Goal: Task Accomplishment & Management: Complete application form

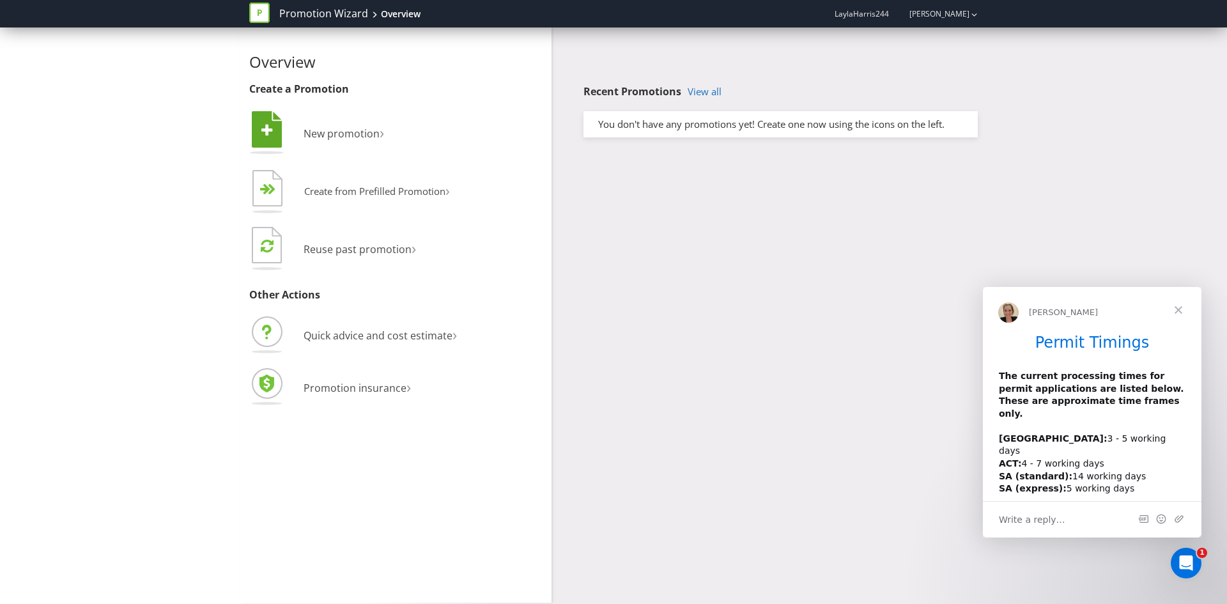
click at [330, 124] on li " New promotion ›" at bounding box center [395, 135] width 293 height 52
click at [252, 125] on icon at bounding box center [267, 129] width 30 height 36
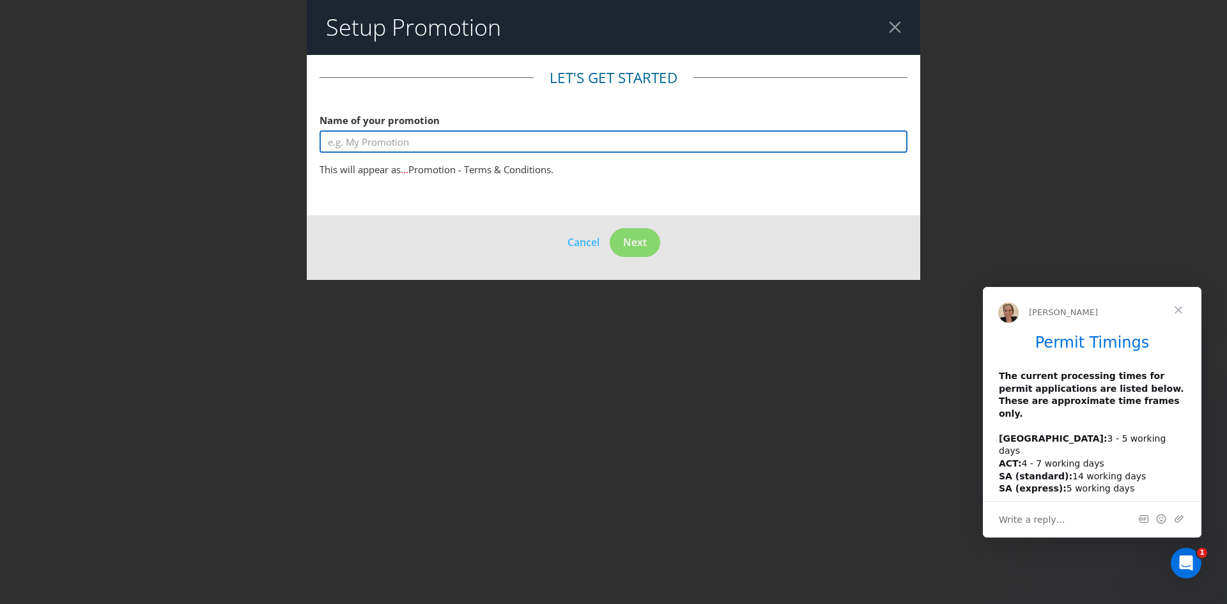
click at [477, 144] on input "text" at bounding box center [614, 141] width 588 height 22
type input "Hawke's Brewing Off Premise"
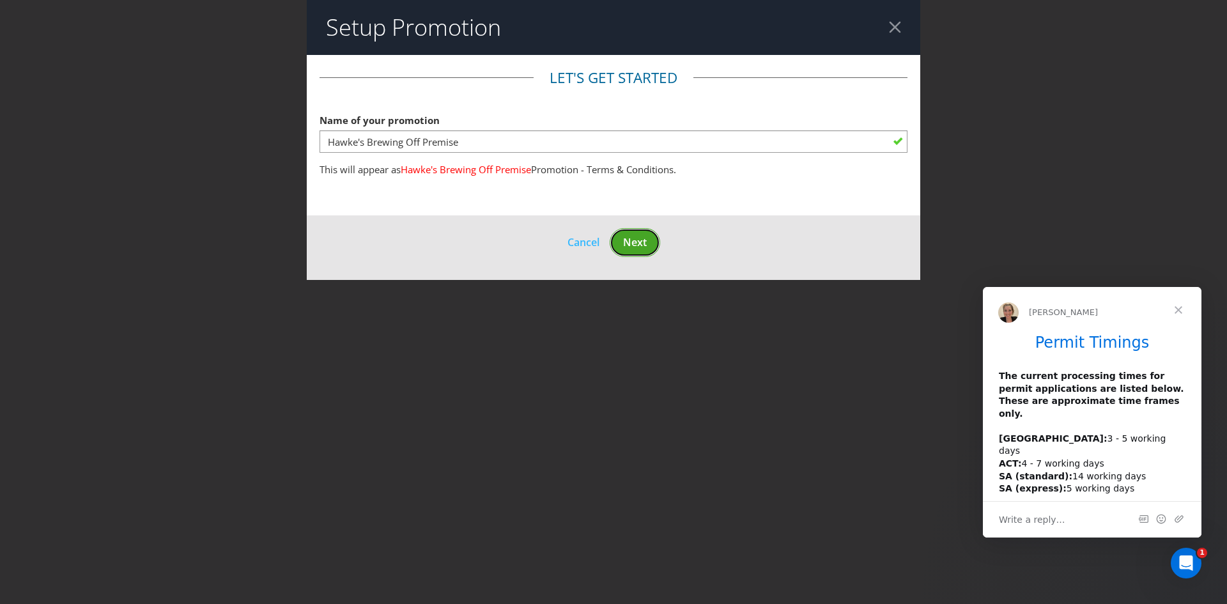
click at [645, 242] on span "Next" at bounding box center [635, 242] width 24 height 14
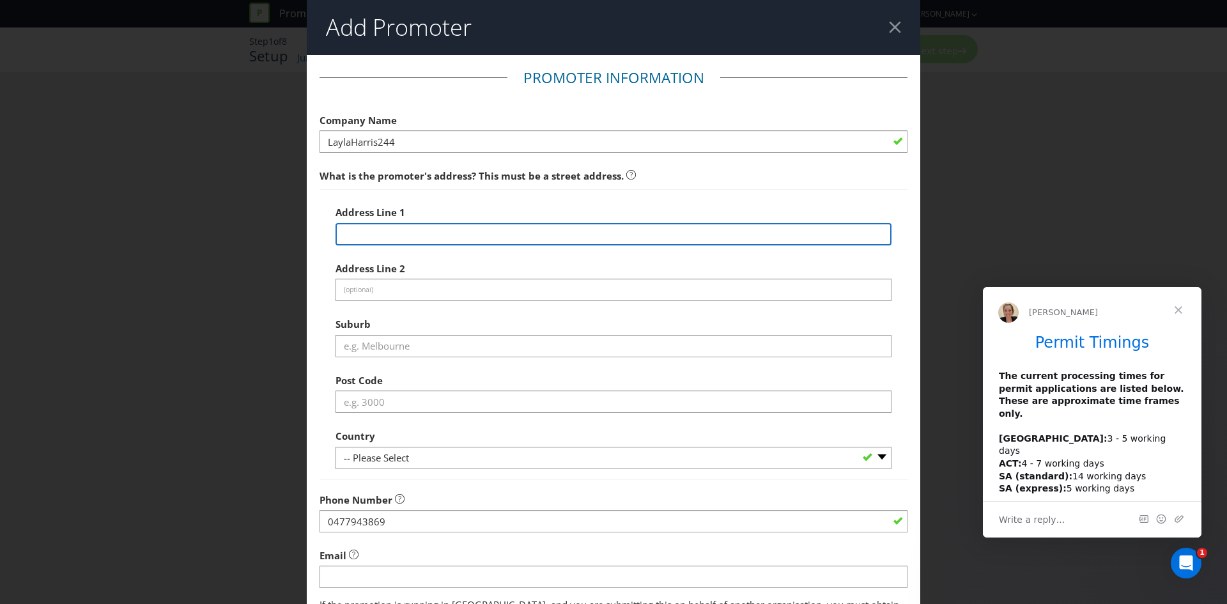
click at [463, 235] on input "text" at bounding box center [614, 234] width 556 height 22
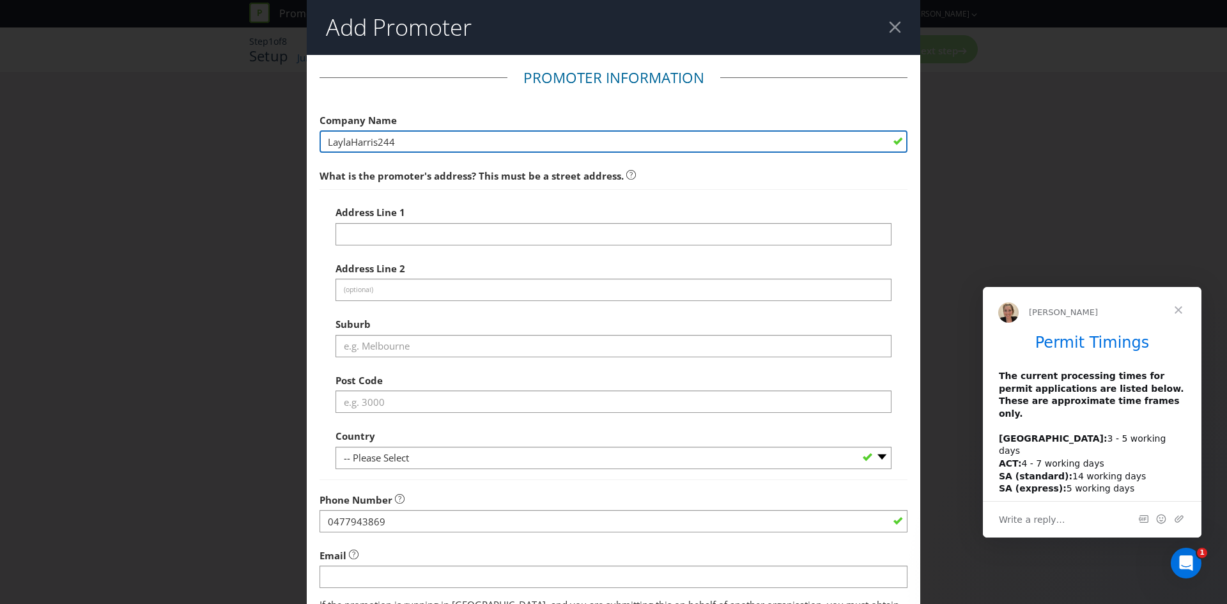
click at [442, 139] on input "LaylaHarris244" at bounding box center [614, 141] width 588 height 22
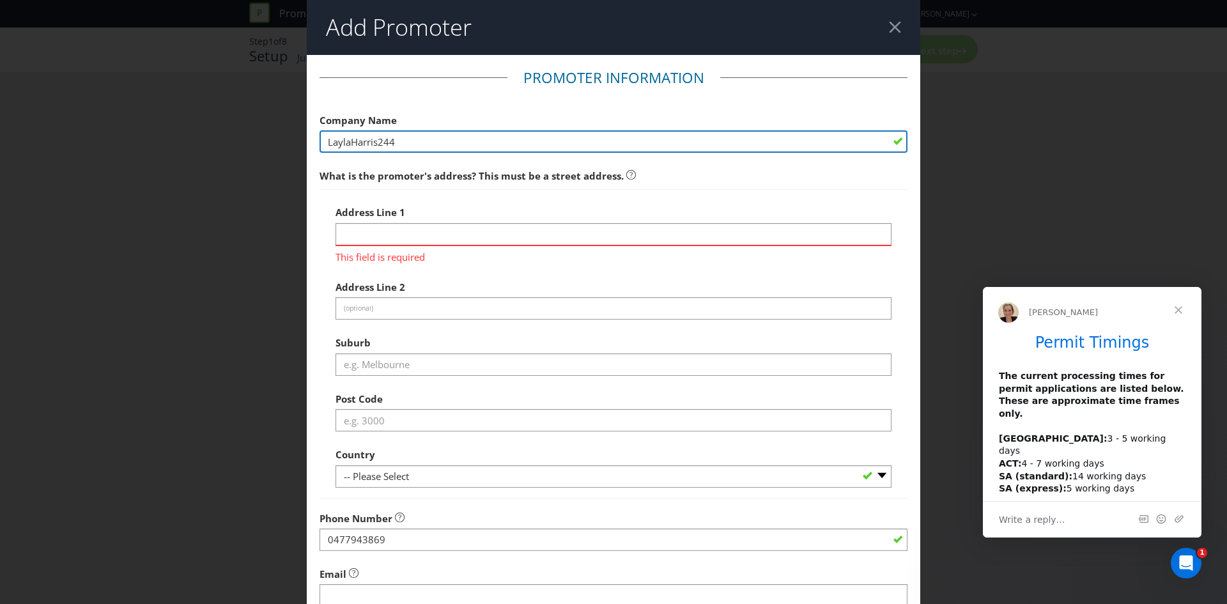
click at [442, 139] on input "LaylaHarris244" at bounding box center [614, 141] width 588 height 22
type input "Hawke's Brewing"
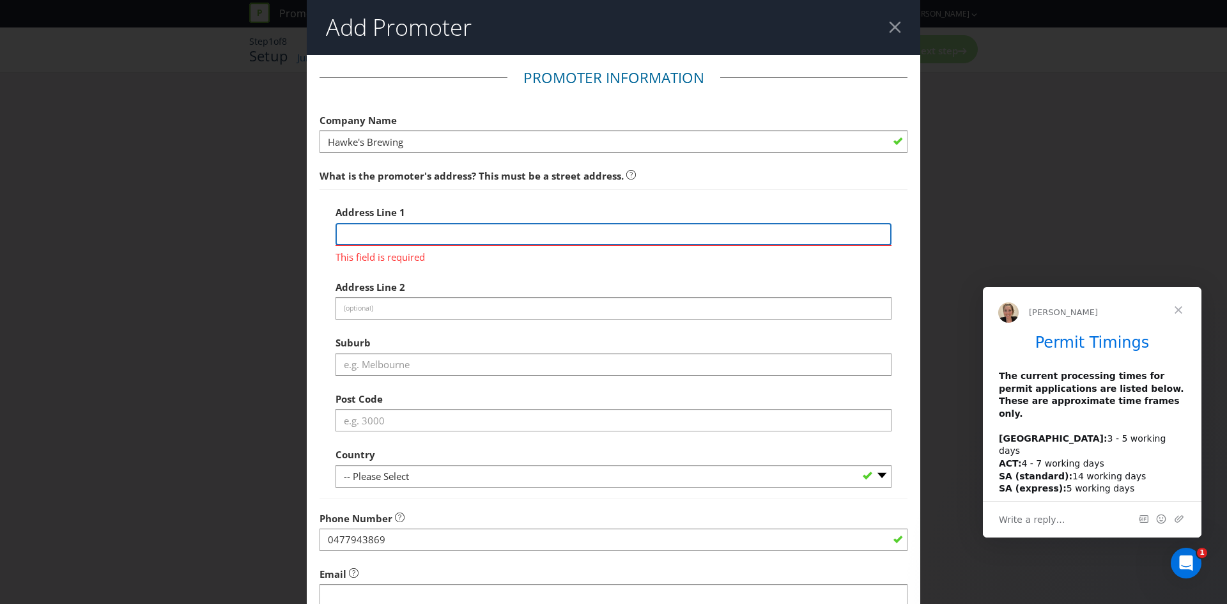
click at [431, 237] on input "text" at bounding box center [614, 234] width 556 height 22
paste input "[STREET_ADDRESS],"
type input "[STREET_ADDRESS]"
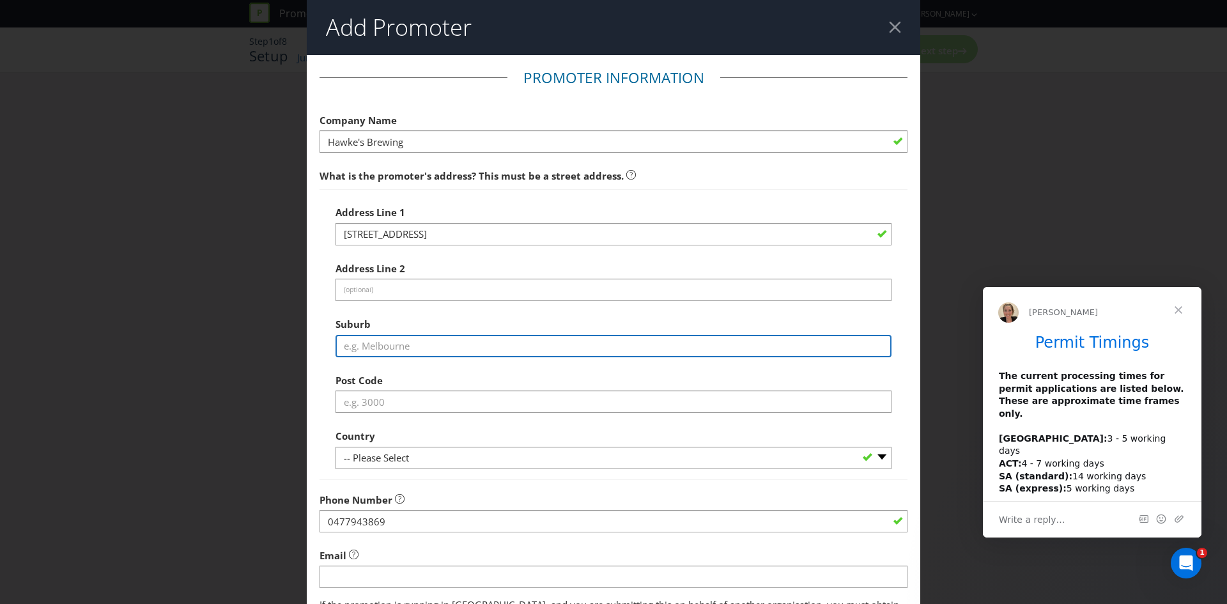
click at [390, 363] on div "Address Line 1 8-12 Sydney St Address Line 2 (optional) Suburb Post Code Countr…" at bounding box center [614, 334] width 556 height 270
type input "[GEOGRAPHIC_DATA]"
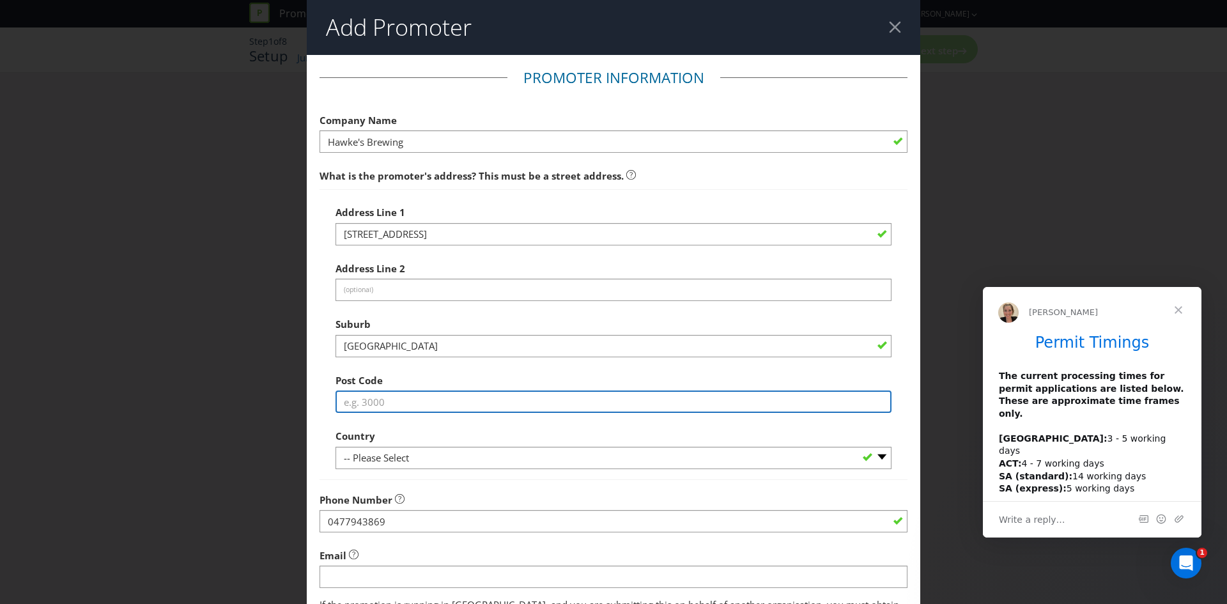
click at [395, 398] on input "text" at bounding box center [614, 401] width 556 height 22
paste input "2204"
type input "2204"
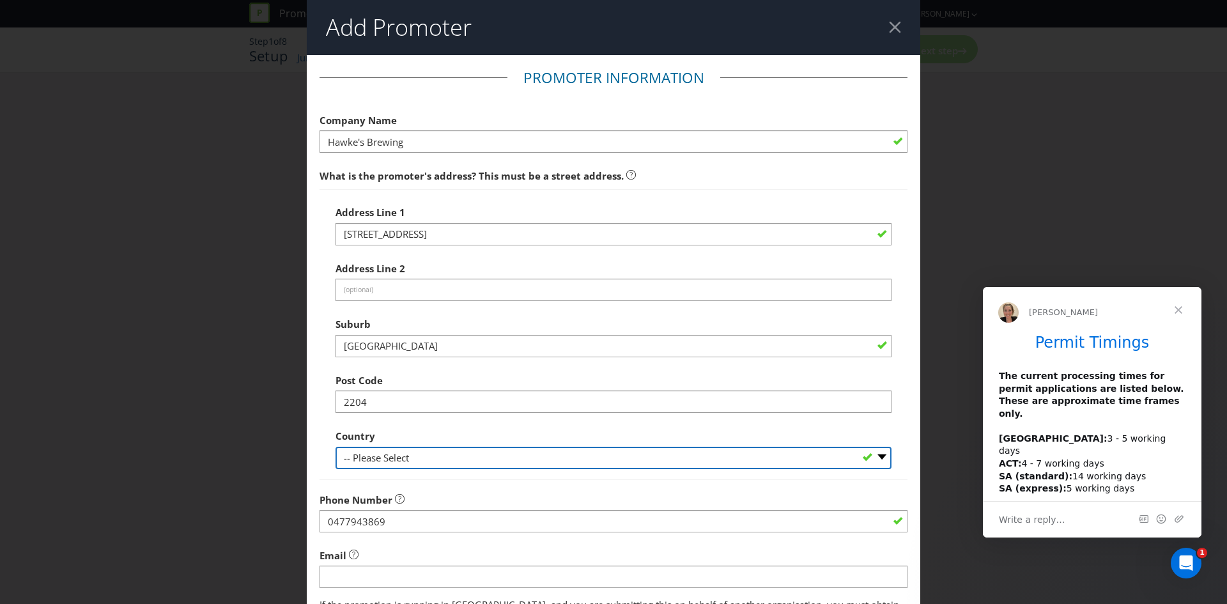
click at [376, 454] on select "-- Please Select [GEOGRAPHIC_DATA] [GEOGRAPHIC_DATA]" at bounding box center [614, 458] width 556 height 22
select select "AU"
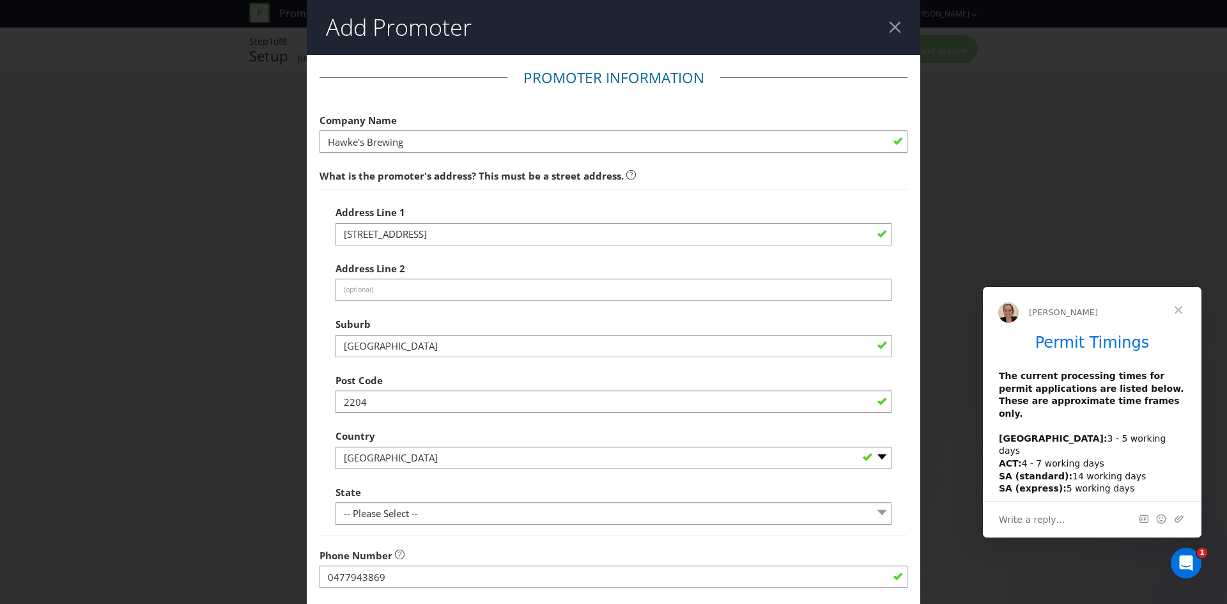
click at [429, 490] on div "State -- Please Select -- [GEOGRAPHIC_DATA] [GEOGRAPHIC_DATA] [GEOGRAPHIC_DATA]…" at bounding box center [614, 502] width 556 height 46
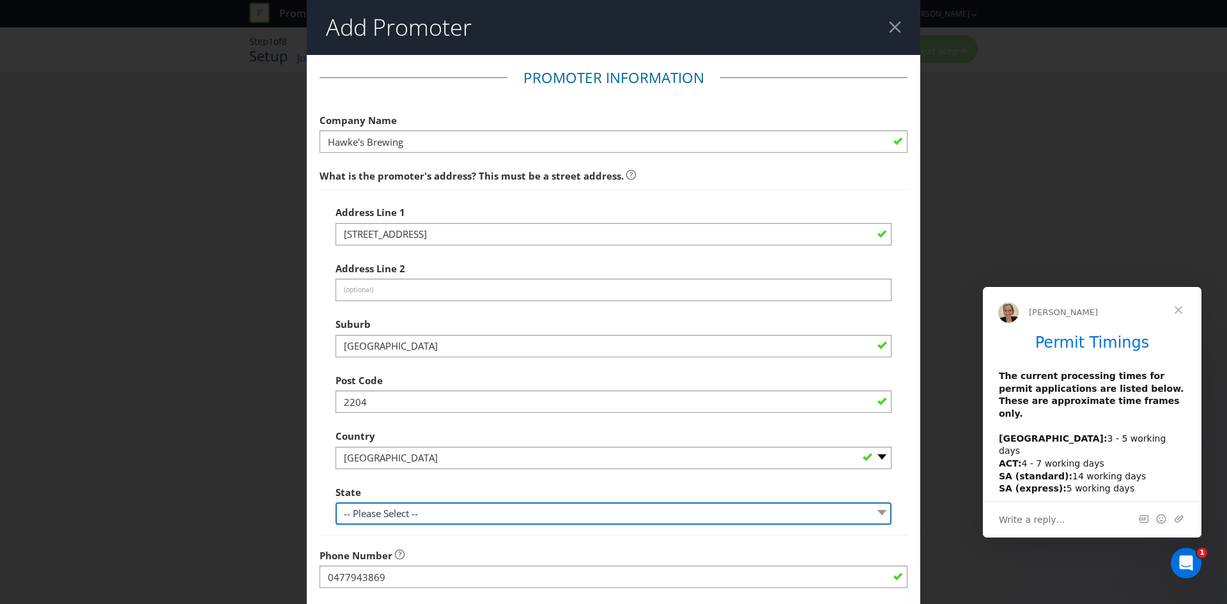
click at [424, 505] on select "-- Please Select -- [GEOGRAPHIC_DATA] [GEOGRAPHIC_DATA] [GEOGRAPHIC_DATA] [GEOG…" at bounding box center [614, 513] width 556 height 22
select select "[GEOGRAPHIC_DATA]"
click at [336, 502] on select "-- Please Select -- [GEOGRAPHIC_DATA] [GEOGRAPHIC_DATA] [GEOGRAPHIC_DATA] [GEOG…" at bounding box center [614, 513] width 556 height 22
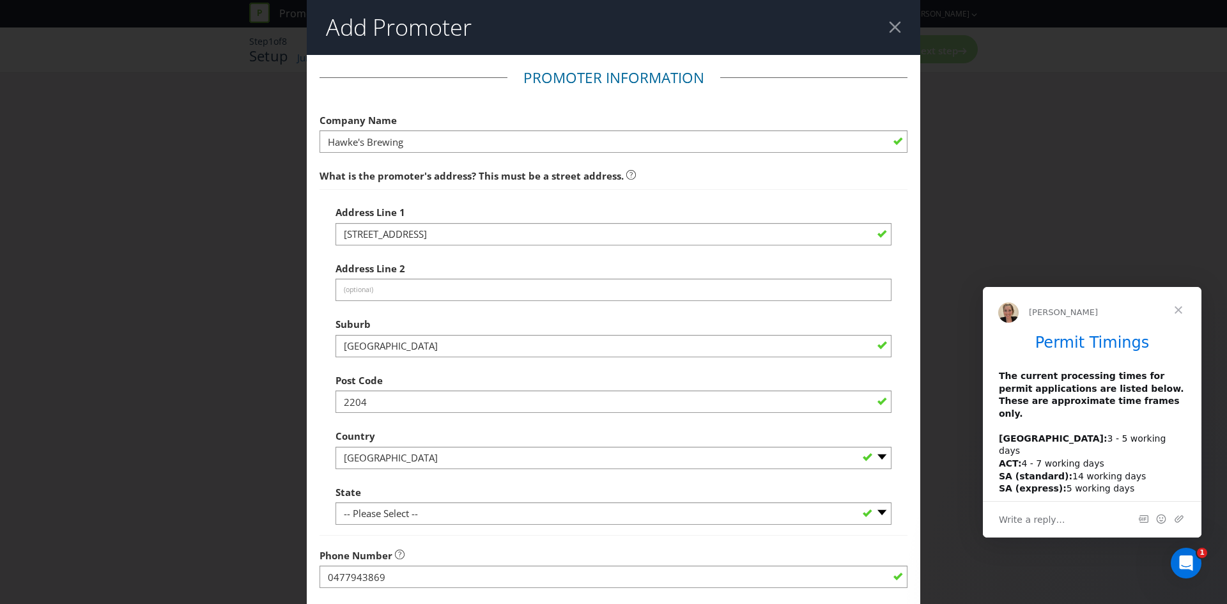
click at [403, 431] on div "Country -- Please Select [GEOGRAPHIC_DATA] [GEOGRAPHIC_DATA]" at bounding box center [614, 446] width 556 height 46
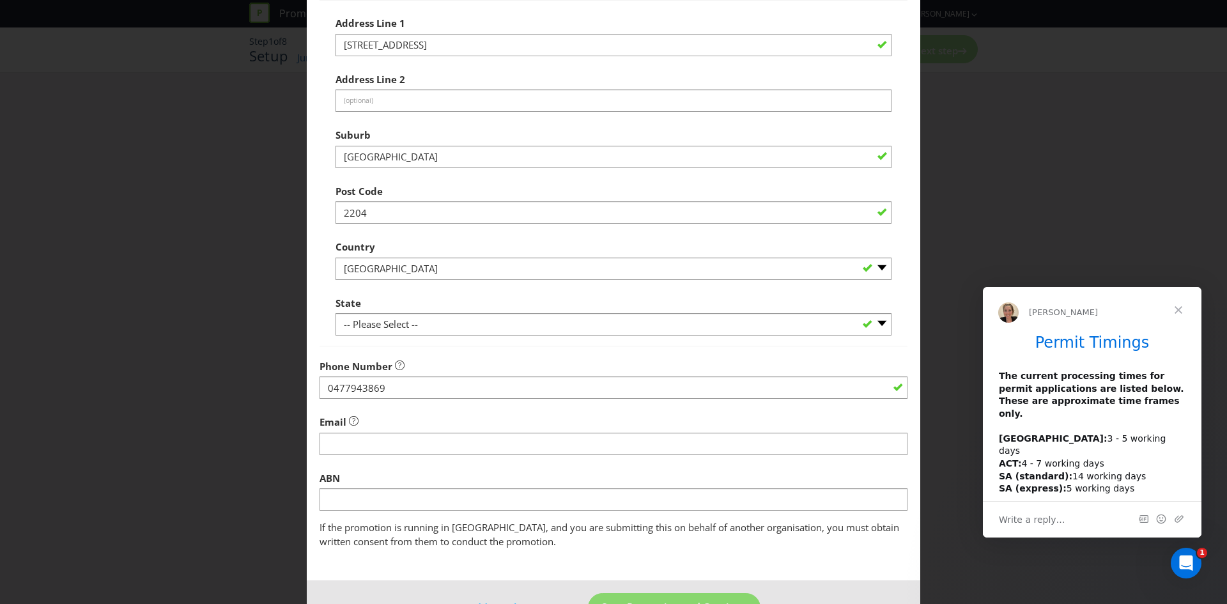
scroll to position [192, 0]
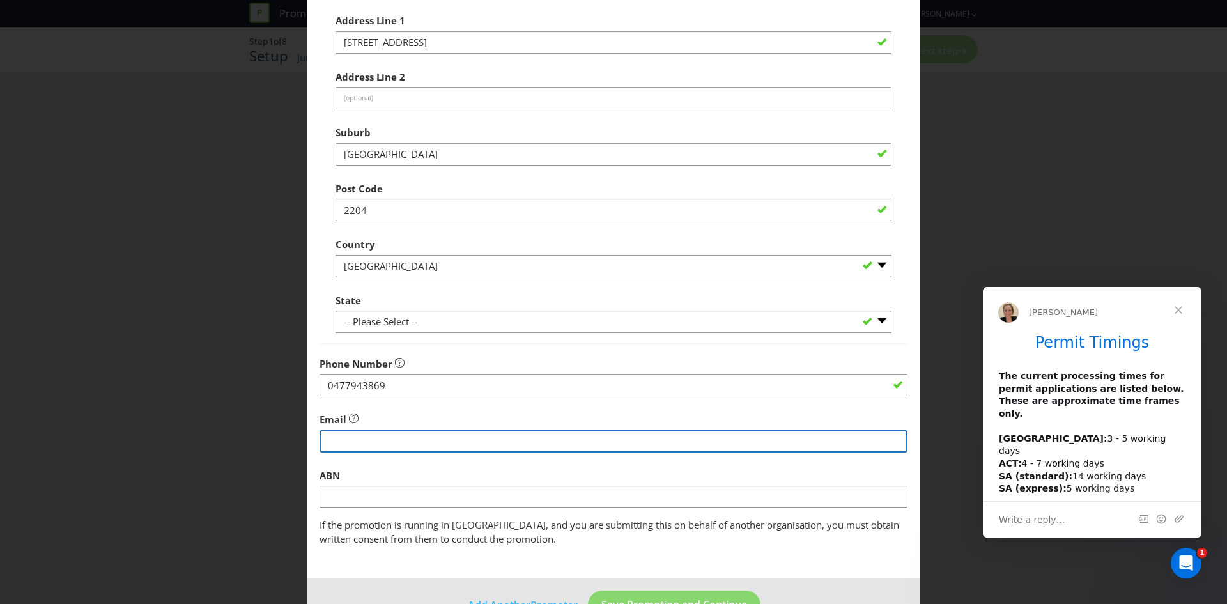
click at [384, 444] on input "string" at bounding box center [614, 441] width 588 height 22
type input "[EMAIL_ADDRESS][PERSON_NAME][DOMAIN_NAME]"
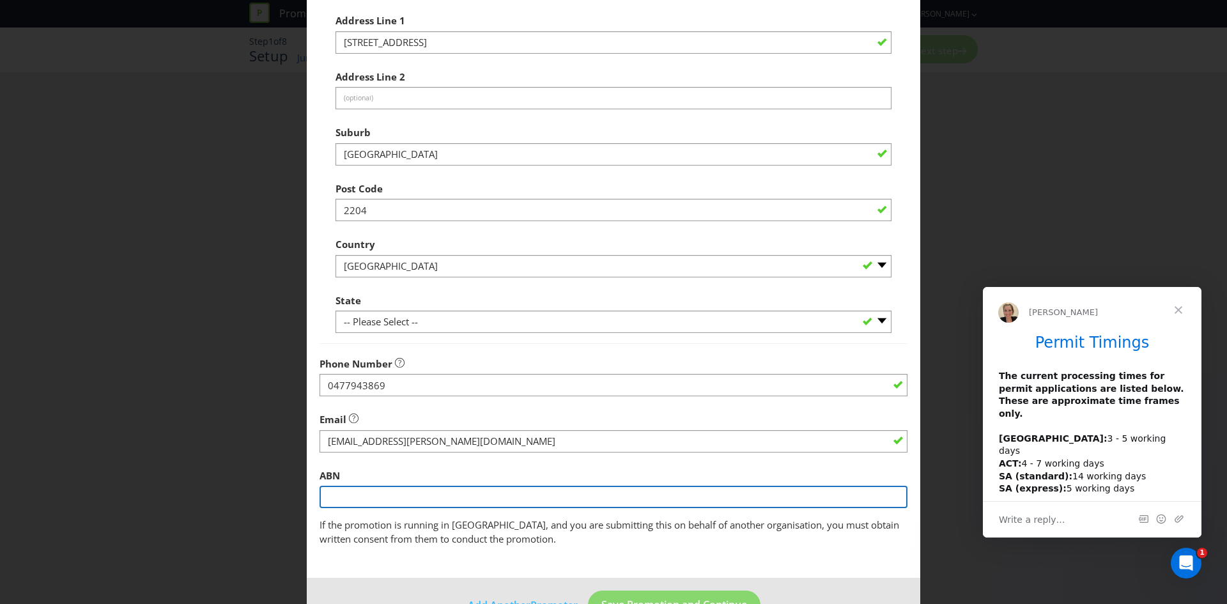
click at [405, 500] on input "text" at bounding box center [614, 497] width 588 height 22
paste input "13 615 556 548"
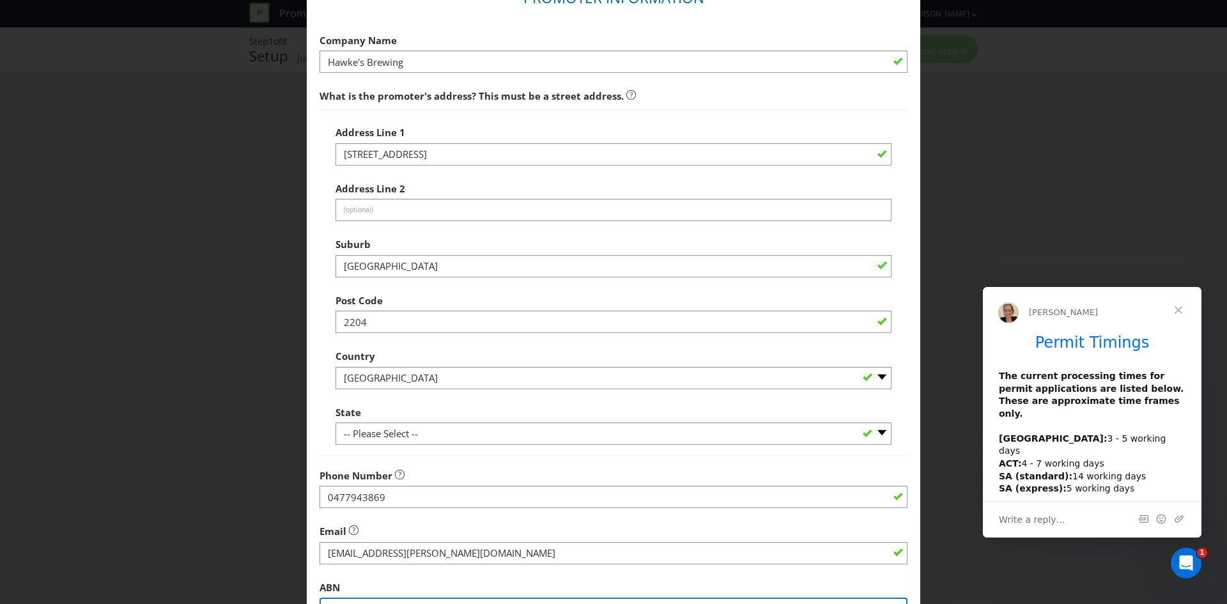
scroll to position [0, 0]
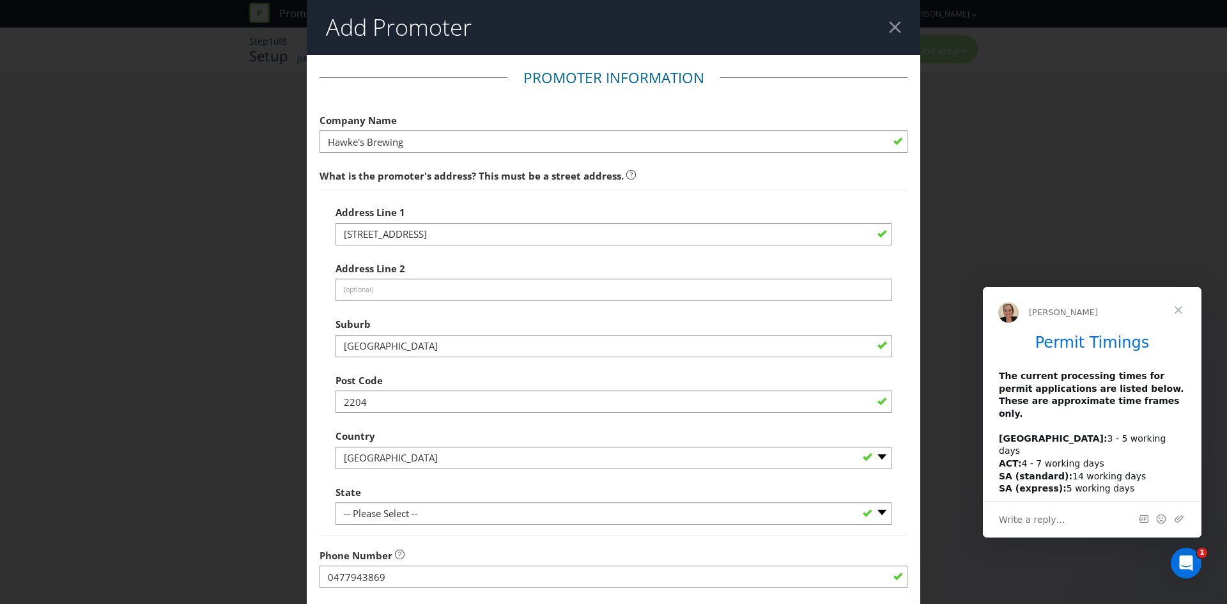
type input "13 615 556 548"
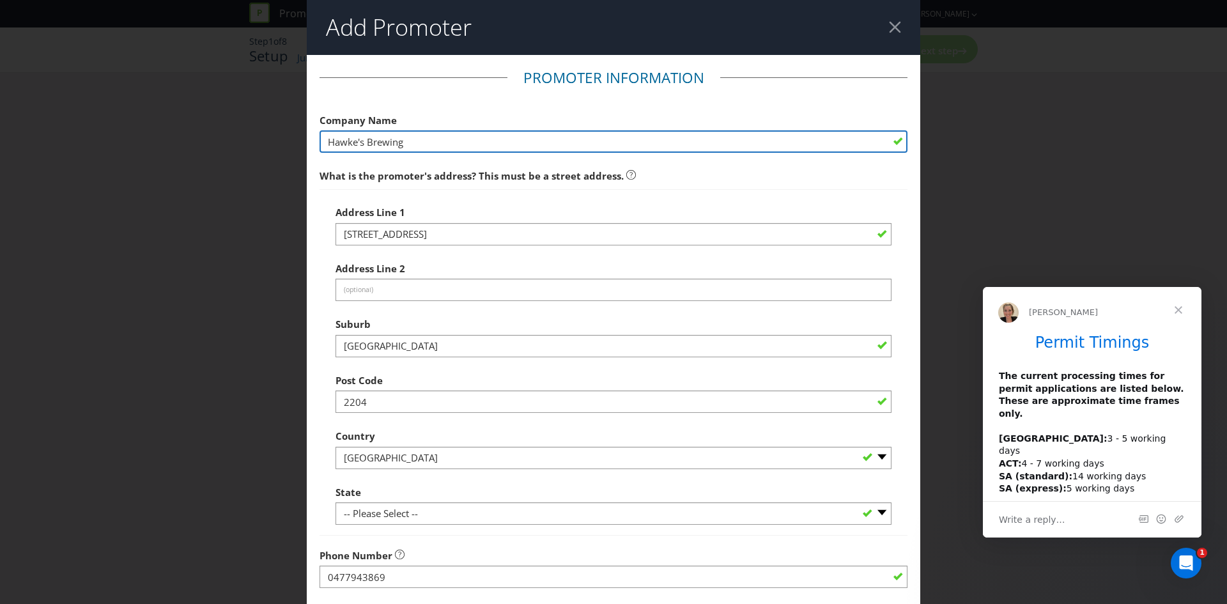
click at [442, 143] on input "Hawke's Brewing" at bounding box center [614, 141] width 588 height 22
click at [441, 144] on input "Hawke's Brewing Co" at bounding box center [614, 141] width 588 height 22
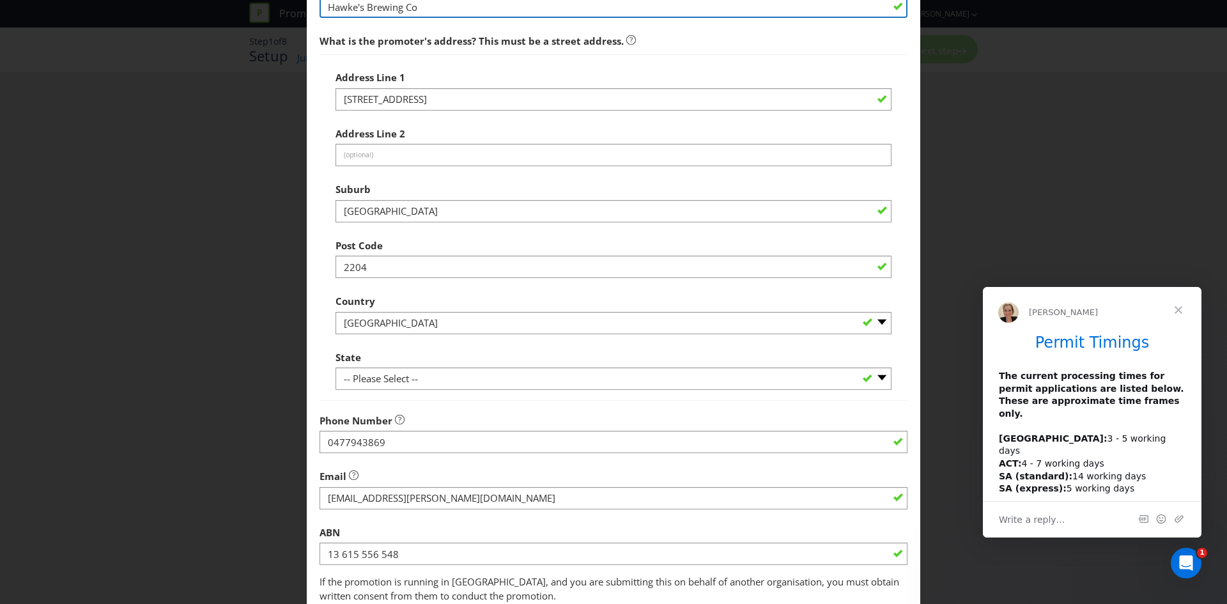
scroll to position [230, 0]
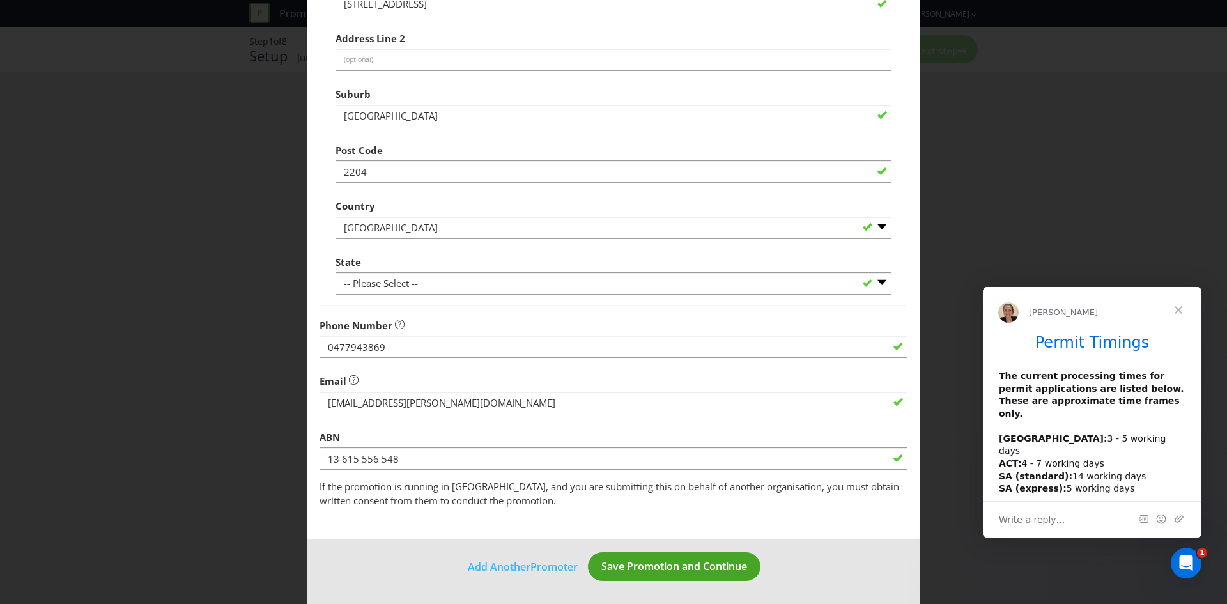
type input "Hawke's Brewing Co"
click at [661, 569] on span "Save Promotion and Continue" at bounding box center [674, 566] width 146 height 14
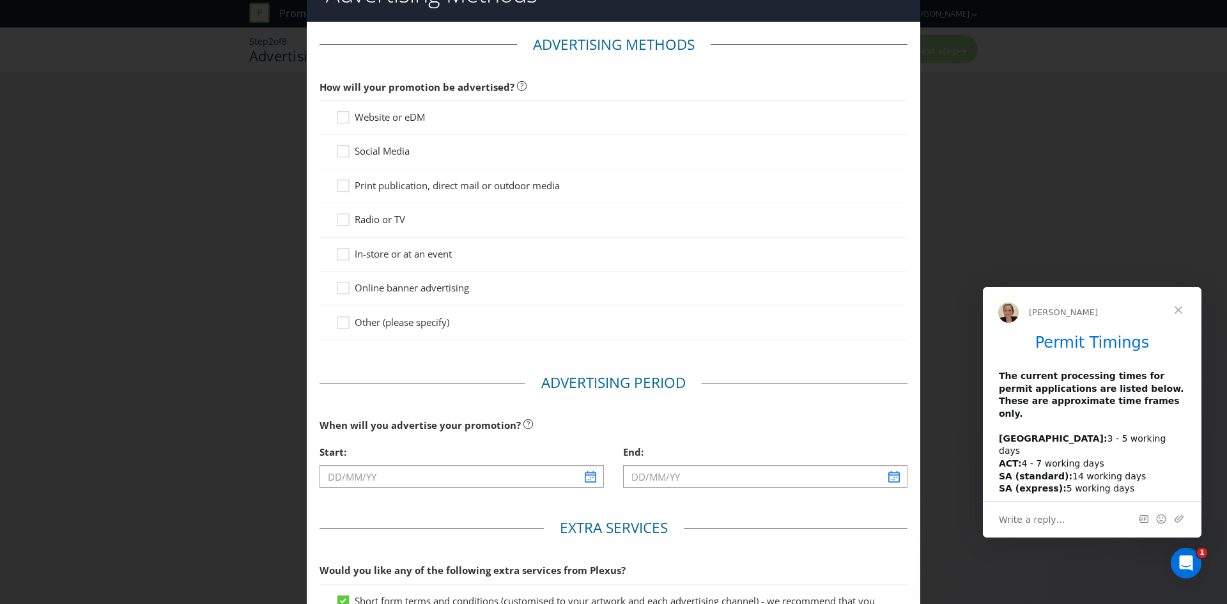
scroll to position [64, 0]
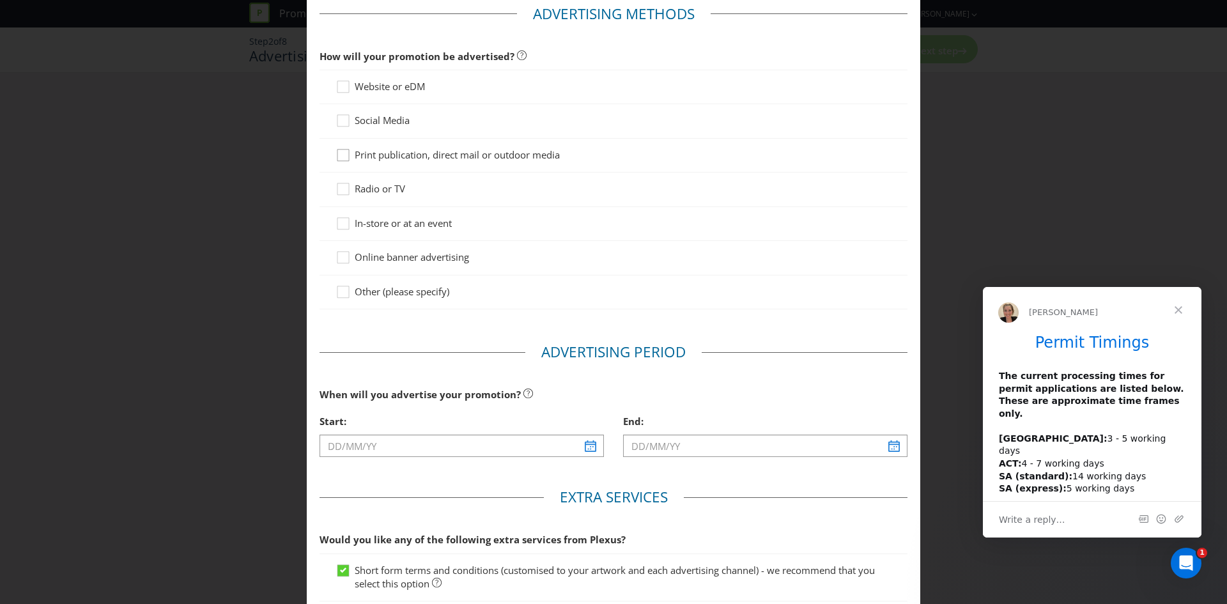
click at [337, 158] on icon at bounding box center [343, 156] width 12 height 12
click at [0, 0] on input "Print publication, direct mail or outdoor media" at bounding box center [0, 0] width 0 height 0
click at [336, 220] on icon at bounding box center [345, 226] width 19 height 19
click at [0, 0] on input "In-store or at an event" at bounding box center [0, 0] width 0 height 0
click at [340, 156] on icon at bounding box center [343, 155] width 6 height 5
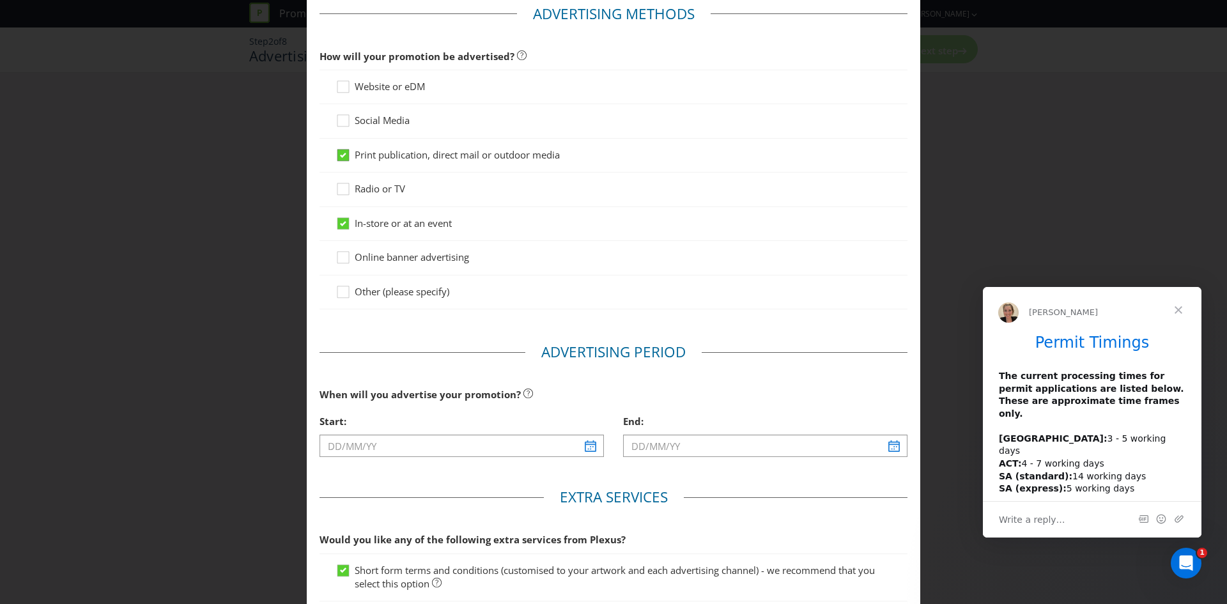
click at [0, 0] on input "Print publication, direct mail or outdoor media" at bounding box center [0, 0] width 0 height 0
click at [344, 125] on icon at bounding box center [345, 123] width 19 height 19
click at [0, 0] on input "Social Media" at bounding box center [0, 0] width 0 height 0
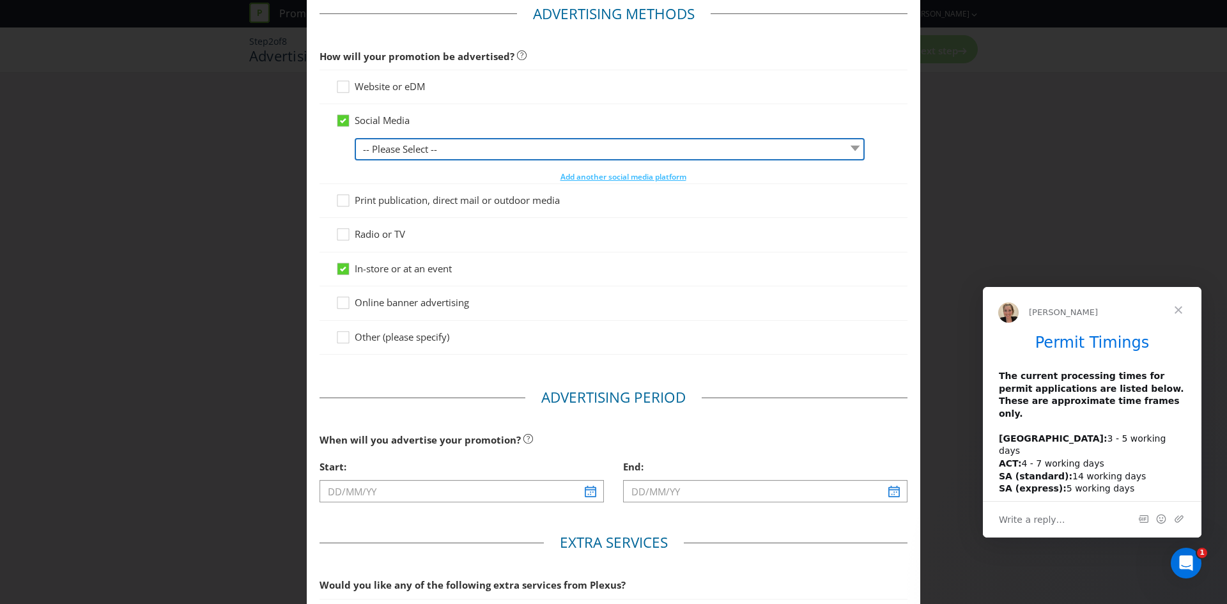
click at [465, 150] on select "-- Please Select -- Facebook X Instagram Snapchat LinkedIn Pinterest Tumblr You…" at bounding box center [610, 149] width 510 height 22
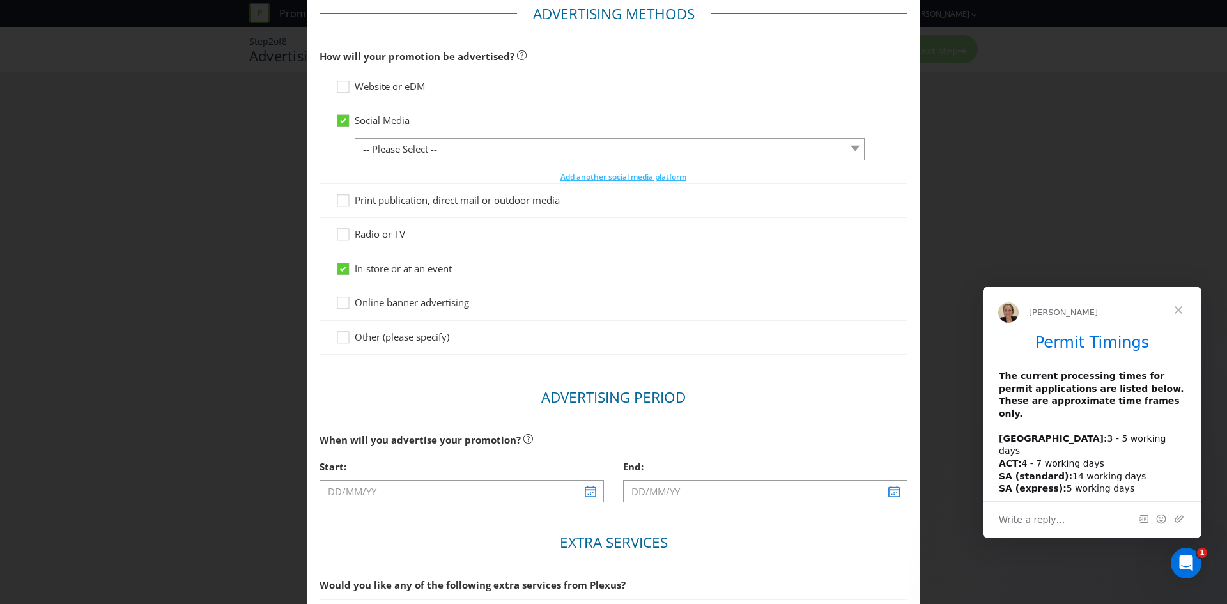
click at [460, 117] on div "Social Media" at bounding box center [614, 120] width 556 height 13
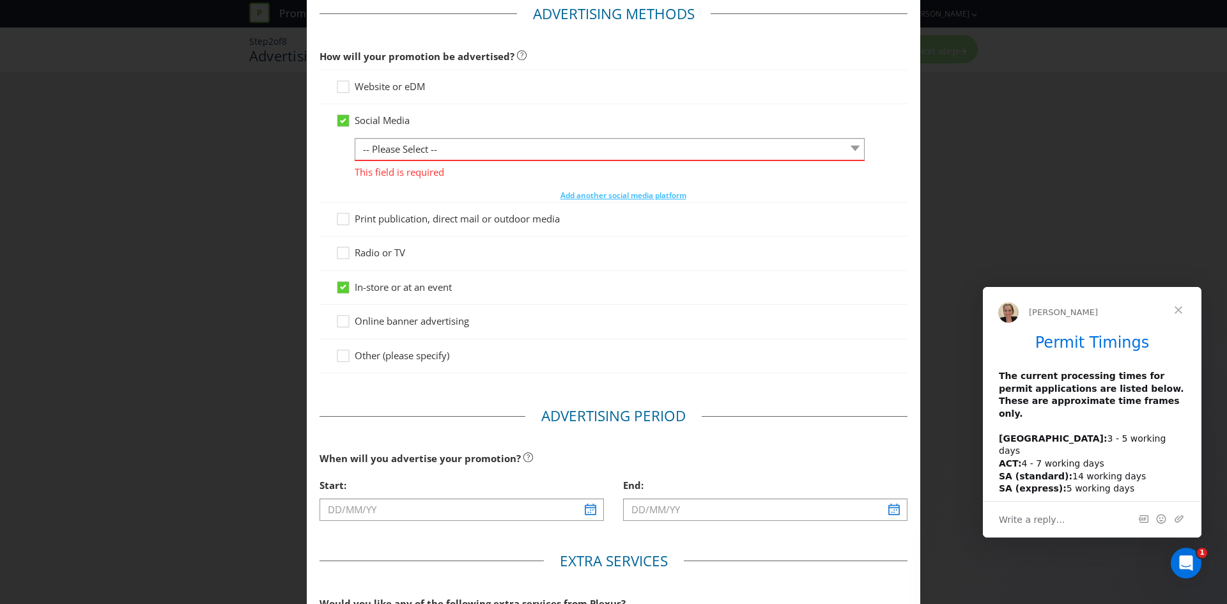
click at [371, 114] on span "Social Media" at bounding box center [382, 120] width 55 height 13
click at [0, 0] on input "Social Media" at bounding box center [0, 0] width 0 height 0
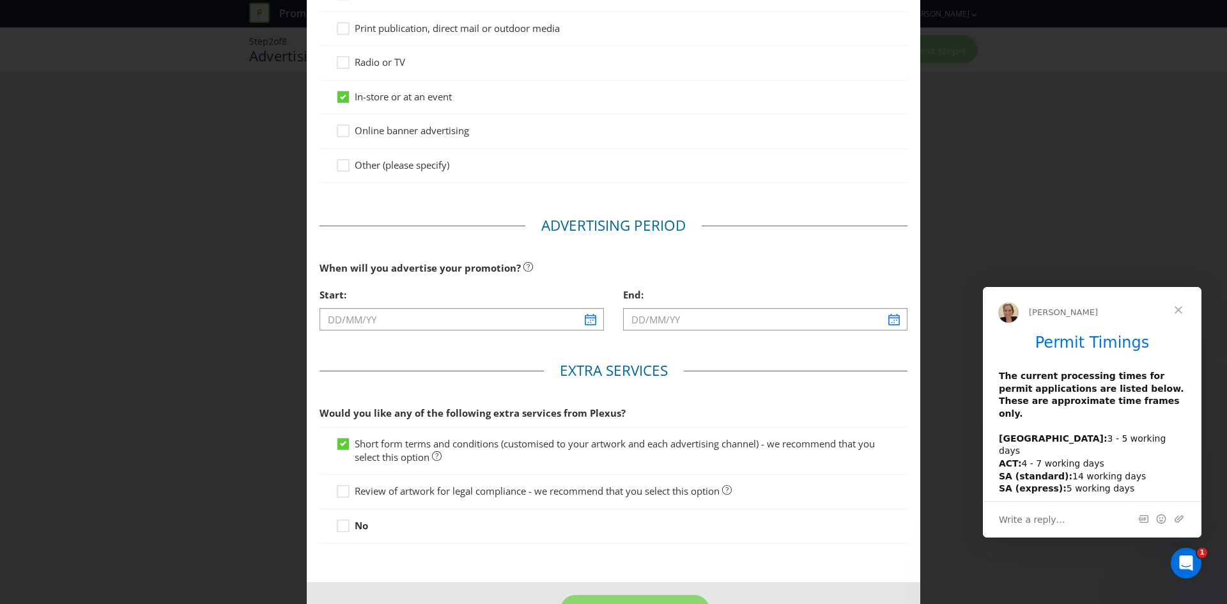
scroll to position [192, 0]
click at [417, 317] on input "text" at bounding box center [462, 318] width 284 height 22
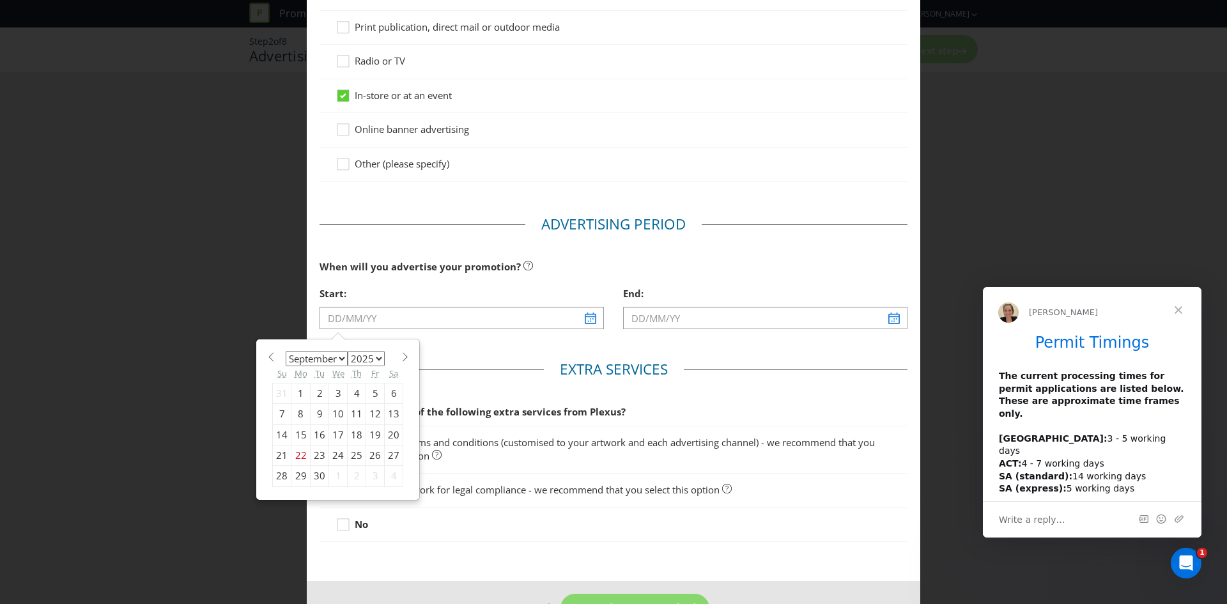
click at [300, 473] on div "29" at bounding box center [300, 476] width 19 height 20
type input "[DATE]"
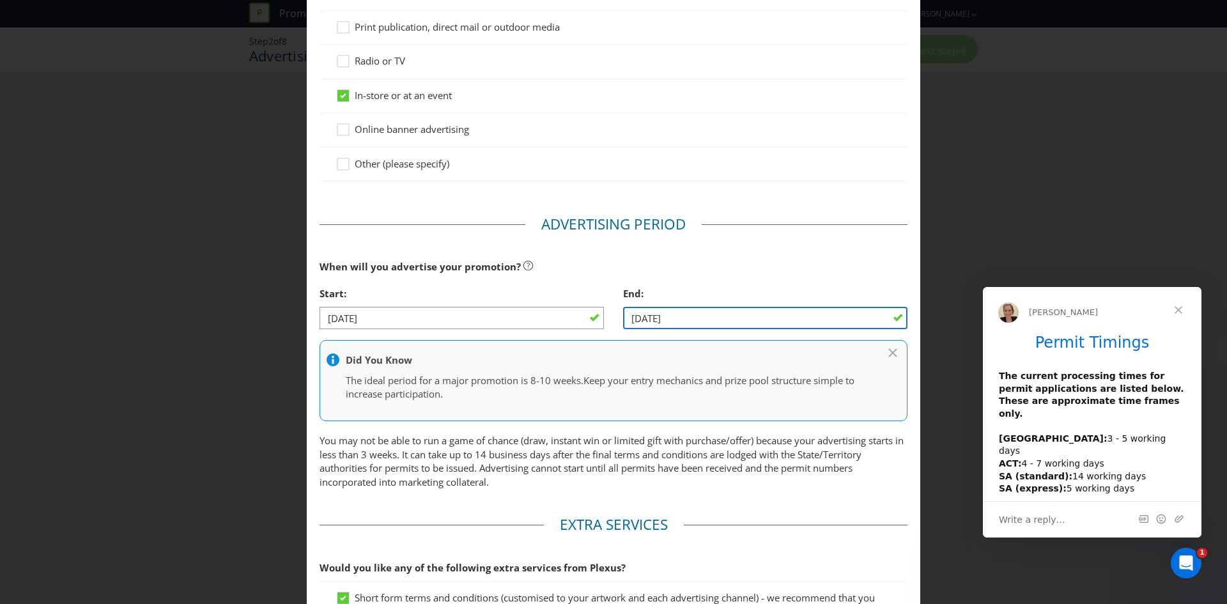
click at [651, 314] on input "[DATE]" at bounding box center [765, 318] width 284 height 22
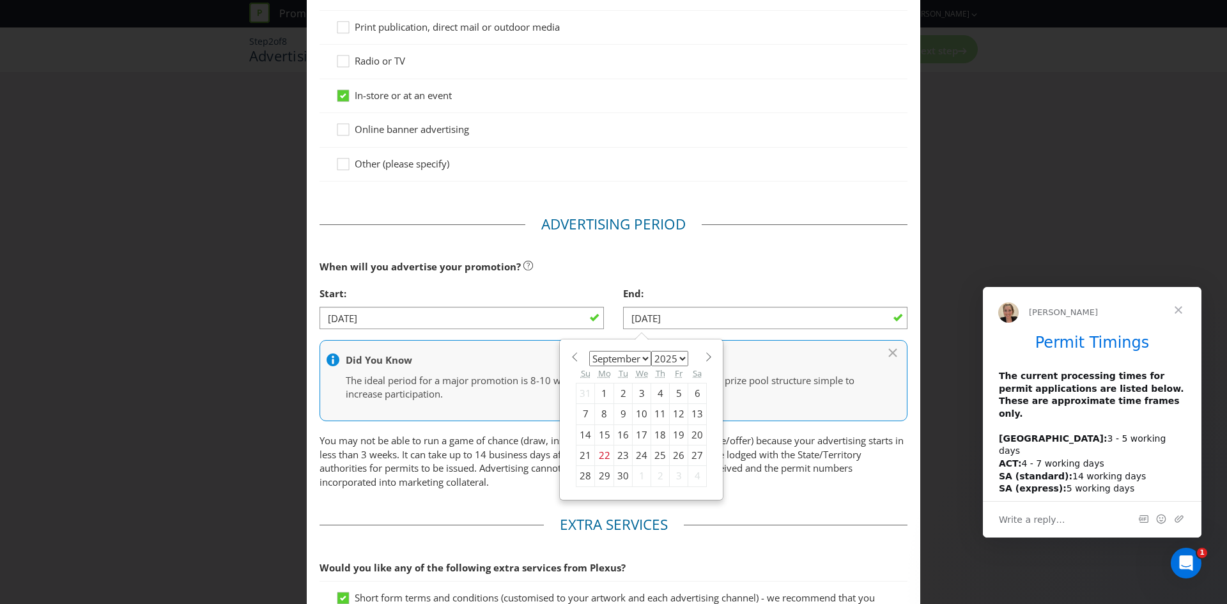
click at [704, 360] on span at bounding box center [709, 357] width 10 height 10
click at [704, 359] on span at bounding box center [709, 357] width 10 height 10
select select "11"
drag, startPoint x: 631, startPoint y: 473, endPoint x: 601, endPoint y: 477, distance: 30.3
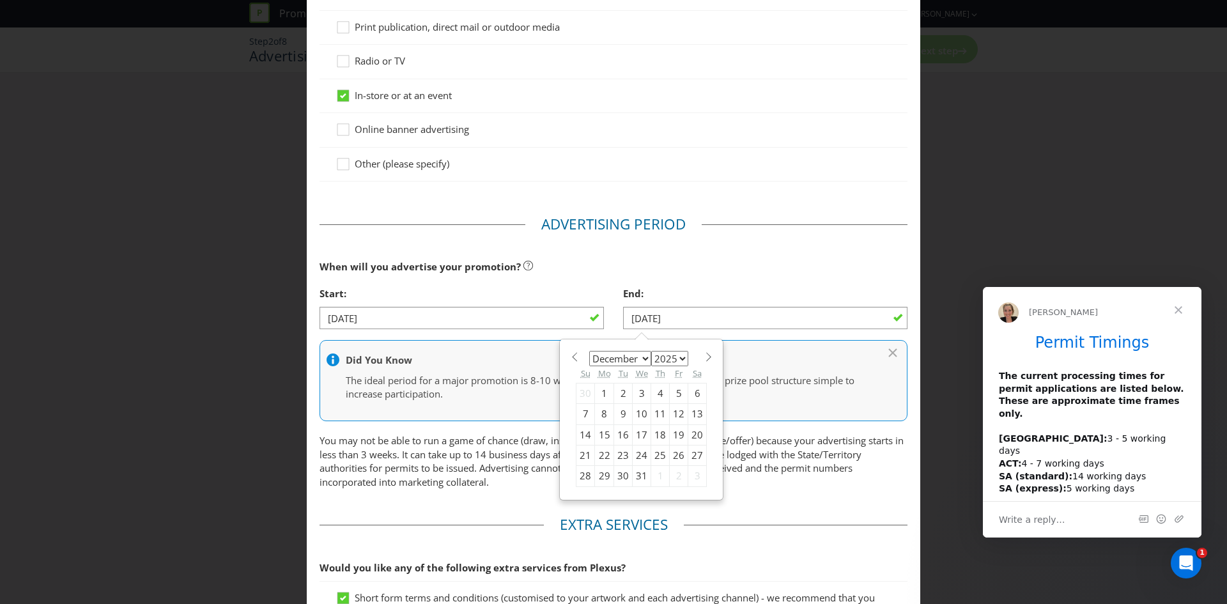
click at [633, 472] on div "31" at bounding box center [642, 476] width 19 height 20
type input "[DATE]"
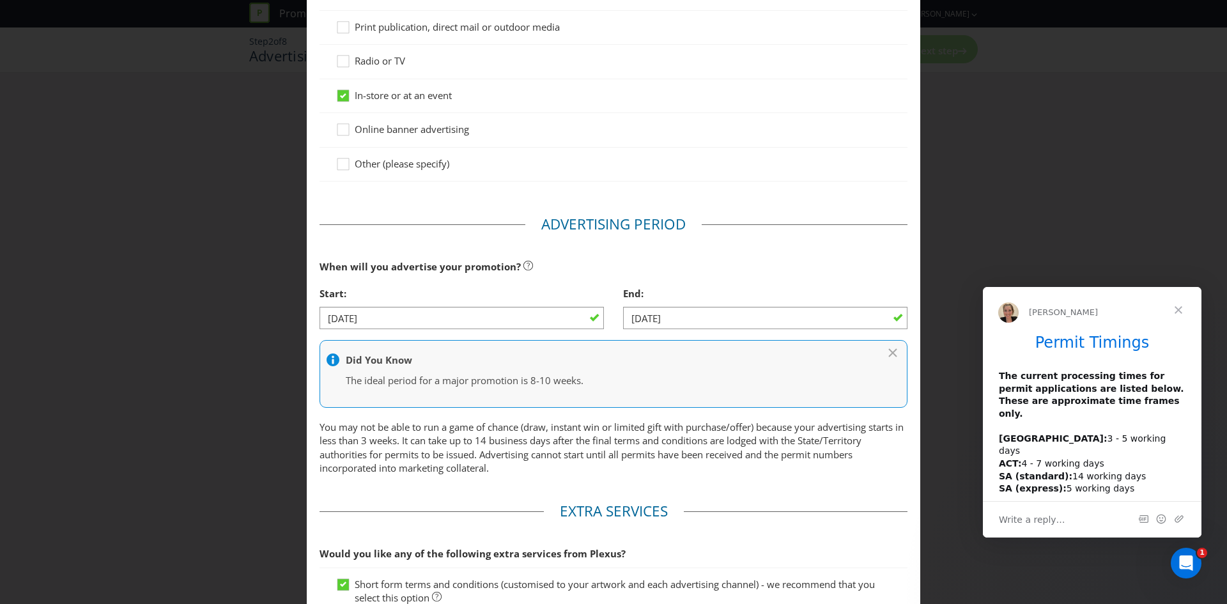
click at [560, 466] on p "You may not be able to run a game of chance (draw, instant win or limited gift …" at bounding box center [614, 447] width 588 height 55
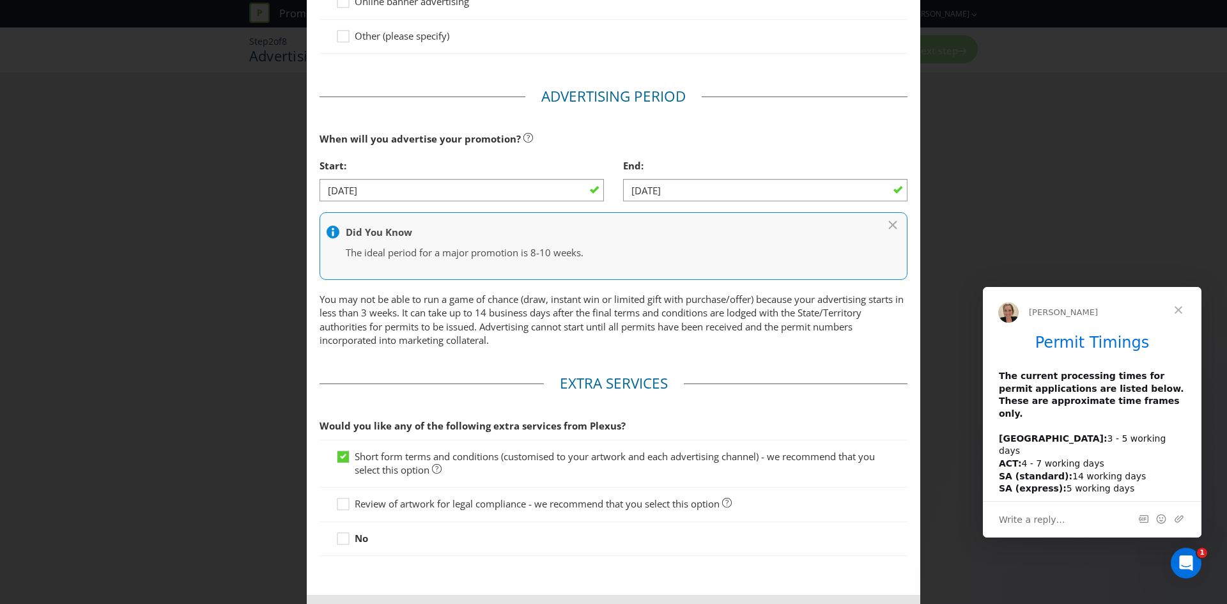
scroll to position [375, 0]
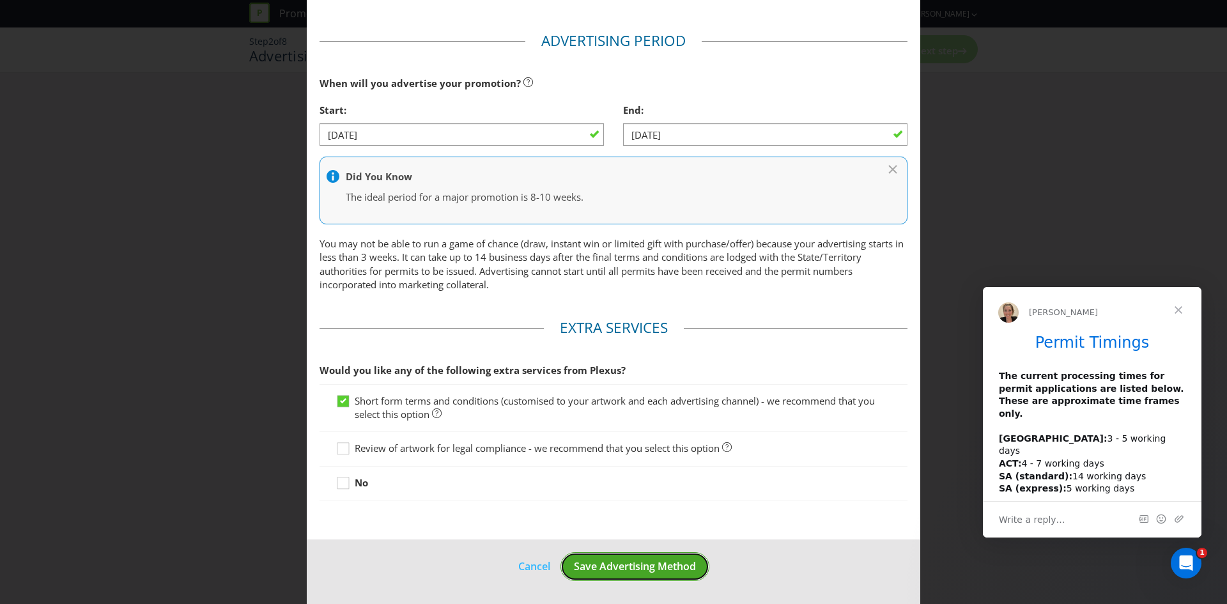
click at [630, 559] on button "Save Advertising Method" at bounding box center [634, 566] width 149 height 29
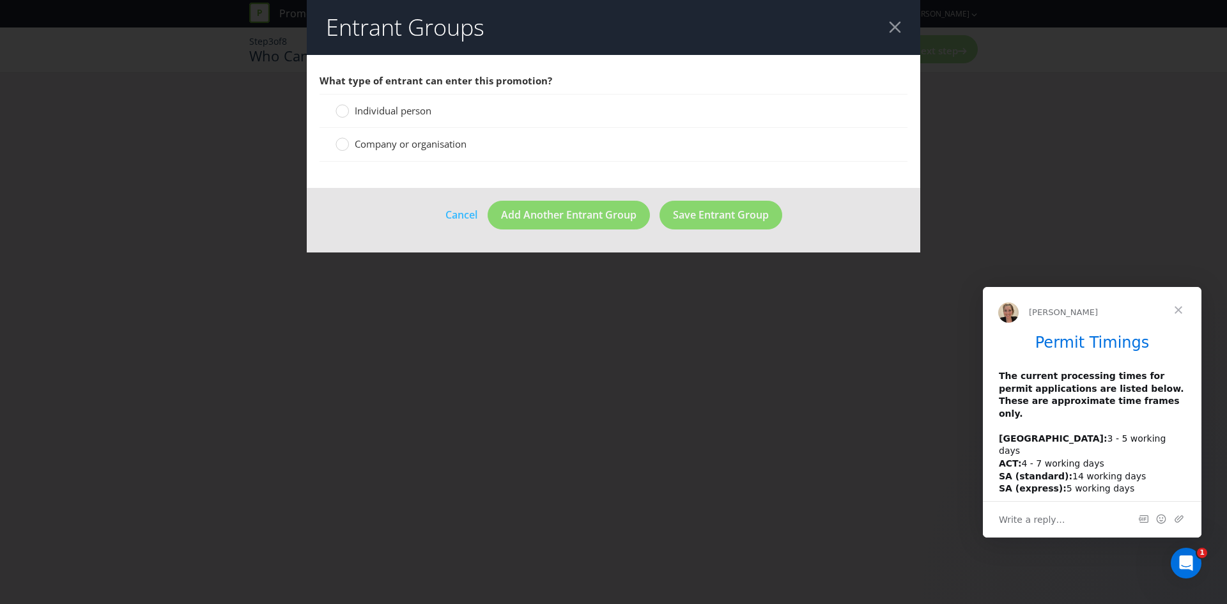
click at [407, 112] on span "Individual person" at bounding box center [393, 110] width 77 height 13
click at [0, 0] on input "Individual person" at bounding box center [0, 0] width 0 height 0
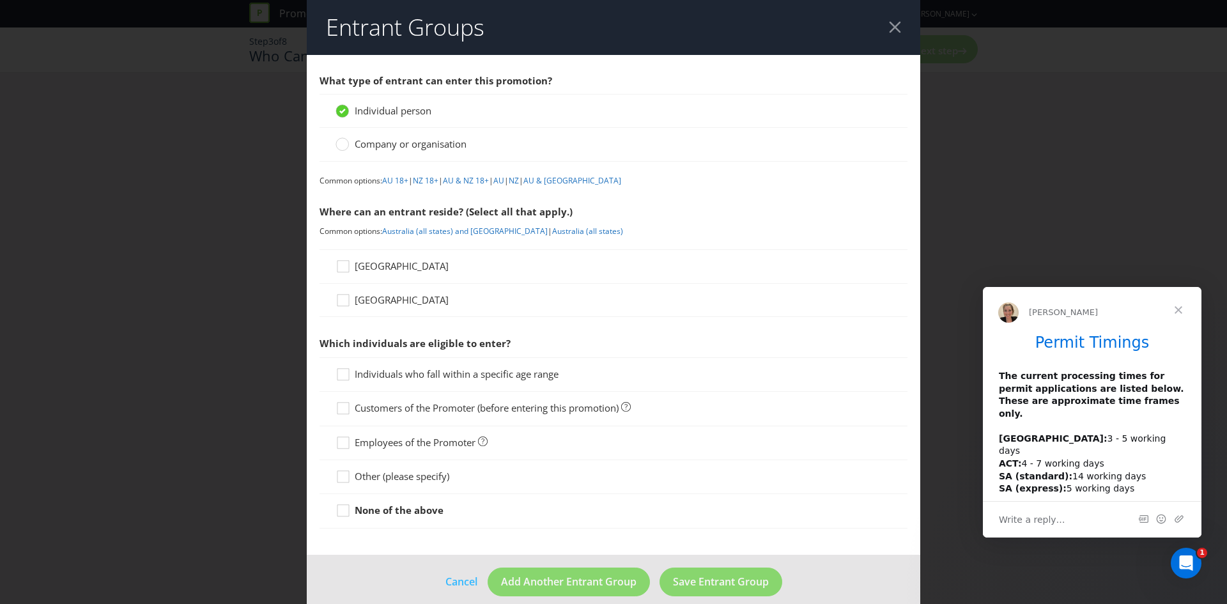
scroll to position [15, 0]
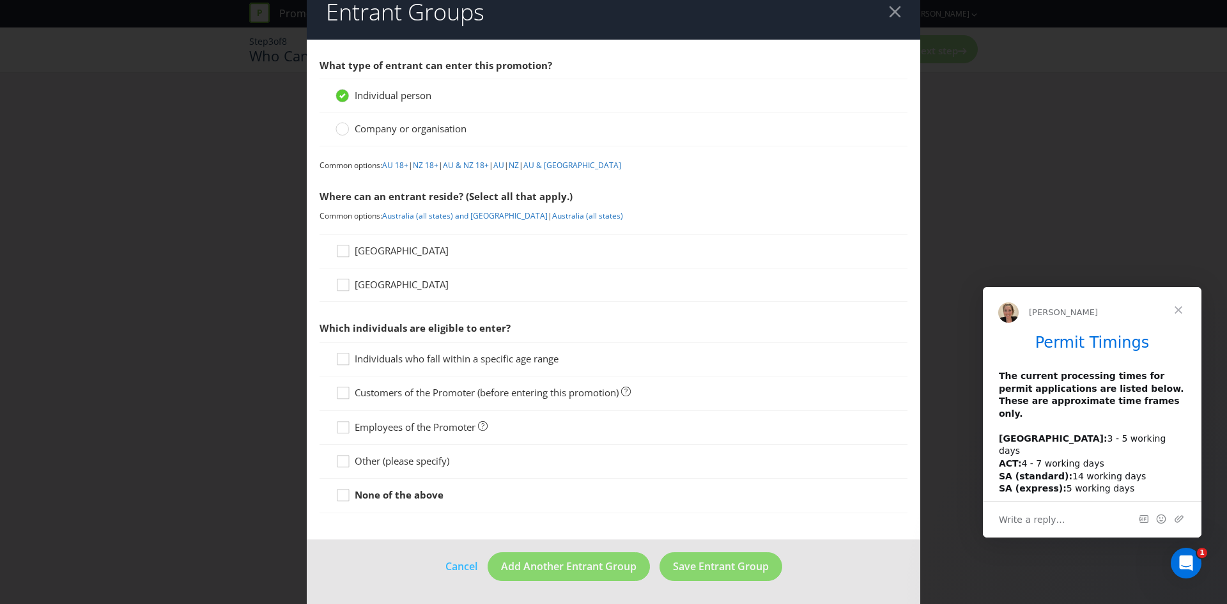
click at [359, 254] on span "[GEOGRAPHIC_DATA]" at bounding box center [402, 250] width 94 height 13
click at [0, 0] on input "[GEOGRAPHIC_DATA]" at bounding box center [0, 0] width 0 height 0
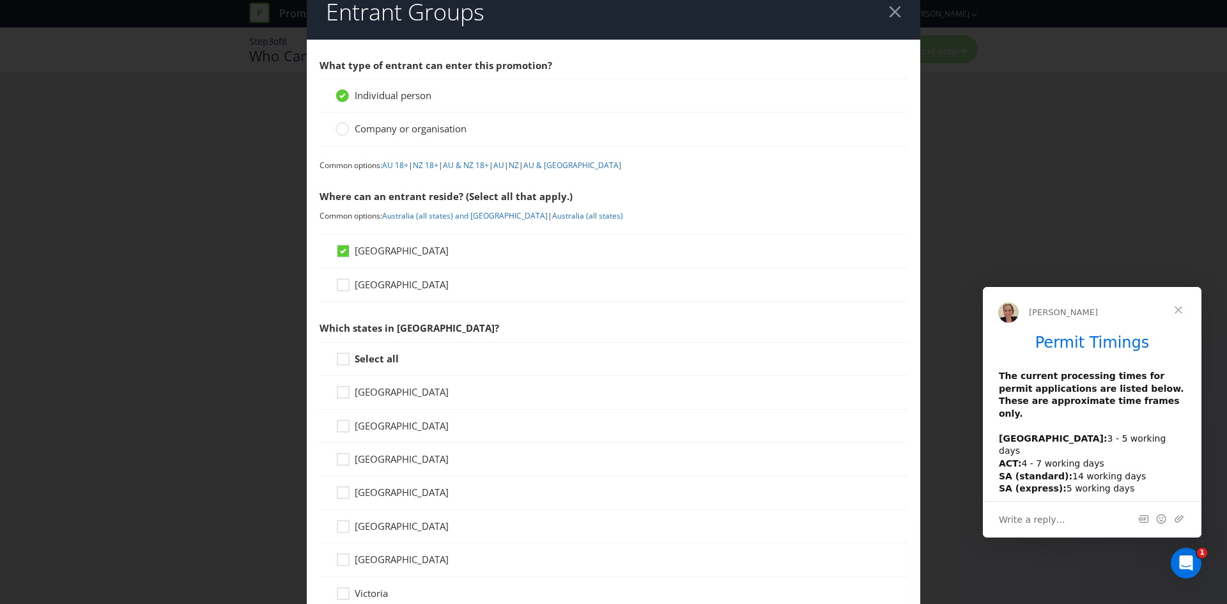
click at [373, 281] on span "[GEOGRAPHIC_DATA]" at bounding box center [402, 284] width 94 height 13
click at [0, 0] on input "[GEOGRAPHIC_DATA]" at bounding box center [0, 0] width 0 height 0
click at [372, 355] on strong "Select all" at bounding box center [377, 358] width 44 height 13
click at [0, 0] on input "Select all" at bounding box center [0, 0] width 0 height 0
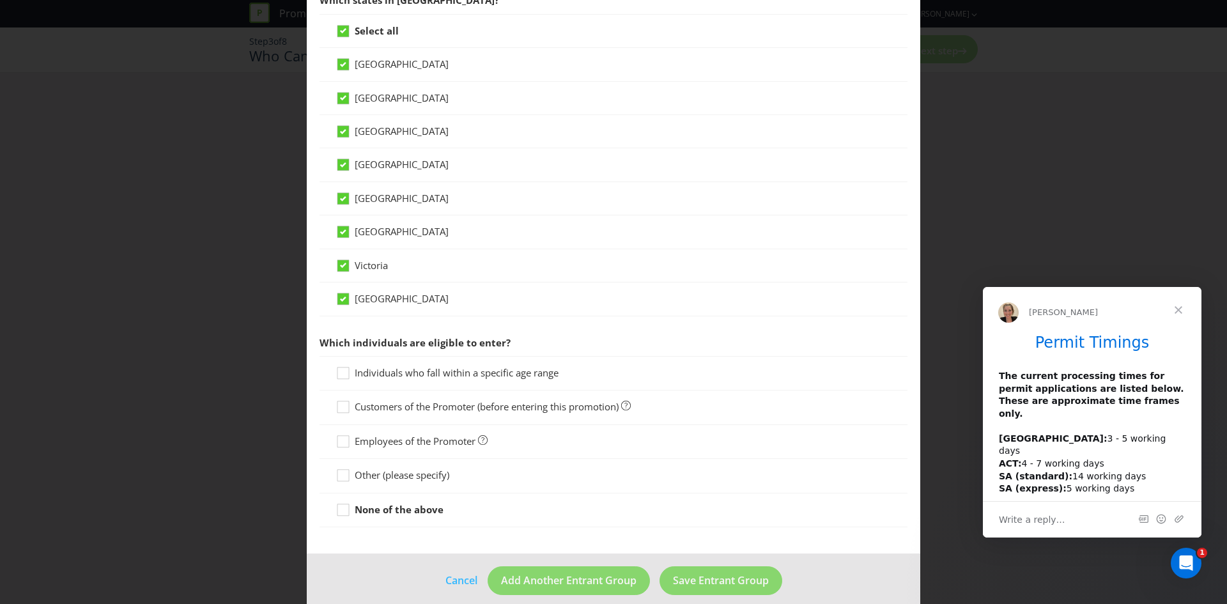
scroll to position [357, 0]
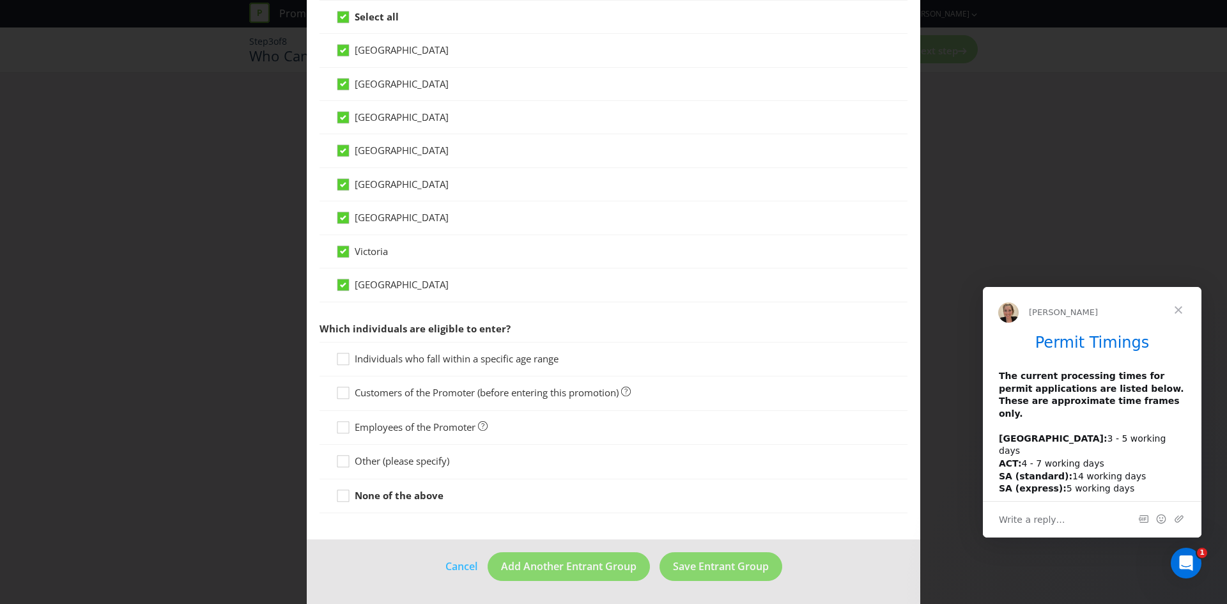
click at [532, 361] on span "Individuals who fall within a specific age range" at bounding box center [457, 358] width 204 height 13
click at [0, 0] on input "Individuals who fall within a specific age range" at bounding box center [0, 0] width 0 height 0
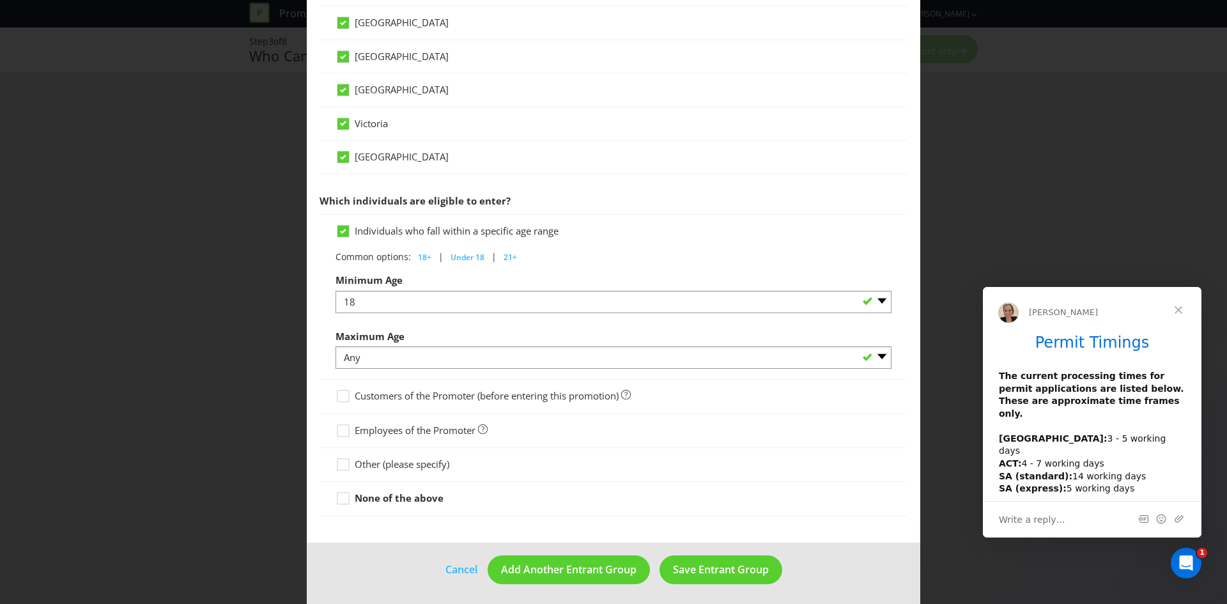
scroll to position [488, 0]
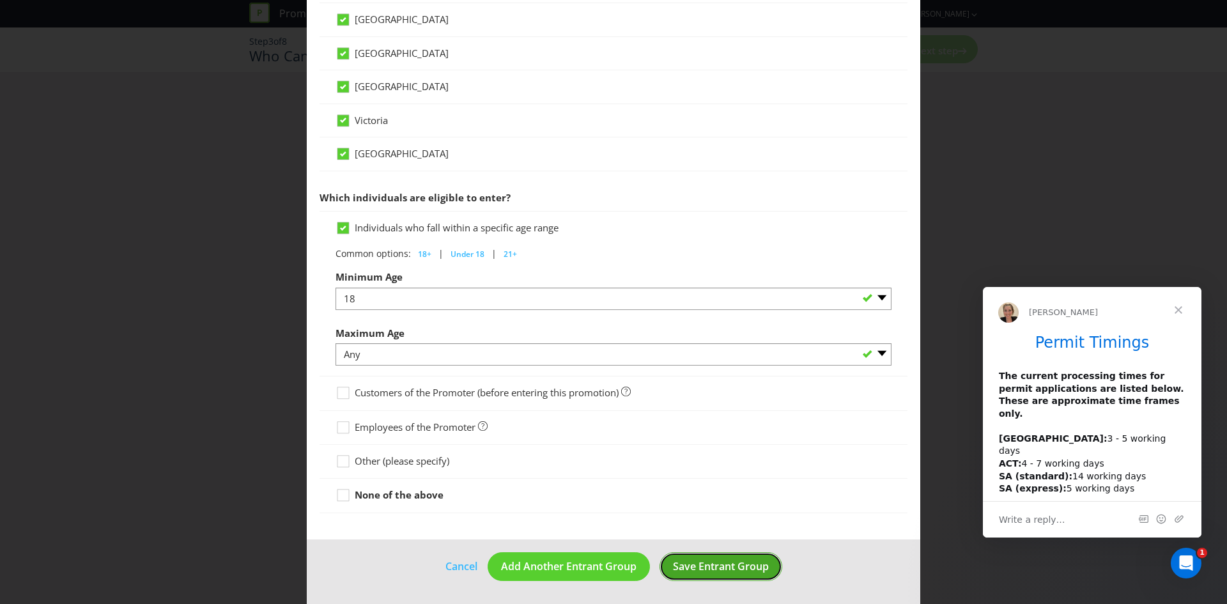
click at [688, 566] on span "Save Entrant Group" at bounding box center [721, 566] width 96 height 14
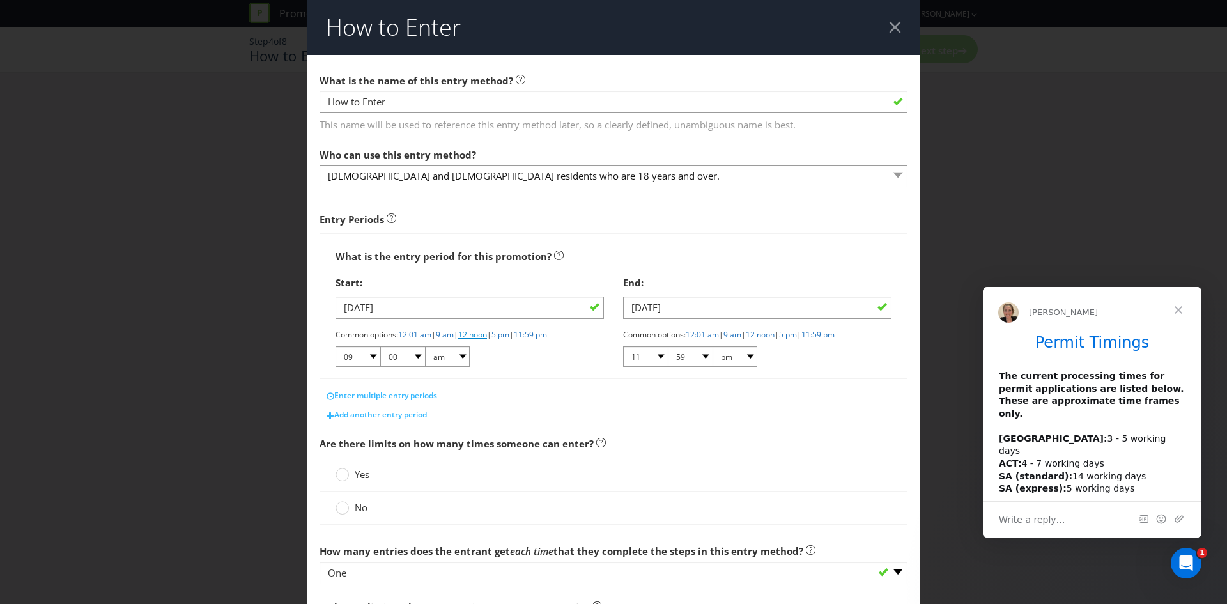
click at [479, 336] on link "12 noon" at bounding box center [472, 334] width 29 height 11
select select "12"
select select "pm"
click at [829, 334] on link "11:59 pm" at bounding box center [817, 334] width 33 height 11
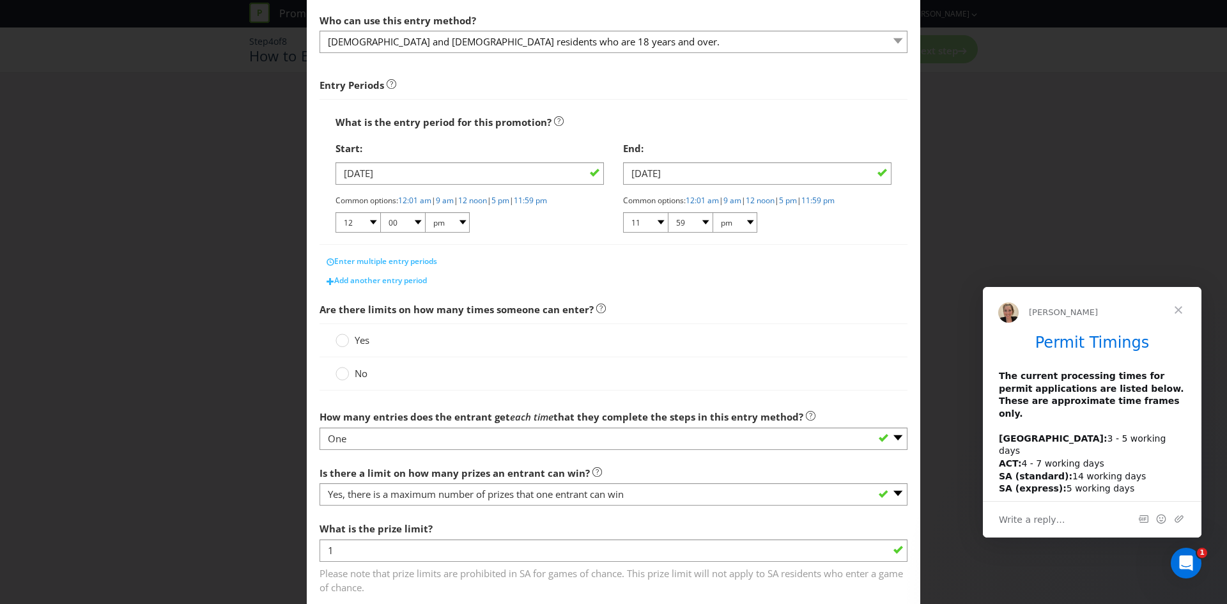
scroll to position [192, 0]
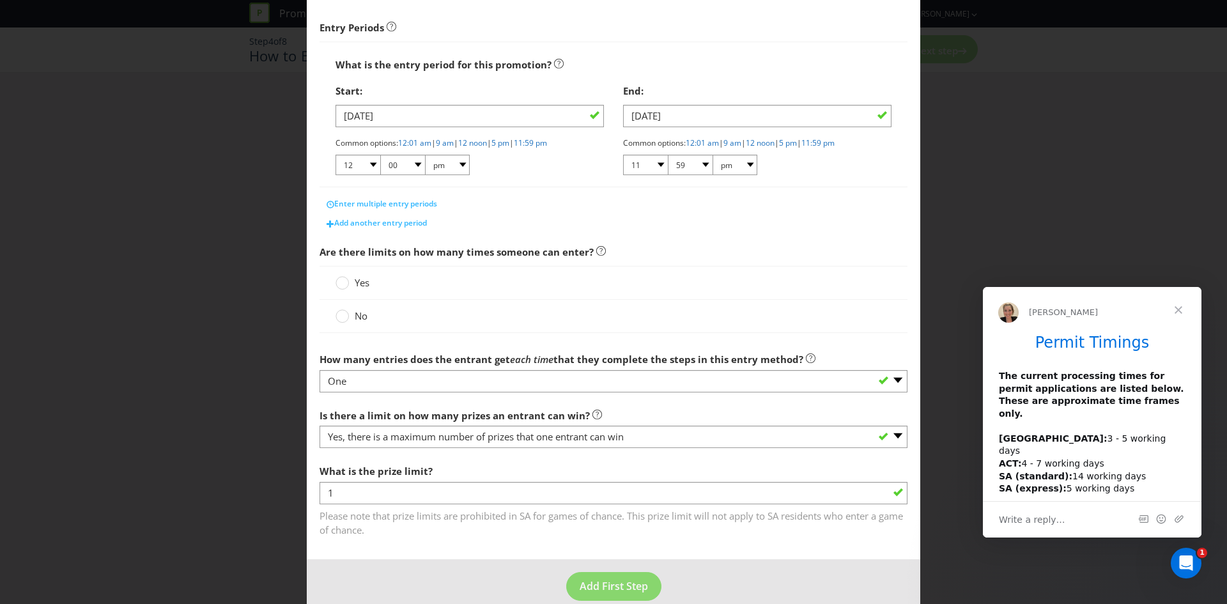
click at [362, 291] on div "Yes" at bounding box center [614, 283] width 588 height 34
click at [350, 286] on label "Yes" at bounding box center [354, 282] width 36 height 13
click at [0, 0] on input "Yes" at bounding box center [0, 0] width 0 height 0
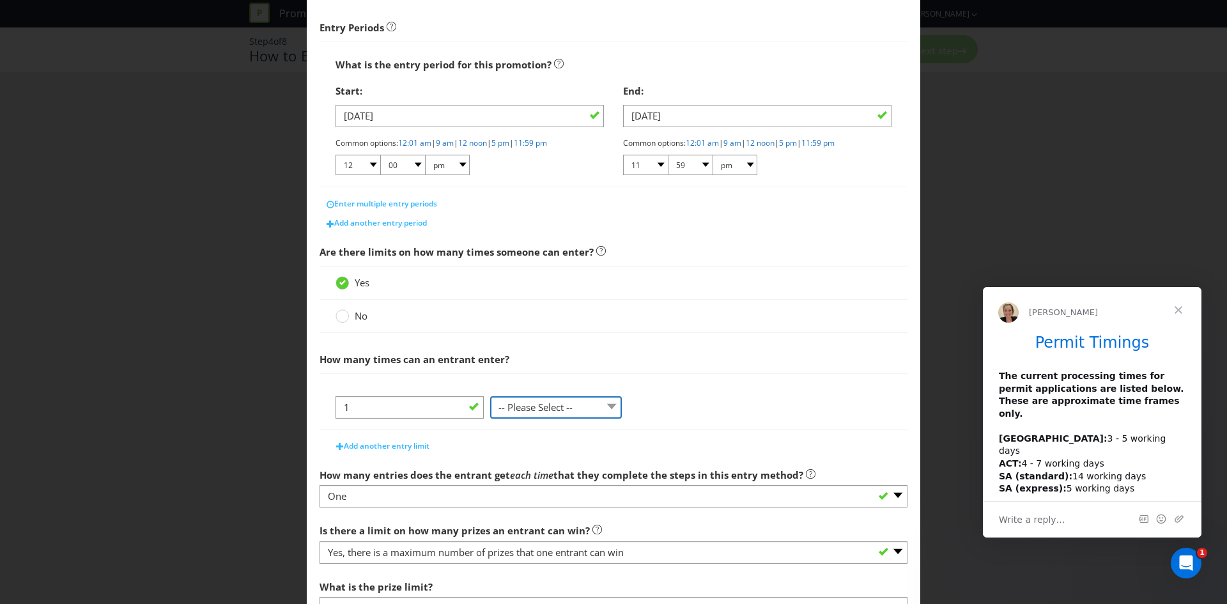
click at [569, 410] on select "-- Please Select -- per person per day per purchase per transaction Other (plea…" at bounding box center [556, 407] width 132 height 22
select select "PER_PERSON"
click at [490, 405] on select "-- Please Select -- per person per day per purchase per transaction Other (plea…" at bounding box center [556, 407] width 132 height 22
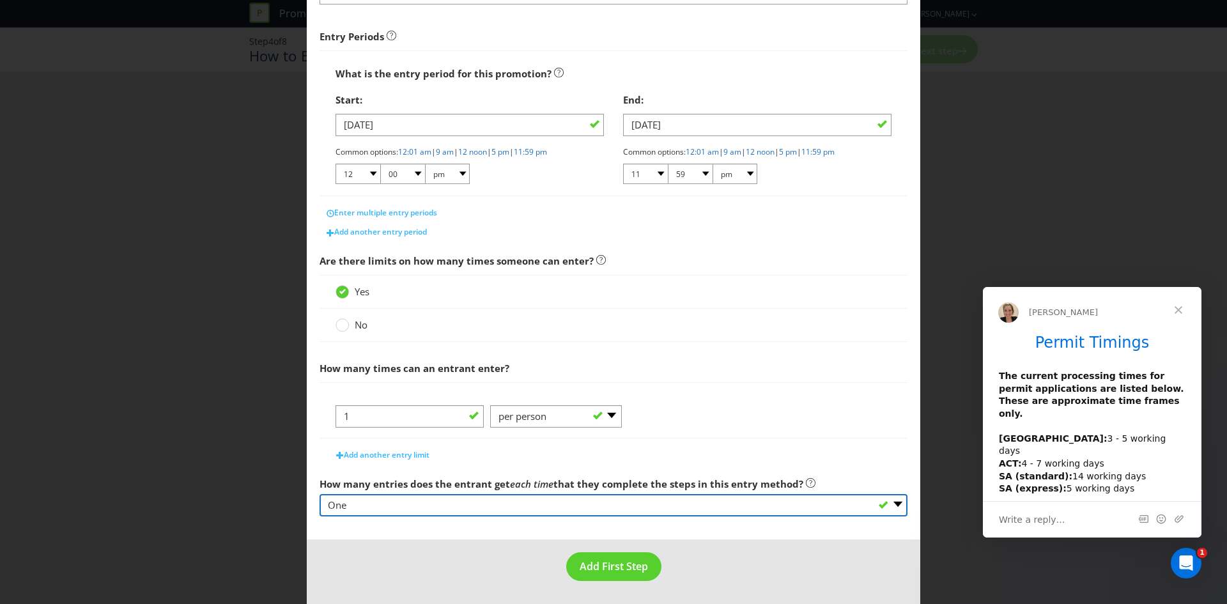
click at [527, 511] on select "-- Please select -- One More than one Other (please specify) Not applicable - g…" at bounding box center [614, 505] width 588 height 22
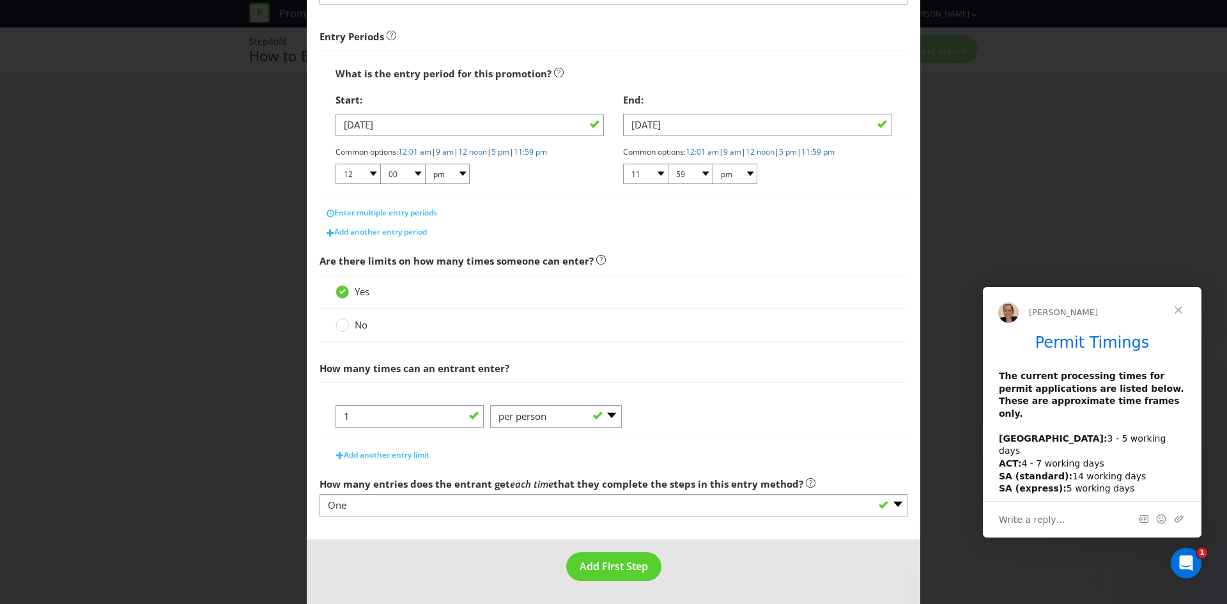
click at [662, 452] on div "Add another entry limit" at bounding box center [614, 452] width 588 height 26
click at [589, 566] on span "Add First Step" at bounding box center [614, 566] width 68 height 14
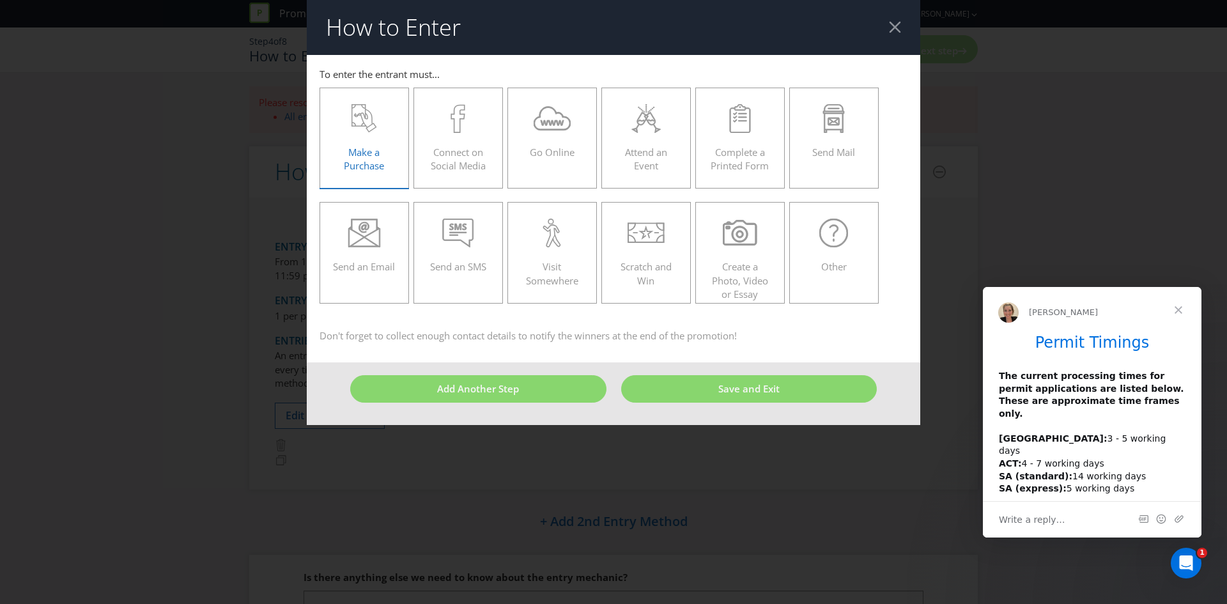
click at [364, 153] on span "Make a Purchase" at bounding box center [364, 159] width 40 height 26
click at [0, 0] on input "Make a Purchase" at bounding box center [0, 0] width 0 height 0
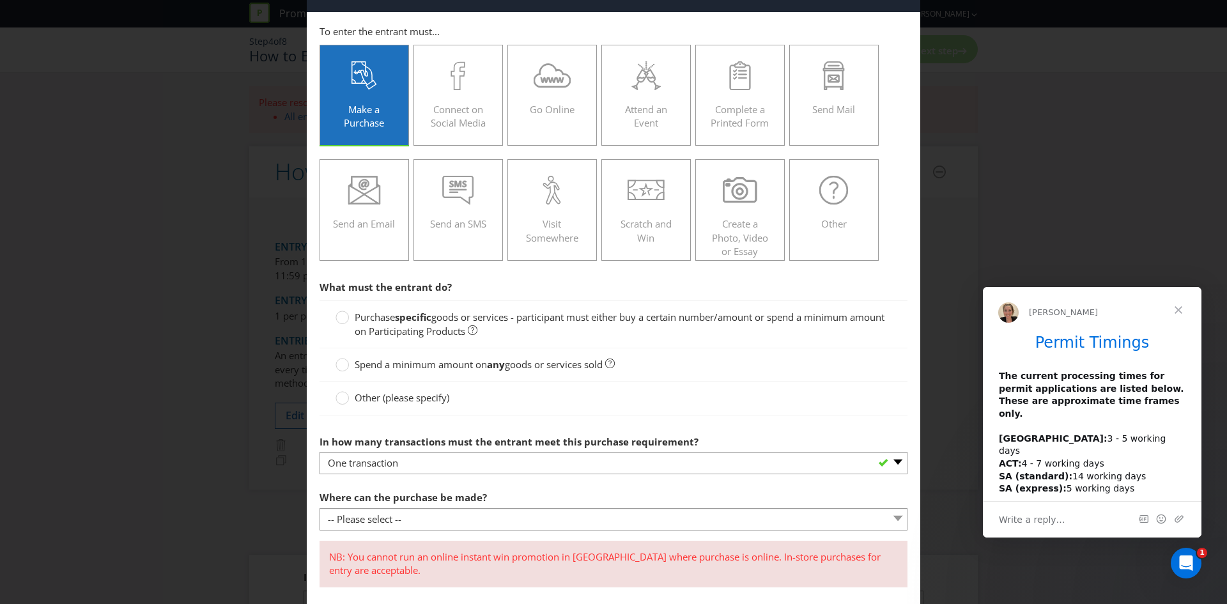
scroll to position [64, 0]
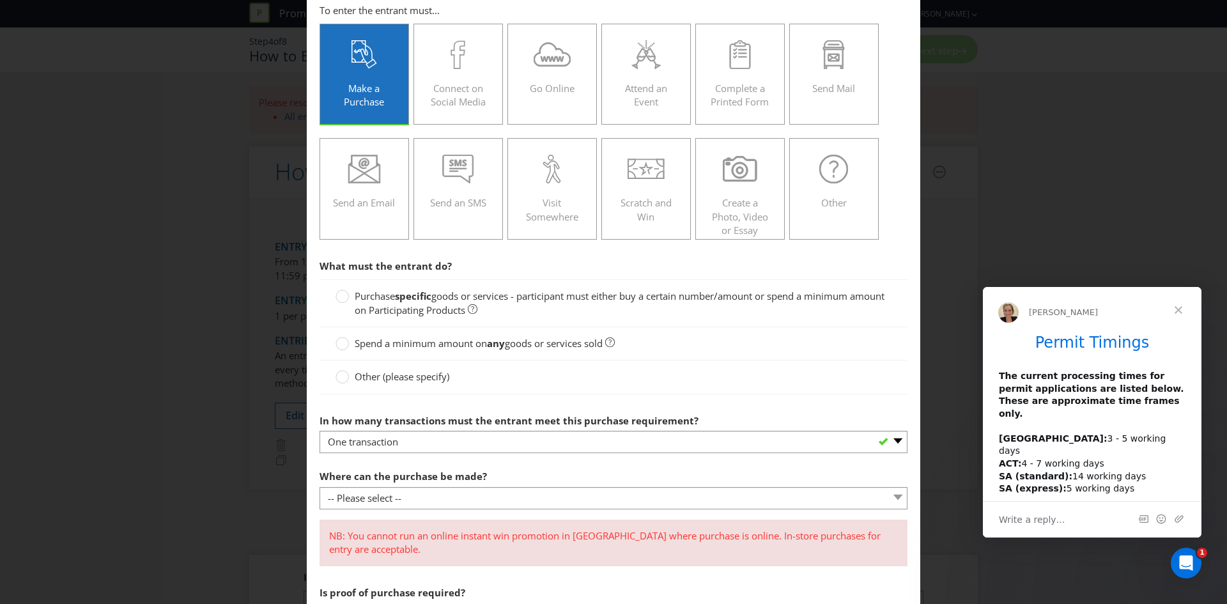
click at [482, 300] on span "goods or services - participant must either buy a certain number/amount or spen…" at bounding box center [620, 302] width 530 height 26
click at [0, 0] on input "Purchase specific goods or services - participant must either buy a certain num…" at bounding box center [0, 0] width 0 height 0
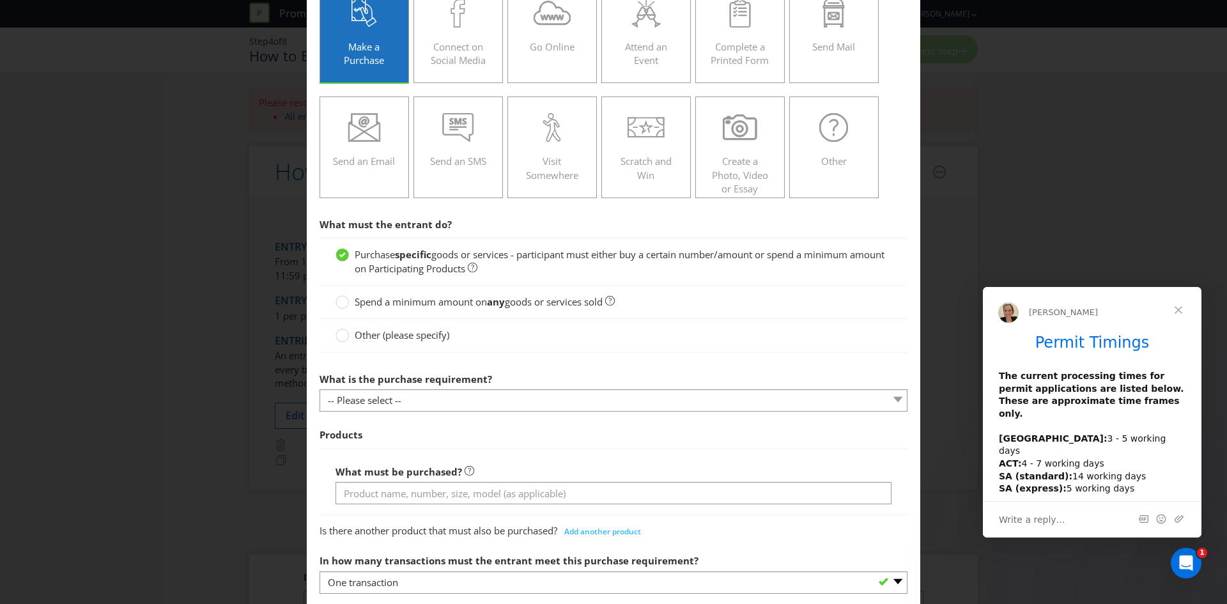
scroll to position [128, 0]
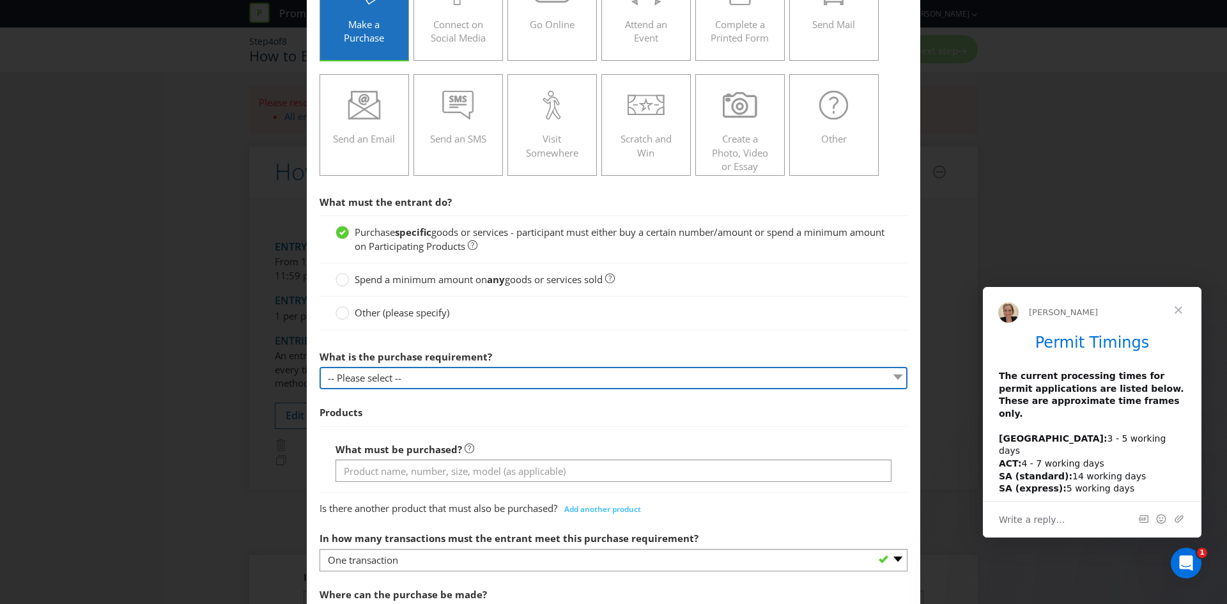
click at [428, 376] on select "-- Please select -- Buy a certain number of these products or services Spend a …" at bounding box center [614, 378] width 588 height 22
select select "MINIMUM_QUANTITY"
click at [320, 367] on select "-- Please select -- Buy a certain number of these products or services Spend a …" at bounding box center [614, 378] width 588 height 22
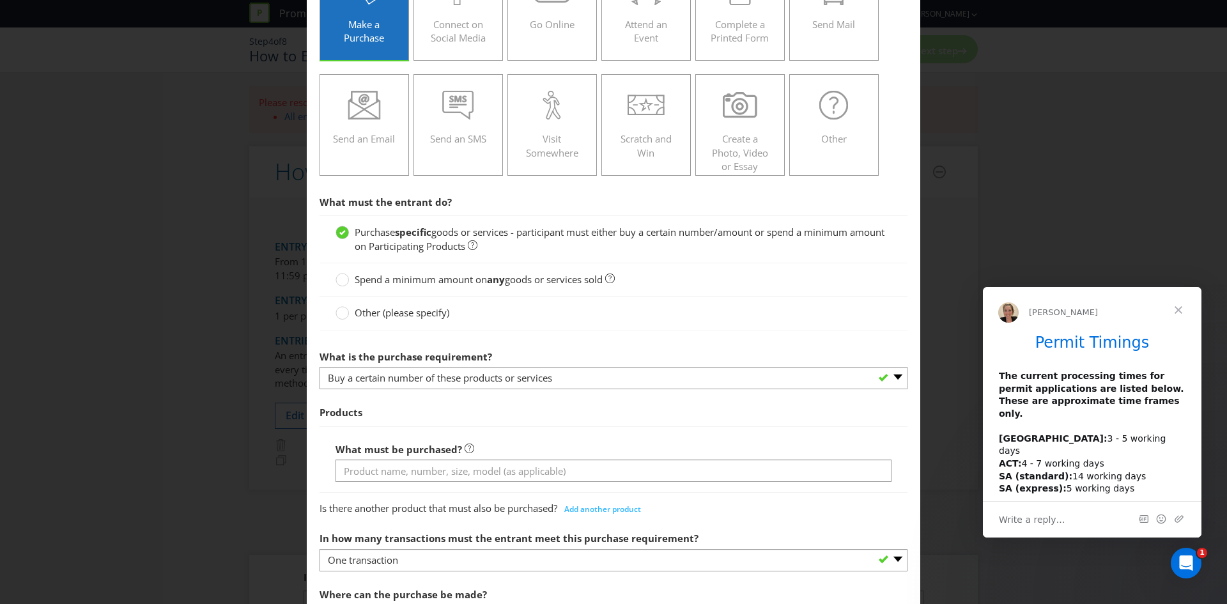
click at [525, 420] on span "Products" at bounding box center [614, 412] width 588 height 26
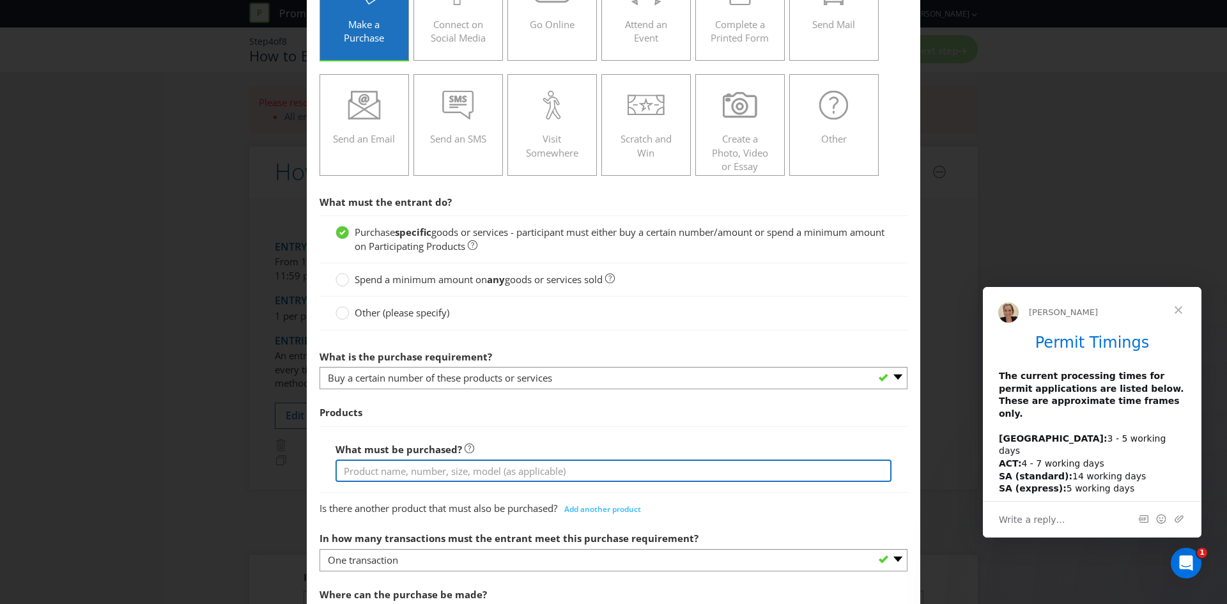
click at [513, 467] on input "text" at bounding box center [614, 470] width 556 height 22
click at [396, 477] on input "Hawke's Case" at bounding box center [614, 470] width 556 height 22
click at [381, 473] on input "Hawke's Case" at bounding box center [614, 470] width 556 height 22
type input "Hawke's Brewing Case"
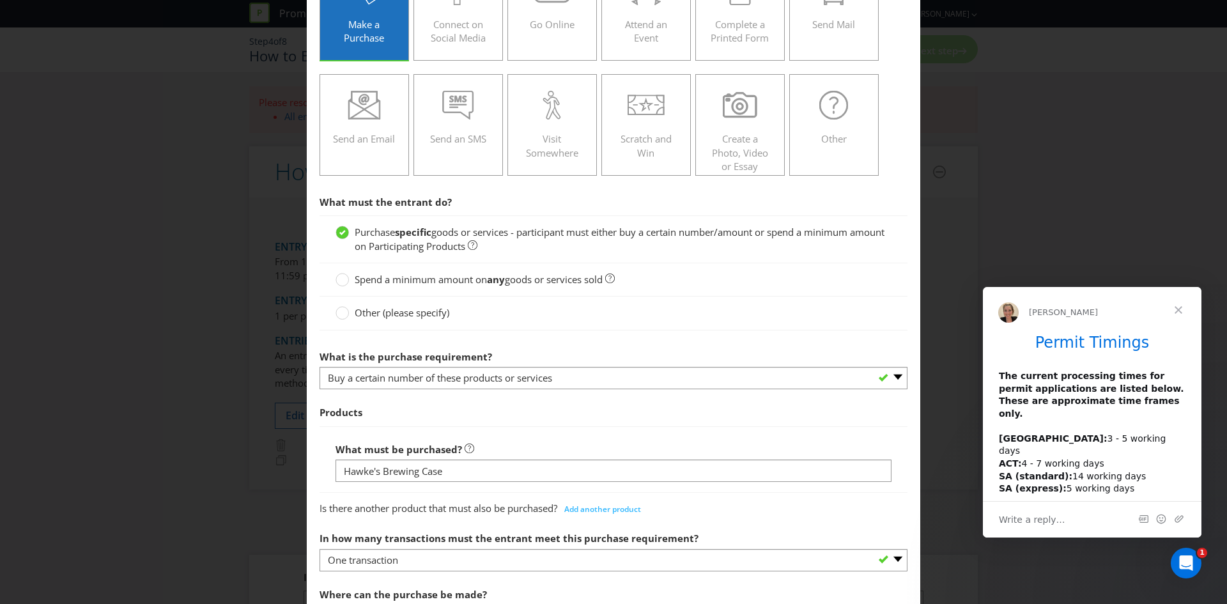
click at [577, 410] on span "Products" at bounding box center [614, 412] width 588 height 26
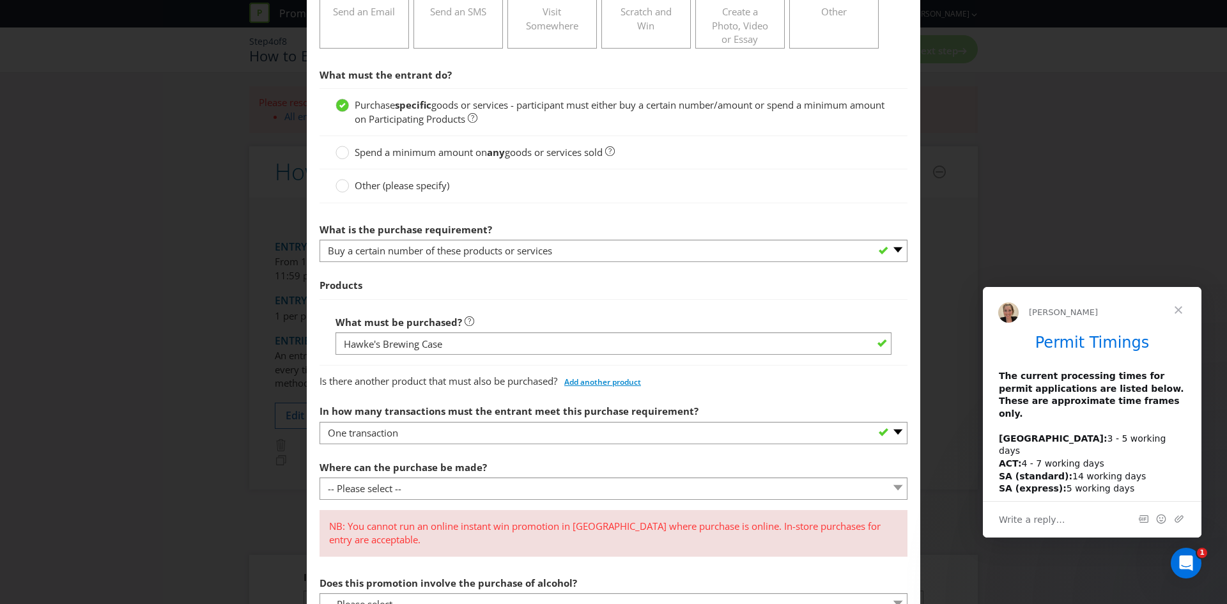
scroll to position [256, 0]
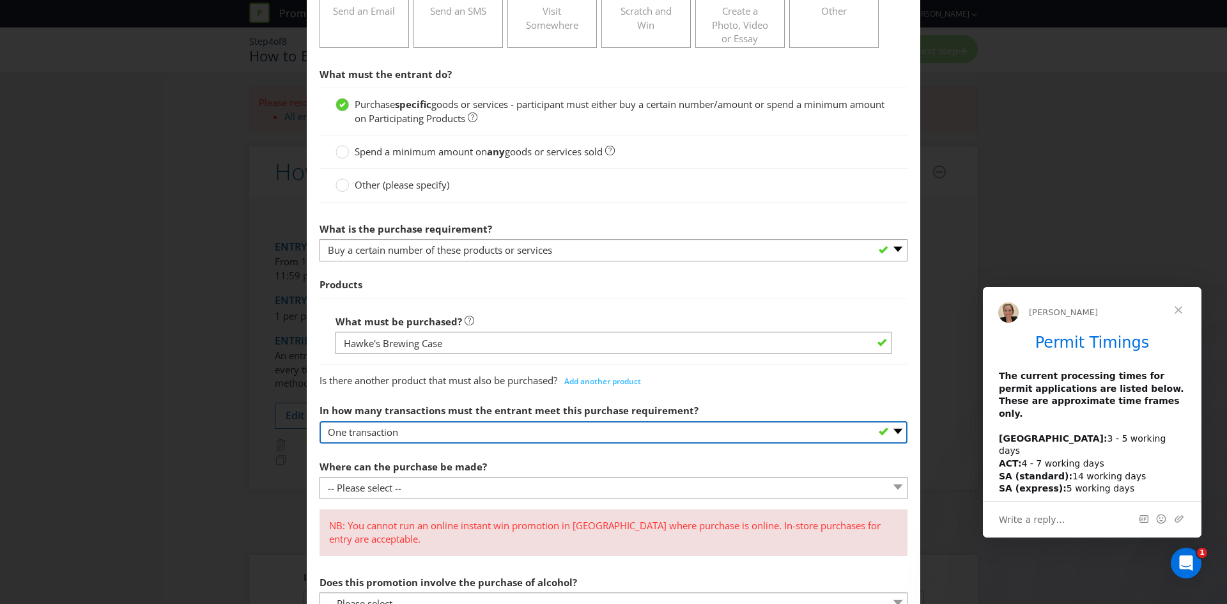
click at [541, 435] on select "-- Please select -- One transaction A specific number of transactions Any numbe…" at bounding box center [614, 432] width 588 height 22
click at [320, 421] on select "-- Please select -- One transaction A specific number of transactions Any numbe…" at bounding box center [614, 432] width 588 height 22
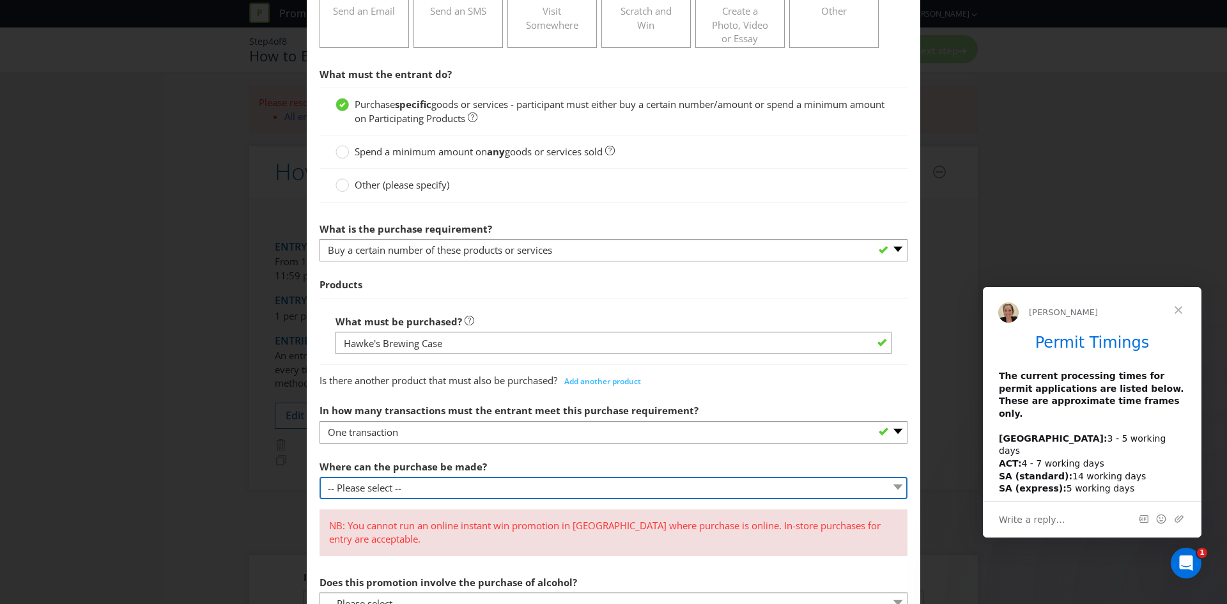
click at [445, 484] on select "-- Please select -- Any stores displaying promotional material (including onlin…" at bounding box center [614, 488] width 588 height 22
select select "ANY_DISPLAYING_NOT_ONLINE"
click at [320, 477] on select "-- Please select -- Any stores displaying promotional material (including onlin…" at bounding box center [614, 488] width 588 height 22
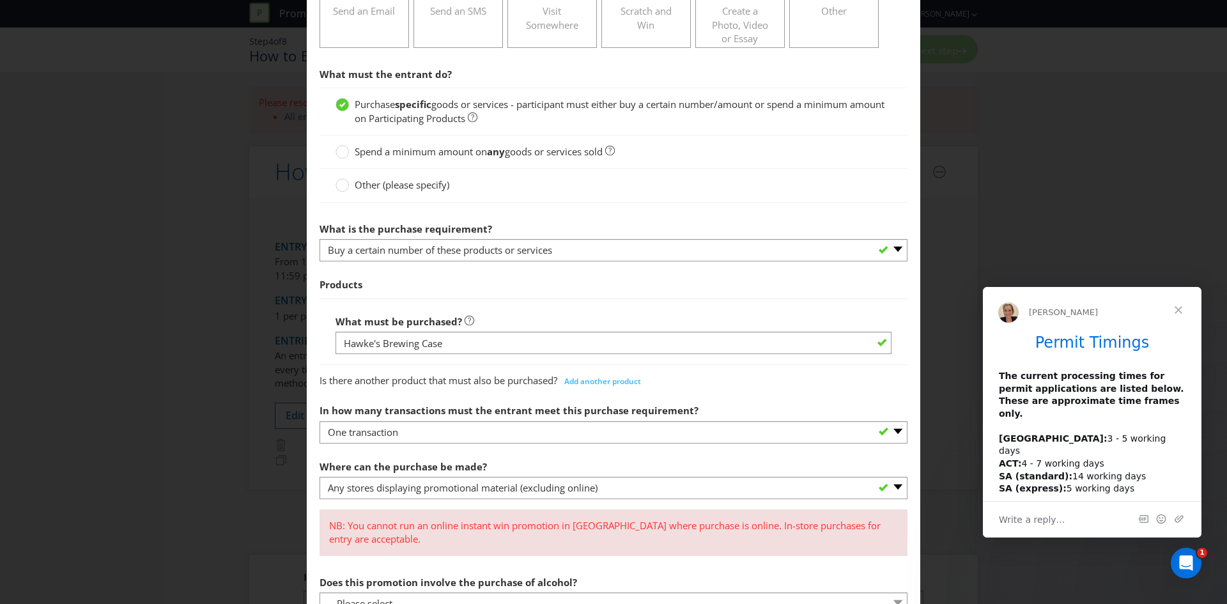
click at [576, 462] on div "Where can the purchase be made? -- Please select -- Any stores displaying promo…" at bounding box center [614, 477] width 588 height 46
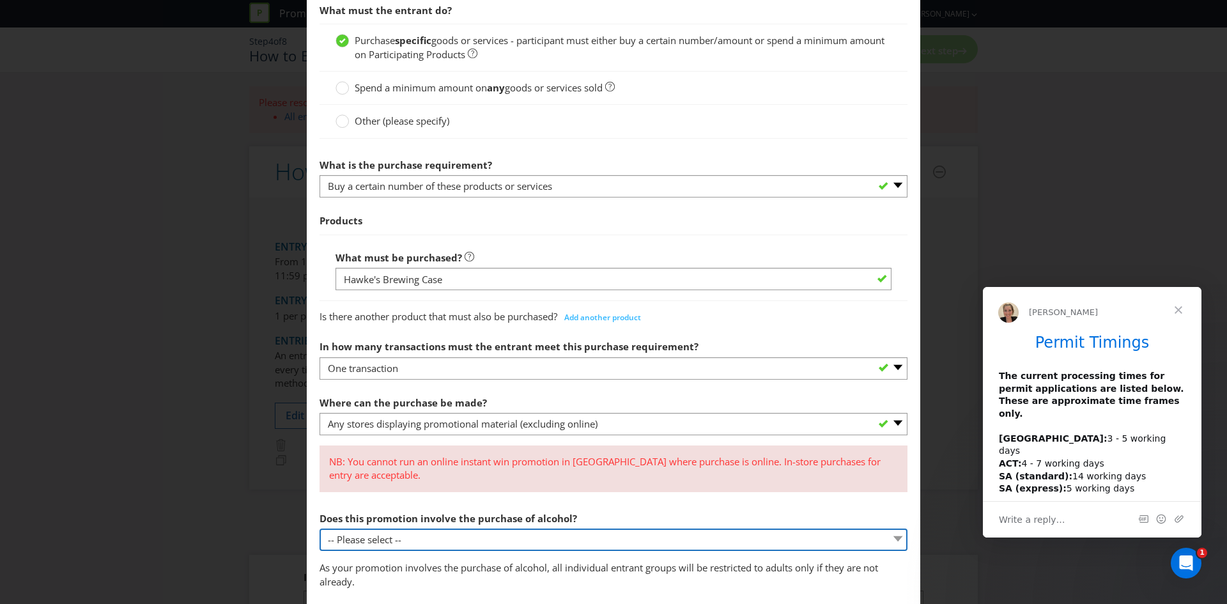
click at [537, 537] on select "-- Please select -- Yes, for on-premises consumption Yes, for off-premises cons…" at bounding box center [614, 539] width 588 height 22
select select "YES_OFF_PREMISES"
click at [320, 528] on select "-- Please select -- Yes, for on-premises consumption Yes, for off-premises cons…" at bounding box center [614, 539] width 588 height 22
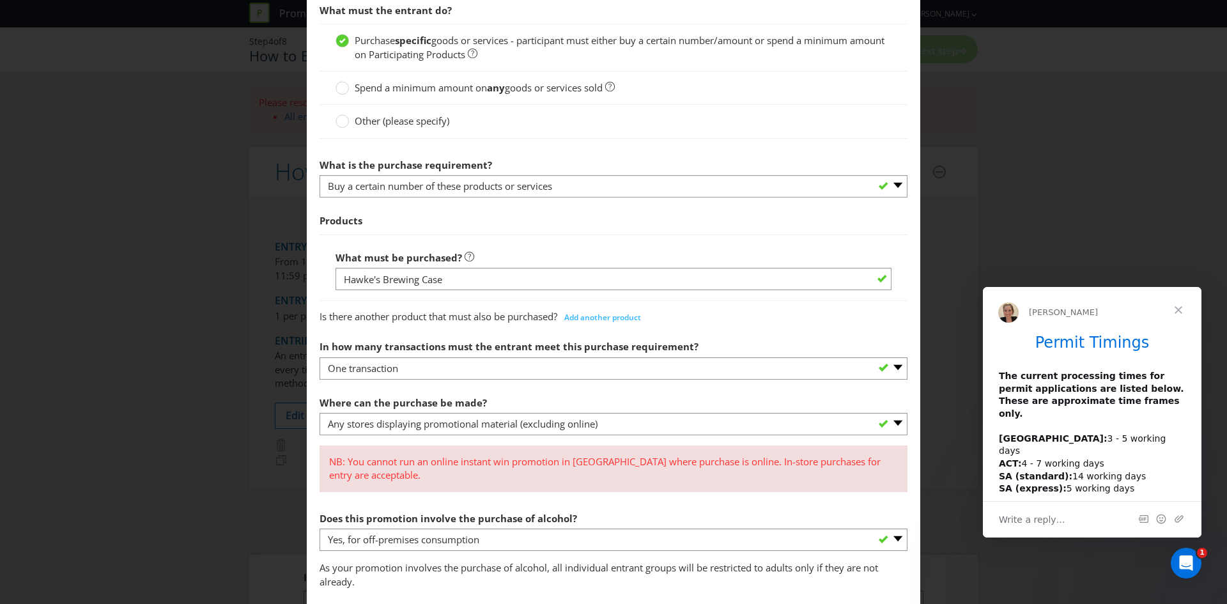
click at [459, 502] on section "What must the entrant do? Purchase specific goods or services - participant mus…" at bounding box center [614, 537] width 588 height 1081
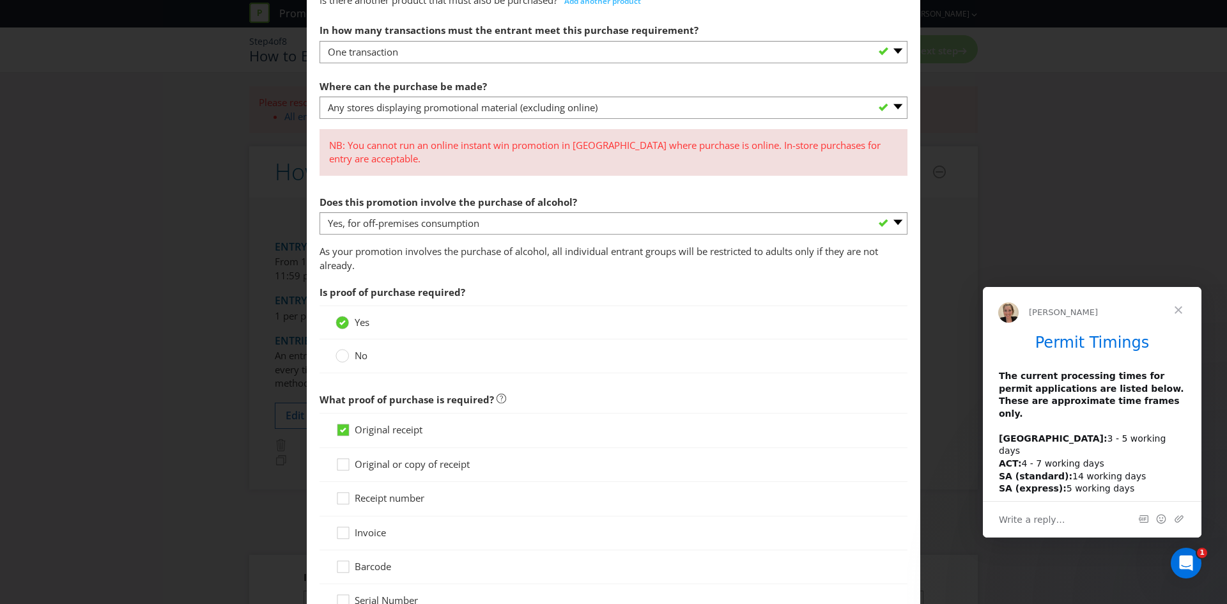
scroll to position [639, 0]
click at [340, 349] on div at bounding box center [342, 348] width 6 height 6
click at [0, 0] on input "No" at bounding box center [0, 0] width 0 height 0
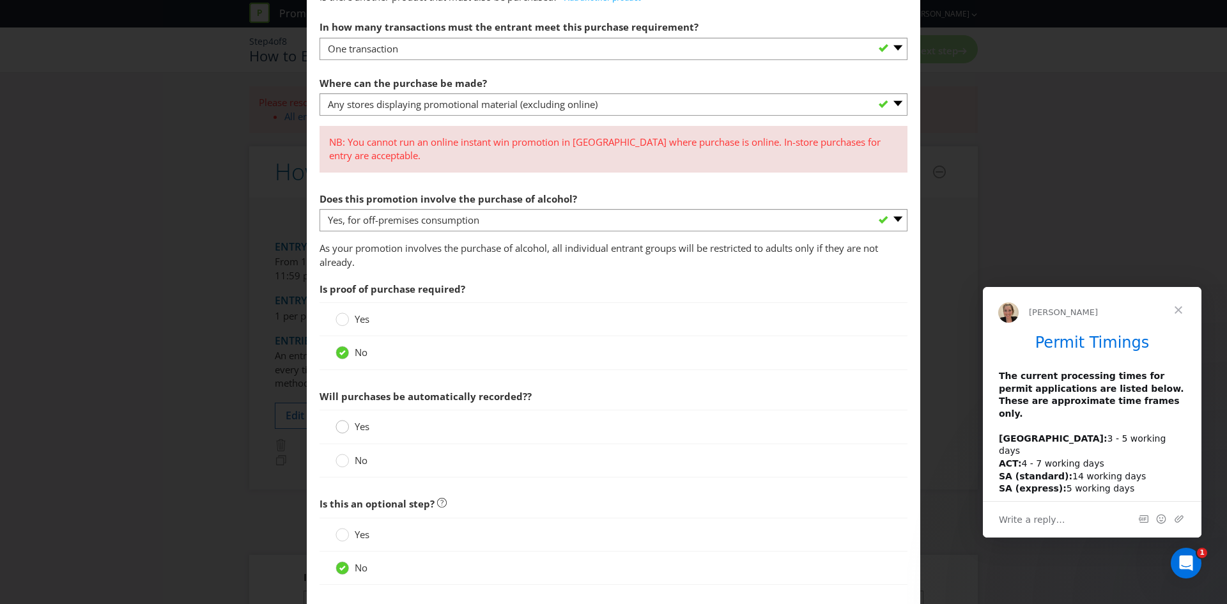
click at [341, 426] on div at bounding box center [342, 422] width 6 height 6
click at [0, 0] on input "Yes" at bounding box center [0, 0] width 0 height 0
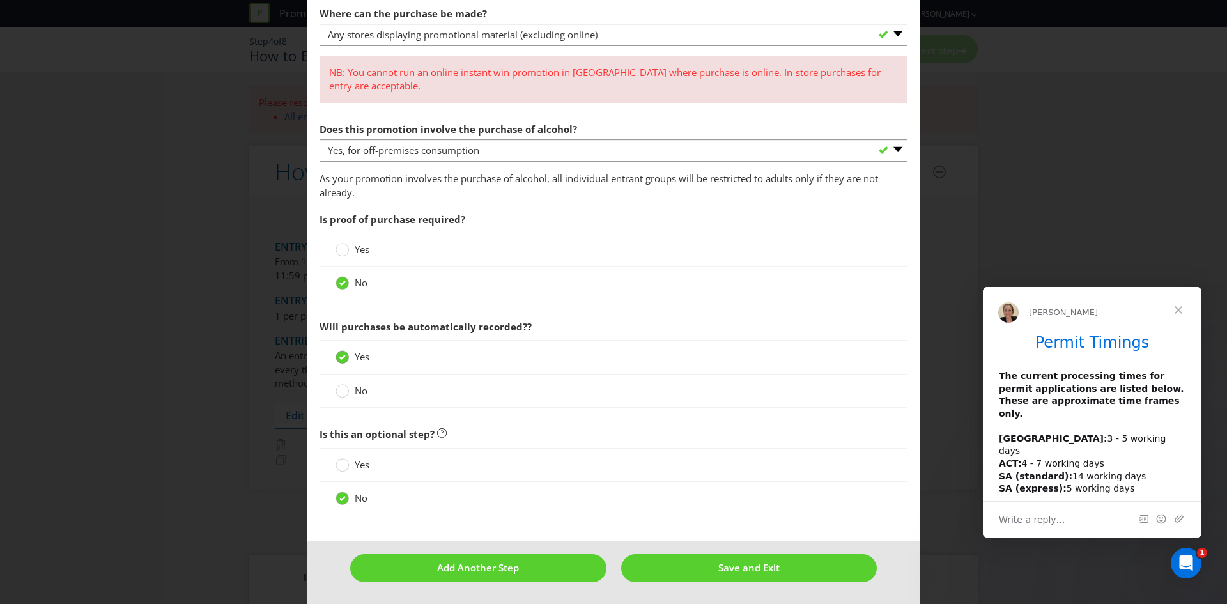
scroll to position [709, 0]
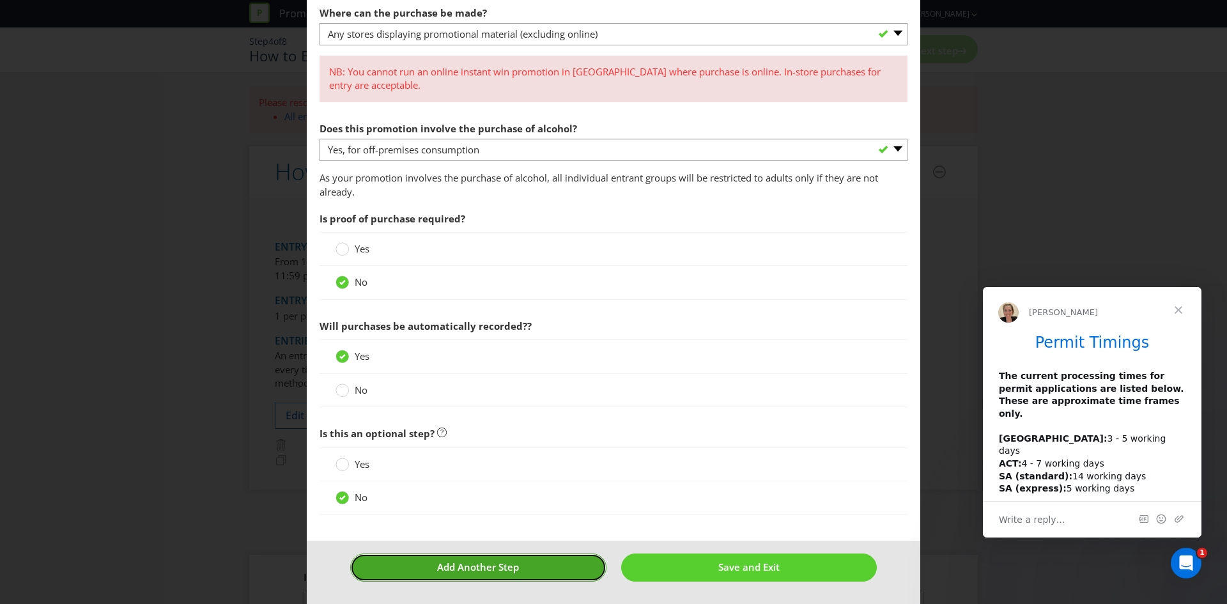
click at [490, 570] on span "Add Another Step" at bounding box center [478, 566] width 82 height 13
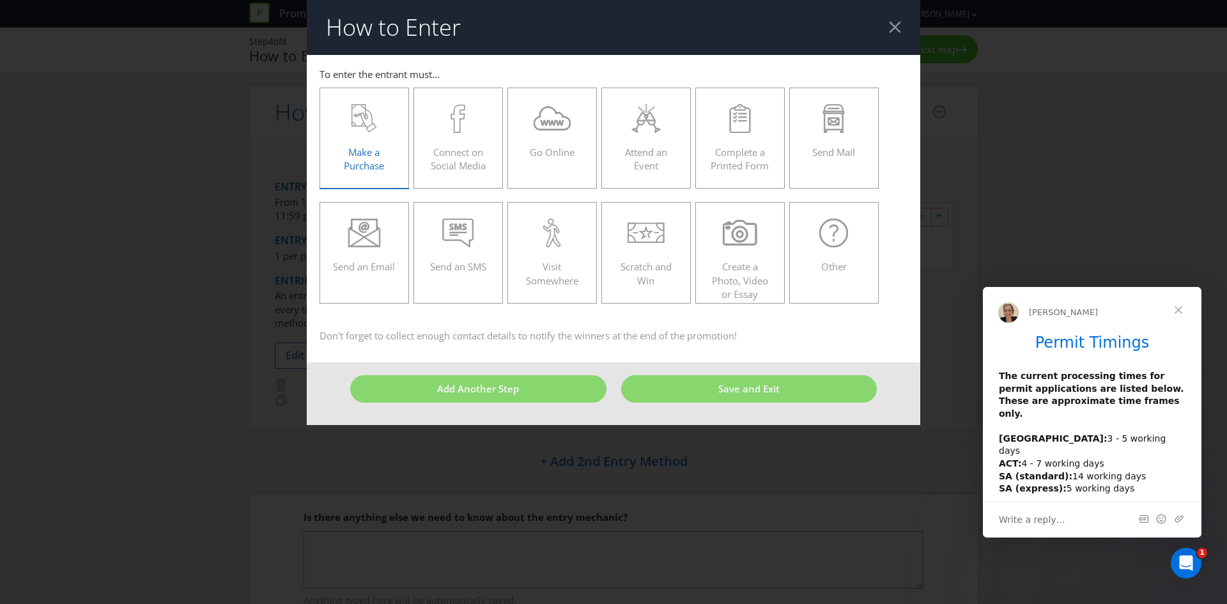
click at [365, 157] on span "Make a Purchase" at bounding box center [364, 159] width 40 height 26
click at [0, 0] on input "Make a Purchase" at bounding box center [0, 0] width 0 height 0
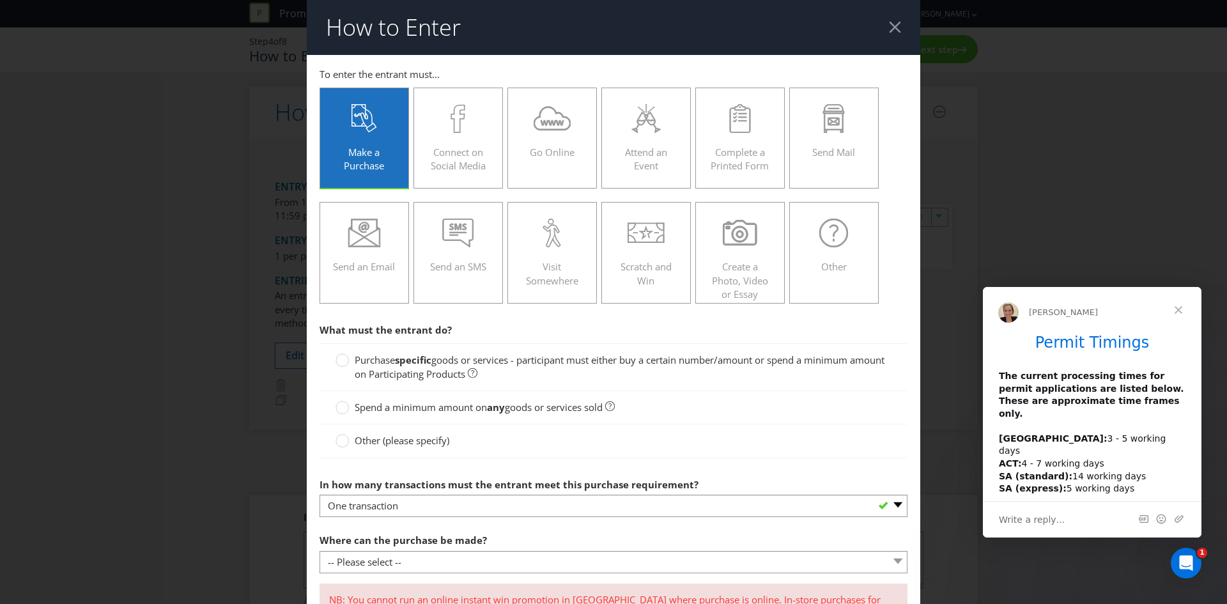
click at [431, 370] on span "goods or services - participant must either buy a certain number/amount or spen…" at bounding box center [620, 366] width 530 height 26
click at [0, 0] on input "Purchase specific goods or services - participant must either buy a certain num…" at bounding box center [0, 0] width 0 height 0
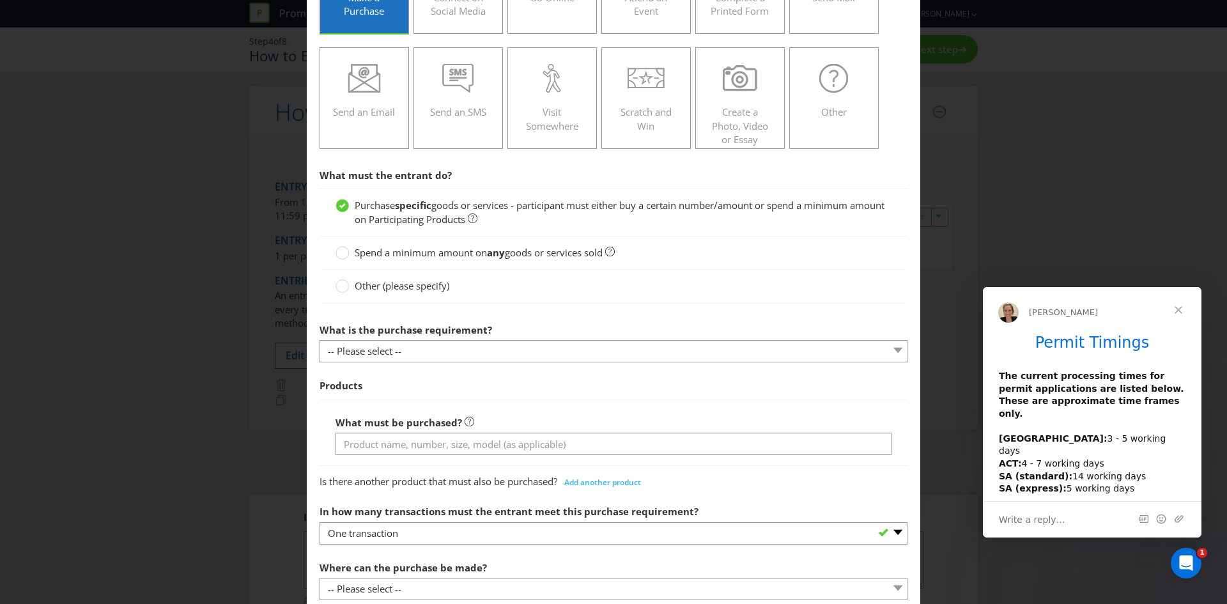
scroll to position [192, 0]
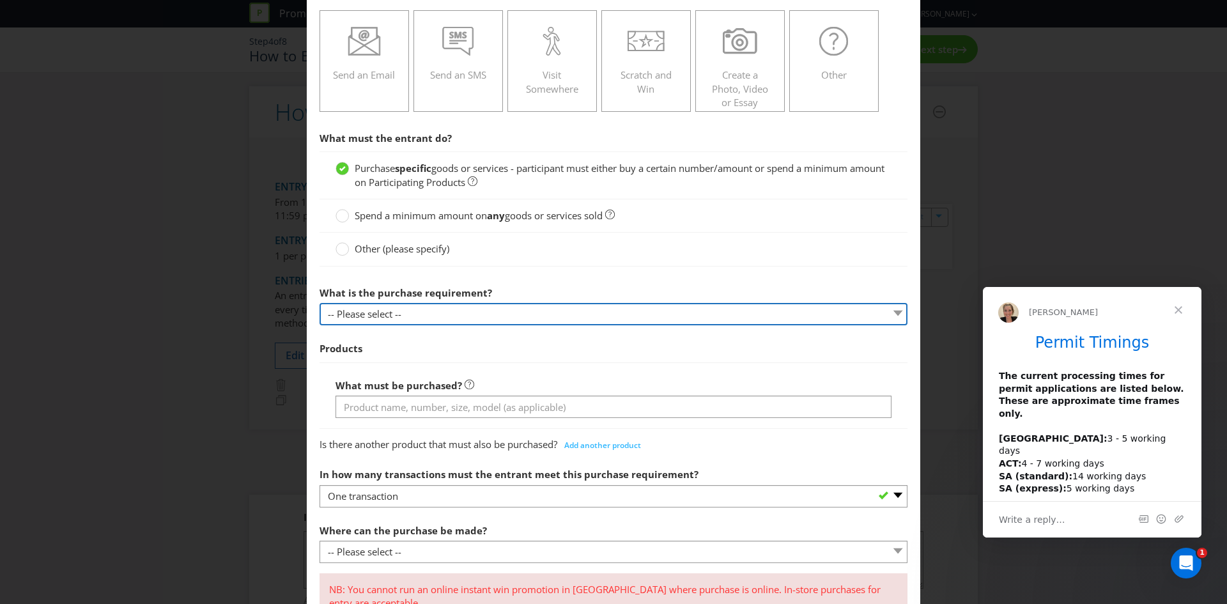
click at [432, 312] on select "-- Please select -- Buy a certain number of these products or services Spend a …" at bounding box center [614, 314] width 588 height 22
select select "MINIMUM_QUANTITY"
click at [320, 303] on select "-- Please select -- Buy a certain number of these products or services Spend a …" at bounding box center [614, 314] width 588 height 22
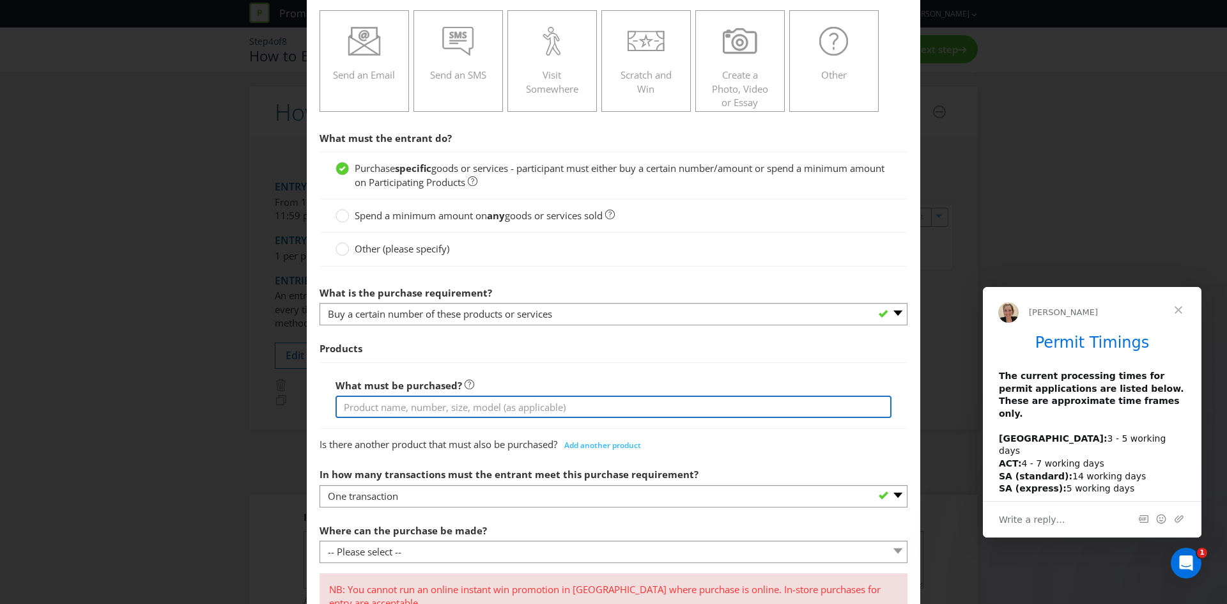
click at [420, 411] on input "text" at bounding box center [614, 407] width 556 height 22
click at [431, 408] on input "Hawke's Brewing 6 Pack" at bounding box center [614, 407] width 556 height 22
click at [429, 408] on input "Hawke's Brewing 6 Pack" at bounding box center [614, 407] width 556 height 22
type input "Hawke's Brewing 6-Pack"
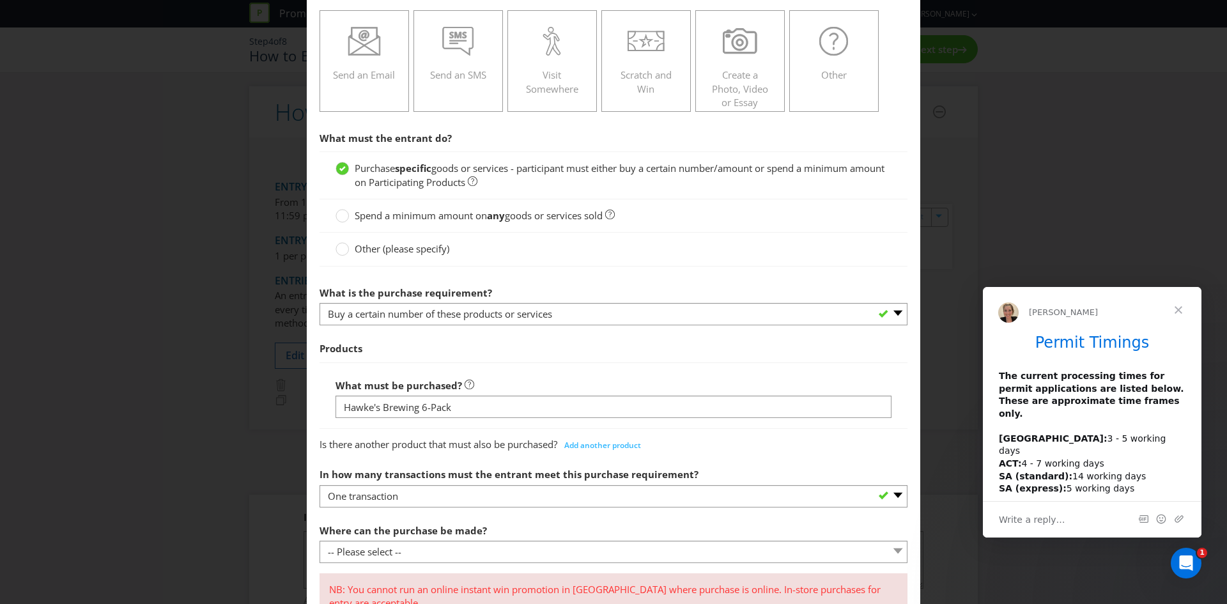
click at [497, 355] on span "Products" at bounding box center [614, 349] width 588 height 26
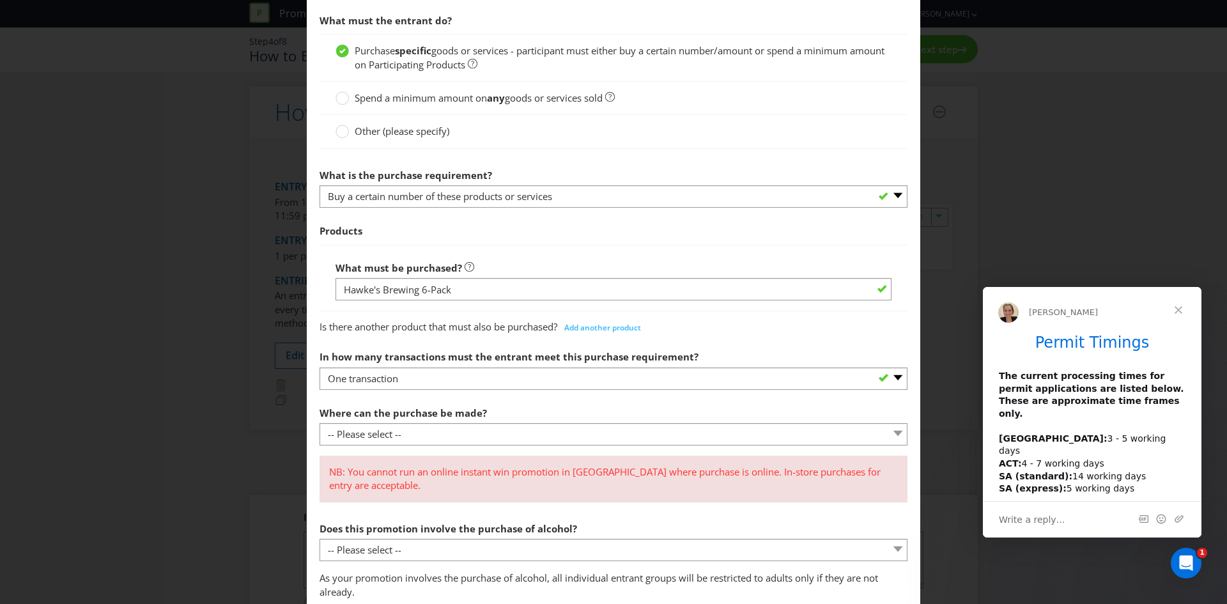
scroll to position [383, 0]
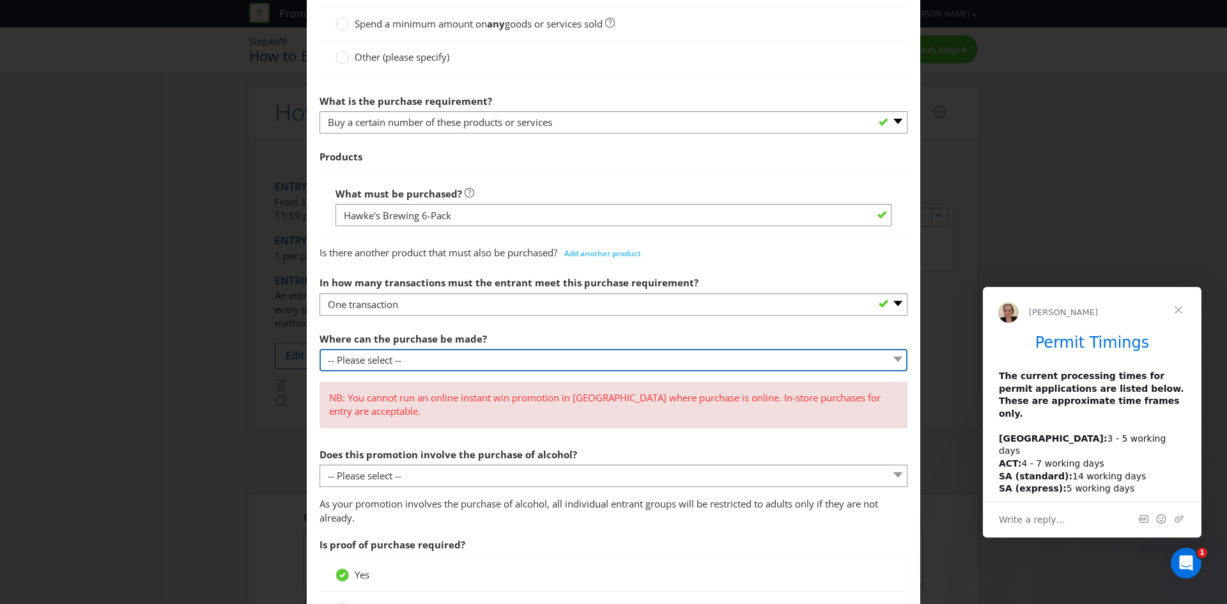
click at [401, 362] on select "-- Please select -- Any stores displaying promotional material (including onlin…" at bounding box center [614, 360] width 588 height 22
click at [401, 361] on select "-- Please select -- Any stores displaying promotional material (including onlin…" at bounding box center [614, 360] width 588 height 22
select select "ANY_DISPLAYING_NOT_ONLINE"
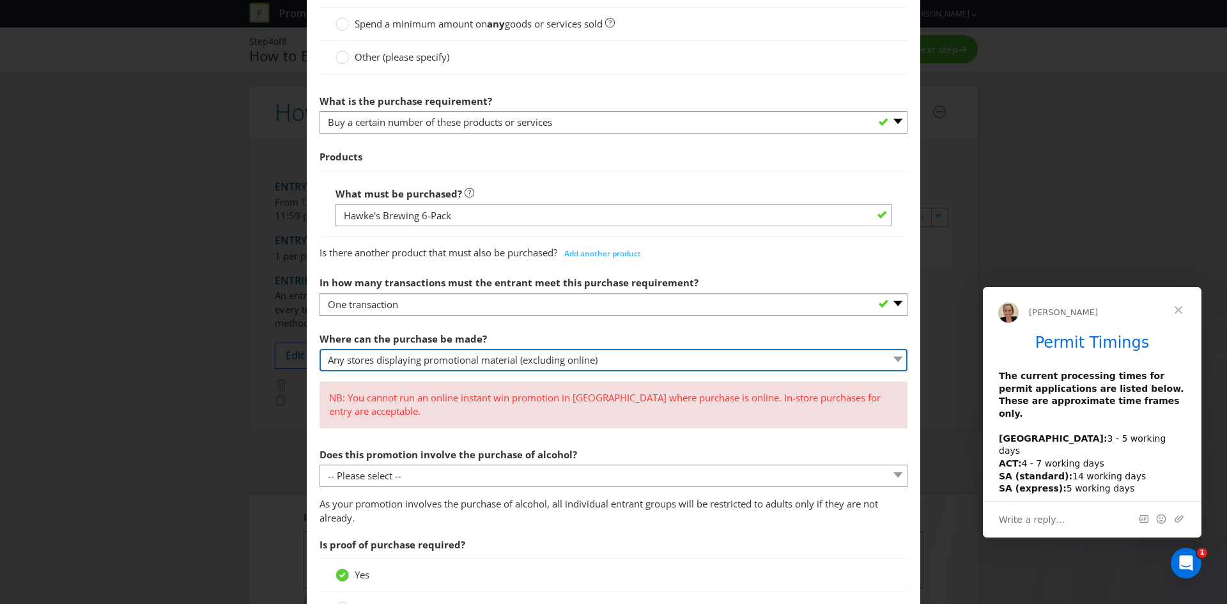
click at [320, 349] on select "-- Please select -- Any stores displaying promotional material (including onlin…" at bounding box center [614, 360] width 588 height 22
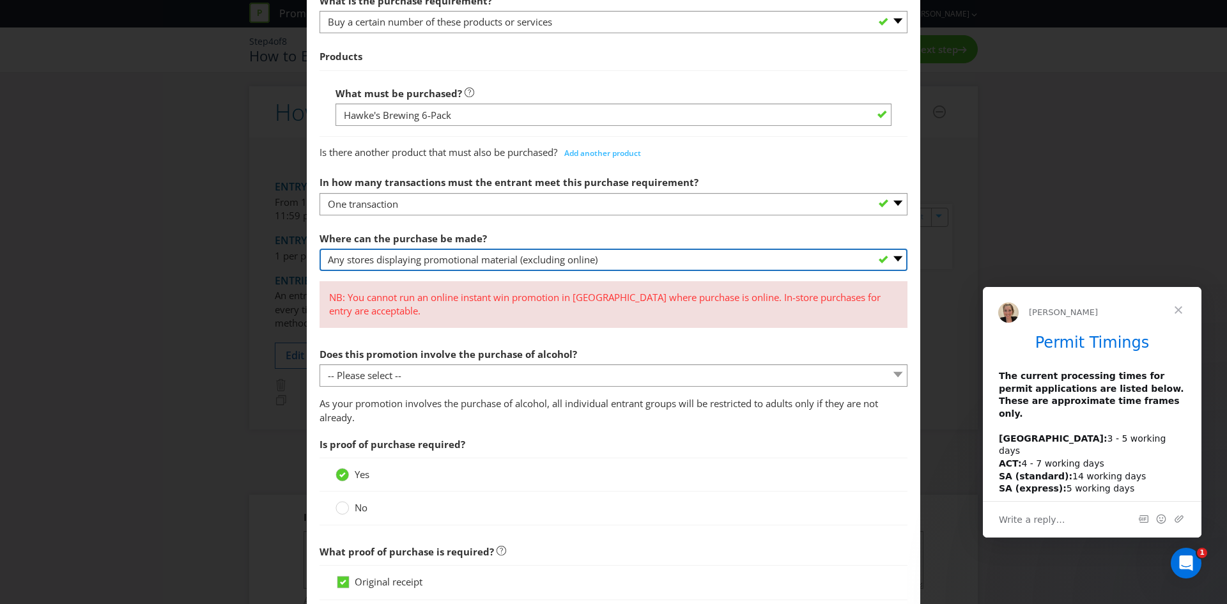
scroll to position [511, 0]
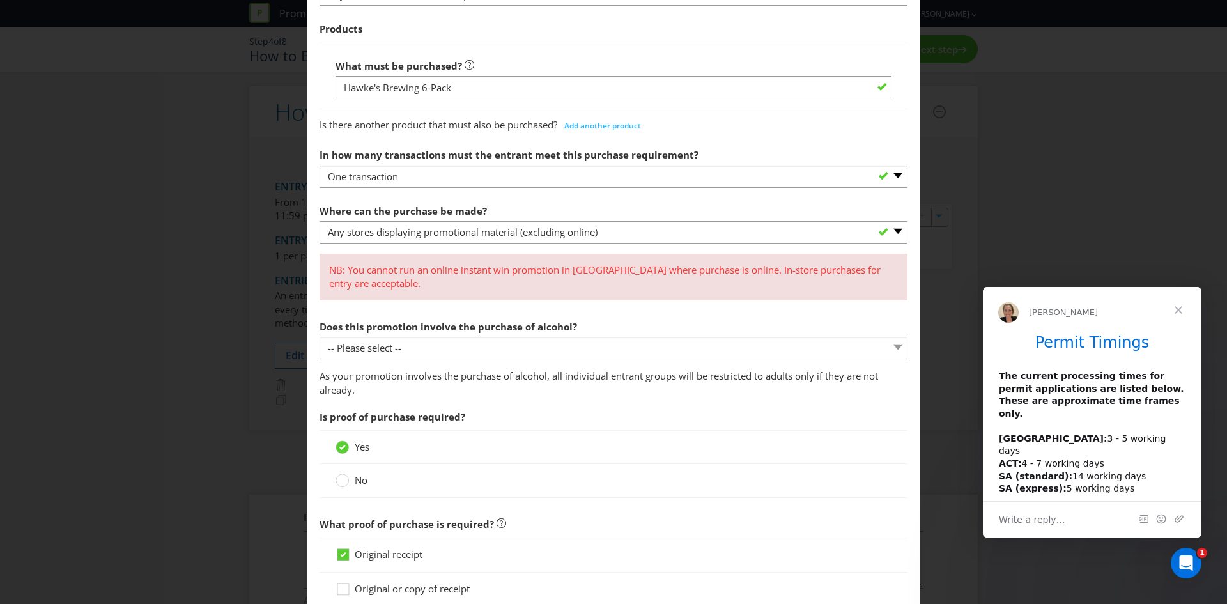
click at [413, 359] on div at bounding box center [614, 359] width 588 height 1
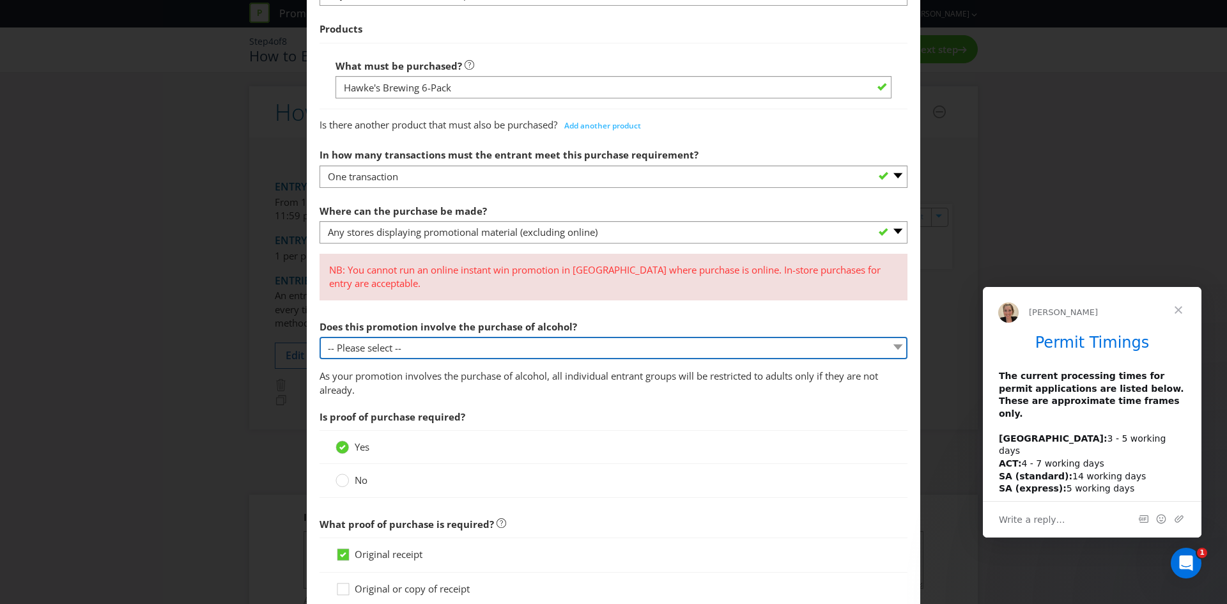
click at [413, 354] on select "-- Please select -- Yes, for on-premises consumption Yes, for off-premises cons…" at bounding box center [614, 348] width 588 height 22
select select "YES_OFF_PREMISES"
click at [320, 337] on select "-- Please select -- Yes, for on-premises consumption Yes, for off-premises cons…" at bounding box center [614, 348] width 588 height 22
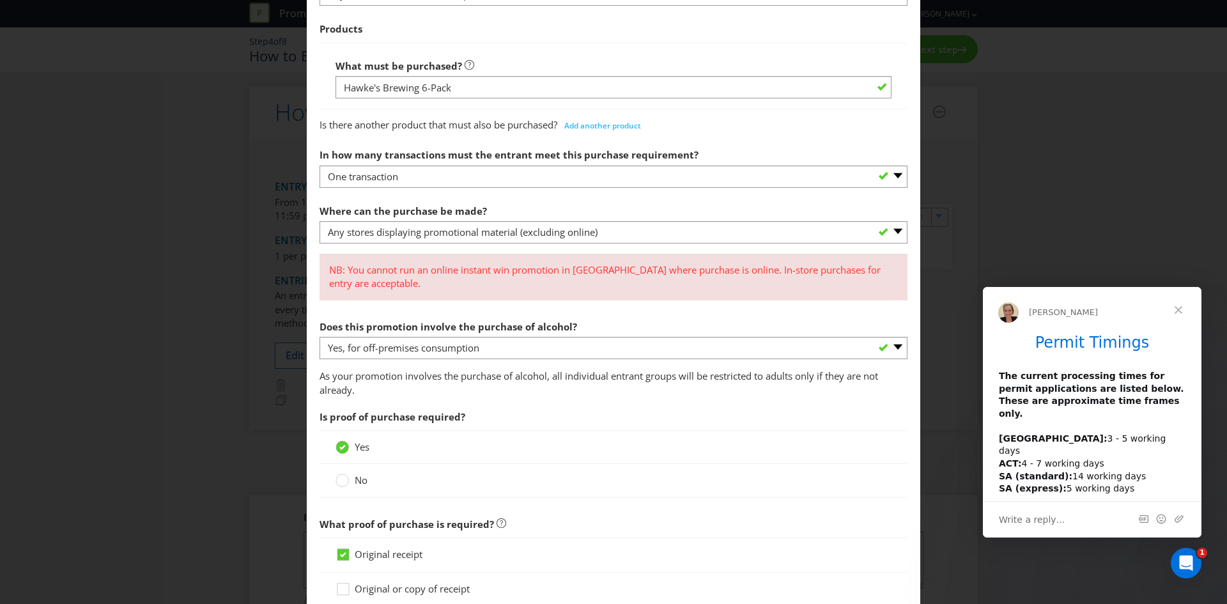
click at [423, 403] on section "What must the entrant do? Purchase specific goods or services - participant mus…" at bounding box center [614, 346] width 588 height 1081
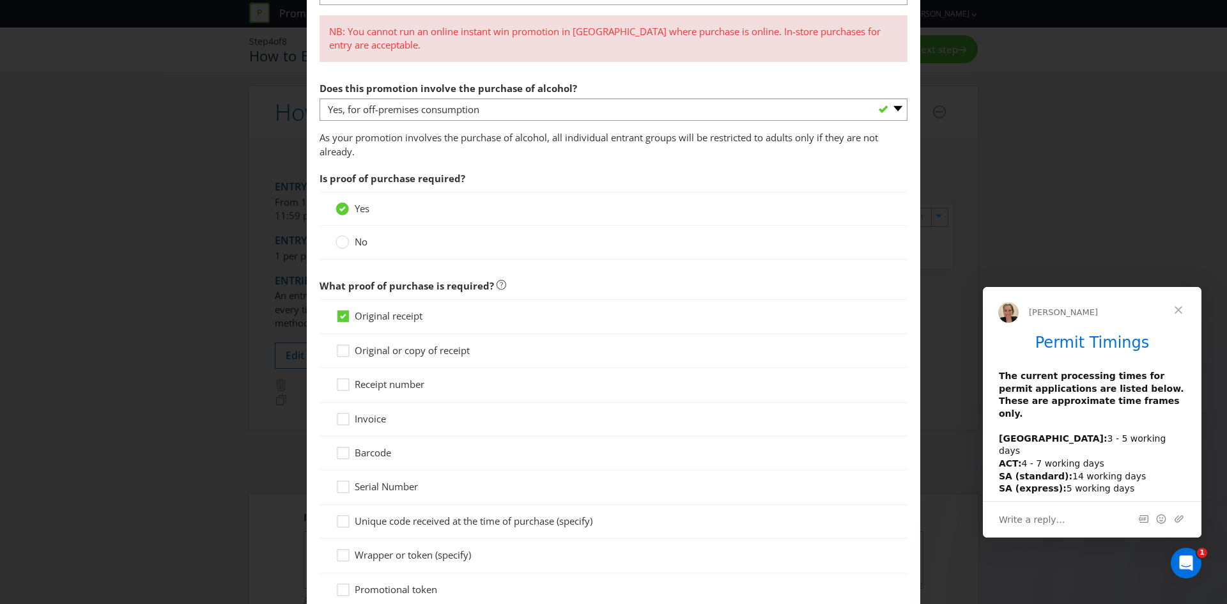
scroll to position [767, 0]
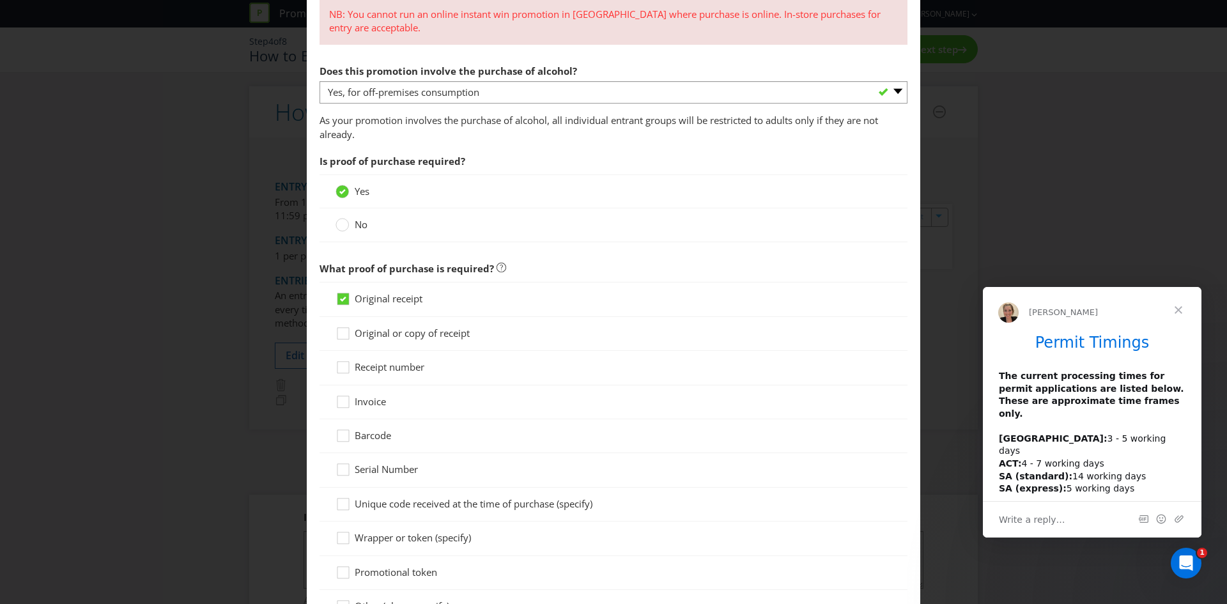
click at [330, 219] on div "No" at bounding box center [614, 224] width 588 height 33
click at [336, 228] on circle at bounding box center [342, 225] width 13 height 13
click at [0, 0] on input "No" at bounding box center [0, 0] width 0 height 0
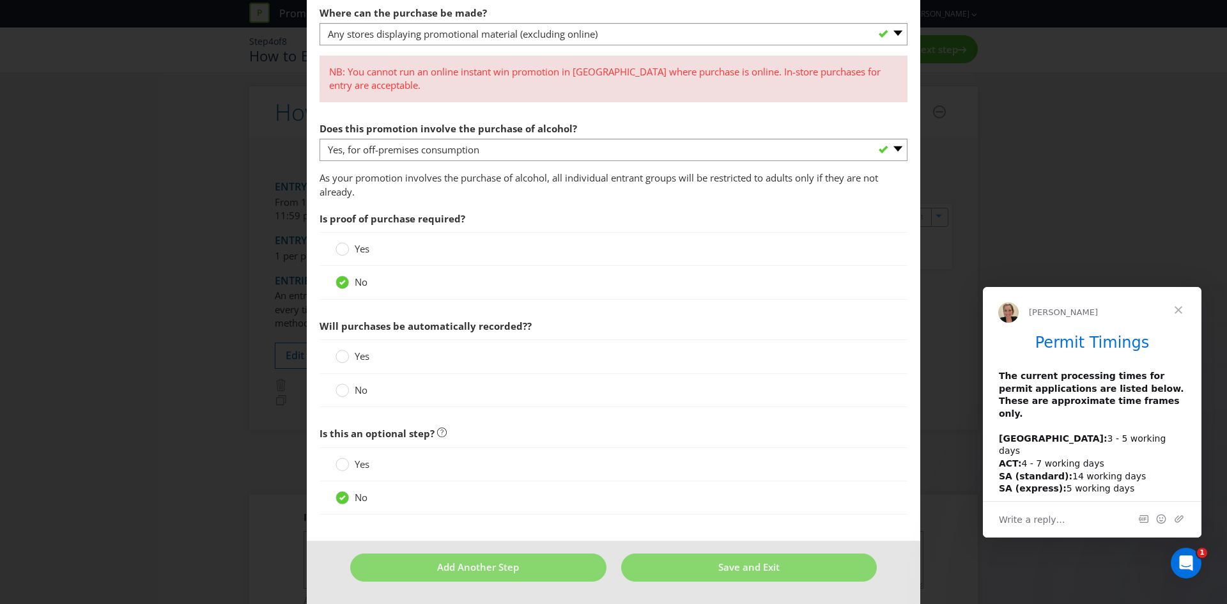
scroll to position [709, 0]
click at [344, 354] on circle at bounding box center [342, 356] width 13 height 13
click at [0, 0] on input "Yes" at bounding box center [0, 0] width 0 height 0
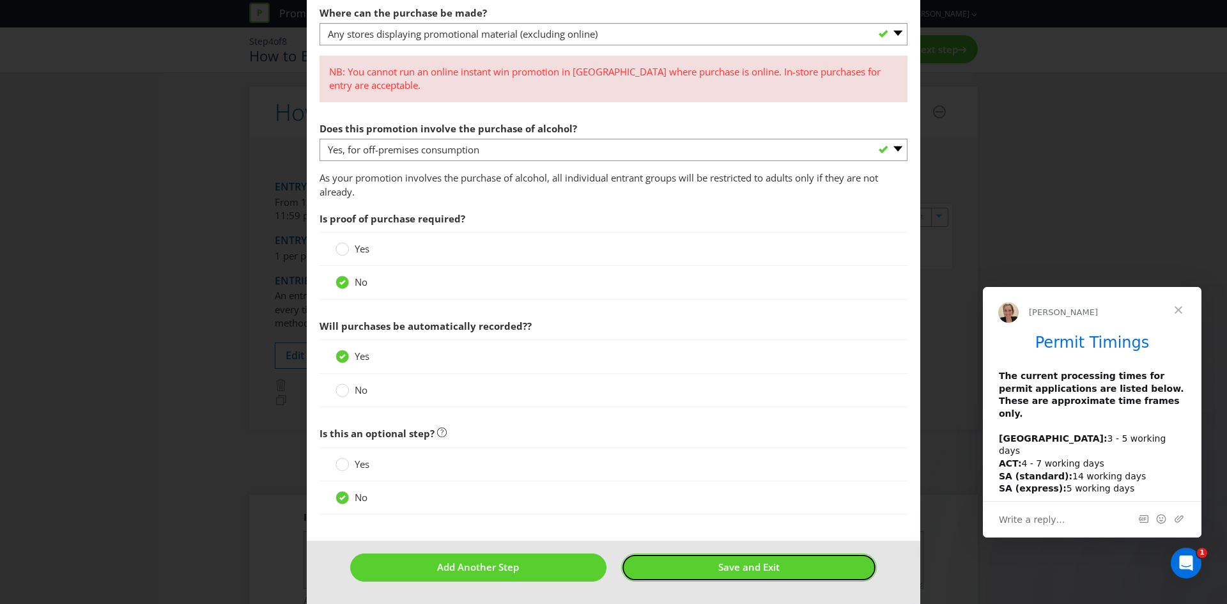
click at [668, 574] on button "Save and Exit" at bounding box center [749, 566] width 256 height 27
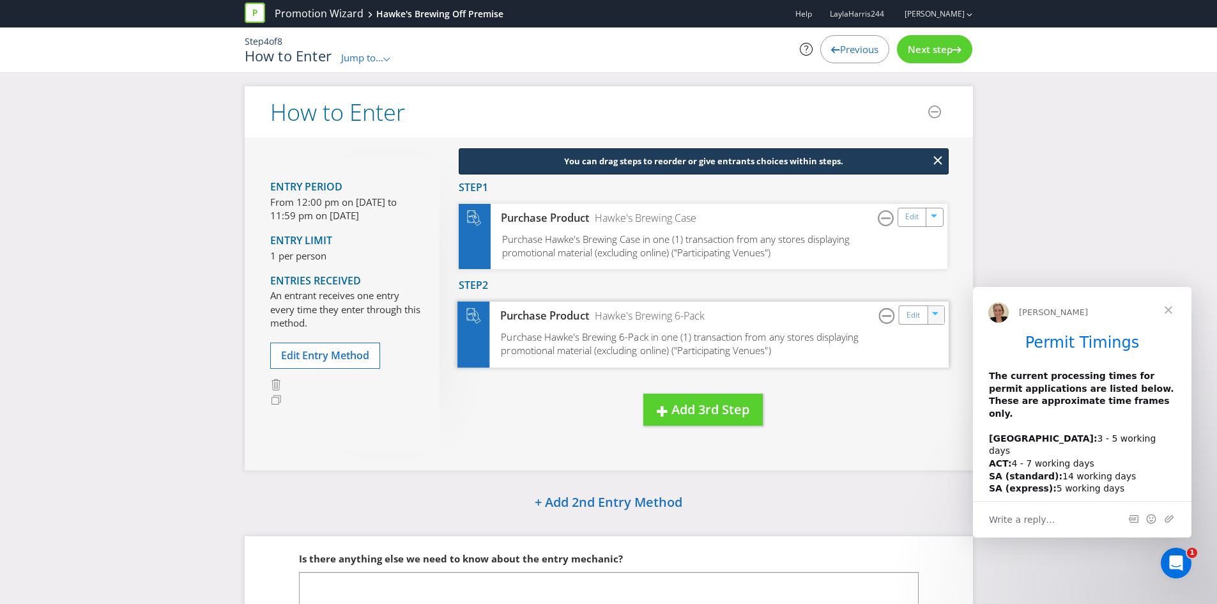
click at [937, 312] on icon "button" at bounding box center [935, 313] width 6 height 3
click at [926, 360] on link "Delete" at bounding box center [927, 359] width 28 height 13
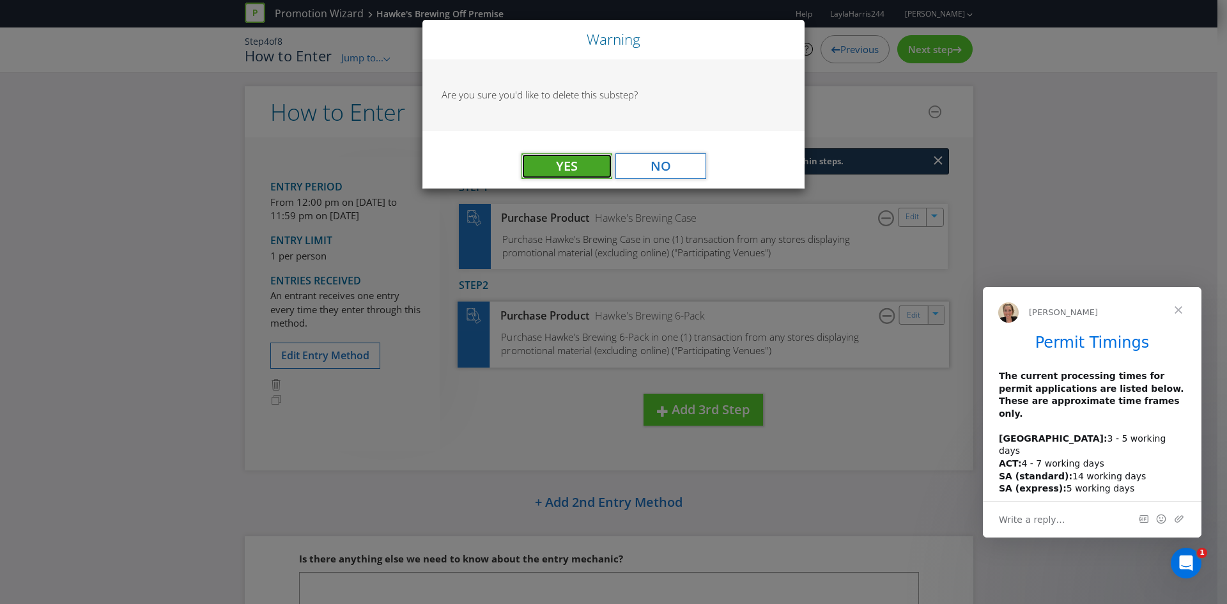
click at [576, 176] on button "Yes" at bounding box center [566, 166] width 91 height 26
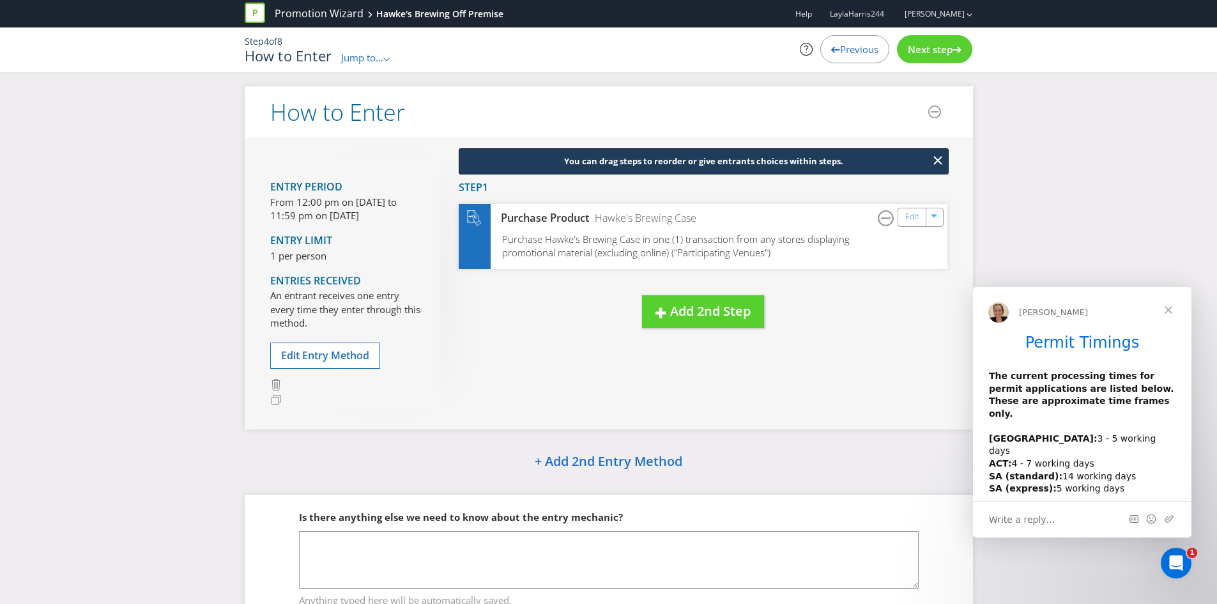
click at [729, 390] on div "Entry Period From 12:00 pm on [DATE] to 11:59 pm on [DATE] Entry Limit 1 per pe…" at bounding box center [609, 282] width 729 height 291
click at [340, 353] on span "Edit Entry Method" at bounding box center [325, 355] width 88 height 14
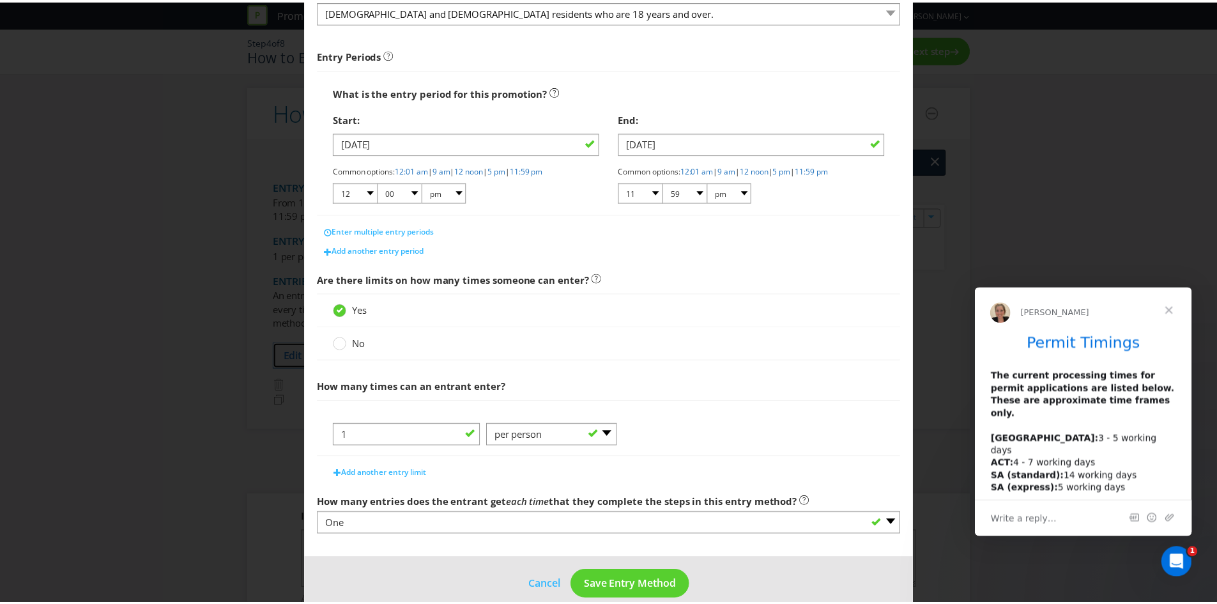
scroll to position [183, 0]
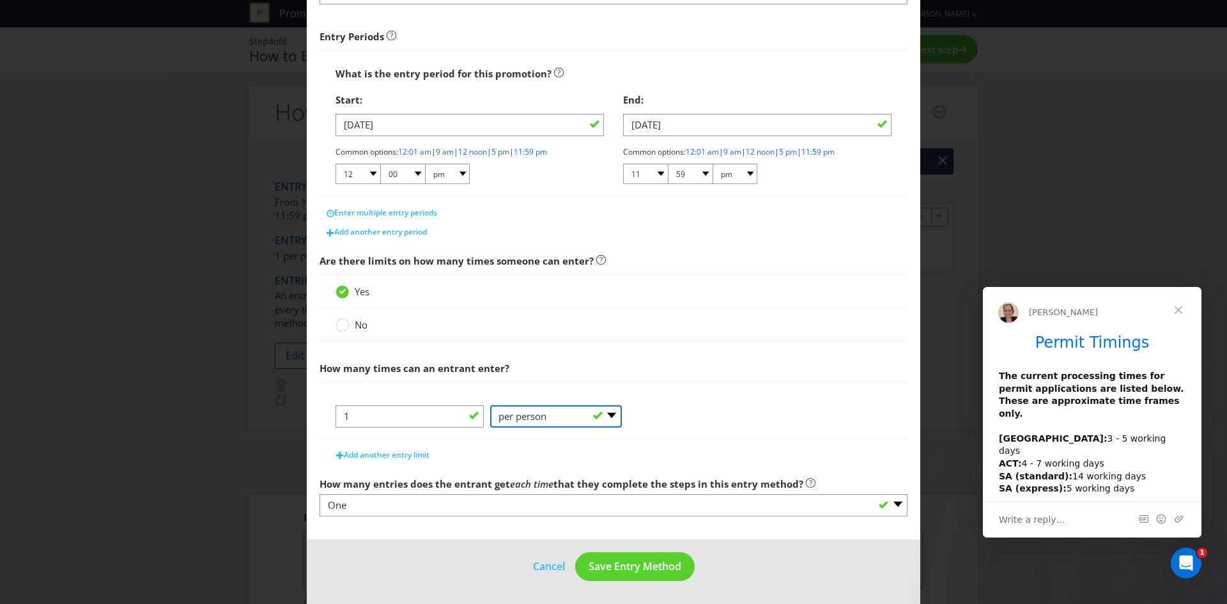
click at [517, 419] on select "-- Please Select -- per person per day per purchase per transaction Other (plea…" at bounding box center [556, 416] width 132 height 22
click at [611, 567] on span "Save Entry Method" at bounding box center [635, 566] width 93 height 14
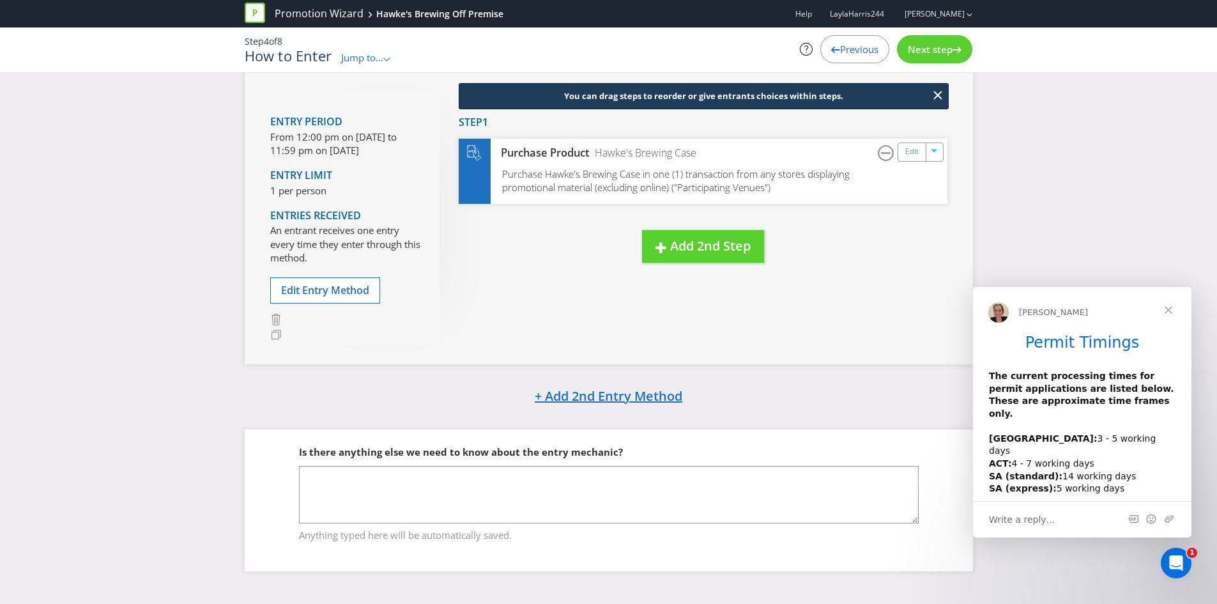
scroll to position [67, 0]
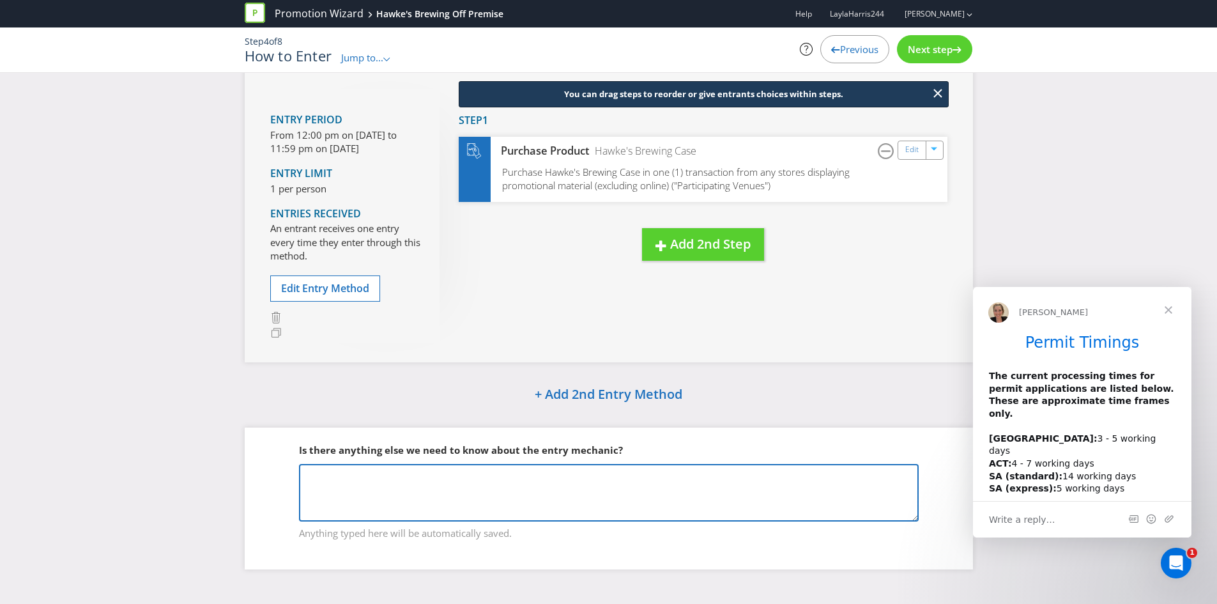
click at [603, 494] on textarea at bounding box center [609, 493] width 620 height 58
type textarea "One entry, per person, per day"
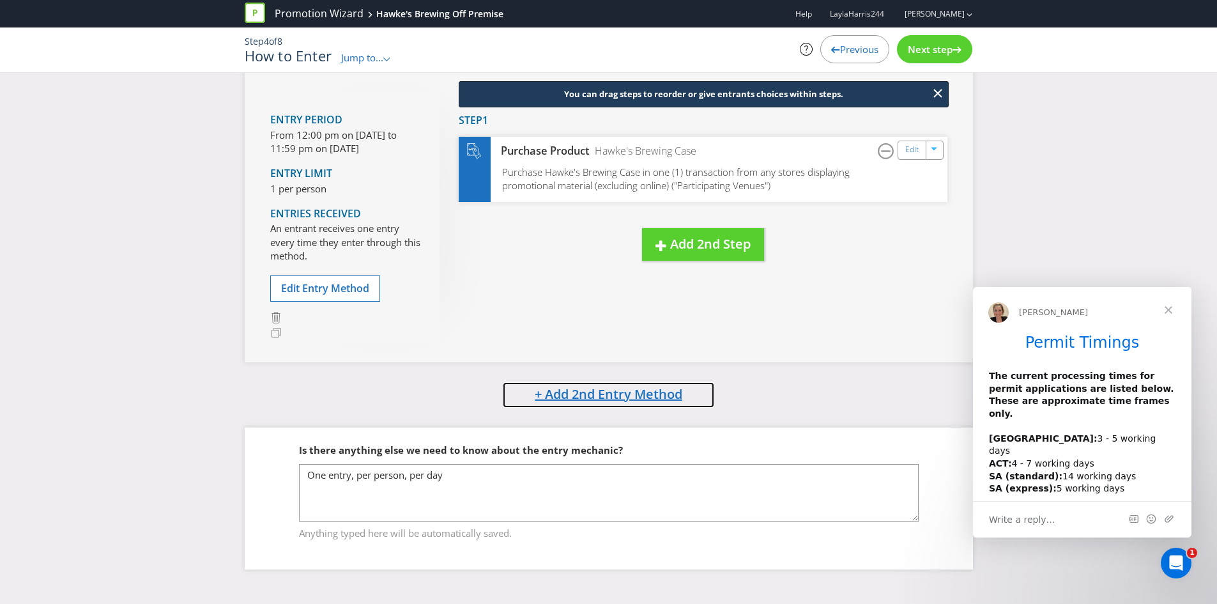
click at [615, 392] on span "+ Add 2nd Entry Method" at bounding box center [609, 393] width 148 height 17
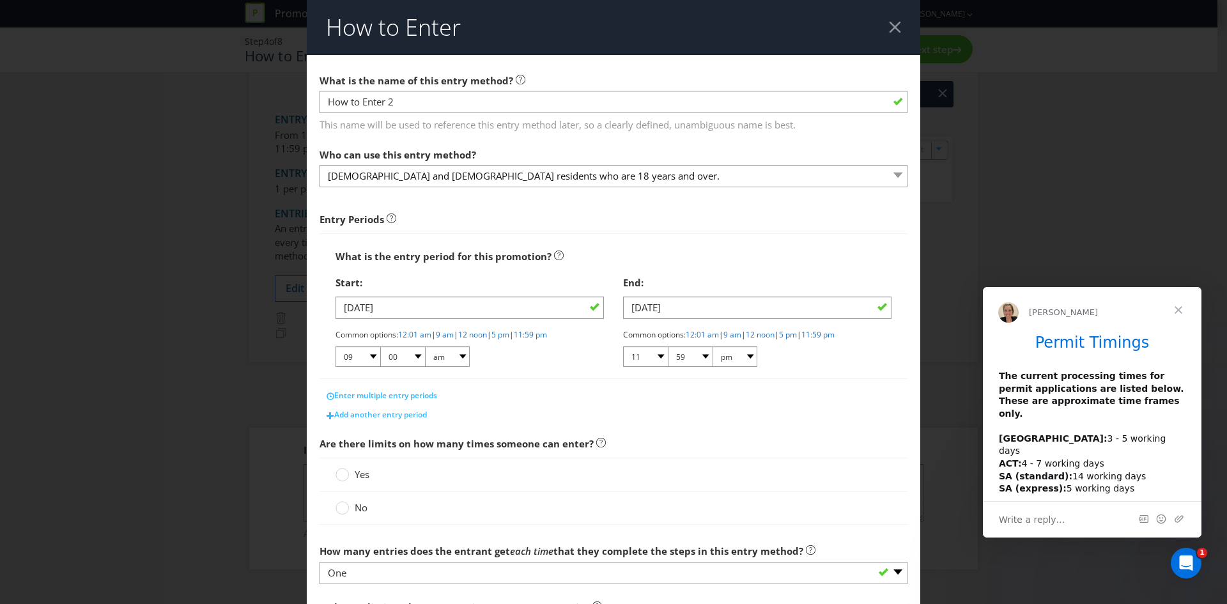
click at [891, 24] on div at bounding box center [895, 27] width 12 height 12
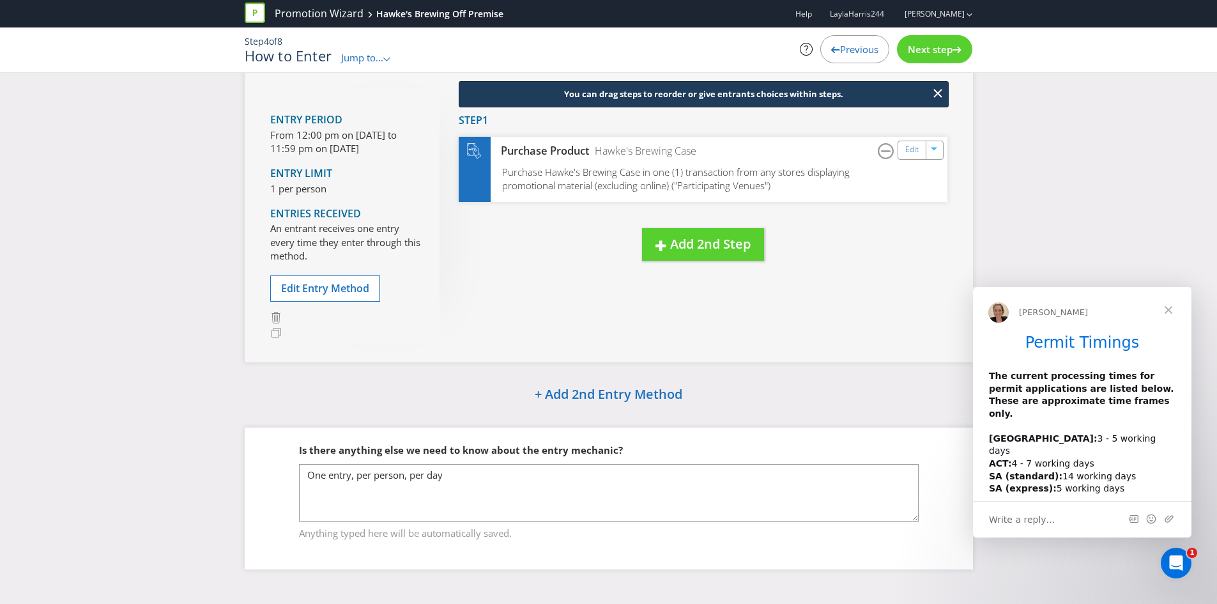
click at [930, 54] on span "Next step" at bounding box center [930, 49] width 45 height 13
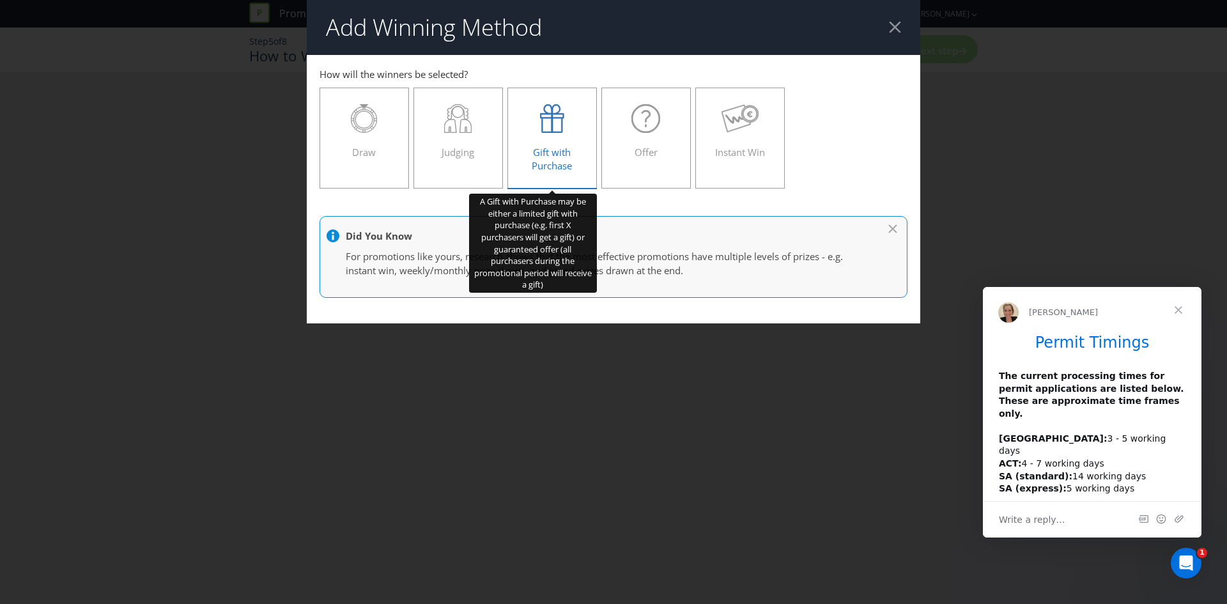
click at [544, 160] on span "Gift with Purchase" at bounding box center [552, 159] width 40 height 26
click at [0, 0] on input "Gift with Purchase" at bounding box center [0, 0] width 0 height 0
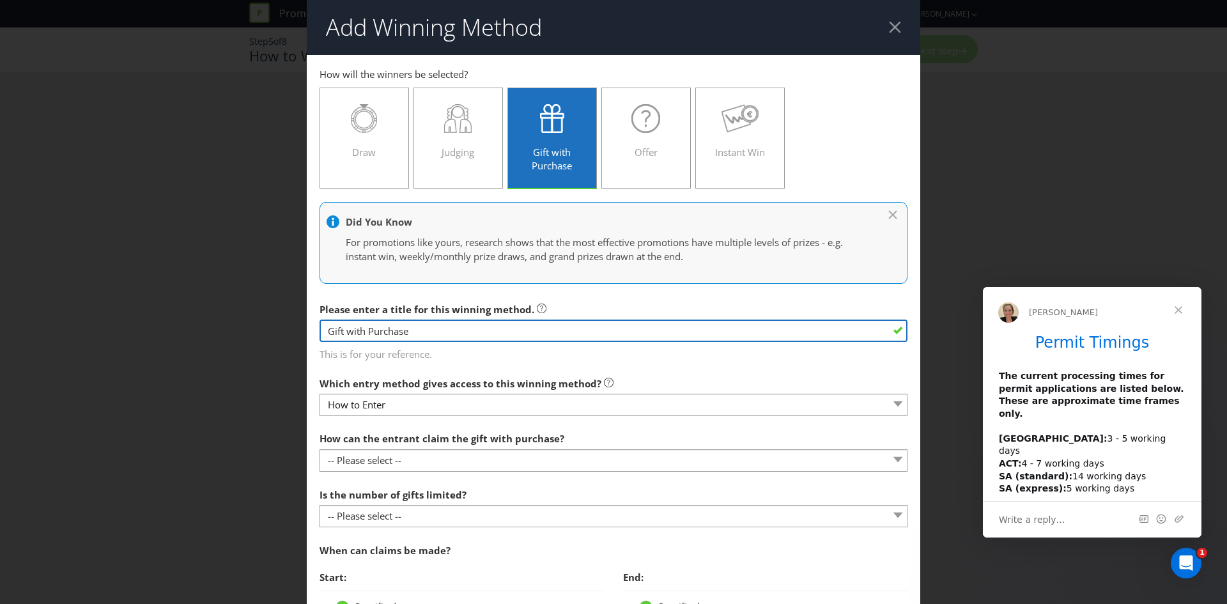
click at [474, 334] on input "Gift with Purchase" at bounding box center [614, 331] width 588 height 22
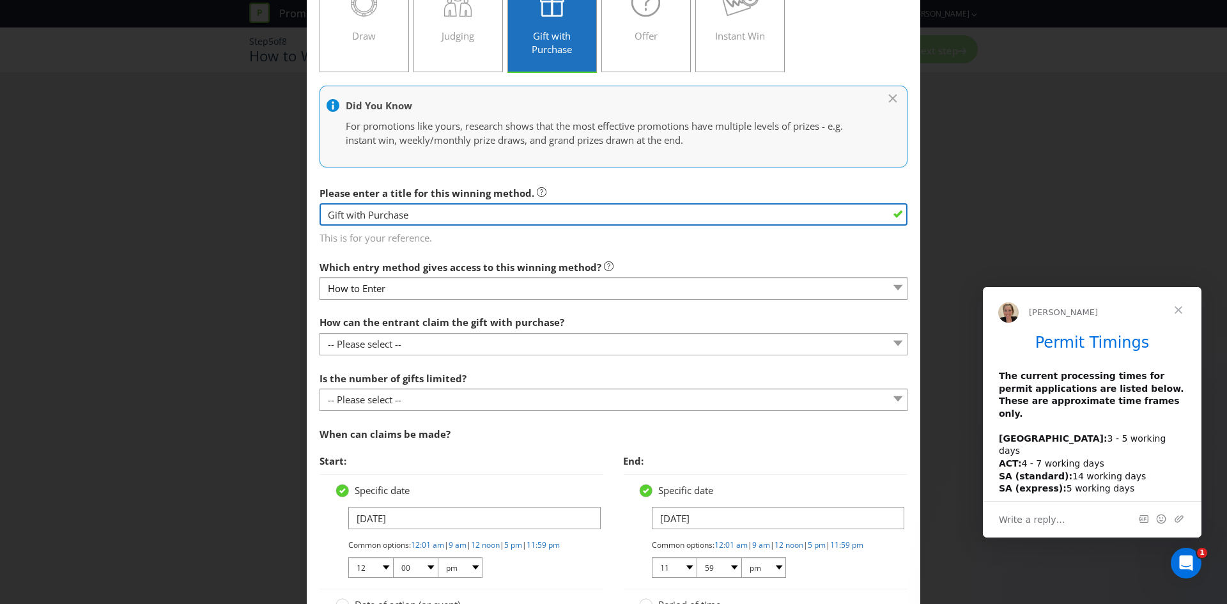
scroll to position [128, 0]
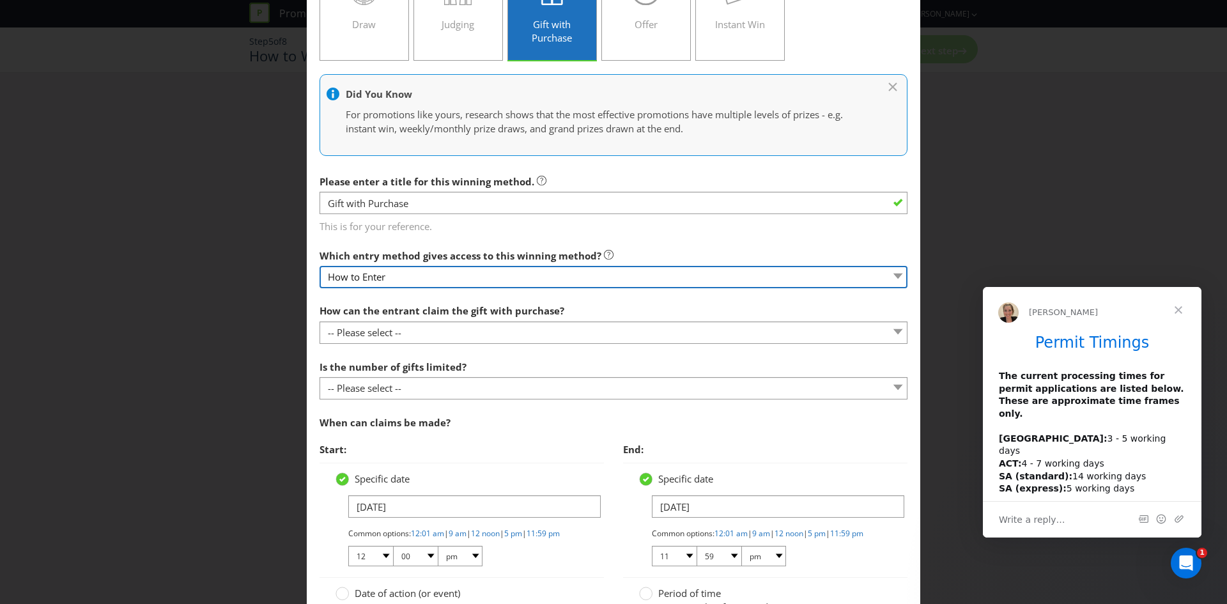
click at [455, 276] on select "How to Enter" at bounding box center [614, 277] width 588 height 22
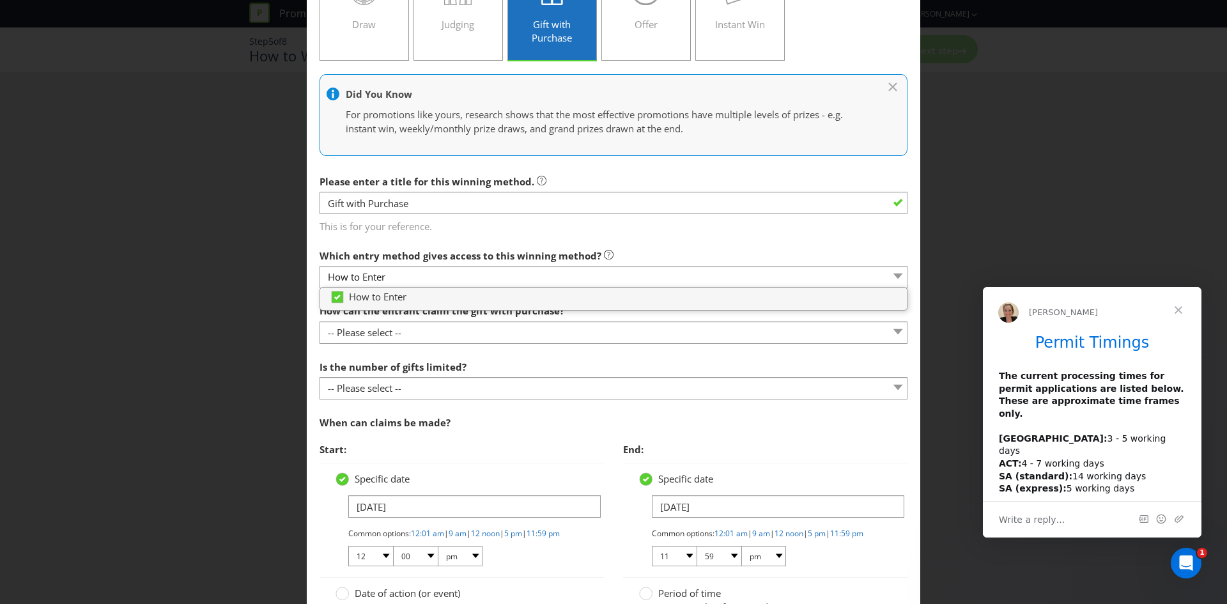
click at [475, 236] on main "How to Enter How will the winners be selected? Draw Judging Gift with Purchase …" at bounding box center [613, 322] width 613 height 791
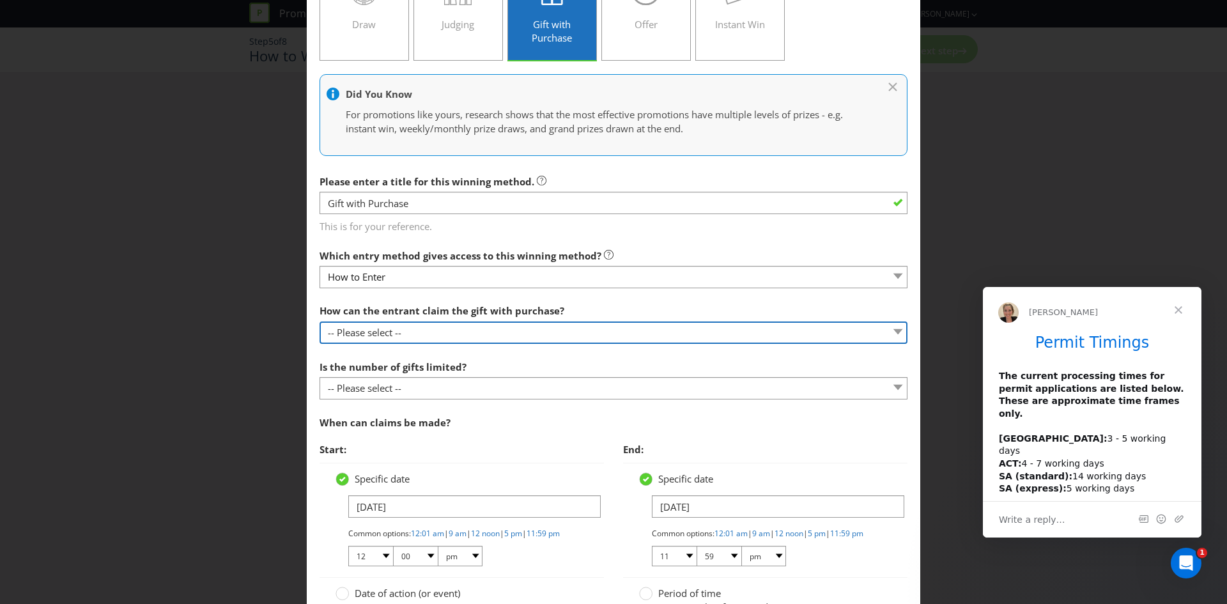
click at [470, 332] on select "-- Please select -- Already covered by entry mechanic Automatically sent to cla…" at bounding box center [614, 332] width 588 height 22
select select "IN_STORE"
click at [320, 321] on select "-- Please select -- Already covered by entry mechanic Automatically sent to cla…" at bounding box center [614, 332] width 588 height 22
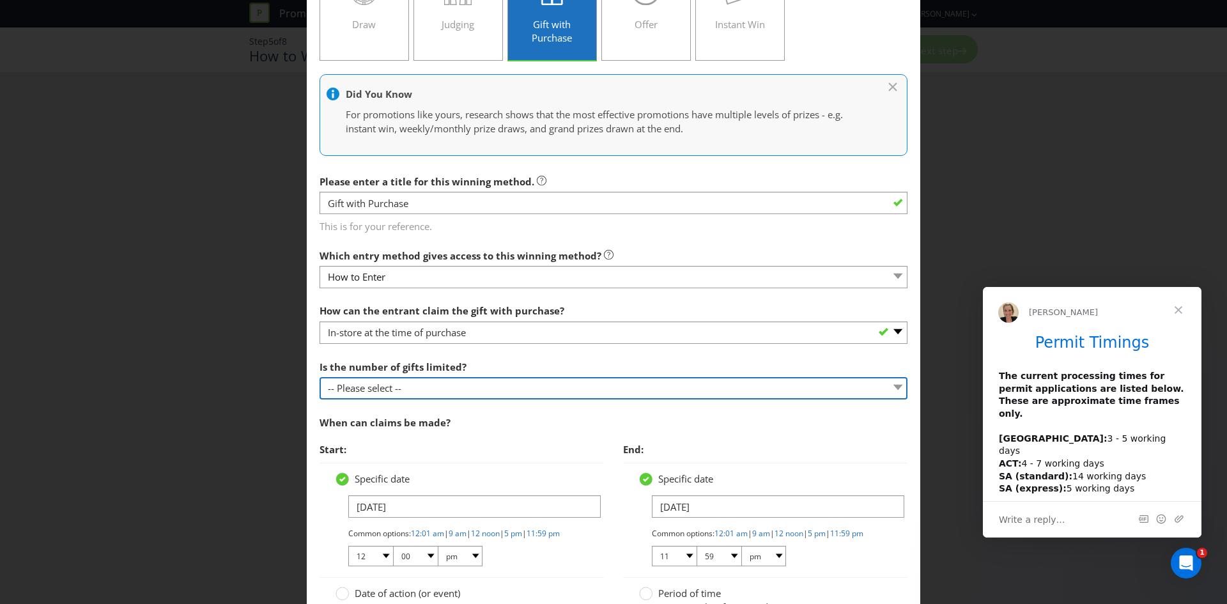
click at [475, 390] on select "-- Please select -- Unlimited gifts available during promotional period Number …" at bounding box center [614, 388] width 588 height 22
select select "LIMITED"
click at [320, 377] on select "-- Please select -- Unlimited gifts available during promotional period Number …" at bounding box center [614, 388] width 588 height 22
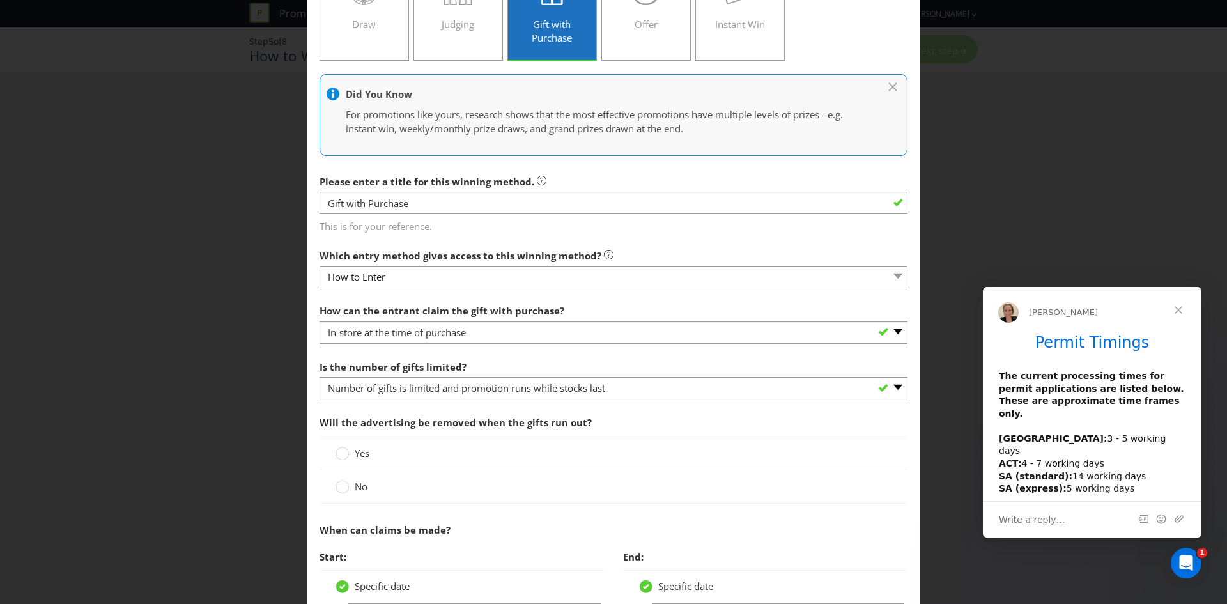
click at [486, 434] on span "Will the advertising be removed when the gifts run out?" at bounding box center [614, 423] width 588 height 26
click at [355, 461] on div "Yes" at bounding box center [614, 453] width 588 height 34
click at [351, 451] on label "Yes" at bounding box center [354, 453] width 36 height 13
click at [0, 0] on input "Yes" at bounding box center [0, 0] width 0 height 0
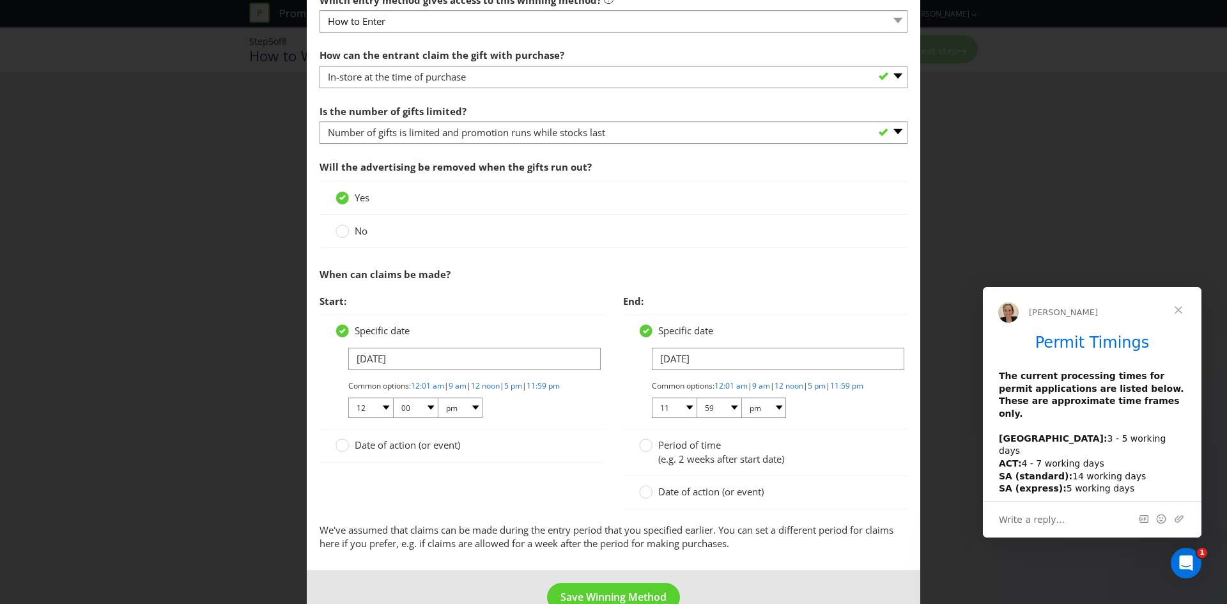
scroll to position [425, 0]
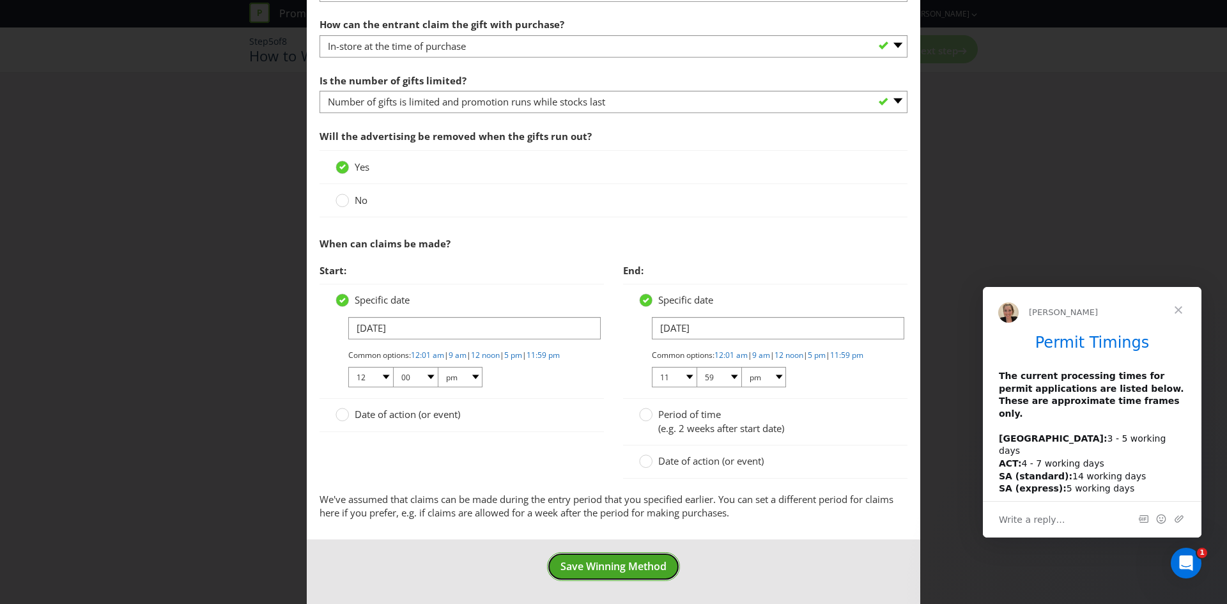
click at [581, 557] on button "Save Winning Method" at bounding box center [613, 566] width 133 height 29
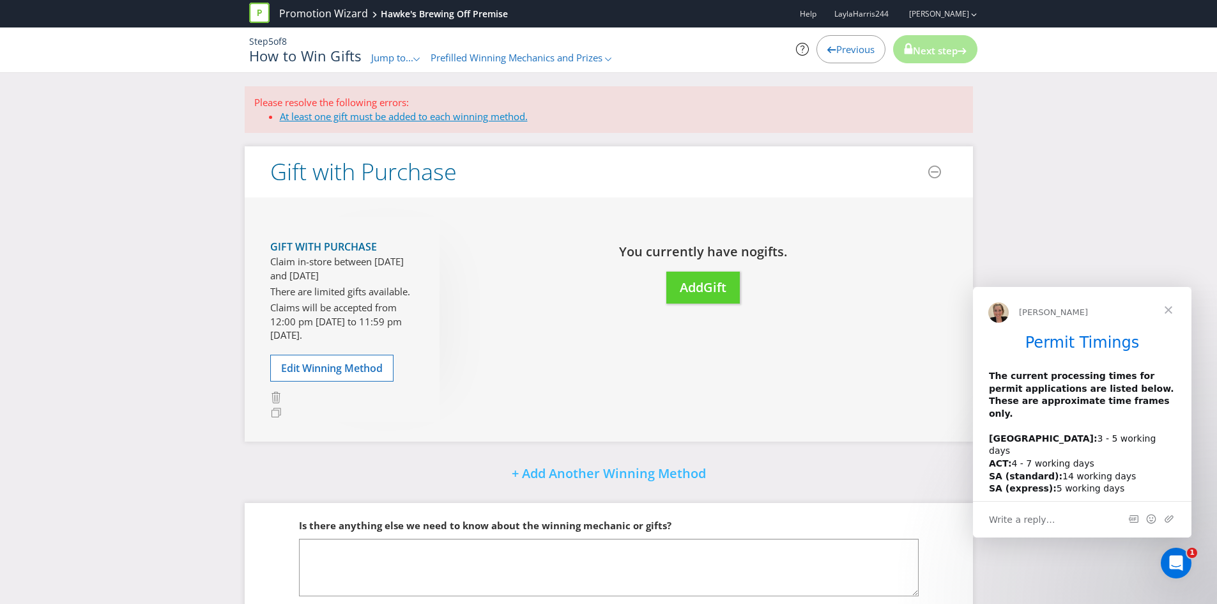
click at [431, 118] on link "At least one gift must be added to each winning method." at bounding box center [404, 116] width 248 height 13
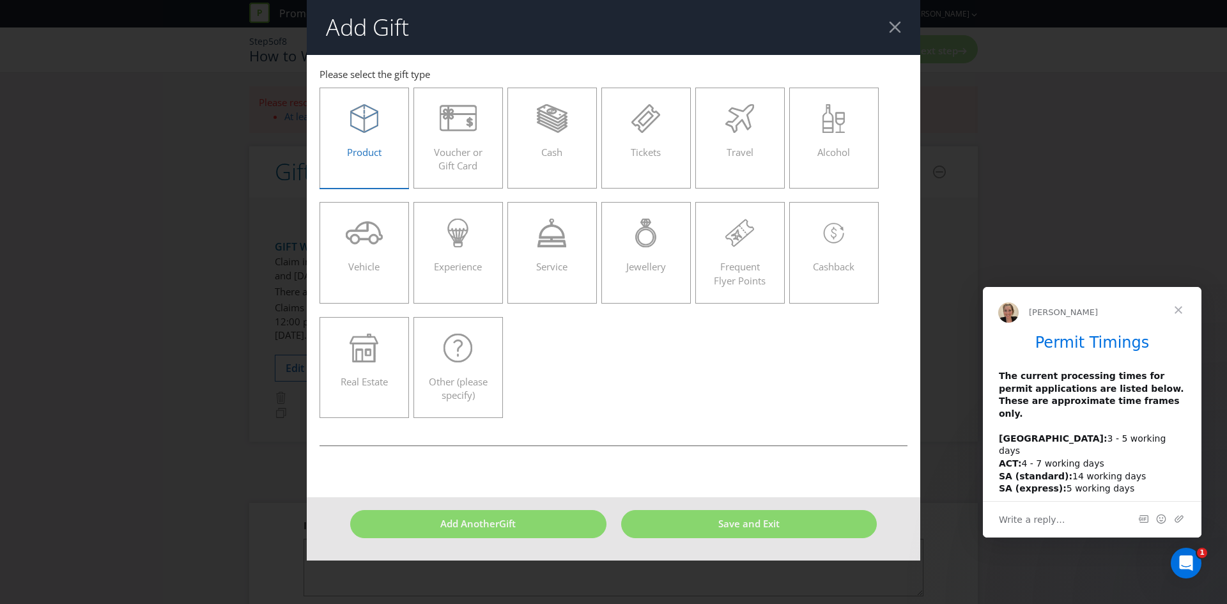
click at [384, 159] on div "Product" at bounding box center [364, 133] width 63 height 58
click at [0, 0] on input "Product" at bounding box center [0, 0] width 0 height 0
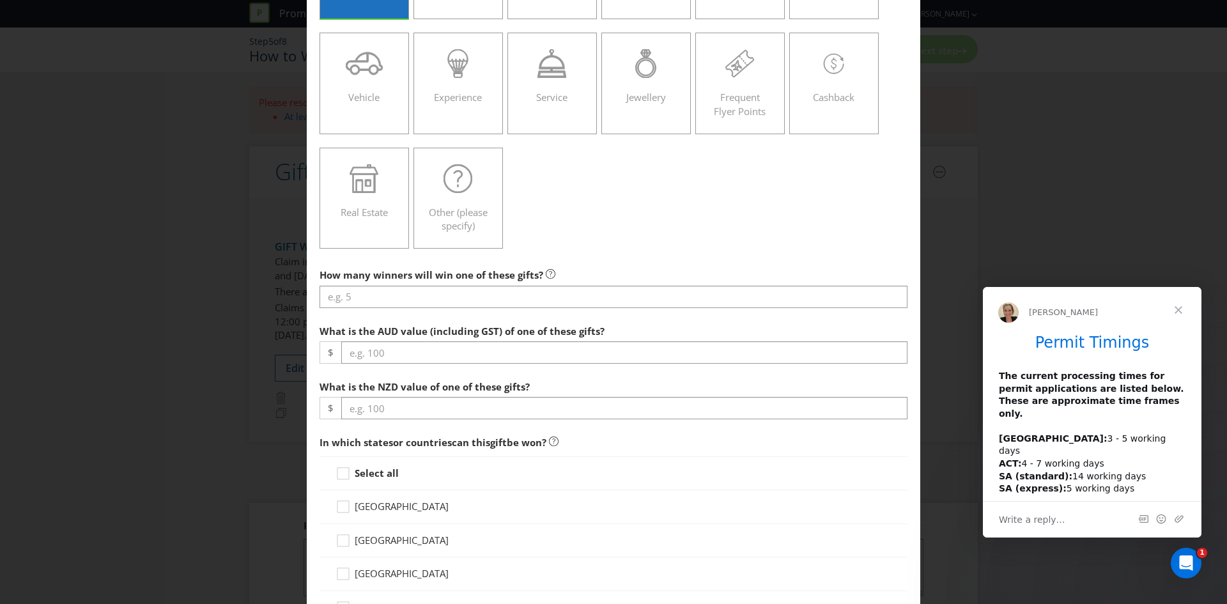
scroll to position [192, 0]
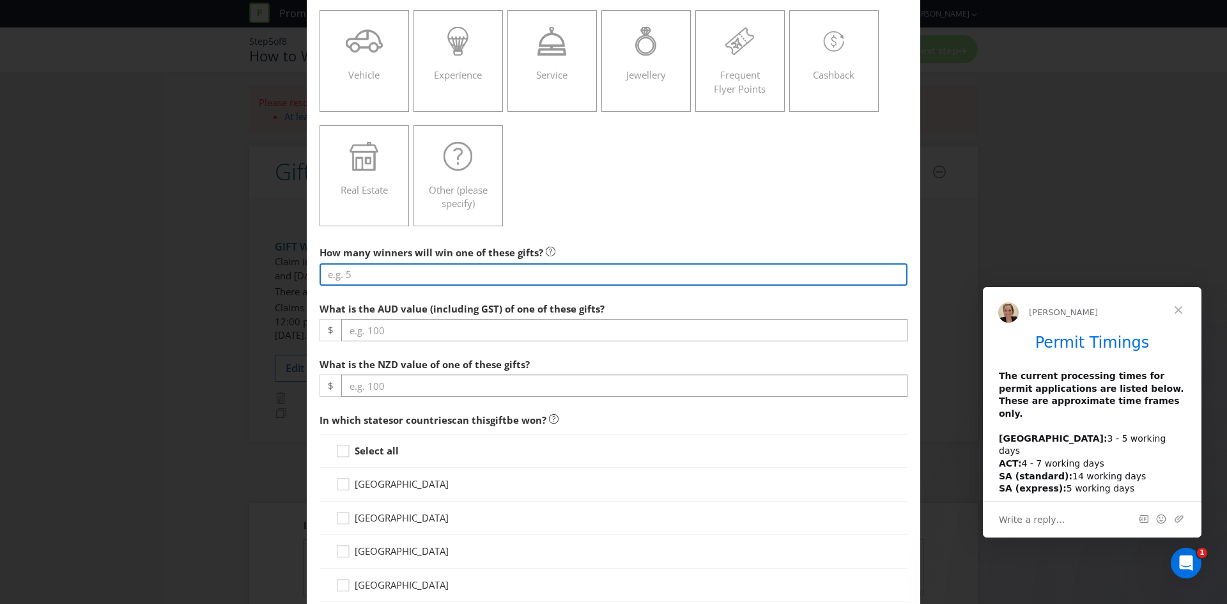
click at [424, 265] on input "number" at bounding box center [614, 274] width 588 height 22
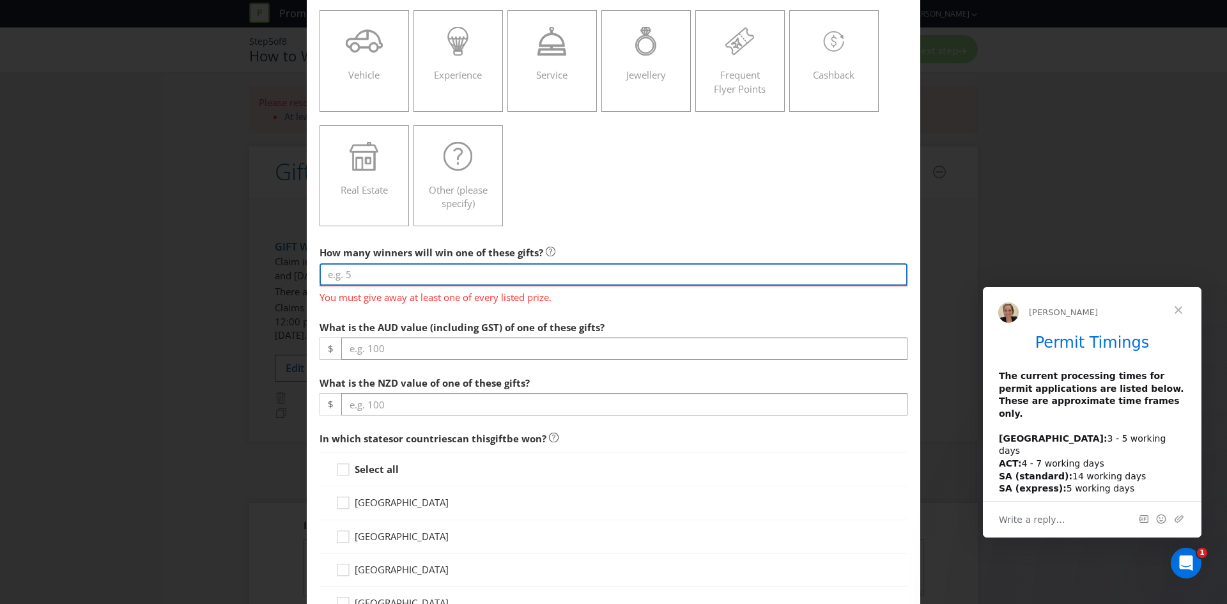
click at [449, 272] on input "number" at bounding box center [614, 274] width 588 height 22
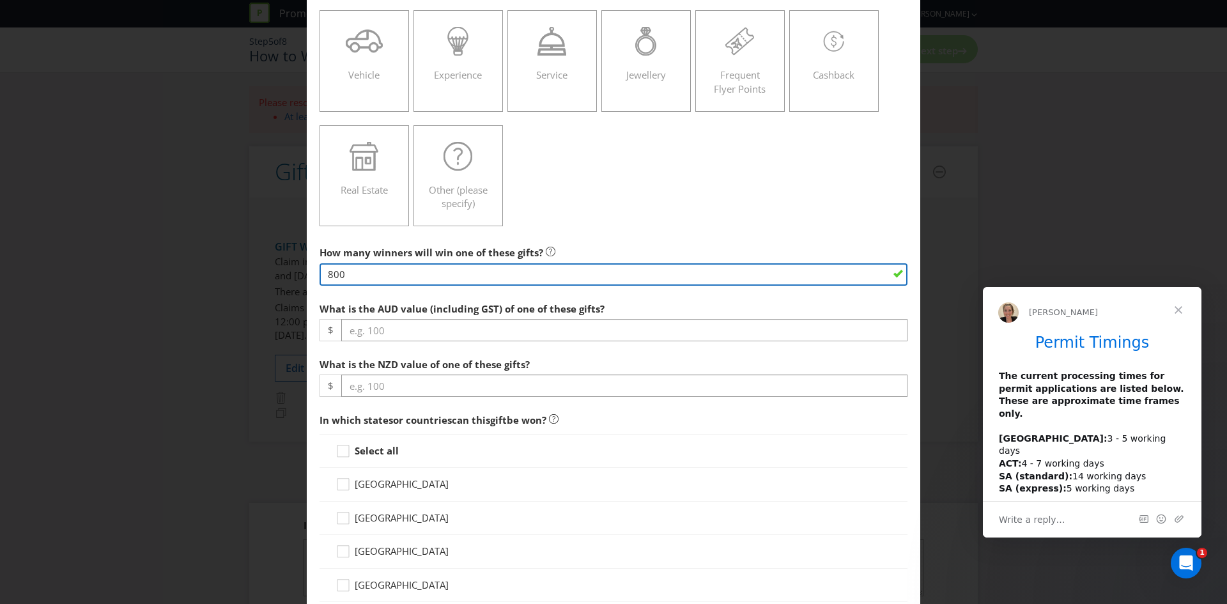
type input "800"
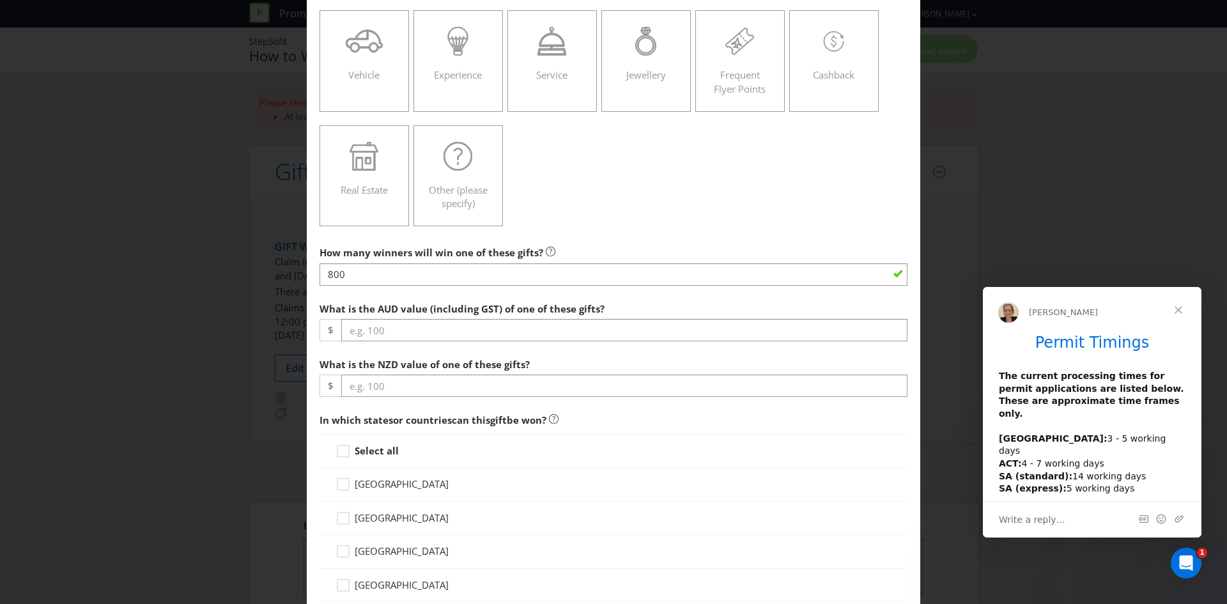
drag, startPoint x: 413, startPoint y: 342, endPoint x: 413, endPoint y: 334, distance: 7.7
click at [413, 337] on div "What is the AUD value (including GST) of one of these gifts? $" at bounding box center [614, 319] width 588 height 46
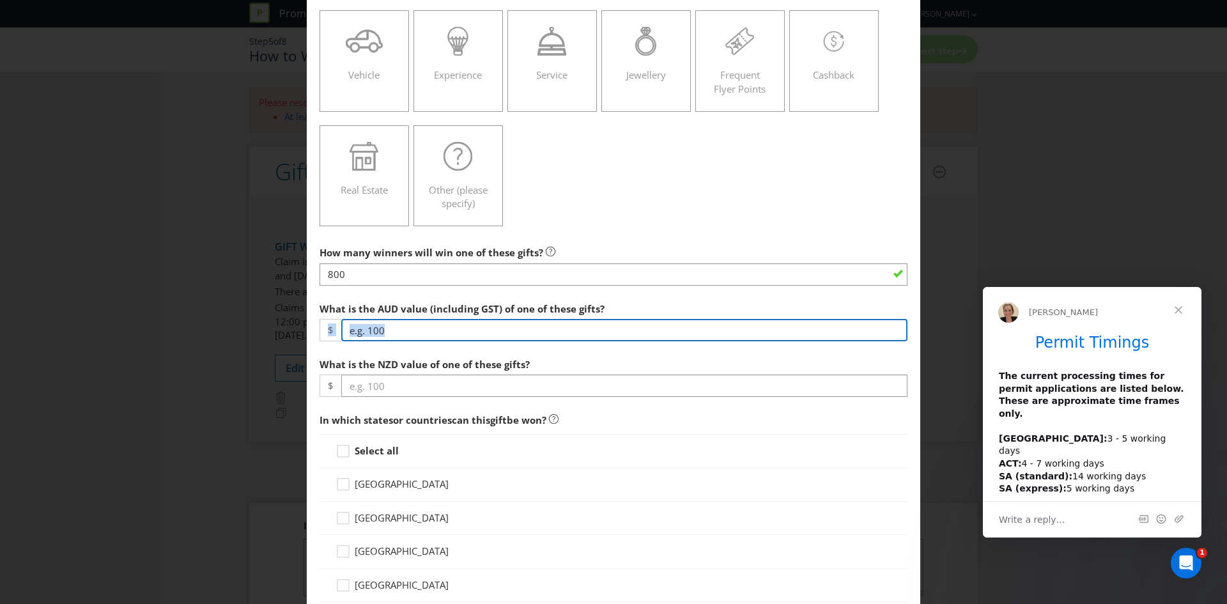
click at [414, 325] on input "number" at bounding box center [624, 330] width 566 height 22
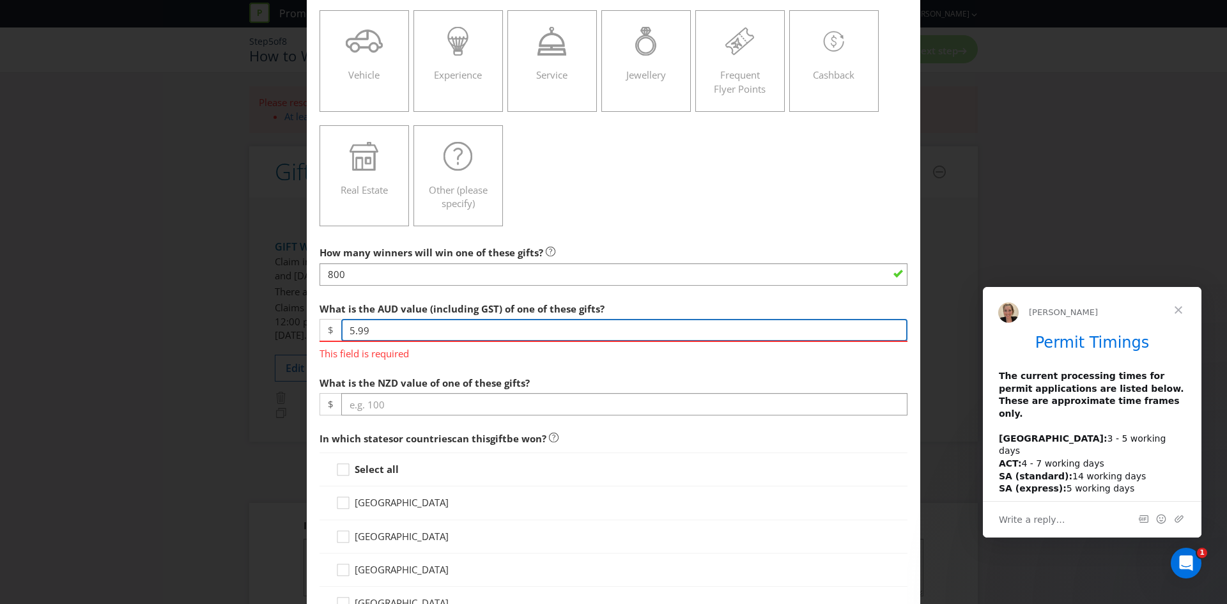
type input "5.99"
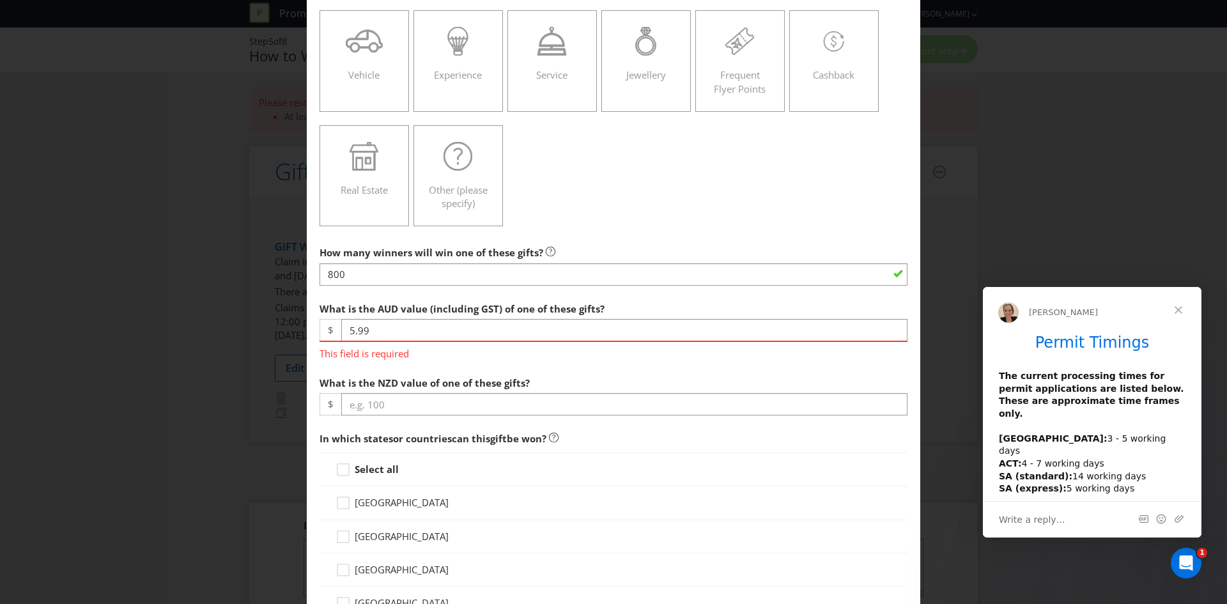
click at [465, 362] on span "What is the AUD value (including GST) of one of these gifts? $ 5.99 This field …" at bounding box center [614, 356] width 588 height 121
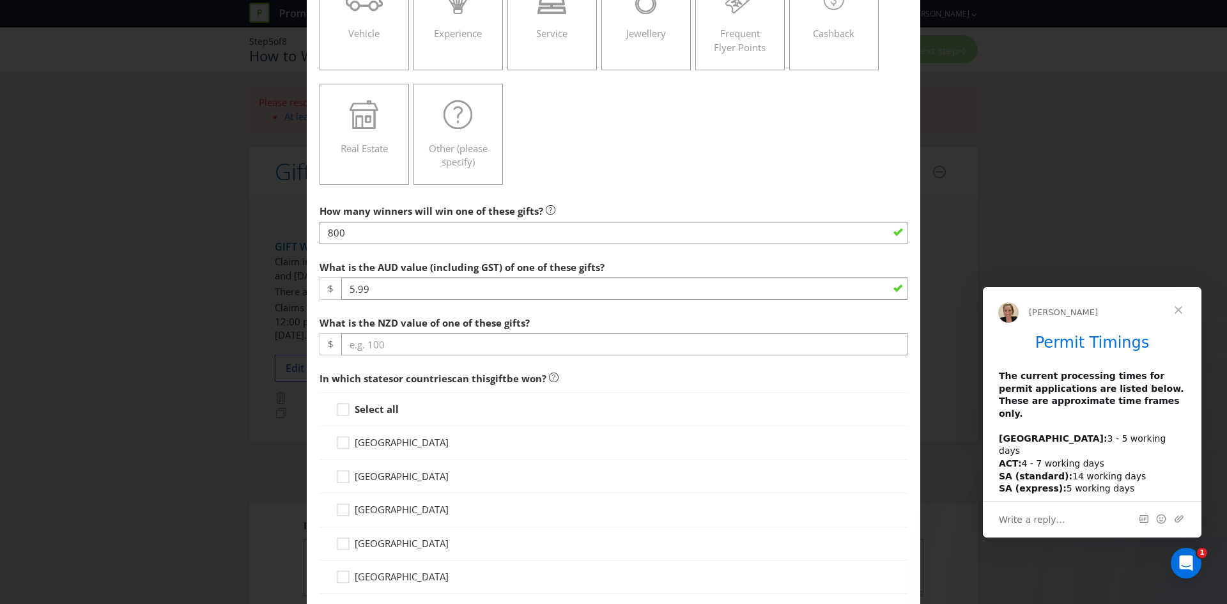
scroll to position [256, 0]
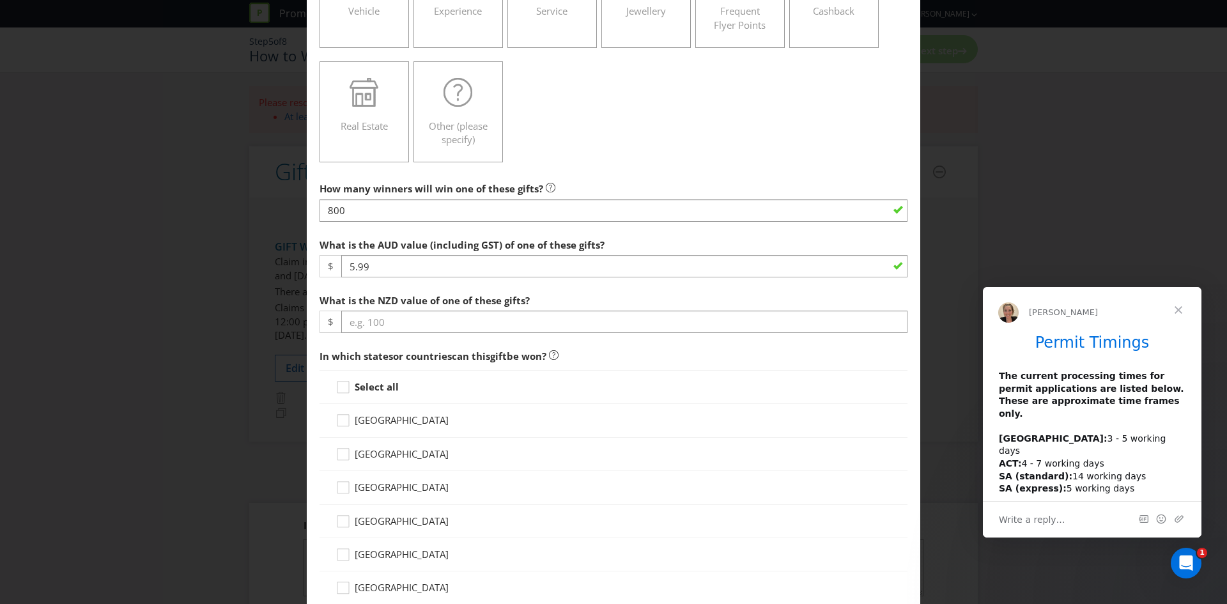
click at [364, 465] on div "[GEOGRAPHIC_DATA]" at bounding box center [614, 454] width 588 height 33
click at [364, 459] on span "[GEOGRAPHIC_DATA]" at bounding box center [402, 453] width 94 height 13
click at [0, 0] on input "[GEOGRAPHIC_DATA]" at bounding box center [0, 0] width 0 height 0
click at [359, 487] on span "[GEOGRAPHIC_DATA]" at bounding box center [402, 487] width 94 height 13
click at [0, 0] on input "[GEOGRAPHIC_DATA]" at bounding box center [0, 0] width 0 height 0
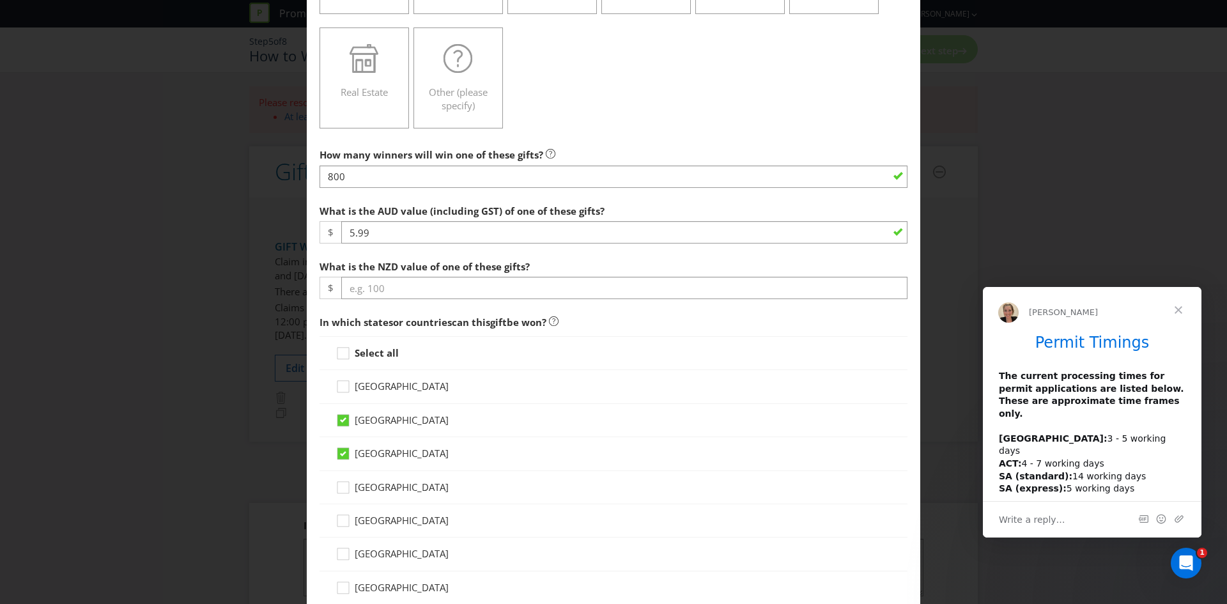
scroll to position [320, 0]
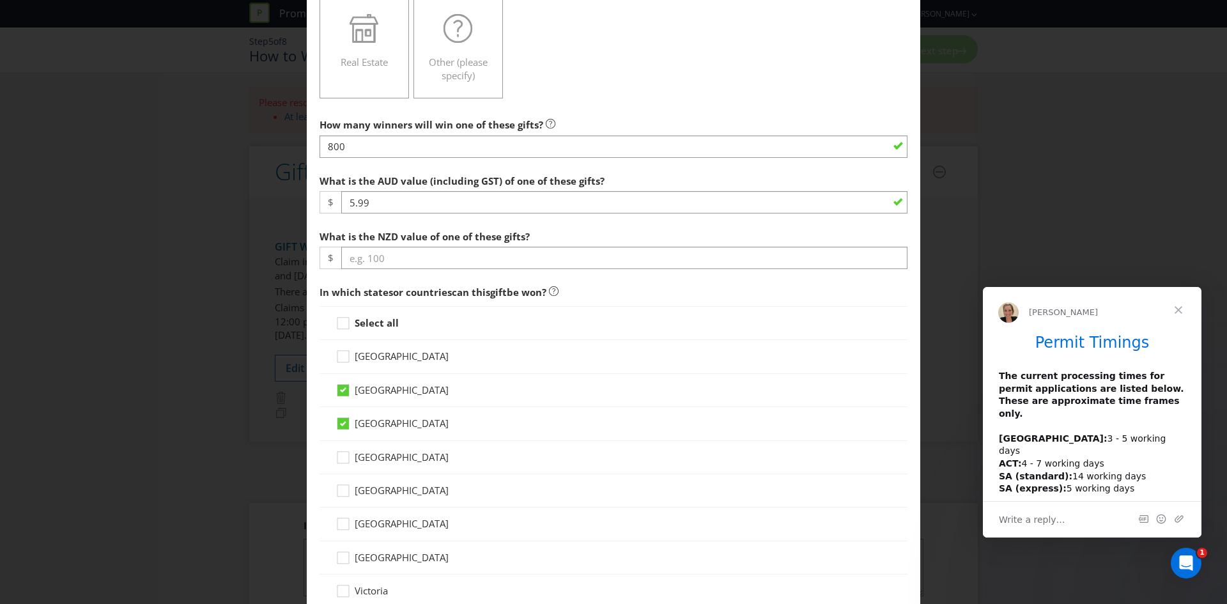
click at [378, 458] on span "[GEOGRAPHIC_DATA]" at bounding box center [402, 457] width 94 height 13
click at [0, 0] on input "[GEOGRAPHIC_DATA]" at bounding box center [0, 0] width 0 height 0
click at [374, 484] on span "[GEOGRAPHIC_DATA]" at bounding box center [402, 490] width 94 height 13
click at [0, 0] on input "[GEOGRAPHIC_DATA]" at bounding box center [0, 0] width 0 height 0
click at [372, 521] on span "[GEOGRAPHIC_DATA]" at bounding box center [402, 523] width 94 height 13
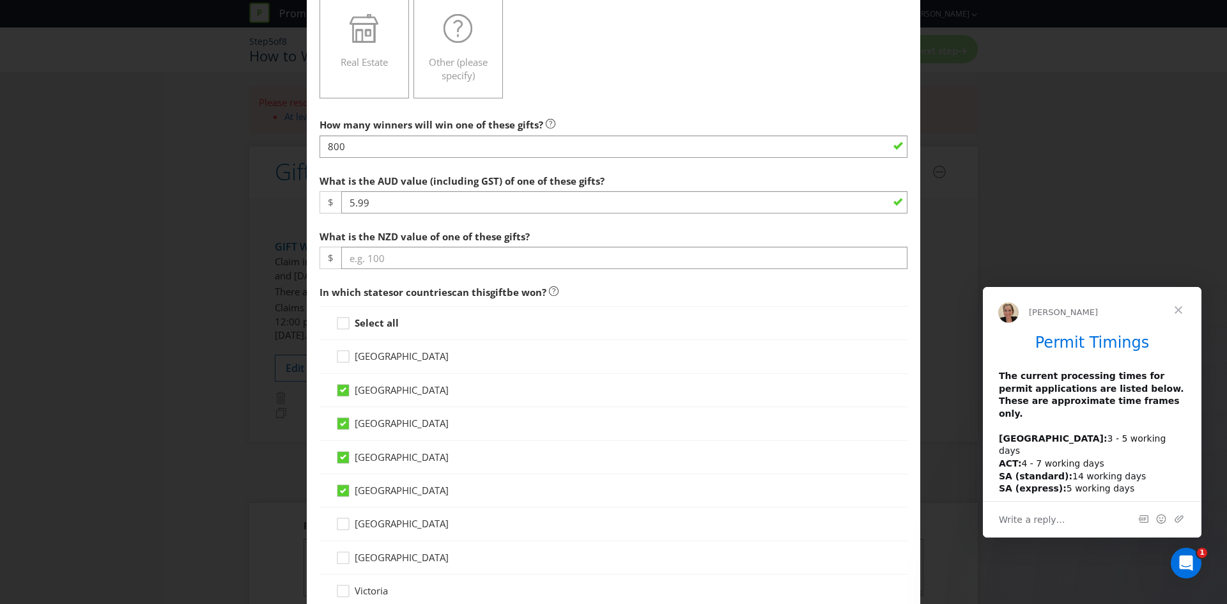
click at [0, 0] on input "[GEOGRAPHIC_DATA]" at bounding box center [0, 0] width 0 height 0
click at [371, 550] on div "[GEOGRAPHIC_DATA]" at bounding box center [614, 557] width 588 height 33
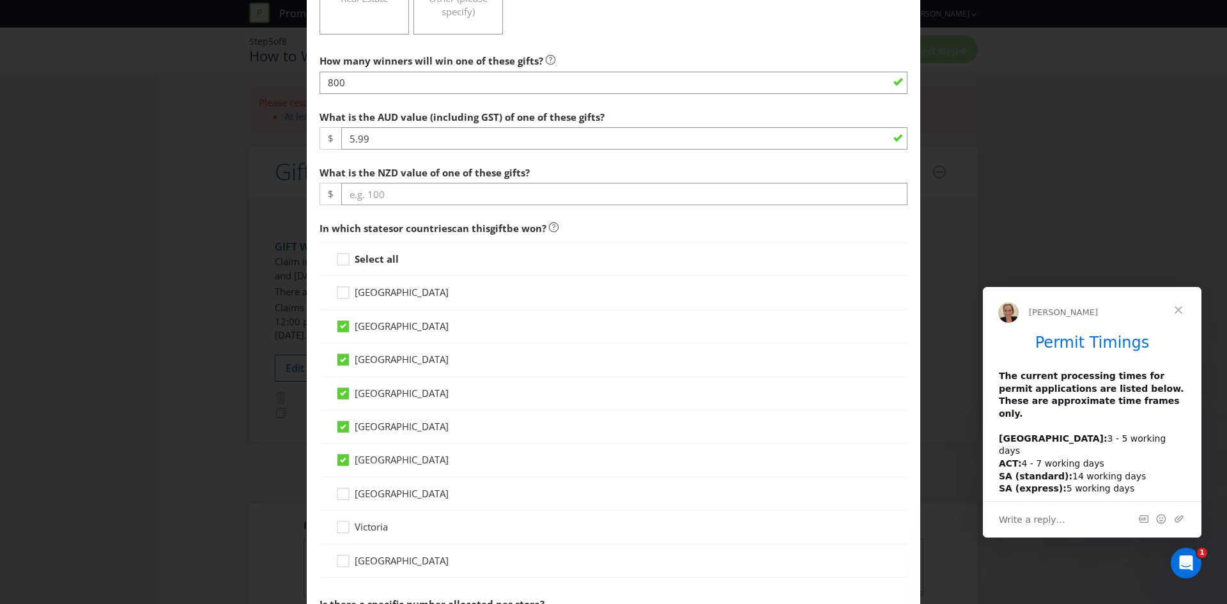
click at [373, 498] on span "[GEOGRAPHIC_DATA]" at bounding box center [402, 493] width 94 height 13
click at [0, 0] on input "[GEOGRAPHIC_DATA]" at bounding box center [0, 0] width 0 height 0
click at [366, 527] on span "Victoria" at bounding box center [371, 526] width 33 height 13
click at [0, 0] on input "Victoria" at bounding box center [0, 0] width 0 height 0
click at [370, 555] on span "[GEOGRAPHIC_DATA]" at bounding box center [402, 560] width 94 height 13
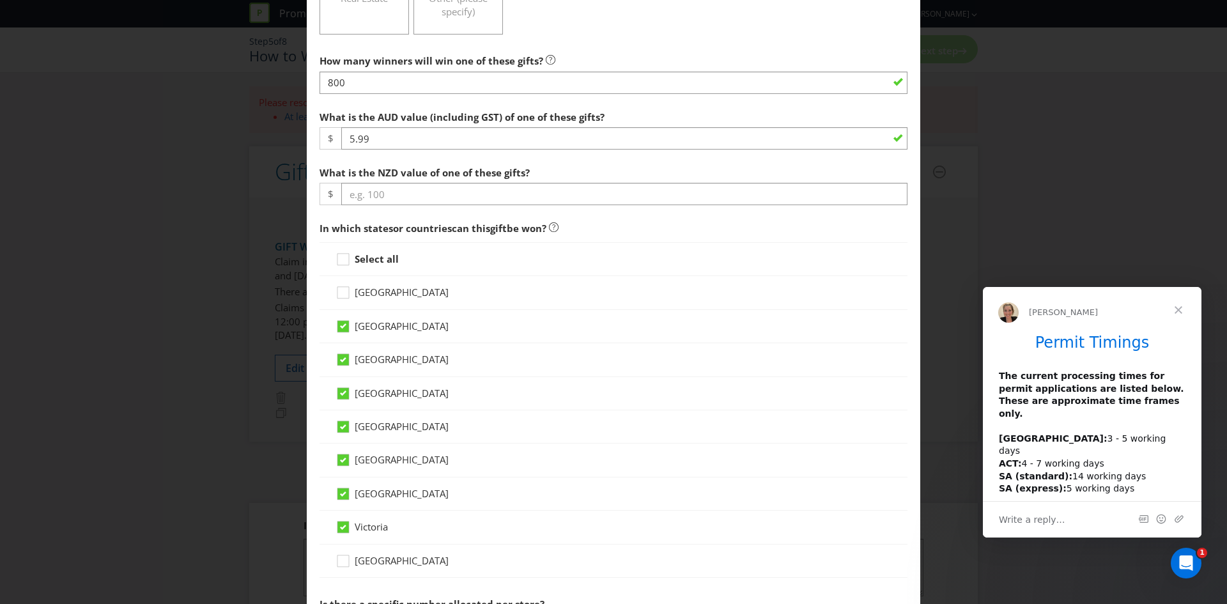
click at [0, 0] on input "[GEOGRAPHIC_DATA]" at bounding box center [0, 0] width 0 height 0
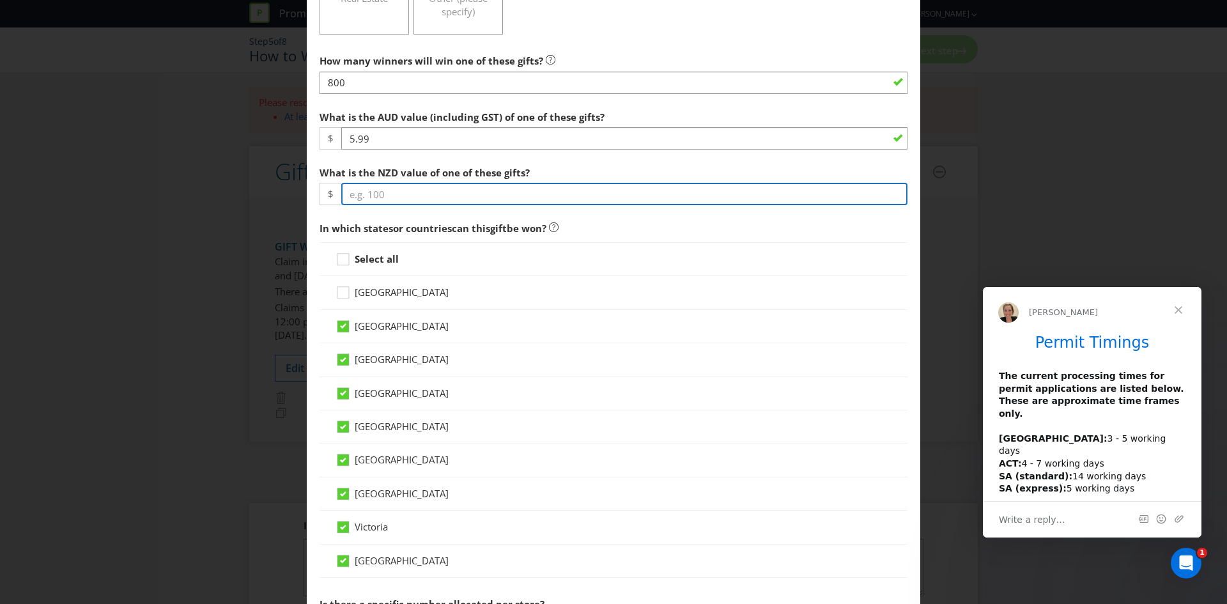
click at [391, 189] on input "number" at bounding box center [624, 194] width 566 height 22
paste input "6.74"
type input "6.74"
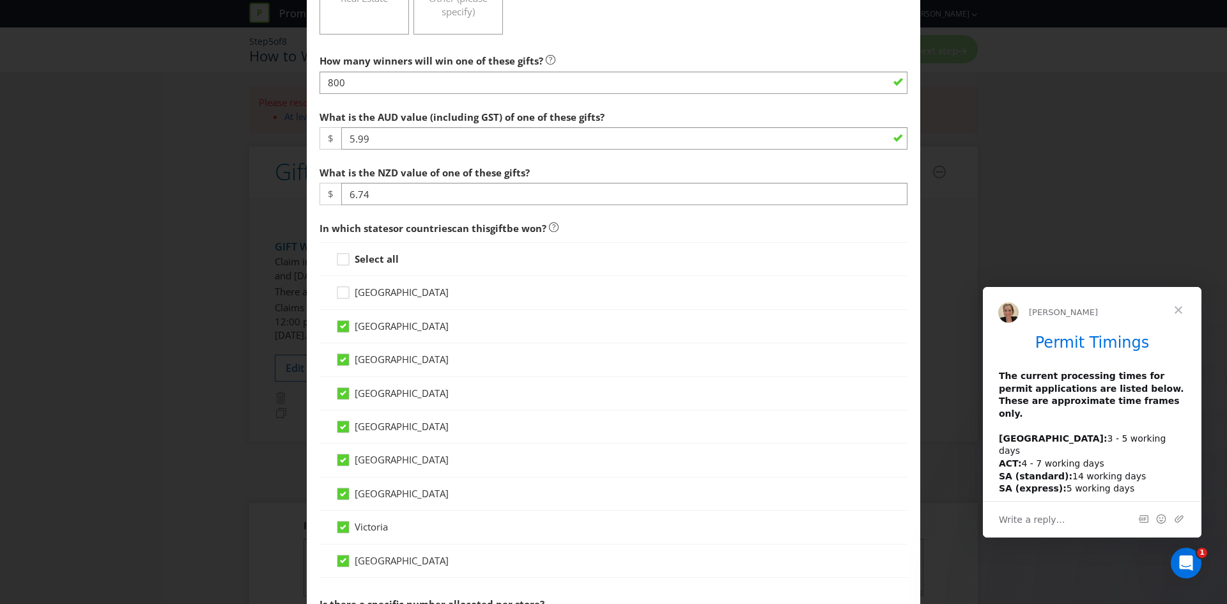
click at [593, 171] on div "What is the NZD value of one of these gifts? $ 6.74" at bounding box center [614, 183] width 588 height 46
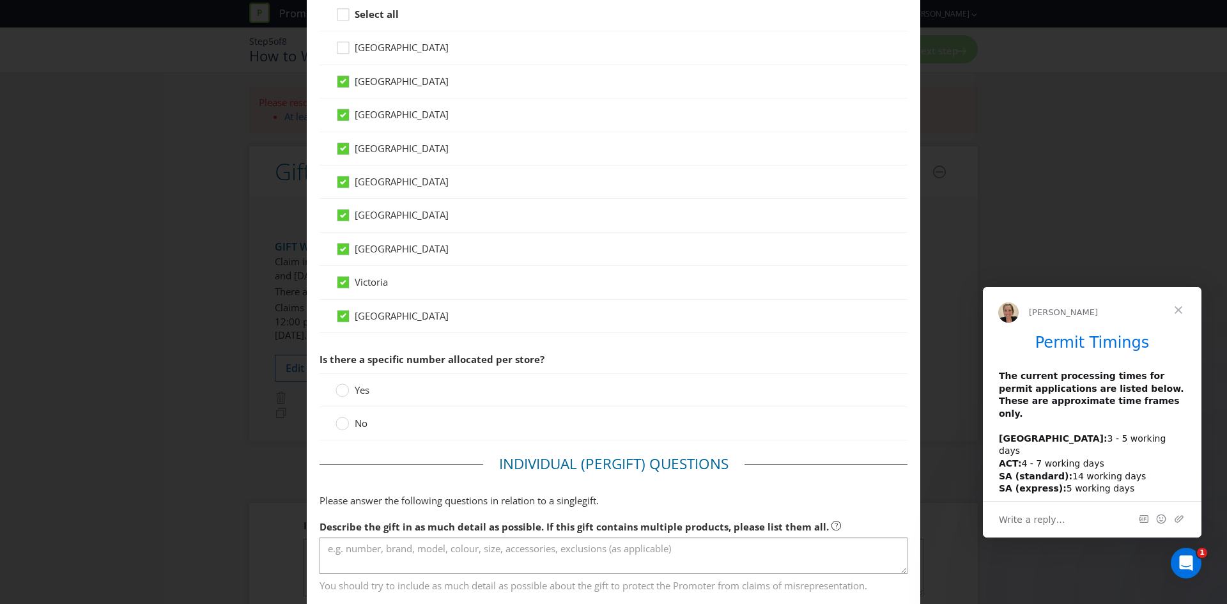
scroll to position [639, 0]
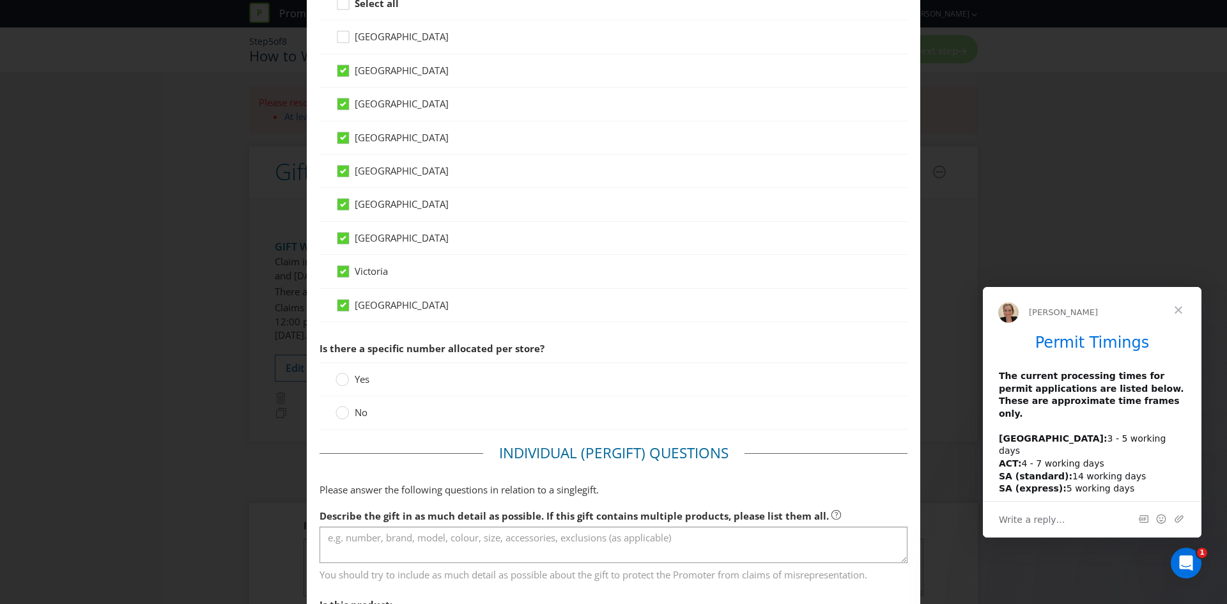
click at [351, 385] on label "Yes" at bounding box center [354, 379] width 36 height 13
click at [0, 0] on input "Yes" at bounding box center [0, 0] width 0 height 0
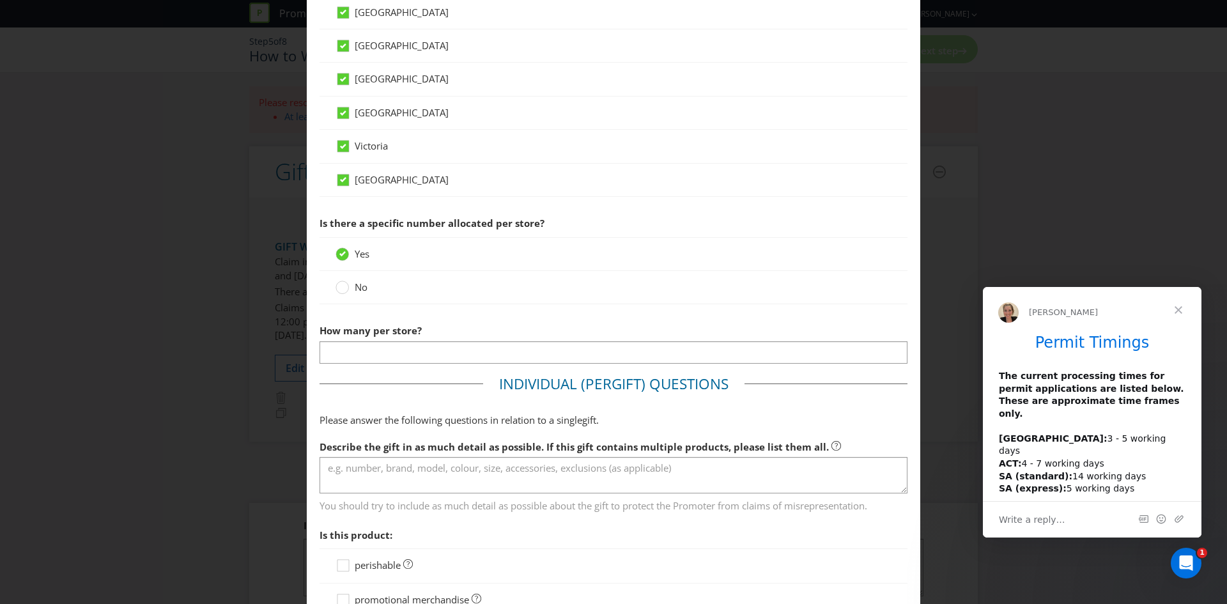
scroll to position [767, 0]
click at [429, 364] on div "How many winners will win one of these gifts? 800 What is the AUD value (includ…" at bounding box center [614, 213] width 588 height 1099
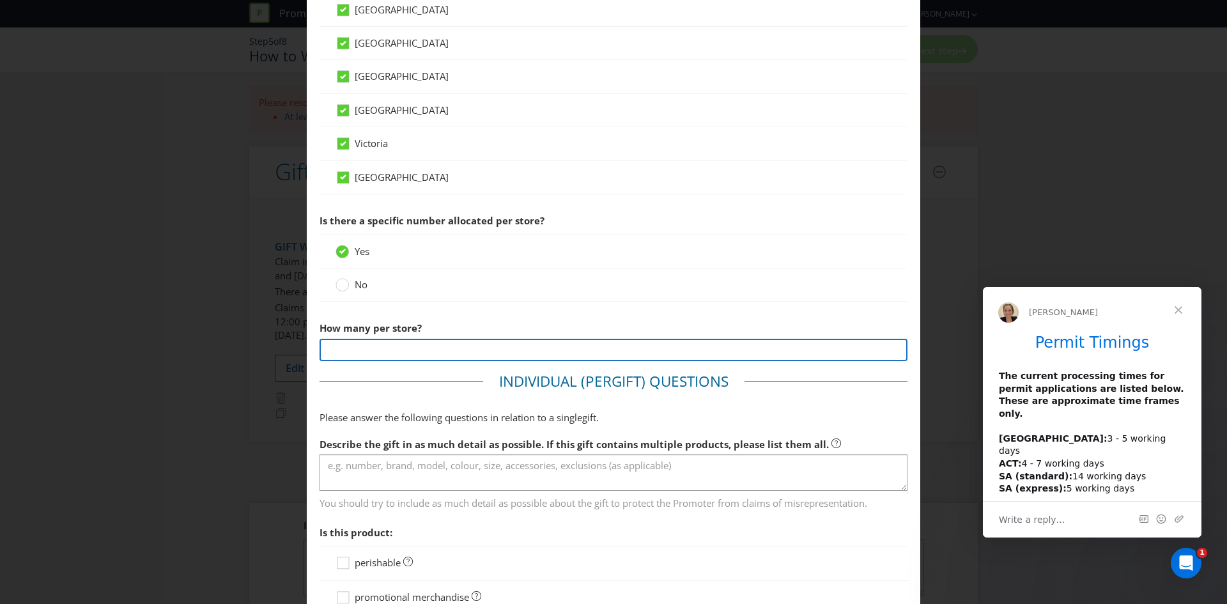
click at [428, 352] on input "number" at bounding box center [614, 350] width 588 height 22
type input "10"
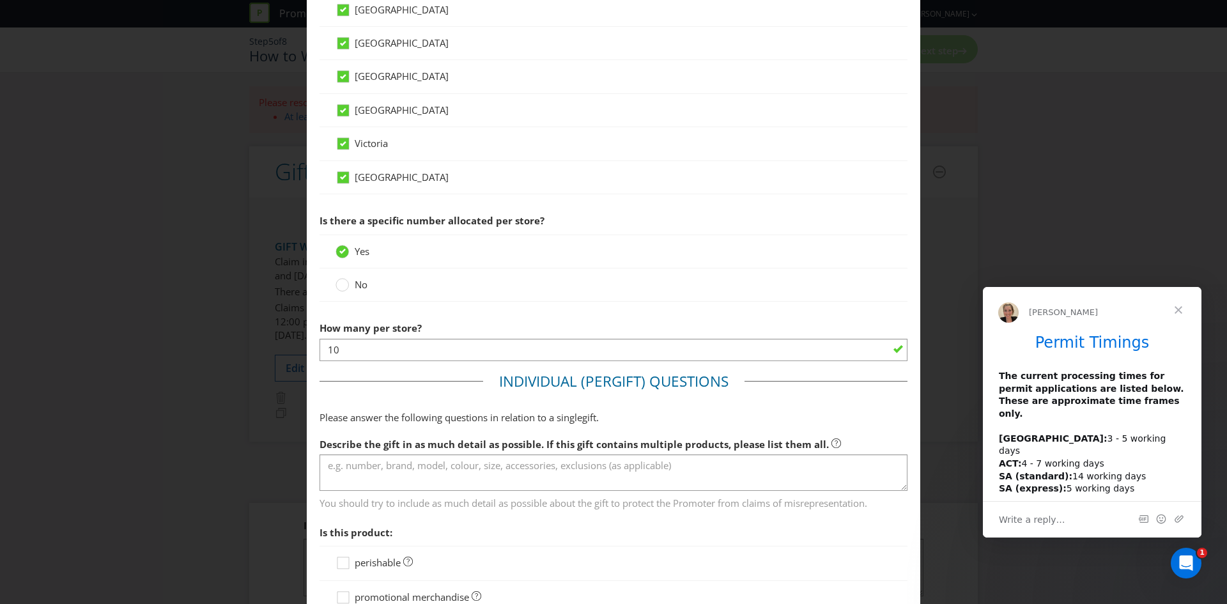
click at [499, 298] on div "No" at bounding box center [614, 284] width 588 height 33
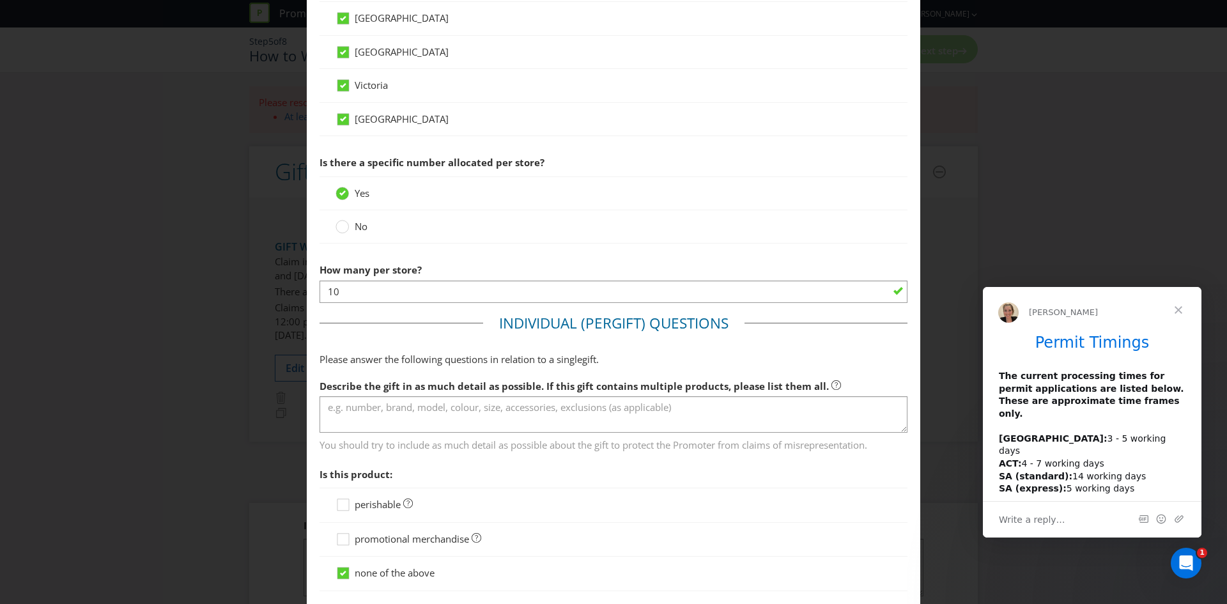
scroll to position [895, 0]
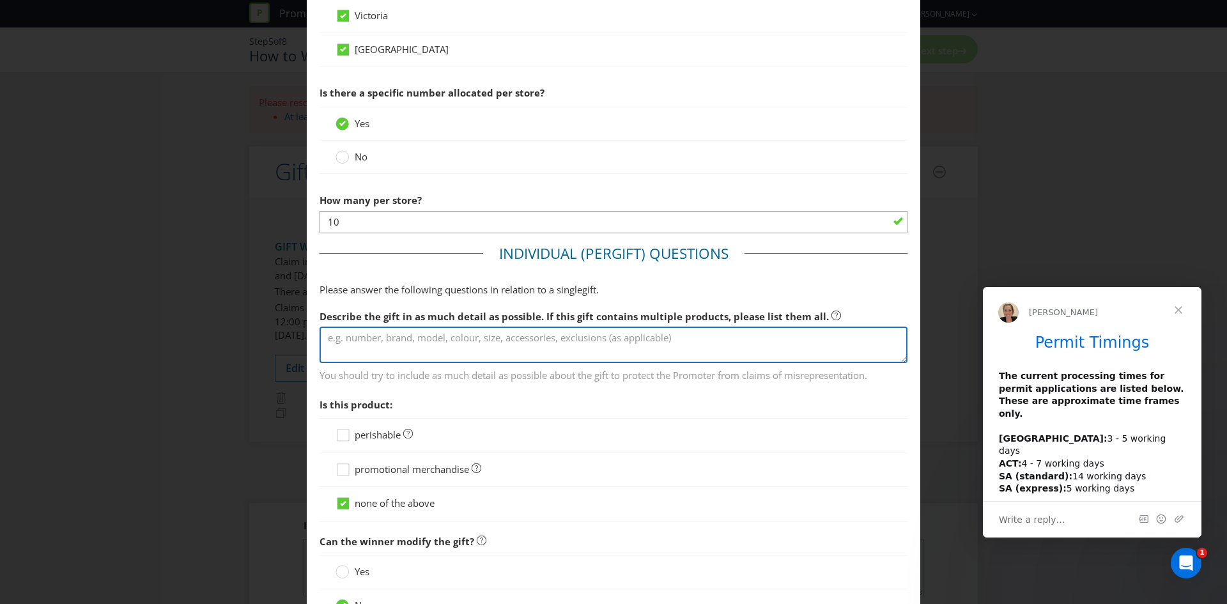
click at [520, 346] on textarea at bounding box center [614, 345] width 588 height 36
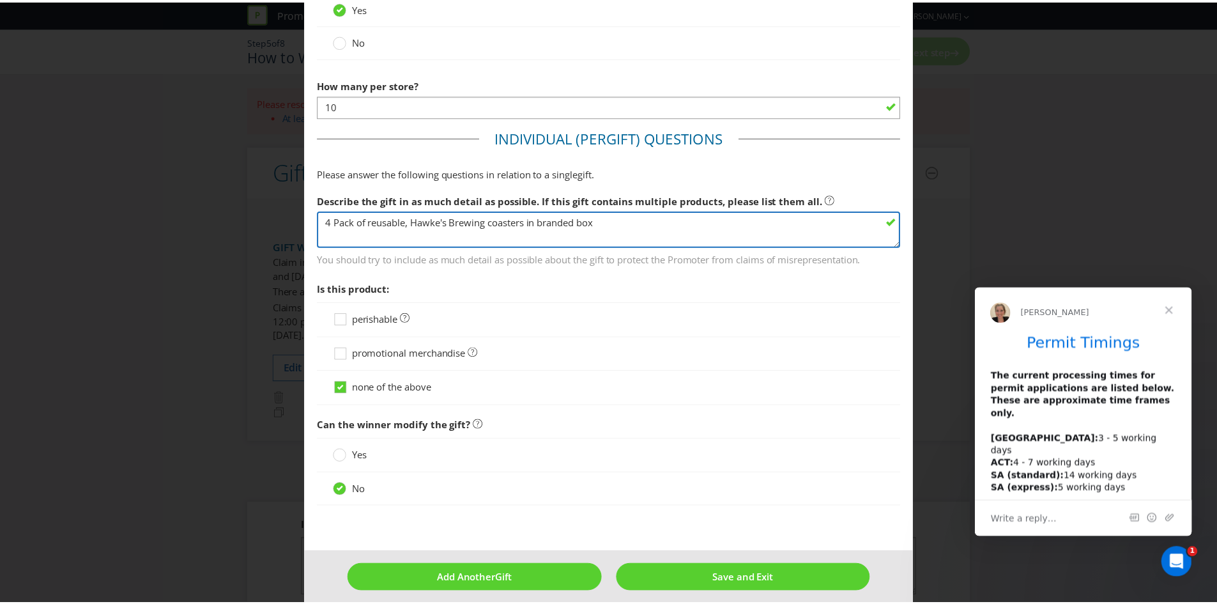
scroll to position [1021, 0]
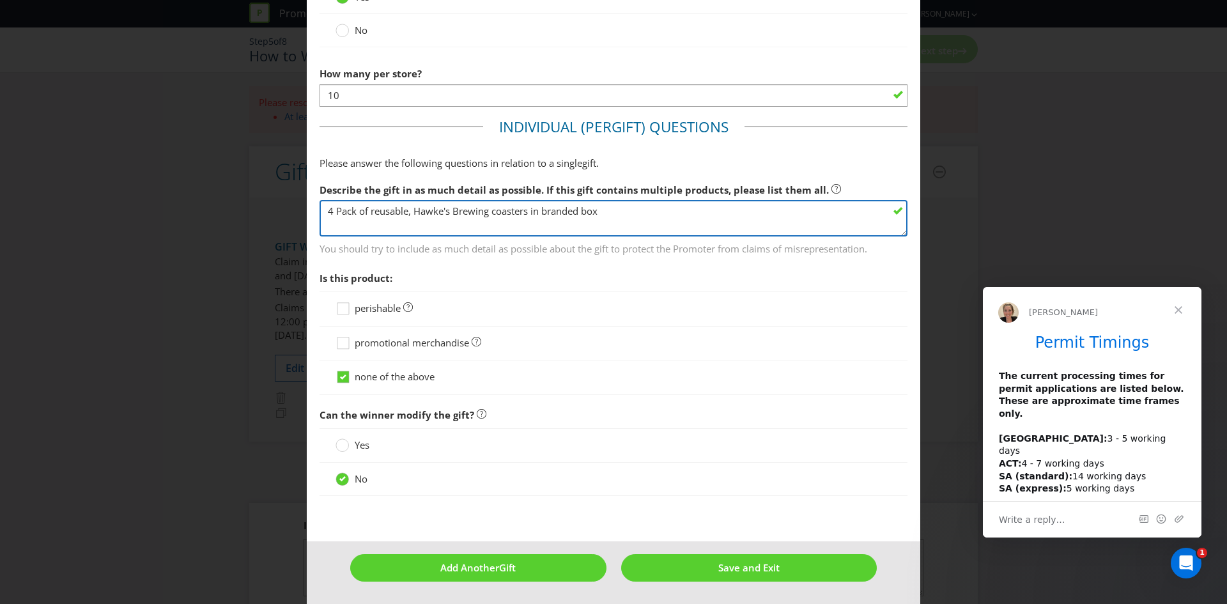
type textarea "4 Pack of reusable, Hawke's Brewing coasters in branded box"
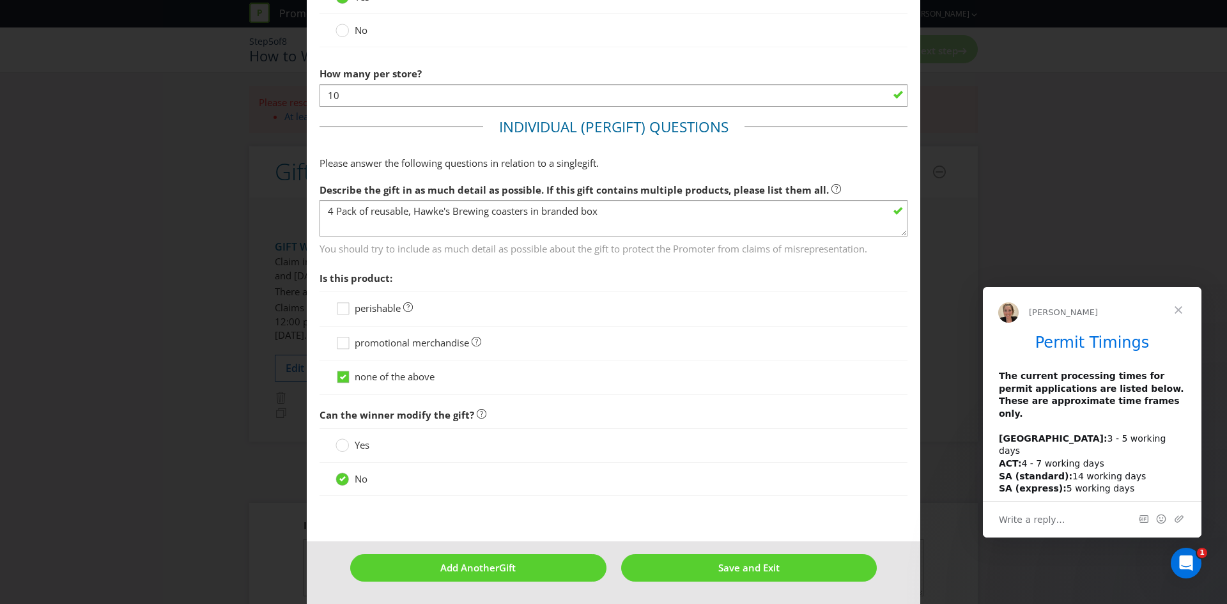
click at [425, 343] on span "promotional merchandise" at bounding box center [412, 342] width 114 height 13
click at [0, 0] on input "promotional merchandise" at bounding box center [0, 0] width 0 height 0
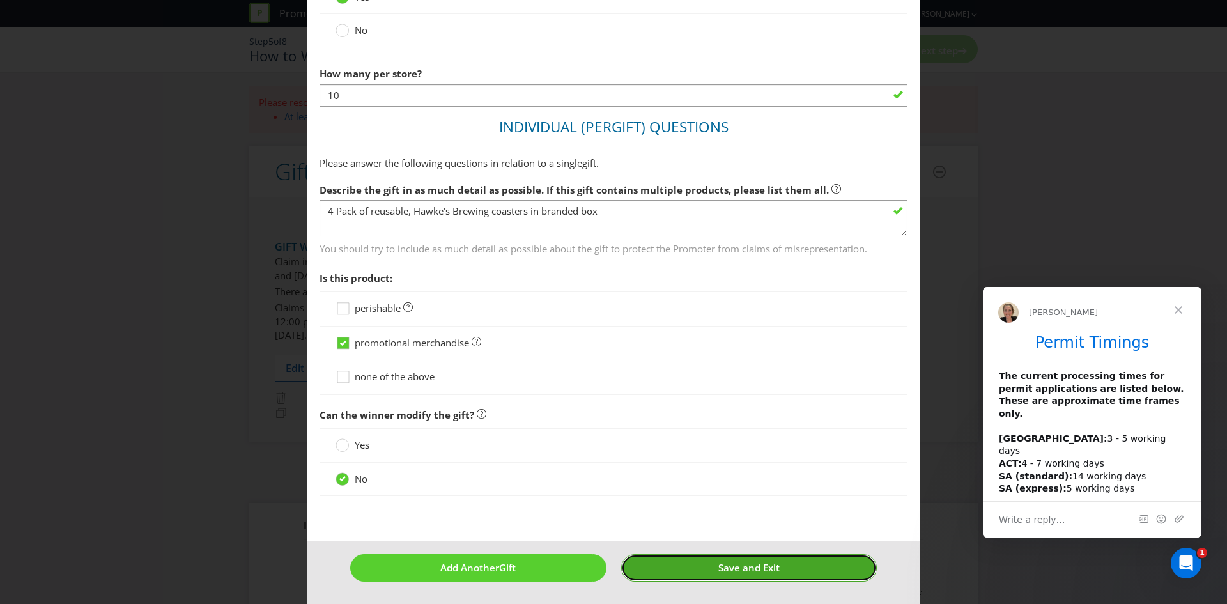
click at [697, 560] on button "Save and Exit" at bounding box center [749, 567] width 256 height 27
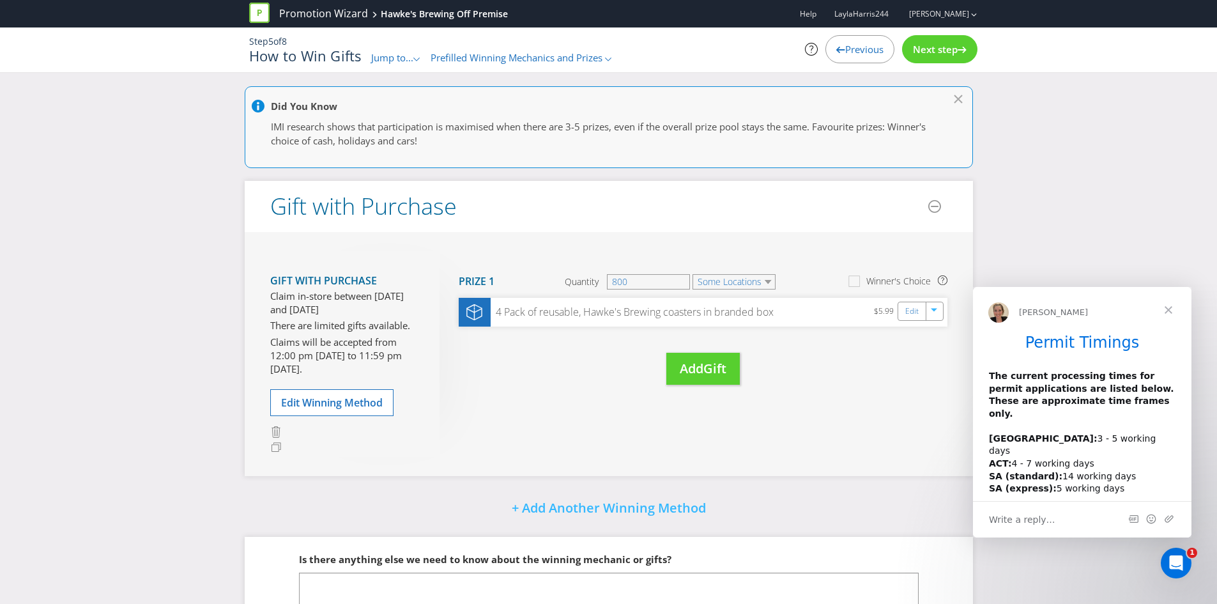
click at [1166, 308] on span "Close" at bounding box center [1169, 310] width 46 height 46
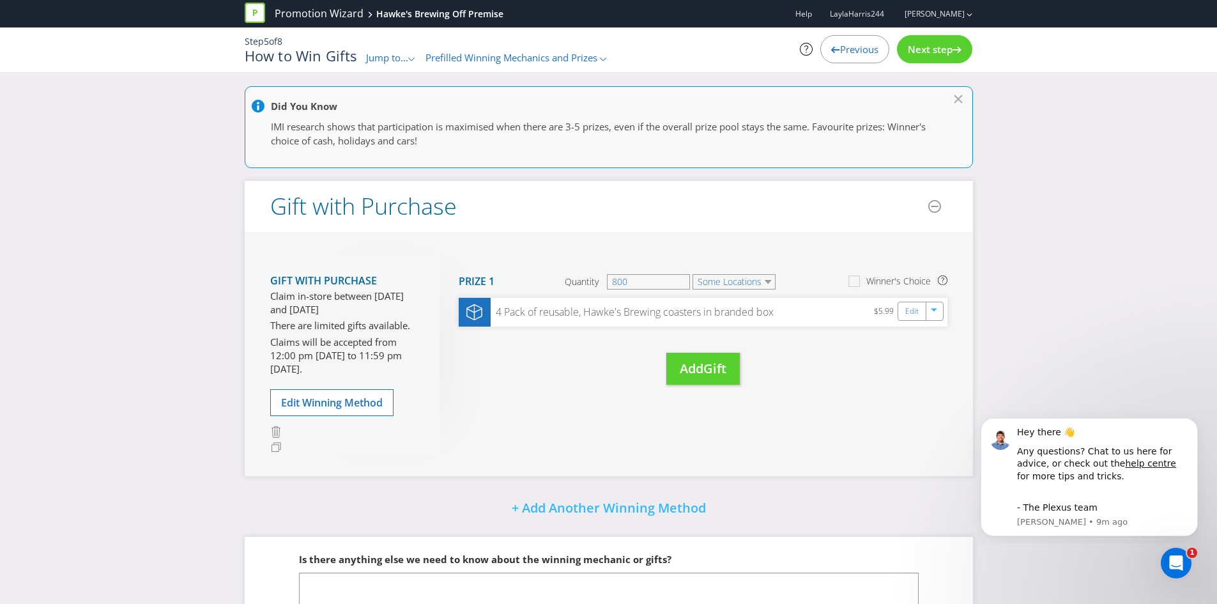
click at [919, 51] on span "Next step" at bounding box center [930, 49] width 45 height 13
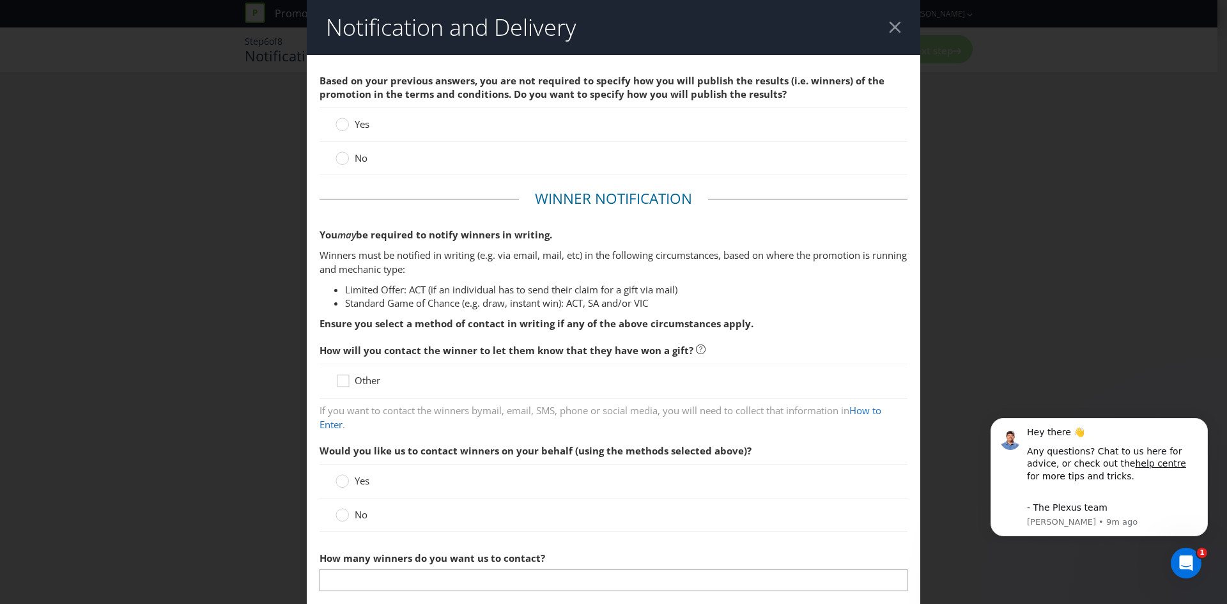
click at [347, 158] on label "No" at bounding box center [353, 157] width 35 height 13
click at [0, 0] on input "No" at bounding box center [0, 0] width 0 height 0
click at [893, 24] on div at bounding box center [895, 27] width 12 height 12
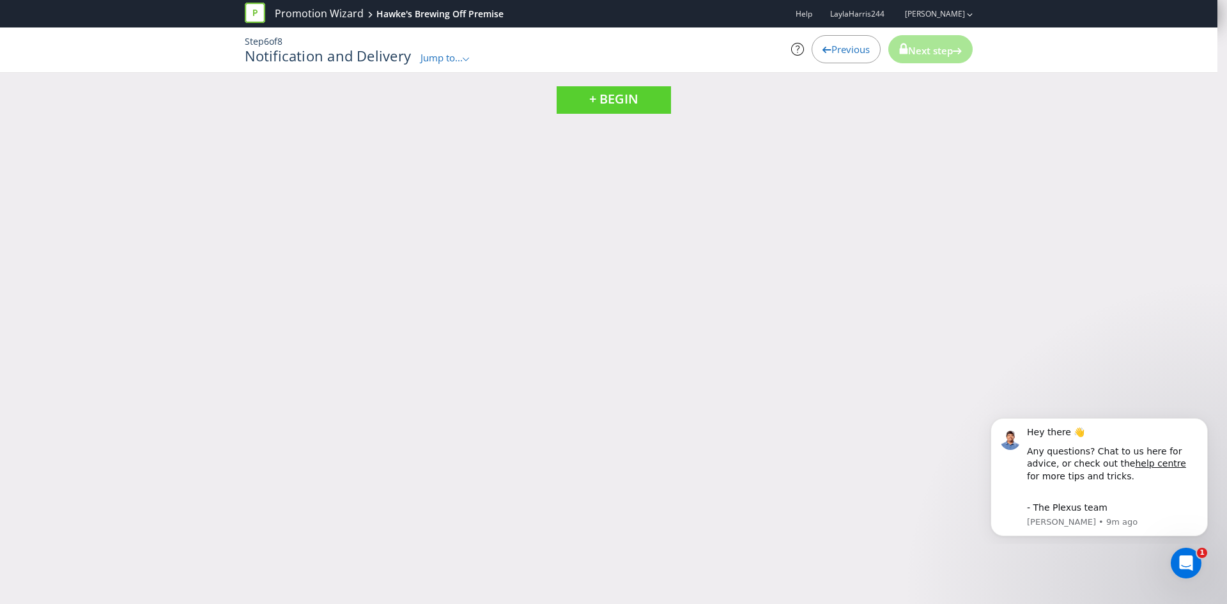
click at [444, 59] on span "Jump to..." at bounding box center [441, 57] width 42 height 13
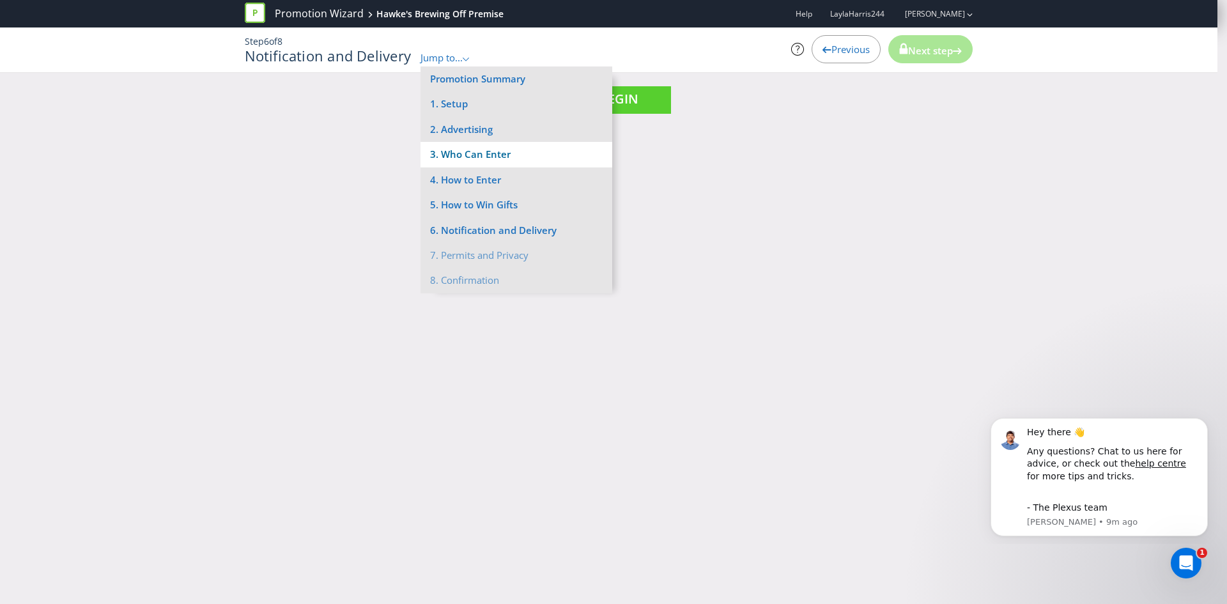
click at [490, 151] on li "3. Who Can Enter" at bounding box center [516, 154] width 192 height 25
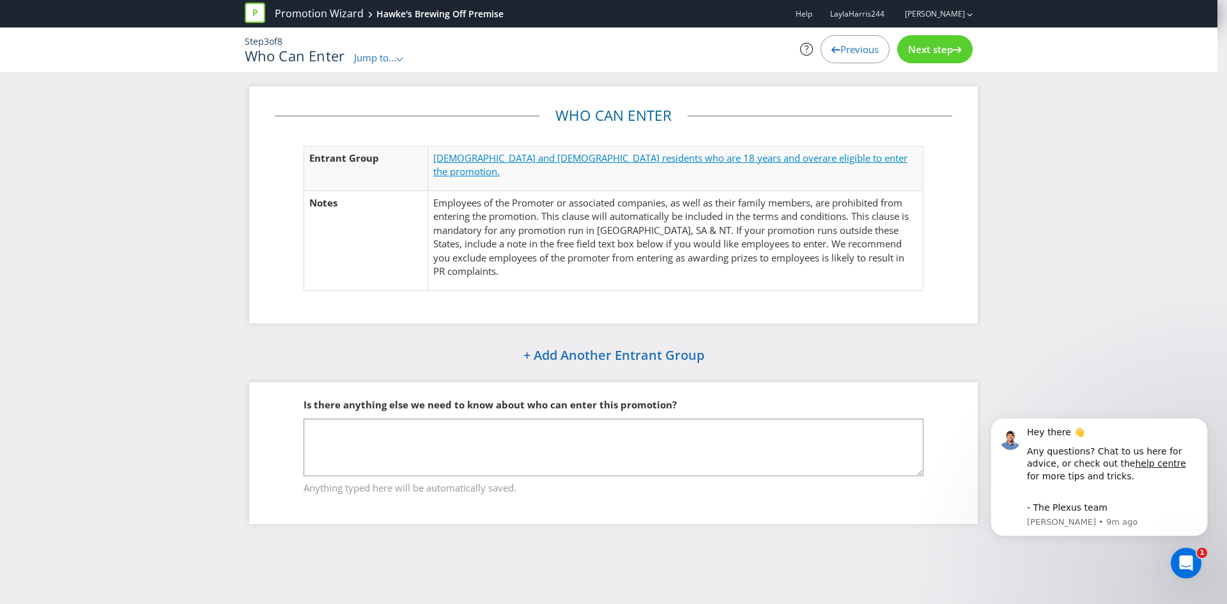
click at [564, 161] on span "[DEMOGRAPHIC_DATA] and [DEMOGRAPHIC_DATA] residents who are 18 years and over" at bounding box center [627, 157] width 389 height 13
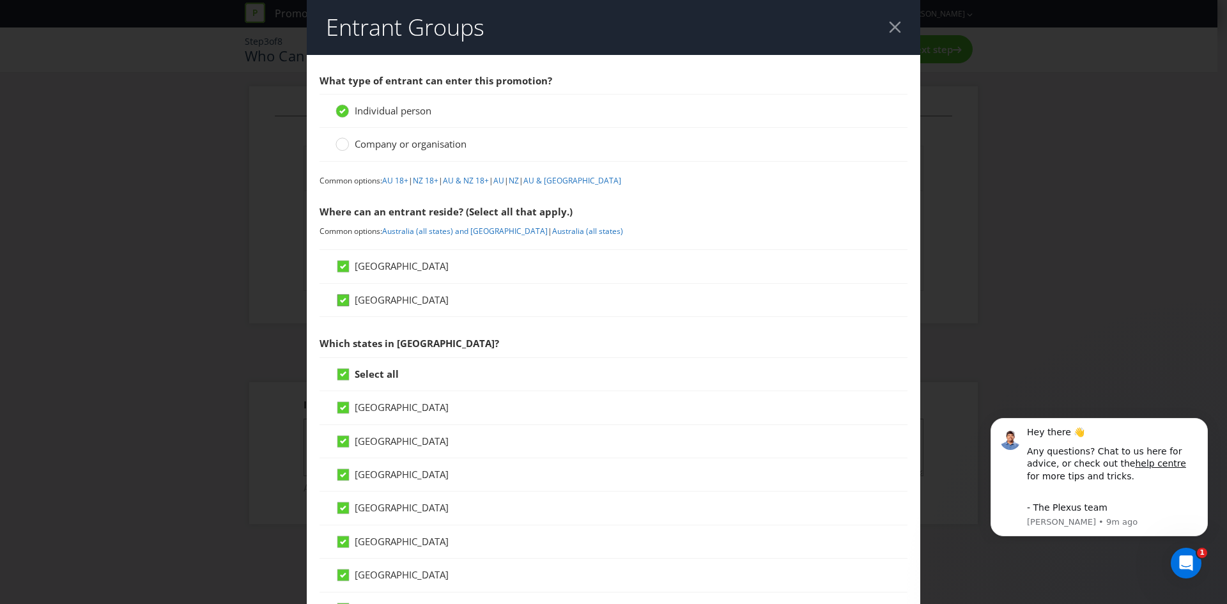
click at [347, 296] on icon at bounding box center [345, 302] width 19 height 19
click at [0, 0] on input "[GEOGRAPHIC_DATA]" at bounding box center [0, 0] width 0 height 0
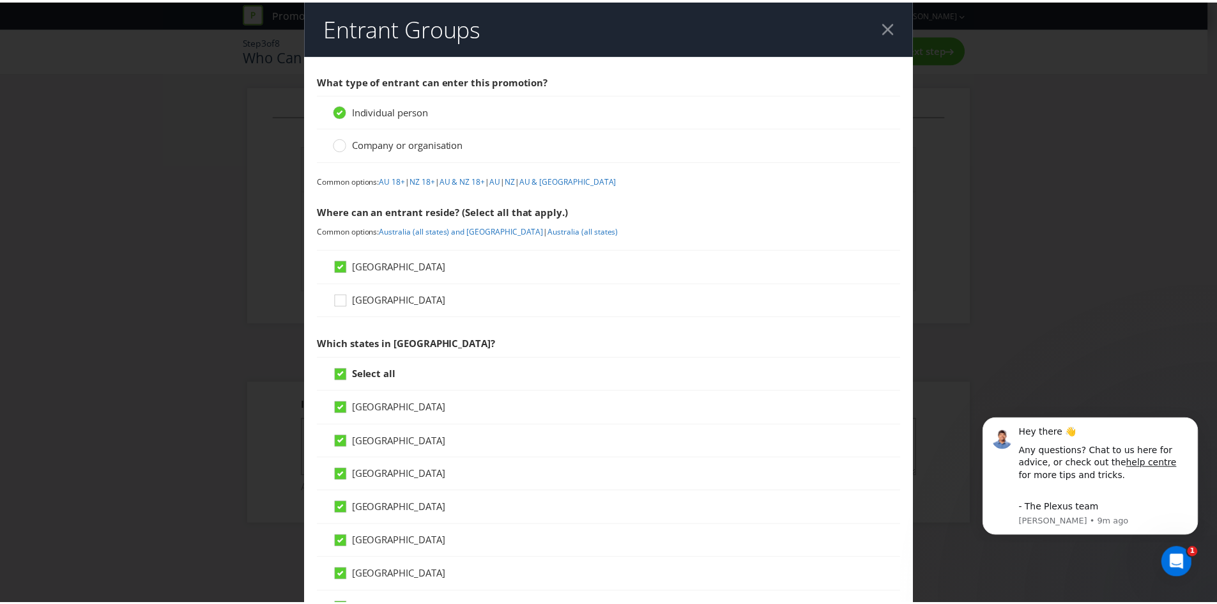
scroll to position [488, 0]
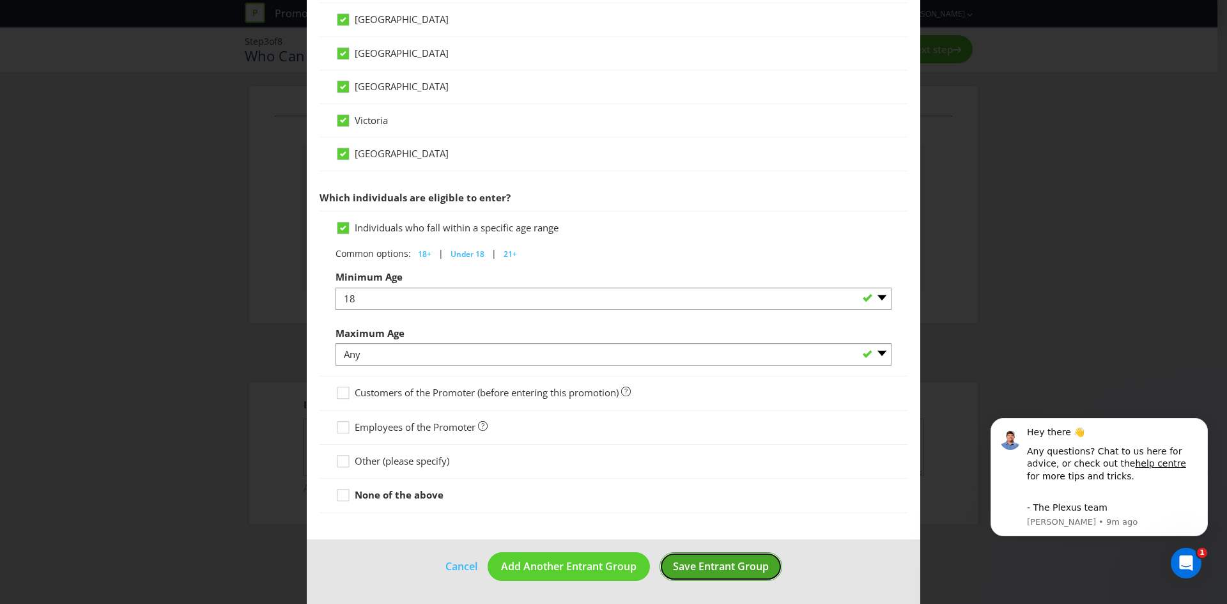
click at [705, 565] on span "Save Entrant Group" at bounding box center [721, 566] width 96 height 14
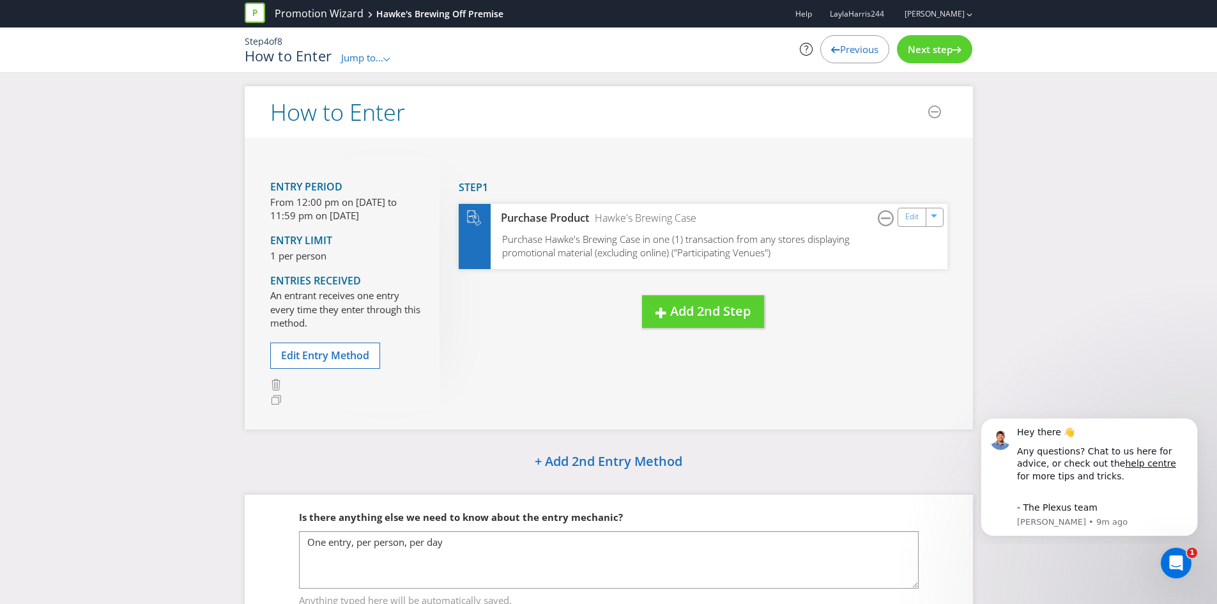
click at [371, 61] on span "Jump to..." at bounding box center [362, 57] width 42 height 13
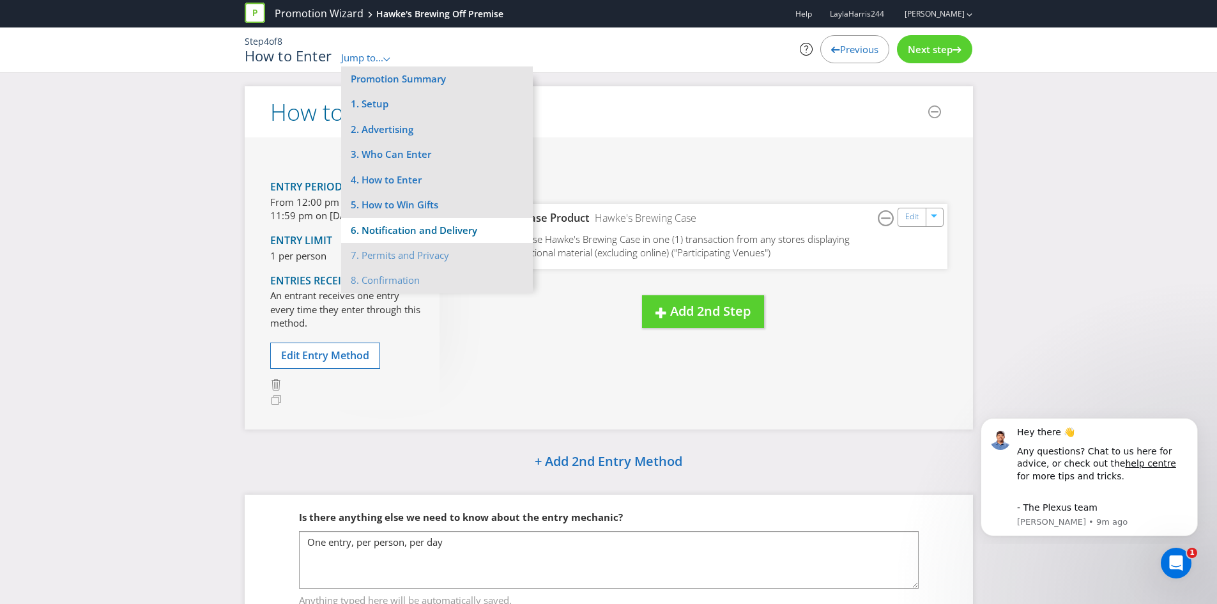
click at [409, 228] on li "6. Notification and Delivery" at bounding box center [437, 230] width 192 height 25
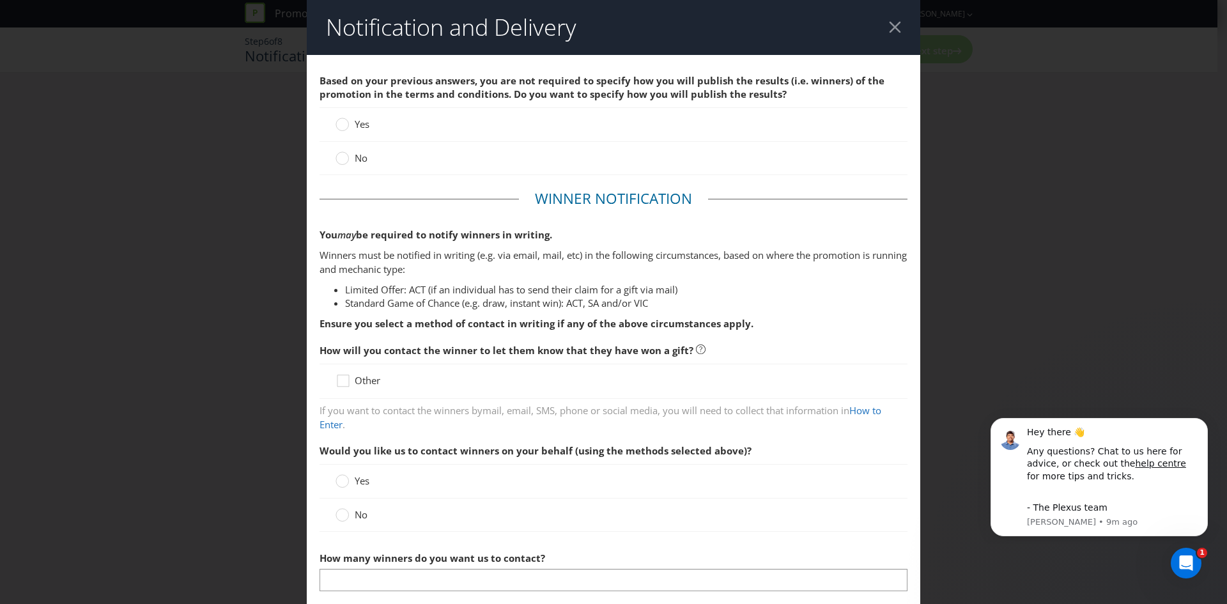
click at [881, 27] on header "Notification and Delivery" at bounding box center [613, 27] width 613 height 55
click at [889, 26] on div at bounding box center [895, 27] width 12 height 12
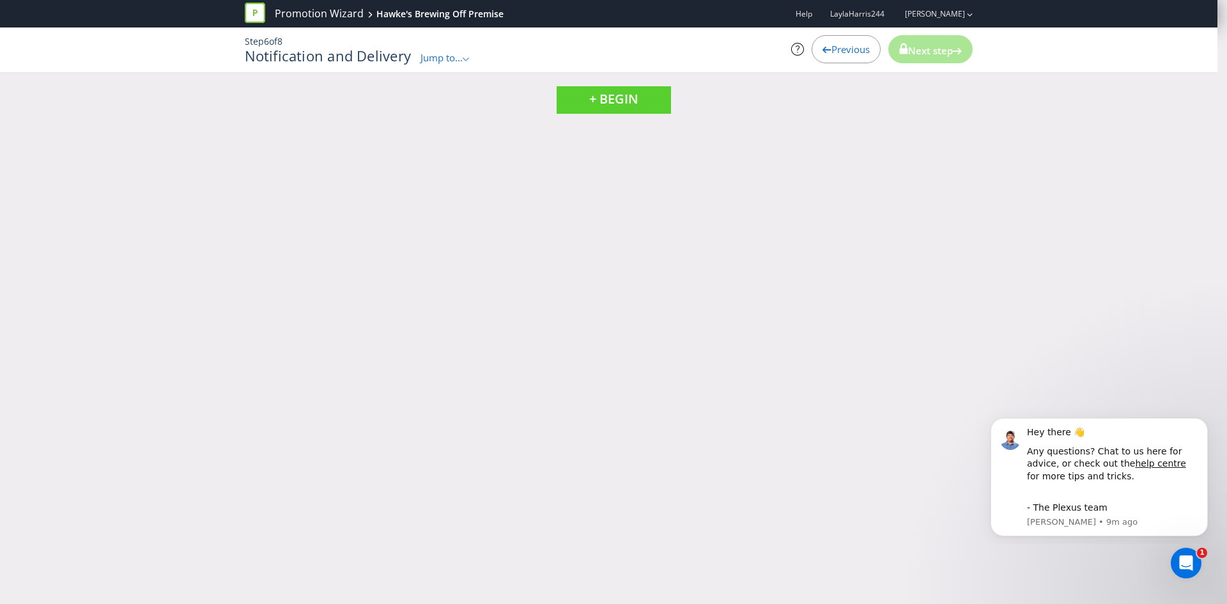
click at [431, 62] on span "Jump to..." at bounding box center [441, 57] width 42 height 13
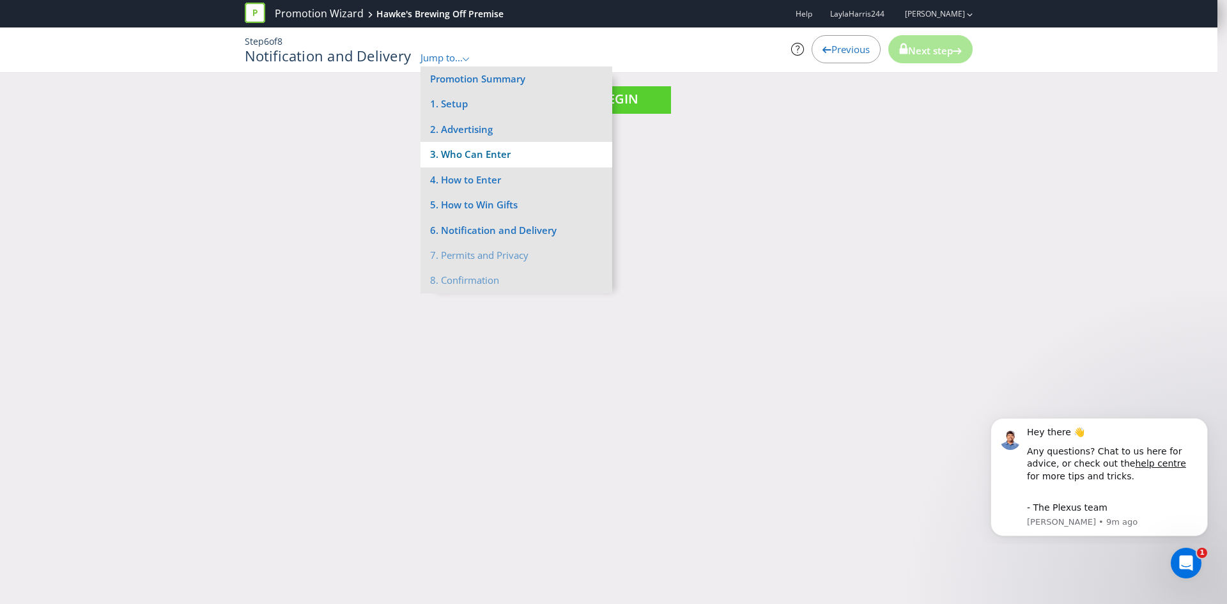
click at [486, 147] on li "3. Who Can Enter" at bounding box center [516, 154] width 192 height 25
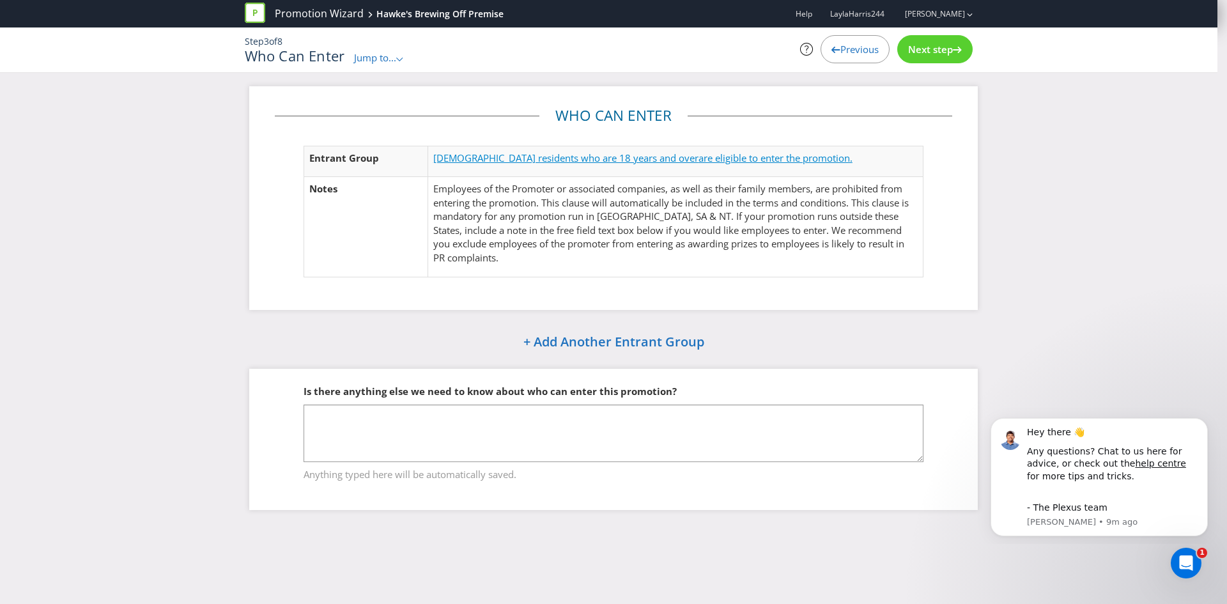
click at [482, 157] on span "[DEMOGRAPHIC_DATA] residents who are 18 years and over" at bounding box center [565, 157] width 265 height 13
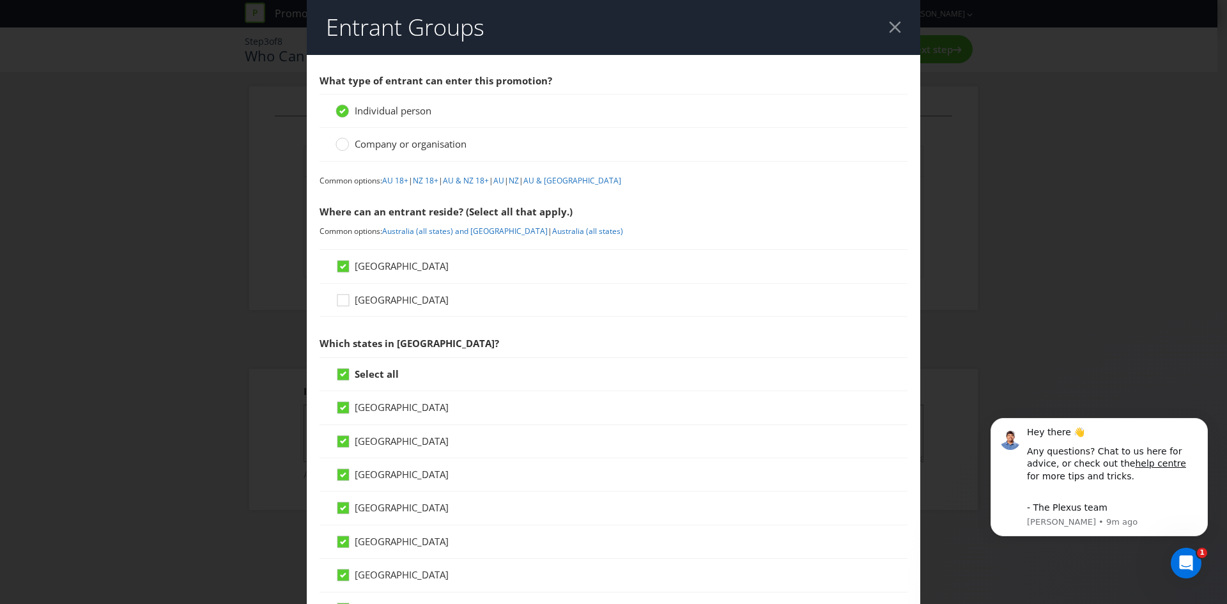
click at [887, 19] on header "Entrant Groups" at bounding box center [613, 27] width 613 height 55
click at [890, 26] on div at bounding box center [895, 27] width 12 height 12
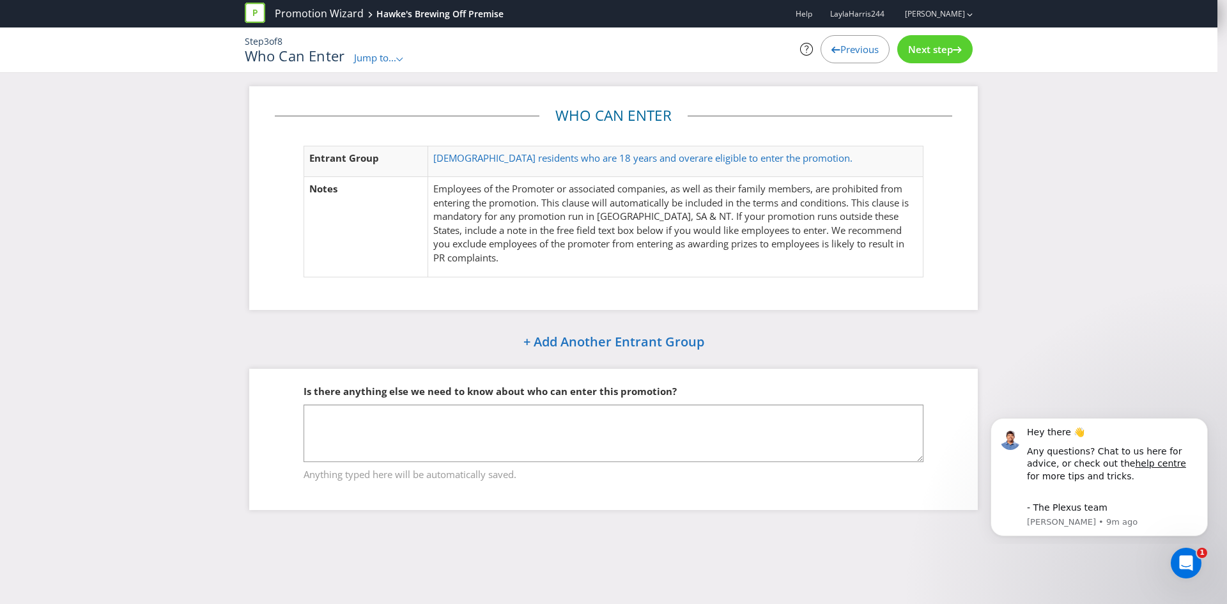
click at [377, 59] on span "Jump to..." at bounding box center [375, 57] width 42 height 13
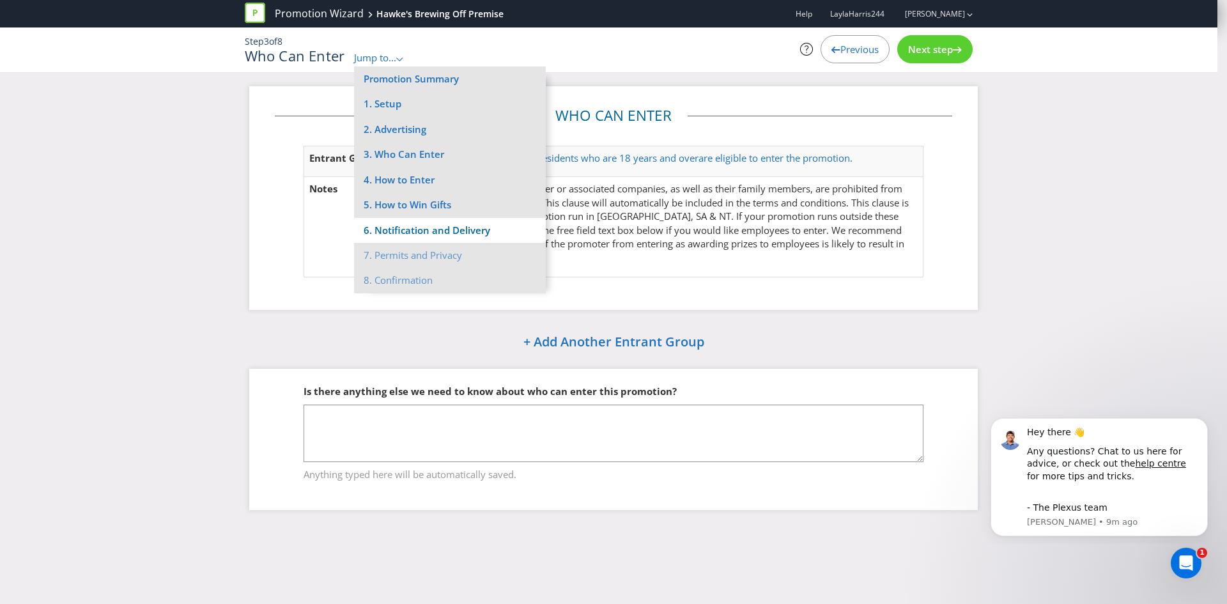
click at [413, 229] on li "6. Notification and Delivery" at bounding box center [450, 230] width 192 height 25
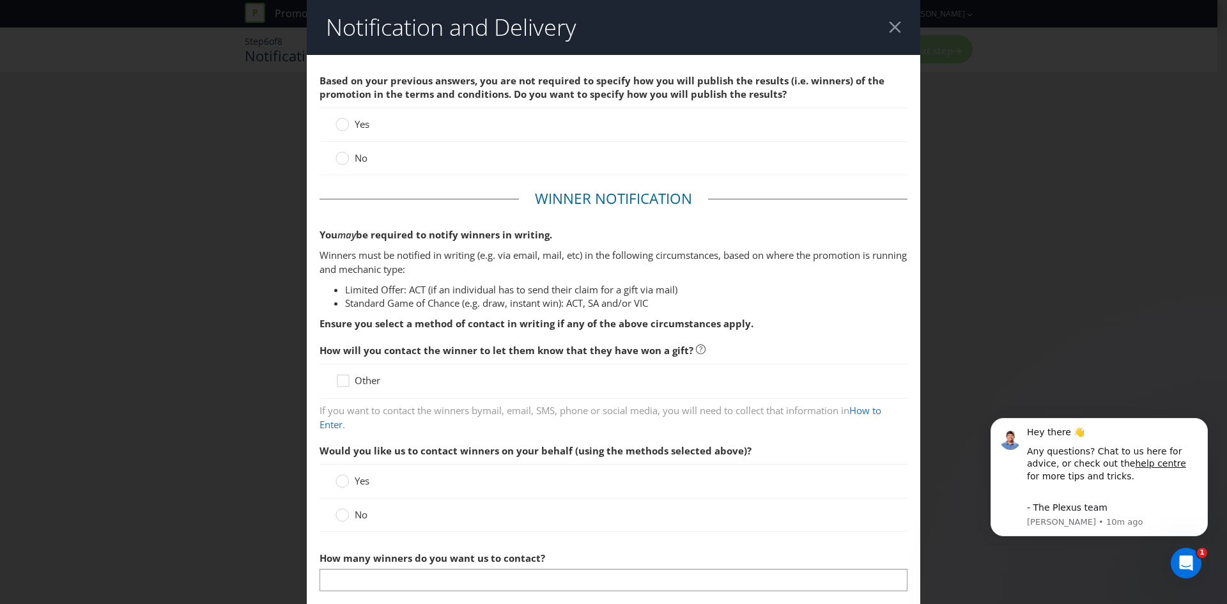
click at [892, 24] on div at bounding box center [895, 27] width 12 height 12
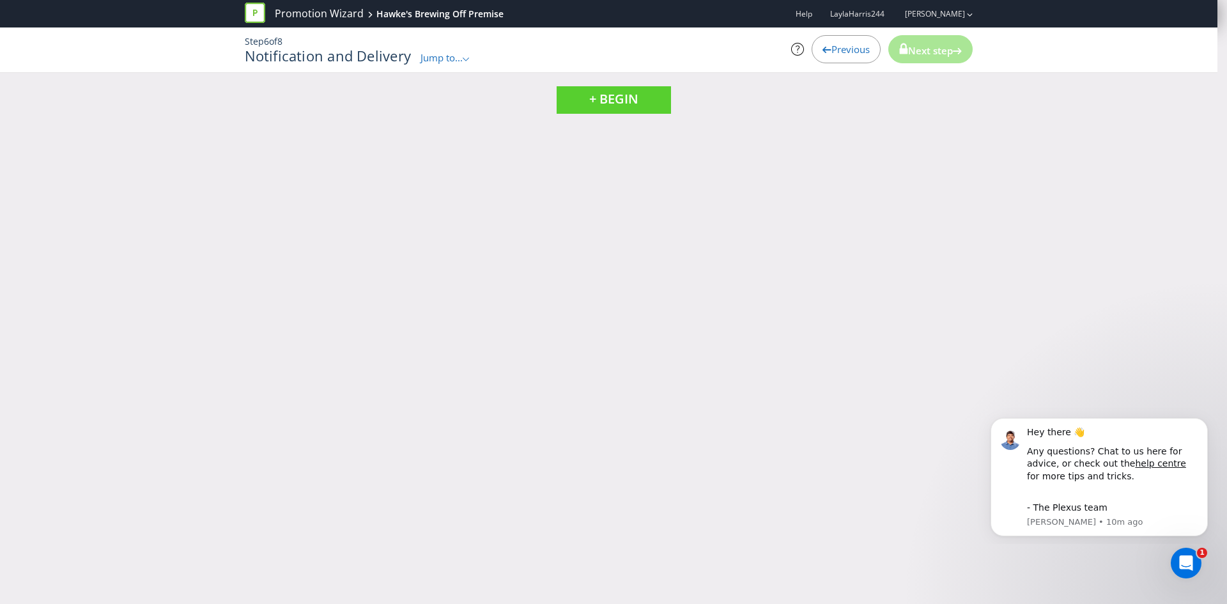
click at [449, 61] on span "Jump to..." at bounding box center [441, 57] width 42 height 13
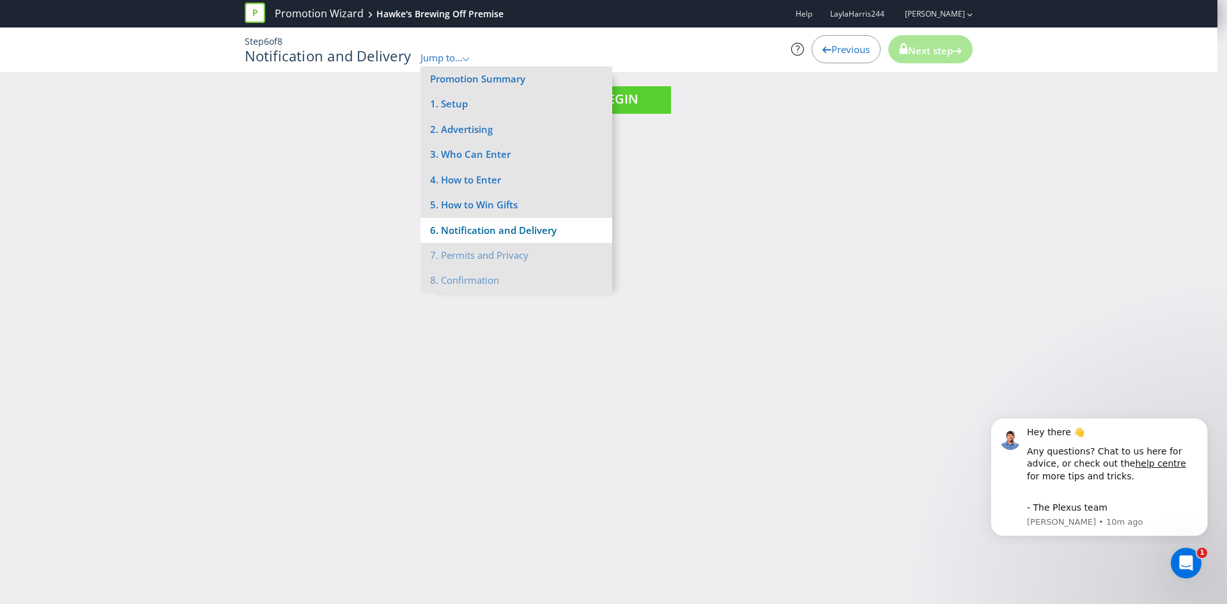
click at [493, 234] on li "6. Notification and Delivery" at bounding box center [516, 230] width 192 height 25
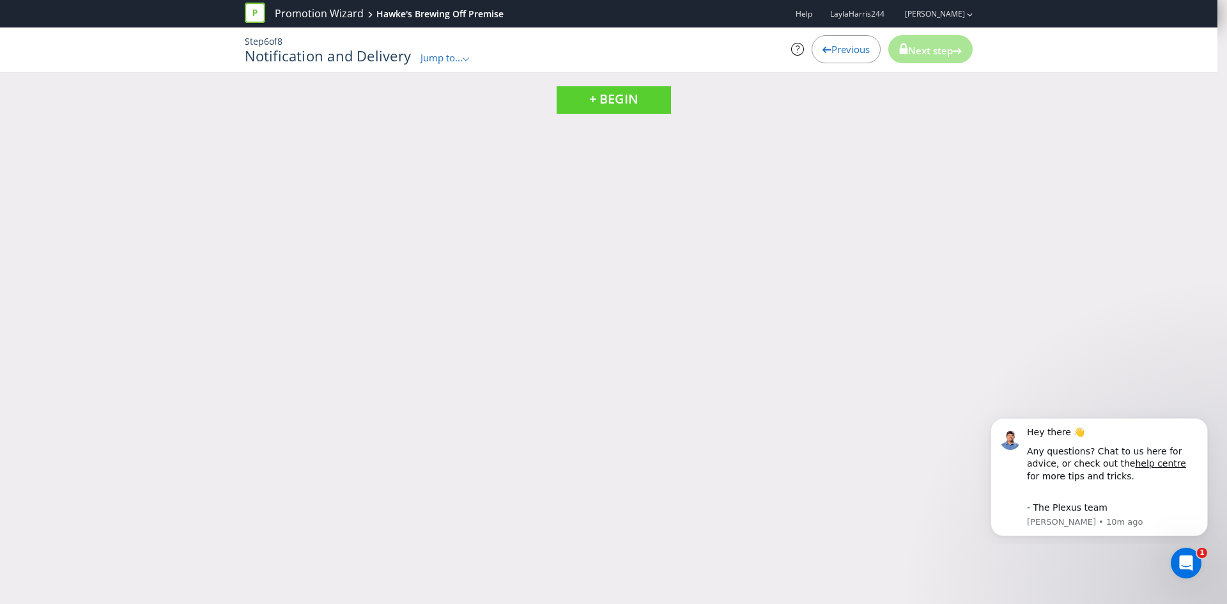
click at [460, 59] on span "Jump to..." at bounding box center [441, 57] width 42 height 13
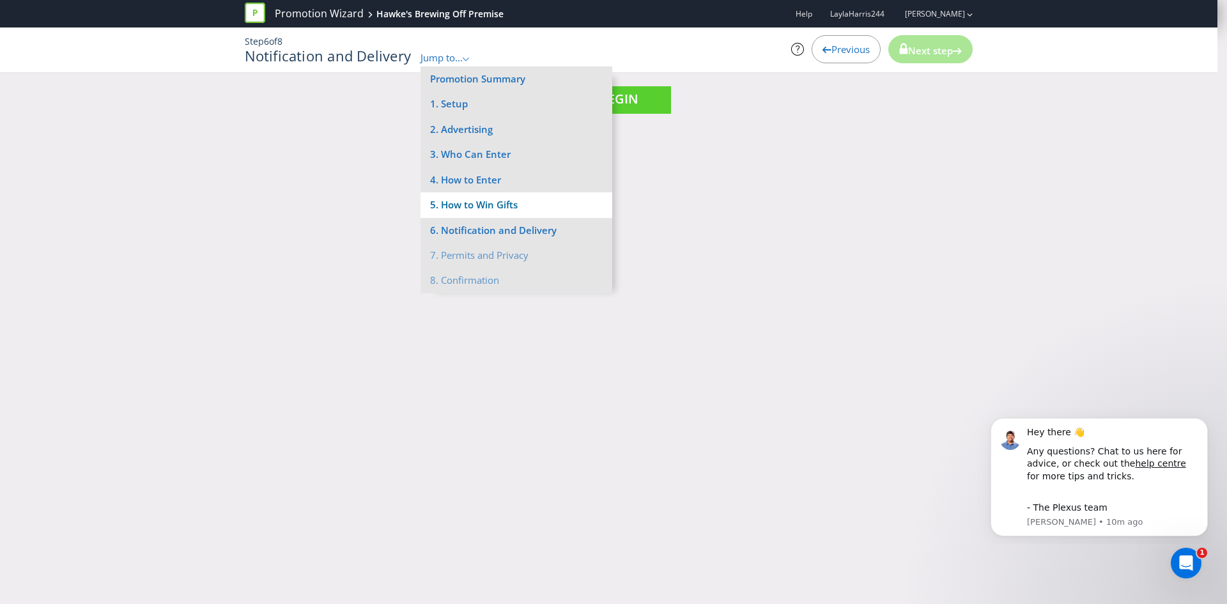
click at [472, 197] on li "5. How to Win Gifts" at bounding box center [516, 204] width 192 height 25
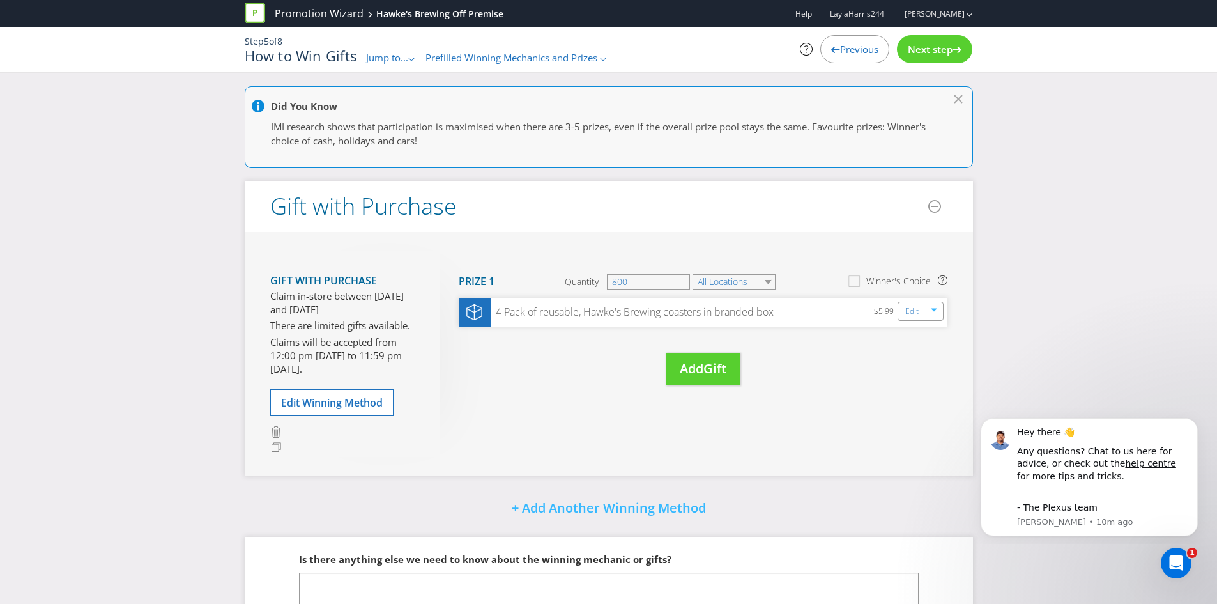
click at [479, 58] on span "Prefilled Winning Mechanics and Prizes" at bounding box center [512, 57] width 172 height 13
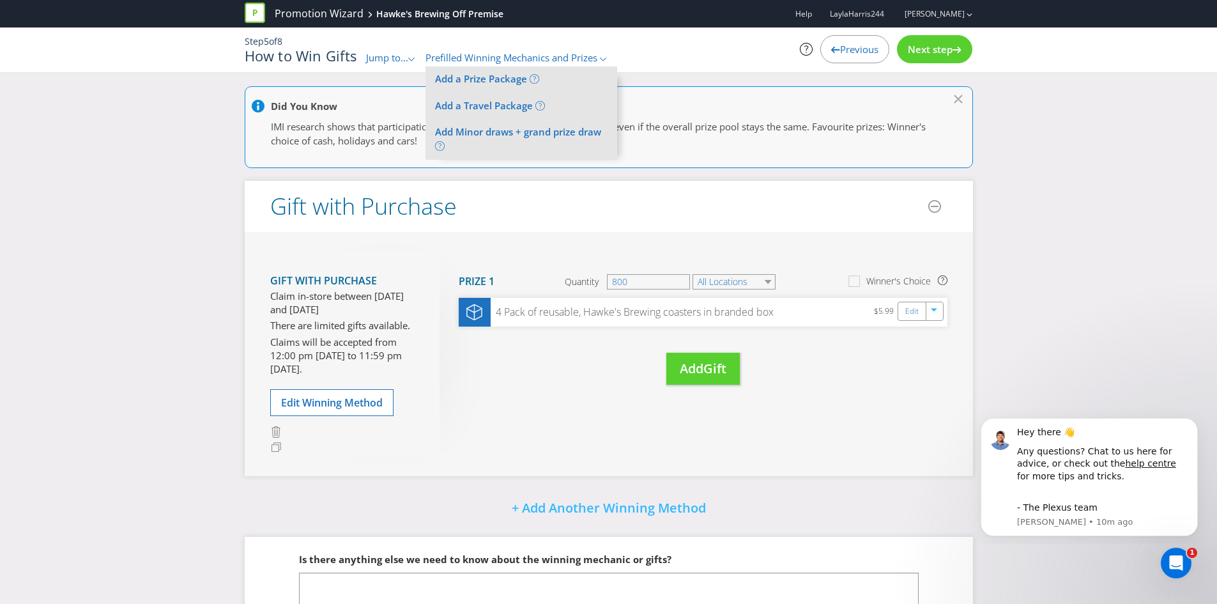
click at [337, 56] on h1 "How to Win Gifts" at bounding box center [301, 55] width 112 height 15
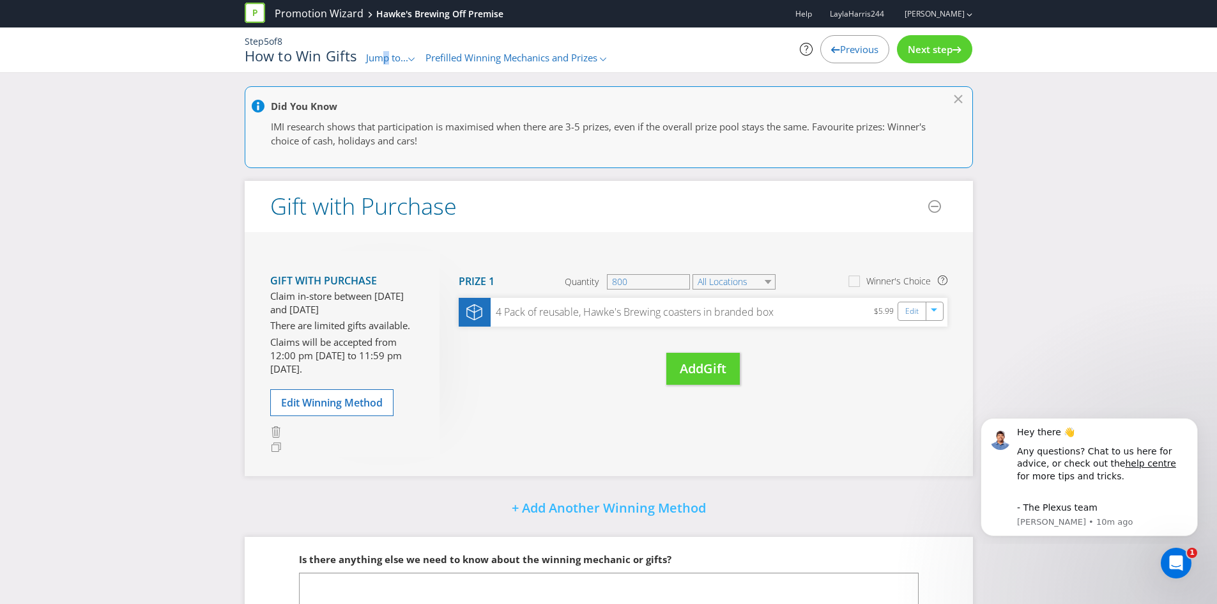
click at [387, 58] on span "Jump to..." at bounding box center [387, 57] width 42 height 13
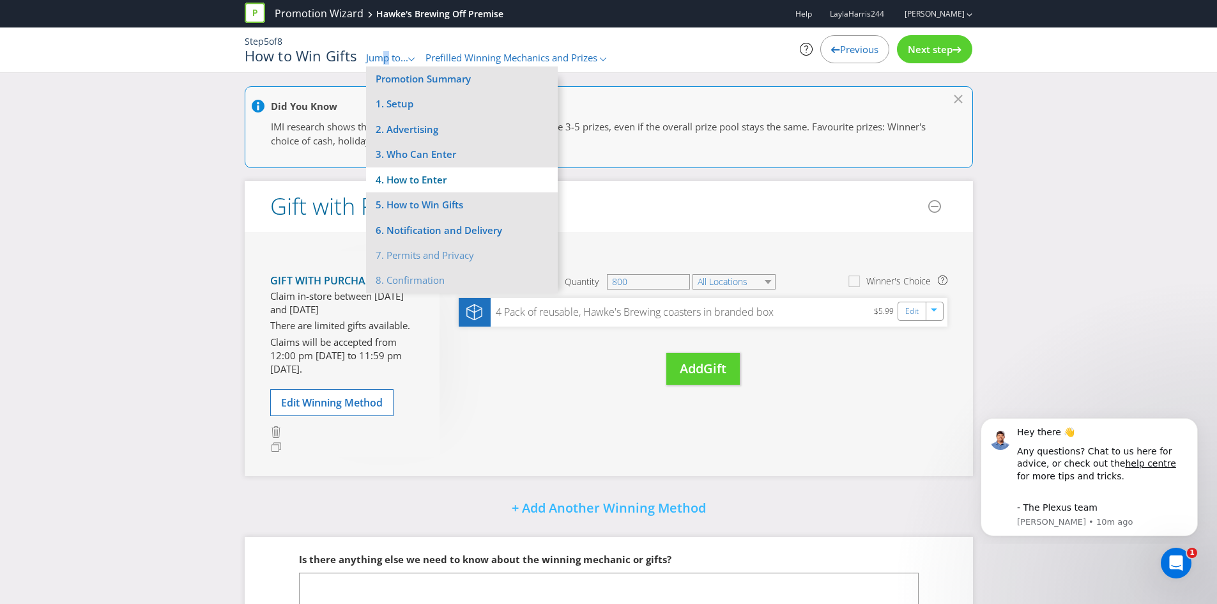
click at [438, 176] on li "4. How to Enter" at bounding box center [462, 179] width 192 height 25
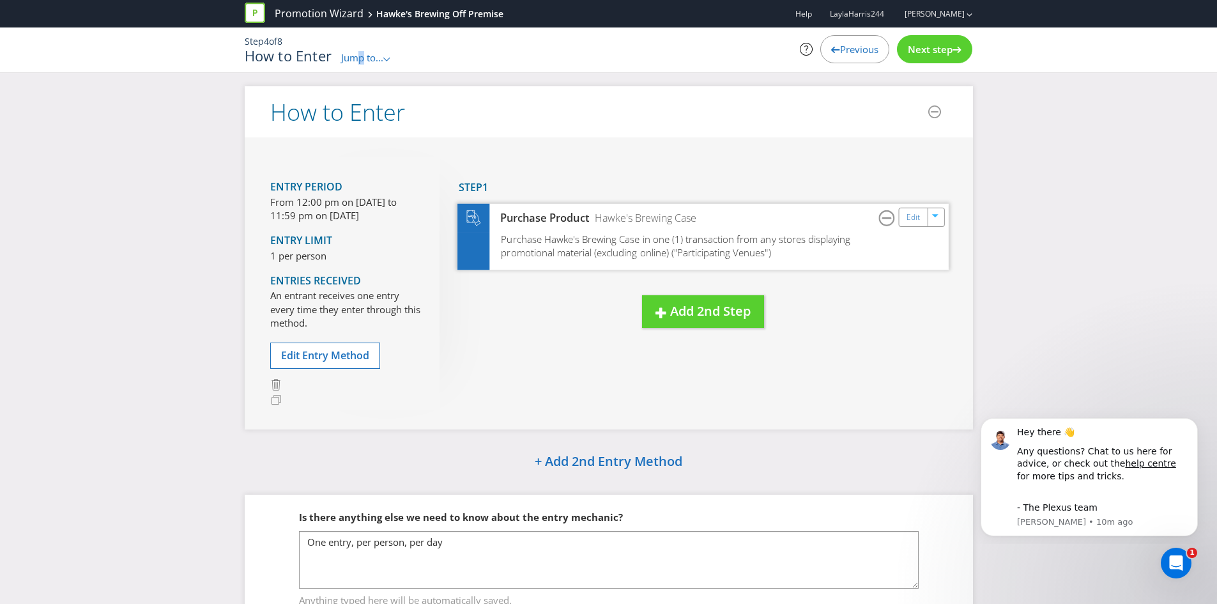
click at [559, 218] on div "Purchase Product" at bounding box center [540, 218] width 100 height 15
click at [576, 248] on span "Purchase Hawke's Brewing Case in one (1) transaction from any stores displaying…" at bounding box center [676, 245] width 350 height 27
click at [924, 42] on div "Next step" at bounding box center [934, 49] width 75 height 28
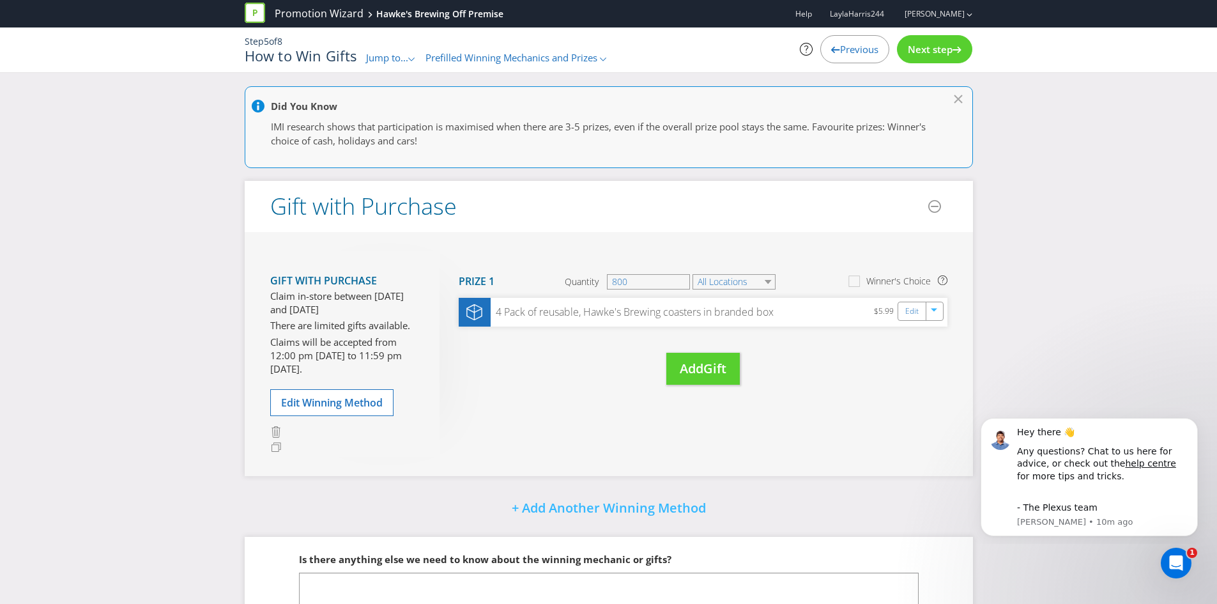
click at [925, 48] on span "Next step" at bounding box center [930, 49] width 45 height 13
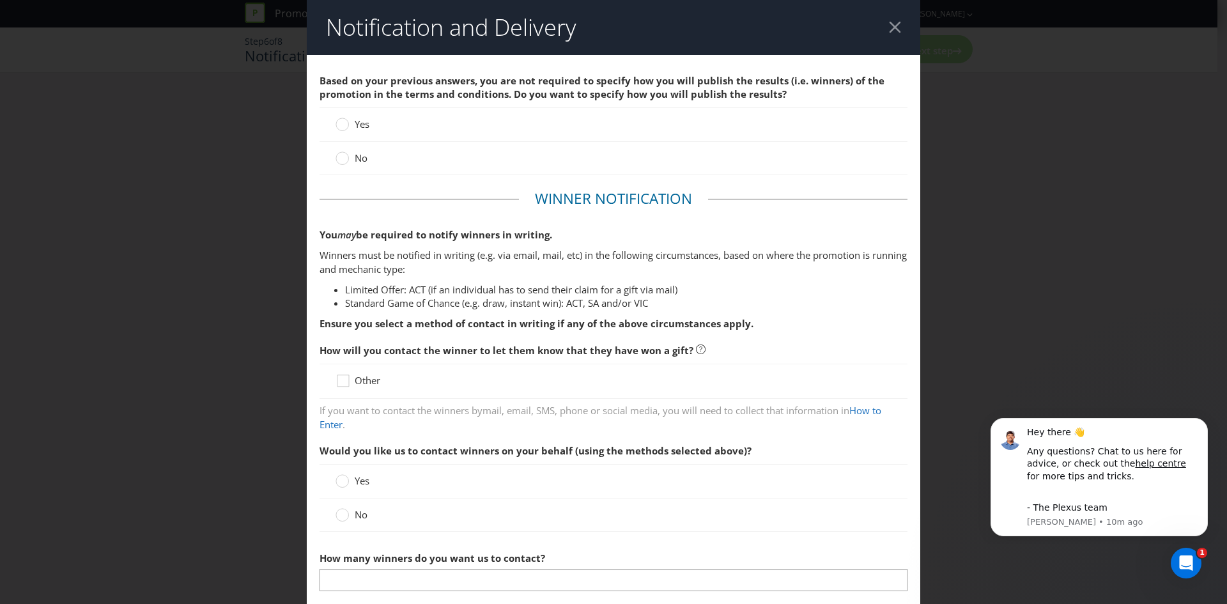
click at [890, 28] on div at bounding box center [895, 27] width 12 height 12
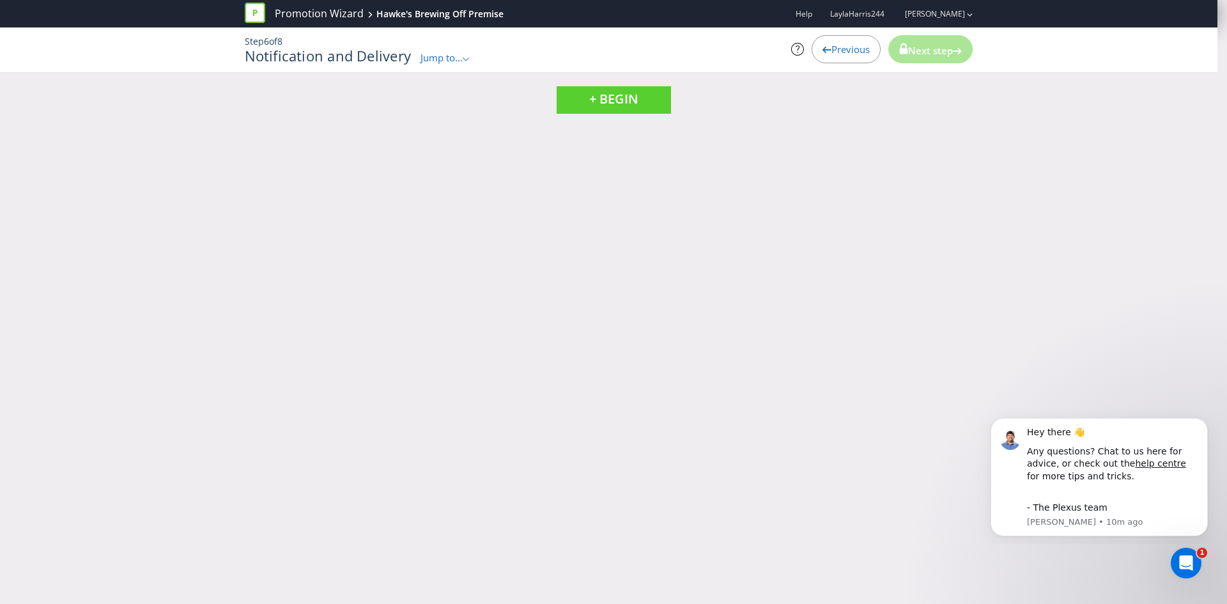
click at [443, 56] on span "Jump to..." at bounding box center [441, 57] width 42 height 13
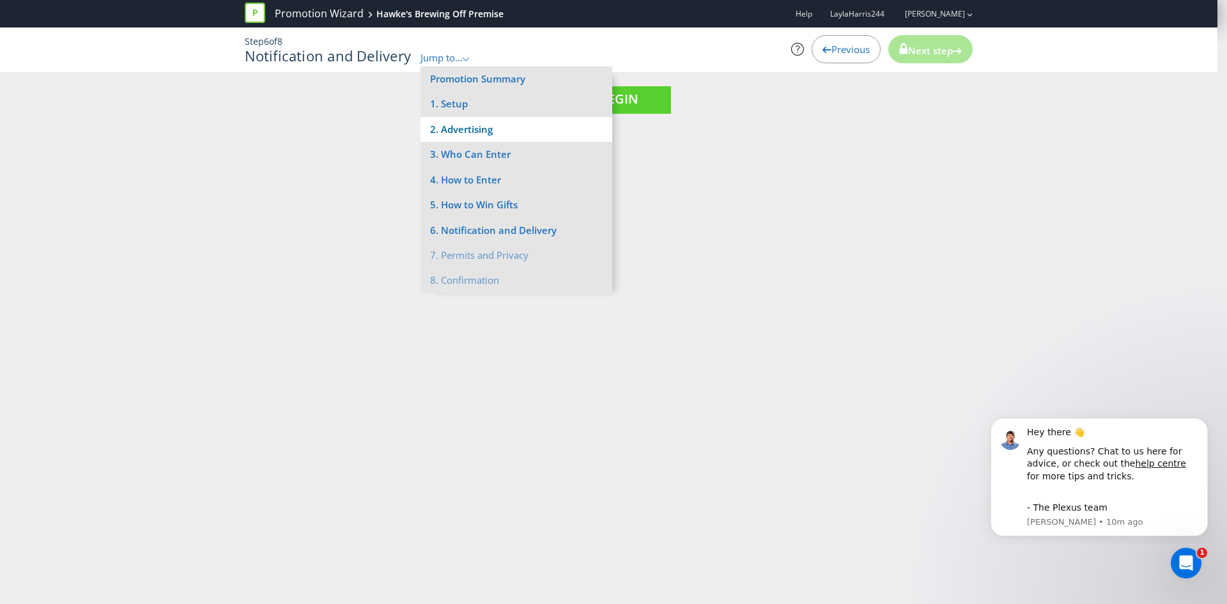
click at [464, 125] on li "2. Advertising" at bounding box center [516, 129] width 192 height 25
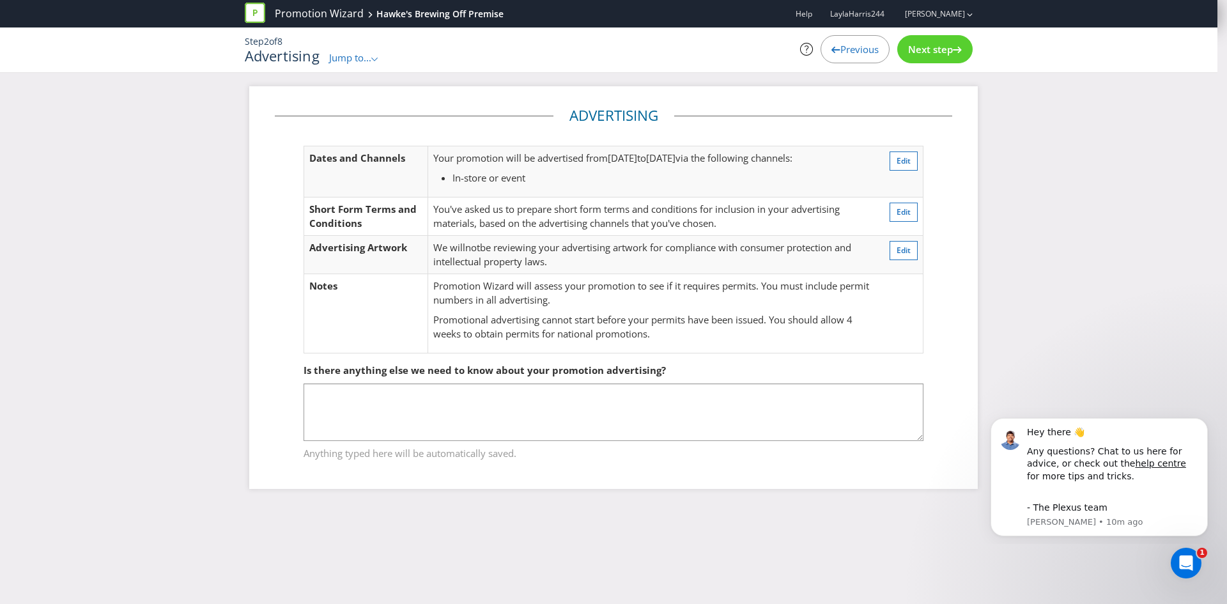
click at [351, 56] on span "Jump to..." at bounding box center [350, 57] width 42 height 13
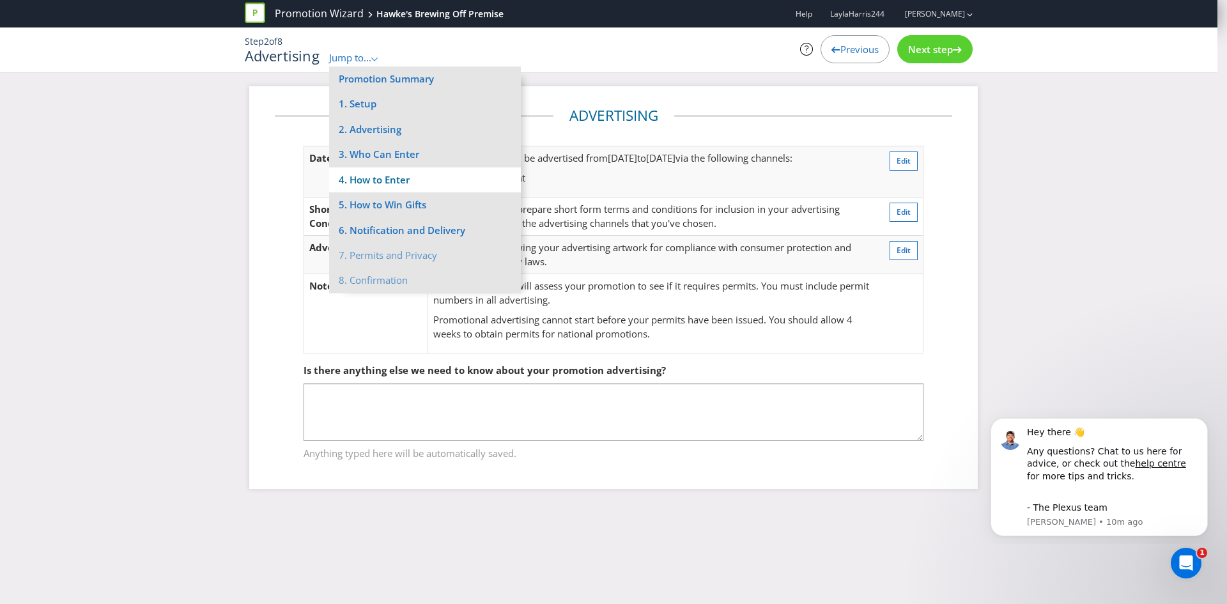
click at [403, 178] on li "4. How to Enter" at bounding box center [425, 179] width 192 height 25
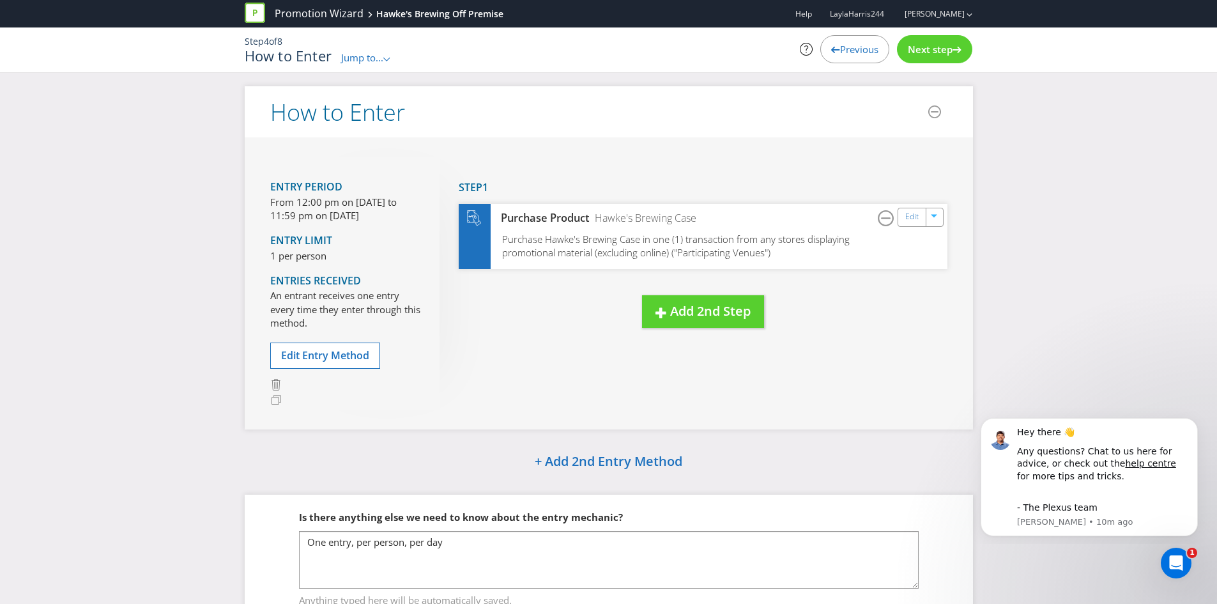
click at [943, 58] on div "Next step" at bounding box center [934, 49] width 75 height 28
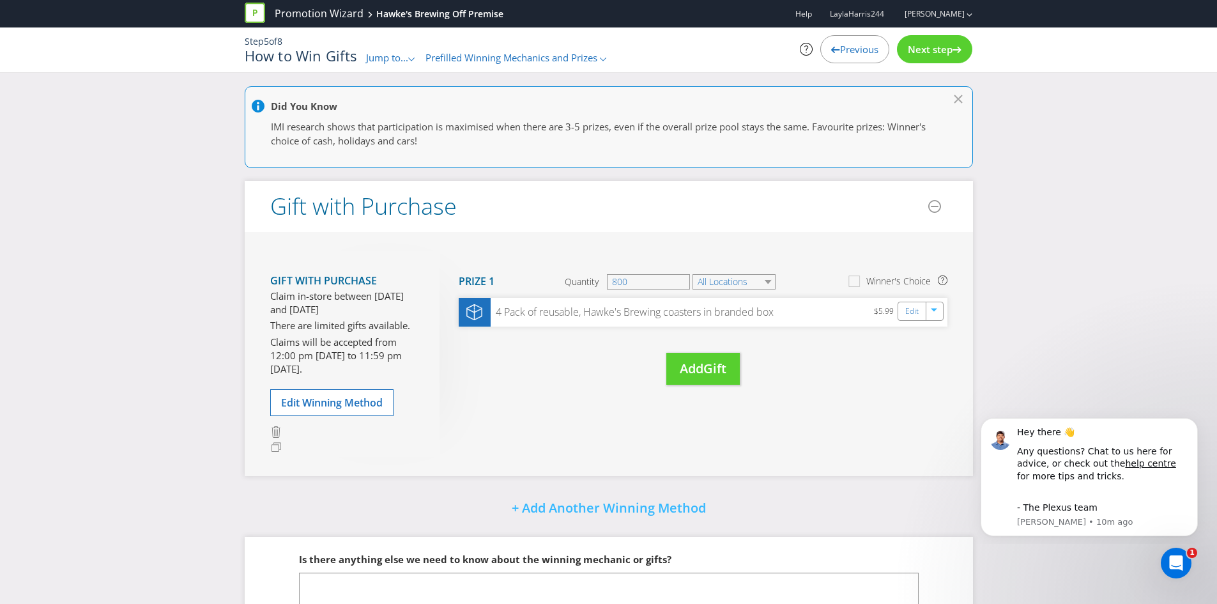
click at [917, 48] on span "Next step" at bounding box center [930, 49] width 45 height 13
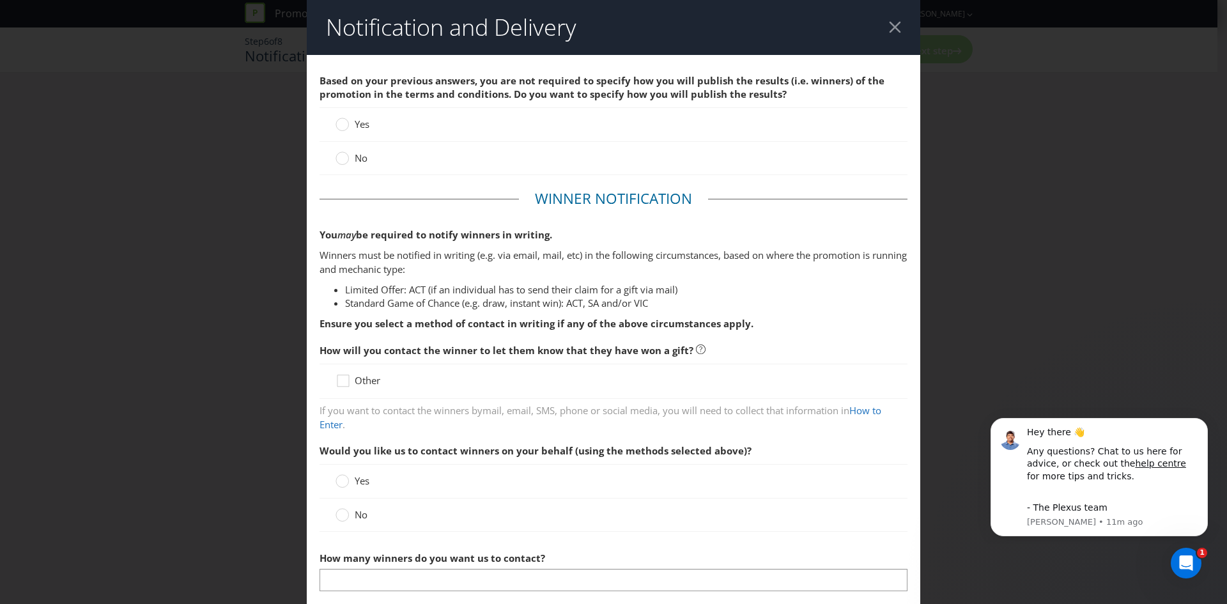
click at [893, 23] on div at bounding box center [895, 27] width 12 height 12
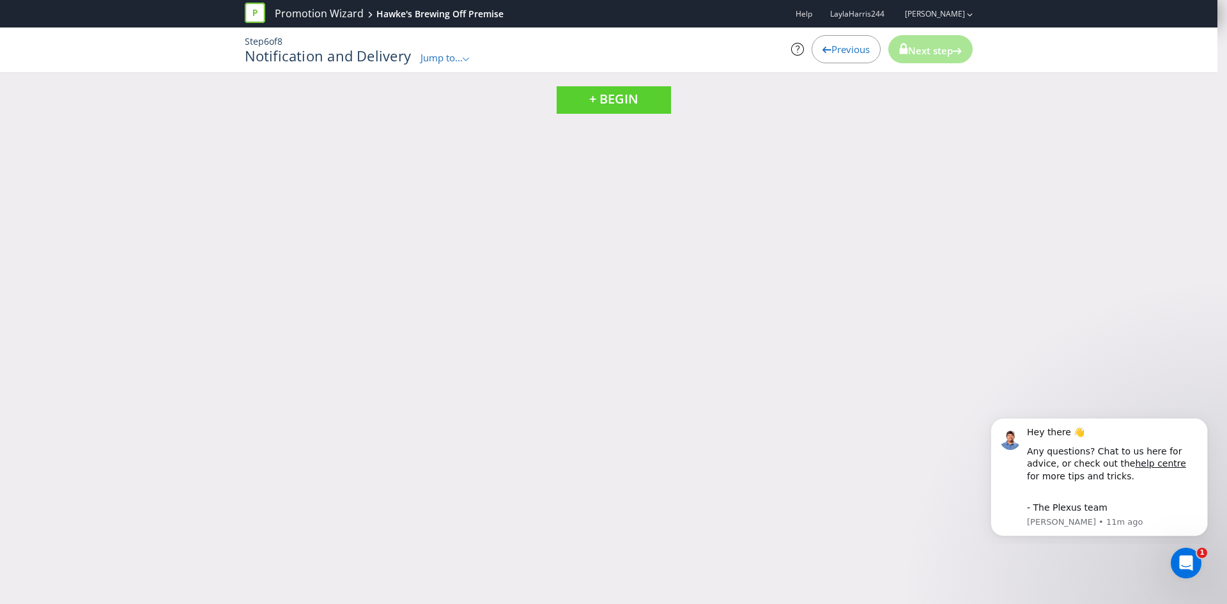
click at [470, 54] on div ".st0{fill-rule:evenodd;clip-rule:evenodd;}" at bounding box center [467, 57] width 8 height 13
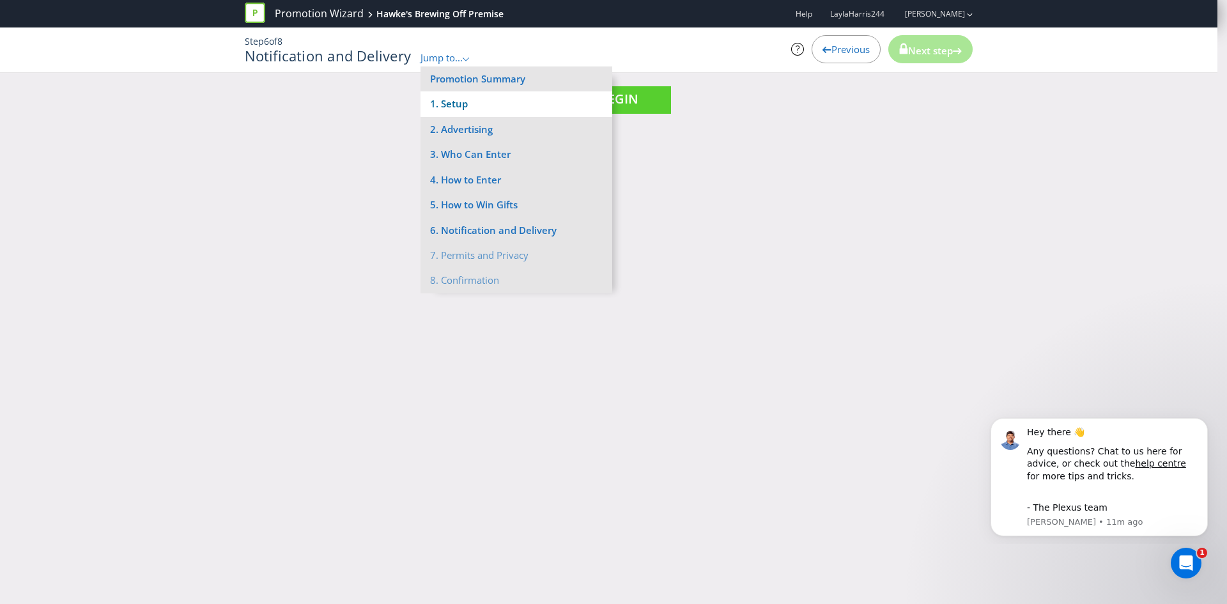
click at [472, 105] on li "1. Setup" at bounding box center [516, 103] width 192 height 25
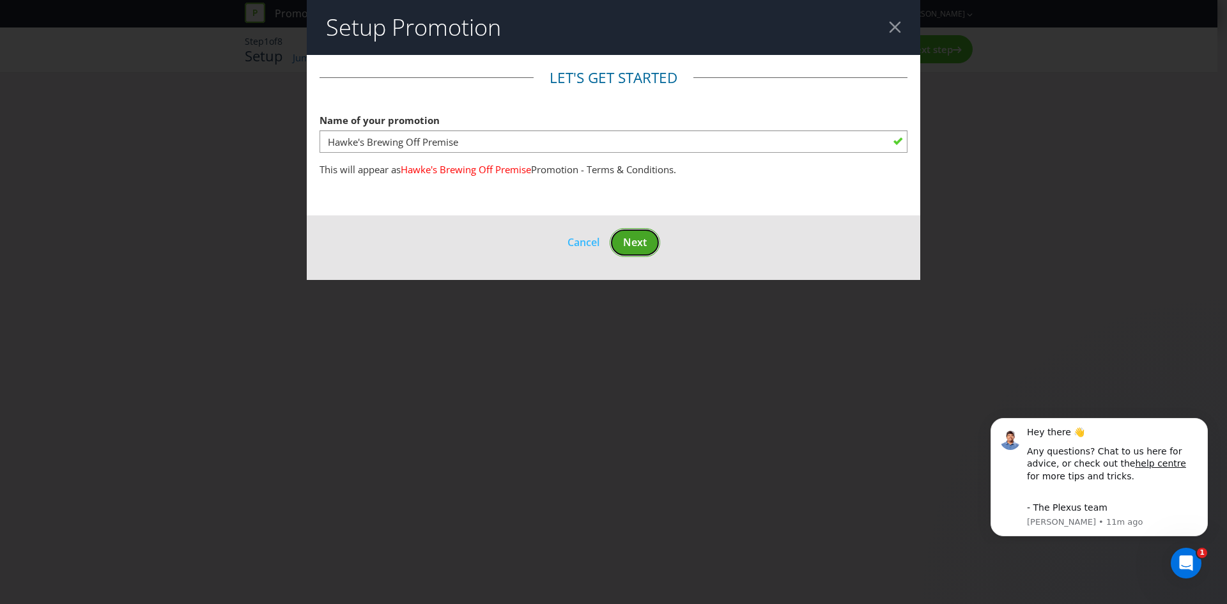
click at [637, 248] on span "Next" at bounding box center [635, 242] width 24 height 14
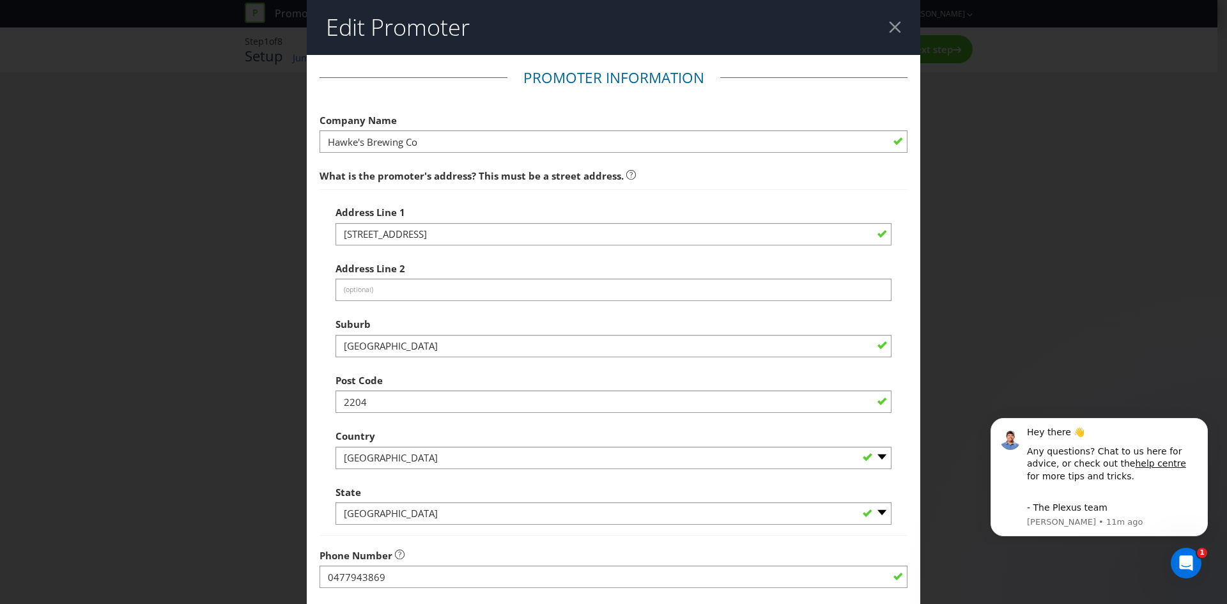
scroll to position [230, 0]
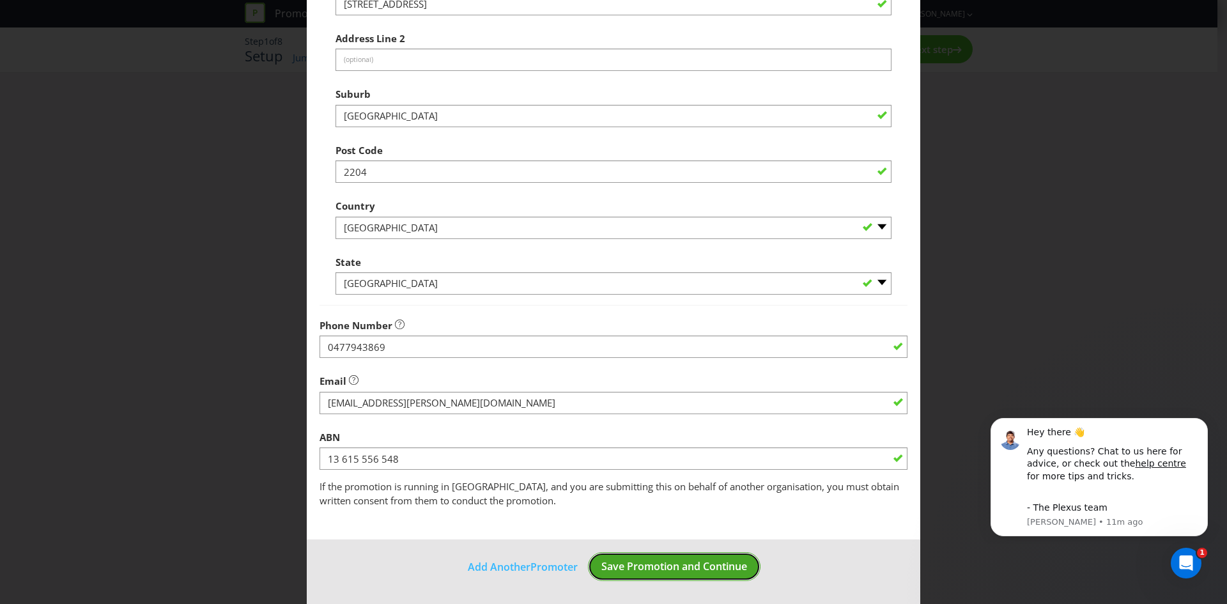
drag, startPoint x: 655, startPoint y: 562, endPoint x: 645, endPoint y: 545, distance: 19.5
click at [655, 561] on span "Save Promotion and Continue" at bounding box center [674, 566] width 146 height 14
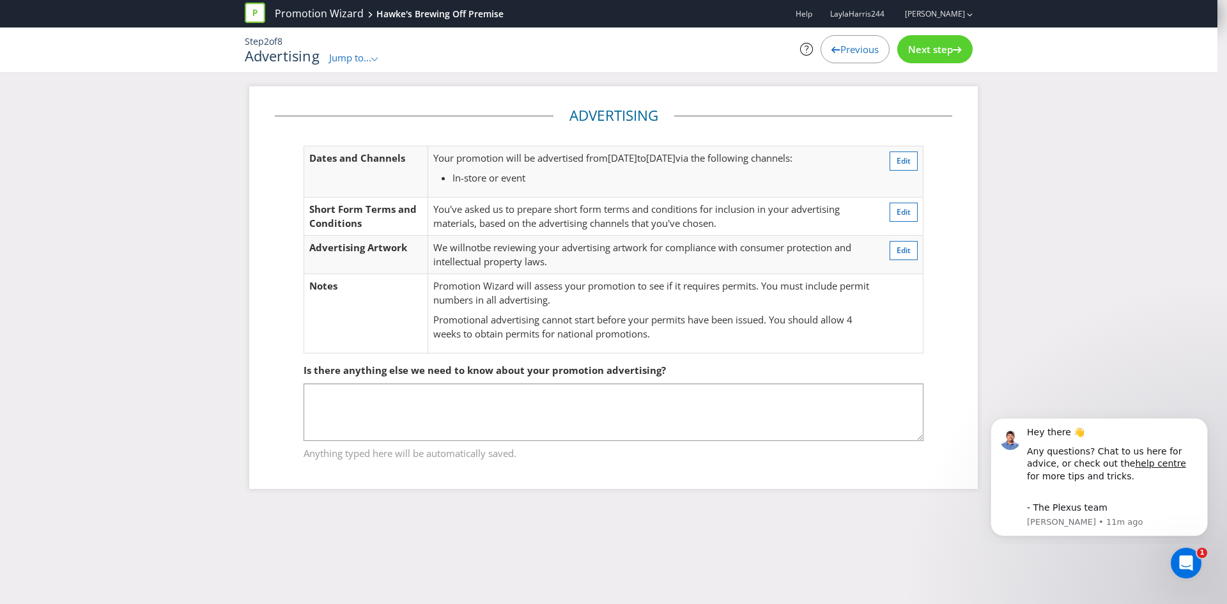
click at [908, 53] on span "Next step" at bounding box center [930, 49] width 45 height 13
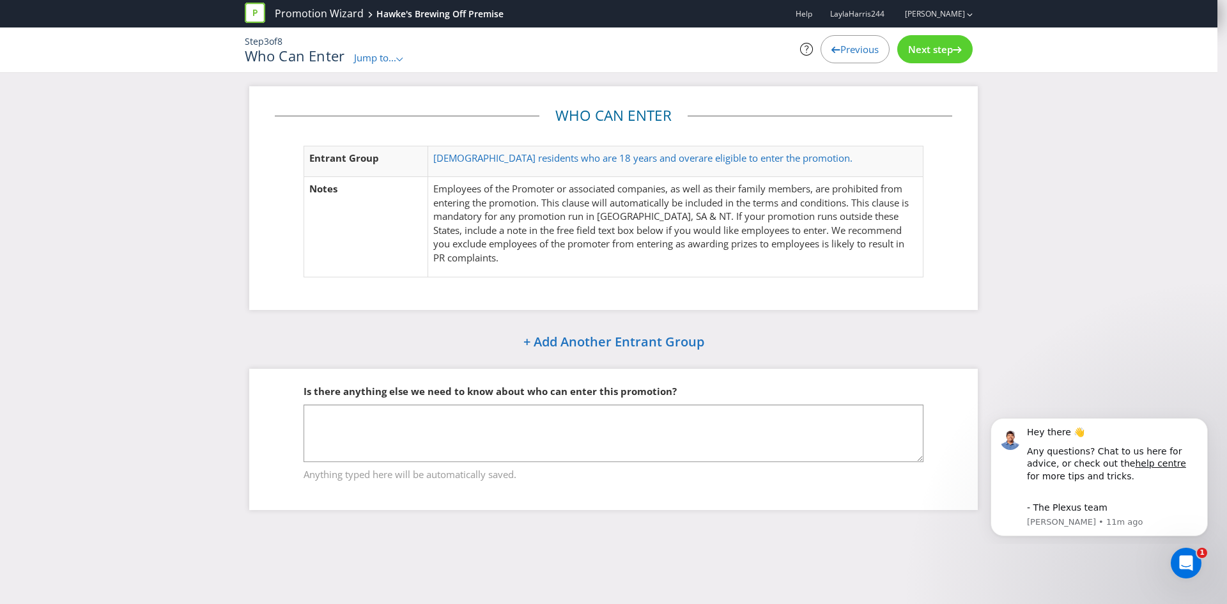
click at [709, 231] on p "Employees of the Promoter or associated companies, as well as their family memb…" at bounding box center [675, 223] width 484 height 82
click at [475, 201] on p "Employees of the Promoter or associated companies, as well as their family memb…" at bounding box center [675, 223] width 484 height 82
click at [544, 159] on span "[DEMOGRAPHIC_DATA] residents who are 18 years and over" at bounding box center [565, 157] width 265 height 13
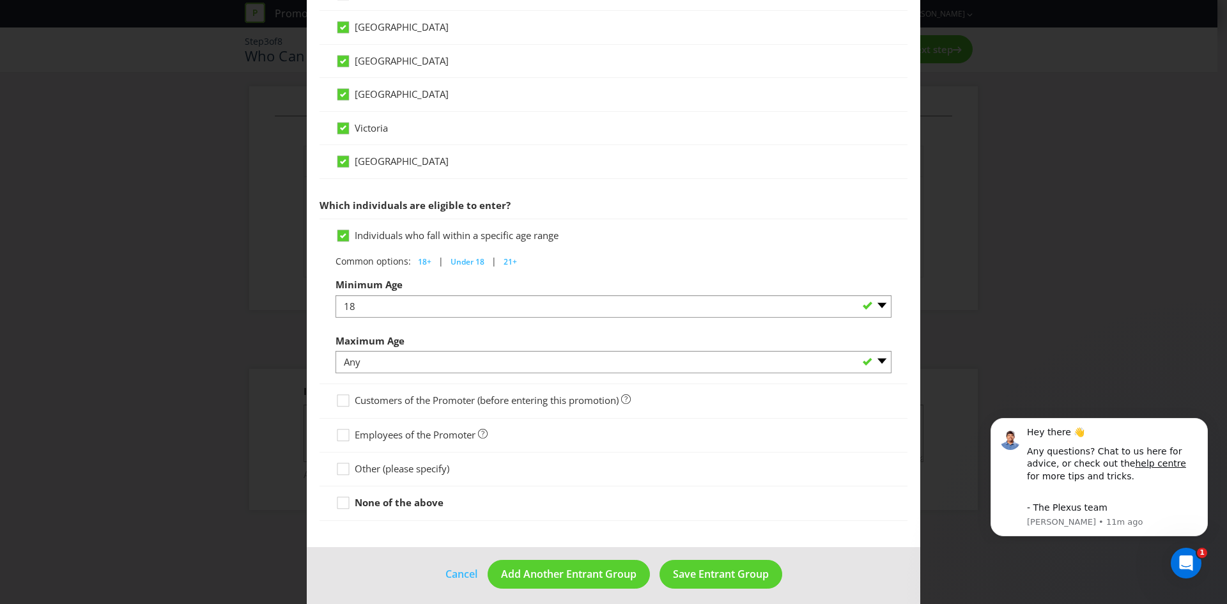
scroll to position [488, 0]
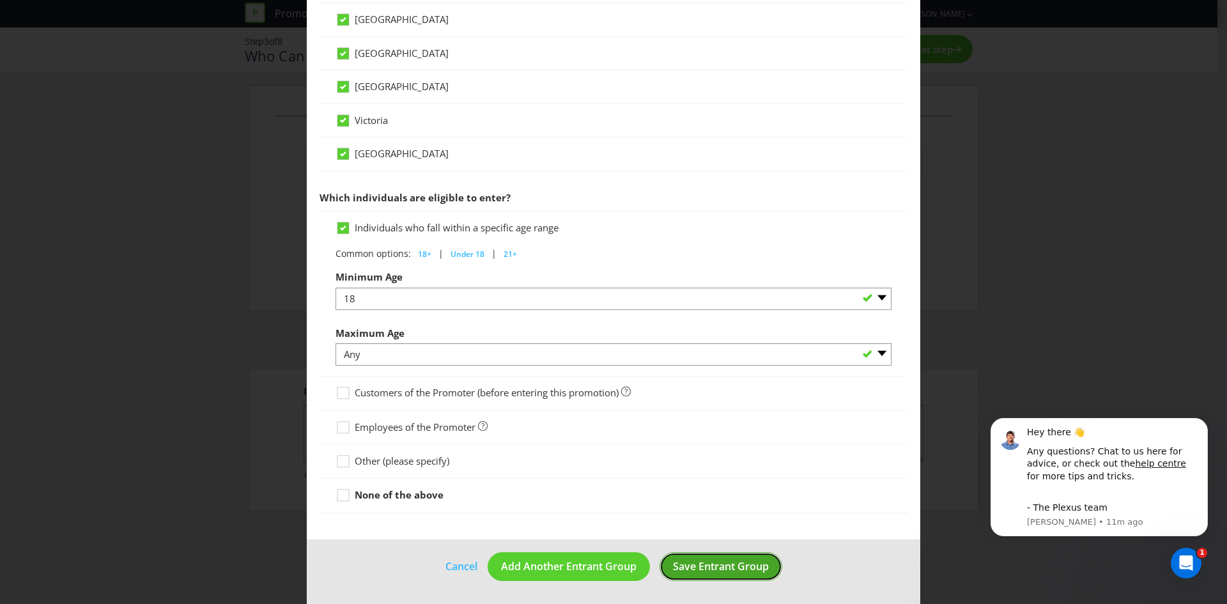
click at [701, 561] on span "Save Entrant Group" at bounding box center [721, 566] width 96 height 14
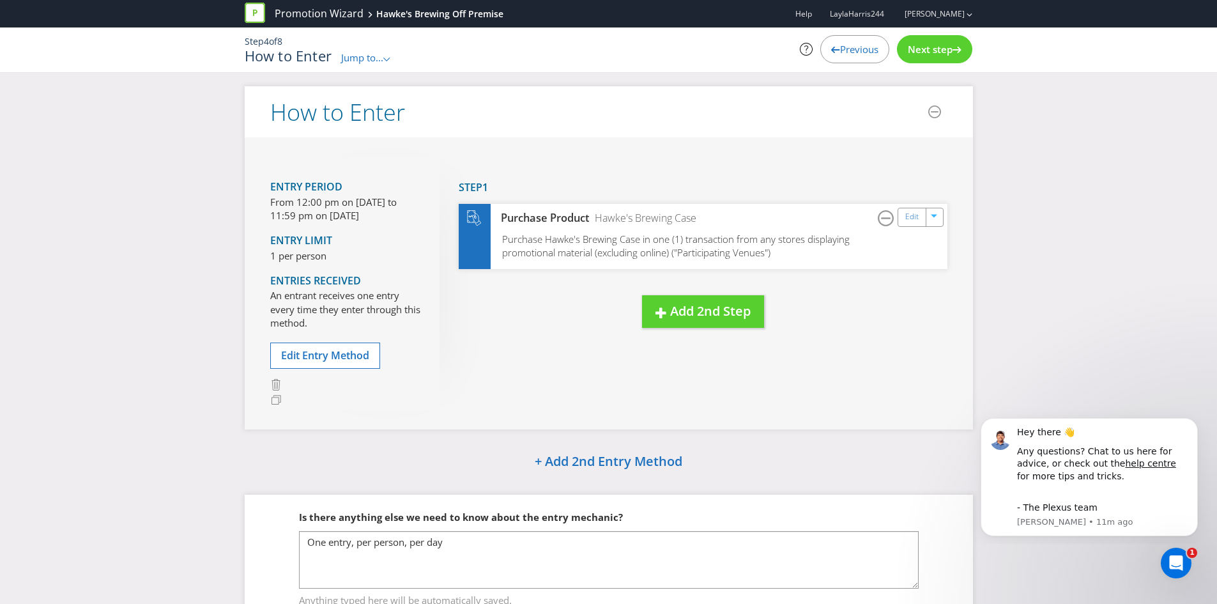
click at [916, 59] on div "Next step" at bounding box center [934, 49] width 75 height 28
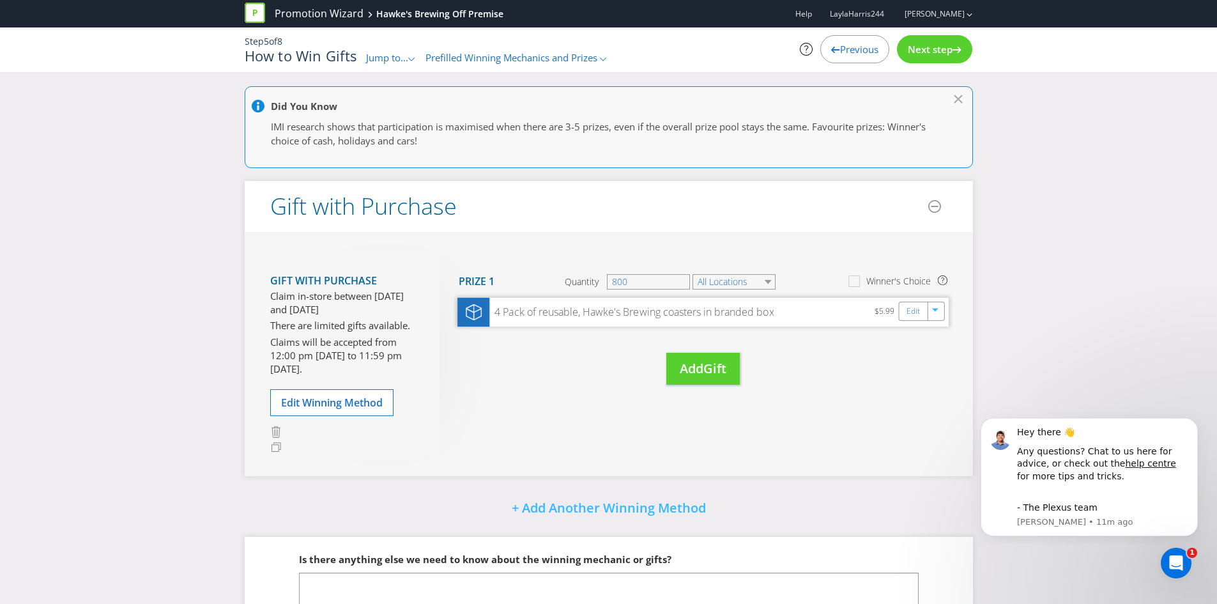
click at [681, 309] on div "4 Pack of reusable, Hawke's Brewing coasters in branded box" at bounding box center [632, 312] width 284 height 15
click at [670, 315] on div "4 Pack of reusable, Hawke's Brewing coasters in branded box" at bounding box center [632, 312] width 284 height 15
click at [577, 313] on div "4 Pack of reusable, Hawke's Brewing coasters in branded box" at bounding box center [632, 312] width 284 height 15
click at [920, 45] on span "Next step" at bounding box center [930, 49] width 45 height 13
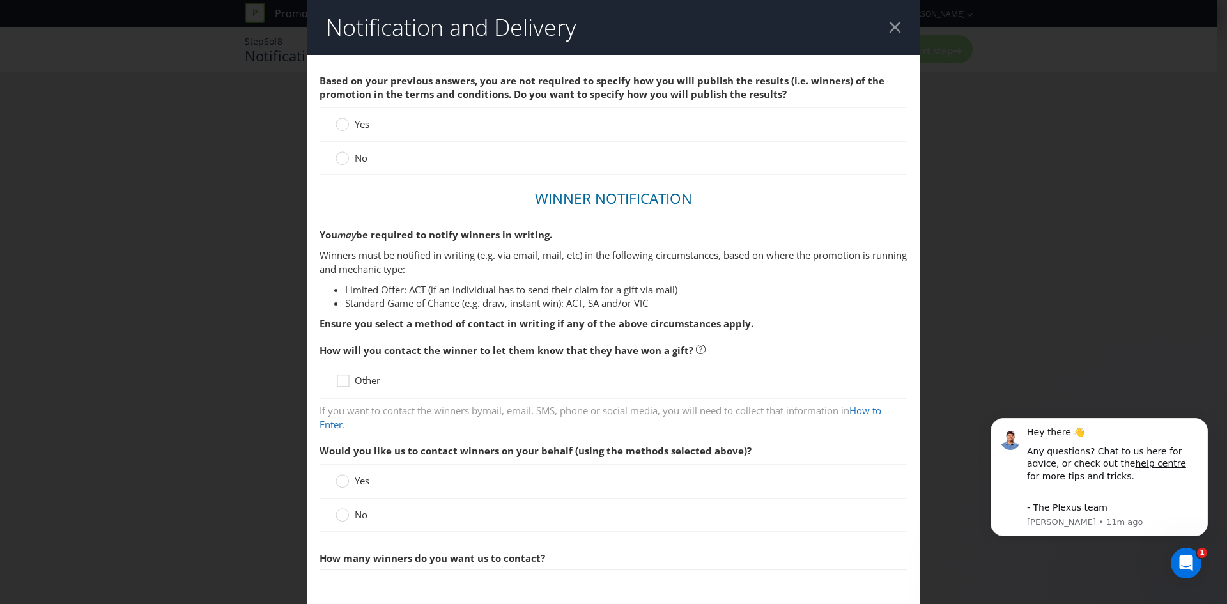
click at [358, 157] on span "No" at bounding box center [361, 157] width 13 height 13
click at [0, 0] on input "No" at bounding box center [0, 0] width 0 height 0
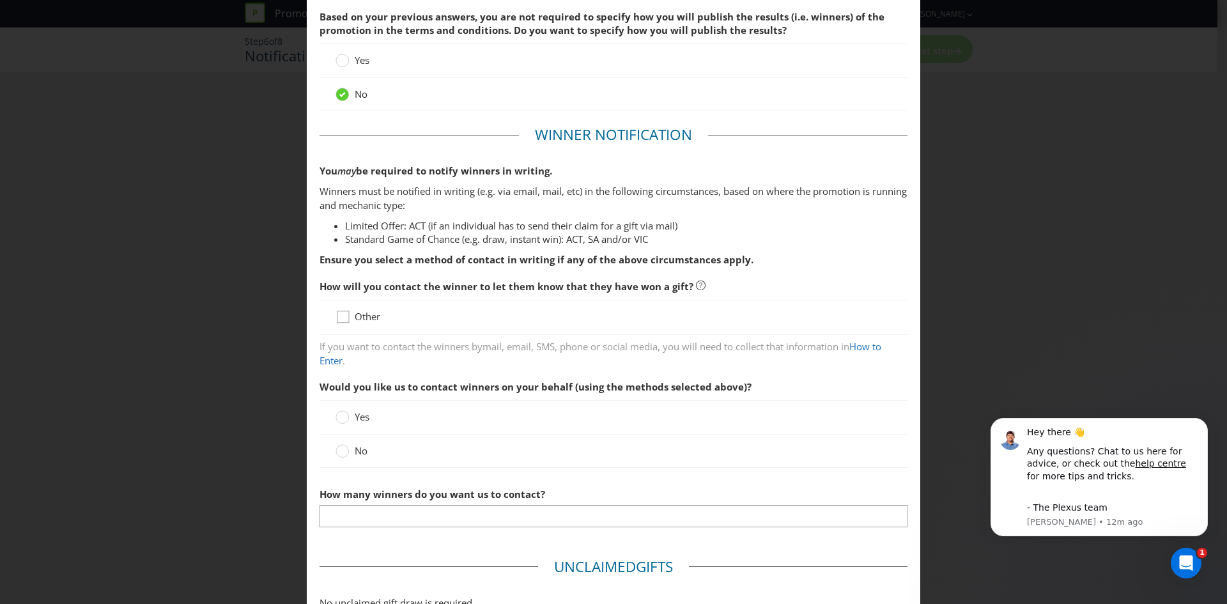
click at [346, 316] on icon at bounding box center [345, 319] width 19 height 19
click at [0, 0] on input "Other" at bounding box center [0, 0] width 0 height 0
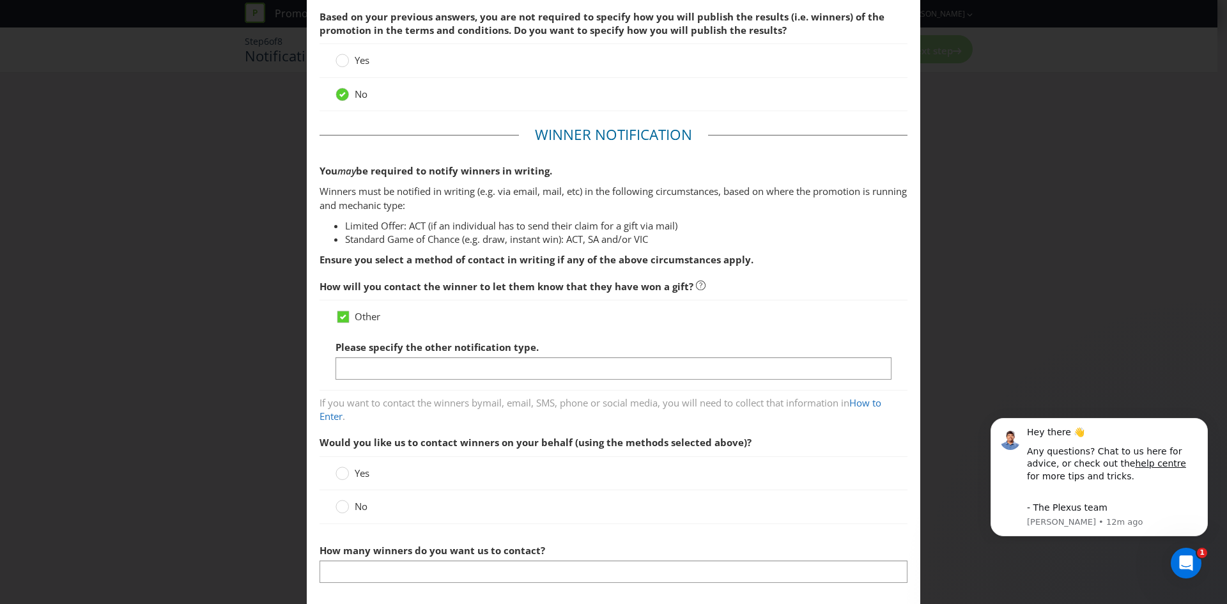
click at [328, 314] on div "Other Please specify the other notification type." at bounding box center [614, 345] width 588 height 91
click at [341, 316] on icon at bounding box center [343, 316] width 6 height 5
click at [0, 0] on input "Other" at bounding box center [0, 0] width 0 height 0
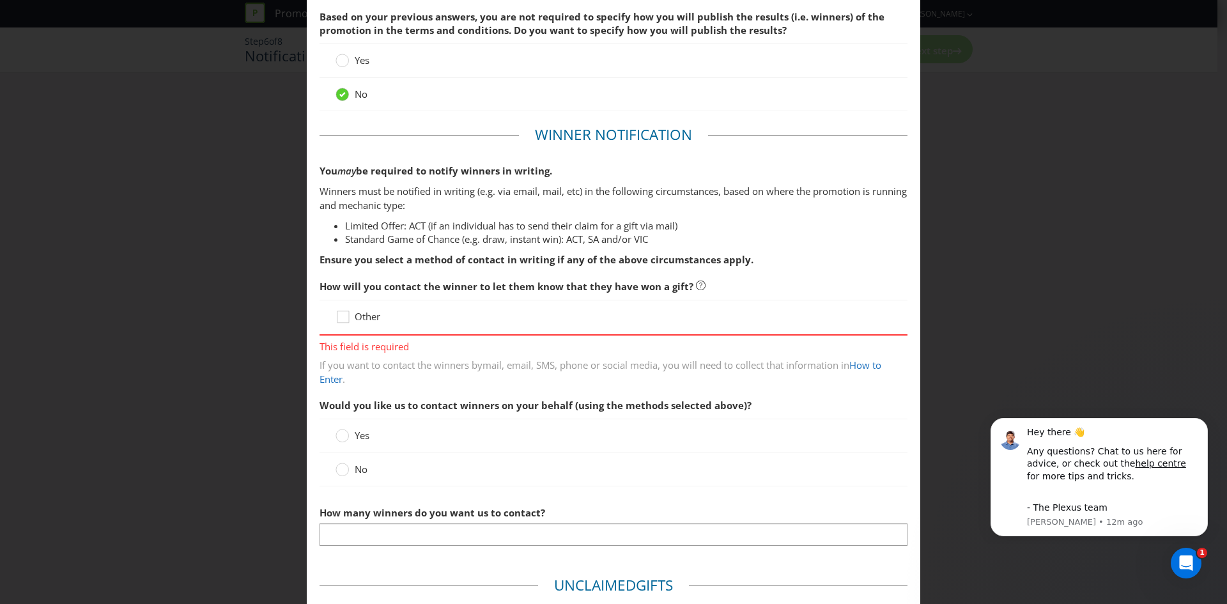
click at [968, 206] on div "Notification and Delivery Based on your previous answers, you are not required …" at bounding box center [613, 302] width 1227 height 604
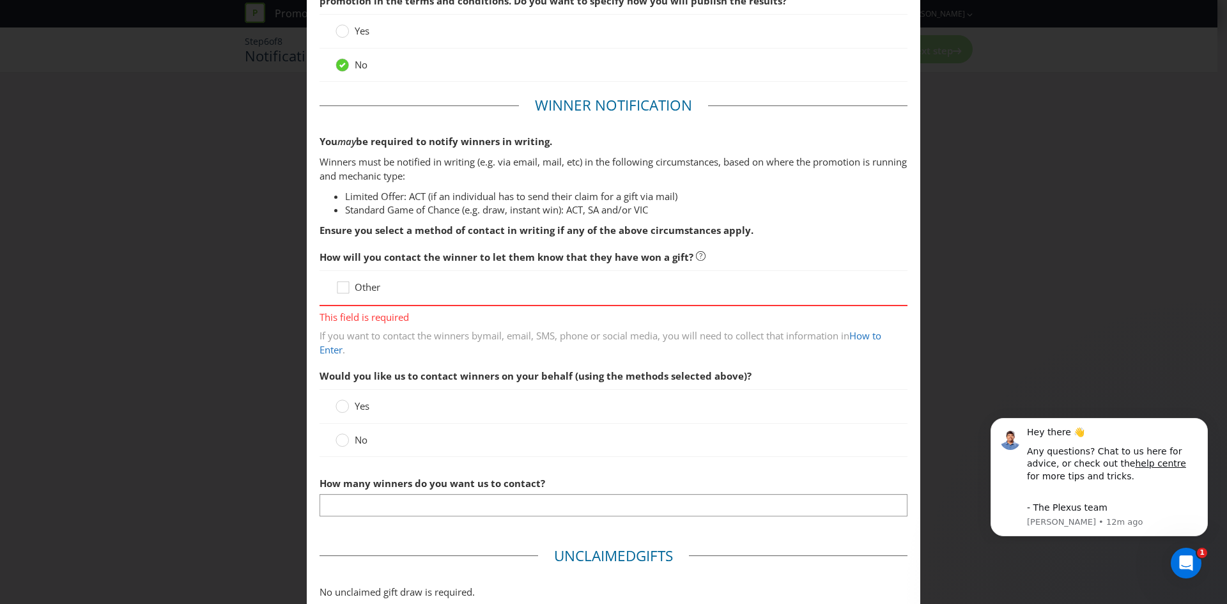
scroll to position [0, 0]
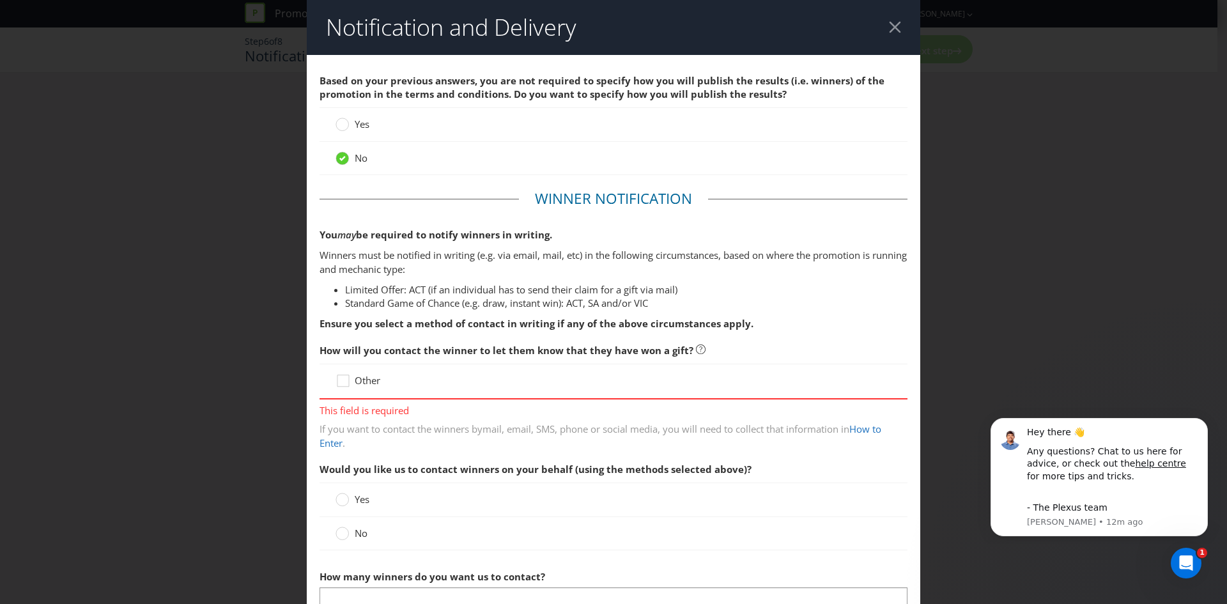
click at [865, 11] on header "Notification and Delivery" at bounding box center [613, 27] width 613 height 55
click at [889, 22] on div at bounding box center [895, 27] width 12 height 12
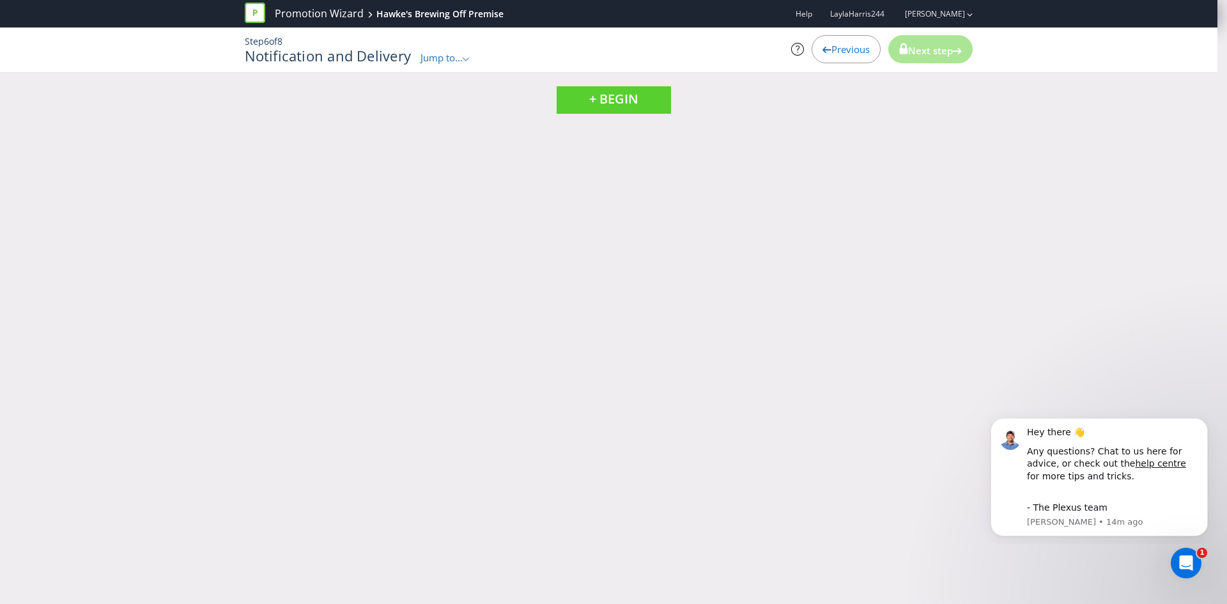
click at [440, 58] on span "Jump to..." at bounding box center [441, 57] width 42 height 13
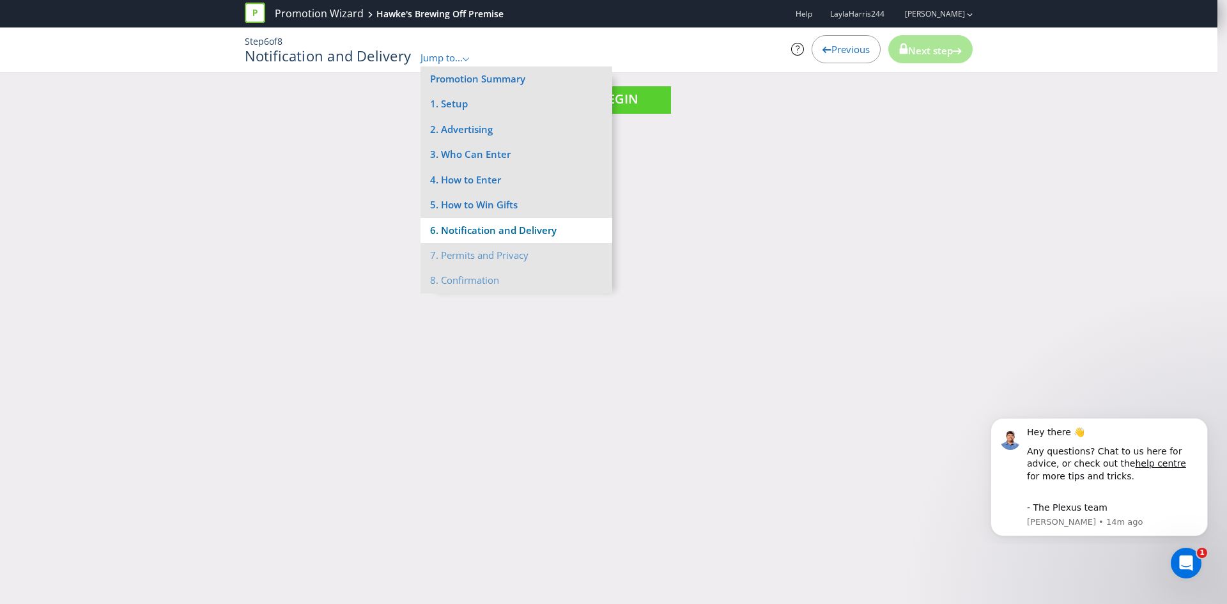
click at [482, 233] on li "6. Notification and Delivery" at bounding box center [516, 230] width 192 height 25
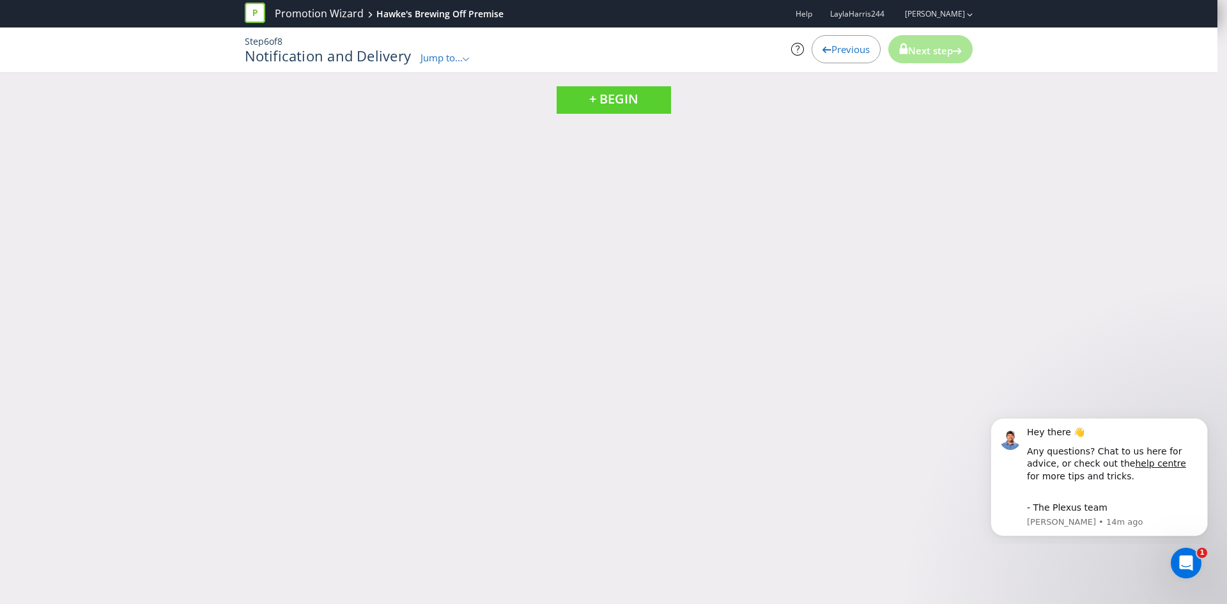
click at [440, 56] on span "Jump to..." at bounding box center [441, 57] width 42 height 13
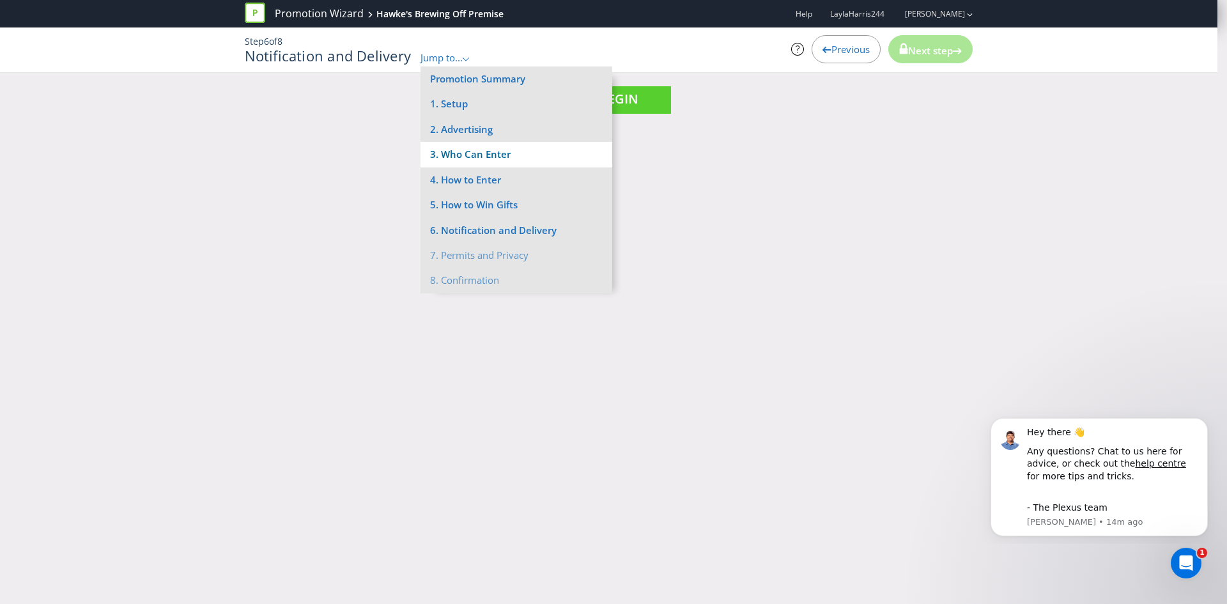
click at [482, 157] on li "3. Who Can Enter" at bounding box center [516, 154] width 192 height 25
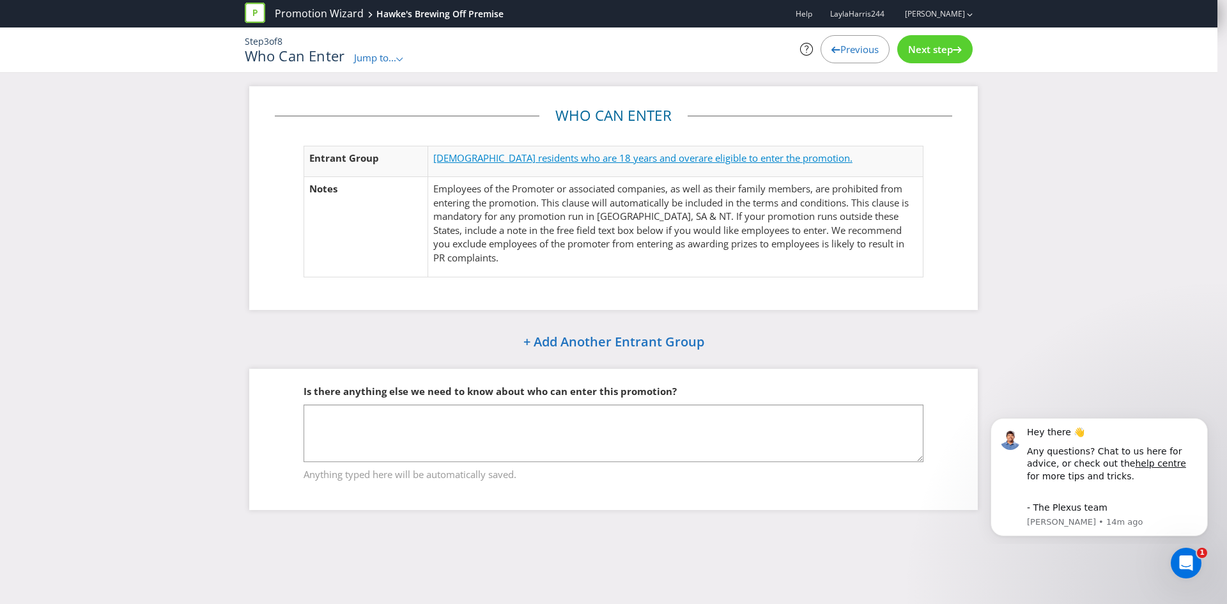
click at [528, 157] on span "[DEMOGRAPHIC_DATA] residents who are 18 years and over" at bounding box center [565, 157] width 265 height 13
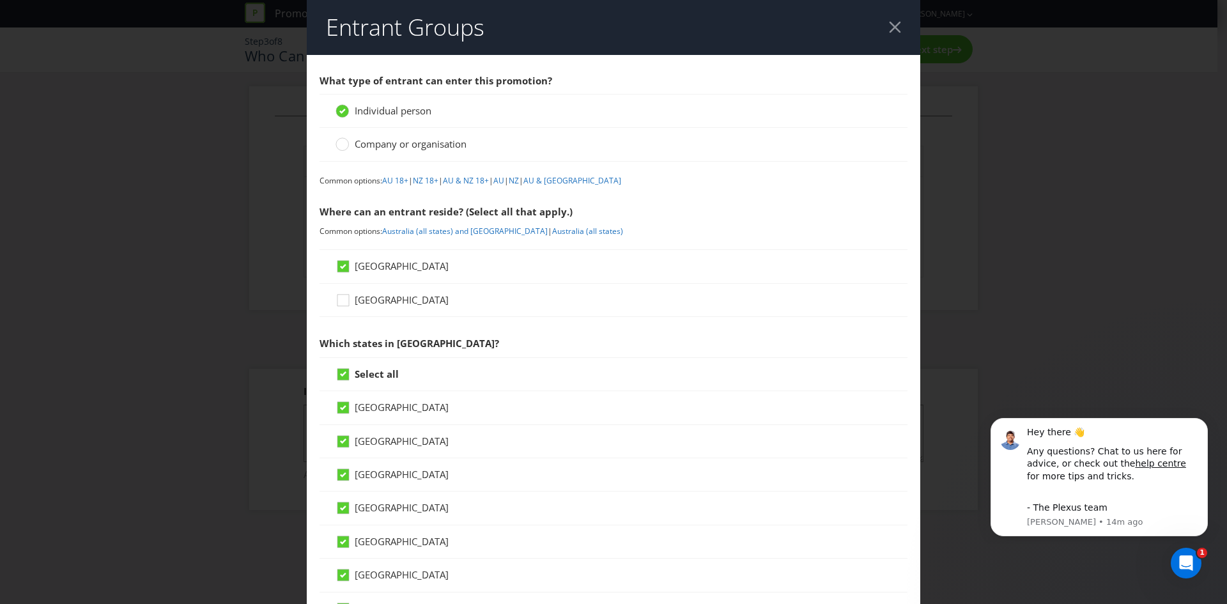
click at [372, 299] on span "[GEOGRAPHIC_DATA]" at bounding box center [402, 299] width 94 height 13
click at [0, 0] on input "[GEOGRAPHIC_DATA]" at bounding box center [0, 0] width 0 height 0
click at [373, 297] on span "[GEOGRAPHIC_DATA]" at bounding box center [402, 299] width 94 height 13
click at [0, 0] on input "[GEOGRAPHIC_DATA]" at bounding box center [0, 0] width 0 height 0
click at [403, 304] on span "[GEOGRAPHIC_DATA]" at bounding box center [402, 299] width 94 height 13
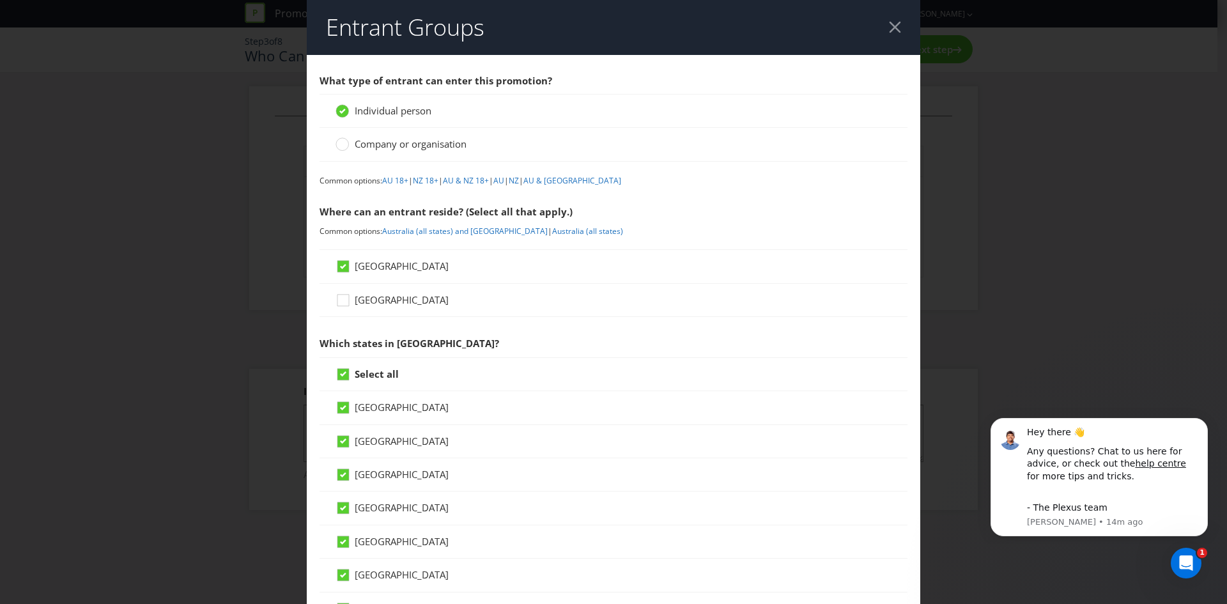
click at [0, 0] on input "[GEOGRAPHIC_DATA]" at bounding box center [0, 0] width 0 height 0
click at [472, 293] on div "[GEOGRAPHIC_DATA]" at bounding box center [614, 299] width 556 height 13
click at [434, 300] on div "[GEOGRAPHIC_DATA]" at bounding box center [614, 299] width 556 height 13
click at [415, 301] on div "[GEOGRAPHIC_DATA]" at bounding box center [614, 299] width 556 height 13
click at [400, 295] on span "[GEOGRAPHIC_DATA]" at bounding box center [402, 299] width 94 height 13
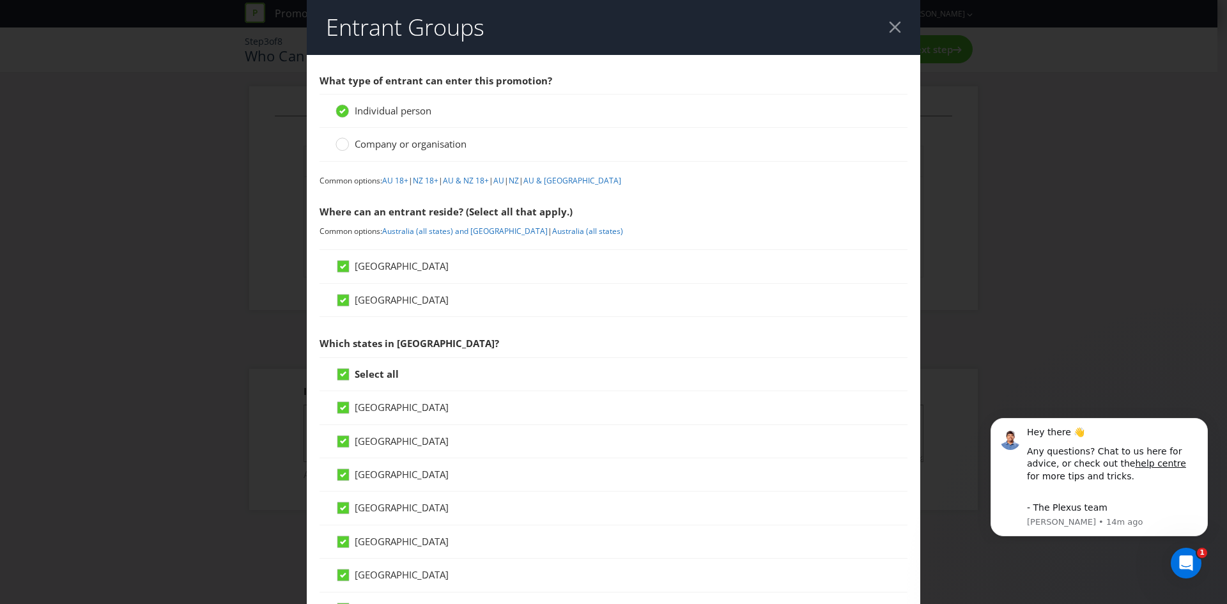
click at [0, 0] on input "[GEOGRAPHIC_DATA]" at bounding box center [0, 0] width 0 height 0
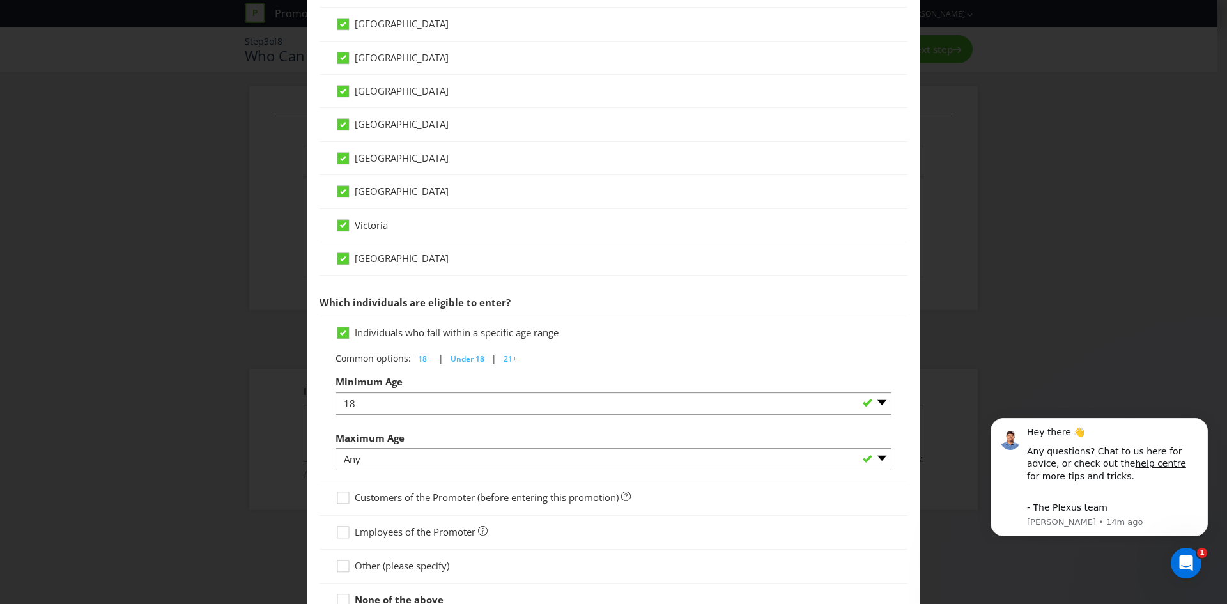
scroll to position [488, 0]
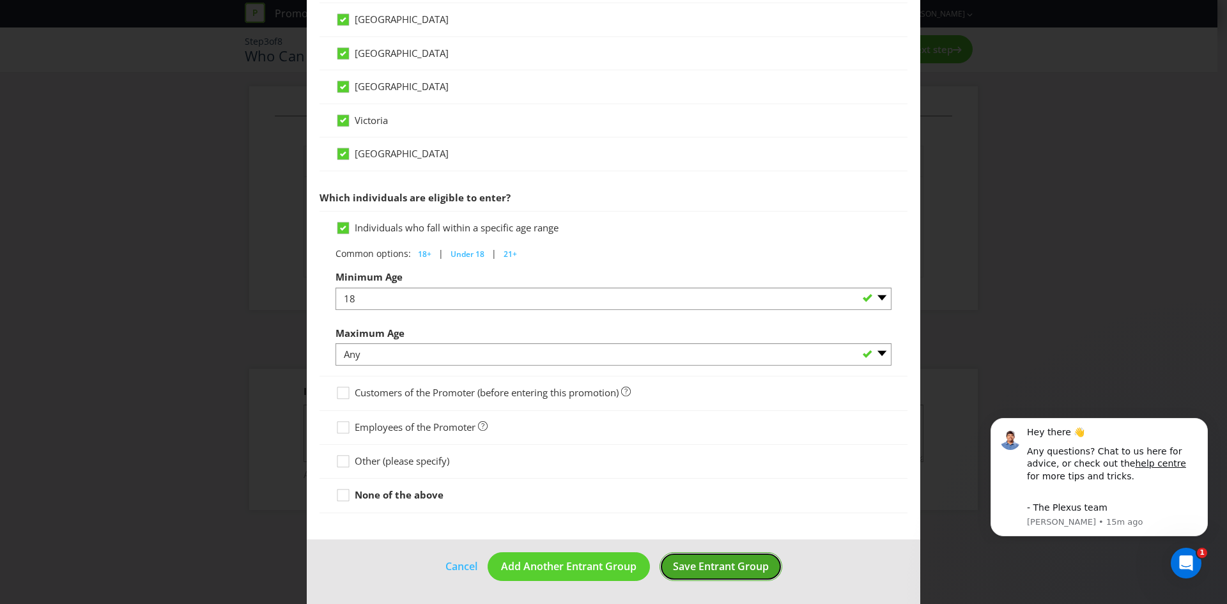
click at [694, 558] on button "Save Entrant Group" at bounding box center [720, 566] width 123 height 29
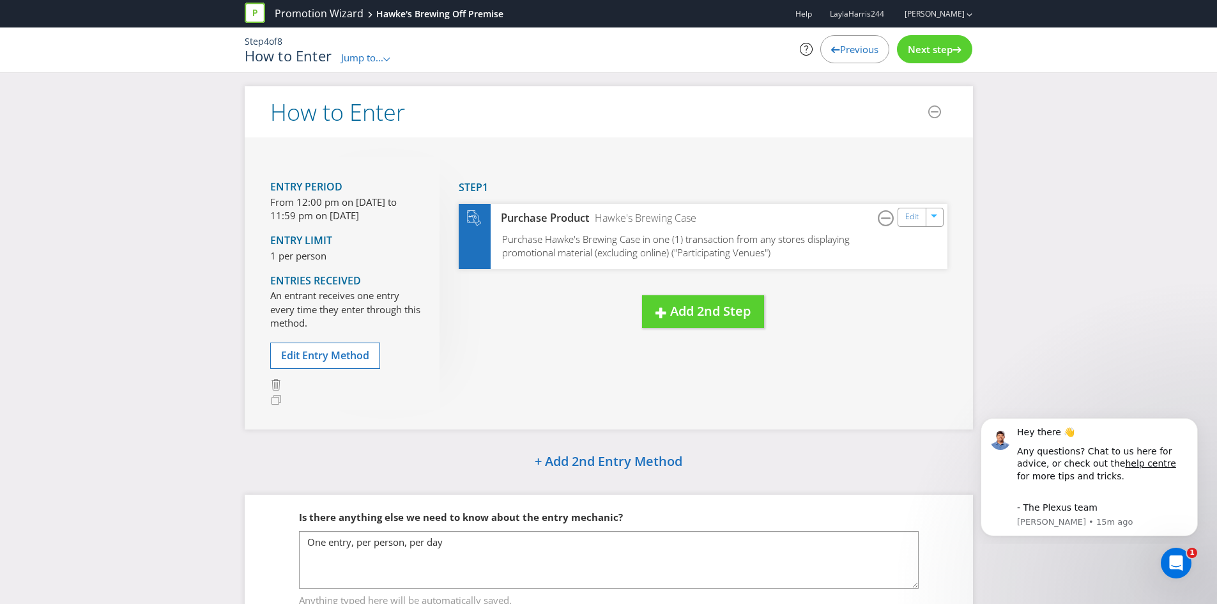
click at [934, 57] on div "Next step" at bounding box center [934, 49] width 75 height 28
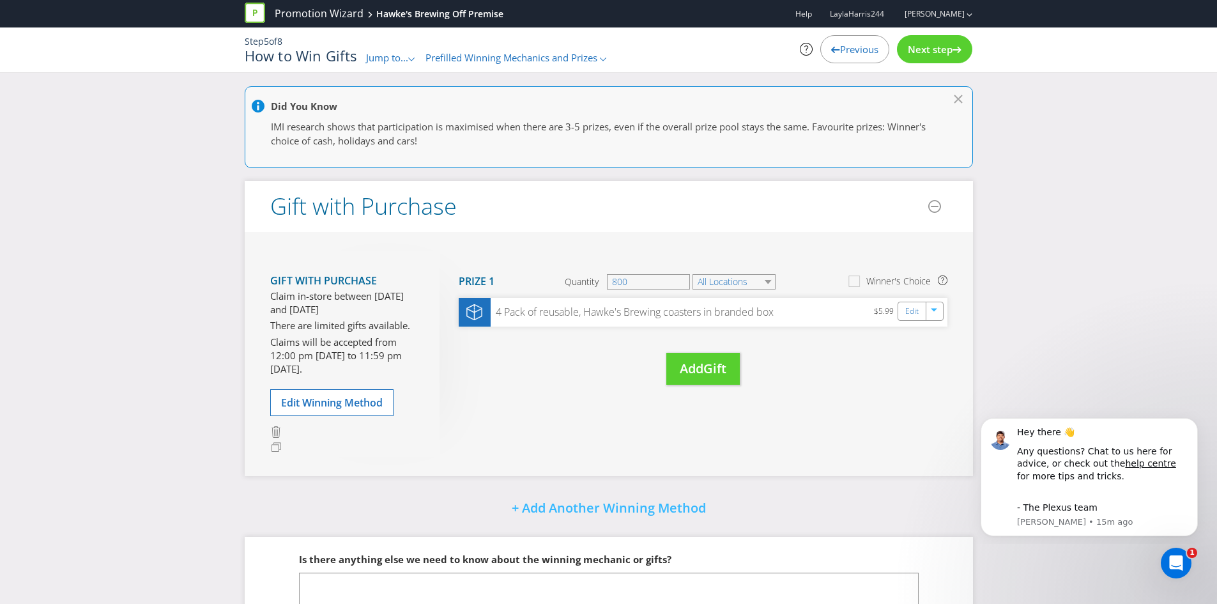
click at [923, 43] on span "Next step" at bounding box center [930, 49] width 45 height 13
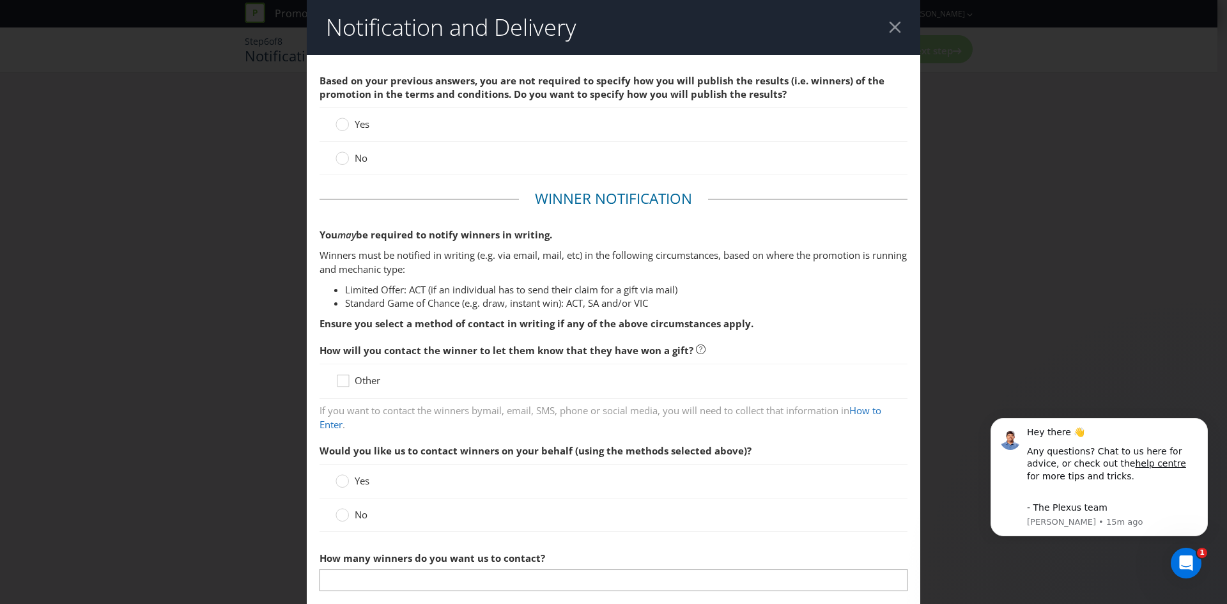
click at [893, 26] on div at bounding box center [895, 27] width 12 height 12
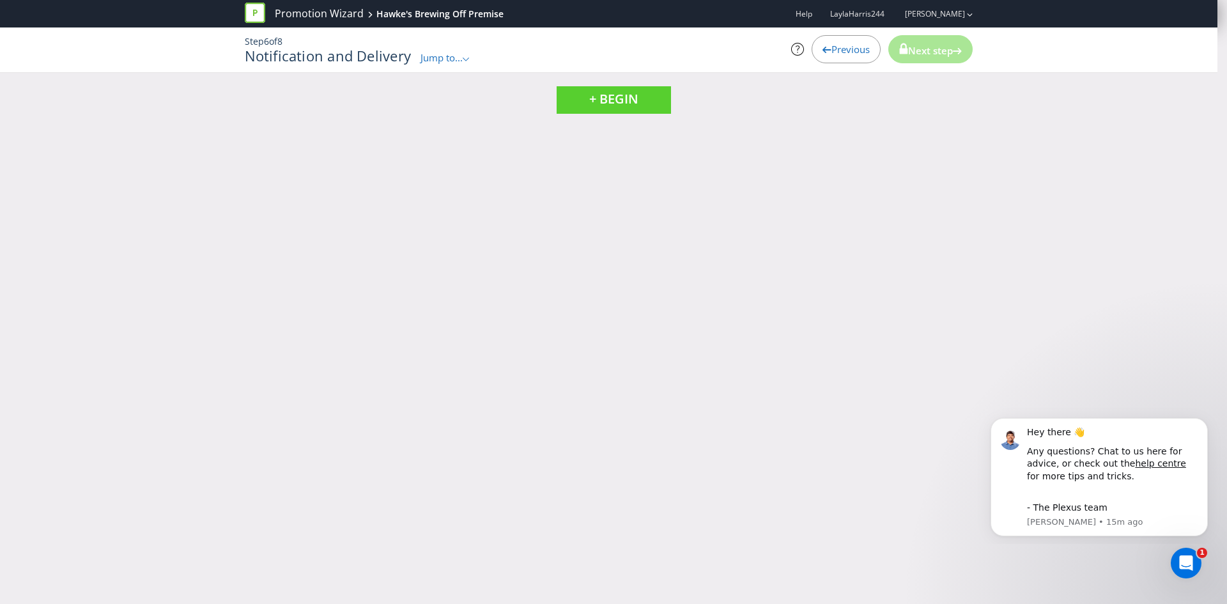
click at [440, 68] on div "Step 6 of 8 Notification and Delivery Jump to... .st0{fill-rule:evenodd;clip-ru…" at bounding box center [609, 49] width 748 height 45
click at [442, 59] on span "Jump to..." at bounding box center [441, 57] width 42 height 13
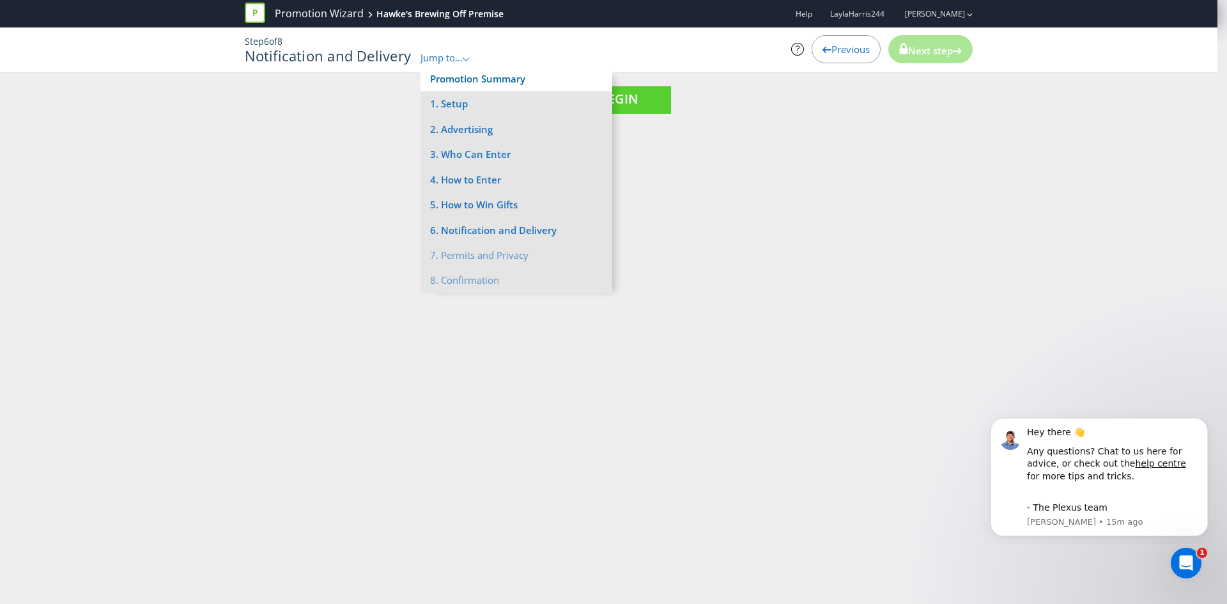
click at [449, 81] on link "Promotion Summary" at bounding box center [477, 78] width 95 height 13
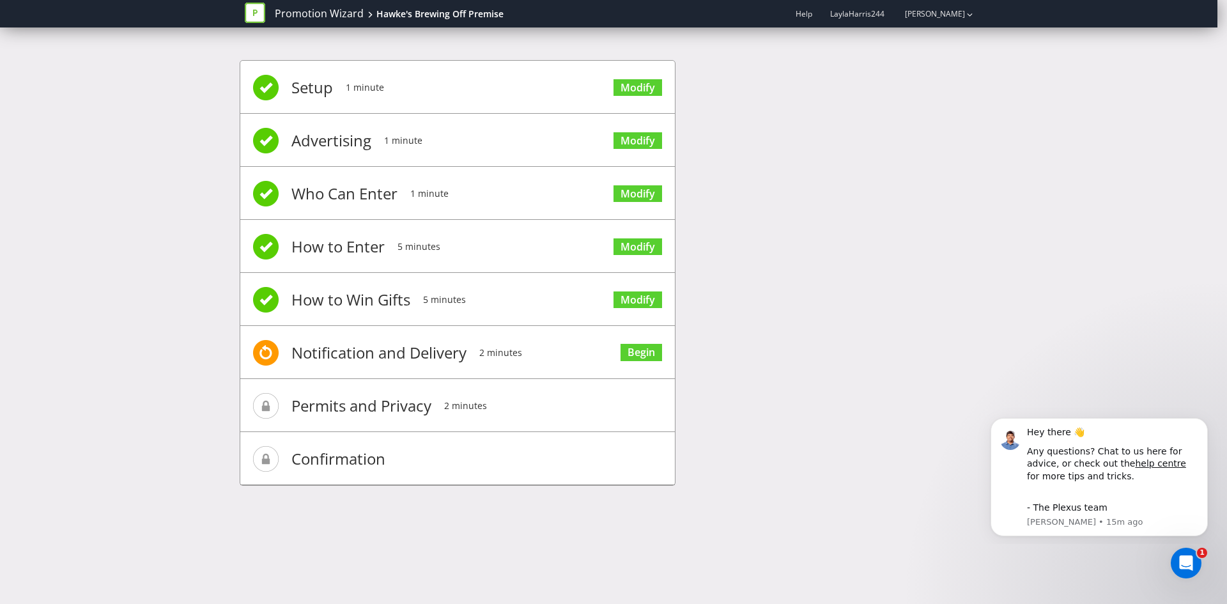
click at [348, 100] on span "1 minute" at bounding box center [365, 87] width 38 height 51
click at [621, 90] on link "Modify" at bounding box center [637, 87] width 49 height 17
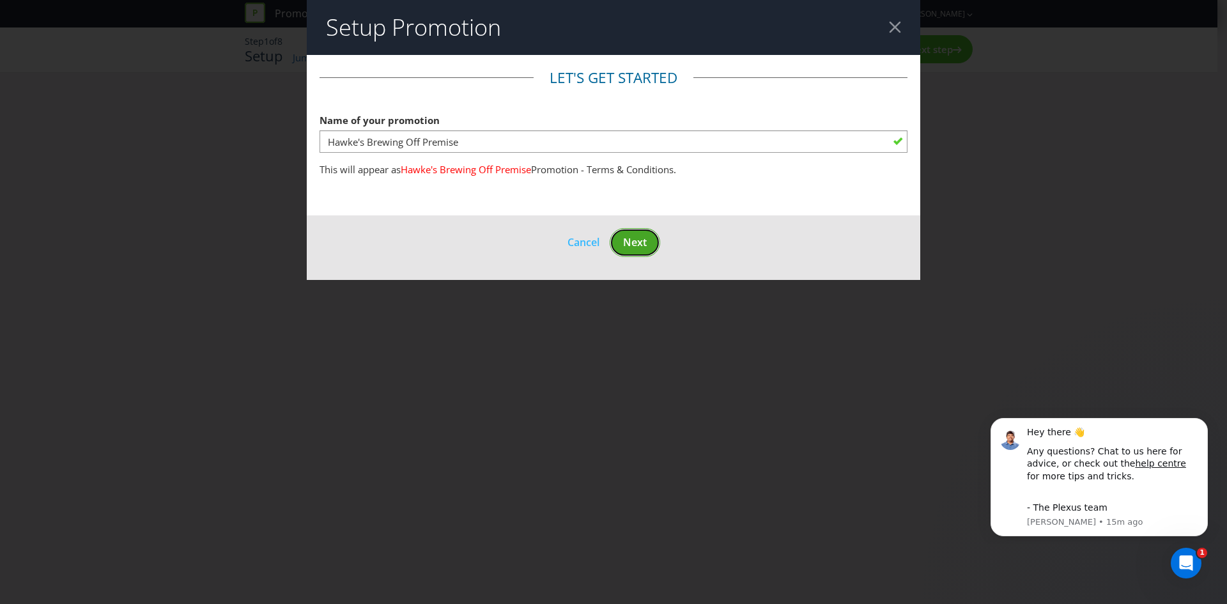
click at [631, 236] on span "Next" at bounding box center [635, 242] width 24 height 14
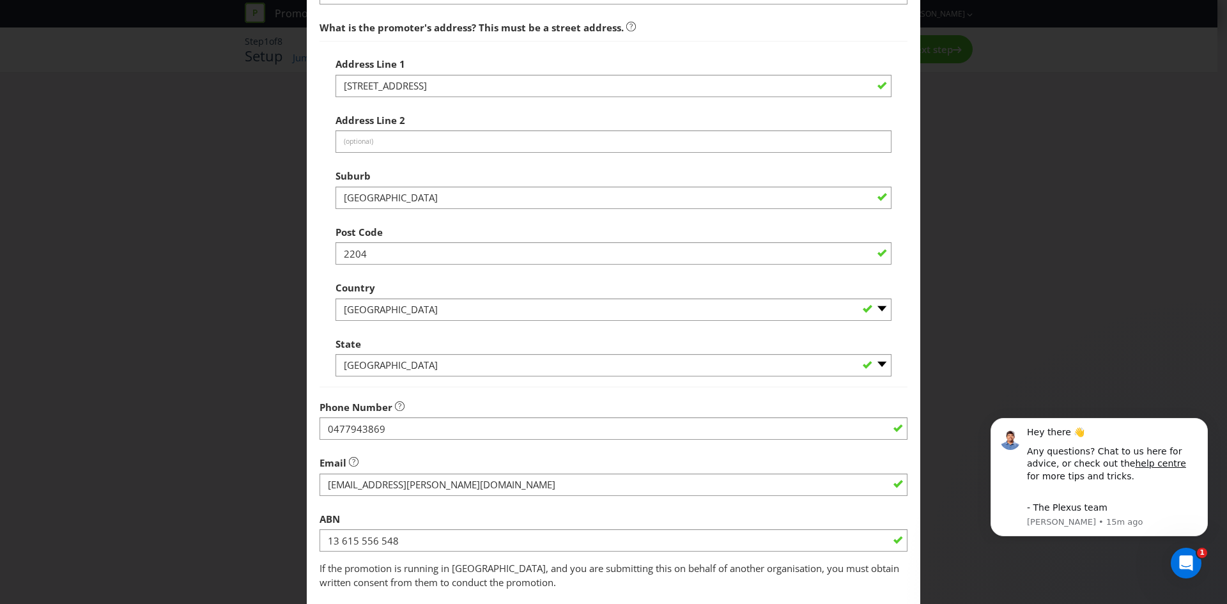
scroll to position [230, 0]
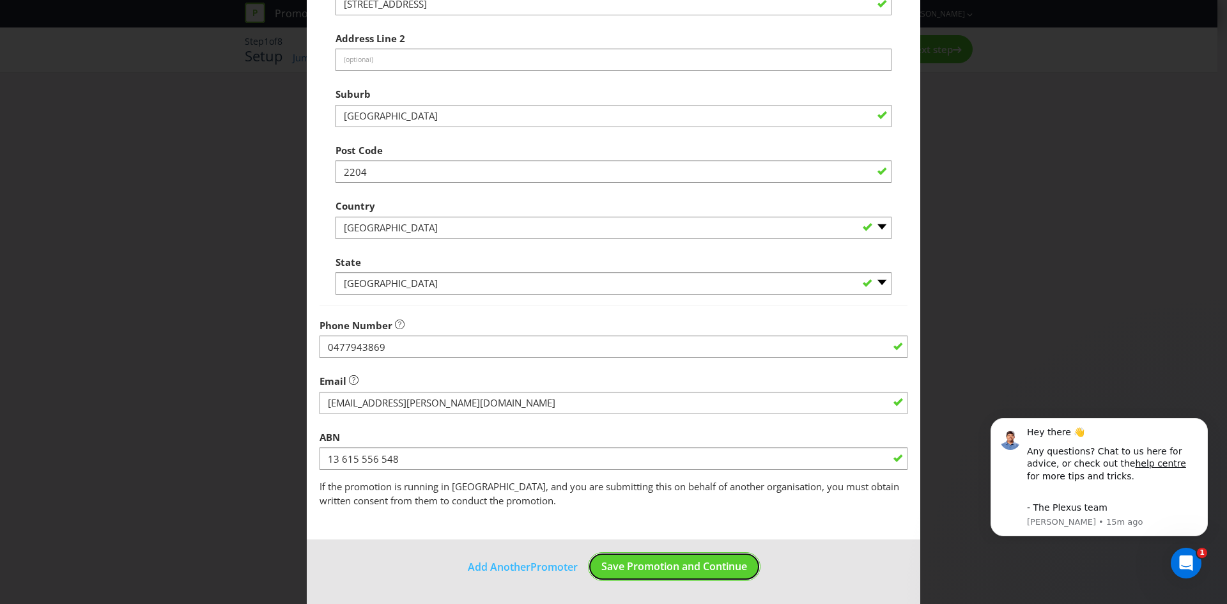
click at [702, 567] on span "Save Promotion and Continue" at bounding box center [674, 566] width 146 height 14
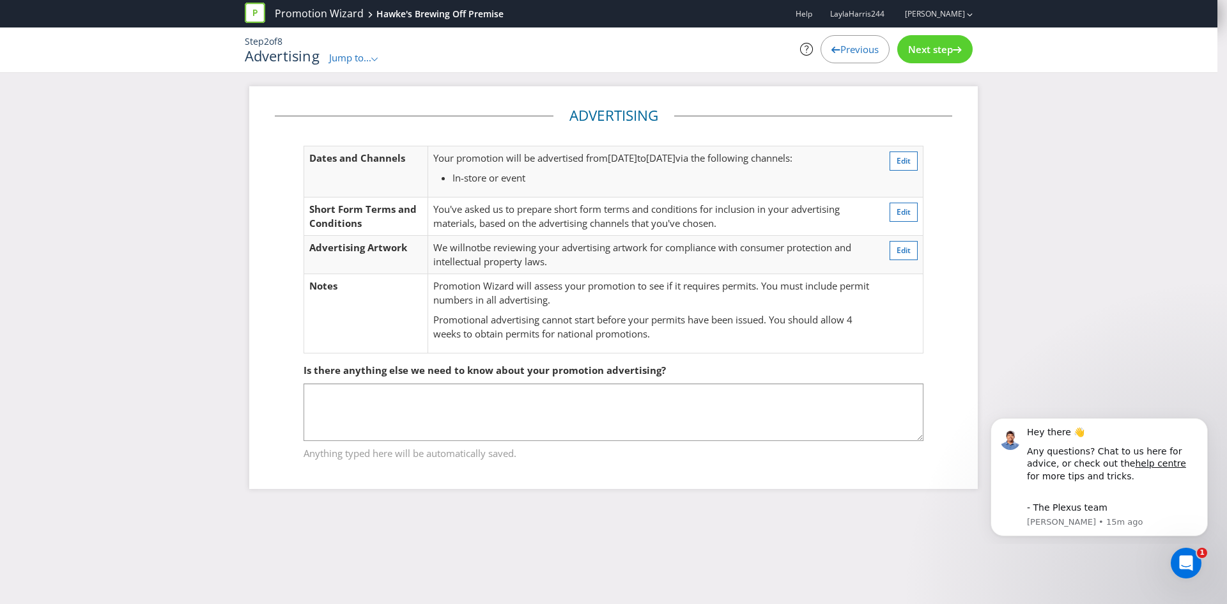
click at [908, 52] on span "Next step" at bounding box center [930, 49] width 45 height 13
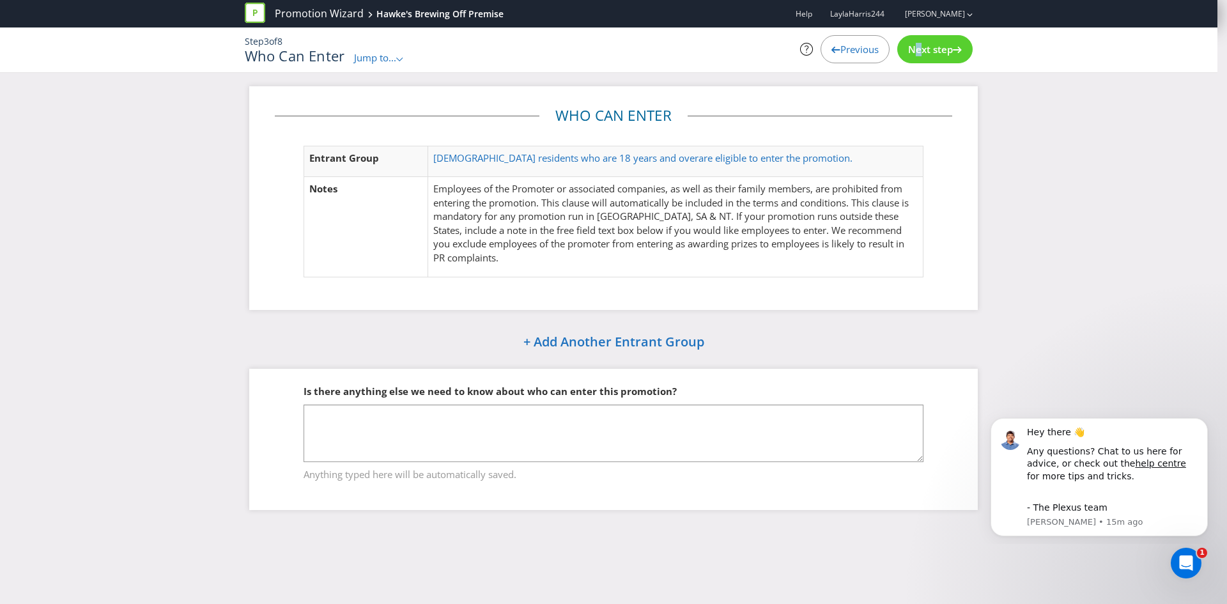
click at [912, 52] on span "Next step" at bounding box center [930, 49] width 45 height 13
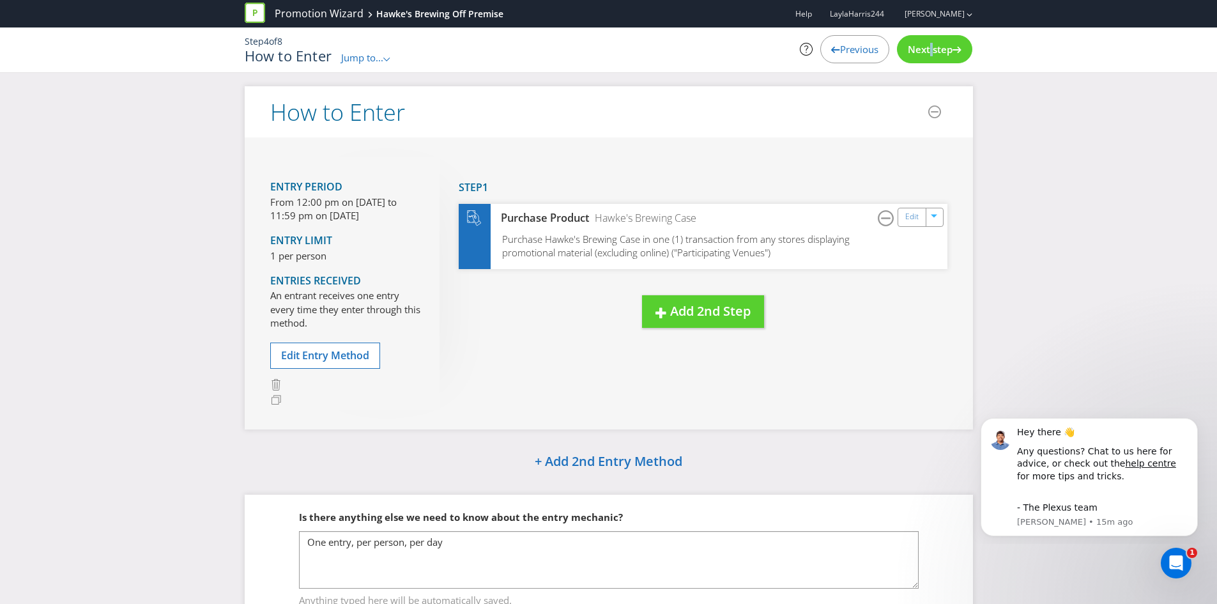
click at [927, 55] on span "Next step" at bounding box center [930, 49] width 45 height 13
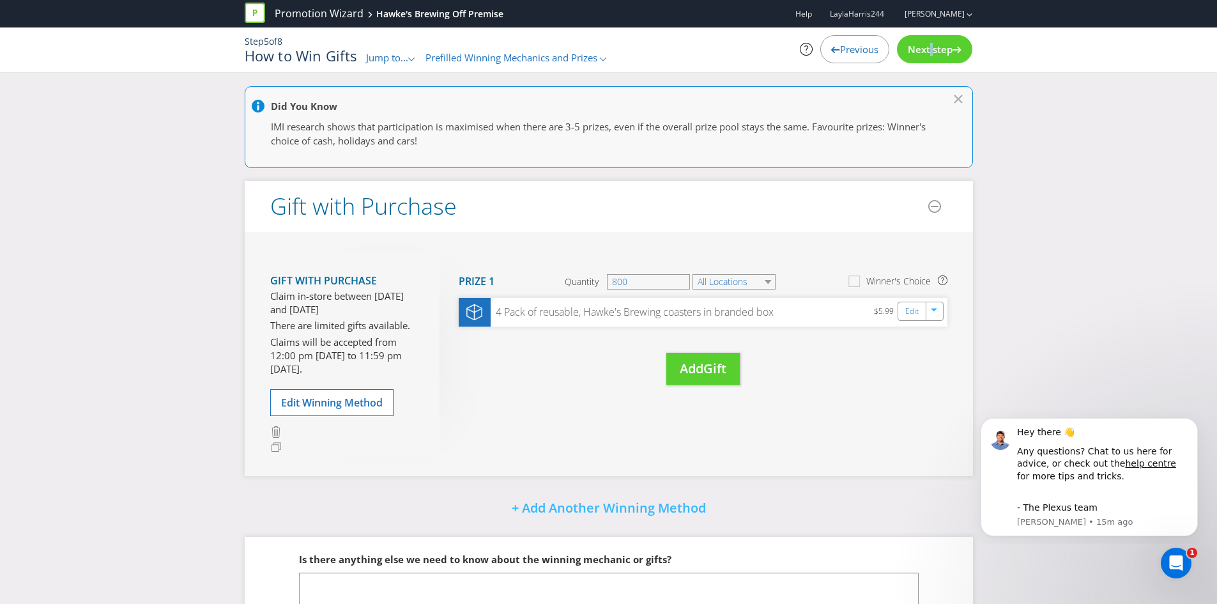
click at [927, 55] on span "Next step" at bounding box center [930, 49] width 45 height 13
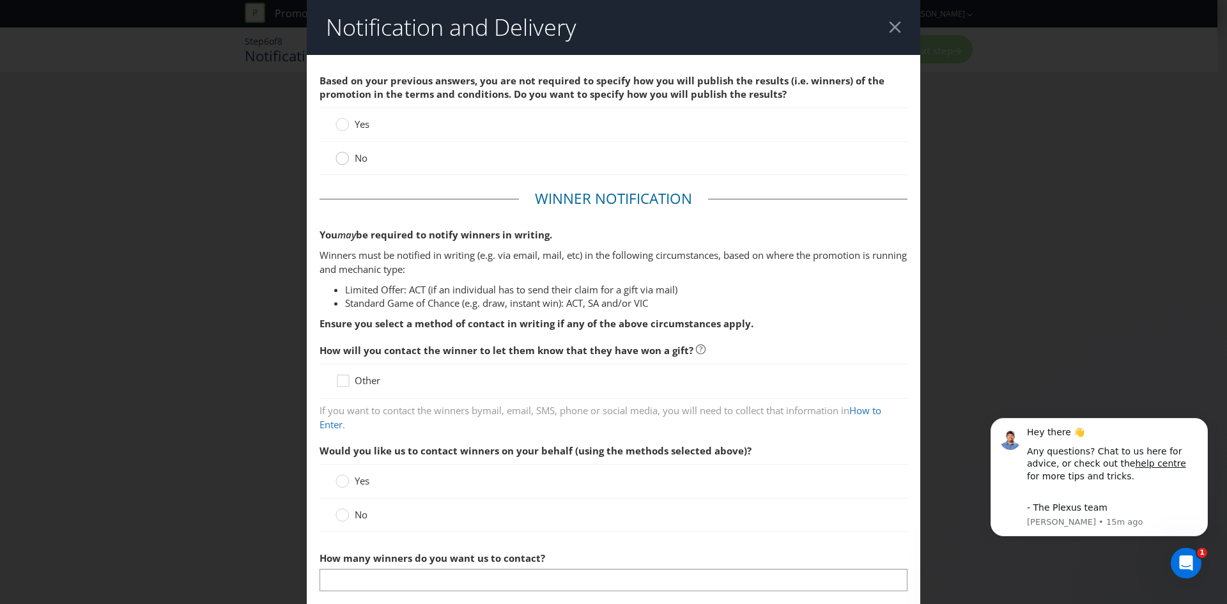
click at [340, 161] on circle at bounding box center [342, 158] width 13 height 13
click at [0, 0] on input "No" at bounding box center [0, 0] width 0 height 0
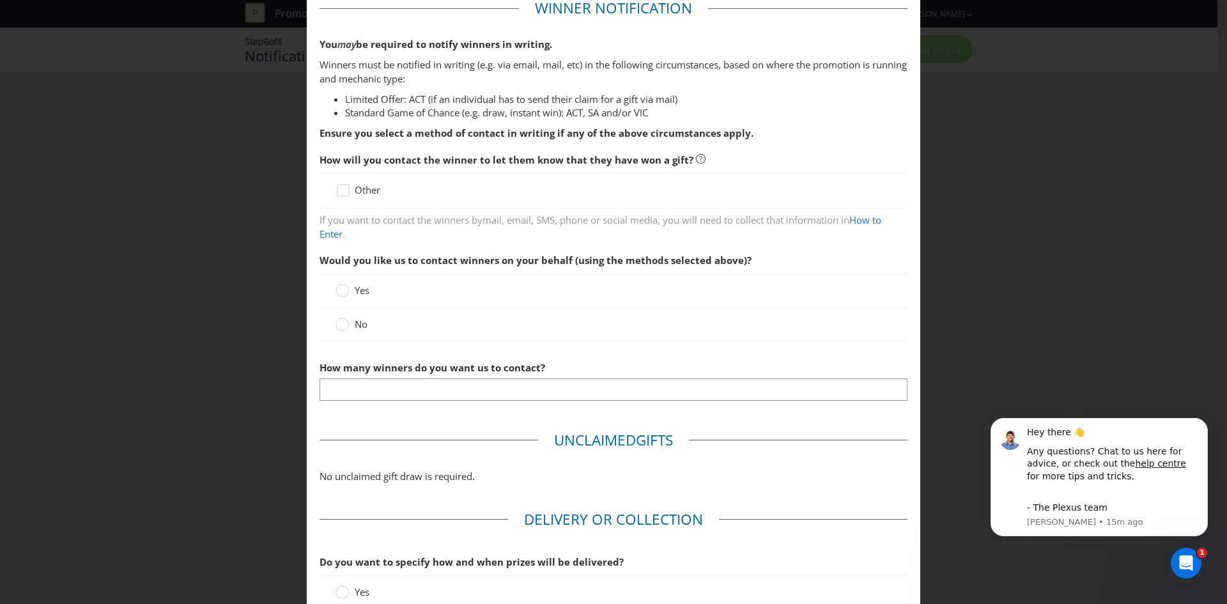
scroll to position [192, 0]
click at [345, 323] on circle at bounding box center [342, 323] width 13 height 13
click at [0, 0] on input "No" at bounding box center [0, 0] width 0 height 0
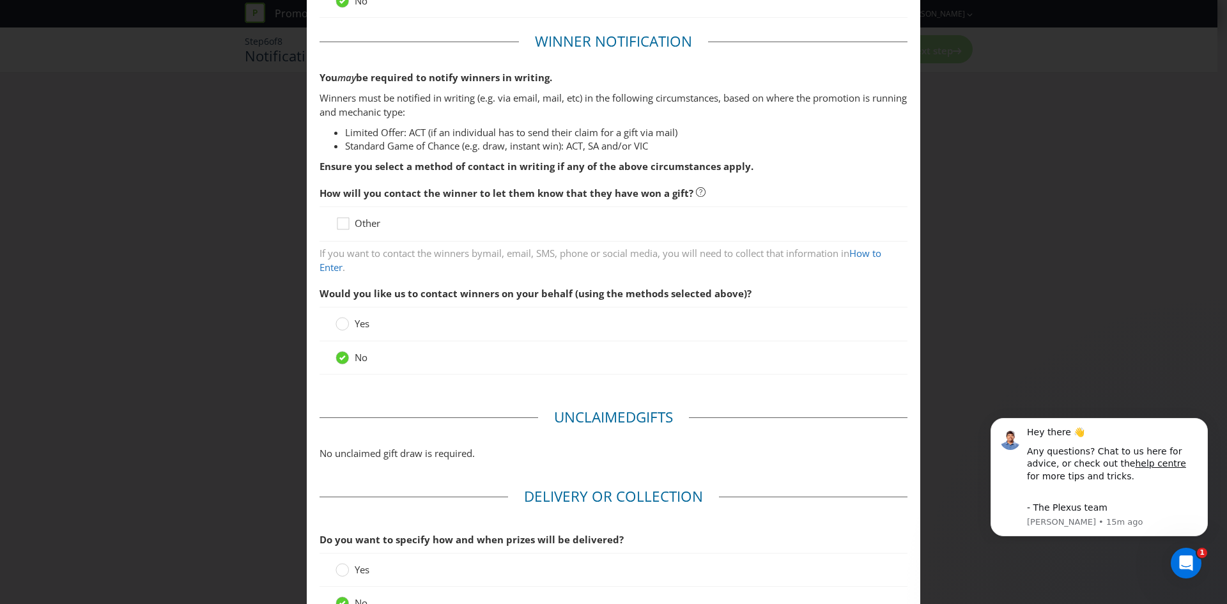
scroll to position [156, 0]
click at [340, 222] on div at bounding box center [343, 220] width 6 height 6
click at [0, 0] on input "Other" at bounding box center [0, 0] width 0 height 0
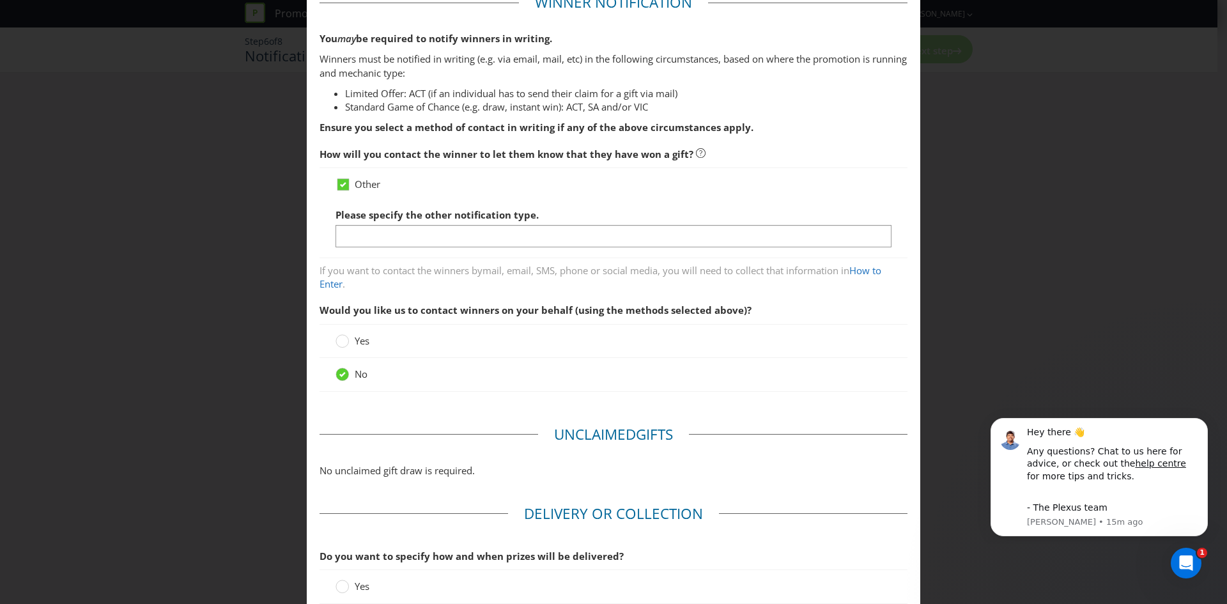
scroll to position [339, 0]
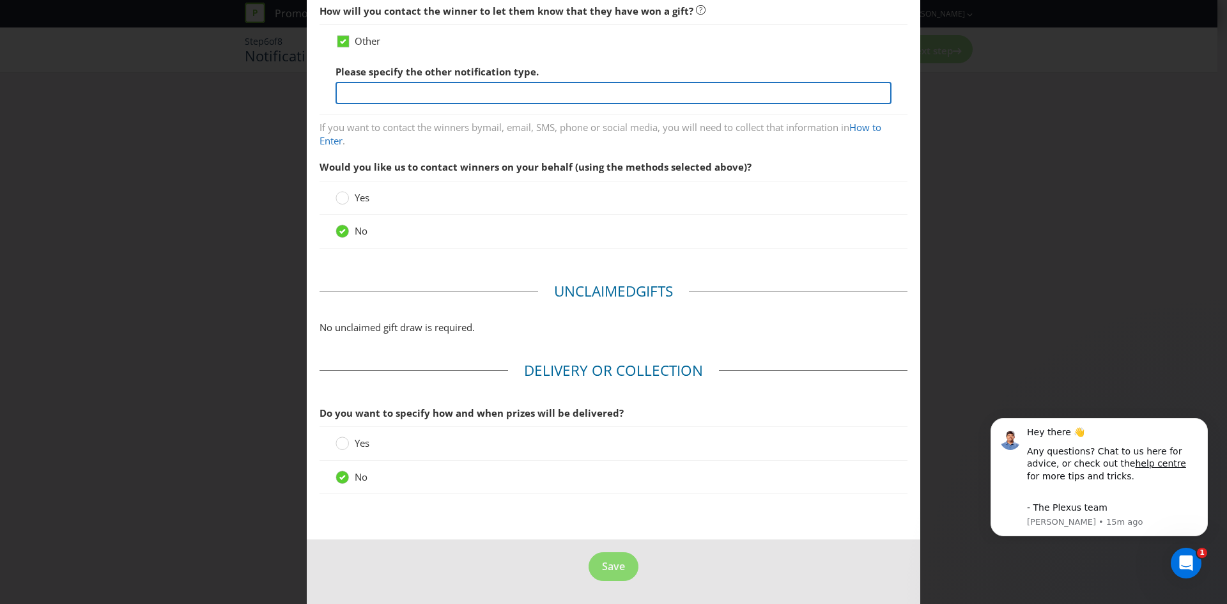
click at [445, 87] on input "text" at bounding box center [614, 93] width 556 height 22
type input "Not applicable"
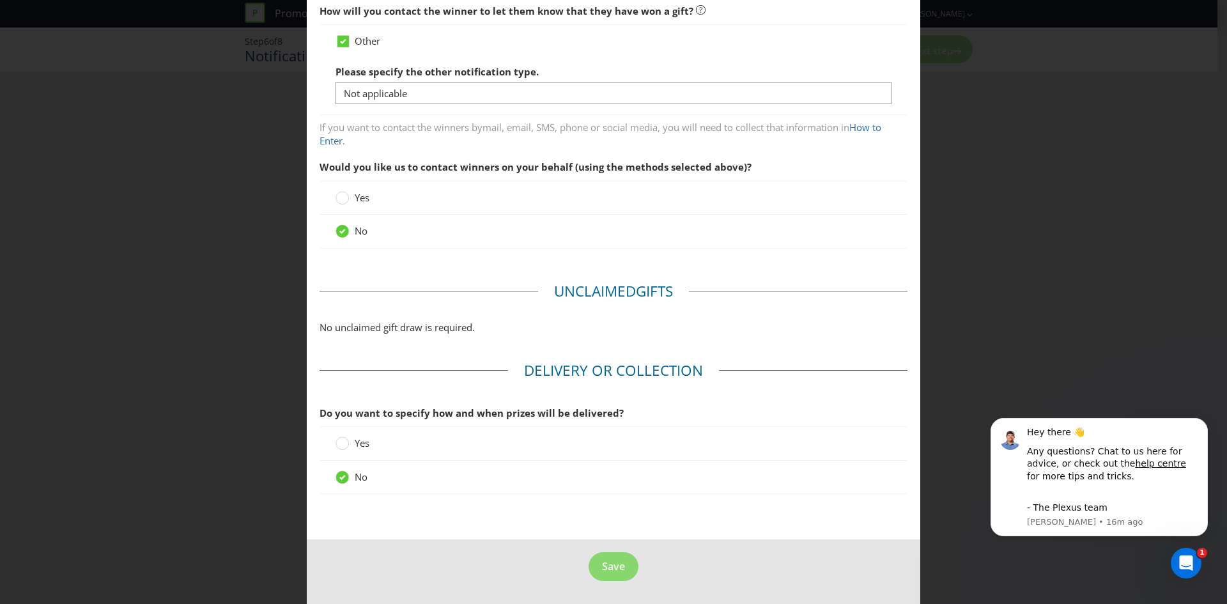
click at [713, 502] on fieldset "Delivery or Collection Do you want to specify how and when prizes will be deliv…" at bounding box center [614, 433] width 588 height 147
click at [613, 570] on span "Save" at bounding box center [613, 566] width 23 height 14
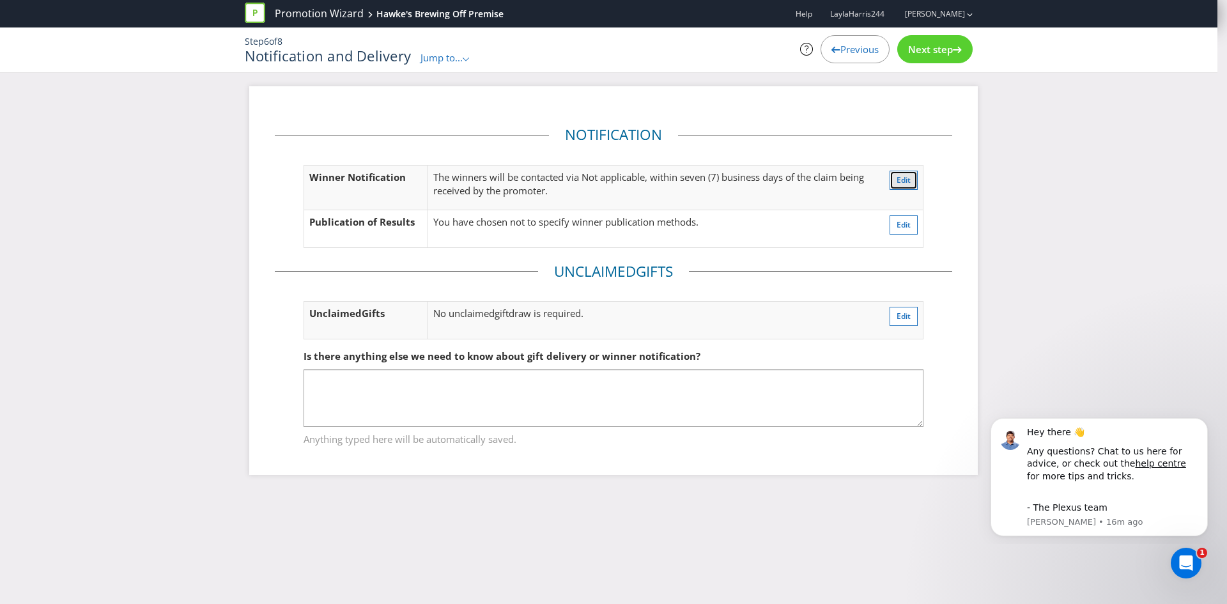
click at [897, 178] on span "Edit" at bounding box center [904, 179] width 14 height 11
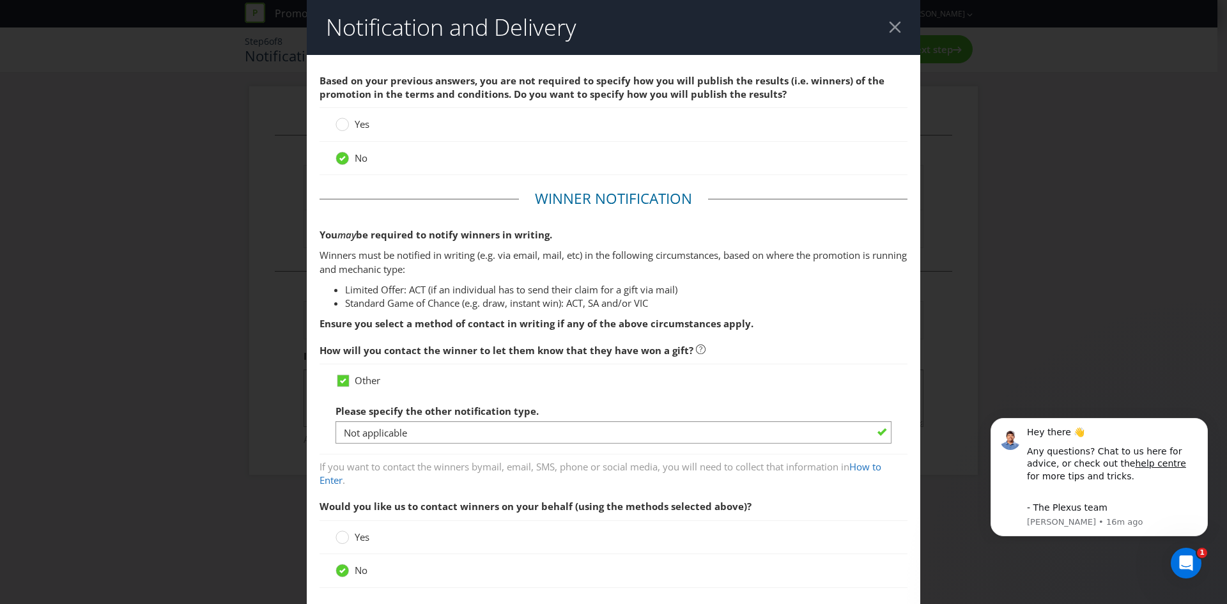
scroll to position [189, 0]
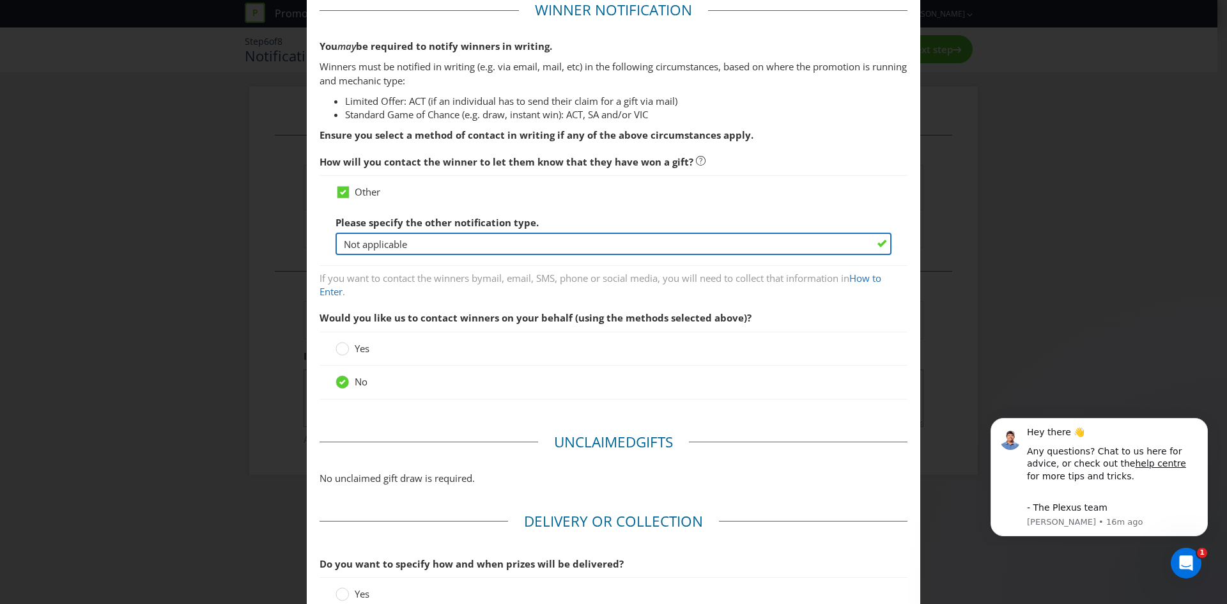
click at [425, 245] on input "Not applicable" at bounding box center [614, 244] width 556 height 22
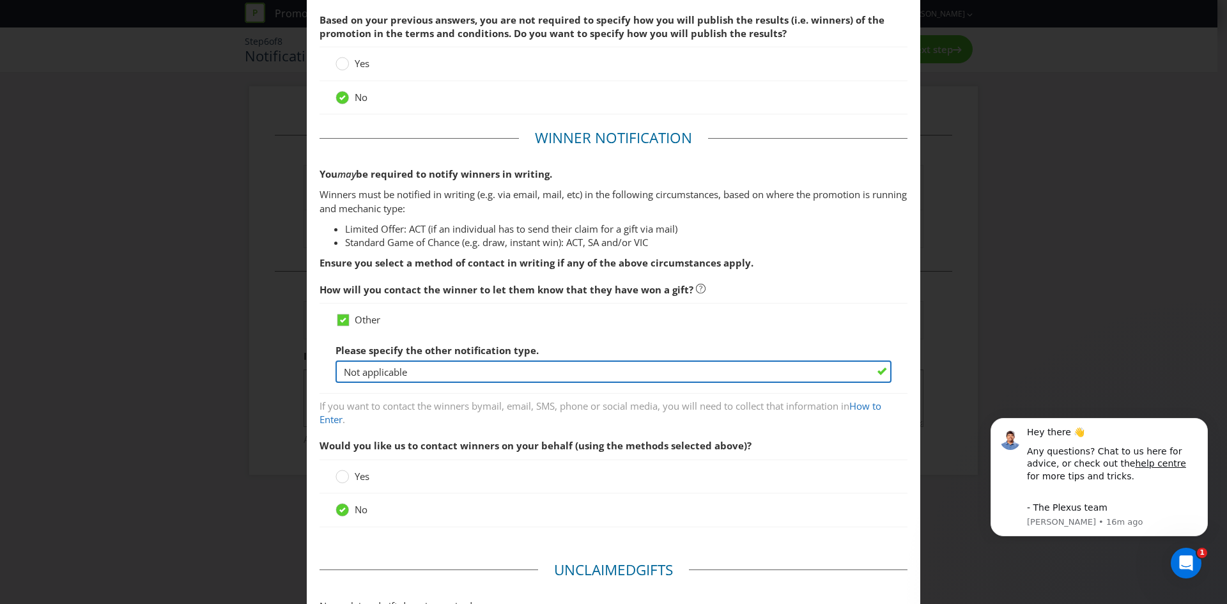
scroll to position [0, 0]
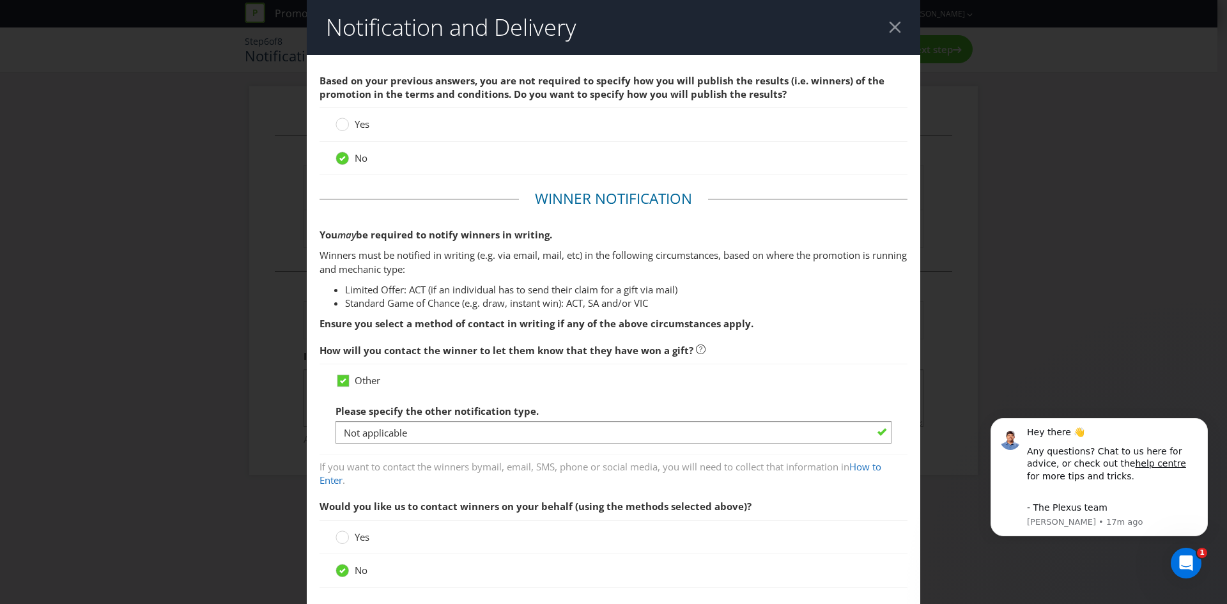
click at [890, 20] on header "Notification and Delivery" at bounding box center [613, 27] width 613 height 55
click at [889, 26] on div at bounding box center [895, 27] width 12 height 12
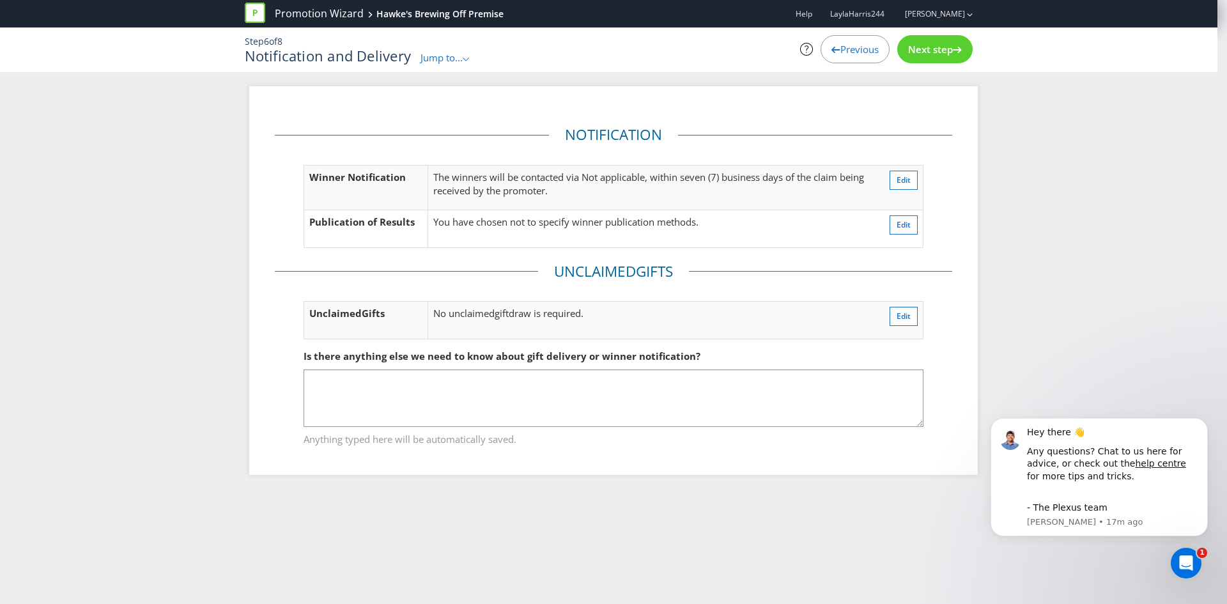
click at [449, 54] on span "Jump to..." at bounding box center [441, 57] width 42 height 13
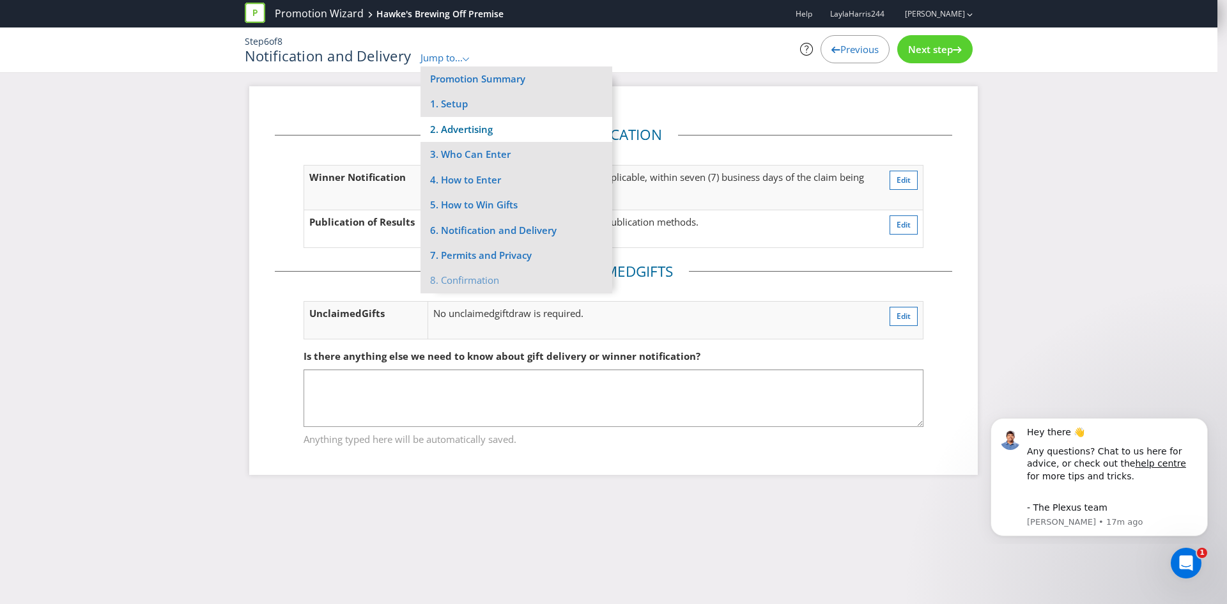
click at [475, 130] on li "2. Advertising" at bounding box center [516, 129] width 192 height 25
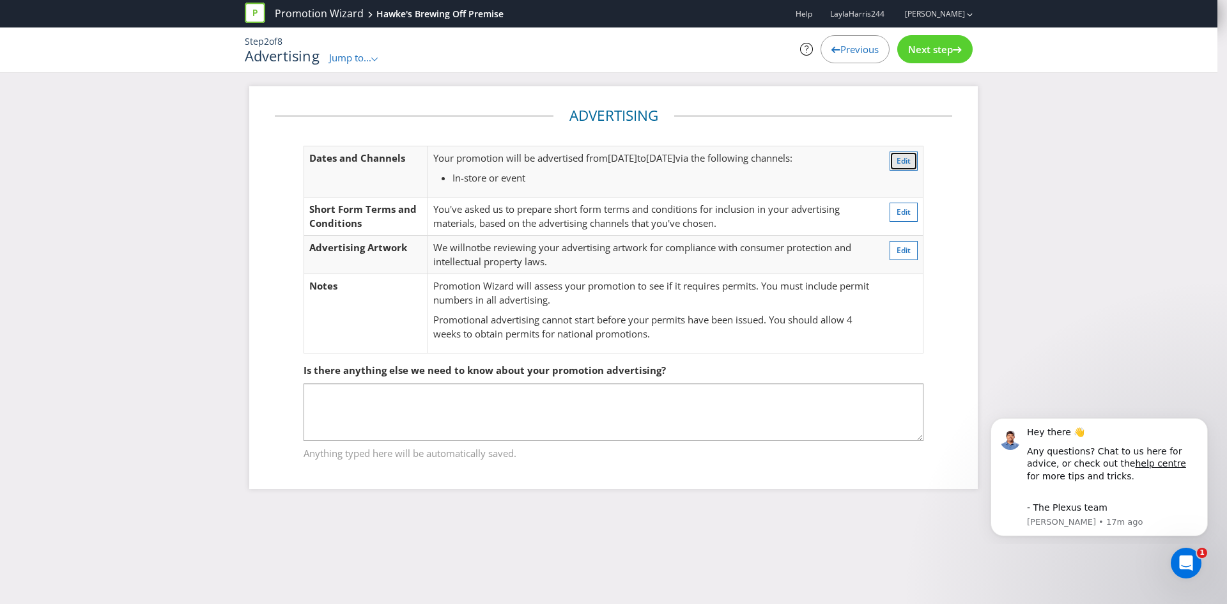
click at [903, 160] on span "Edit" at bounding box center [904, 160] width 14 height 11
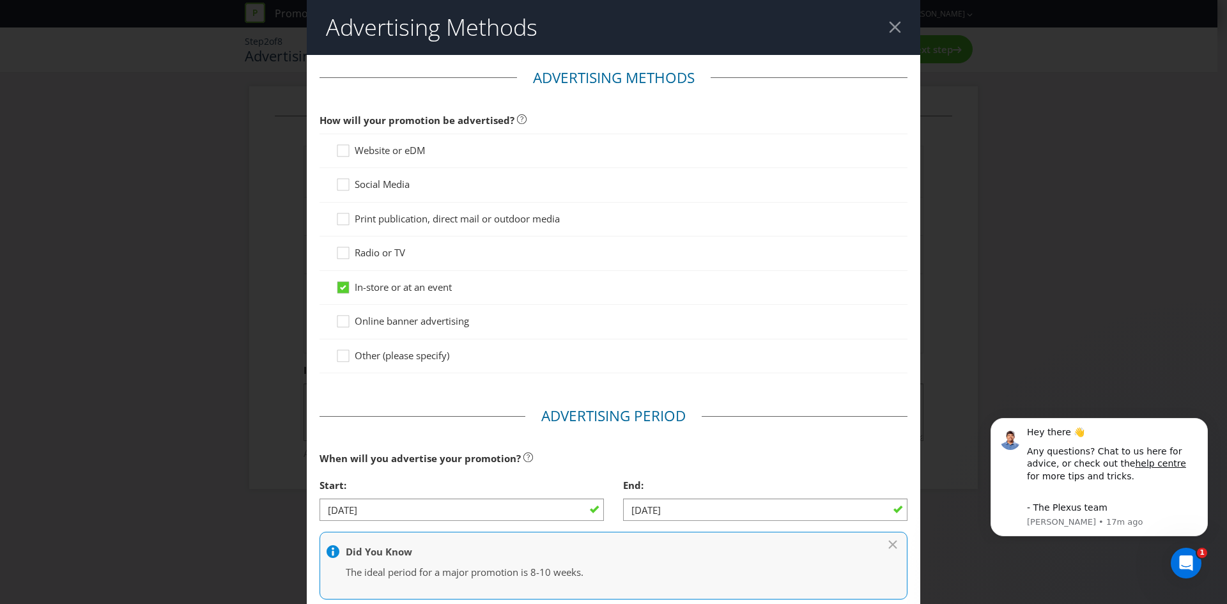
click at [858, 20] on header "Advertising Methods" at bounding box center [613, 27] width 613 height 55
click at [884, 20] on header "Advertising Methods" at bounding box center [613, 27] width 613 height 55
click at [891, 24] on div at bounding box center [895, 27] width 12 height 12
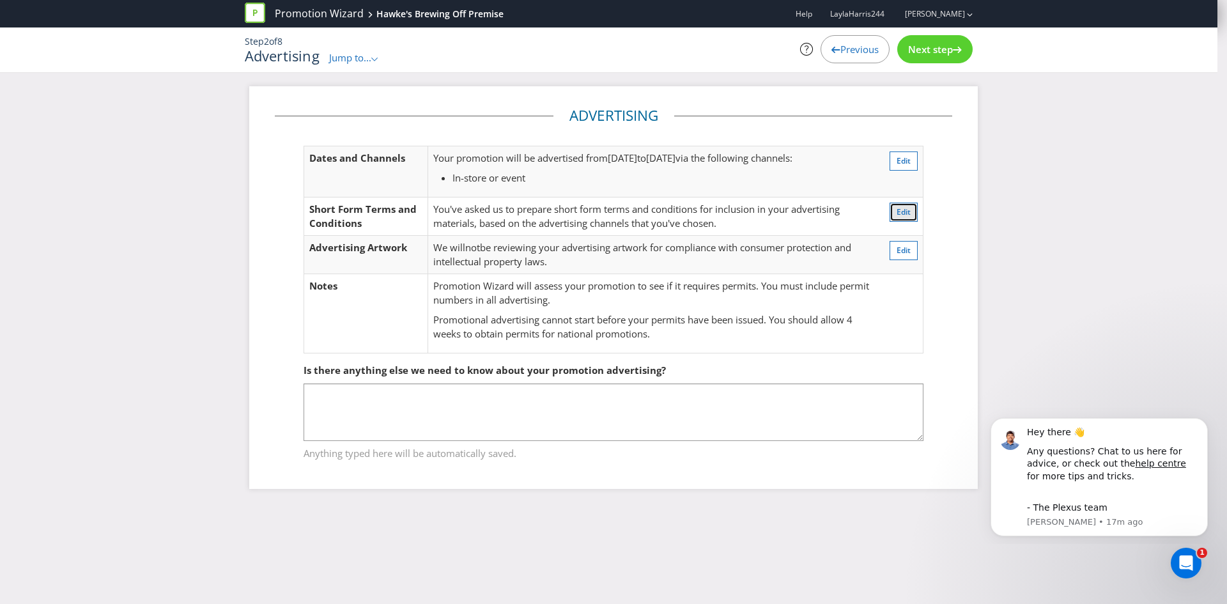
click at [911, 216] on button "Edit" at bounding box center [904, 212] width 28 height 19
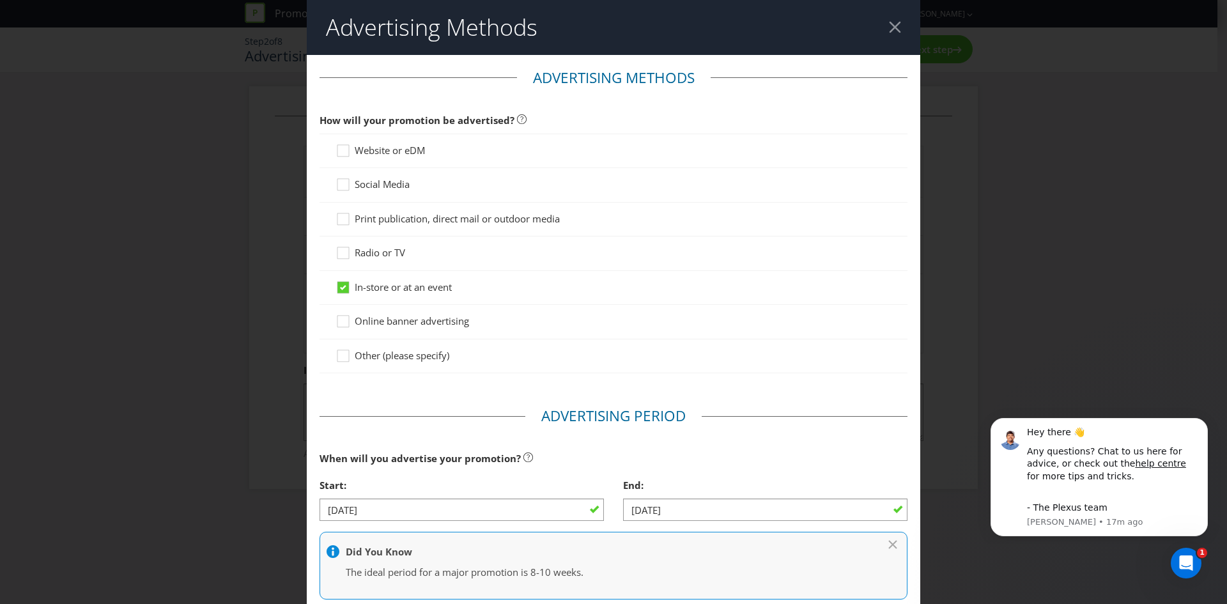
click at [892, 26] on div at bounding box center [895, 27] width 12 height 12
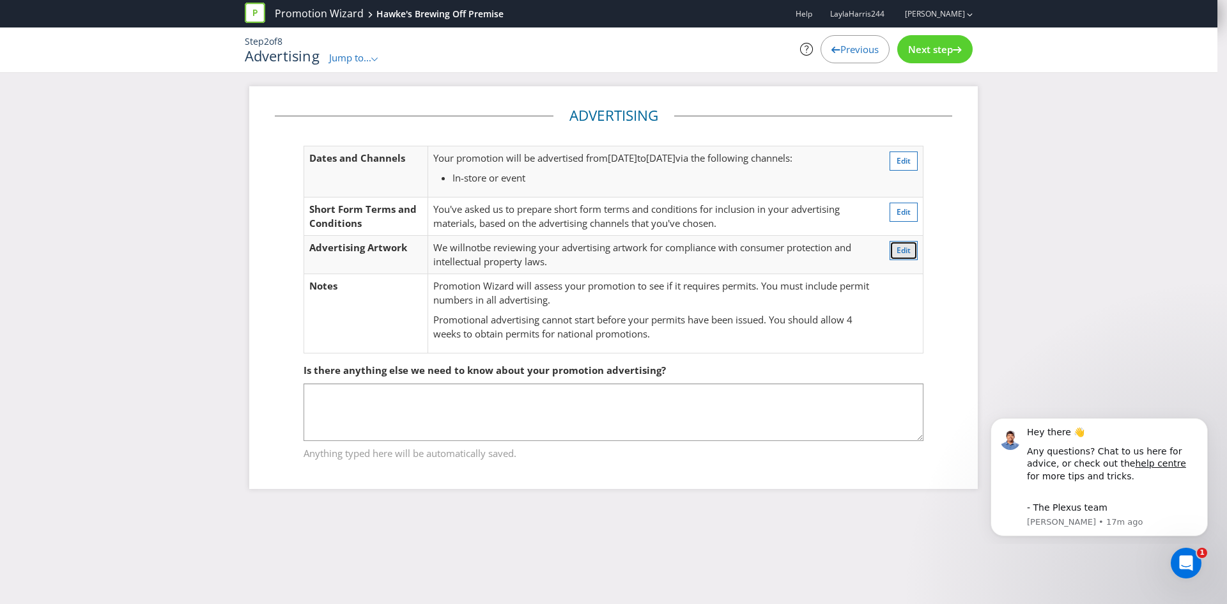
click at [906, 253] on span "Edit" at bounding box center [904, 250] width 14 height 11
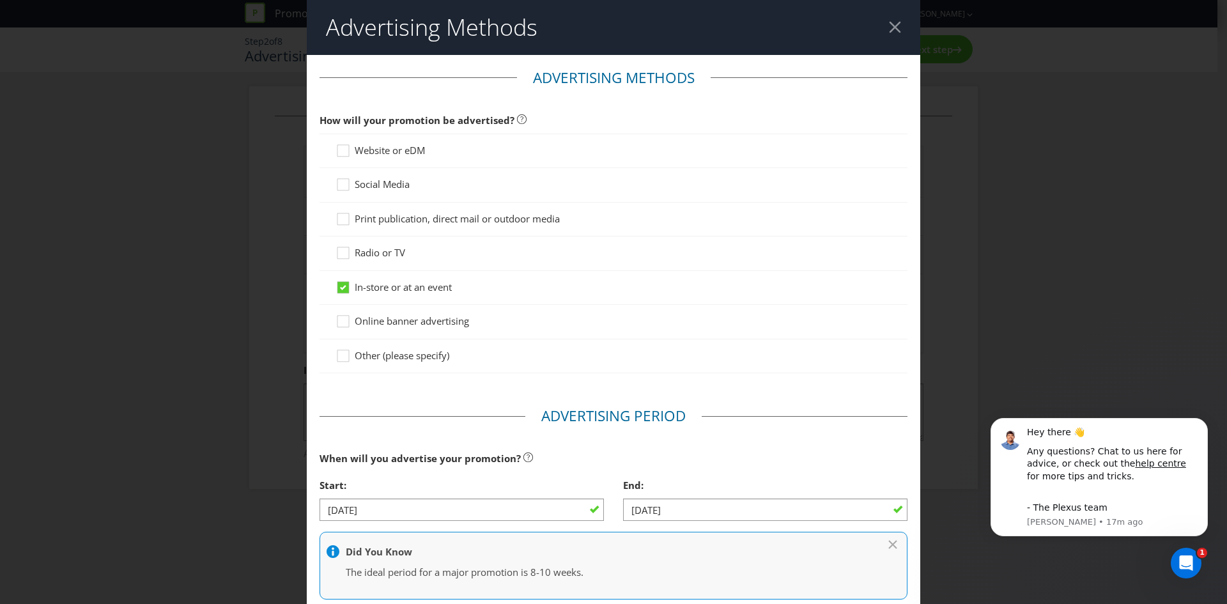
click at [879, 26] on header "Advertising Methods" at bounding box center [613, 27] width 613 height 55
click at [889, 25] on div at bounding box center [895, 27] width 12 height 12
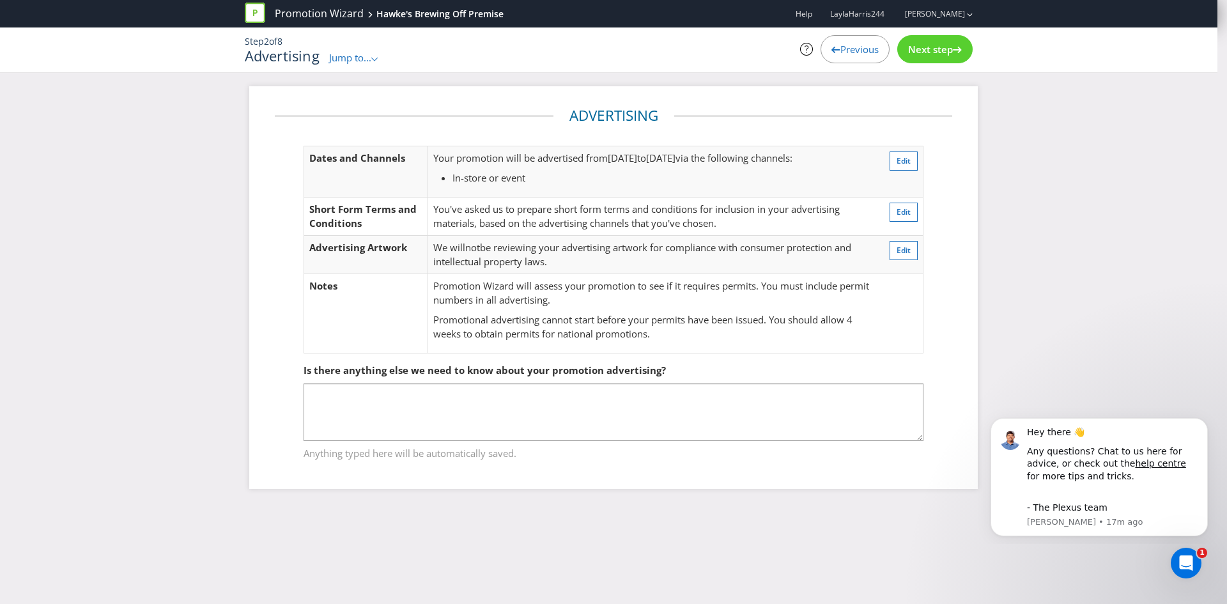
click at [924, 45] on span "Next step" at bounding box center [930, 49] width 45 height 13
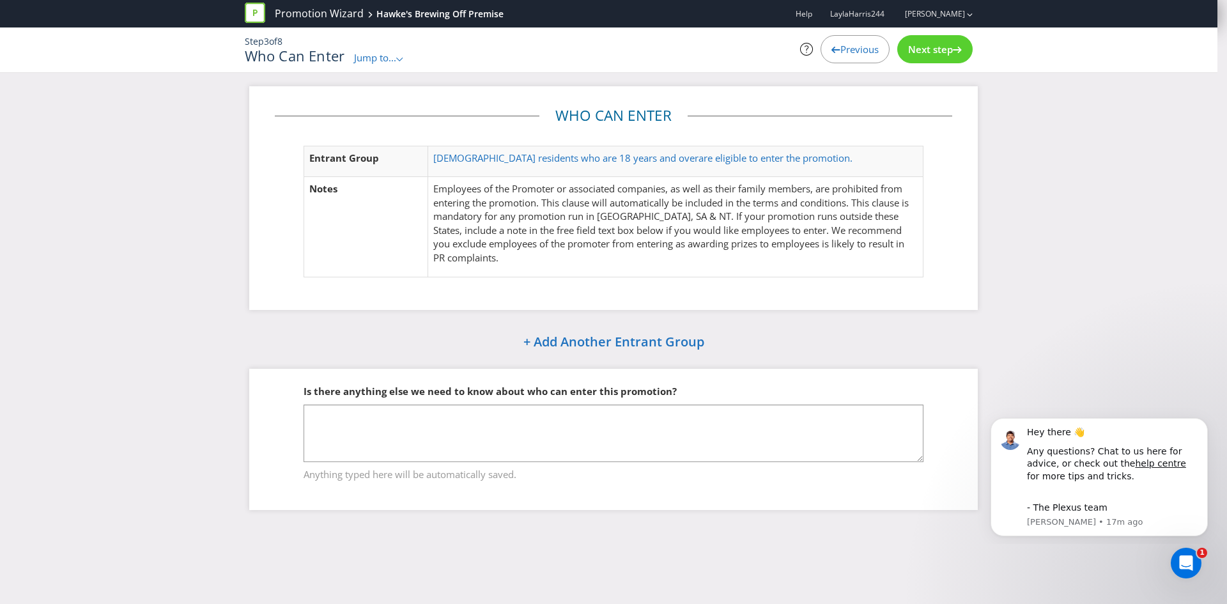
click at [939, 35] on div "Step 3 of 8 Who Can Enter Jump to... .st0{fill-rule:evenodd;clip-rule:evenodd;}…" at bounding box center [609, 49] width 748 height 45
click at [936, 44] on span "Next step" at bounding box center [930, 49] width 45 height 13
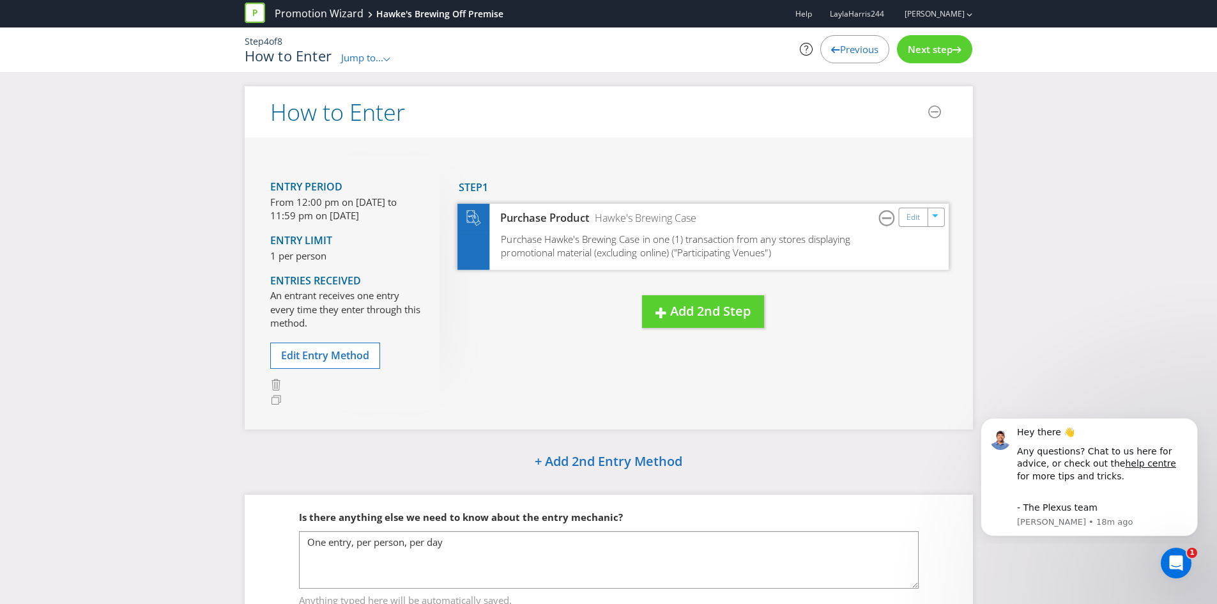
click at [674, 234] on span "Purchase Hawke's Brewing Case in one (1) transaction from any stores displaying…" at bounding box center [676, 245] width 350 height 27
click at [628, 252] on span "Purchase Hawke's Brewing Case in one (1) transaction from any stores displaying…" at bounding box center [676, 245] width 350 height 27
click at [736, 262] on div "Purchase Hawke's Brewing Case in one (1) transaction from any stores displaying…" at bounding box center [703, 250] width 491 height 37
click at [904, 224] on div "Edit" at bounding box center [913, 217] width 29 height 18
click at [906, 215] on div "Edit" at bounding box center [913, 217] width 29 height 18
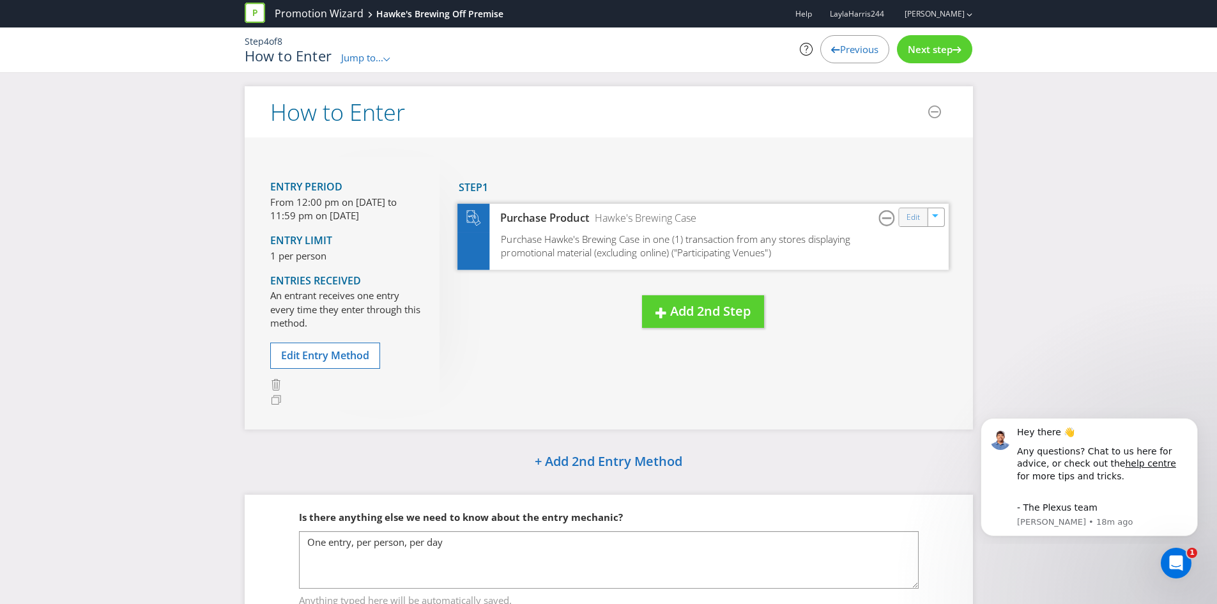
click at [906, 215] on div "Edit" at bounding box center [913, 217] width 29 height 18
drag, startPoint x: 906, startPoint y: 215, endPoint x: 892, endPoint y: 305, distance: 91.2
click at [906, 220] on div "Edit" at bounding box center [913, 217] width 29 height 18
click at [891, 307] on div "New Step Drag here to move step Step 1 Purchase Product Hawke's Brewing Case Ed…" at bounding box center [694, 255] width 508 height 197
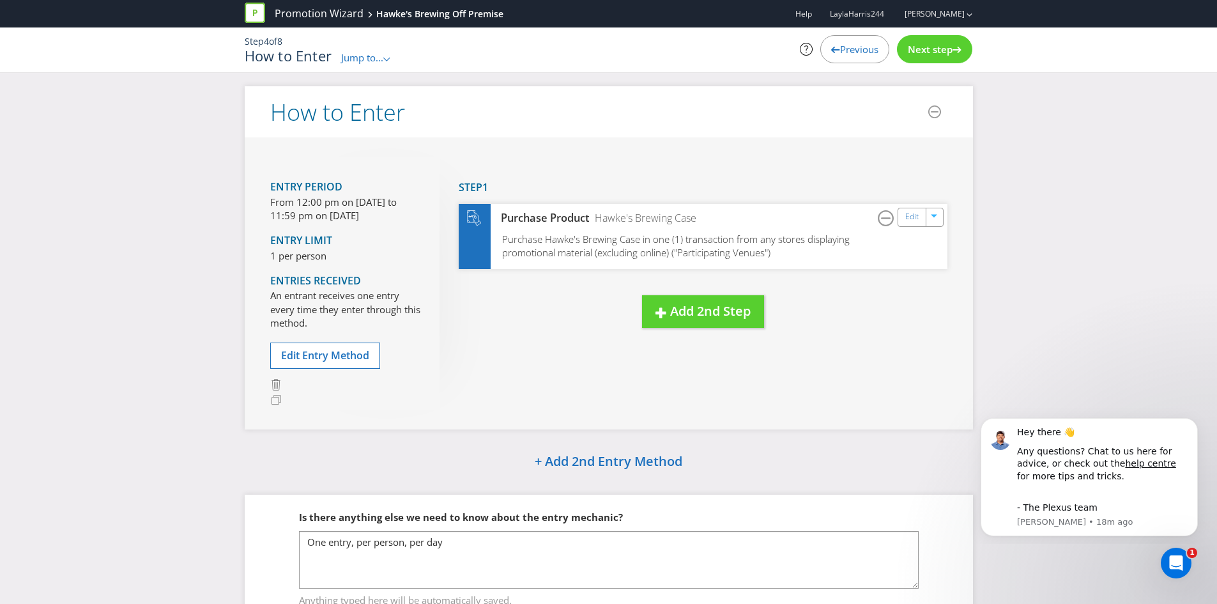
click at [929, 55] on span "Next step" at bounding box center [930, 49] width 45 height 13
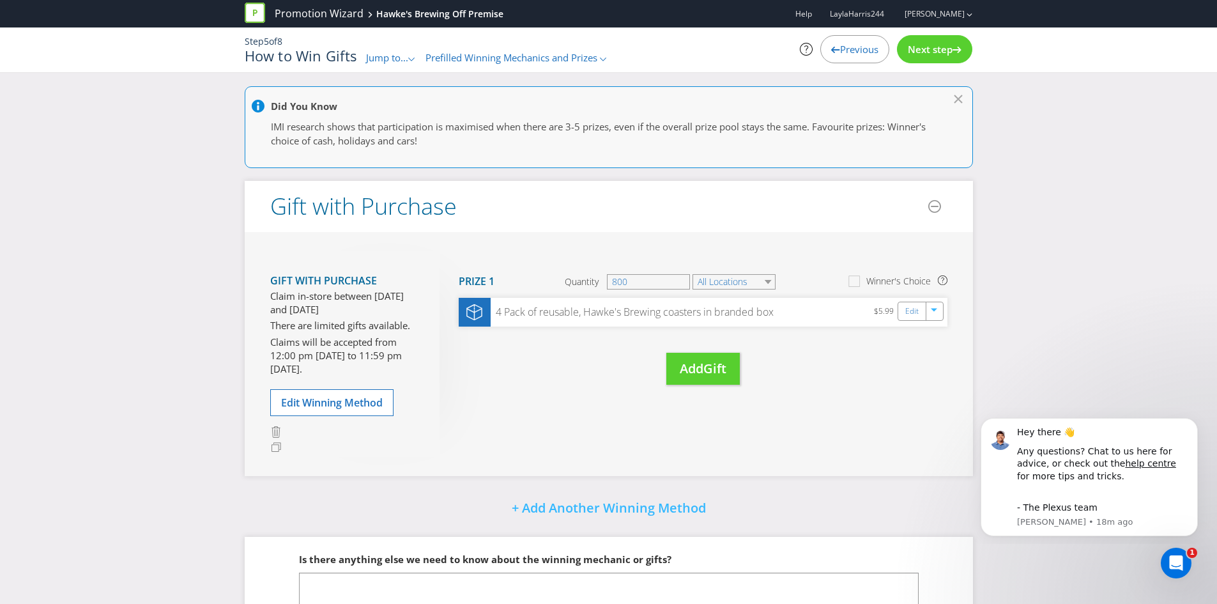
click at [847, 47] on span "Previous" at bounding box center [859, 49] width 38 height 13
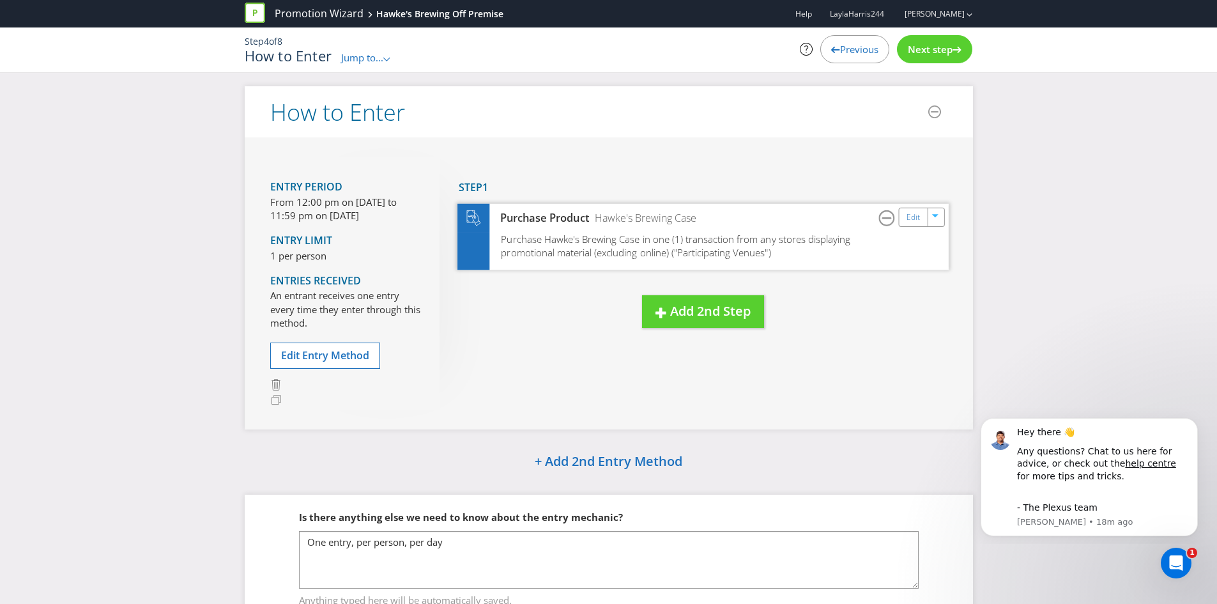
click at [688, 227] on div "Purchase Product Hawke's Brewing Case Edit" at bounding box center [703, 217] width 491 height 29
click at [613, 238] on span "Purchase Hawke's Brewing Case in one (1) transaction from any stores displaying…" at bounding box center [676, 245] width 350 height 27
click at [910, 220] on link "Edit" at bounding box center [912, 217] width 13 height 15
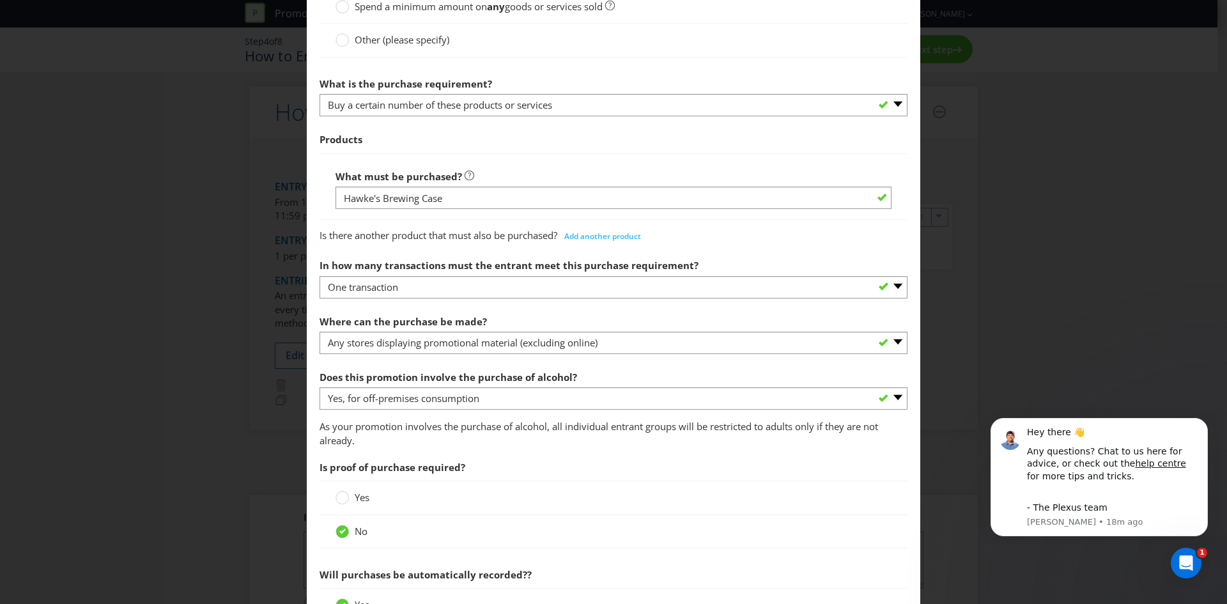
scroll to position [649, 0]
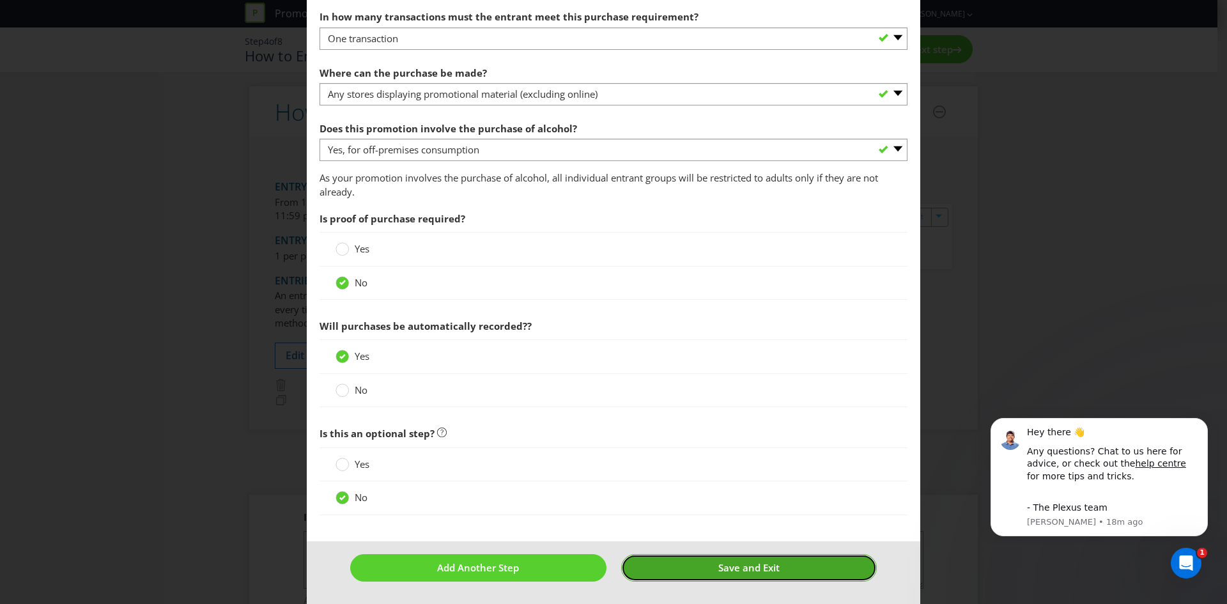
click at [743, 568] on span "Save and Exit" at bounding box center [748, 567] width 61 height 13
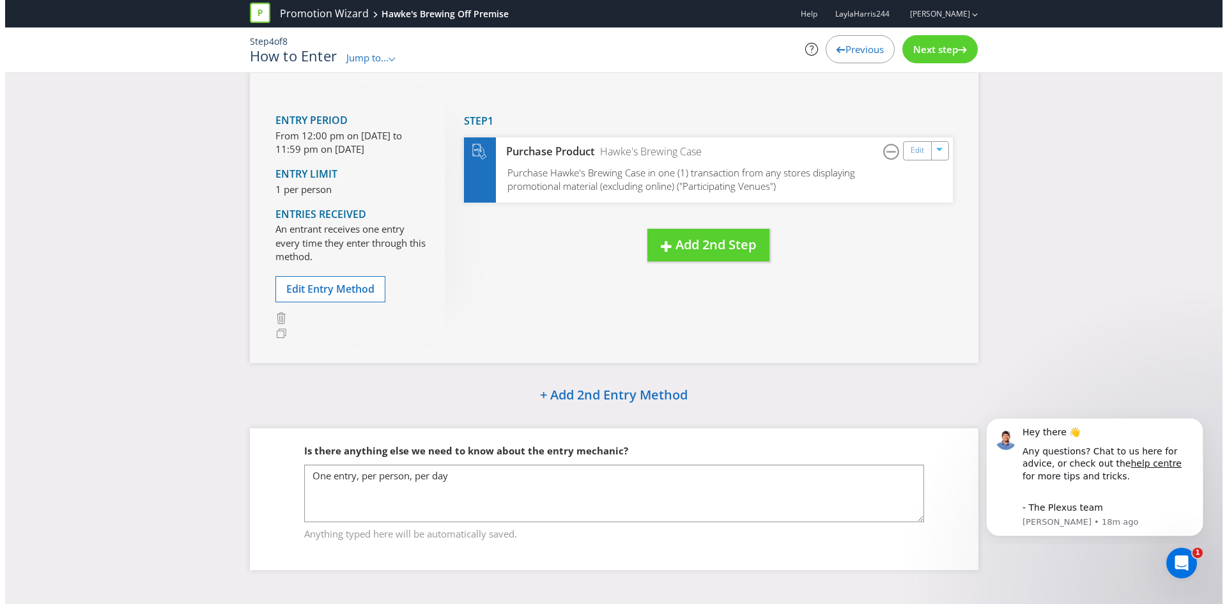
scroll to position [67, 0]
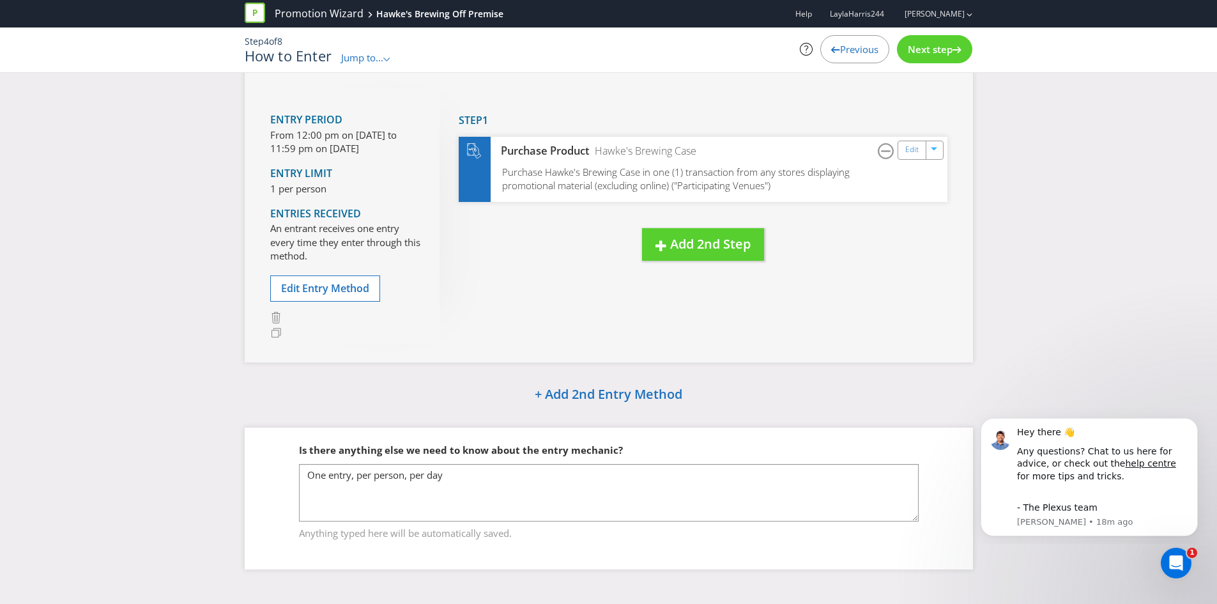
click at [953, 60] on div "Next step" at bounding box center [934, 49] width 75 height 28
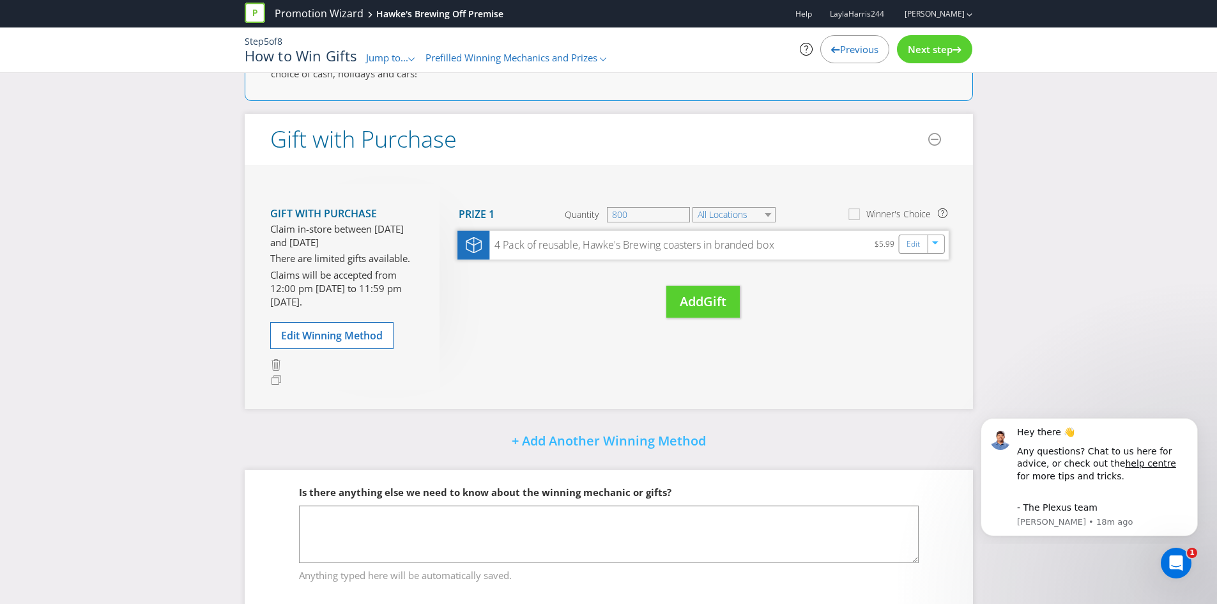
click at [845, 252] on div "4 Pack of reusable, Hawke's Brewing coasters in branded box $5.99 Edit" at bounding box center [703, 245] width 491 height 29
click at [916, 249] on link "Edit" at bounding box center [912, 243] width 13 height 15
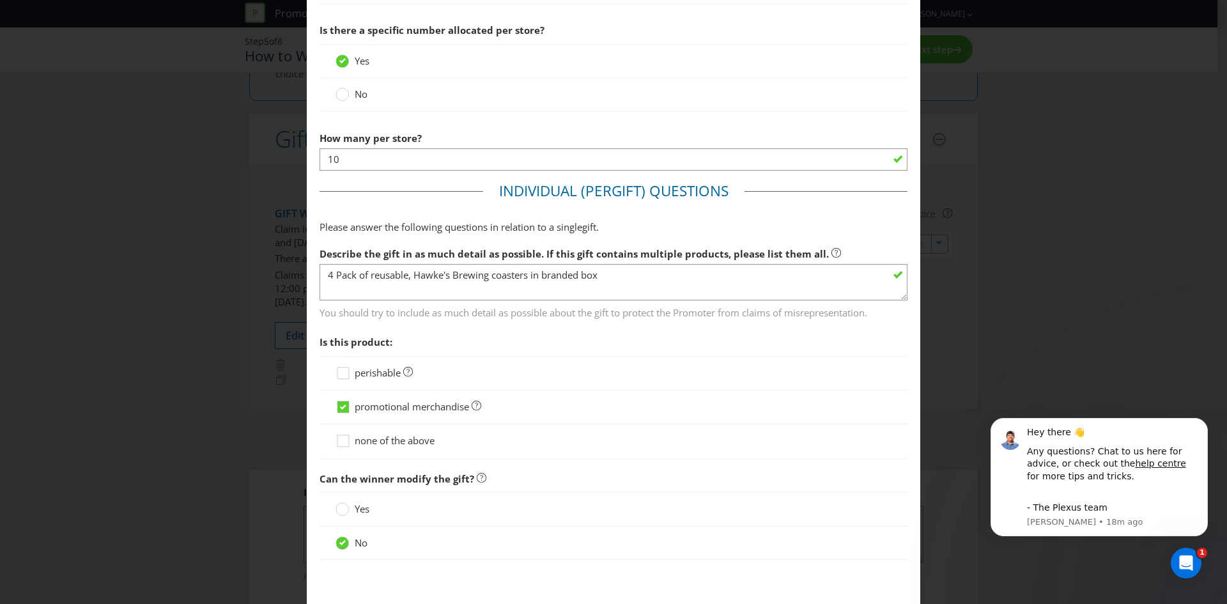
scroll to position [895, 0]
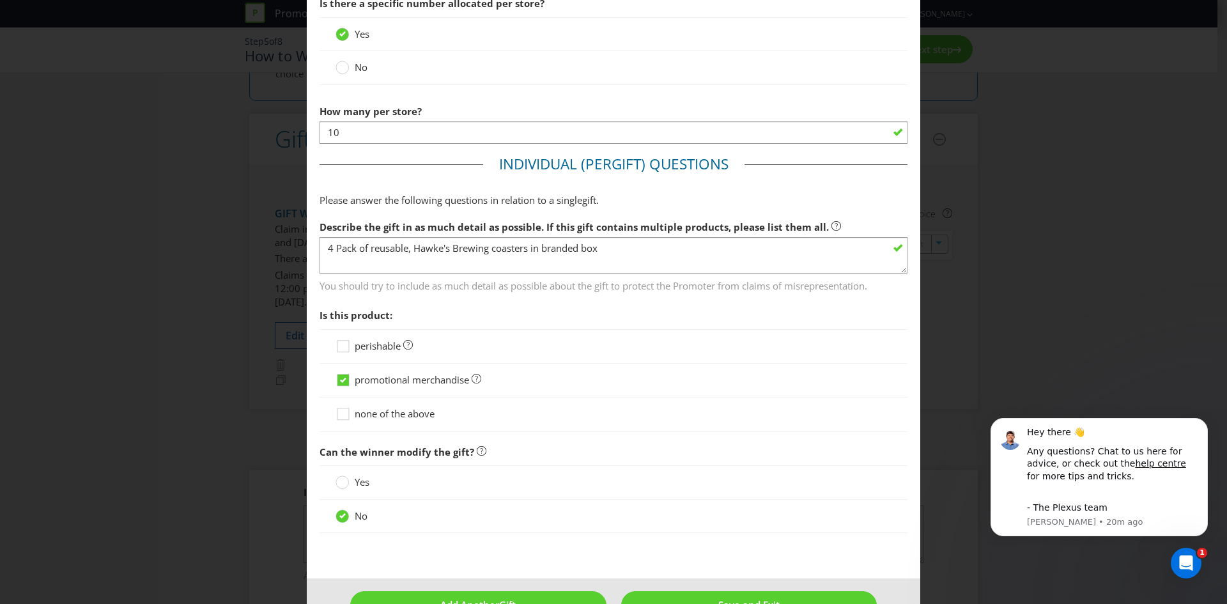
click at [1027, 278] on div "Edit Gift [GEOGRAPHIC_DATA] [GEOGRAPHIC_DATA] [GEOGRAPHIC_DATA] [GEOGRAPHIC_DAT…" at bounding box center [613, 302] width 1227 height 604
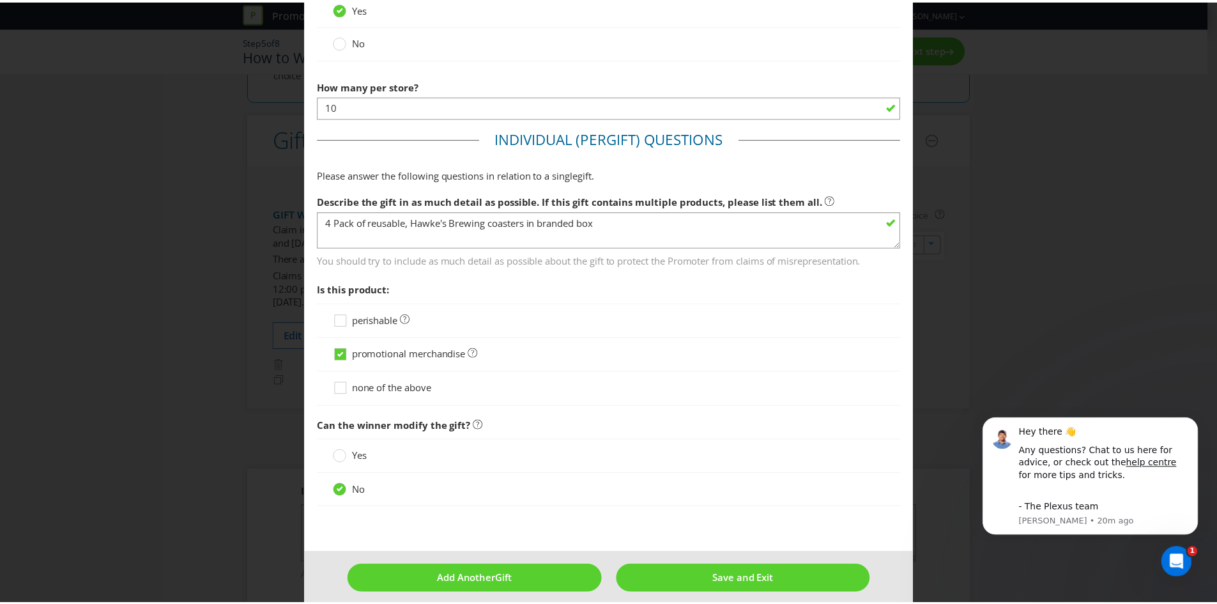
scroll to position [932, 0]
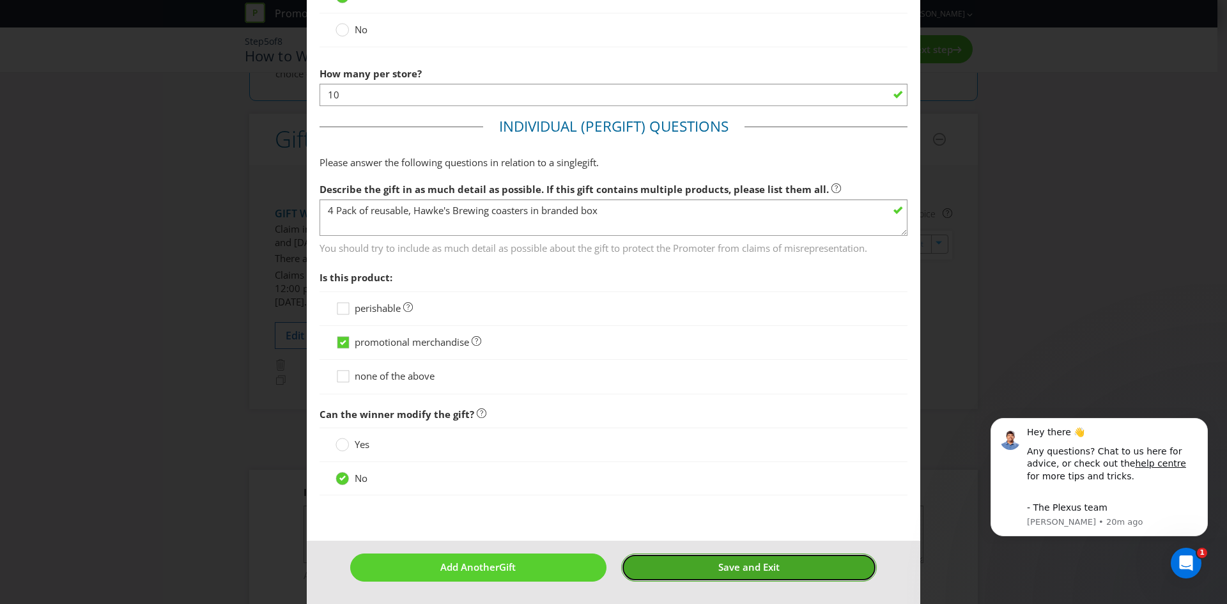
click at [748, 567] on span "Save and Exit" at bounding box center [748, 566] width 61 height 13
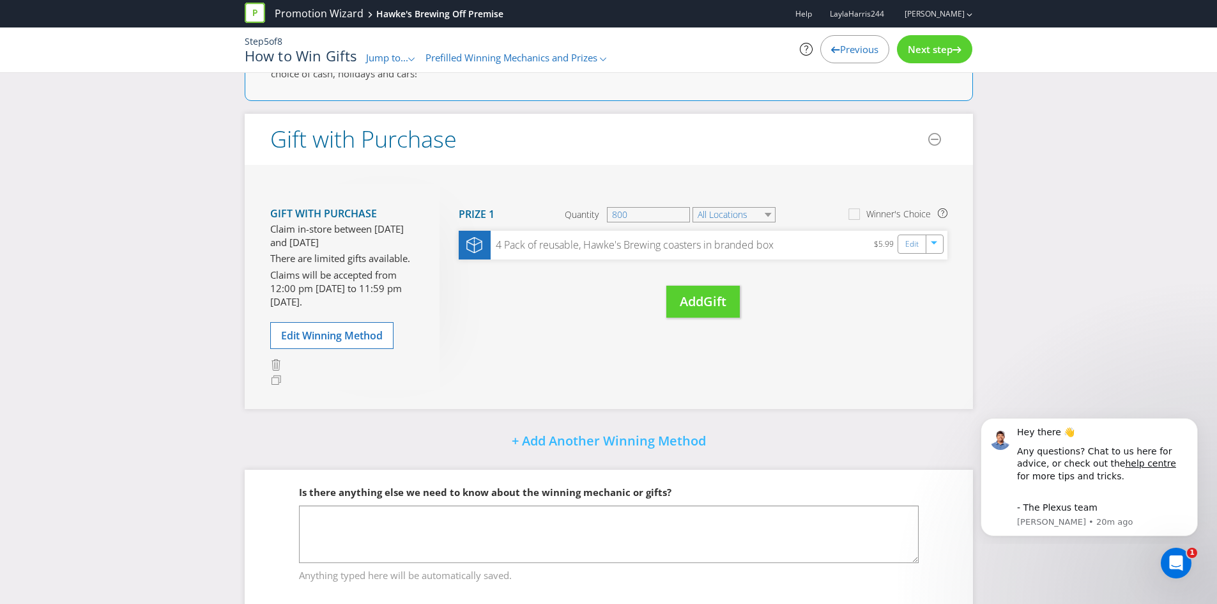
click at [936, 44] on span "Next step" at bounding box center [930, 49] width 45 height 13
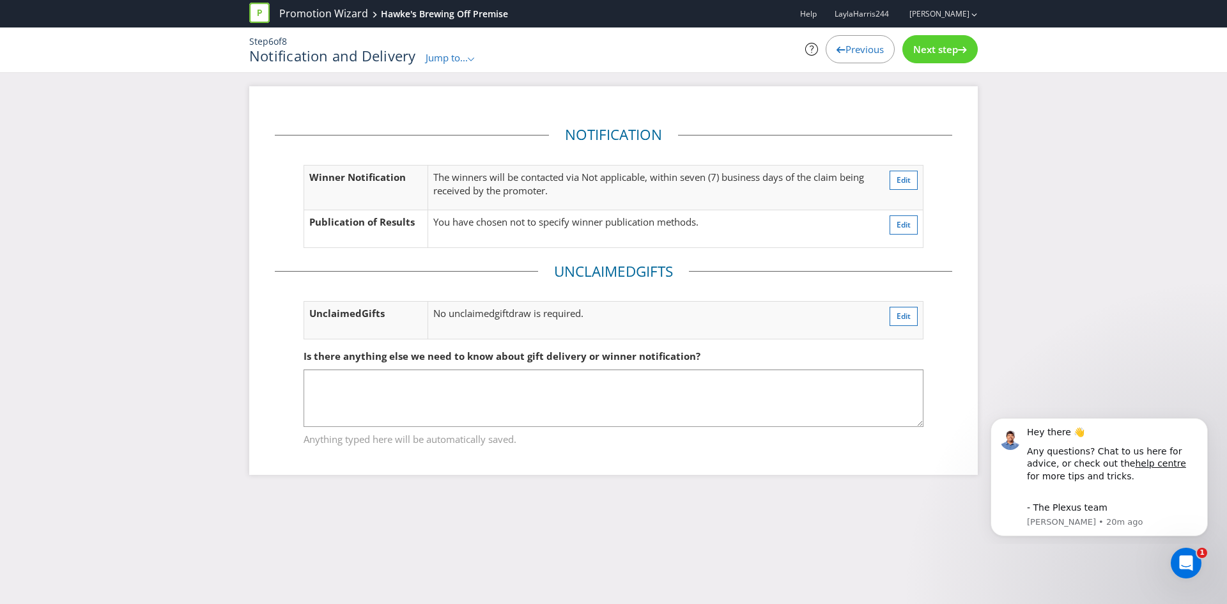
click at [936, 45] on span "Next step" at bounding box center [935, 49] width 45 height 13
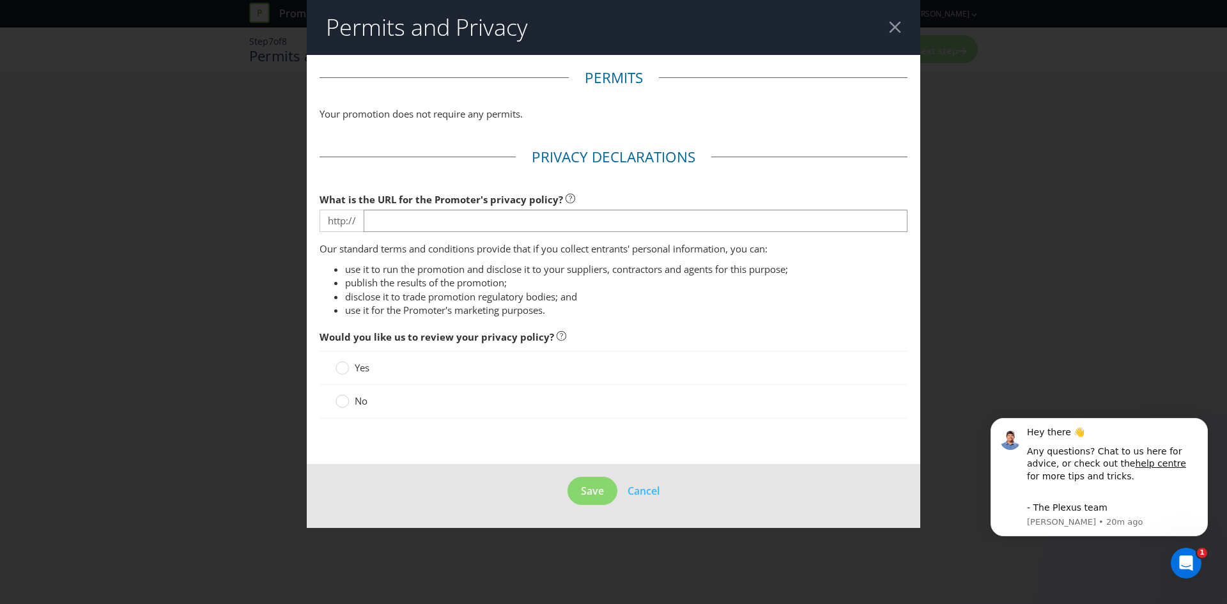
click at [895, 30] on div at bounding box center [895, 27] width 12 height 12
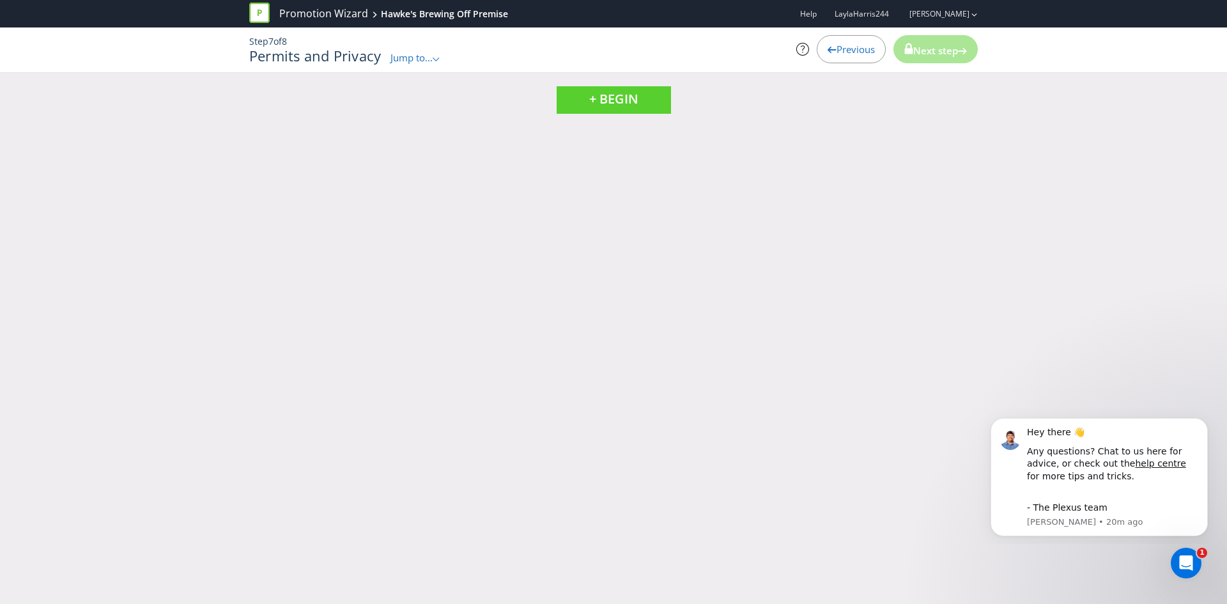
click at [848, 44] on span "Previous" at bounding box center [856, 49] width 38 height 13
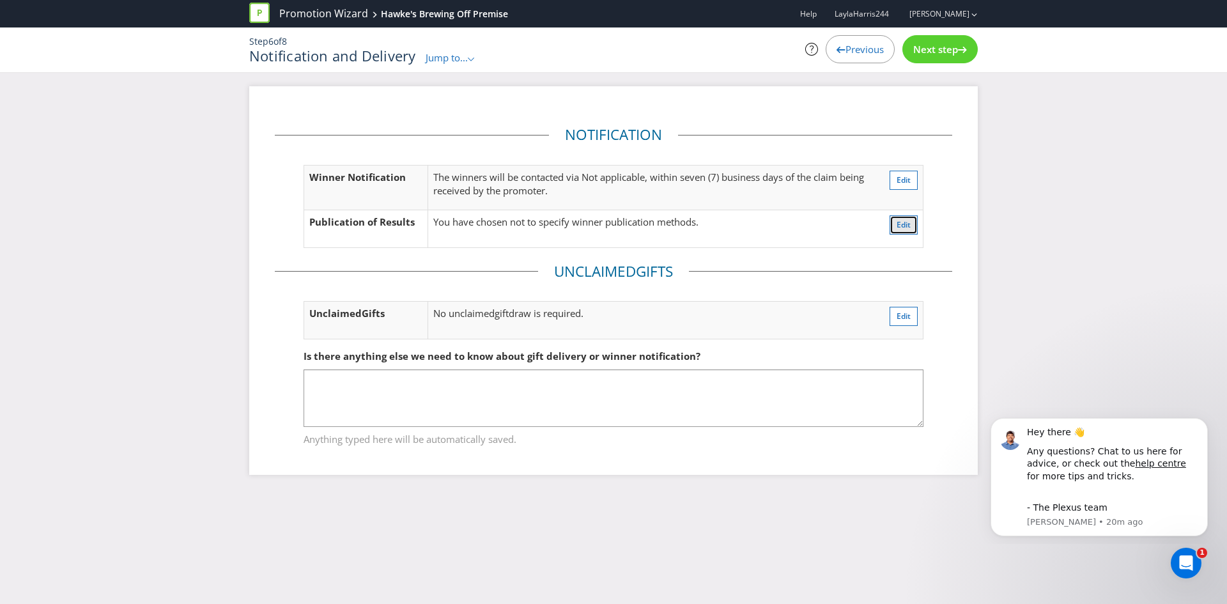
click at [899, 223] on span "Edit" at bounding box center [904, 224] width 14 height 11
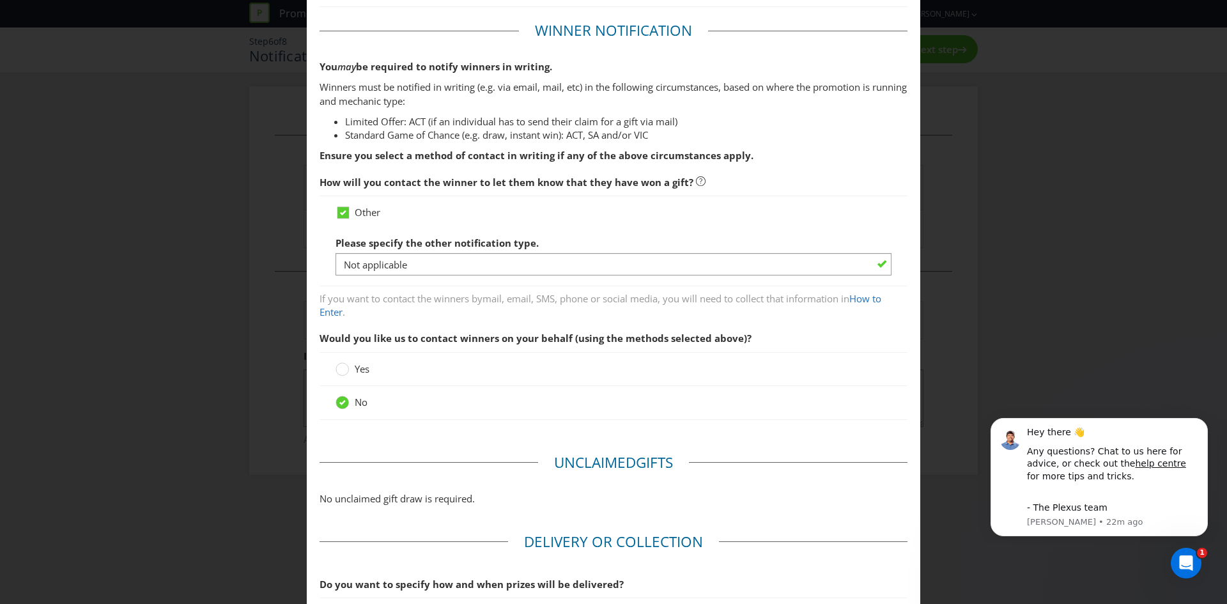
scroll to position [167, 0]
click at [592, 275] on div at bounding box center [614, 275] width 556 height 1
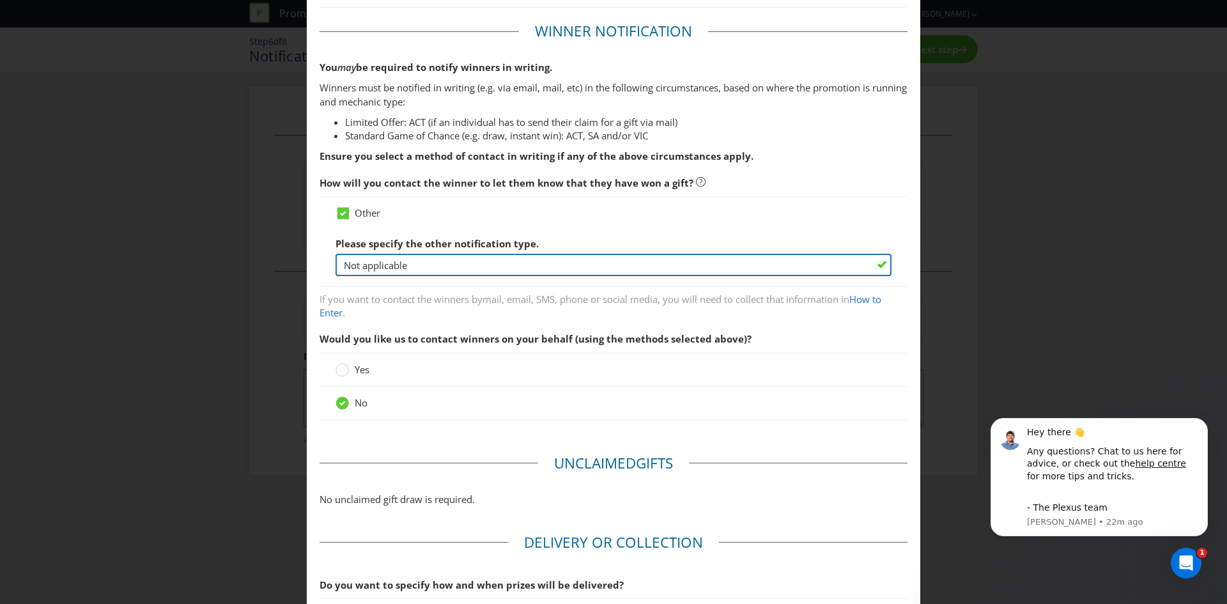
click at [590, 274] on input "Not applicable" at bounding box center [614, 265] width 556 height 22
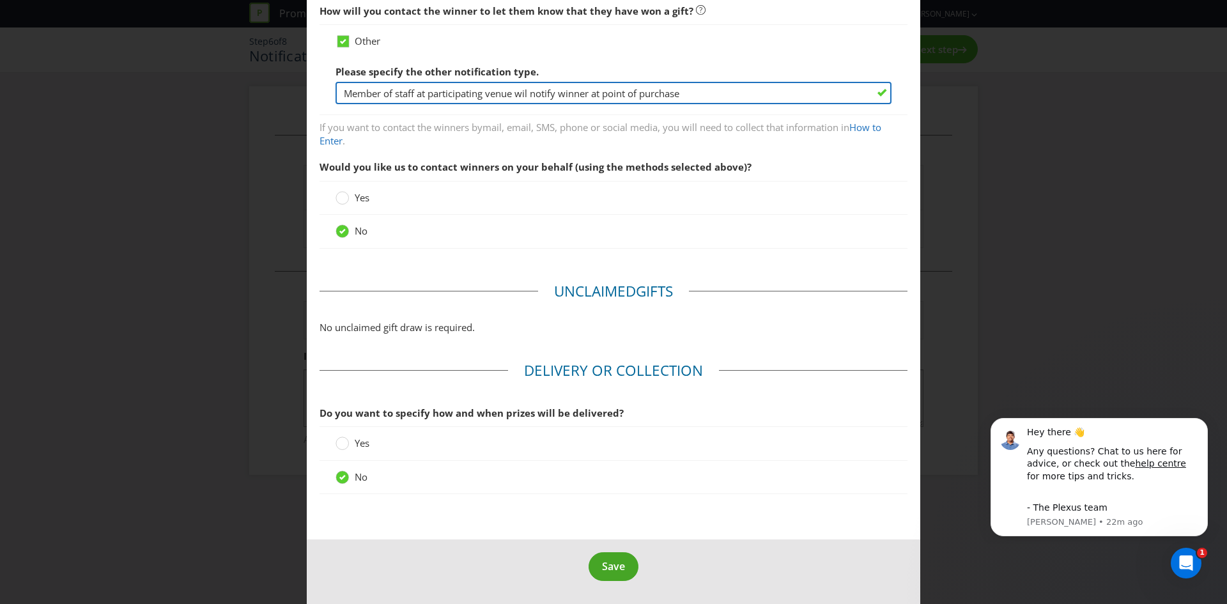
type input "Member of staff at participating venue wil notify winner at point of purchase"
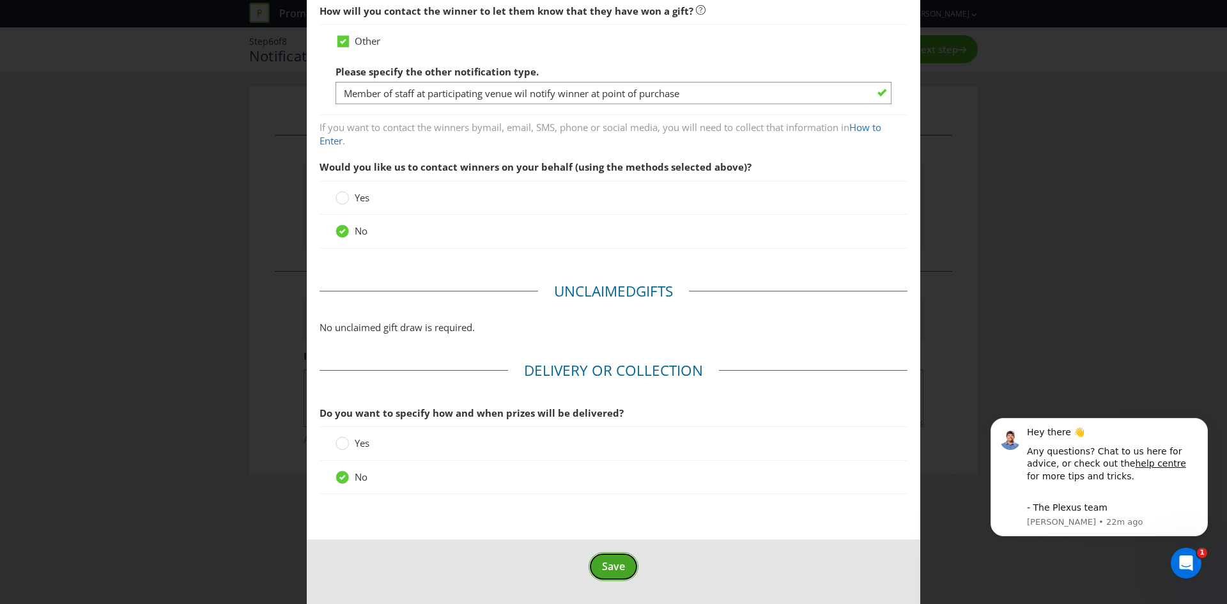
click at [608, 564] on span "Save" at bounding box center [613, 566] width 23 height 14
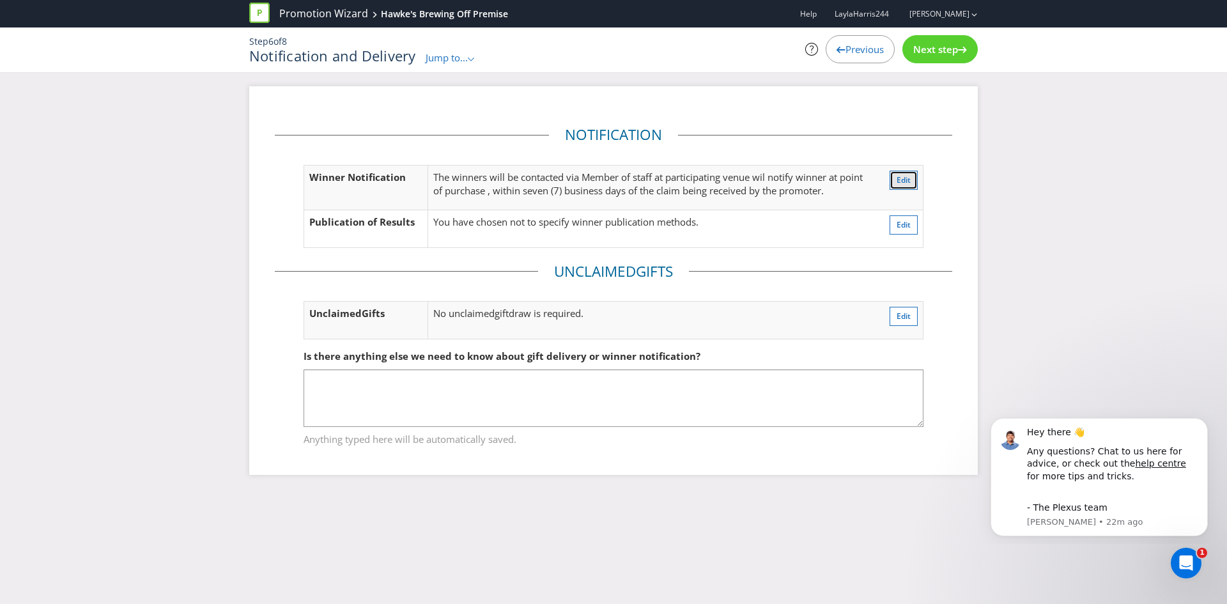
click at [906, 180] on span "Edit" at bounding box center [904, 179] width 14 height 11
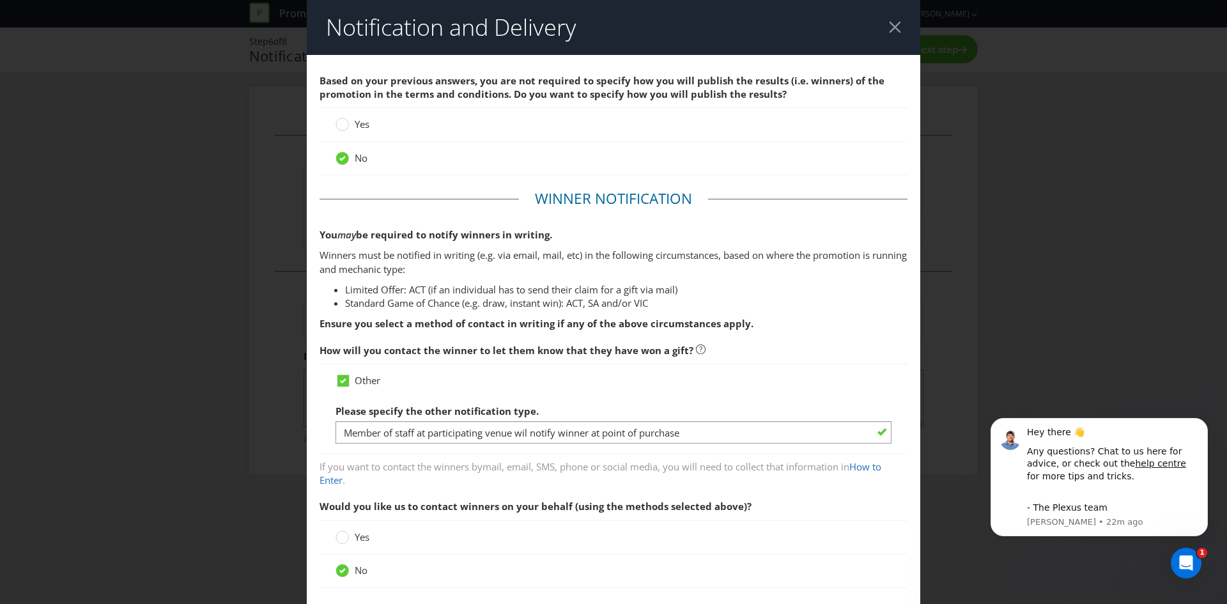
scroll to position [189, 0]
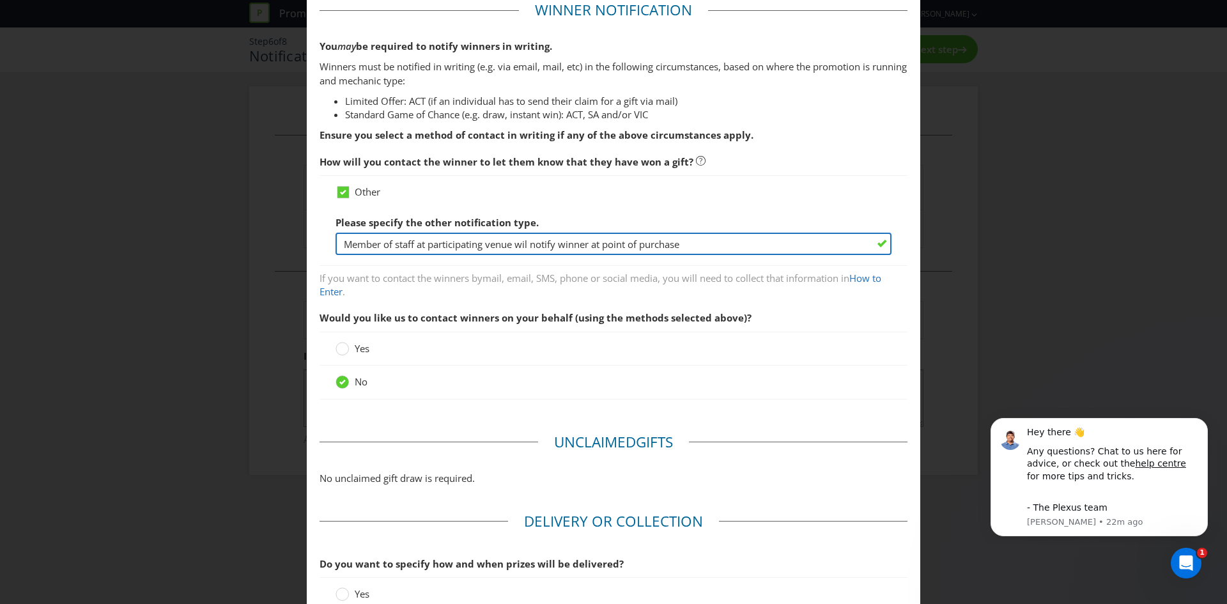
click at [353, 248] on input "Member of staff at participating venue wil notify winner at point of purchase" at bounding box center [614, 244] width 556 height 22
click at [350, 247] on input "Member of staff at participating venue wil notify winner at point of purchase" at bounding box center [614, 244] width 556 height 22
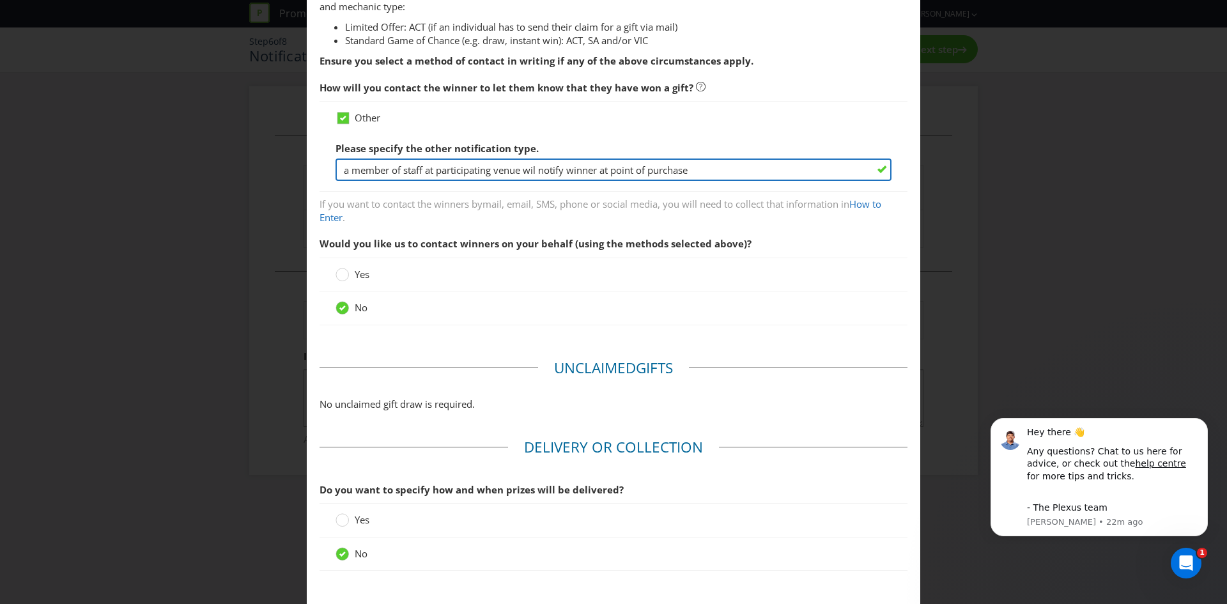
scroll to position [339, 0]
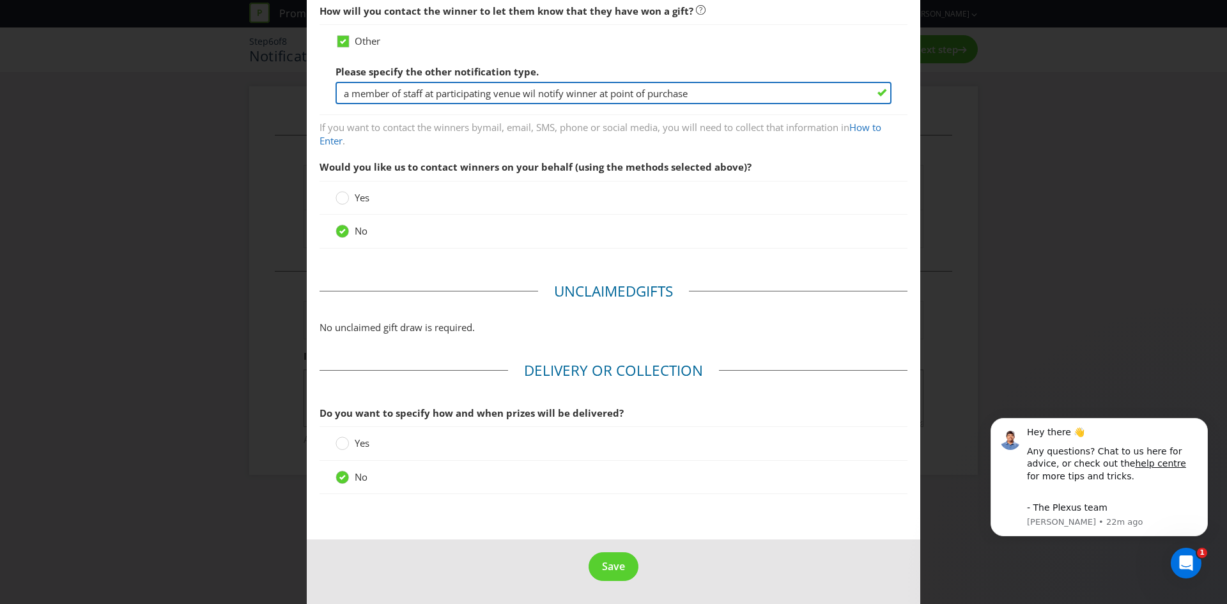
type input "a member of staff at participating venue wil notify winner at point of purchase"
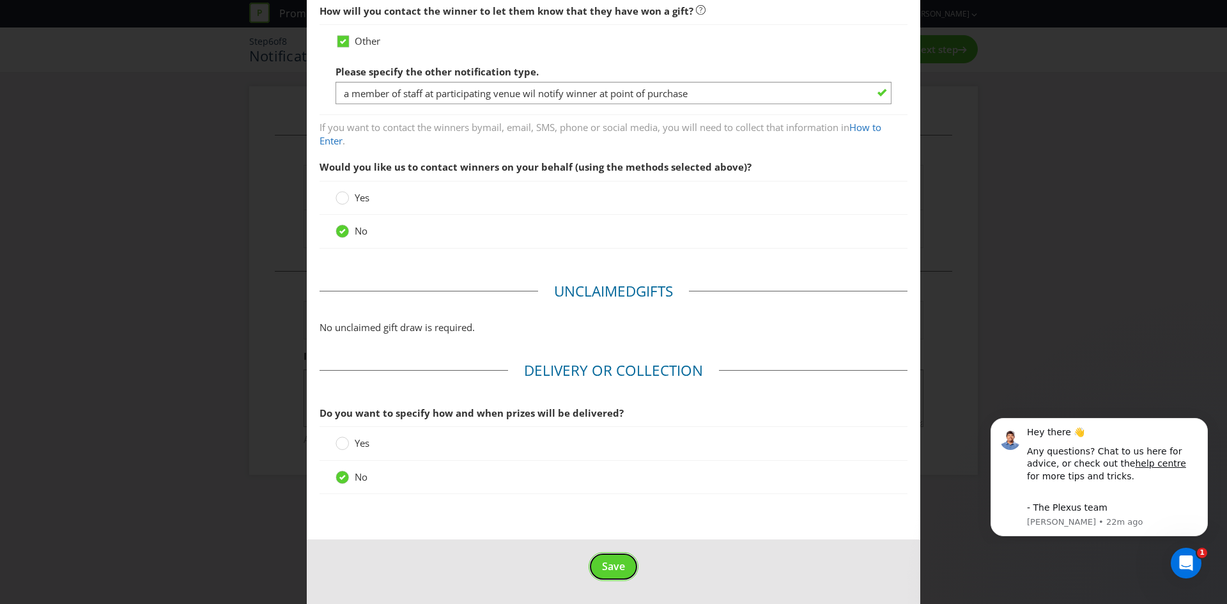
click at [611, 570] on span "Save" at bounding box center [613, 566] width 23 height 14
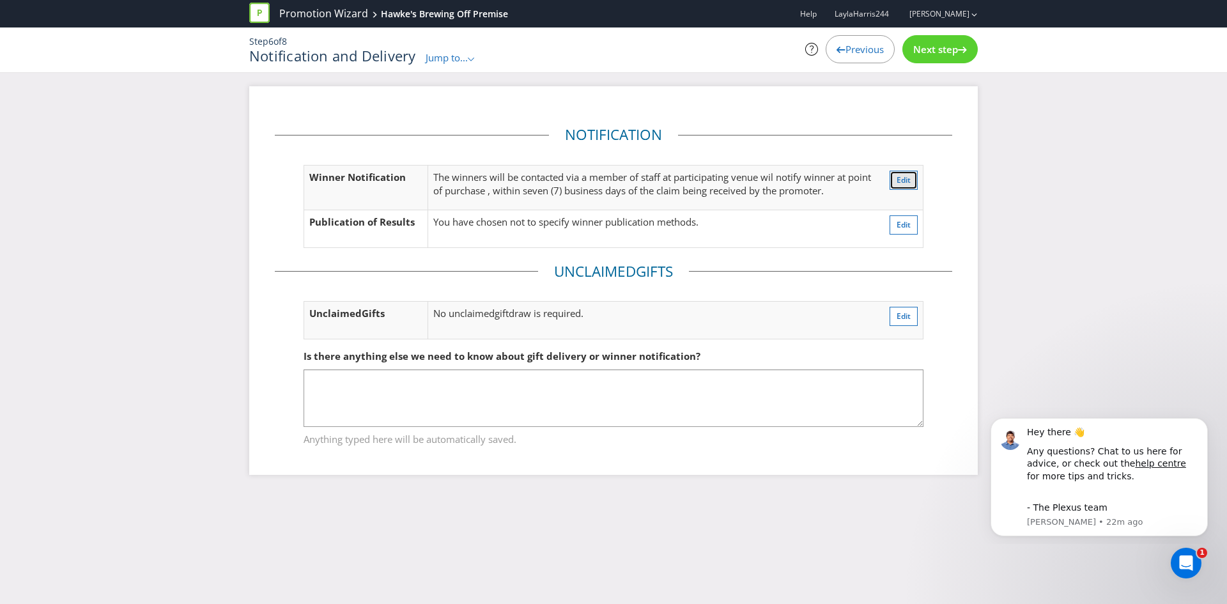
click at [900, 181] on span "Edit" at bounding box center [904, 179] width 14 height 11
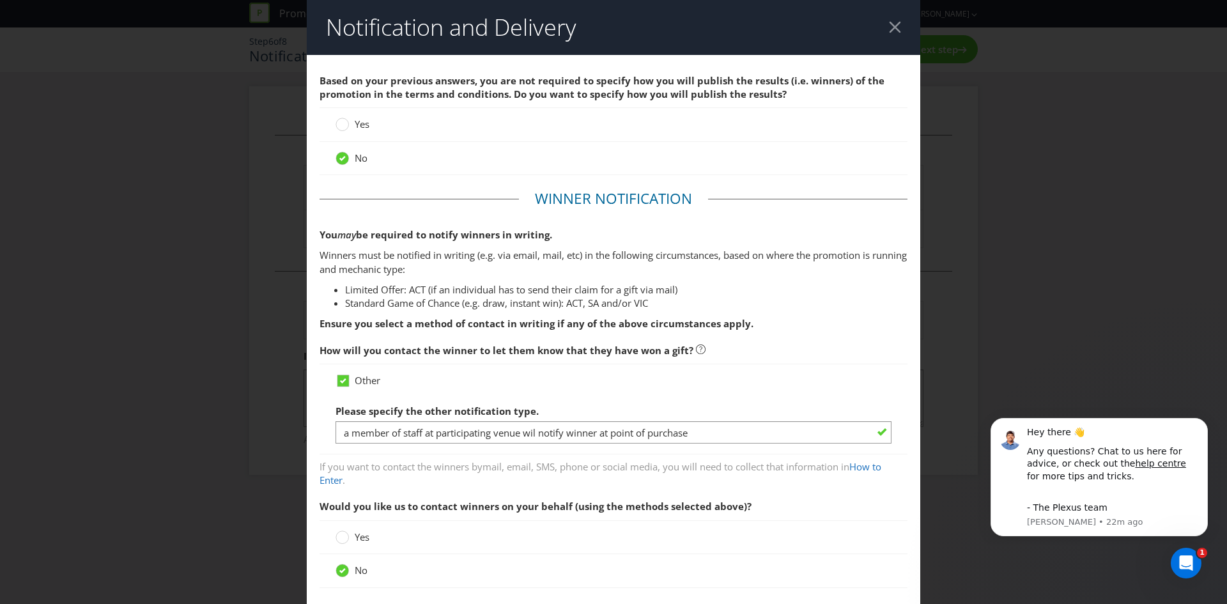
scroll to position [189, 0]
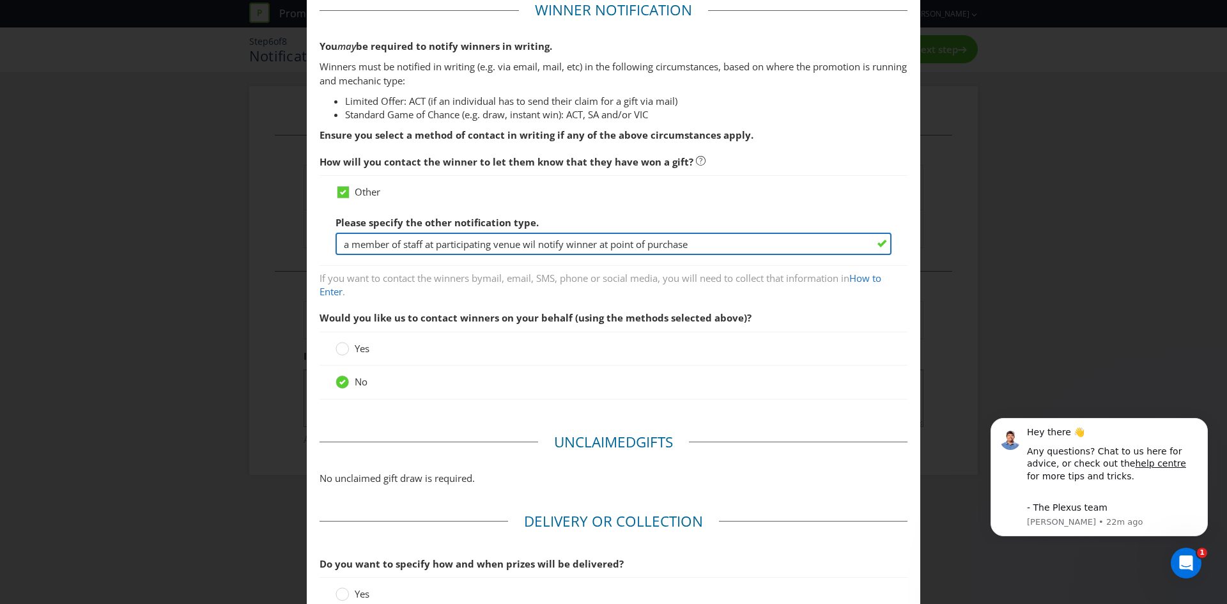
click at [534, 246] on input "a member of staff at participating venue wil notify winner at point of purchase" at bounding box center [614, 244] width 556 height 22
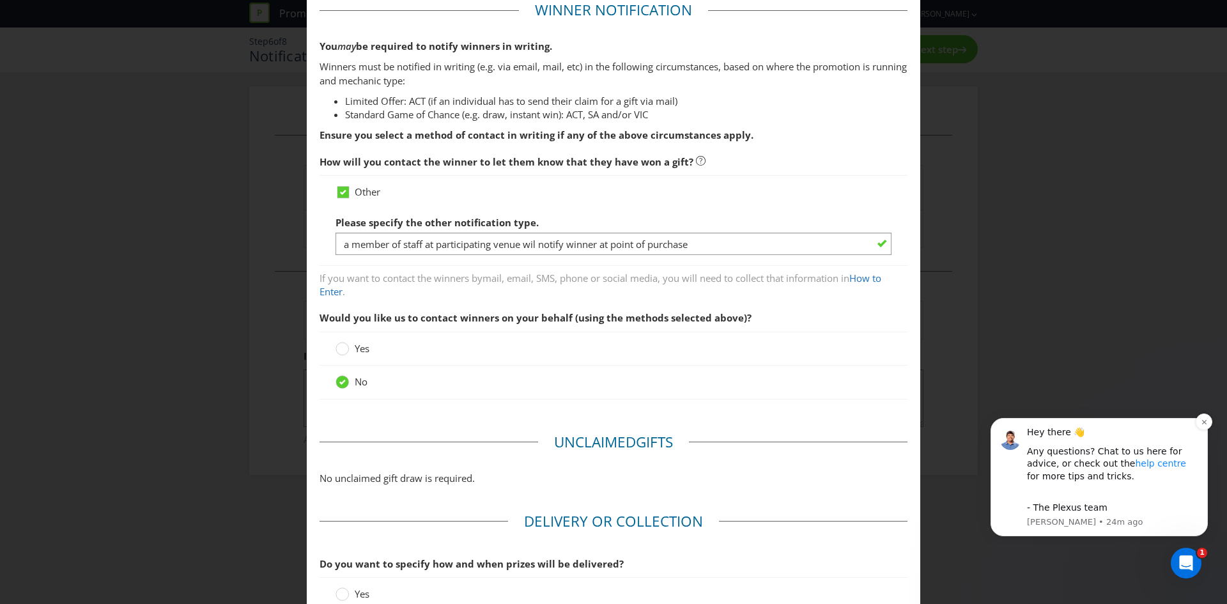
click at [1135, 467] on link "help centre" at bounding box center [1160, 463] width 50 height 10
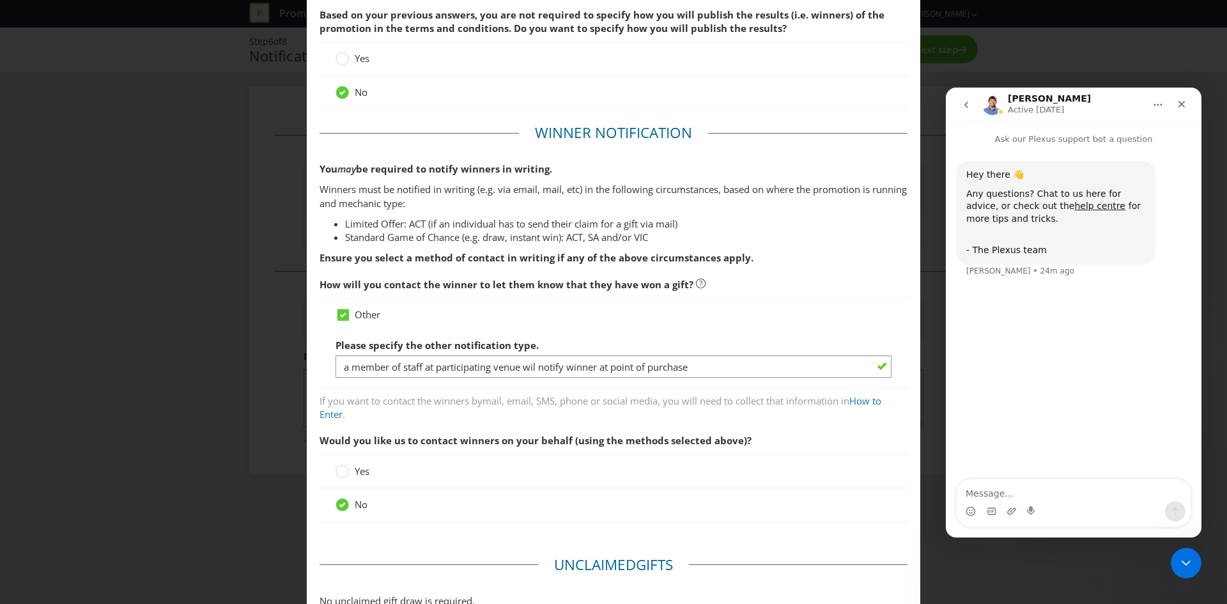
scroll to position [61, 0]
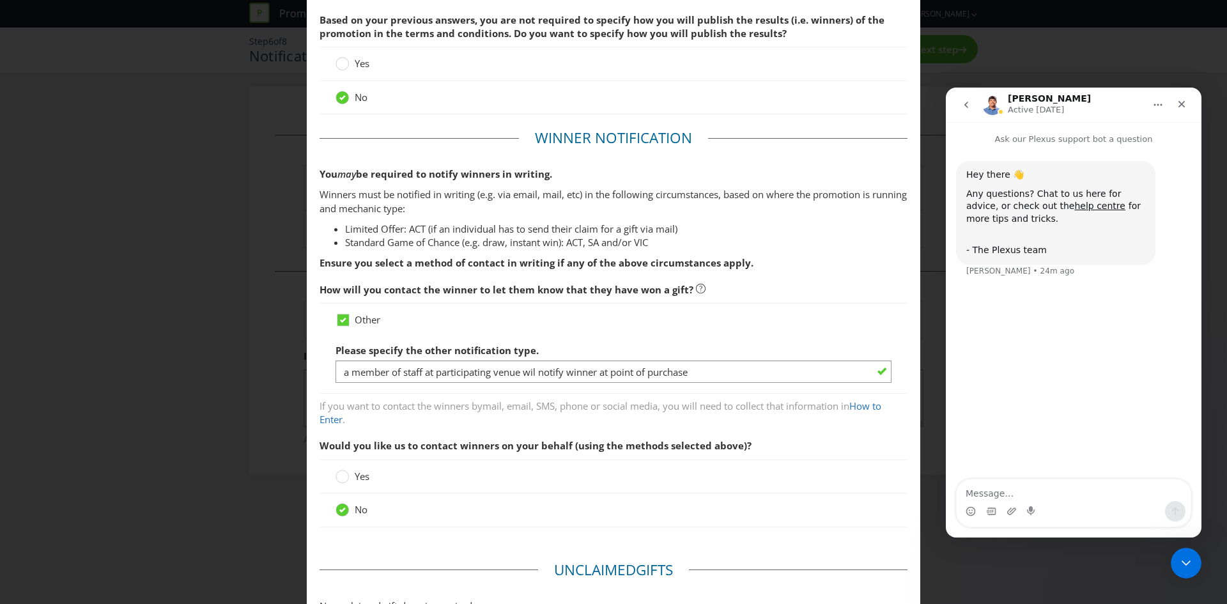
click at [1028, 488] on textarea "Message…" at bounding box center [1074, 490] width 234 height 22
type textarea "I ma unusre how to complete the winner notification section"
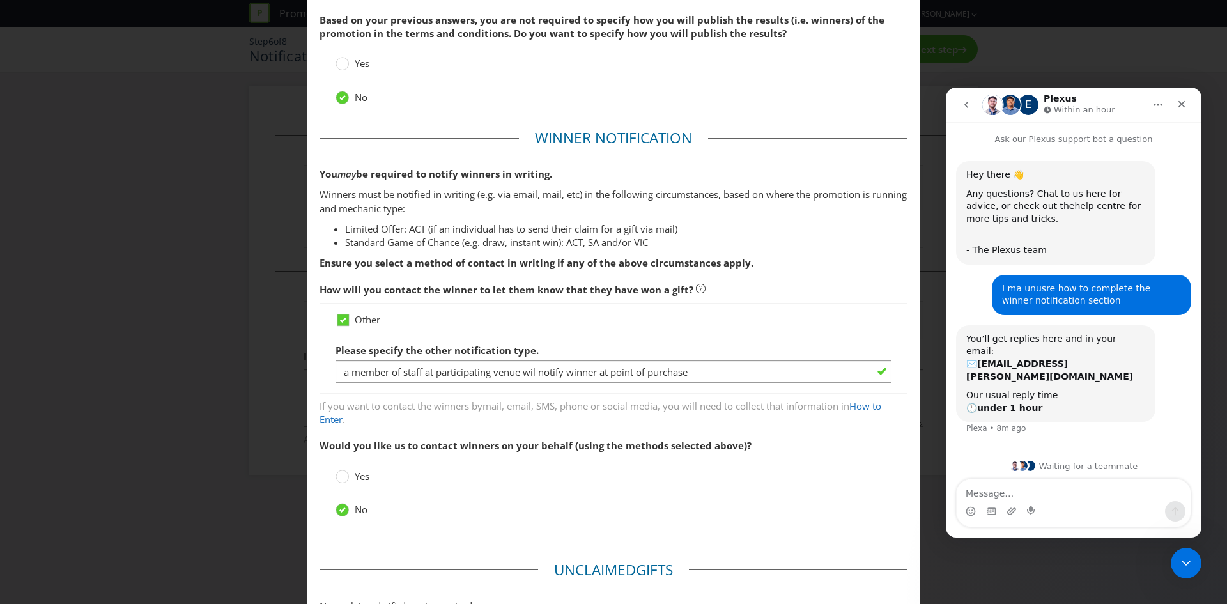
click at [564, 52] on div "Based on your previous answers, you are not required to specify how you will pu…" at bounding box center [614, 64] width 588 height 115
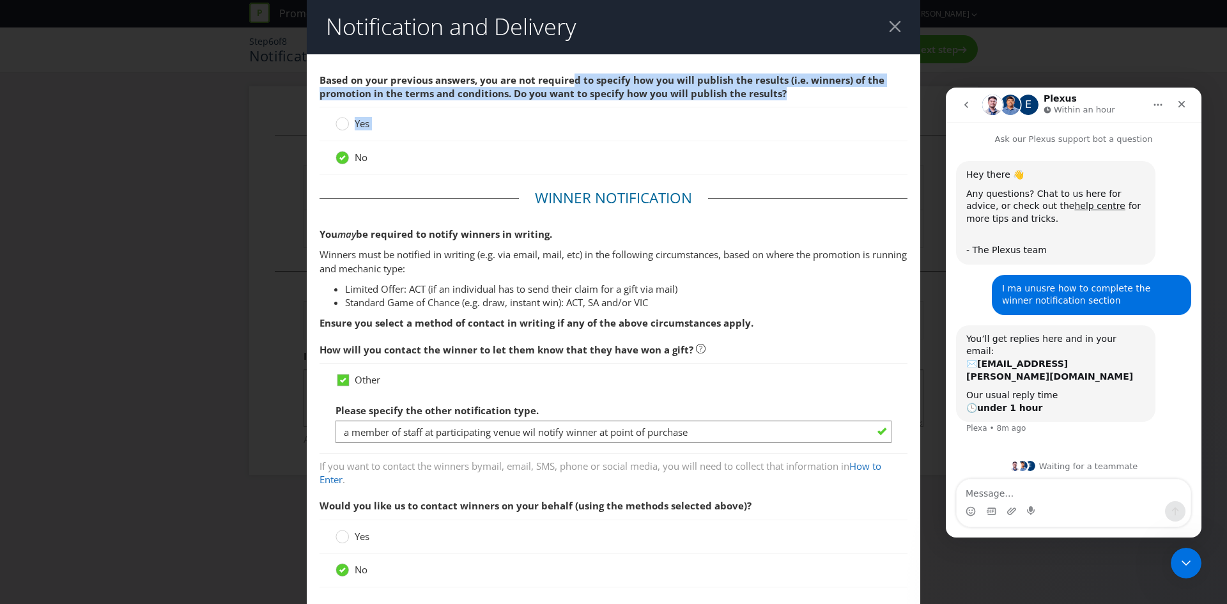
scroll to position [0, 0]
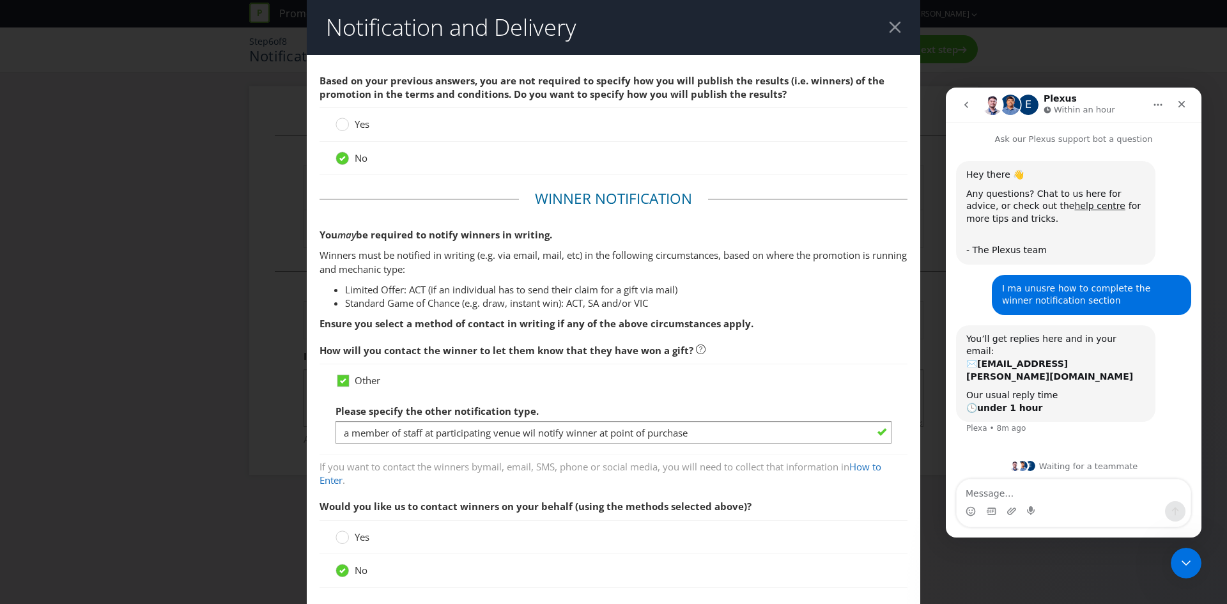
click at [893, 27] on div at bounding box center [895, 27] width 12 height 12
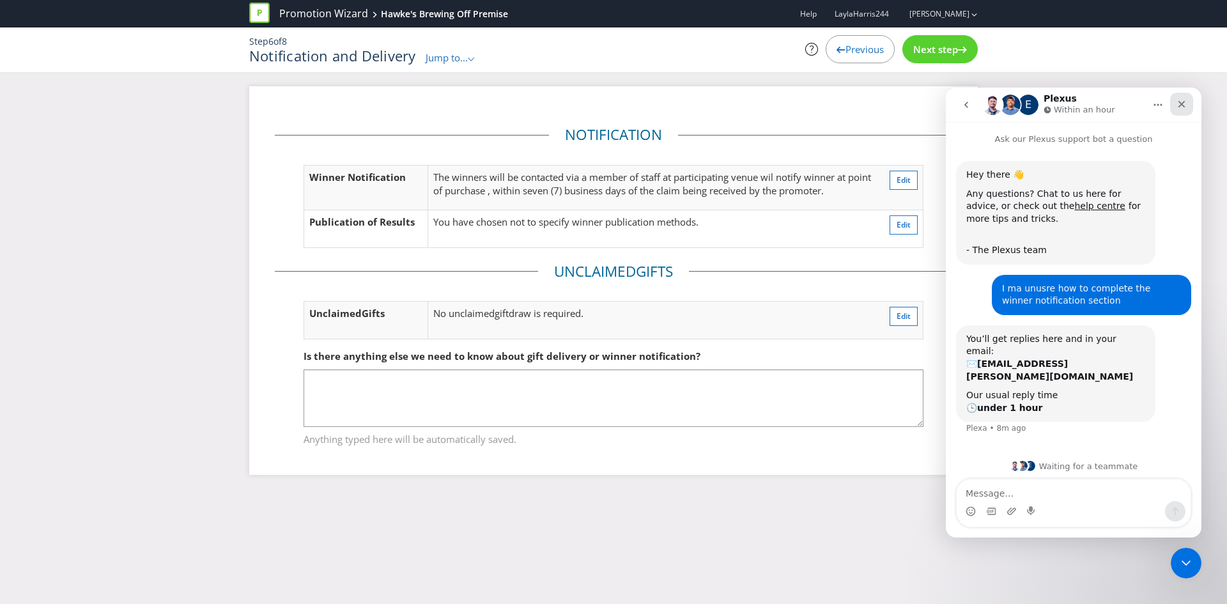
click at [1185, 105] on icon "Close" at bounding box center [1181, 104] width 10 height 10
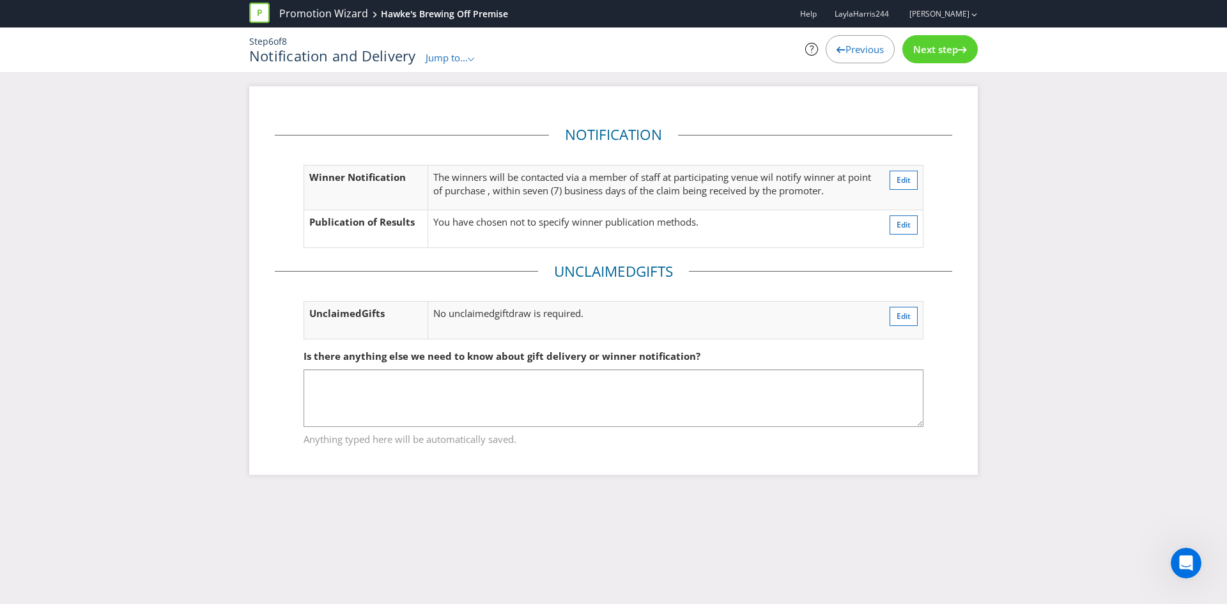
click at [256, 10] on icon at bounding box center [259, 13] width 20 height 20
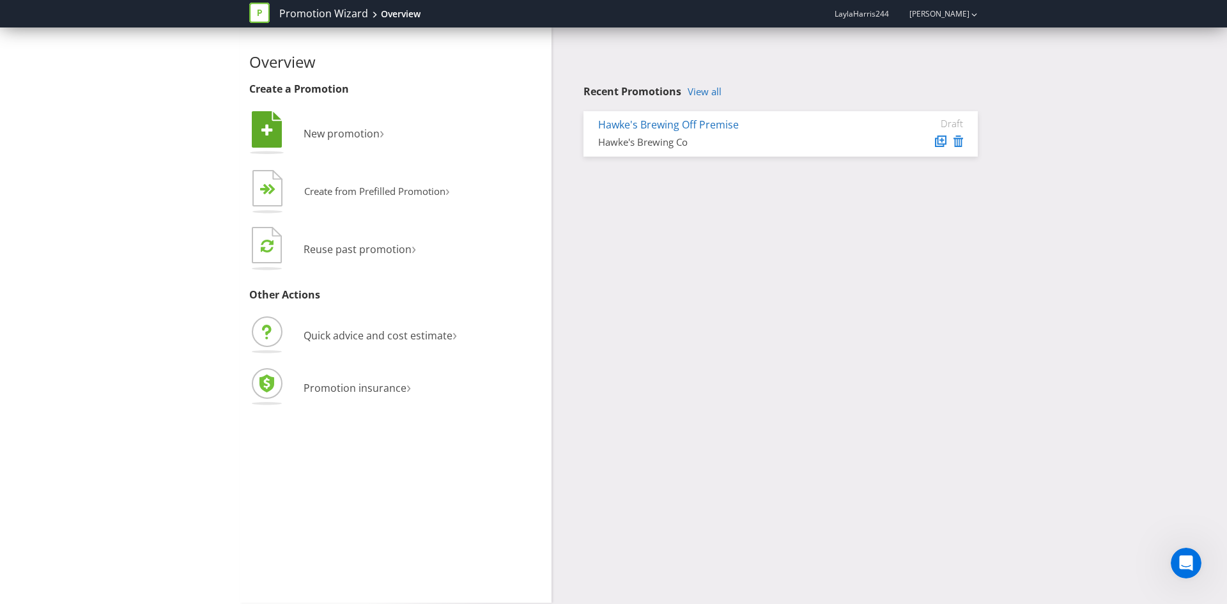
click at [367, 142] on li " New promotion ›" at bounding box center [395, 135] width 293 height 52
click at [353, 134] on span "New promotion" at bounding box center [342, 134] width 76 height 14
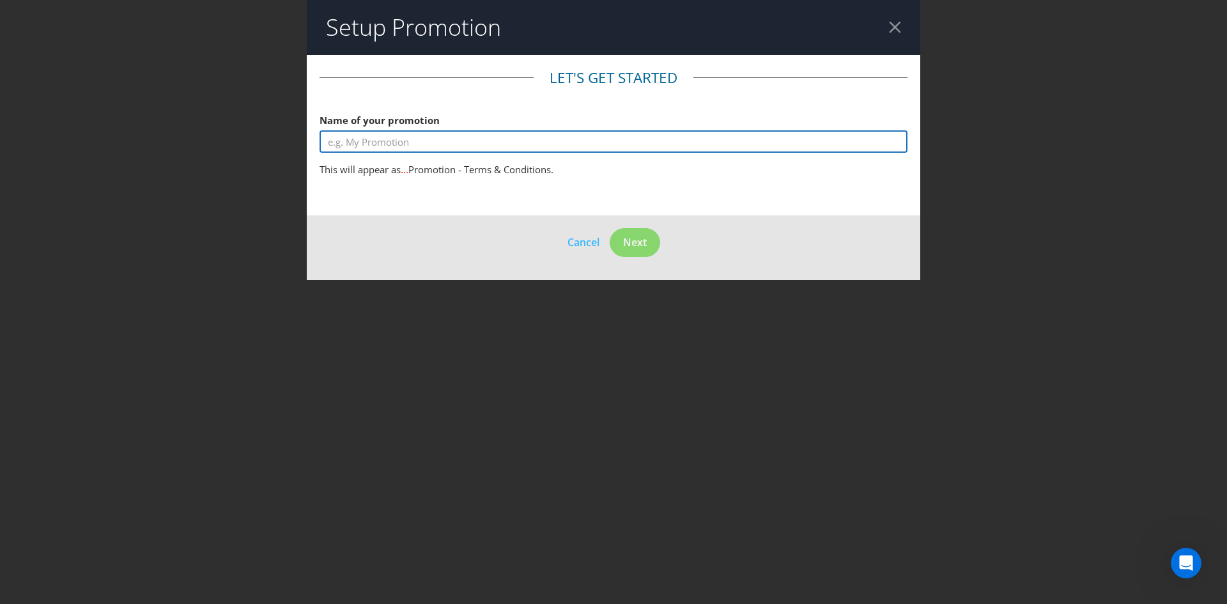
click at [426, 145] on input "text" at bounding box center [614, 141] width 588 height 22
type input "Hawke's On Premise 6pck"
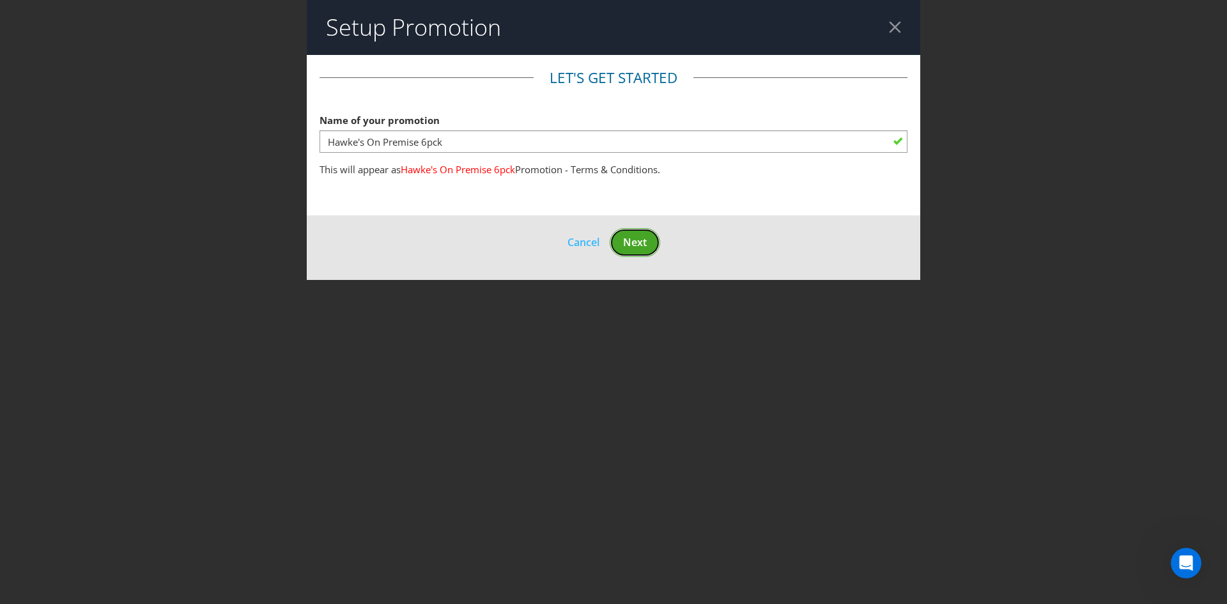
click at [638, 242] on span "Next" at bounding box center [635, 242] width 24 height 14
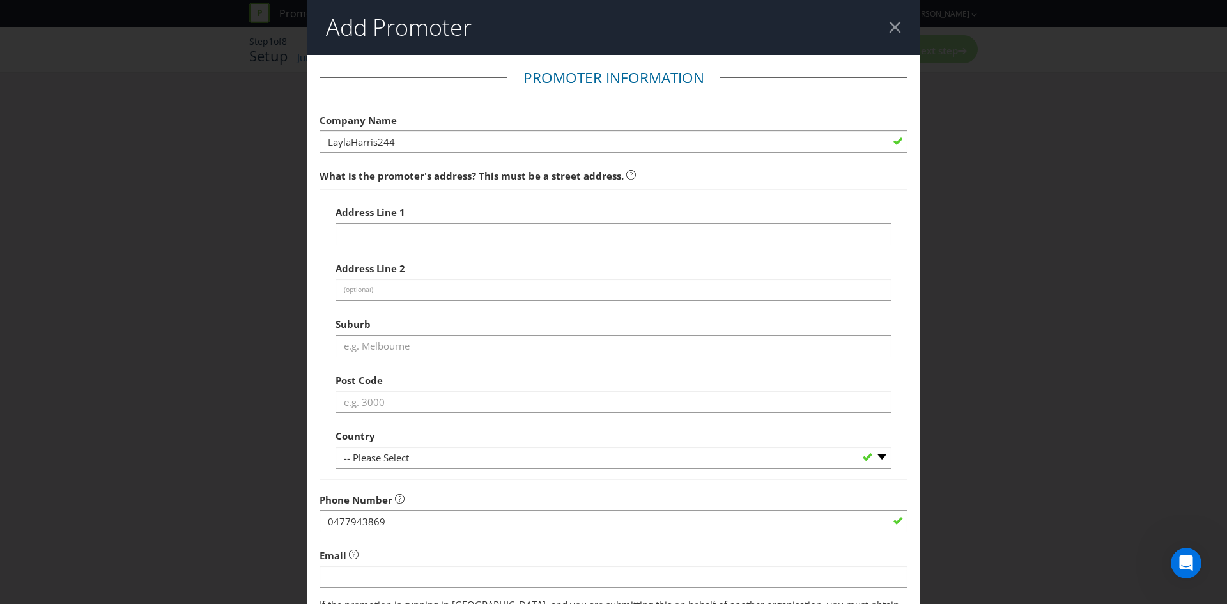
click at [889, 22] on div at bounding box center [895, 27] width 12 height 12
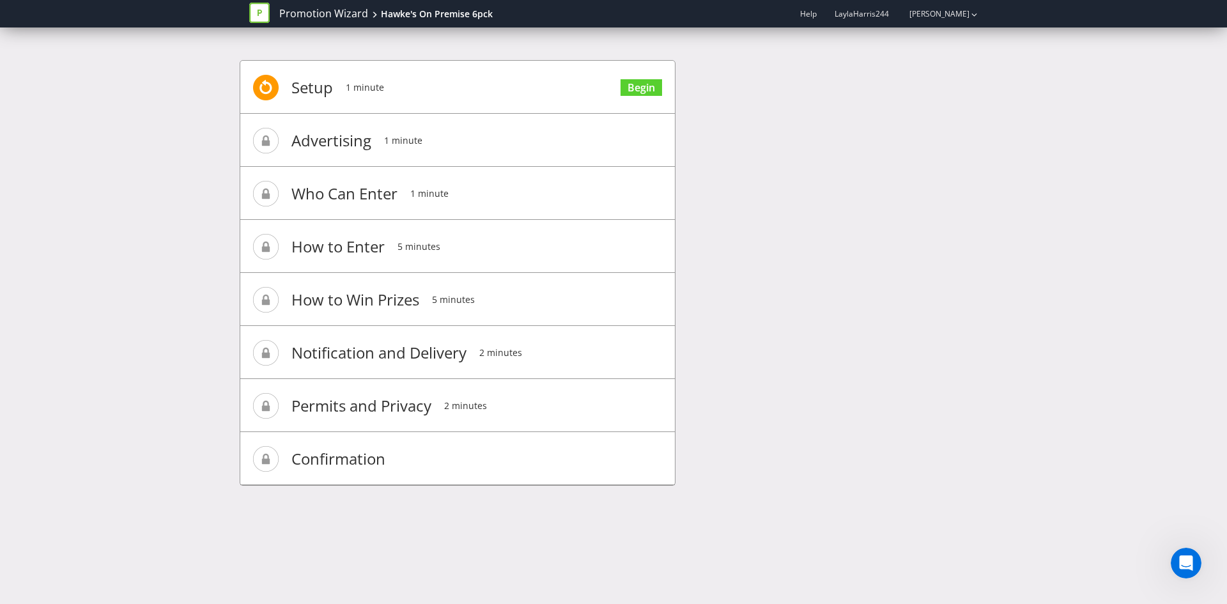
click at [461, 95] on li "Setup 1 minute Begin" at bounding box center [457, 87] width 435 height 53
click at [279, 12] on div at bounding box center [264, 14] width 30 height 26
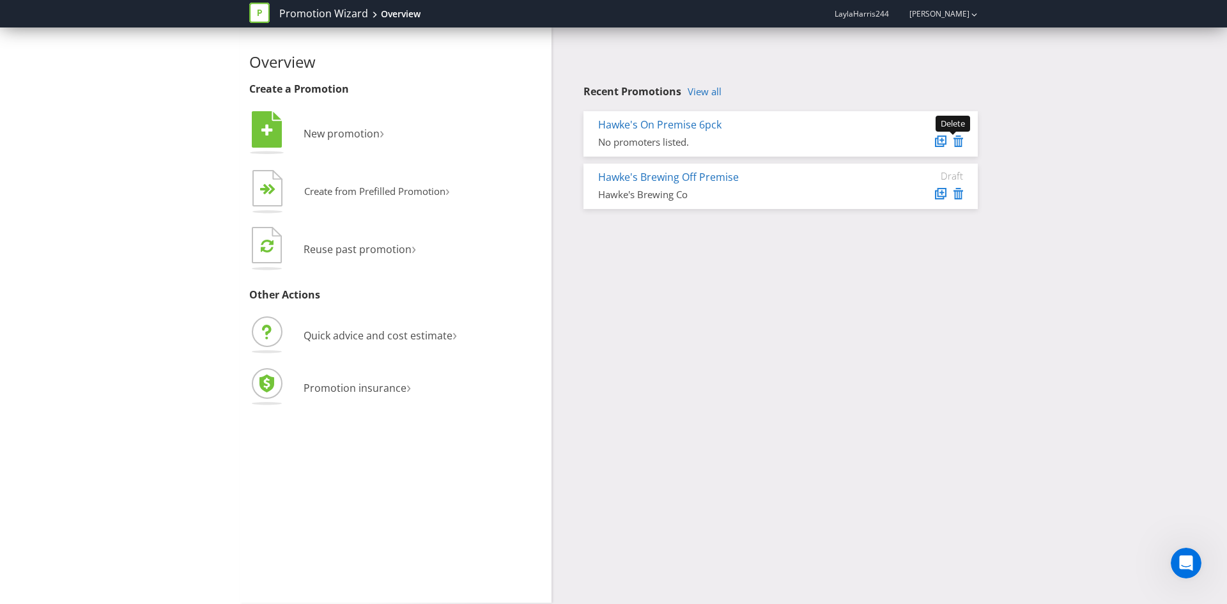
click at [959, 141] on icon at bounding box center [958, 141] width 10 height 12
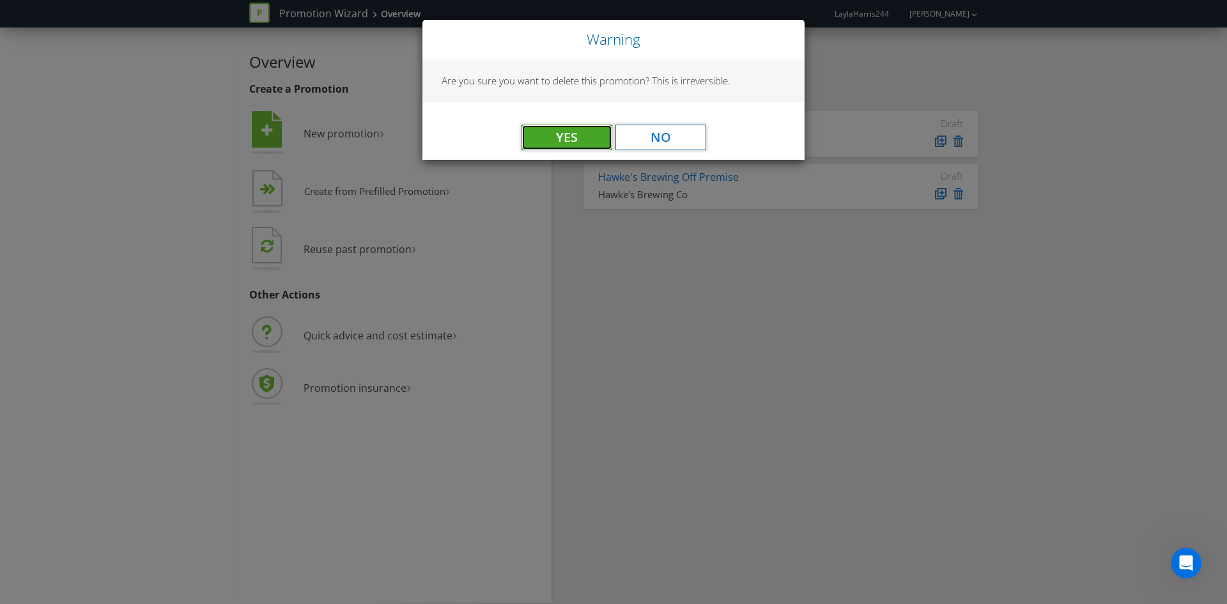
drag, startPoint x: 548, startPoint y: 131, endPoint x: 542, endPoint y: 133, distance: 6.7
click at [548, 132] on button "Yes" at bounding box center [566, 138] width 91 height 26
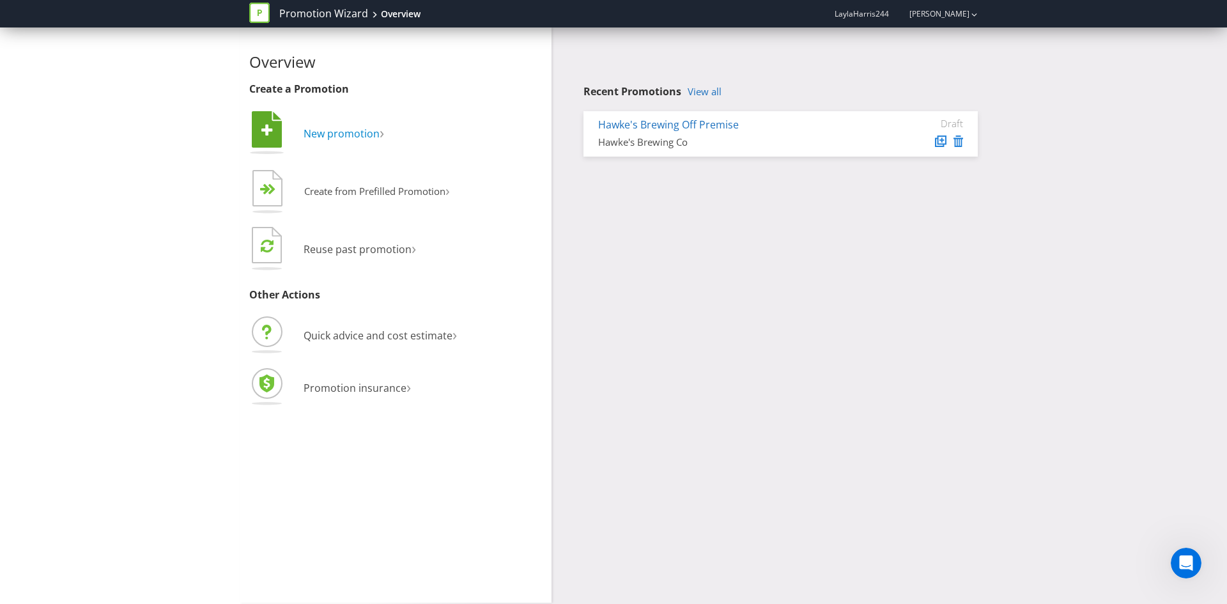
click at [314, 131] on span "New promotion" at bounding box center [342, 134] width 76 height 14
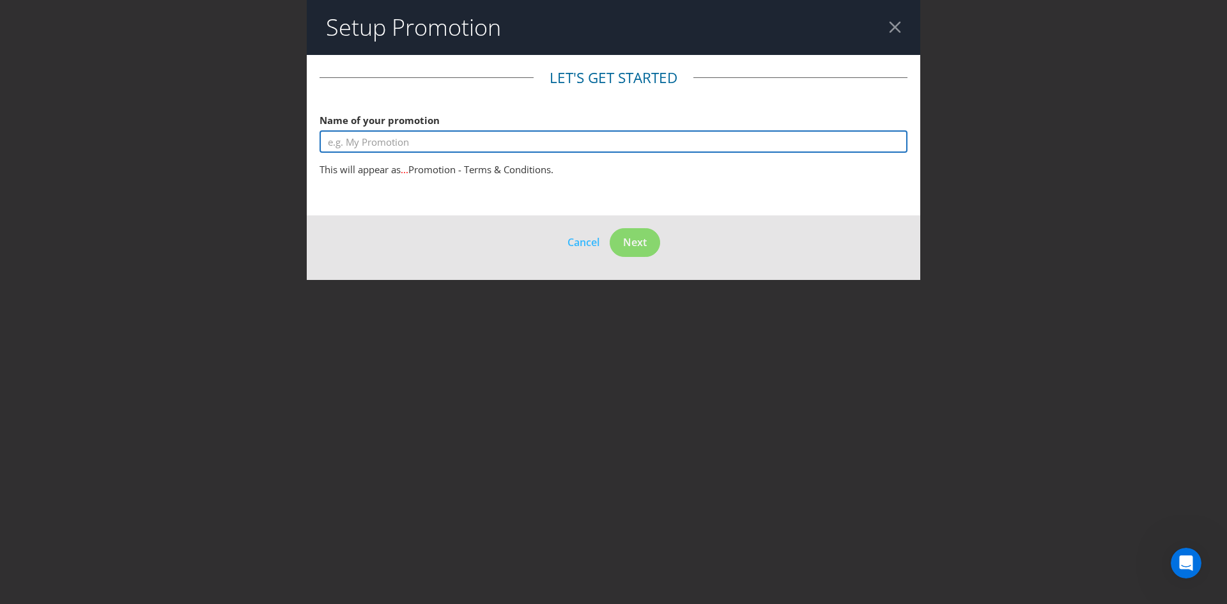
click at [528, 149] on input "text" at bounding box center [614, 141] width 588 height 22
type input "[PERSON_NAME] Off Prem 6pck"
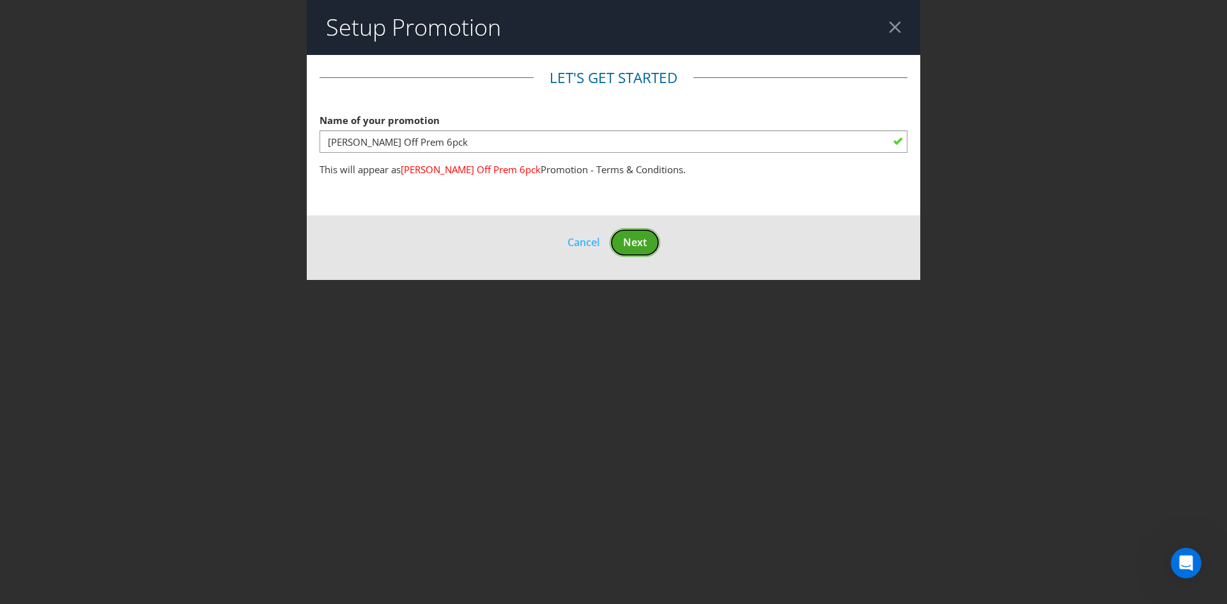
click at [641, 243] on span "Next" at bounding box center [635, 242] width 24 height 14
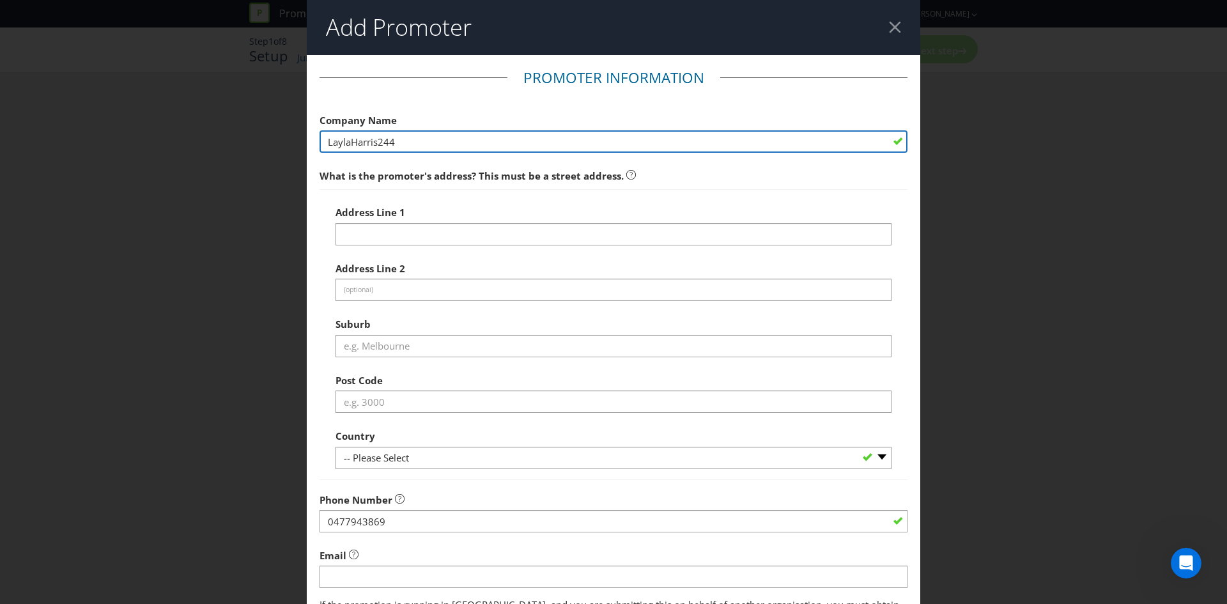
click at [415, 134] on input "LaylaHarris244" at bounding box center [614, 141] width 588 height 22
type input "Hawke's Brewing Co"
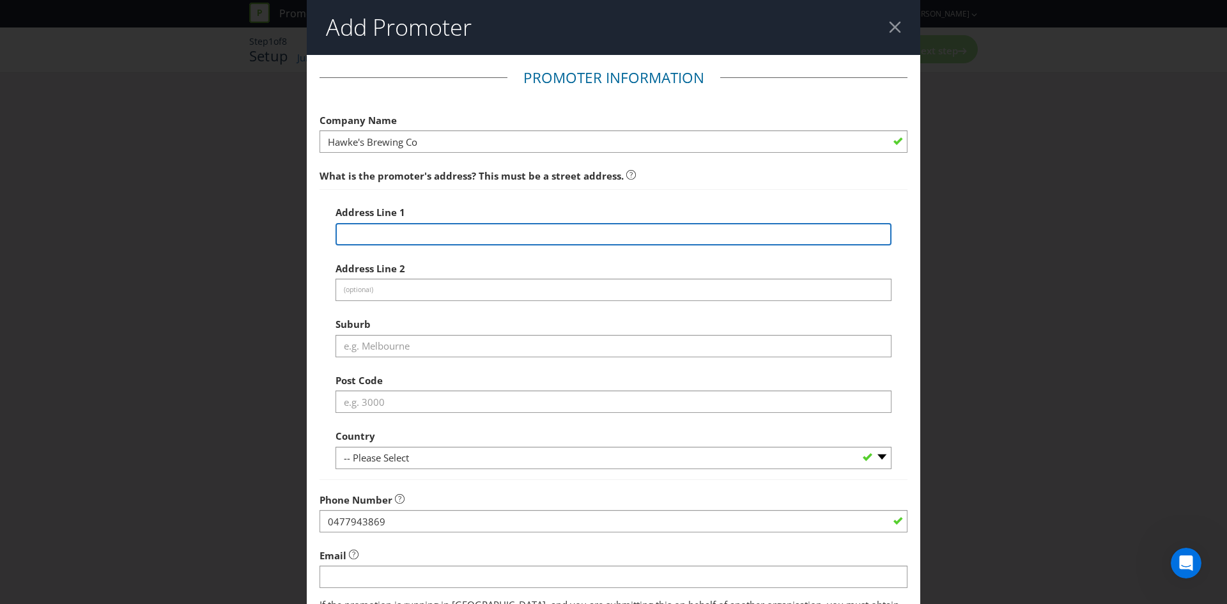
click at [390, 234] on input "text" at bounding box center [614, 234] width 556 height 22
type input "[STREET_ADDRESS]"
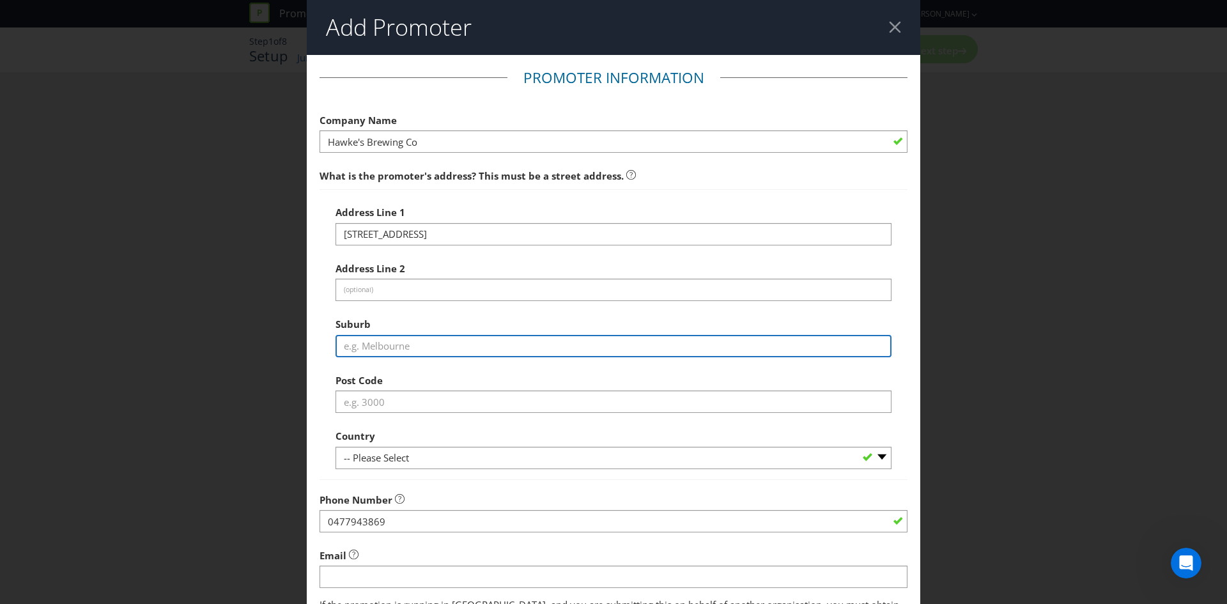
type input "[GEOGRAPHIC_DATA]"
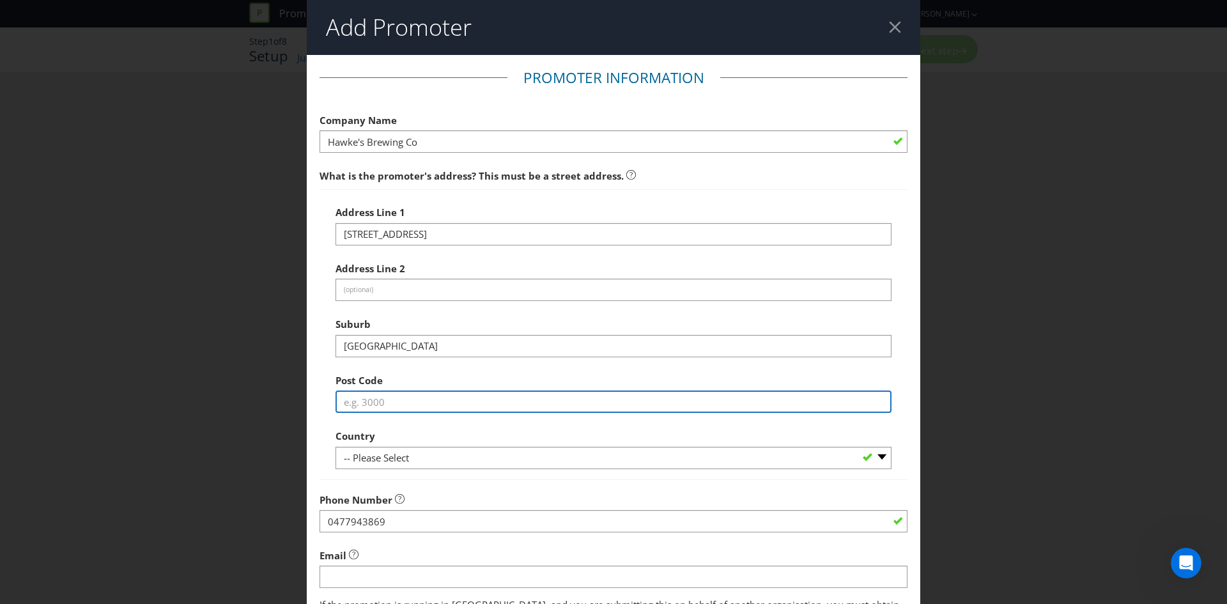
type input "2204"
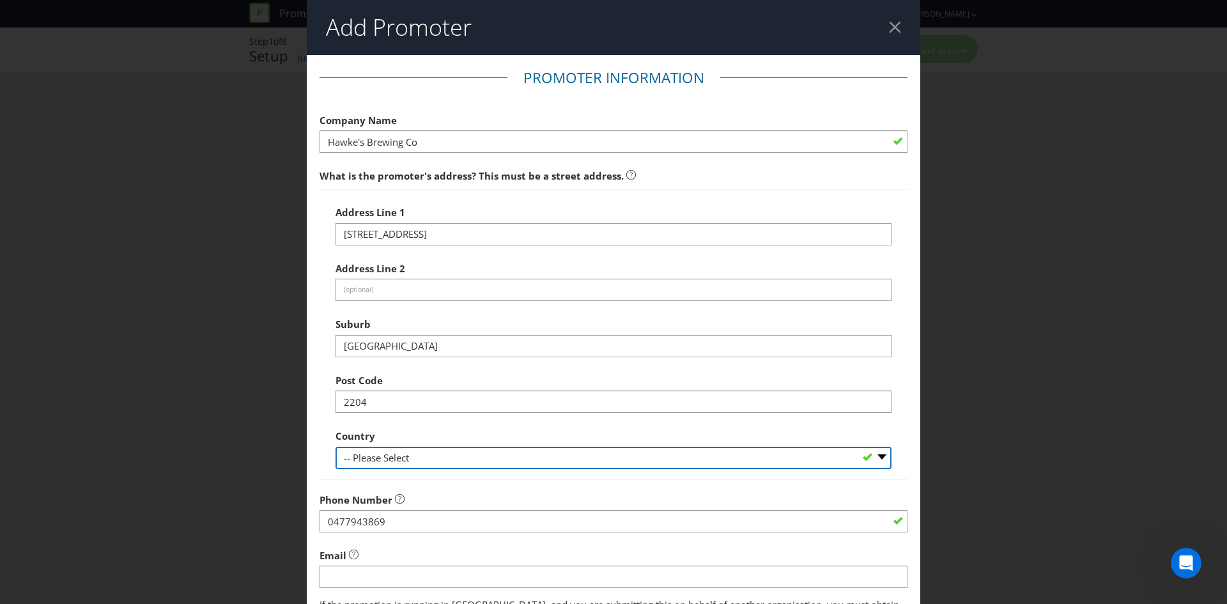
select select "AU"
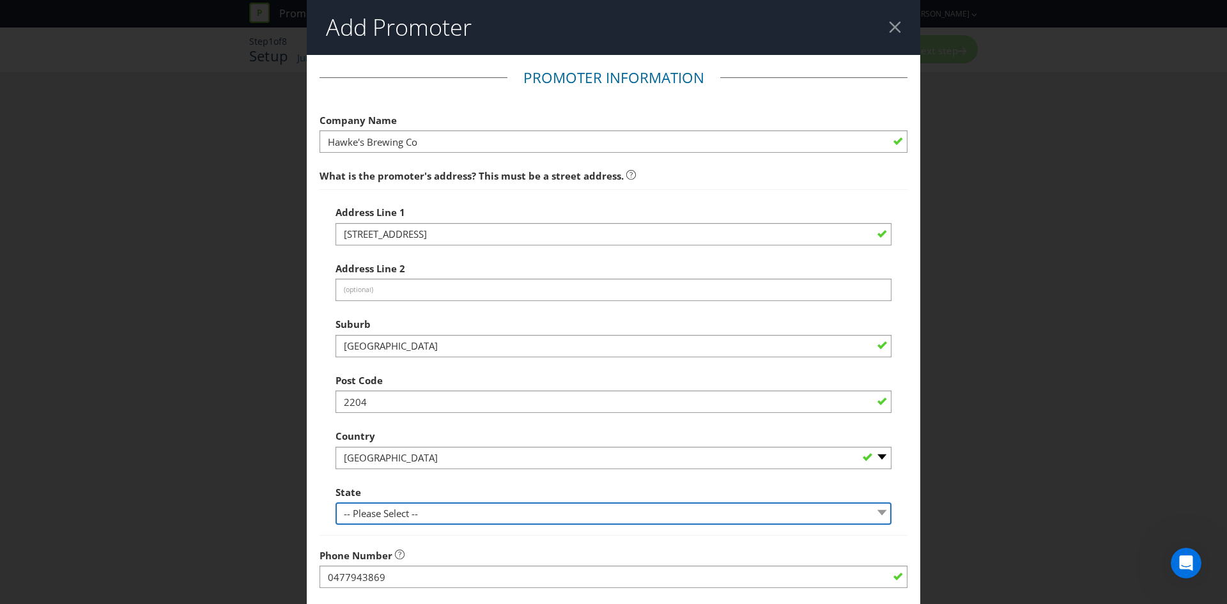
select select "[GEOGRAPHIC_DATA]"
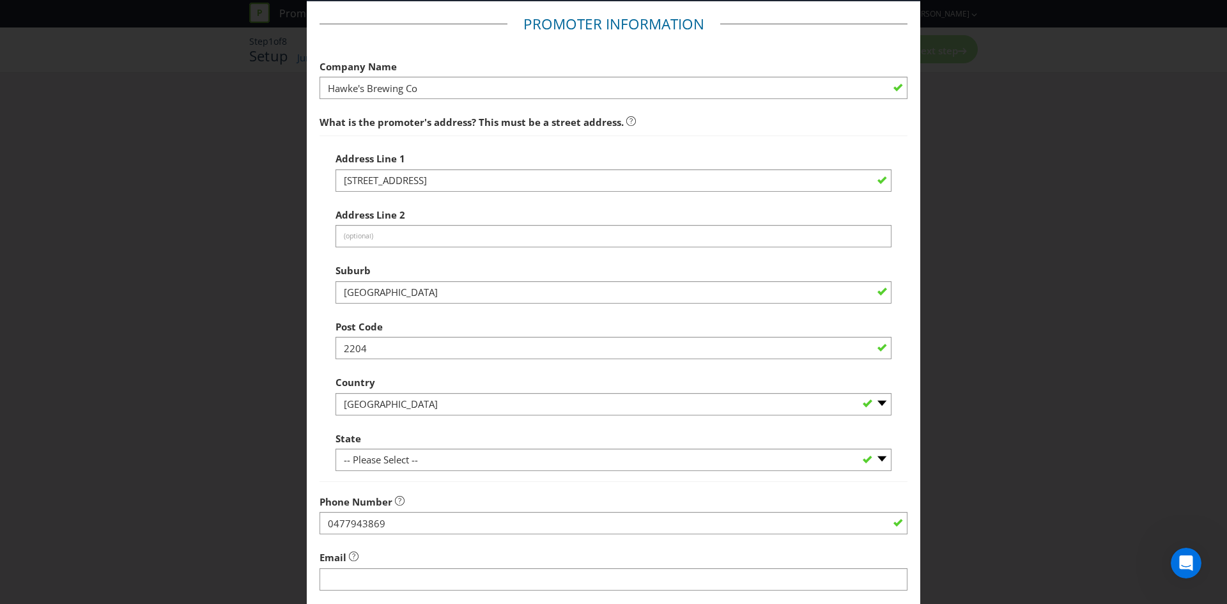
scroll to position [128, 0]
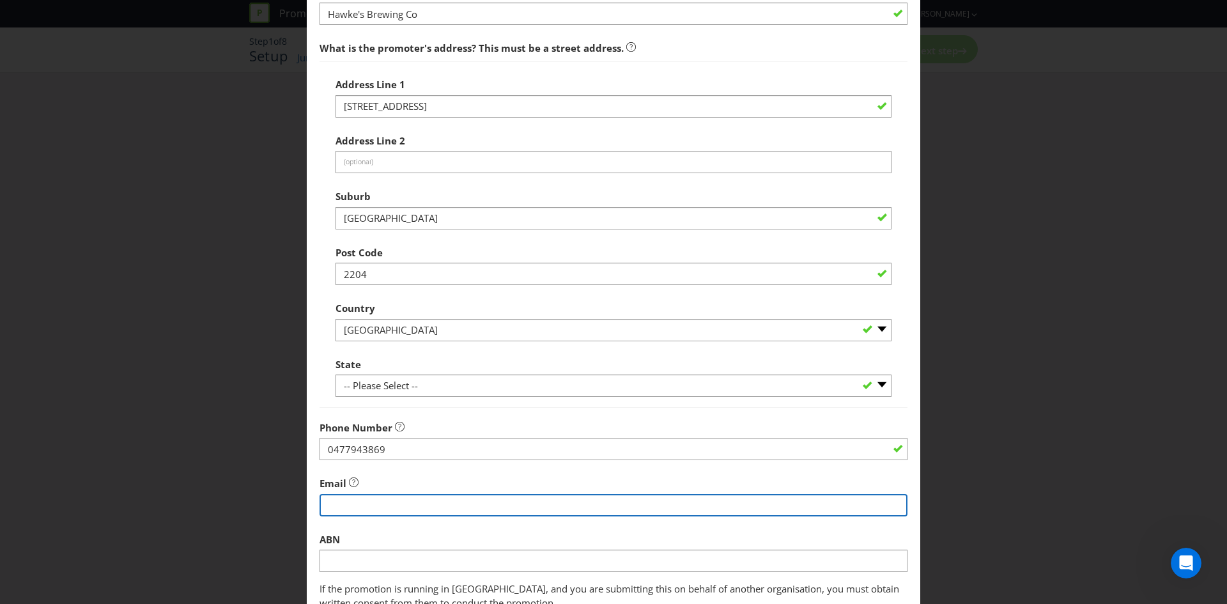
click at [408, 505] on input "string" at bounding box center [614, 505] width 588 height 22
type input "[EMAIL_ADDRESS][PERSON_NAME][DOMAIN_NAME]"
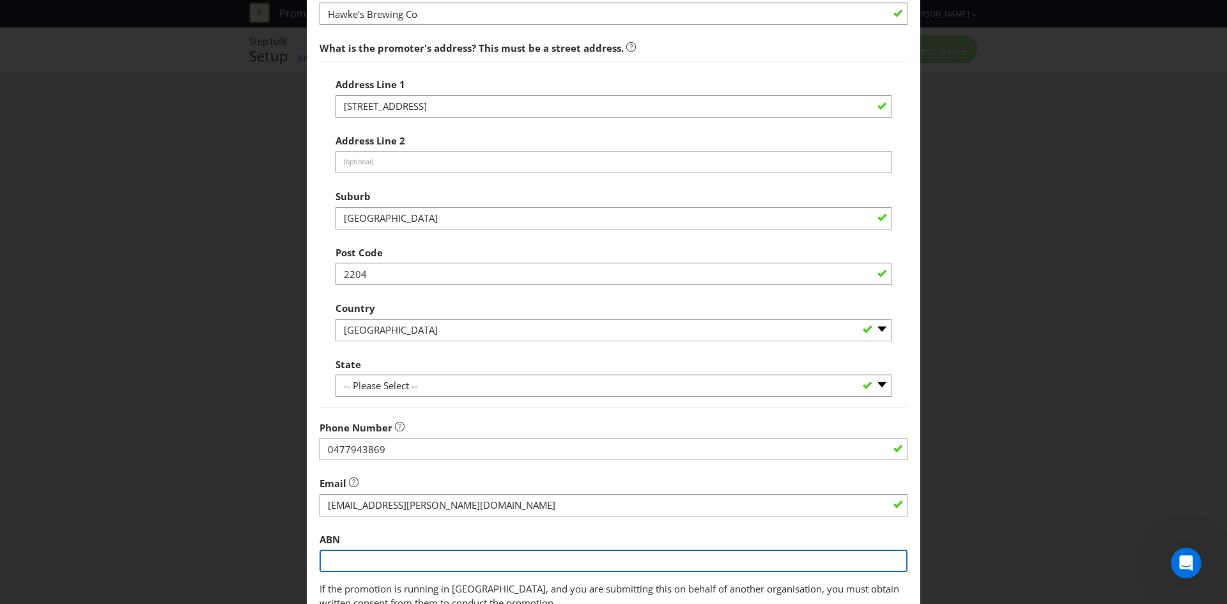
click at [410, 557] on input "text" at bounding box center [614, 561] width 588 height 22
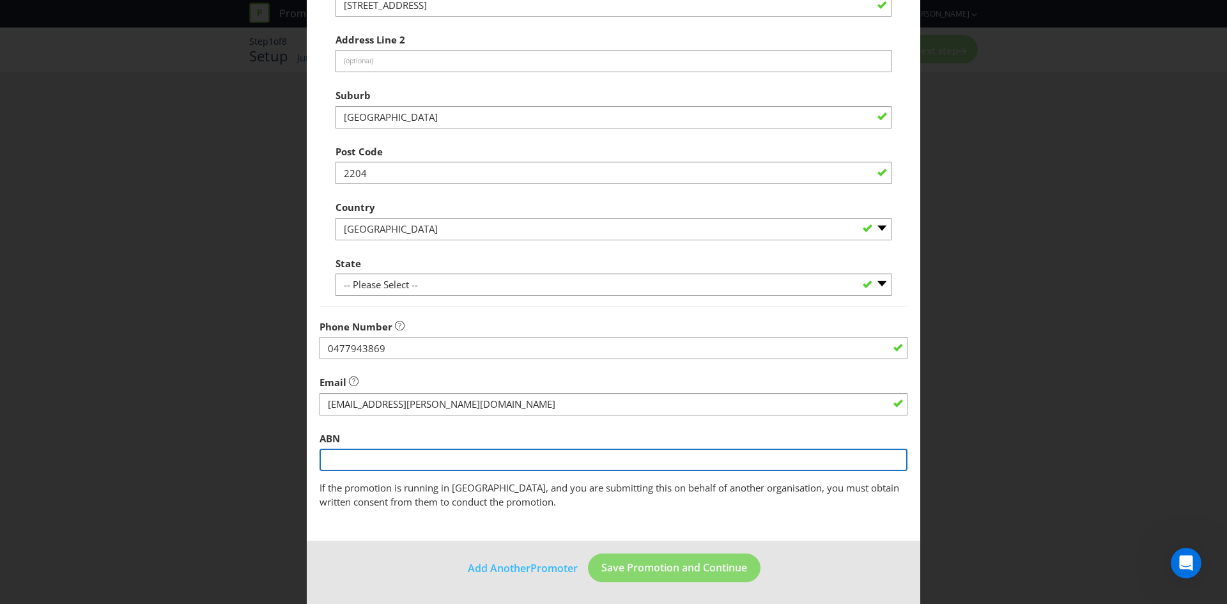
scroll to position [230, 0]
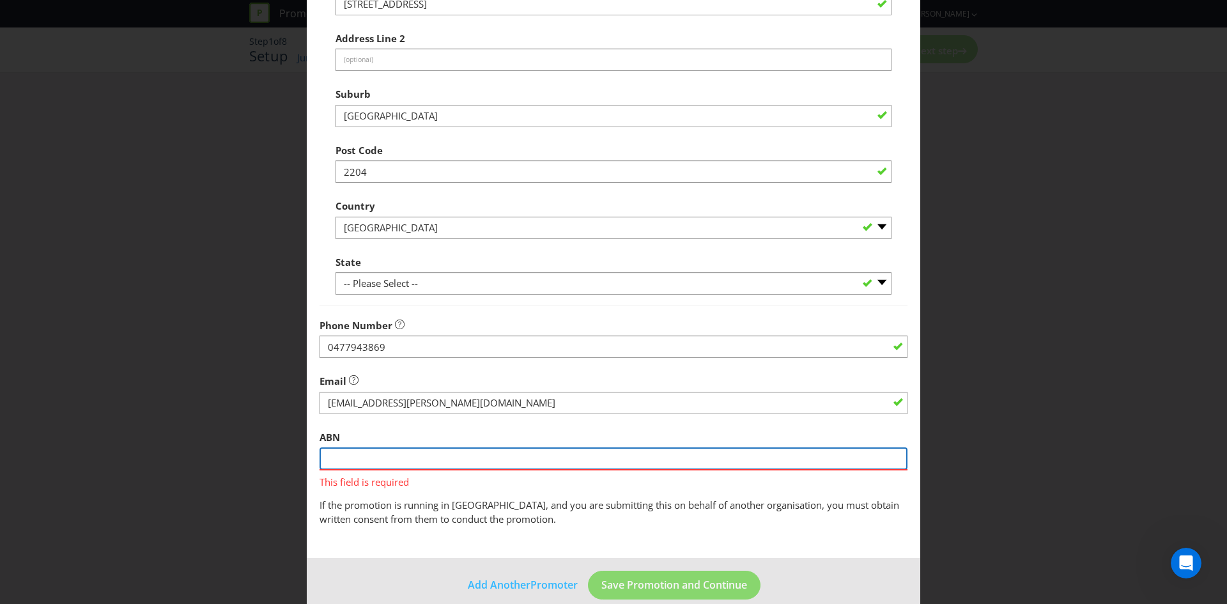
click at [334, 451] on input "text" at bounding box center [614, 458] width 588 height 22
paste input "13 615 556 548"
type input "13 615 556 548"
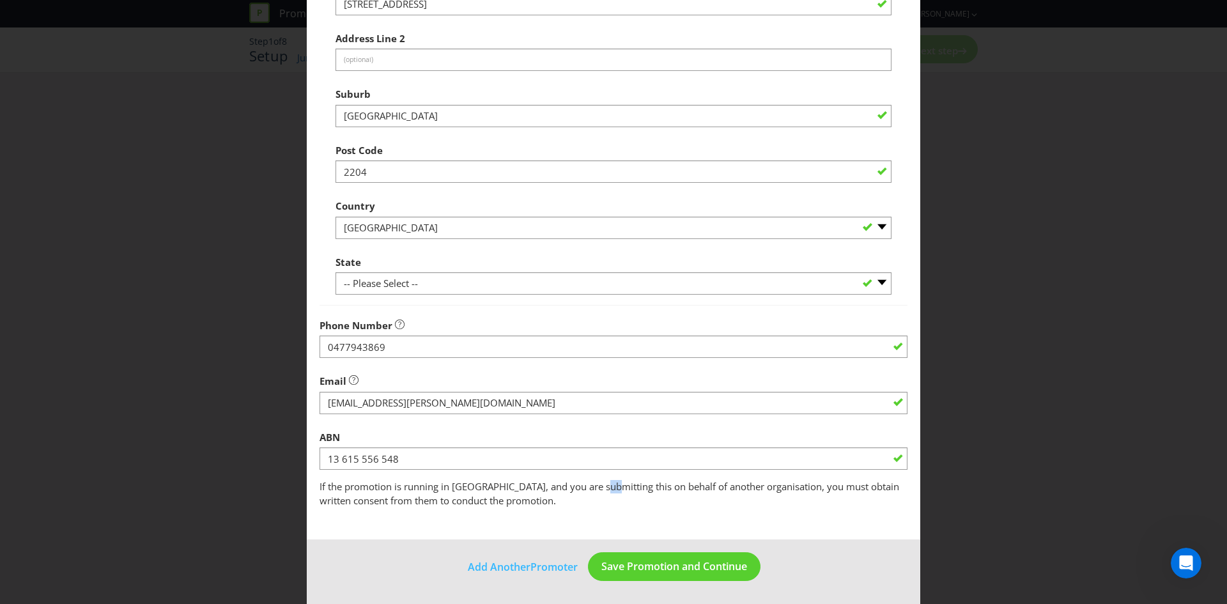
drag, startPoint x: 605, startPoint y: 491, endPoint x: 610, endPoint y: 496, distance: 7.2
click at [608, 493] on fieldset "Promoter Information Company Name [PERSON_NAME] Brewing Co What is the promoter…" at bounding box center [614, 173] width 588 height 670
click at [636, 580] on button "Save Promotion and Continue" at bounding box center [674, 566] width 173 height 29
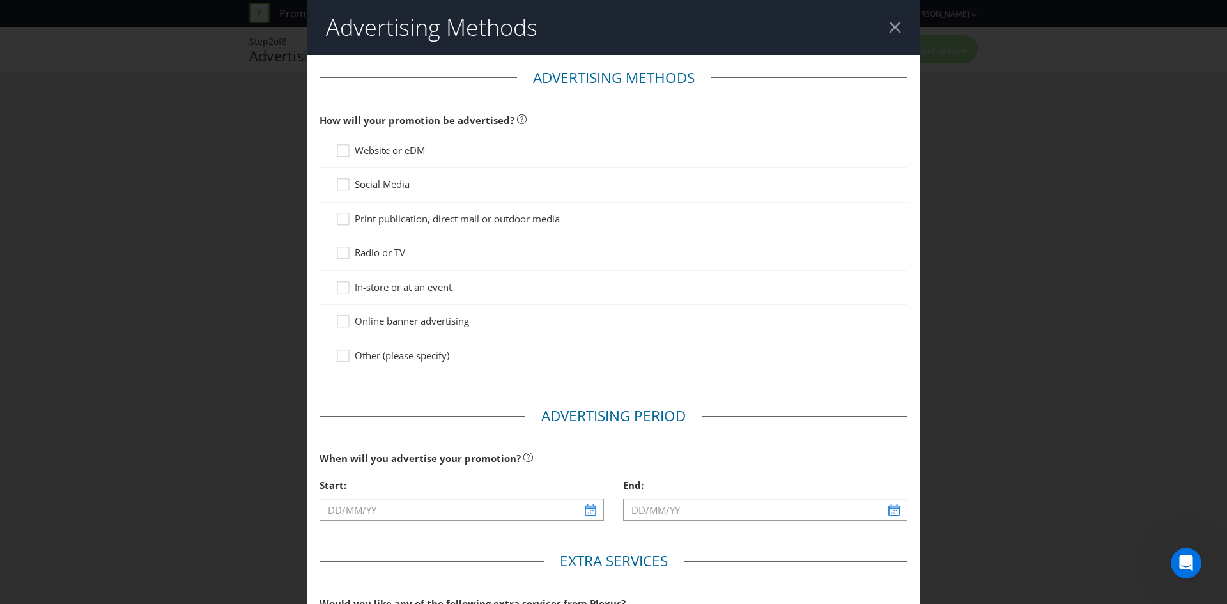
click at [388, 285] on span "In-store or at an event" at bounding box center [403, 287] width 97 height 13
click at [0, 0] on input "In-store or at an event" at bounding box center [0, 0] width 0 height 0
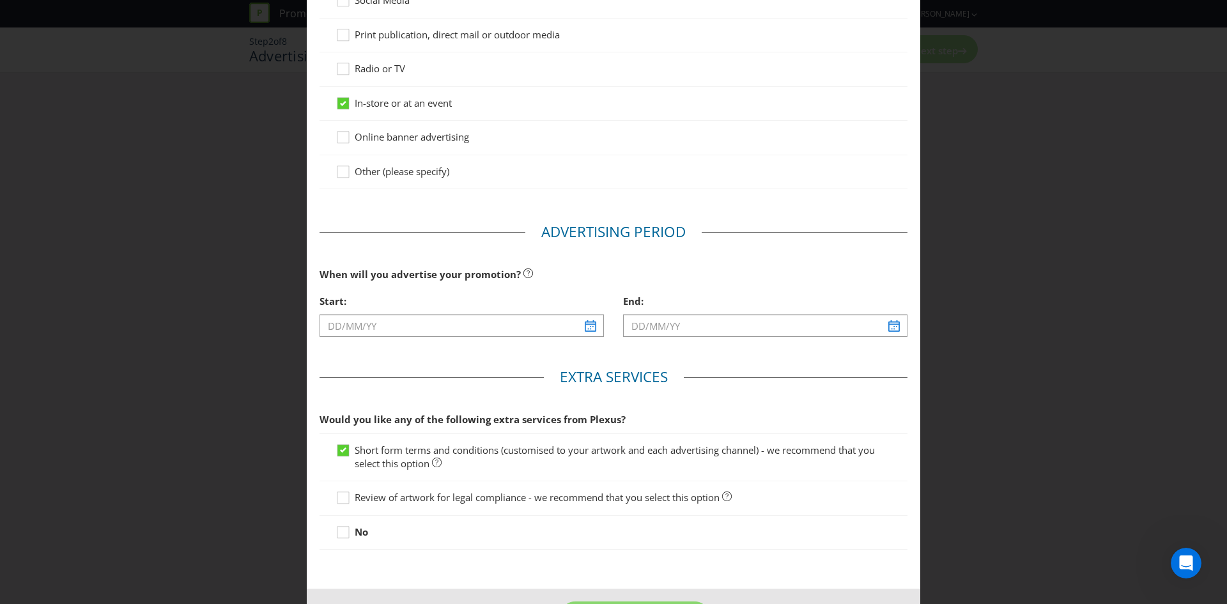
scroll to position [192, 0]
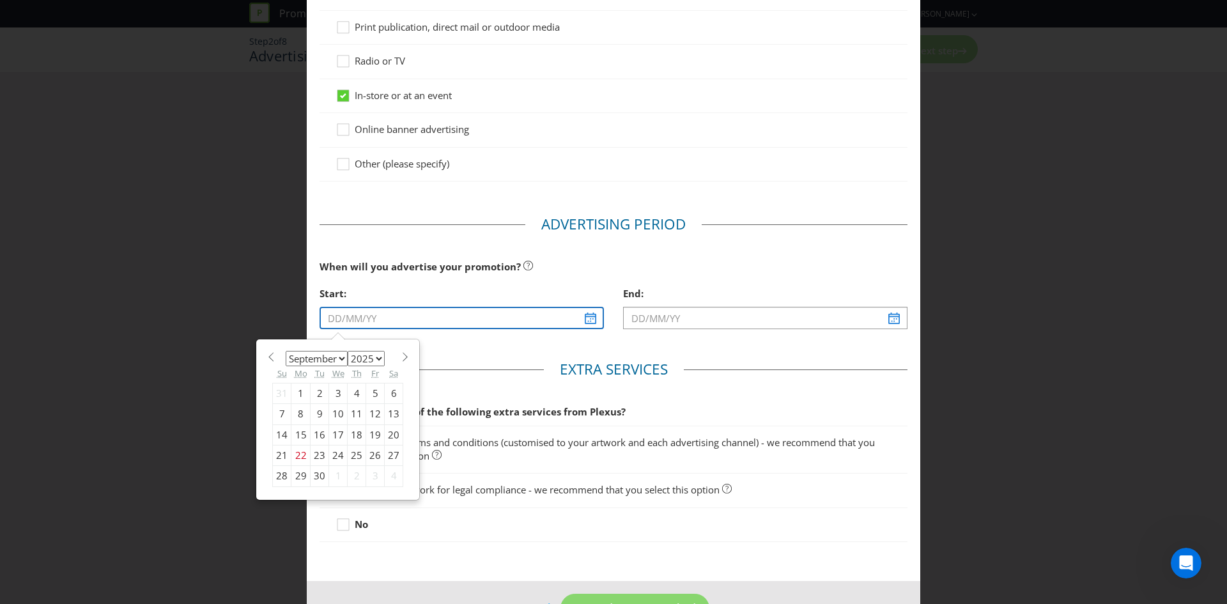
click at [437, 318] on input "text" at bounding box center [462, 318] width 284 height 22
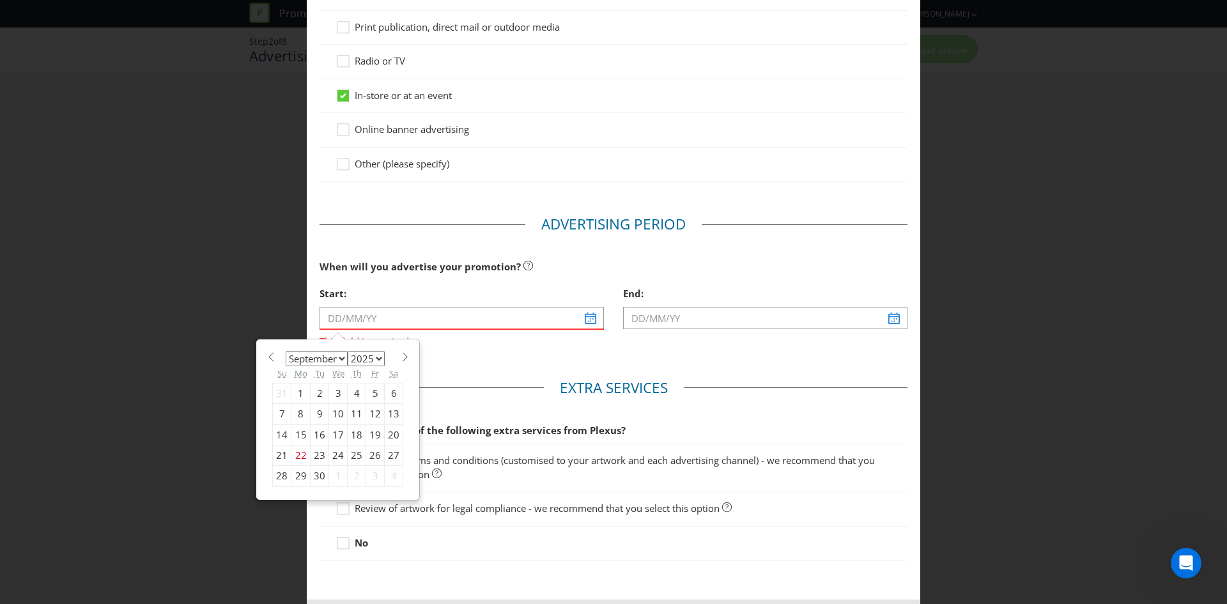
click at [292, 476] on div "29" at bounding box center [300, 476] width 19 height 20
type input "[DATE]"
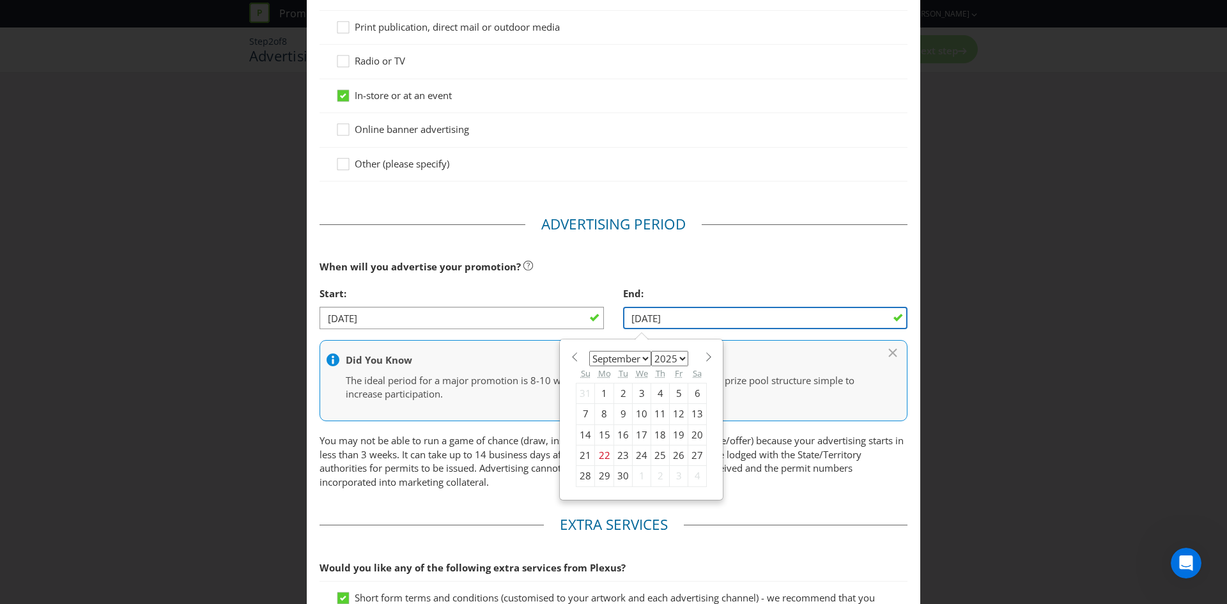
click at [640, 318] on input "[DATE]" at bounding box center [765, 318] width 284 height 22
click at [704, 357] on span at bounding box center [709, 357] width 10 height 10
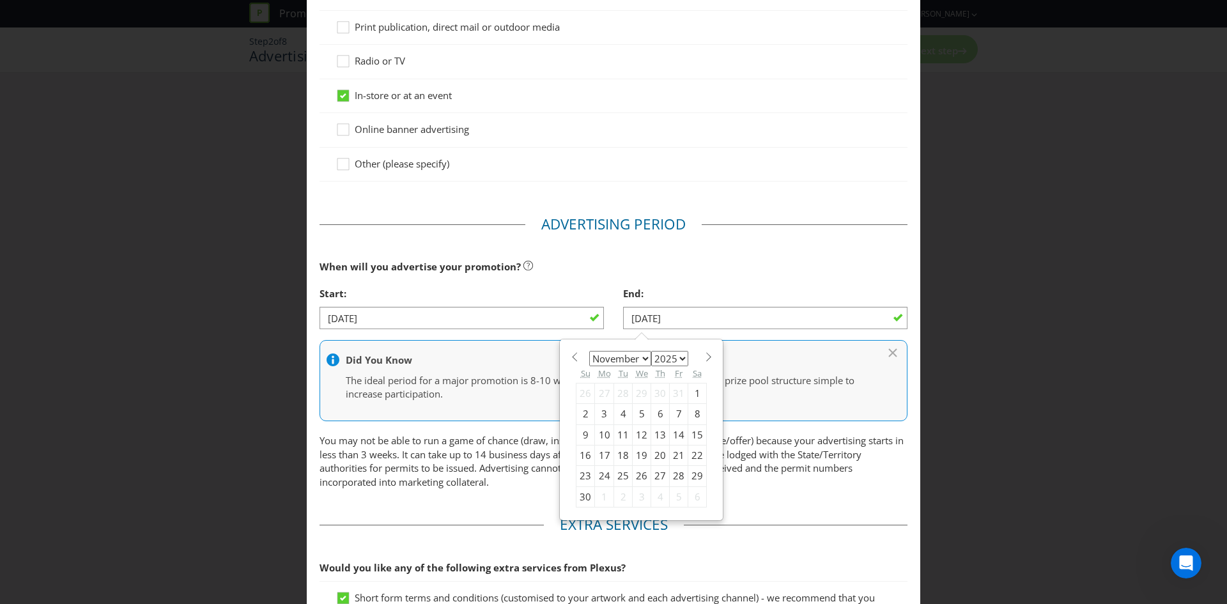
click at [704, 357] on span at bounding box center [709, 357] width 10 height 10
select select "11"
click at [633, 472] on div "31" at bounding box center [642, 476] width 19 height 20
type input "[DATE]"
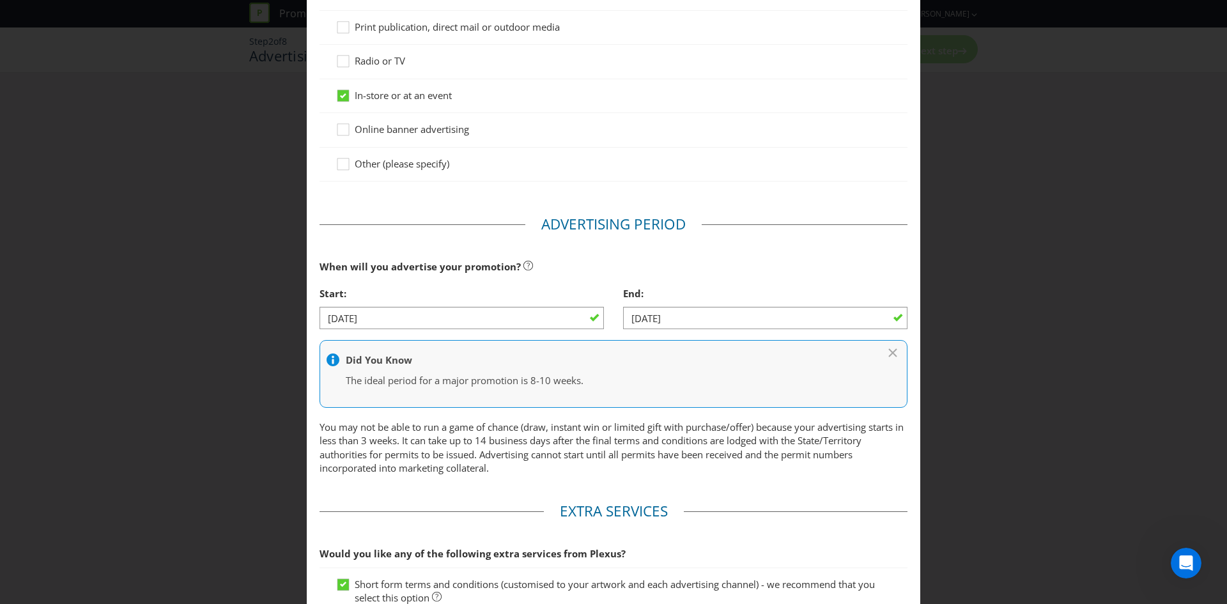
click at [704, 469] on p "You may not be able to run a game of chance (draw, instant win or limited gift …" at bounding box center [614, 447] width 588 height 55
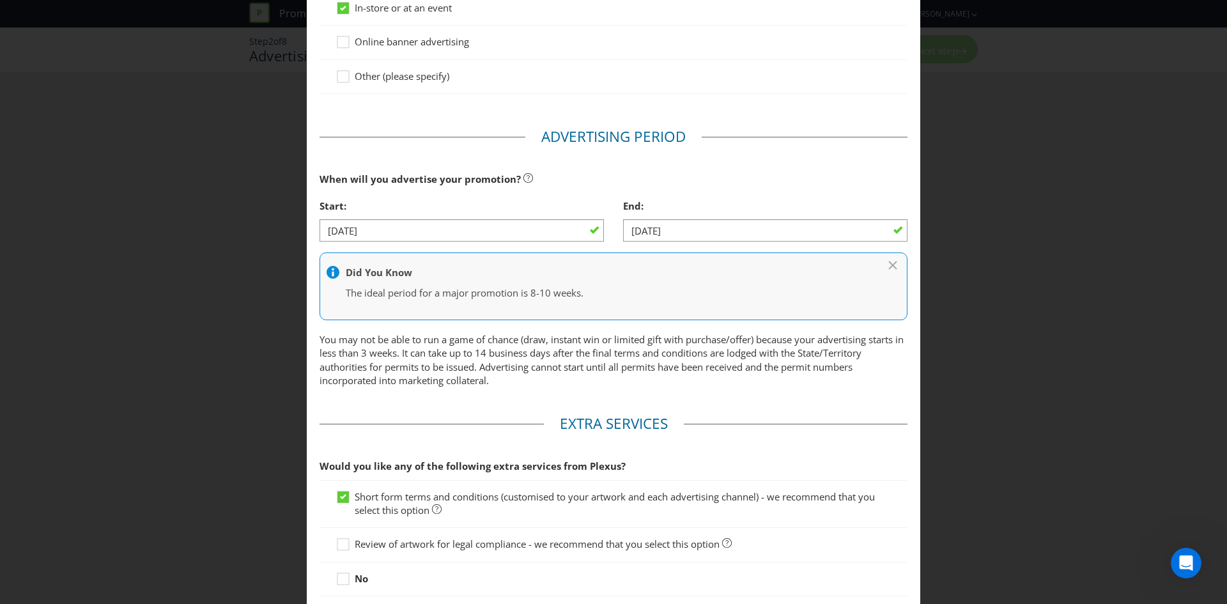
scroll to position [375, 0]
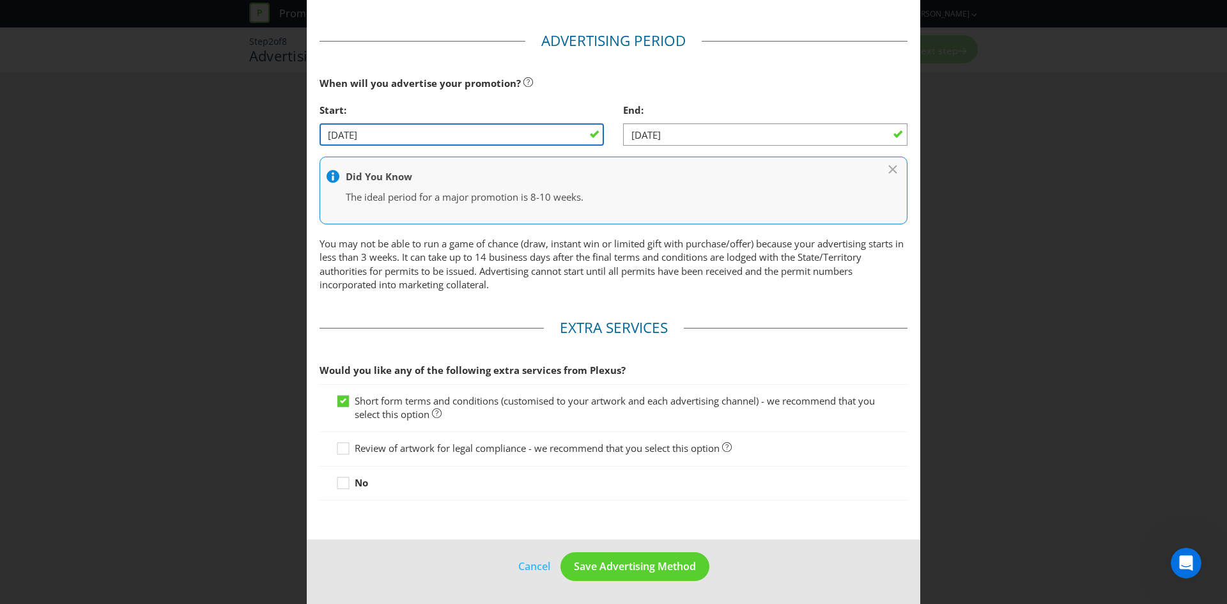
click at [452, 139] on input "[DATE]" at bounding box center [462, 134] width 284 height 22
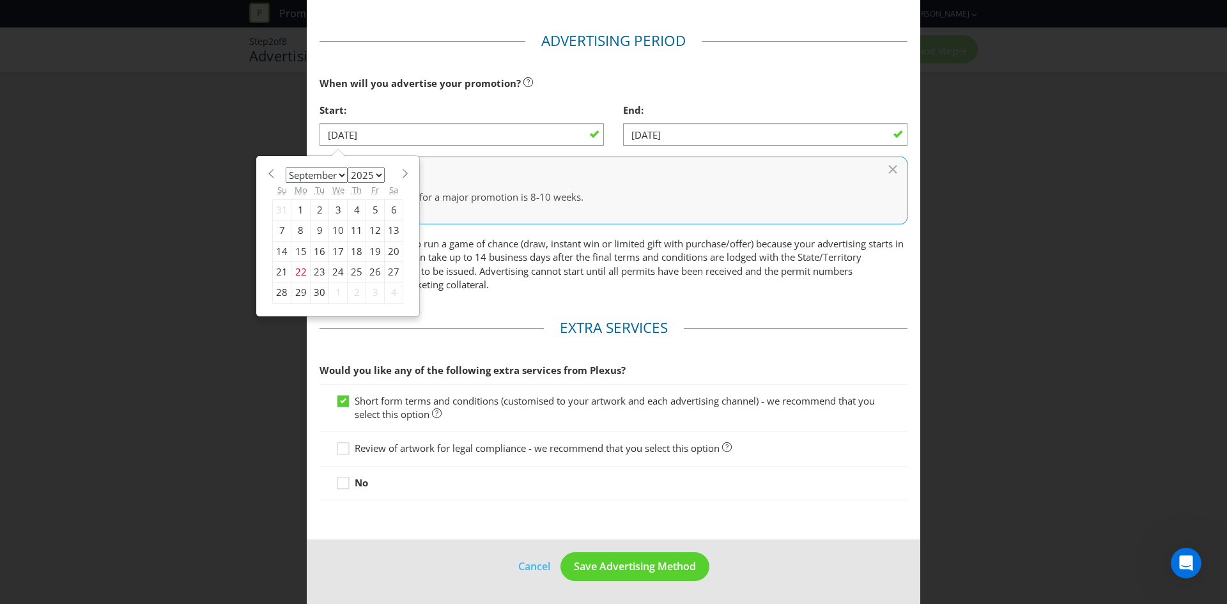
click at [406, 173] on div "January February March April May June July August September October November [D…" at bounding box center [338, 236] width 162 height 159
click at [400, 174] on span at bounding box center [405, 174] width 10 height 10
select select "9"
click at [470, 248] on p "You may not be able to run a game of chance (draw, instant win or limited gift …" at bounding box center [614, 264] width 588 height 55
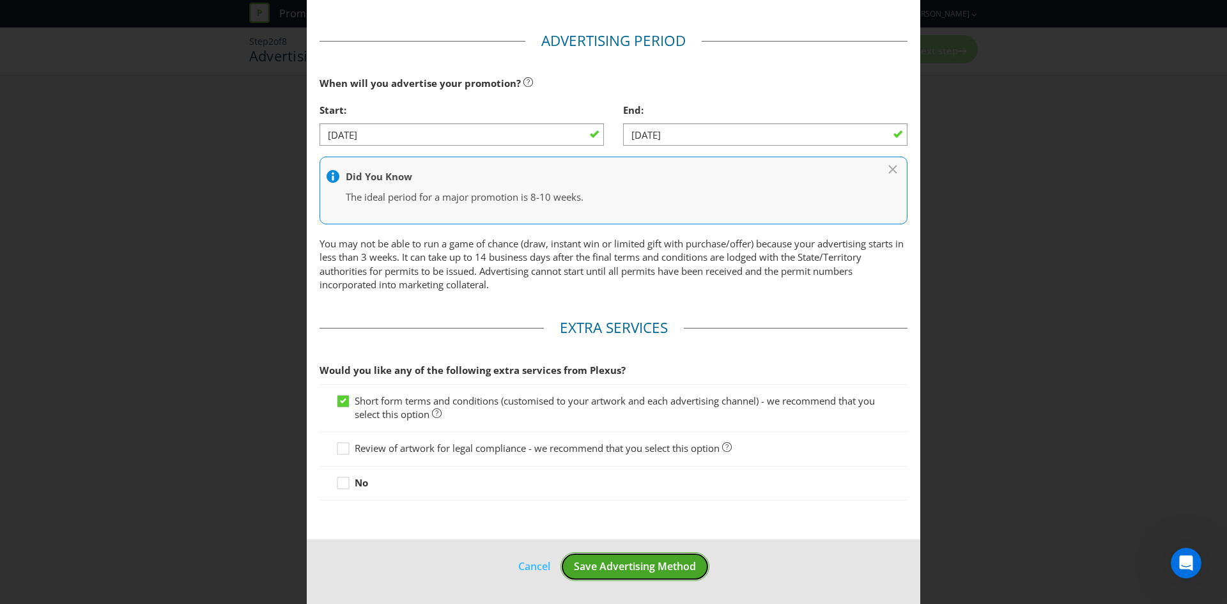
click at [590, 569] on span "Save Advertising Method" at bounding box center [635, 566] width 122 height 14
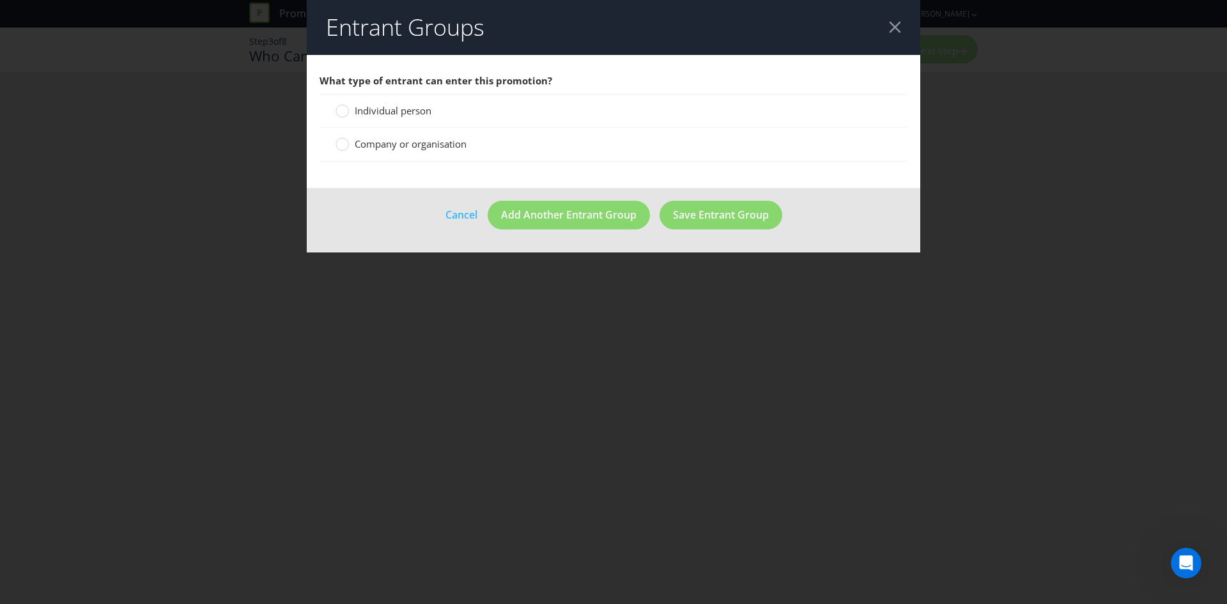
click at [395, 108] on span "Individual person" at bounding box center [393, 110] width 77 height 13
click at [0, 0] on input "Individual person" at bounding box center [0, 0] width 0 height 0
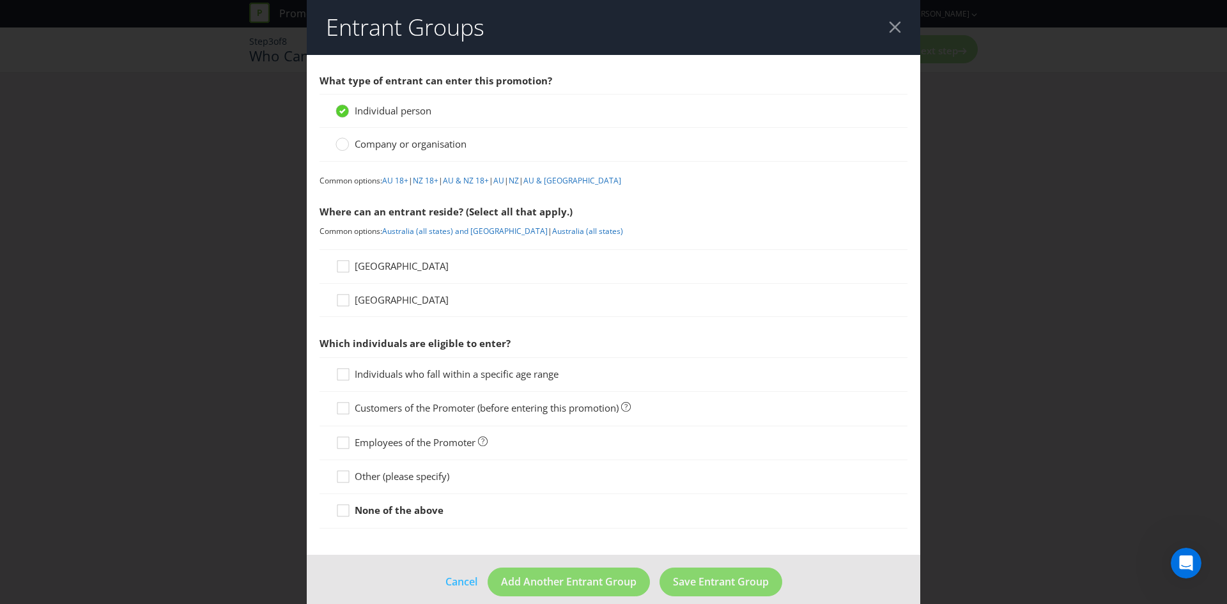
click at [370, 260] on span "[GEOGRAPHIC_DATA]" at bounding box center [402, 265] width 94 height 13
click at [0, 0] on input "[GEOGRAPHIC_DATA]" at bounding box center [0, 0] width 0 height 0
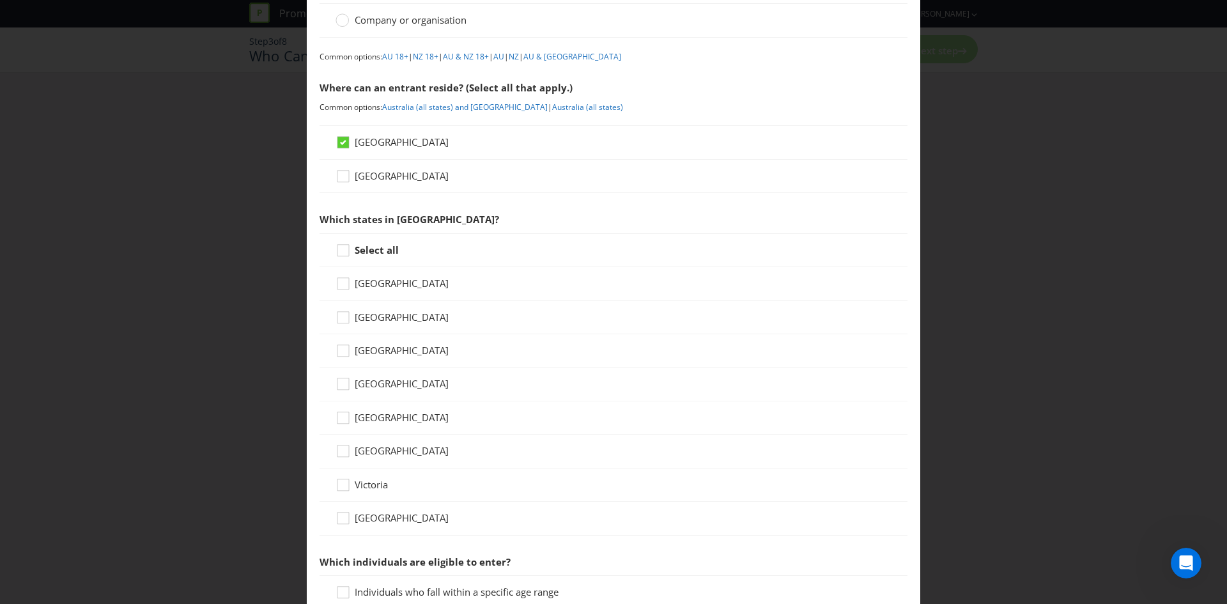
scroll to position [128, 0]
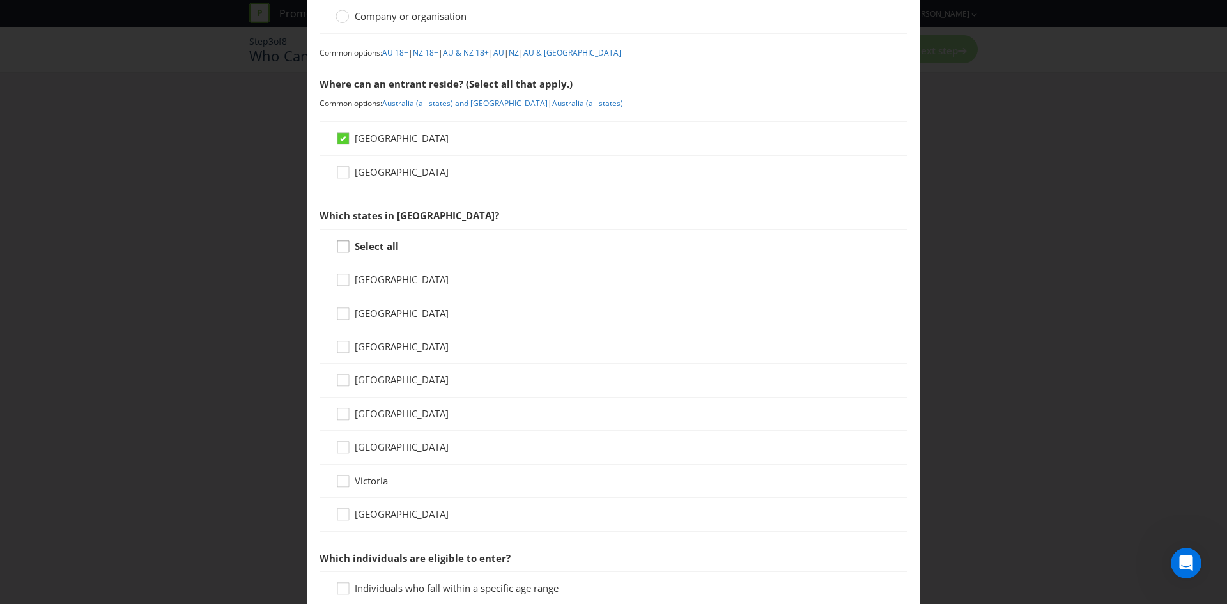
click at [341, 249] on icon at bounding box center [345, 249] width 19 height 19
click at [0, 0] on input "Select all" at bounding box center [0, 0] width 0 height 0
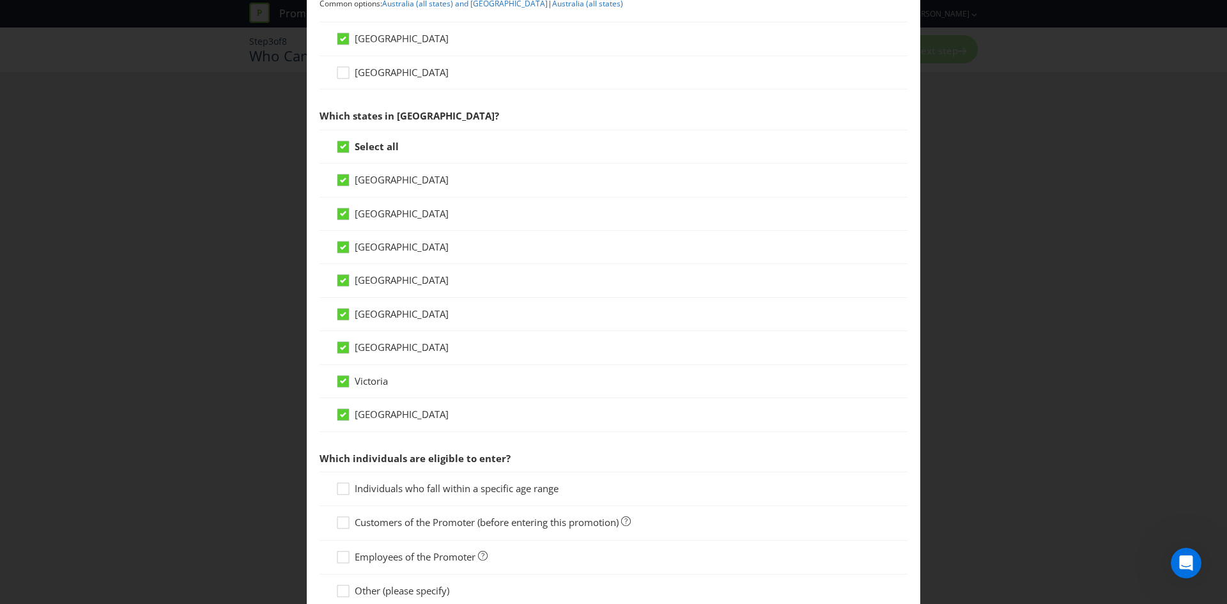
scroll to position [357, 0]
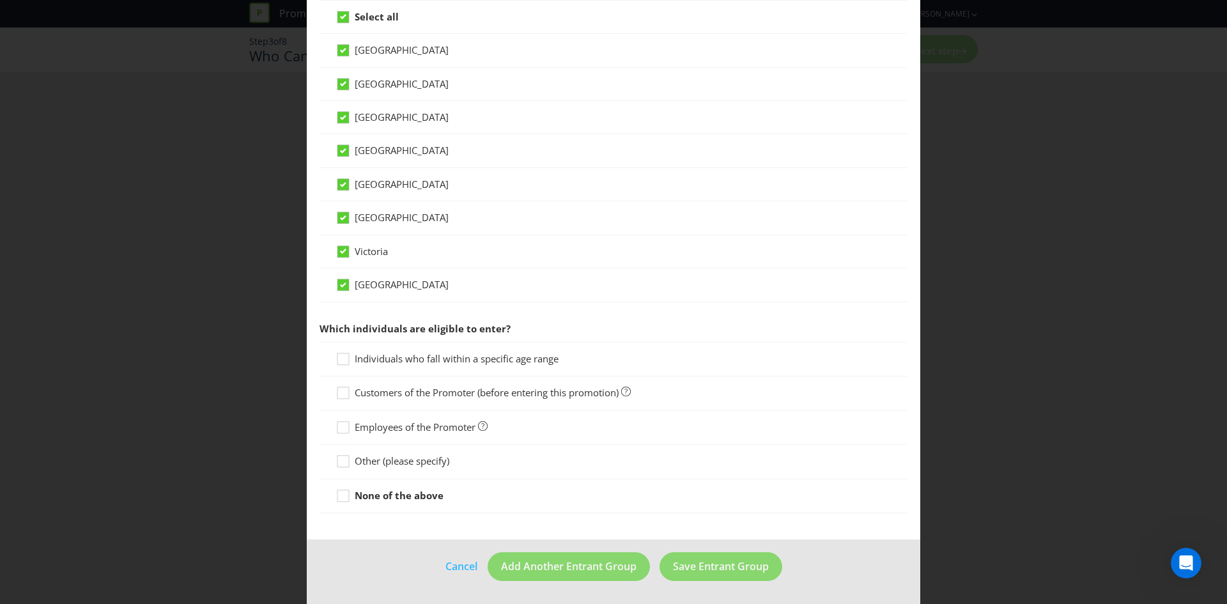
click at [417, 360] on span "Individuals who fall within a specific age range" at bounding box center [457, 358] width 204 height 13
click at [0, 0] on input "Individuals who fall within a specific age range" at bounding box center [0, 0] width 0 height 0
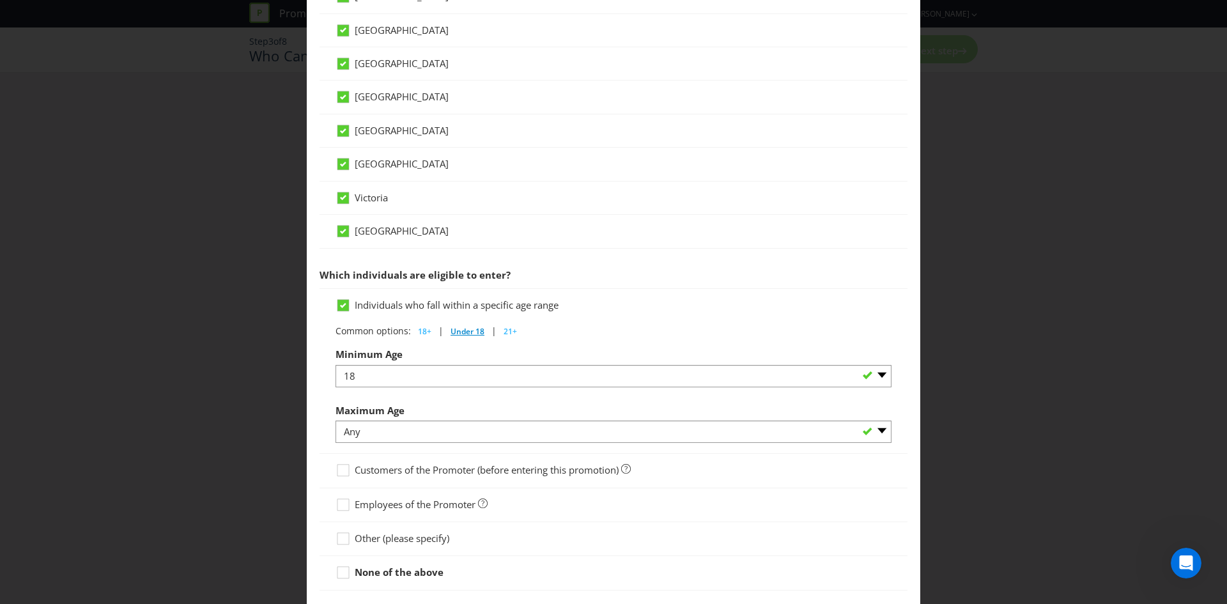
scroll to position [488, 0]
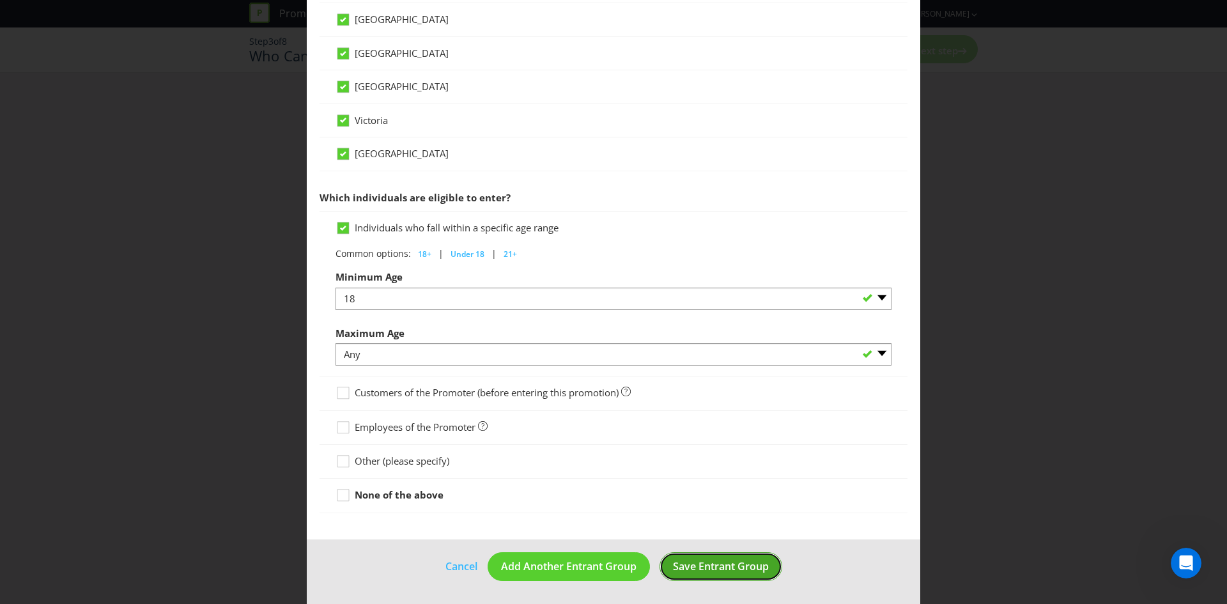
click at [684, 571] on span "Save Entrant Group" at bounding box center [721, 566] width 96 height 14
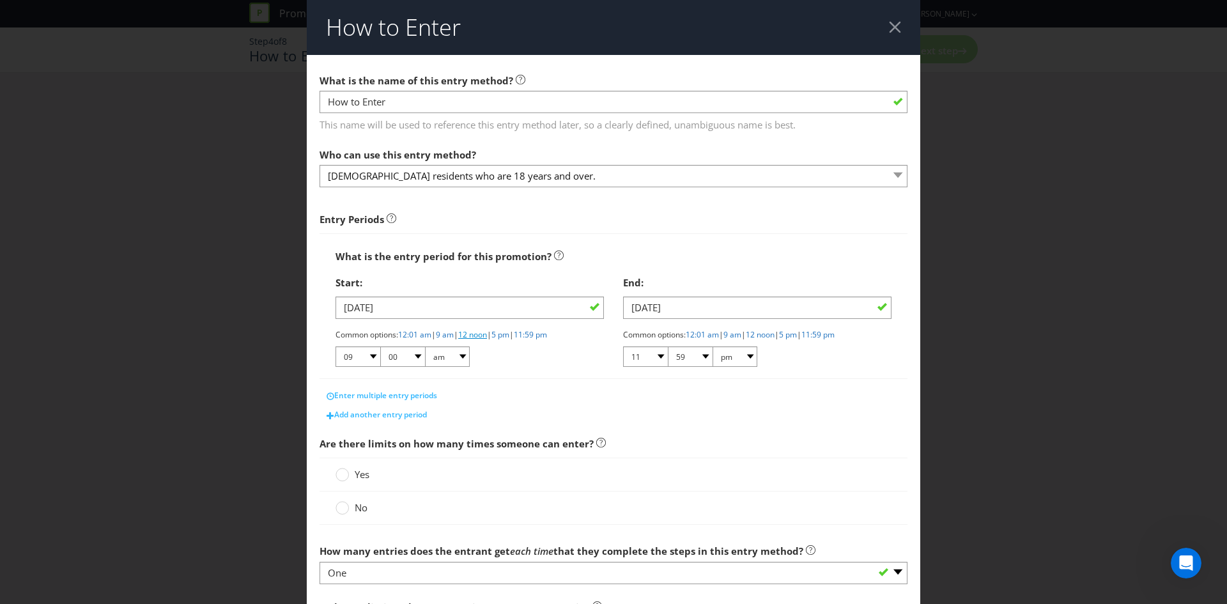
click at [487, 337] on link "12 noon" at bounding box center [472, 334] width 29 height 11
select select "12"
select select "pm"
click at [835, 339] on link "11:59 pm" at bounding box center [817, 334] width 33 height 11
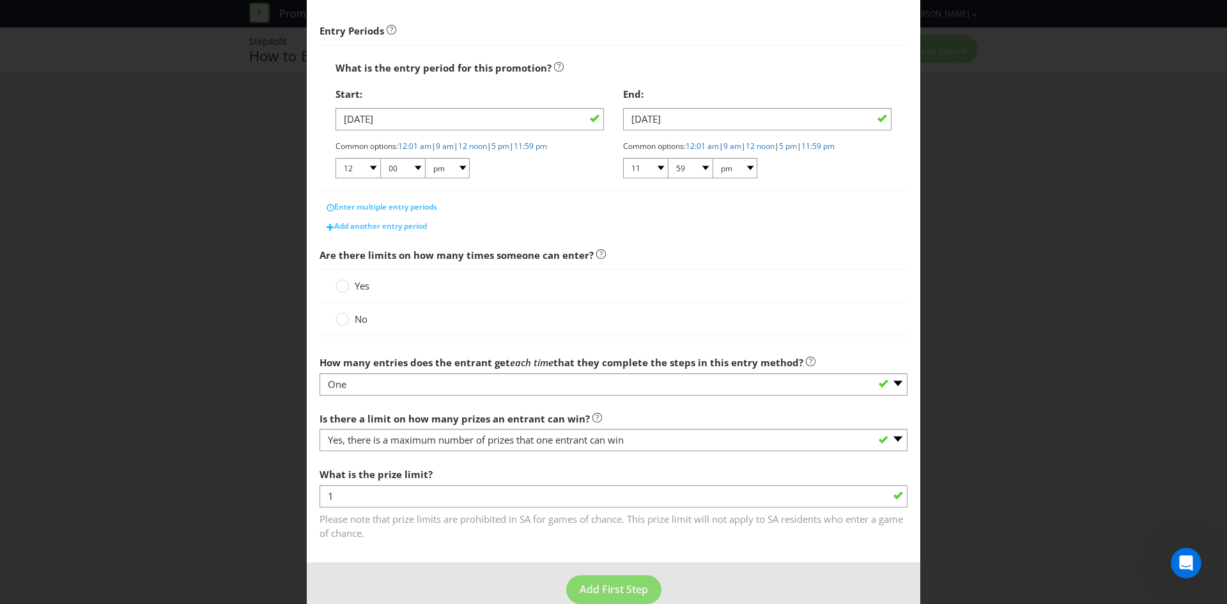
scroll to position [212, 0]
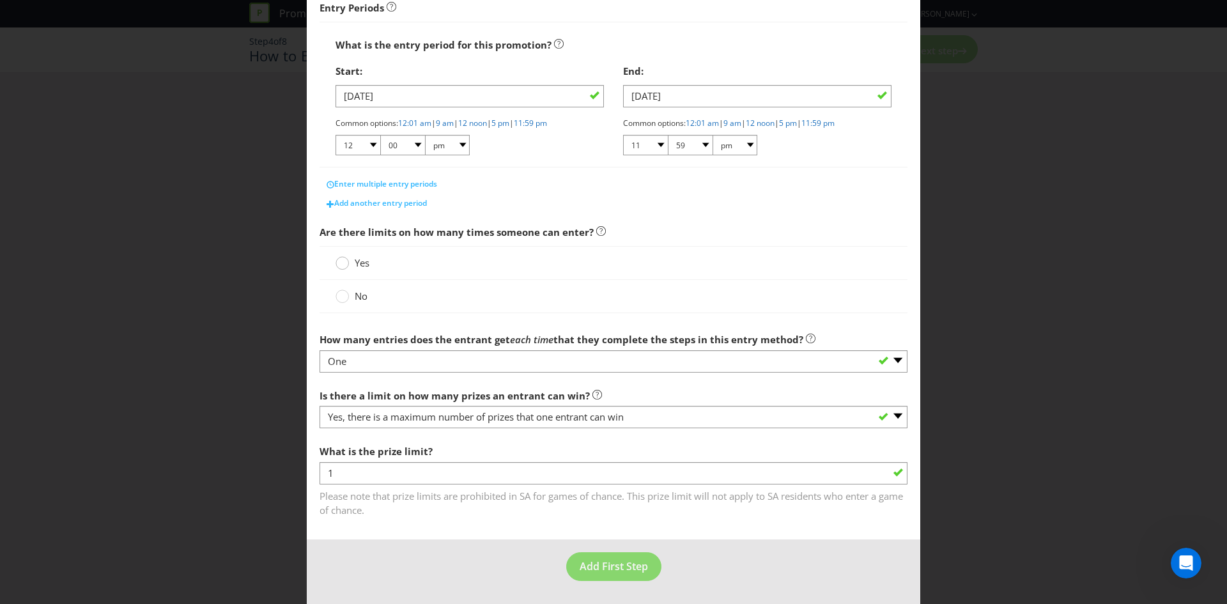
click at [344, 261] on circle at bounding box center [342, 263] width 13 height 13
click at [0, 0] on input "Yes" at bounding box center [0, 0] width 0 height 0
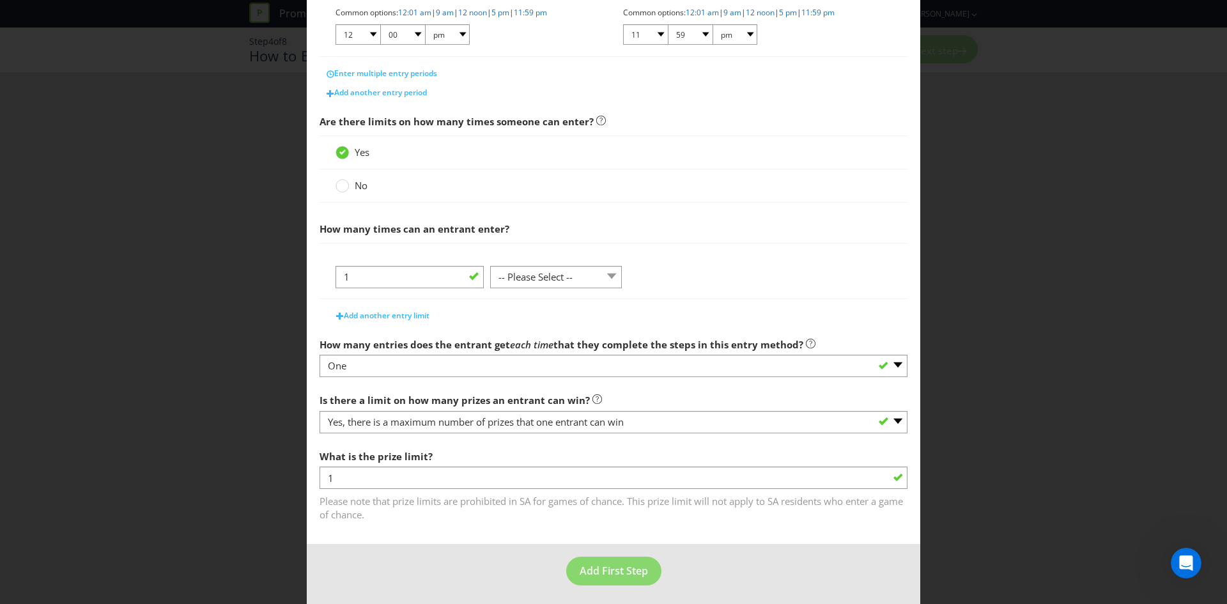
scroll to position [327, 0]
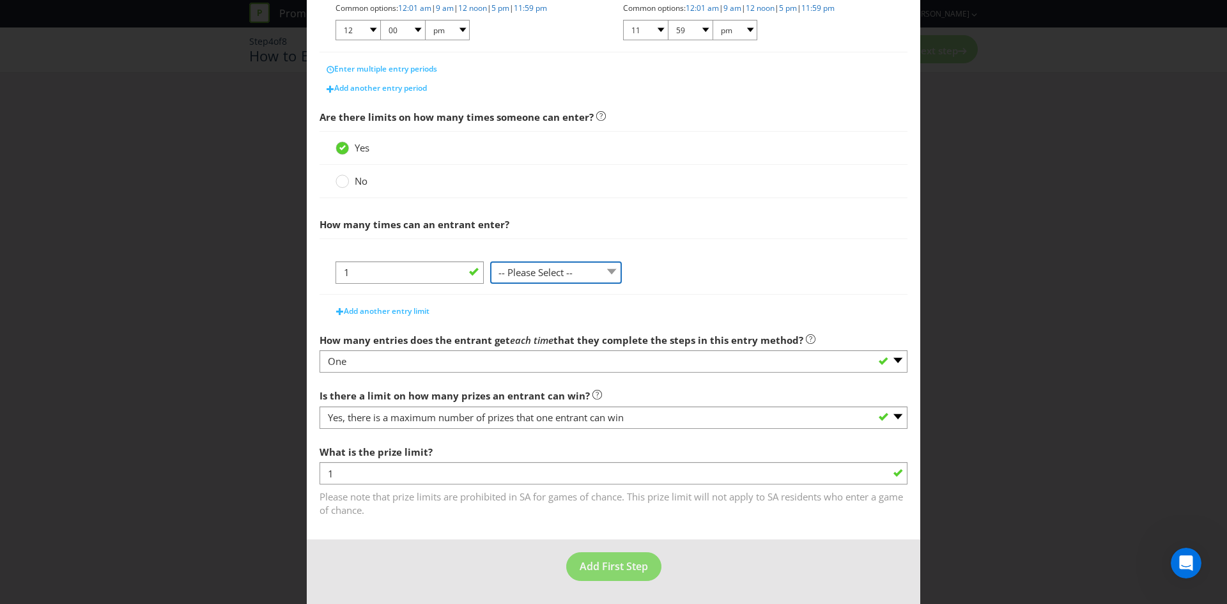
click at [539, 281] on select "-- Please Select -- per person per day per purchase per transaction Other (plea…" at bounding box center [556, 272] width 132 height 22
select select "PER_PERSON"
click at [490, 284] on select "-- Please Select -- per person per day per purchase per transaction Other (plea…" at bounding box center [556, 272] width 132 height 22
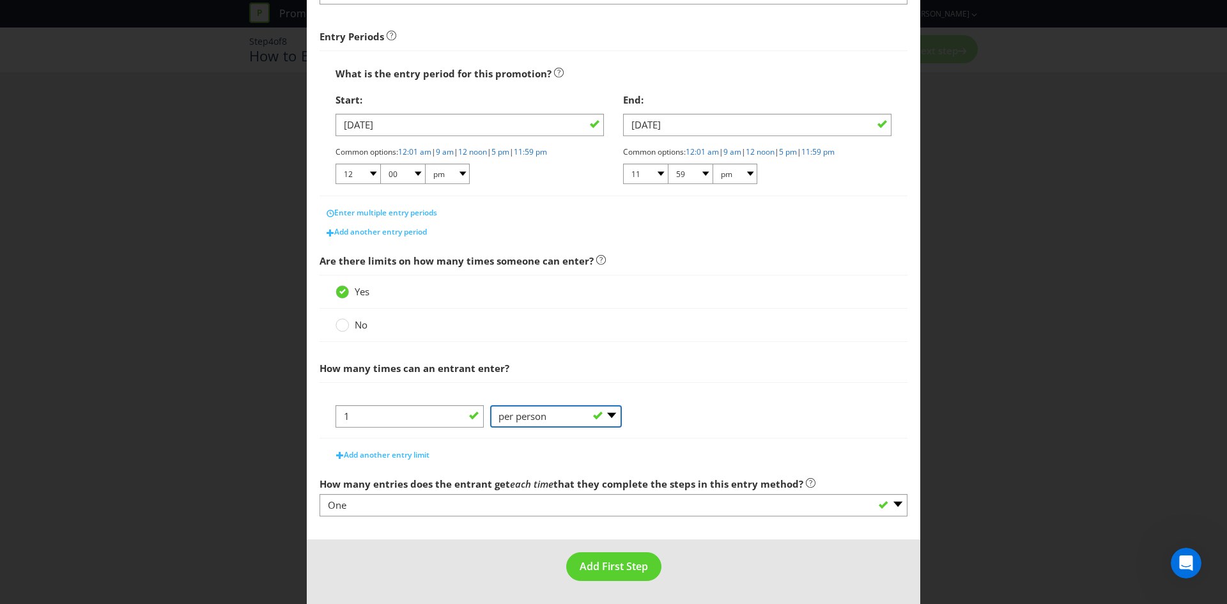
scroll to position [183, 0]
click at [635, 307] on div "Yes" at bounding box center [614, 292] width 588 height 34
click at [599, 569] on span "Add First Step" at bounding box center [614, 566] width 68 height 14
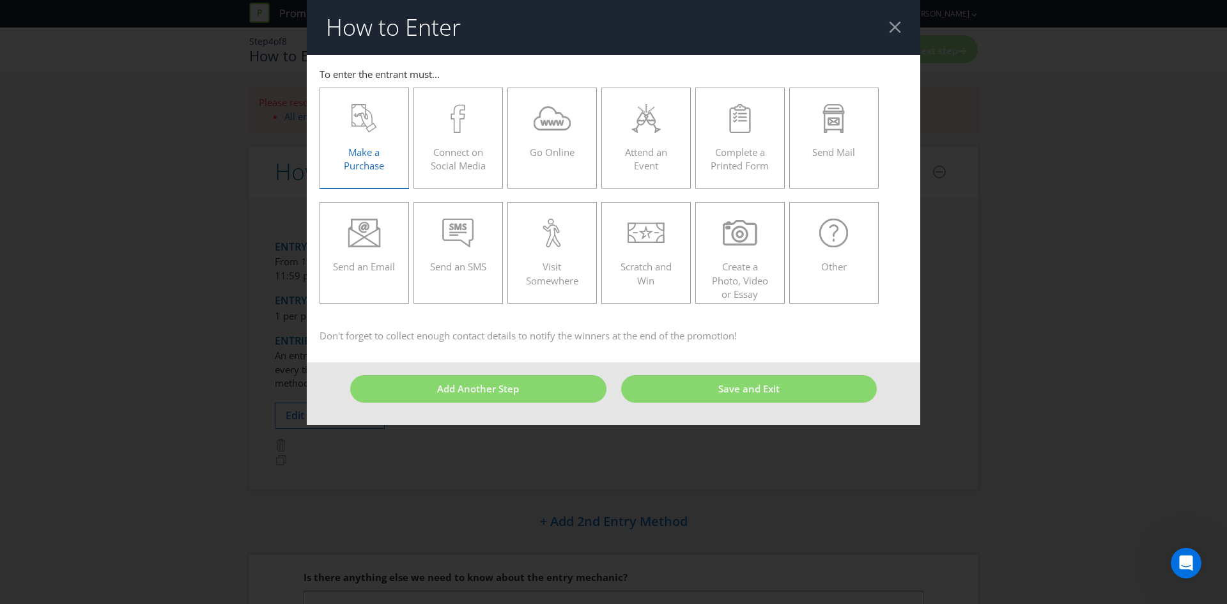
click at [367, 143] on div "Make a Purchase" at bounding box center [364, 133] width 63 height 58
click at [0, 0] on input "Make a Purchase" at bounding box center [0, 0] width 0 height 0
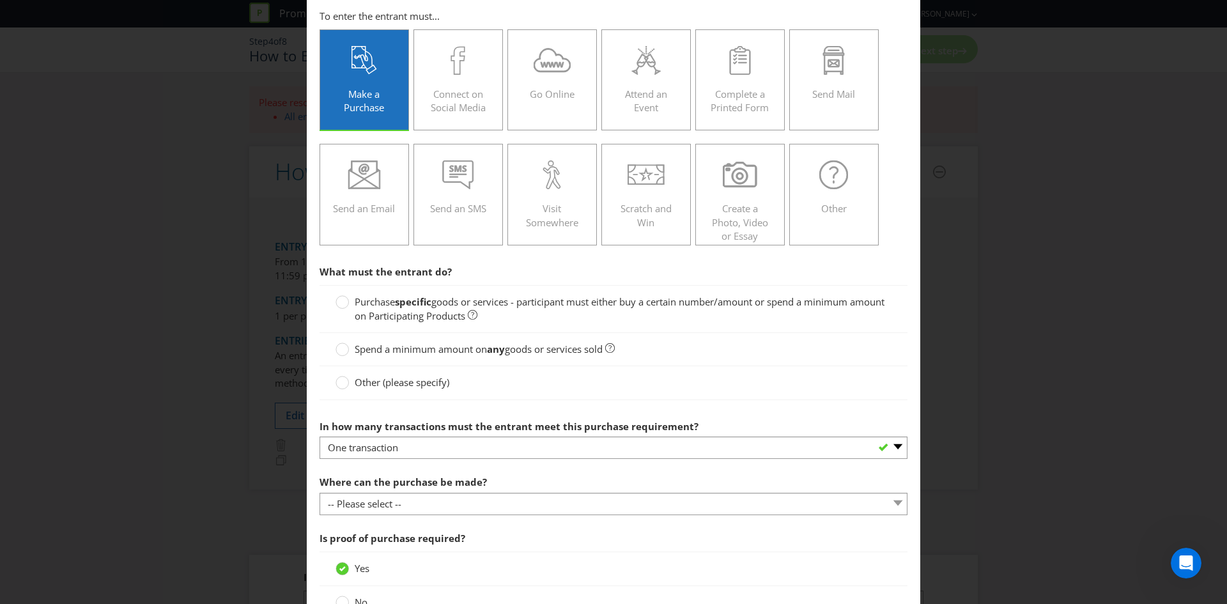
scroll to position [128, 0]
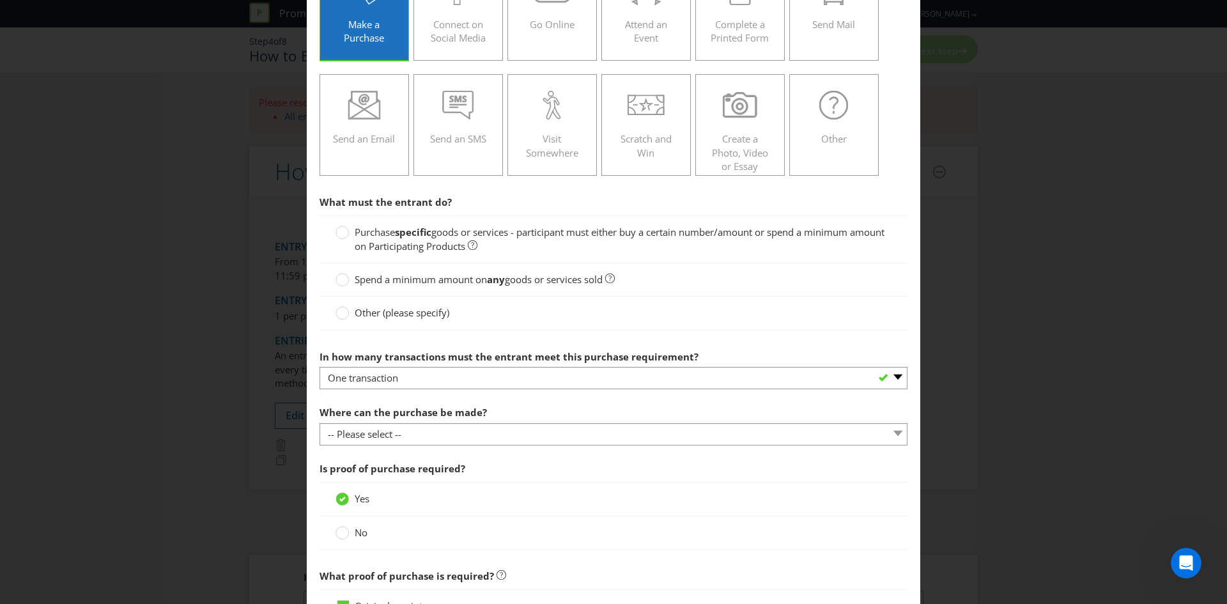
click at [417, 241] on span "goods or services - participant must either buy a certain number/amount or spen…" at bounding box center [620, 239] width 530 height 26
click at [0, 0] on input "Purchase specific goods or services - participant must either buy a certain num…" at bounding box center [0, 0] width 0 height 0
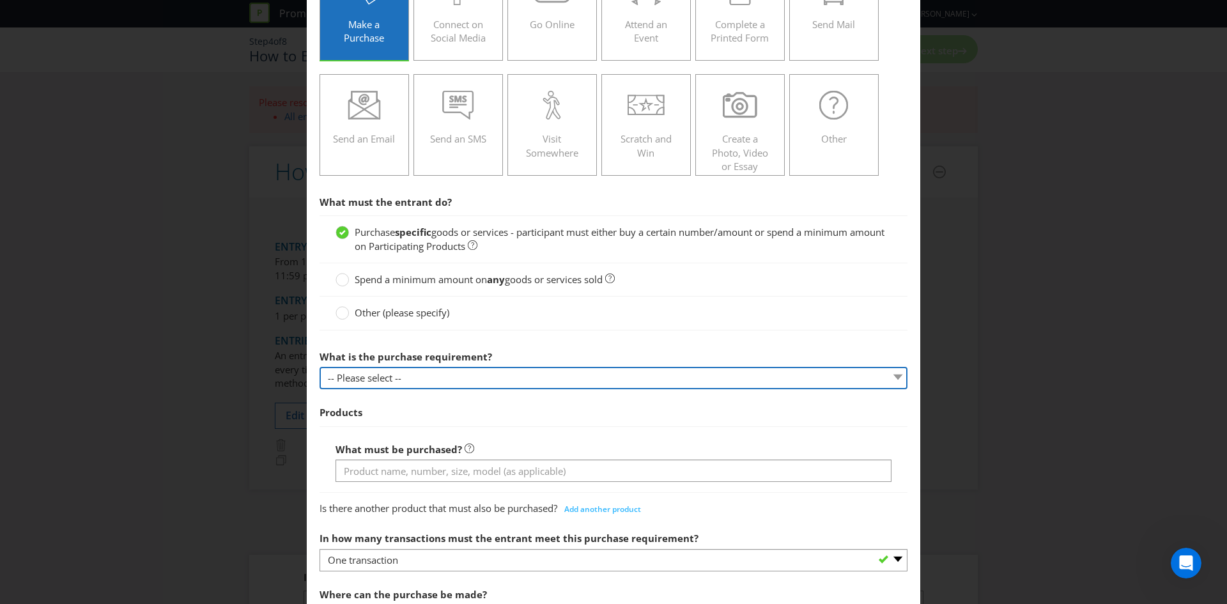
click at [450, 382] on select "-- Please select -- Buy a certain number of these products or services Spend a …" at bounding box center [614, 378] width 588 height 22
click at [320, 367] on select "-- Please select -- Buy a certain number of these products or services Spend a …" at bounding box center [614, 378] width 588 height 22
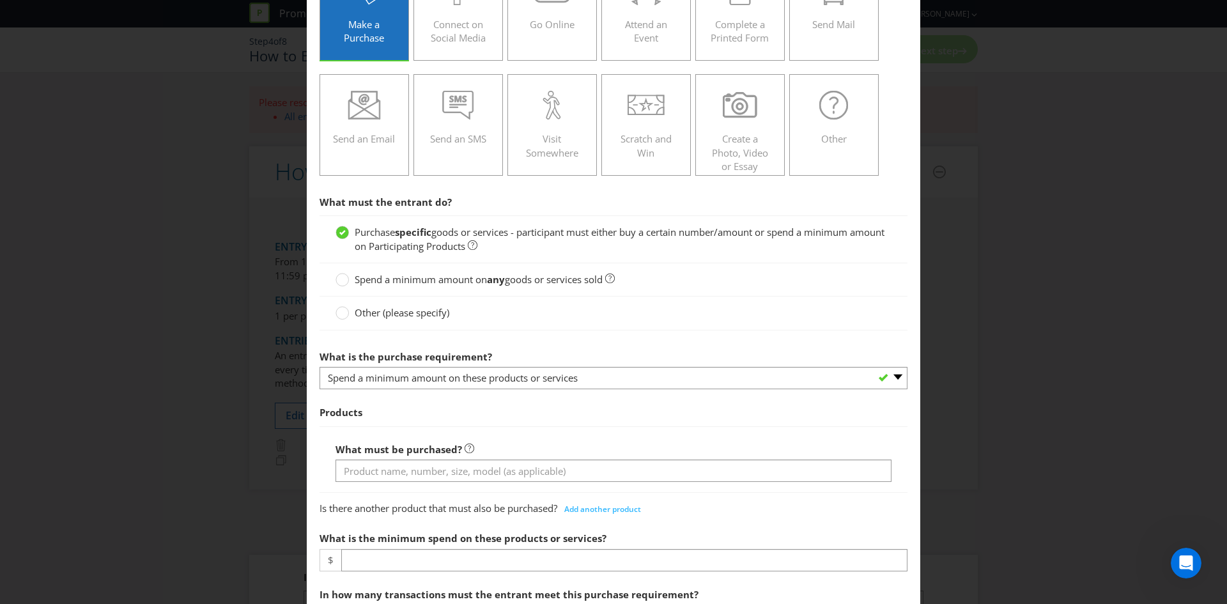
click at [478, 389] on div at bounding box center [614, 389] width 588 height 1
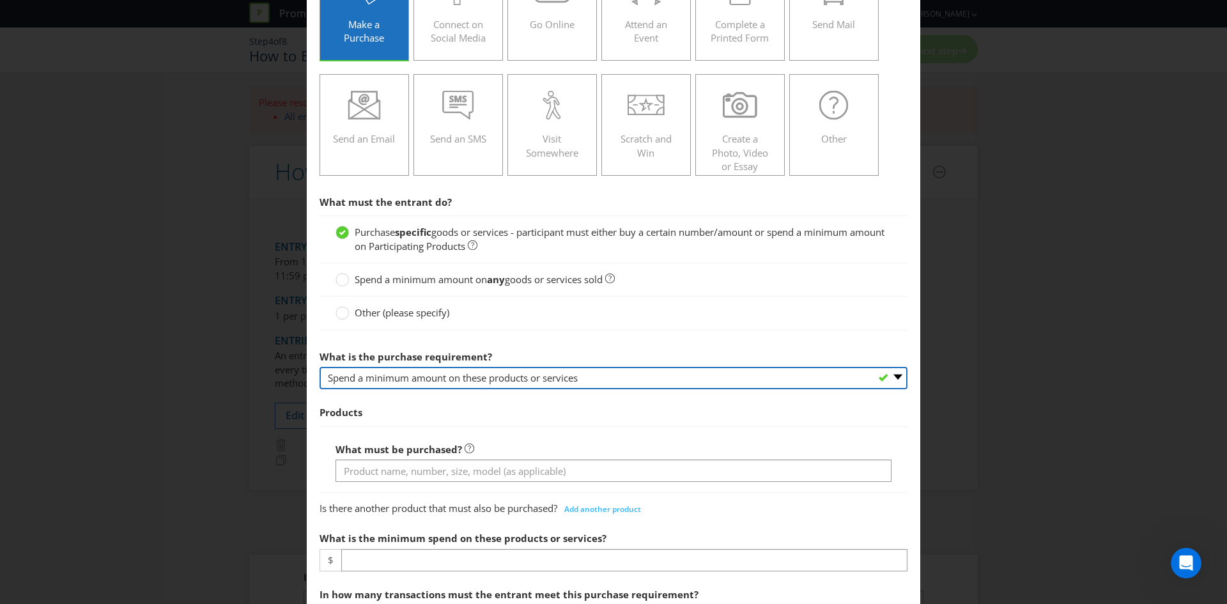
click at [477, 376] on select "-- Please select -- Buy a certain number of these products or services Spend a …" at bounding box center [614, 378] width 588 height 22
select select "MINIMUM_QUANTITY"
click at [320, 367] on select "-- Please select -- Buy a certain number of these products or services Spend a …" at bounding box center [614, 378] width 588 height 22
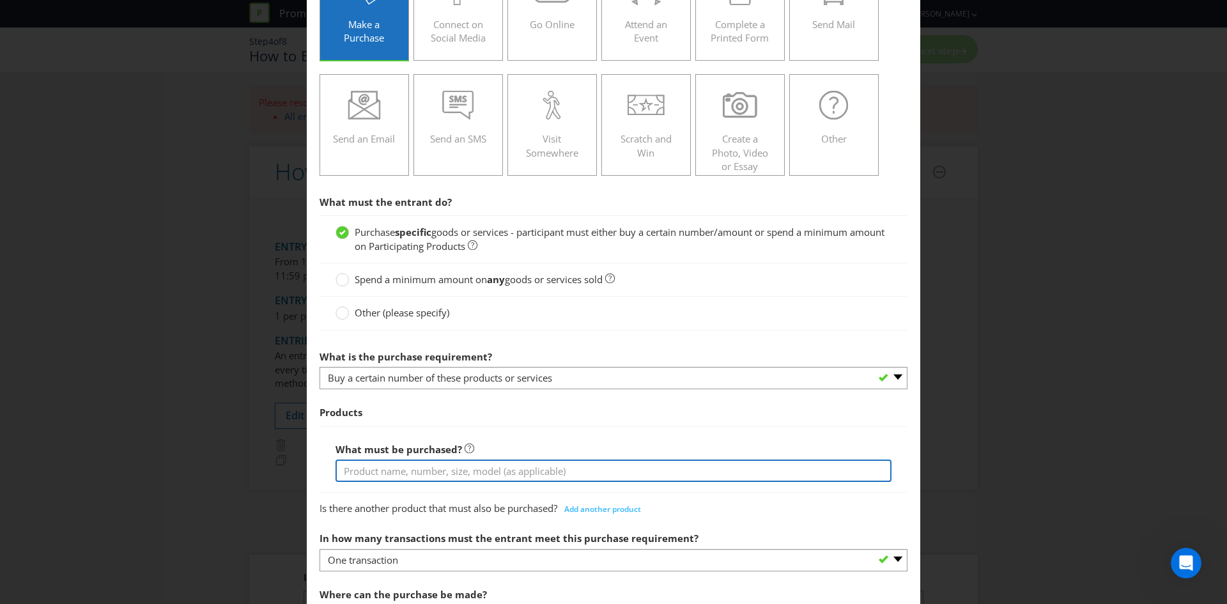
click at [529, 468] on input "text" at bounding box center [614, 470] width 556 height 22
type input "Hawke's Brewing 6 Pack"
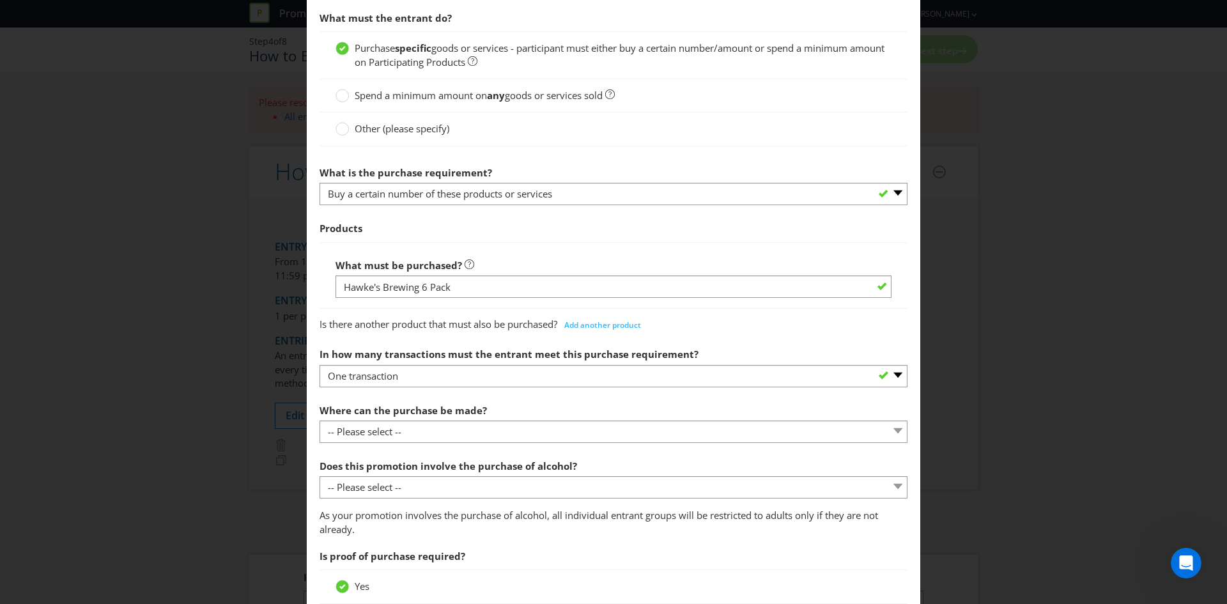
scroll to position [320, 0]
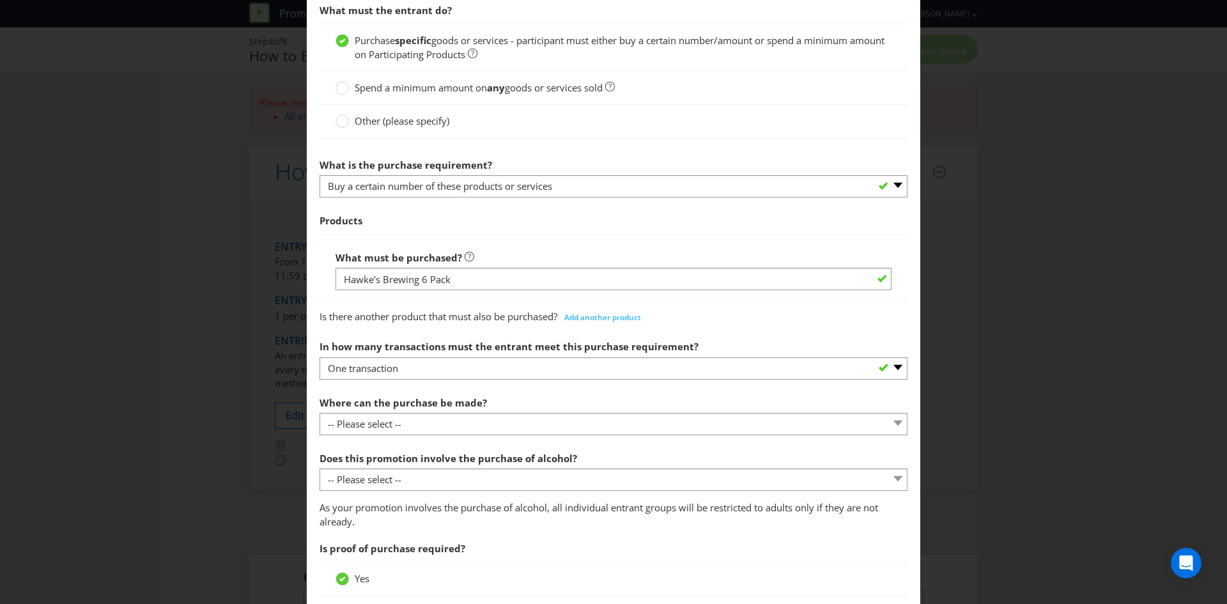
click at [516, 390] on div "Where can the purchase be made? -- Please select -- Any stores displaying promo…" at bounding box center [614, 413] width 588 height 46
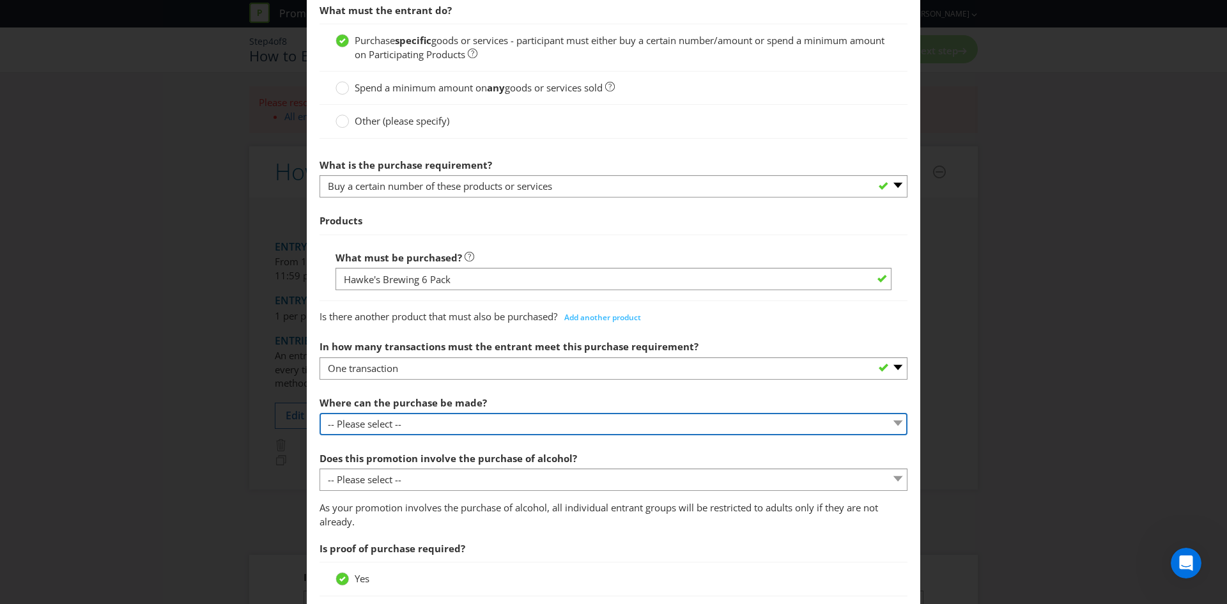
click at [510, 420] on select "-- Please select -- Any stores displaying promotional material (including onlin…" at bounding box center [614, 424] width 588 height 22
select select "ANY_DISPLAYING_NOT_ONLINE"
click at [320, 413] on select "-- Please select -- Any stores displaying promotional material (including onlin…" at bounding box center [614, 424] width 588 height 22
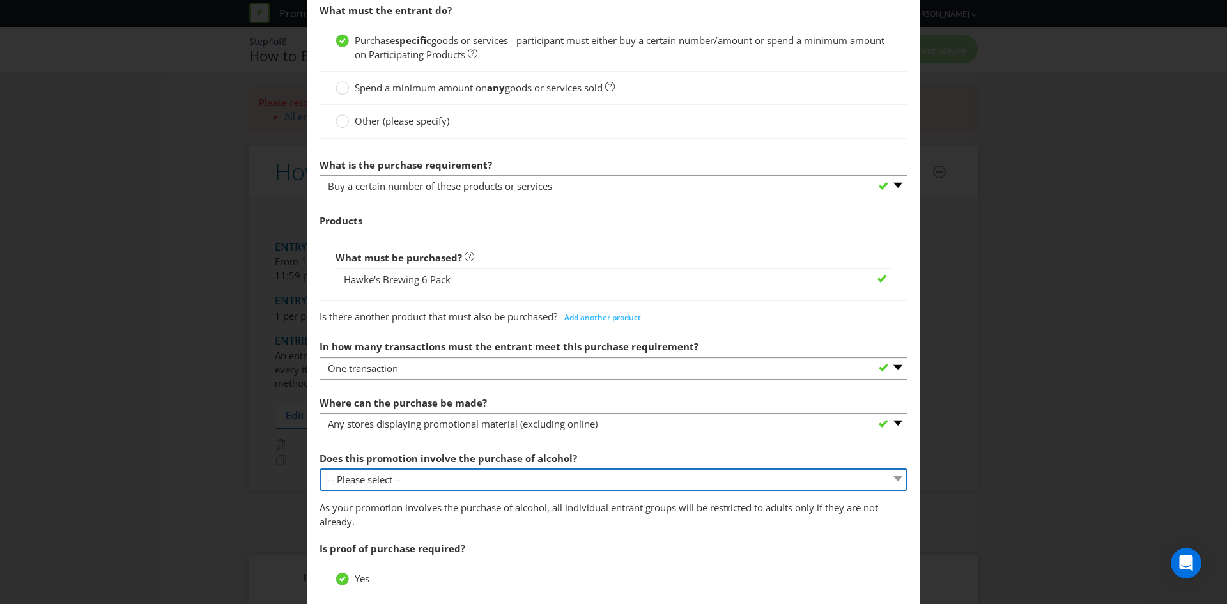
click at [545, 481] on select "-- Please select -- Yes, for on-premises consumption Yes, for off-premises cons…" at bounding box center [614, 479] width 588 height 22
select select "YES_OFF_PREMISES"
click at [320, 468] on select "-- Please select -- Yes, for on-premises consumption Yes, for off-premises cons…" at bounding box center [614, 479] width 588 height 22
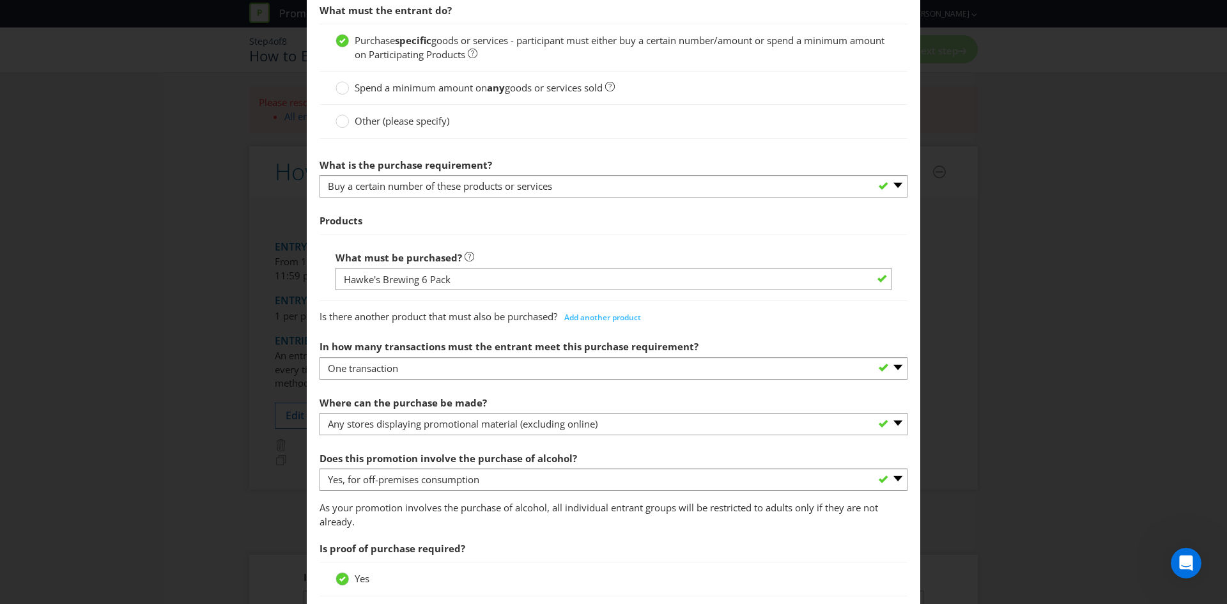
click at [536, 537] on span "Is proof of purchase required?" at bounding box center [614, 549] width 588 height 26
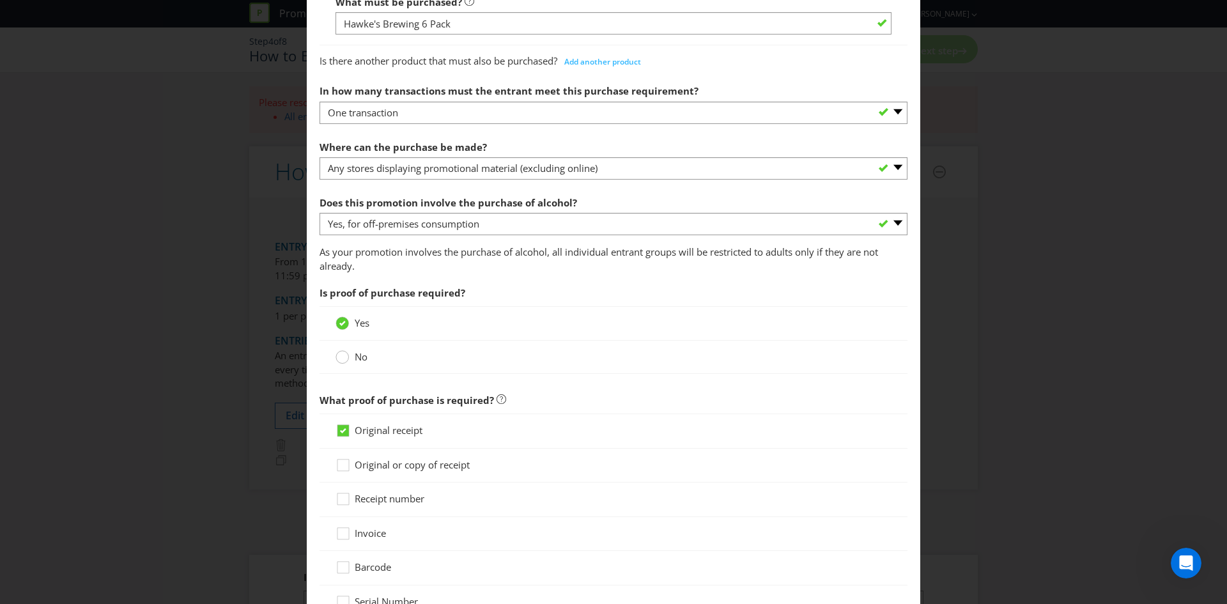
click at [345, 357] on circle at bounding box center [342, 357] width 13 height 13
click at [0, 0] on input "No" at bounding box center [0, 0] width 0 height 0
click at [351, 435] on label "Yes" at bounding box center [354, 430] width 36 height 13
click at [0, 0] on input "Yes" at bounding box center [0, 0] width 0 height 0
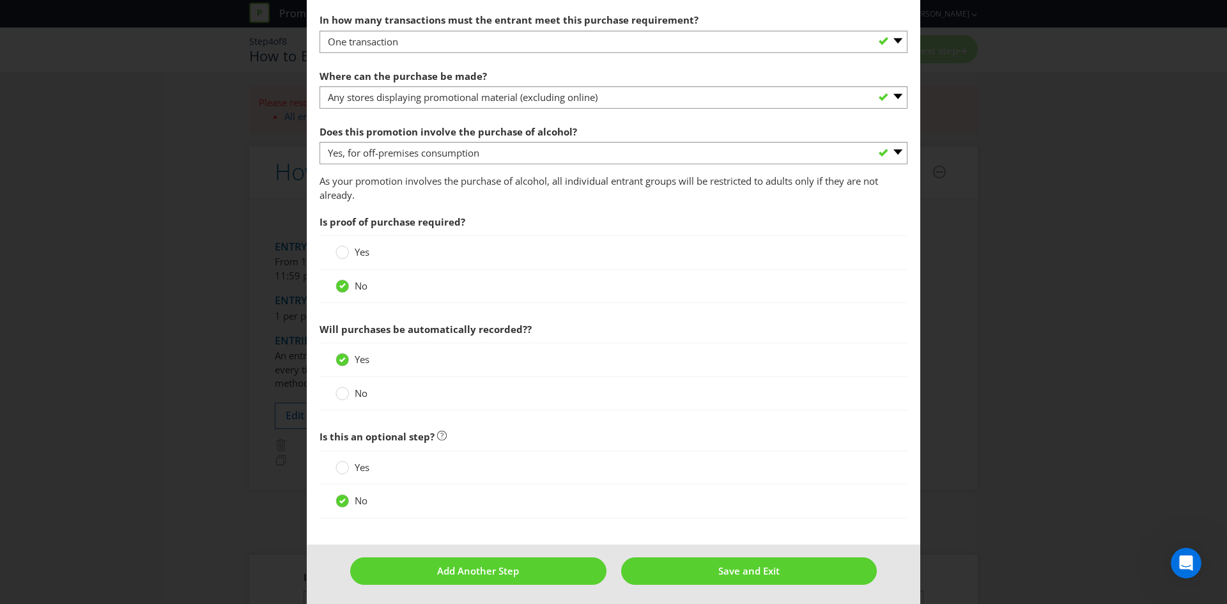
scroll to position [649, 0]
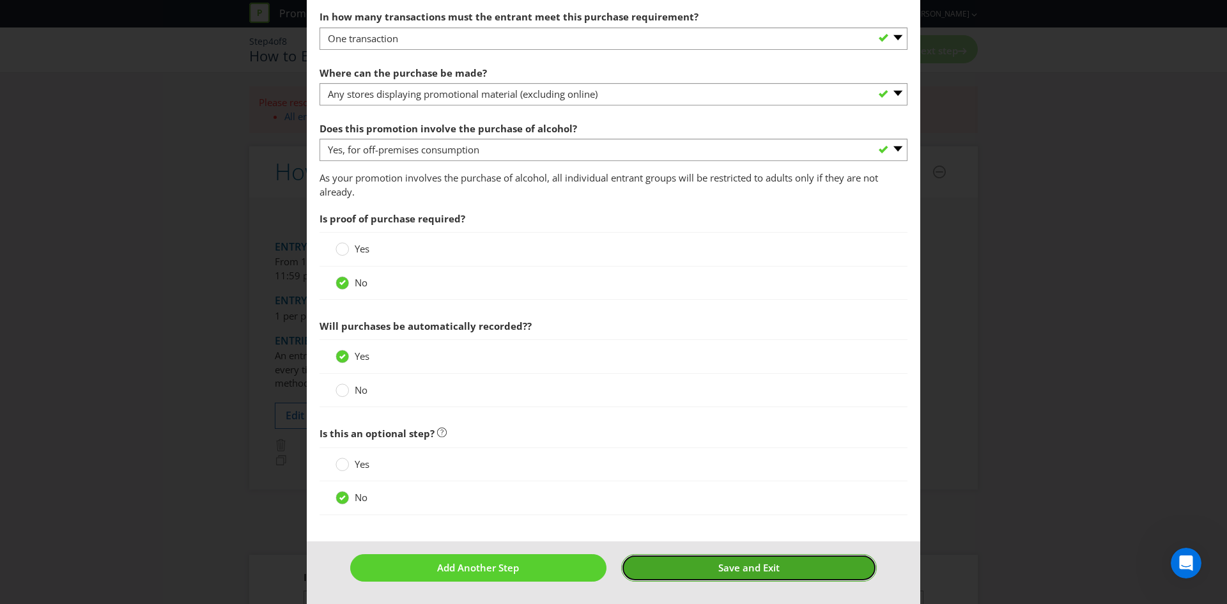
click at [681, 571] on button "Save and Exit" at bounding box center [749, 567] width 256 height 27
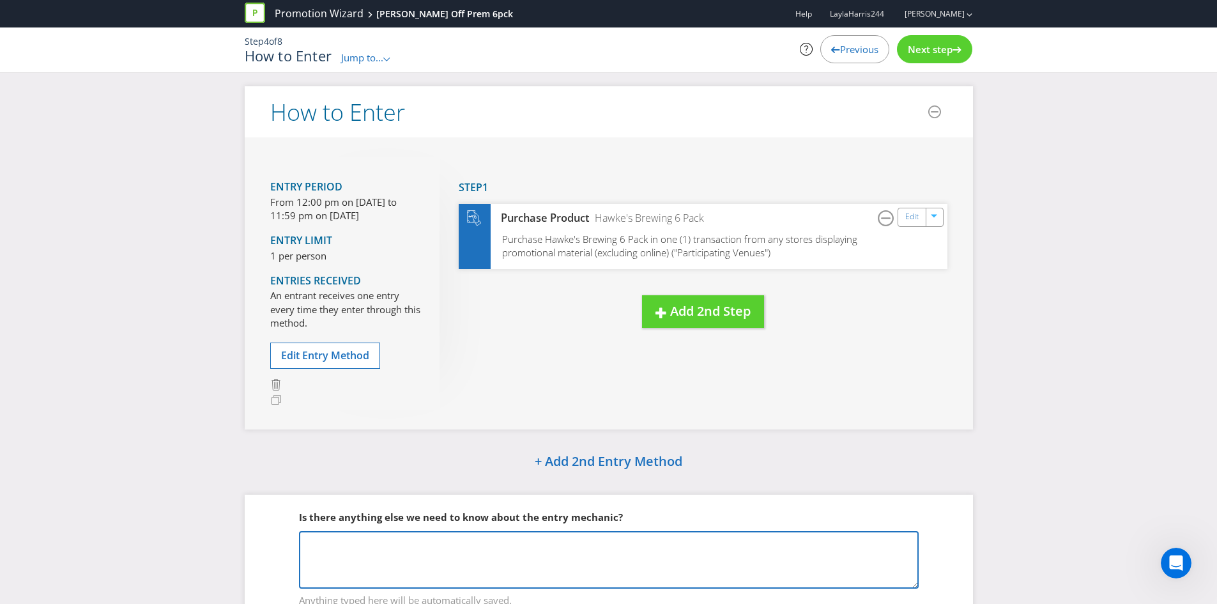
click at [583, 538] on textarea at bounding box center [609, 560] width 620 height 58
type textarea "I"
type textarea "One prize, per person, per day. Prize redeemed by staff member at point of purc…"
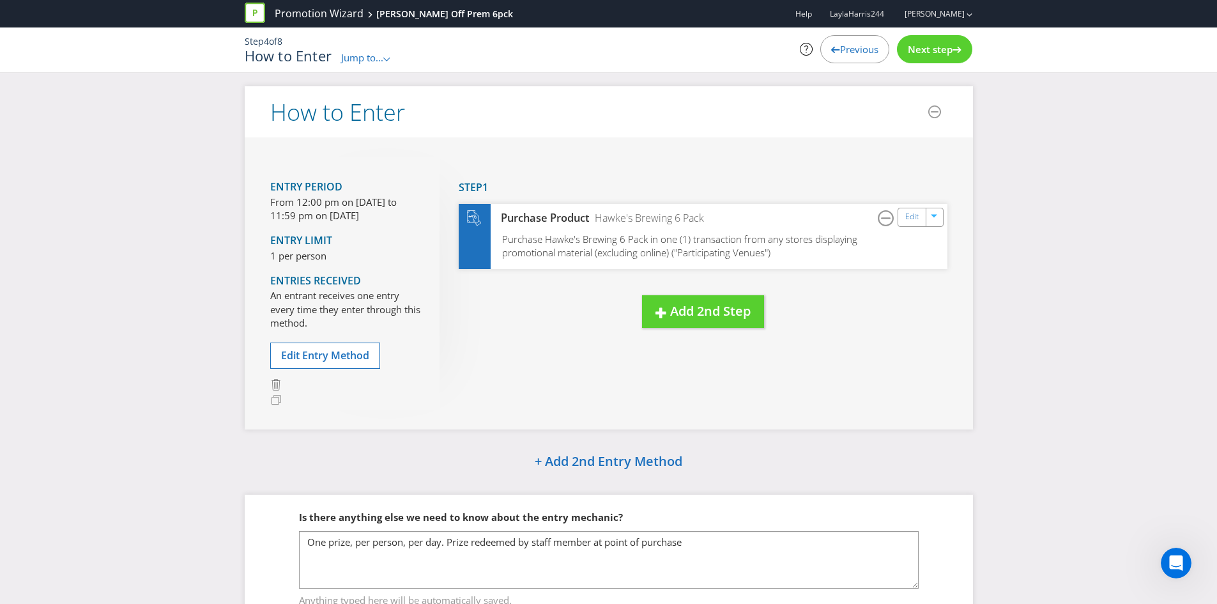
click at [964, 54] on div "Next step" at bounding box center [934, 49] width 75 height 28
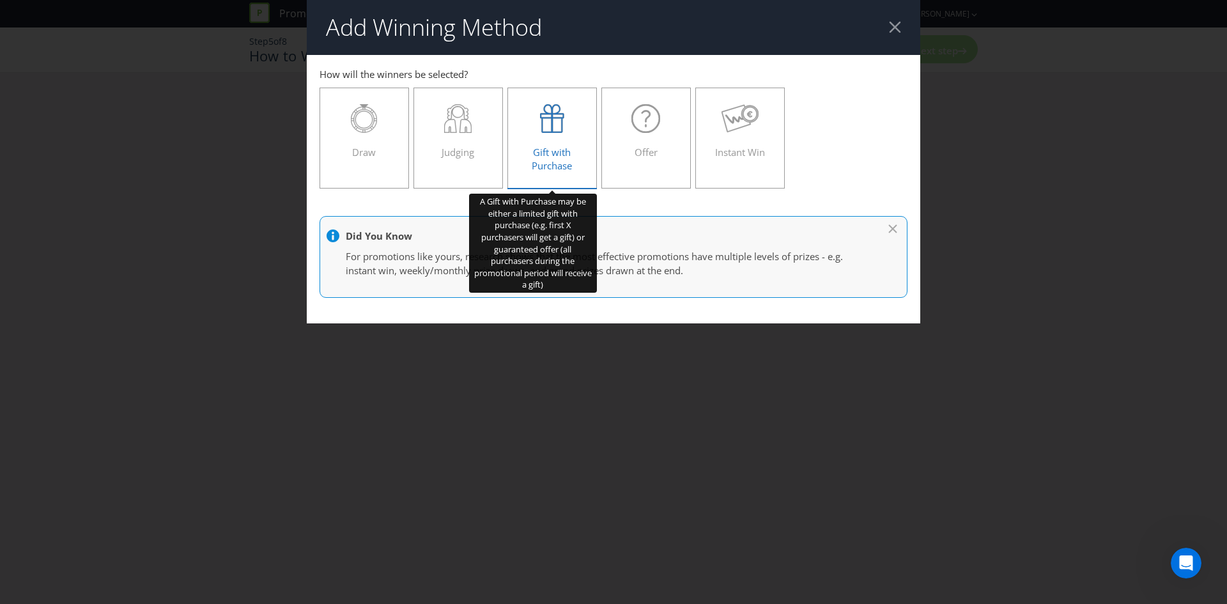
click at [570, 141] on div "Gift with Purchase" at bounding box center [552, 133] width 63 height 58
click at [0, 0] on input "Gift with Purchase" at bounding box center [0, 0] width 0 height 0
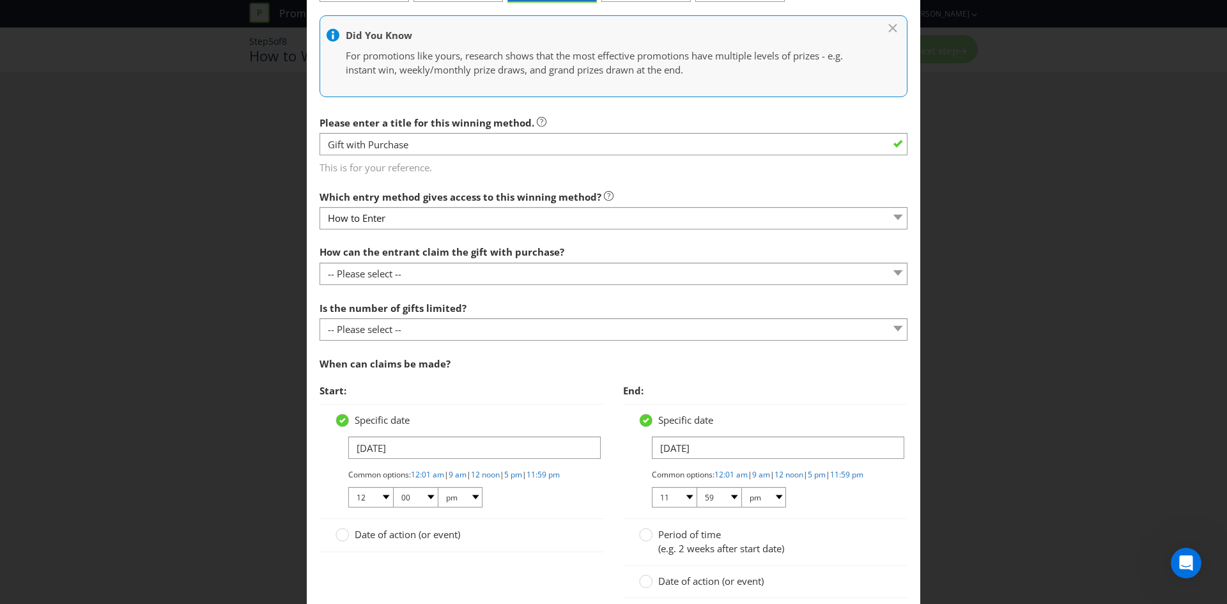
scroll to position [192, 0]
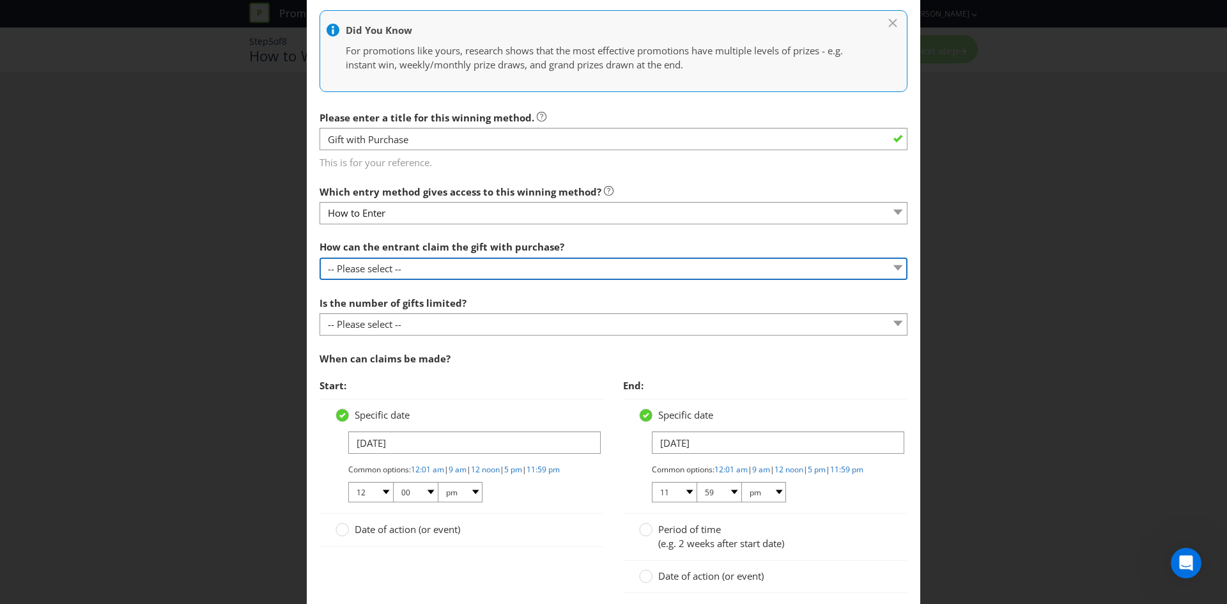
click at [446, 268] on select "-- Please select -- Already covered by entry mechanic Automatically sent to cla…" at bounding box center [614, 269] width 588 height 22
select select "IN_STORE"
click at [320, 258] on select "-- Please select -- Already covered by entry mechanic Automatically sent to cla…" at bounding box center [614, 269] width 588 height 22
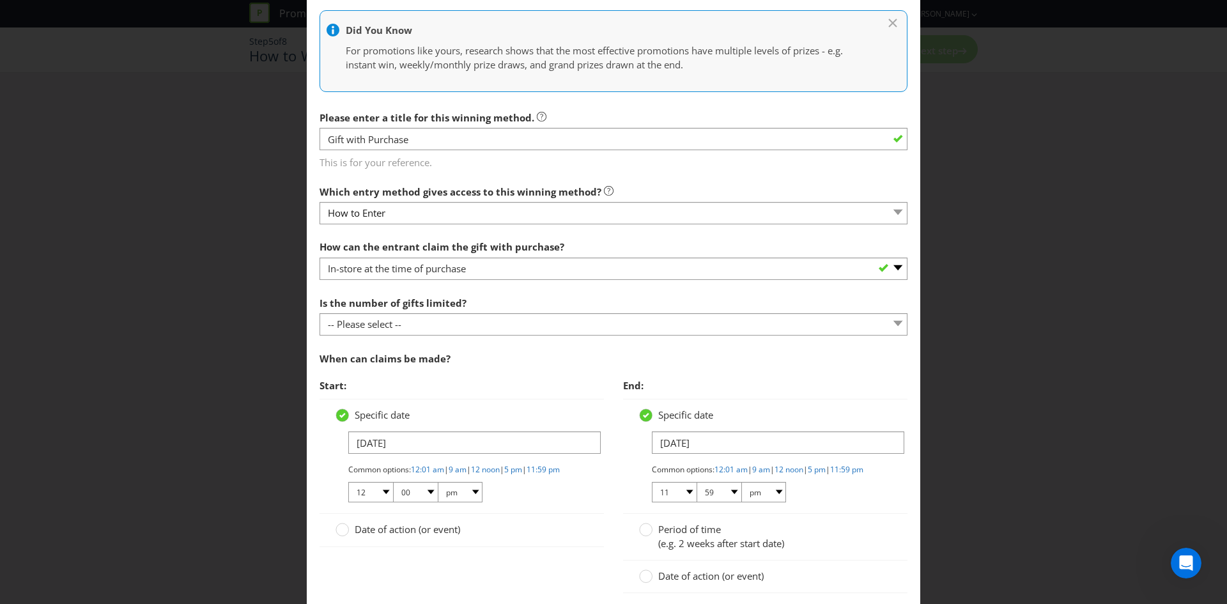
drag, startPoint x: 452, startPoint y: 245, endPoint x: 456, endPoint y: 231, distance: 14.4
click at [454, 247] on span "How can the entrant claim the gift with purchase?" at bounding box center [442, 246] width 245 height 13
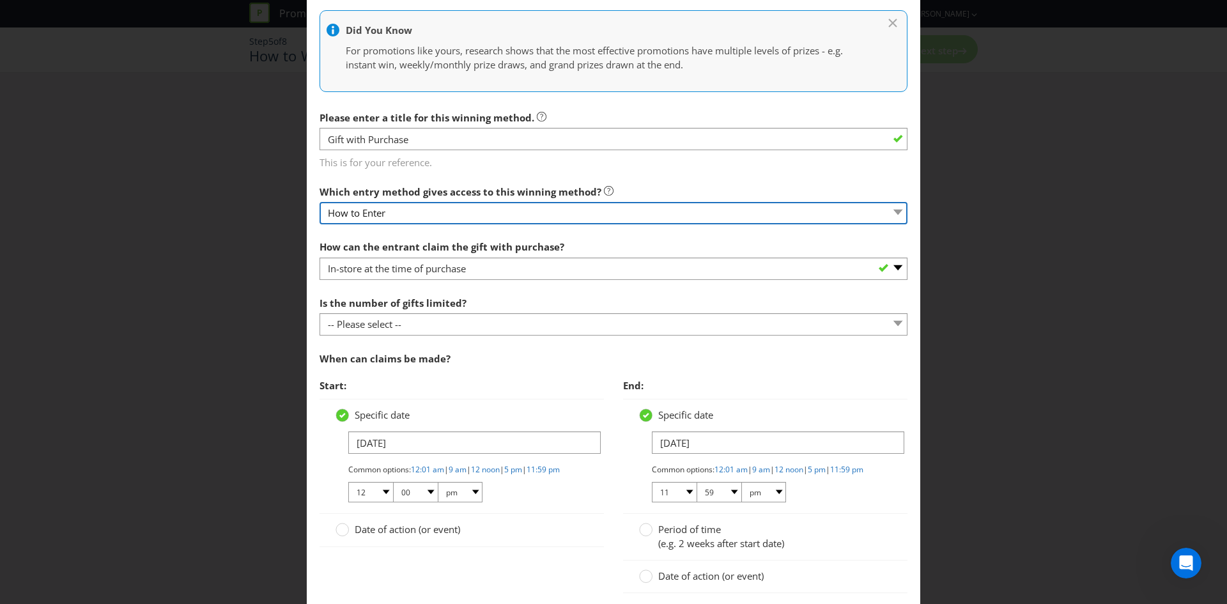
click at [458, 217] on select "How to Enter" at bounding box center [614, 213] width 588 height 22
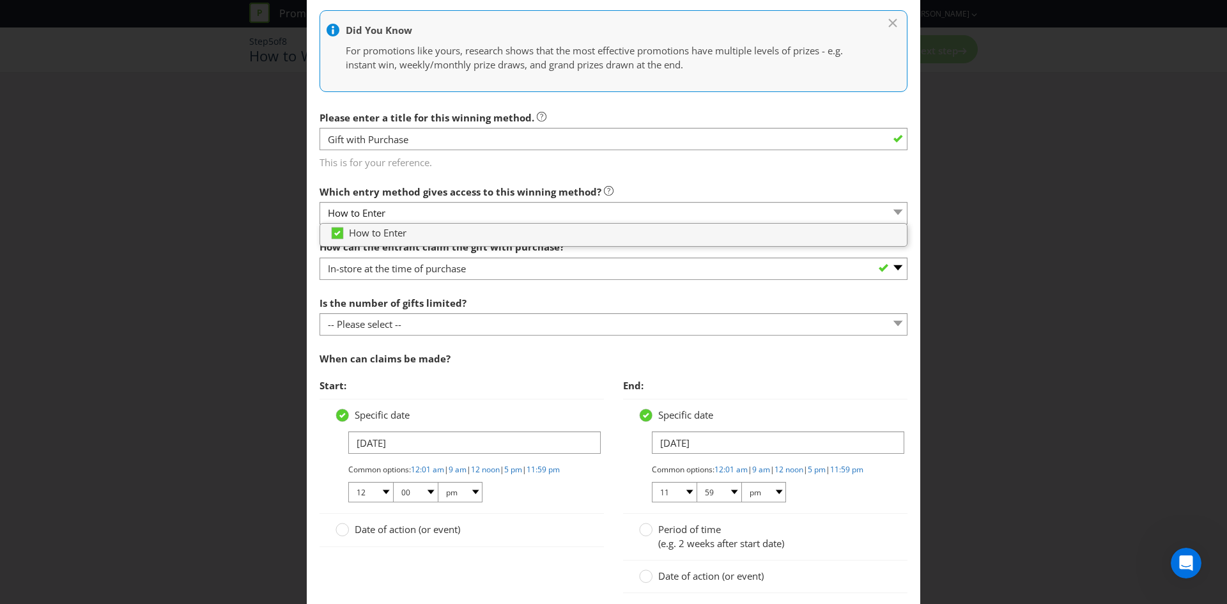
click at [476, 300] on div "Is the number of gifts limited? -- Please select -- Unlimited gifts available d…" at bounding box center [614, 313] width 588 height 46
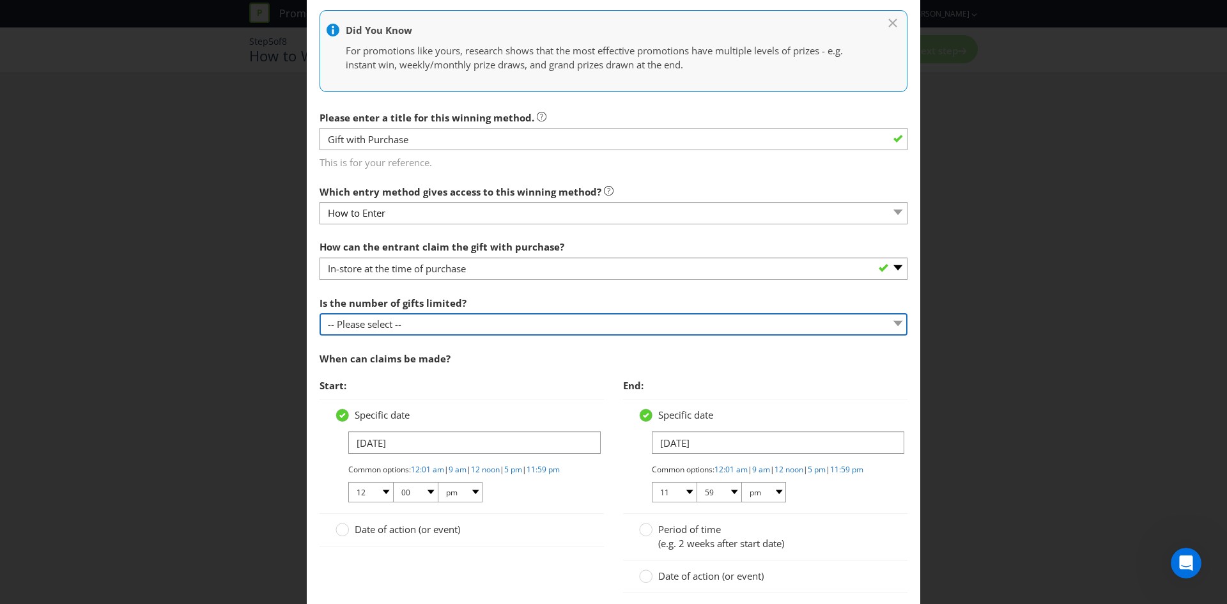
click at [474, 323] on select "-- Please select -- Unlimited gifts available during promotional period Number …" at bounding box center [614, 324] width 588 height 22
select select "LIMITED"
click at [320, 313] on select "-- Please select -- Unlimited gifts available during promotional period Number …" at bounding box center [614, 324] width 588 height 22
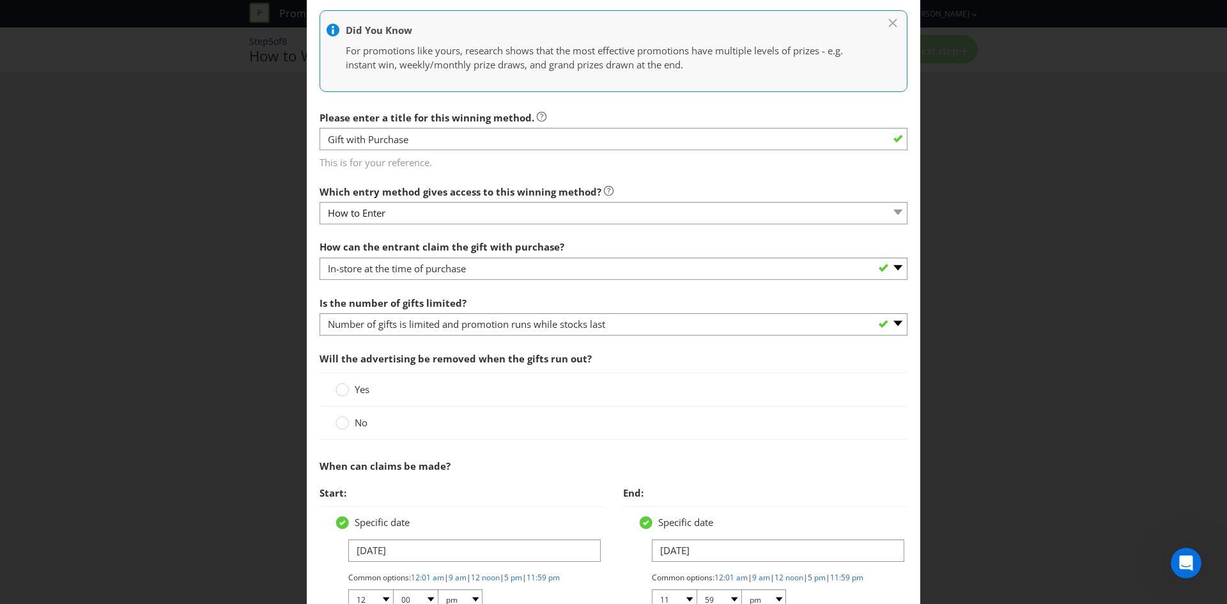
click at [542, 401] on div "Yes" at bounding box center [614, 390] width 588 height 34
click at [364, 403] on div "Yes" at bounding box center [614, 390] width 588 height 34
click at [355, 391] on span "Yes" at bounding box center [362, 389] width 15 height 13
click at [0, 0] on input "Yes" at bounding box center [0, 0] width 0 height 0
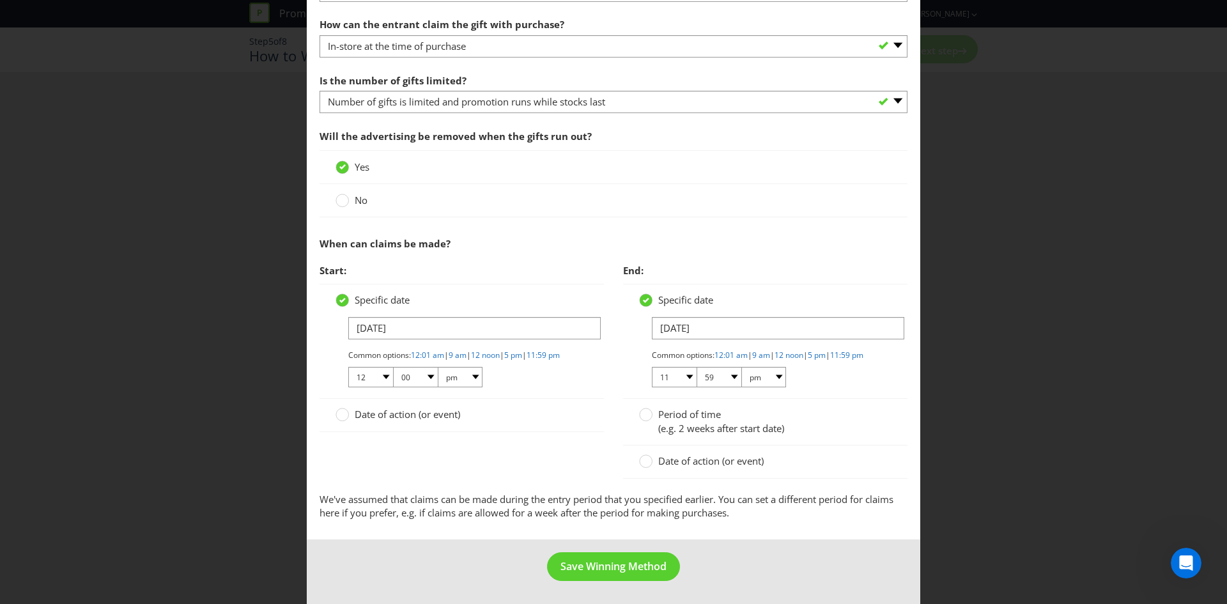
scroll to position [425, 0]
click at [425, 412] on span "Date of action (or event)" at bounding box center [407, 414] width 105 height 13
click at [0, 0] on input "Date of action (or event)" at bounding box center [0, 0] width 0 height 0
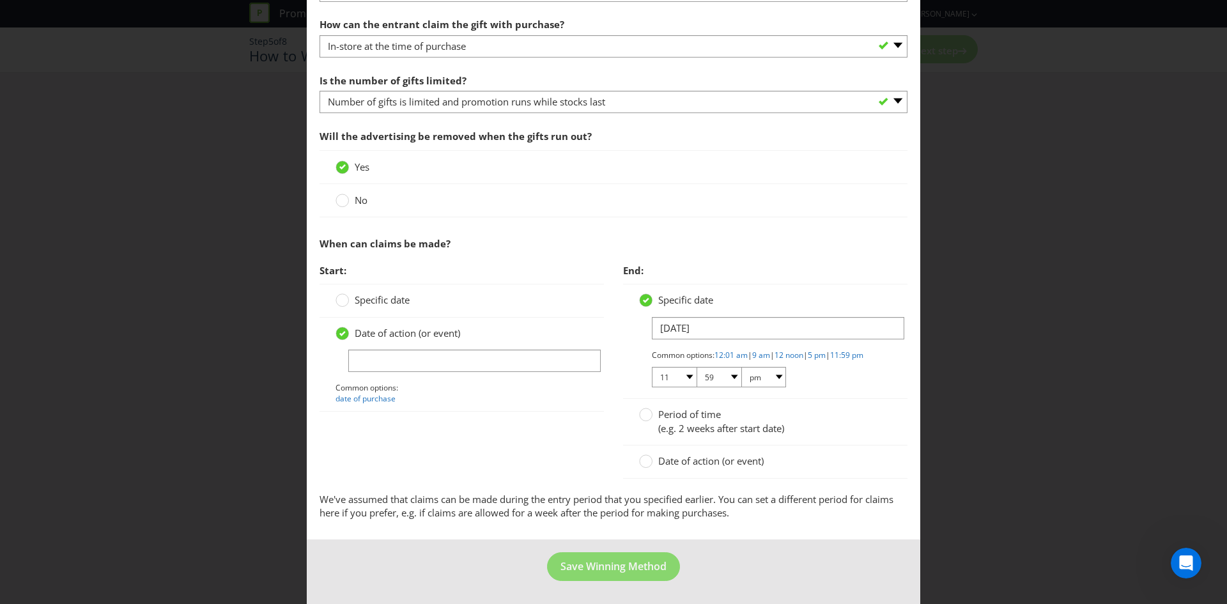
click at [465, 412] on div "Start: Specific date Date of action (or event) Common options: date of purchase" at bounding box center [462, 341] width 304 height 167
click at [643, 298] on icon at bounding box center [646, 300] width 6 height 5
click at [0, 0] on input "Specific date" at bounding box center [0, 0] width 0 height 0
click at [643, 298] on icon at bounding box center [646, 300] width 6 height 5
click at [0, 0] on input "Specific date" at bounding box center [0, 0] width 0 height 0
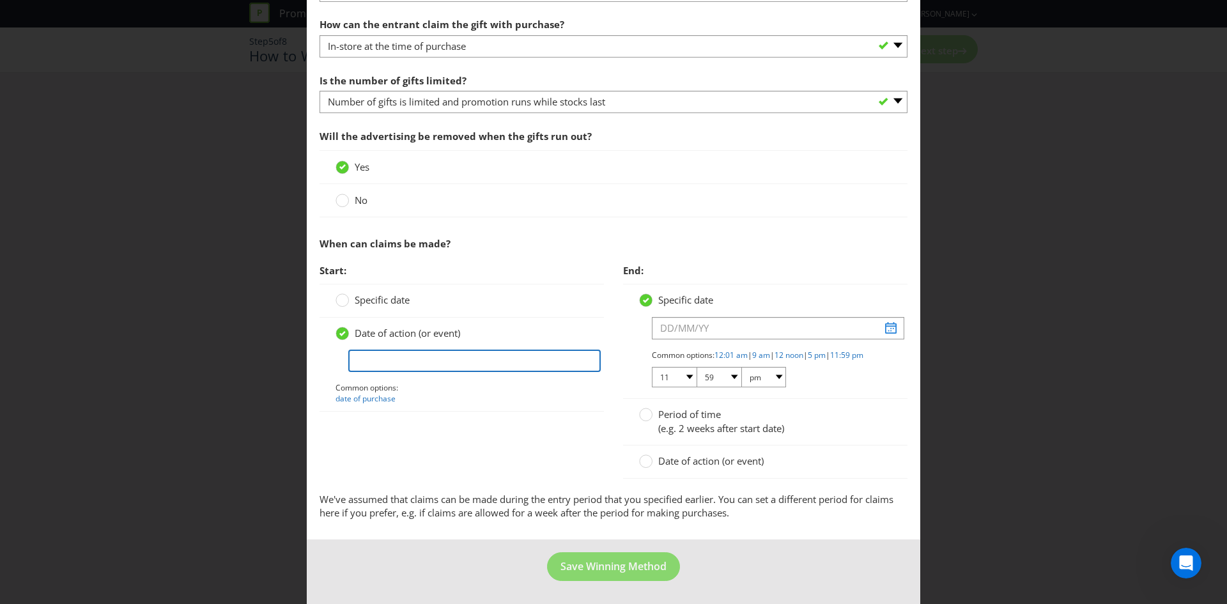
click at [432, 352] on input "text" at bounding box center [474, 361] width 252 height 22
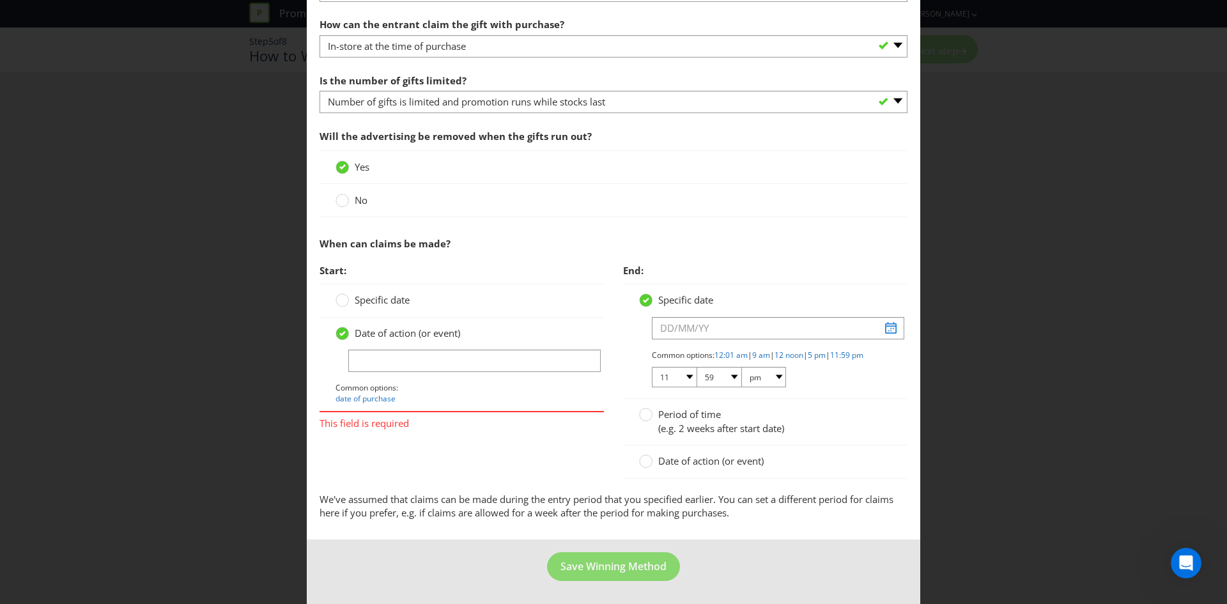
click at [433, 422] on div "Start: Specific date Date of action (or event) Common options: date of purchase…" at bounding box center [613, 375] width 607 height 235
click at [376, 393] on link "date of purchase" at bounding box center [366, 398] width 60 height 11
type input "date of purchase"
click at [644, 460] on div at bounding box center [646, 457] width 6 height 6
click at [0, 0] on input "Date of action (or event)" at bounding box center [0, 0] width 0 height 0
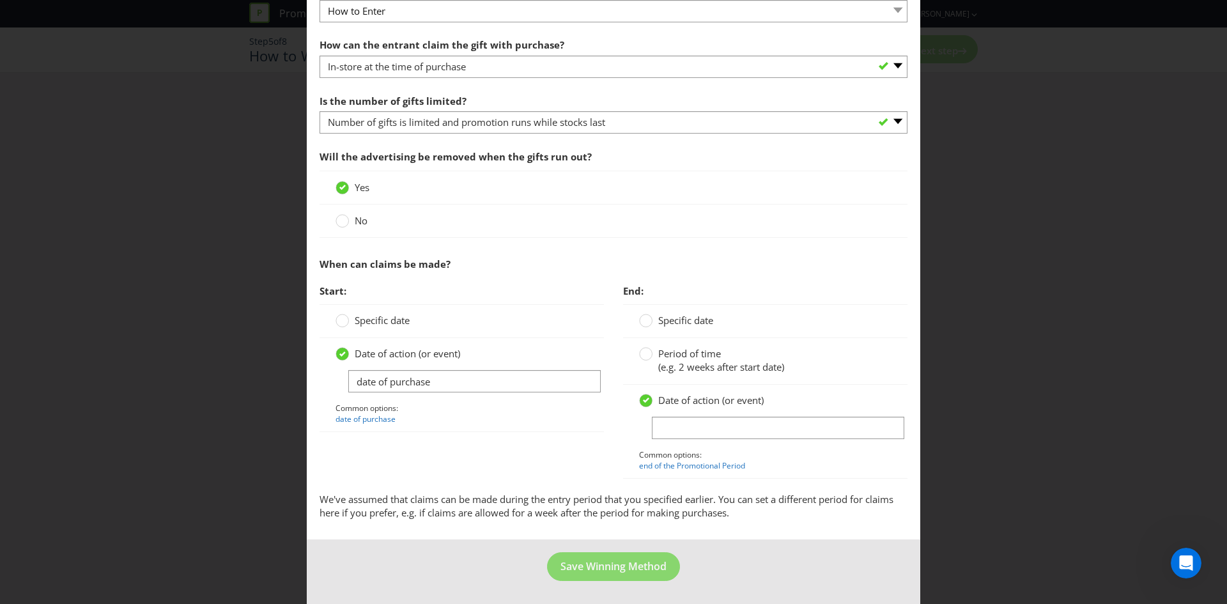
scroll to position [394, 0]
click at [672, 428] on input "text" at bounding box center [778, 428] width 252 height 22
click at [463, 467] on div "Start: Specific date Date of action (or event) date of purchase Common options:…" at bounding box center [613, 385] width 607 height 214
click at [668, 468] on link "end of the Promotional Period" at bounding box center [692, 465] width 106 height 11
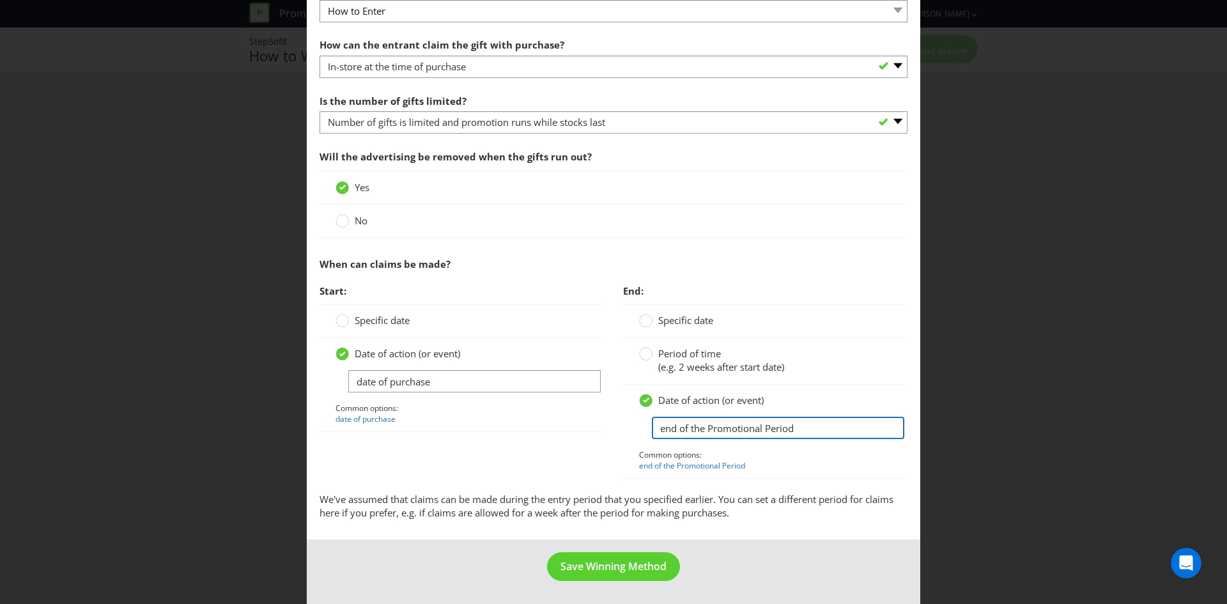
click at [677, 429] on input "end of the Promotional Period" at bounding box center [778, 428] width 252 height 22
drag, startPoint x: 677, startPoint y: 429, endPoint x: 843, endPoint y: 420, distance: 165.7
click at [843, 420] on input "end of the Promotional Period" at bounding box center [778, 428] width 252 height 22
type input "end of d"
click at [549, 465] on div "Start: Specific date Date of action (or event) date of purchase Common options:…" at bounding box center [613, 385] width 607 height 214
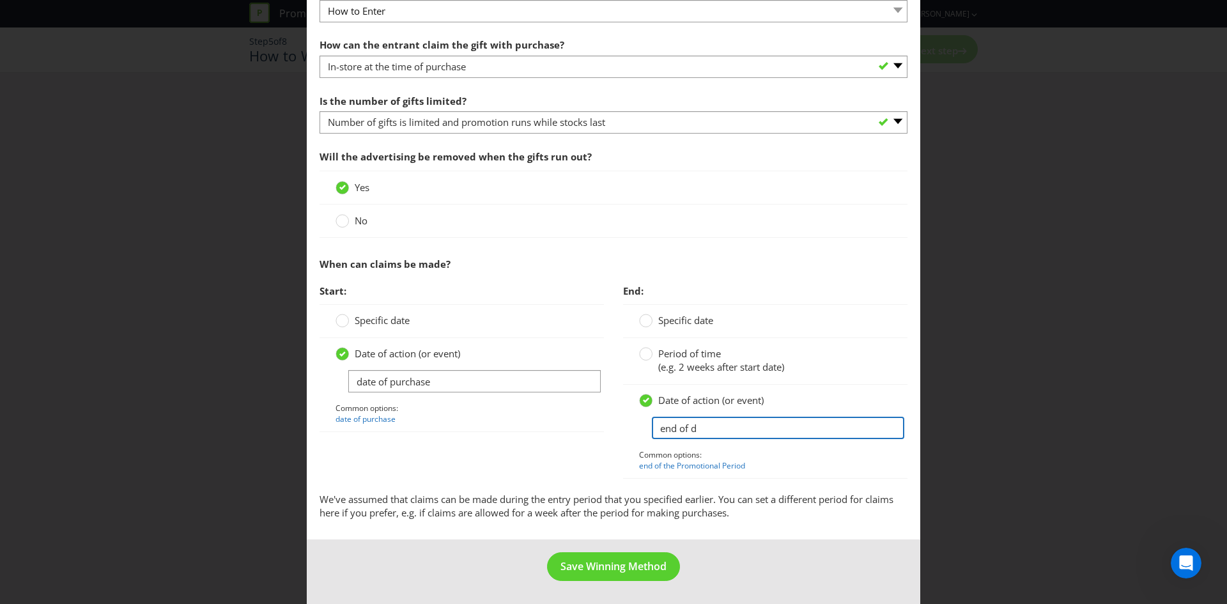
click at [719, 419] on input "end of d" at bounding box center [778, 428] width 252 height 22
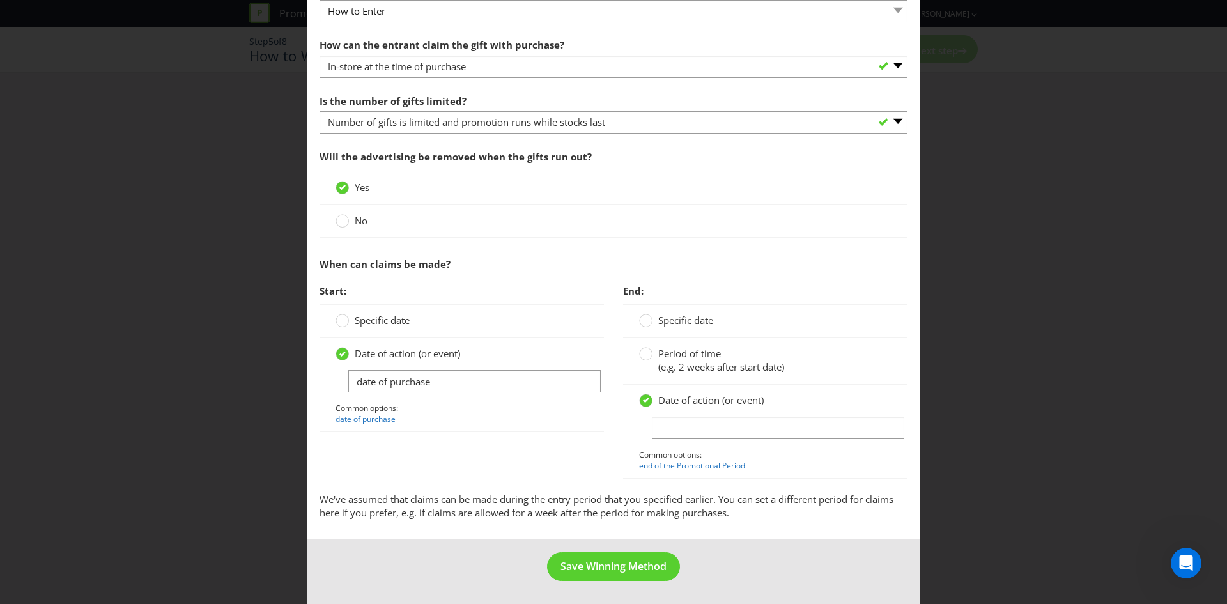
click at [690, 374] on label "Period of time (e.g. 2 weeks after start date)" at bounding box center [713, 360] width 148 height 27
click at [0, 0] on input "Period of time (e.g. 2 weeks after start date)" at bounding box center [0, 0] width 0 height 0
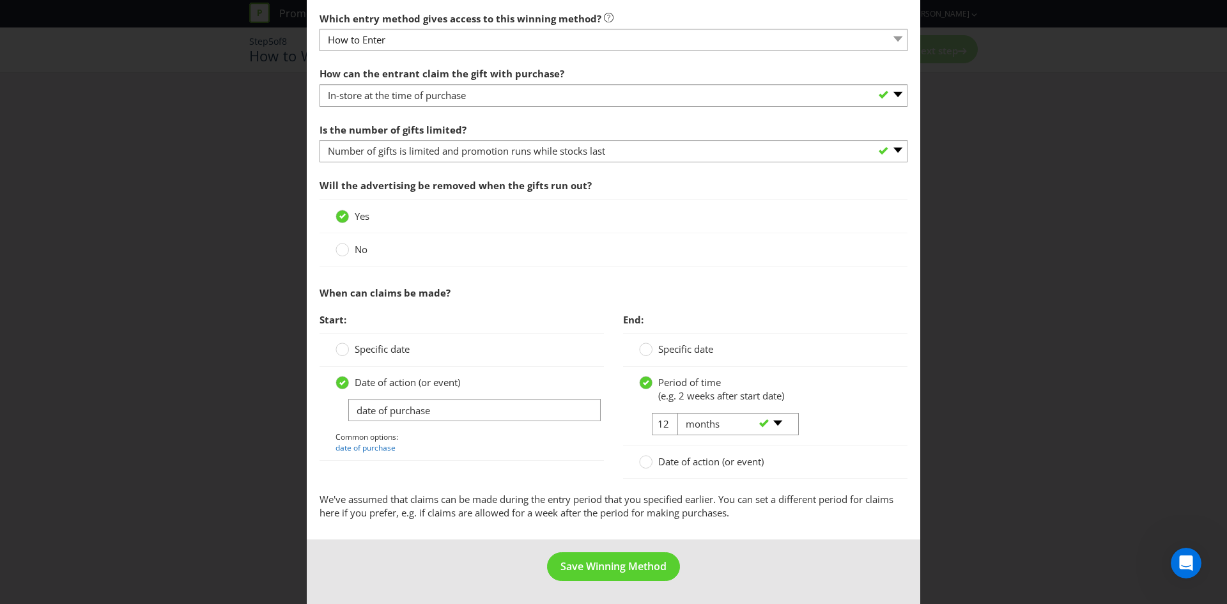
scroll to position [365, 0]
click at [711, 429] on select "-- Please select -- days weeks months years" at bounding box center [737, 424] width 121 height 22
select select "DAYS"
click at [677, 413] on select "-- Please select -- days weeks months years" at bounding box center [737, 424] width 121 height 22
click at [668, 421] on div "-- Please select -- days weeks months years" at bounding box center [733, 424] width 130 height 23
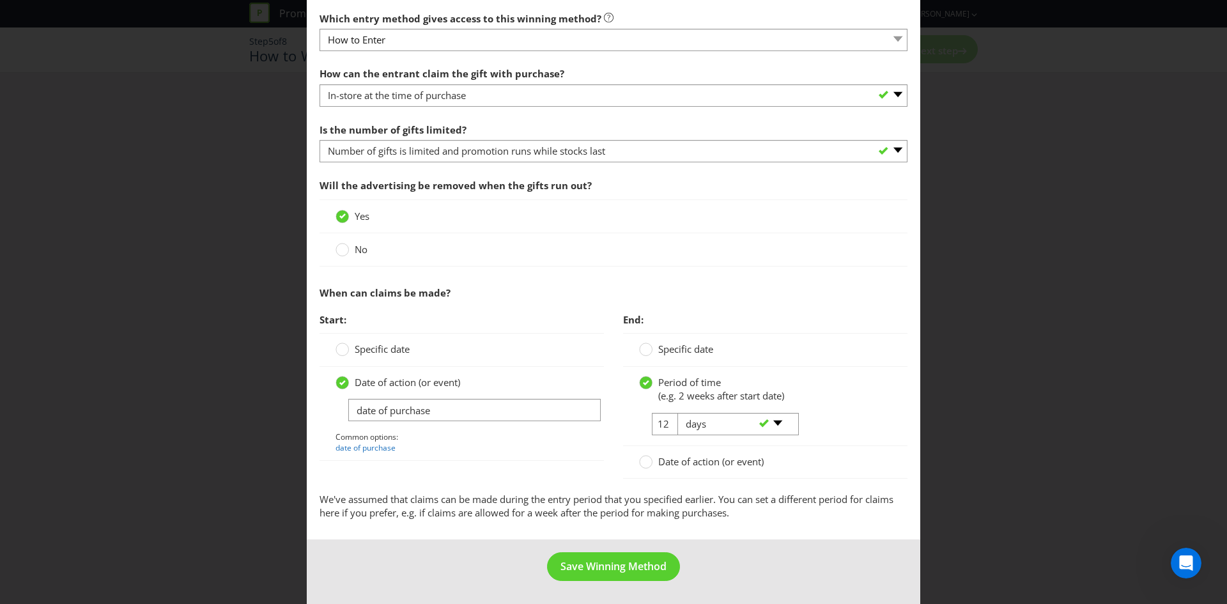
click at [658, 463] on span "Date of action (or event)" at bounding box center [710, 461] width 105 height 13
click at [0, 0] on input "Date of action (or event)" at bounding box center [0, 0] width 0 height 0
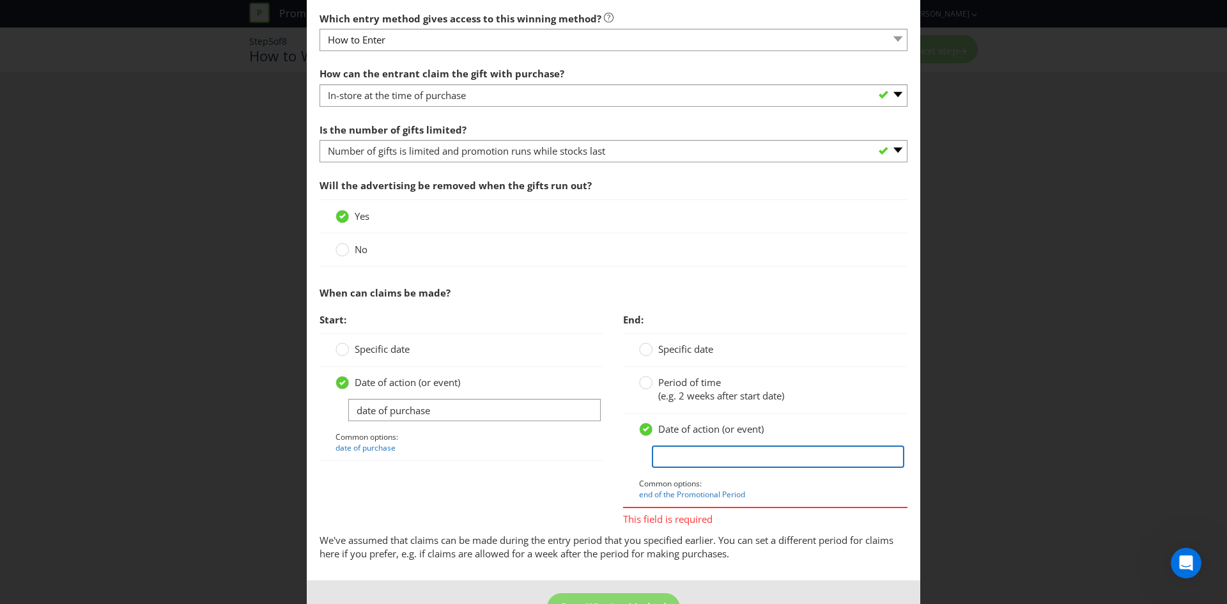
click at [685, 458] on input "text" at bounding box center [778, 456] width 252 height 22
click at [691, 458] on input "date of urchase" at bounding box center [778, 456] width 252 height 22
type input "date of purchase"
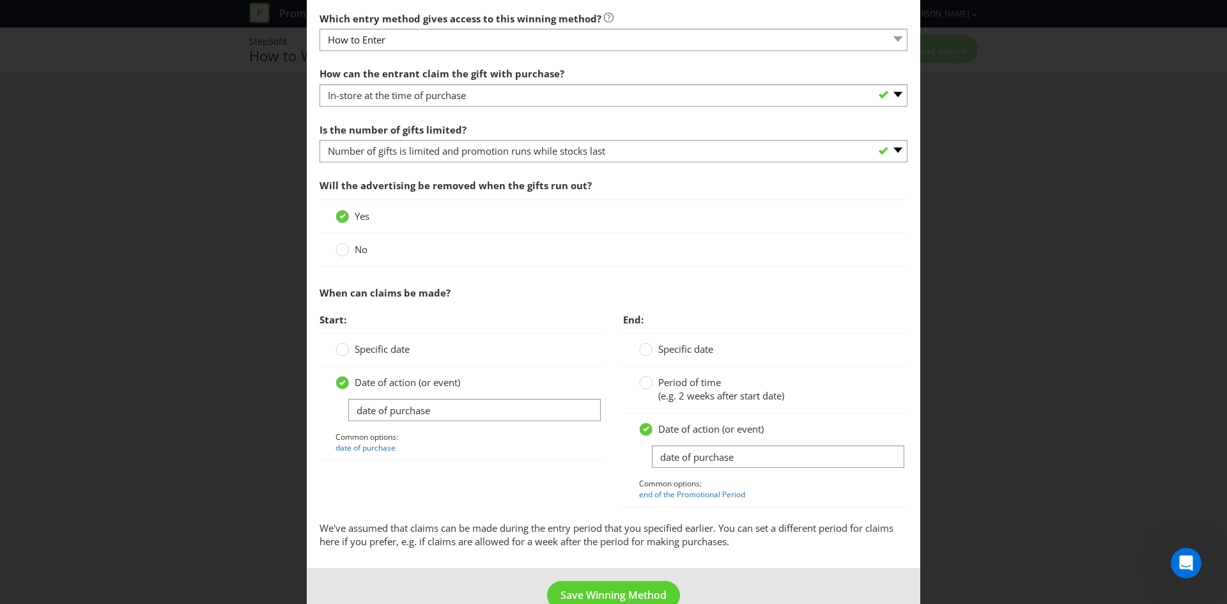
drag, startPoint x: 511, startPoint y: 468, endPoint x: 566, endPoint y: 530, distance: 82.4
click at [511, 468] on div "Start: Specific date Date of action (or event) date of purchase Common options:…" at bounding box center [462, 390] width 304 height 167
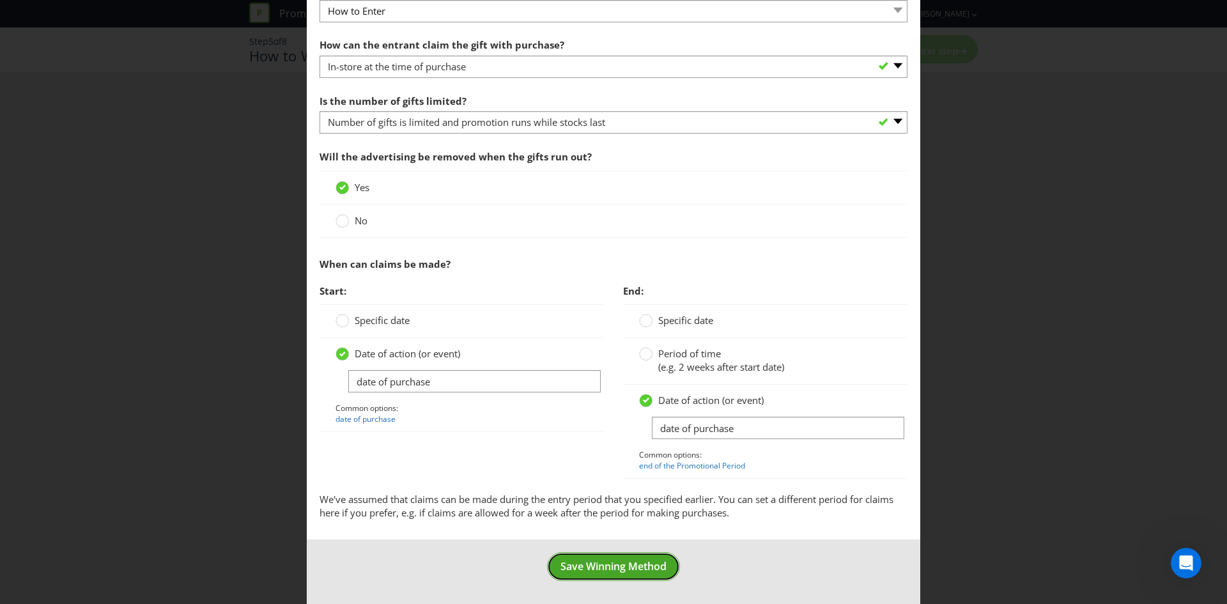
click at [621, 560] on span "Save Winning Method" at bounding box center [613, 566] width 106 height 14
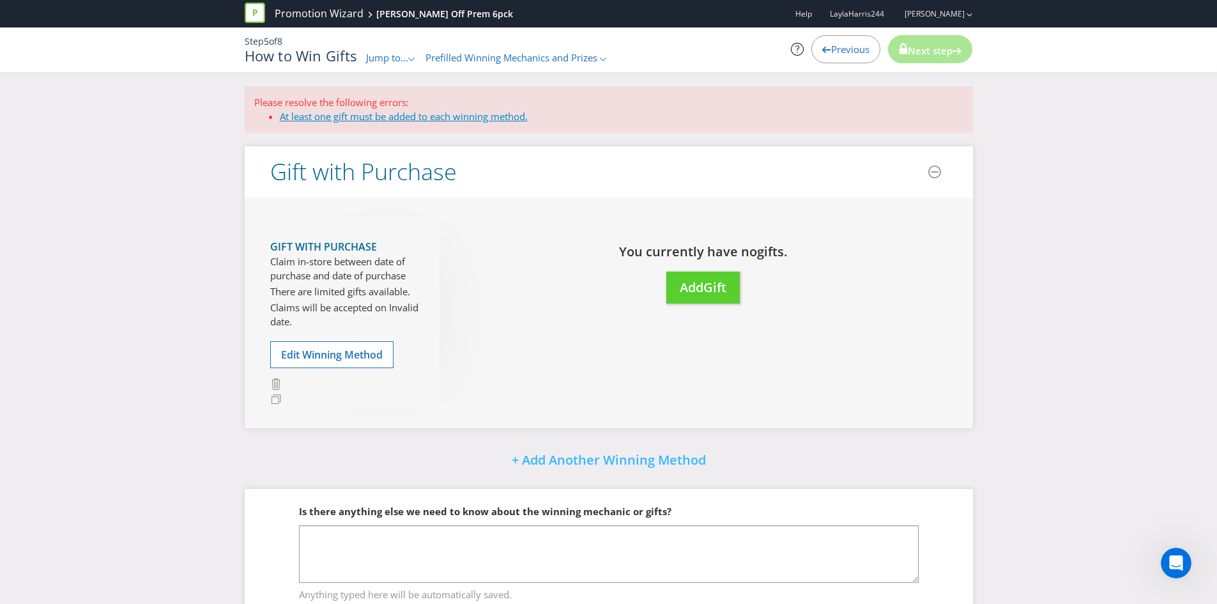
click at [416, 116] on link "At least one gift must be added to each winning method." at bounding box center [404, 116] width 248 height 13
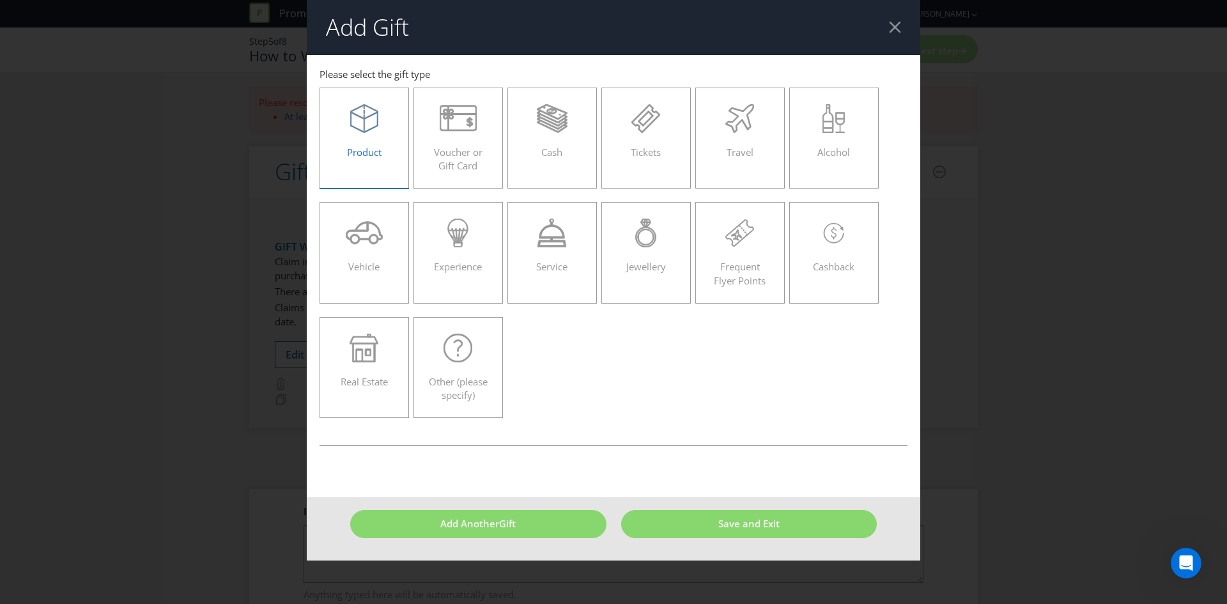
click at [327, 98] on label "Product" at bounding box center [364, 138] width 89 height 101
click at [0, 0] on input "Product" at bounding box center [0, 0] width 0 height 0
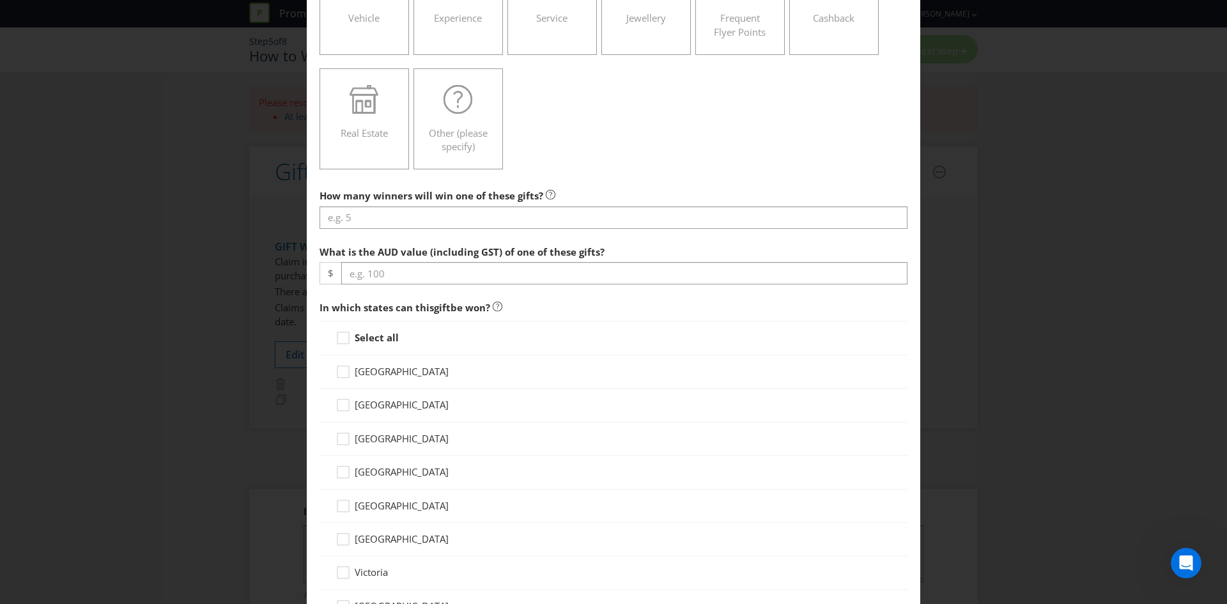
scroll to position [256, 0]
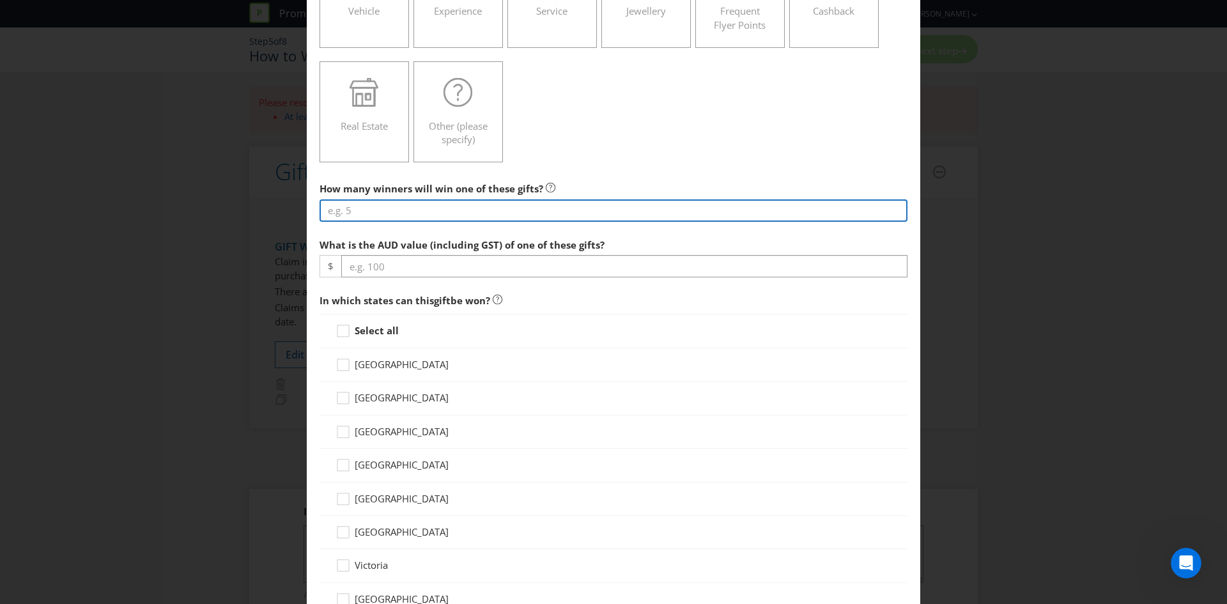
click at [422, 200] on input "number" at bounding box center [614, 210] width 588 height 22
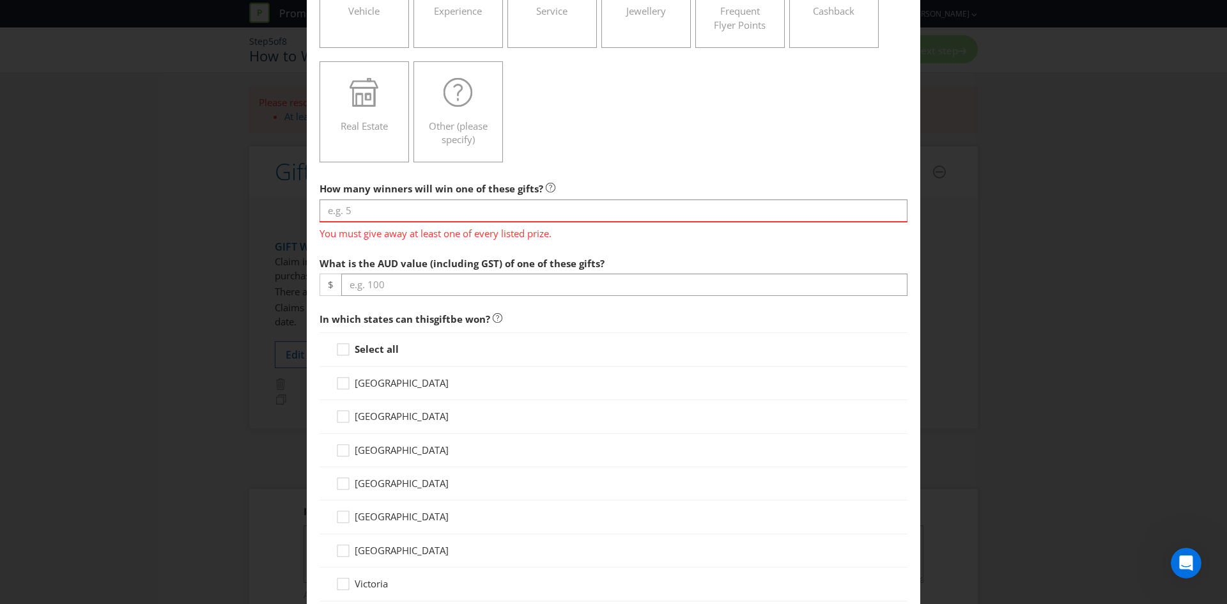
click at [575, 223] on span "You must give away at least one of every listed prize." at bounding box center [614, 231] width 588 height 19
click at [572, 217] on input "number" at bounding box center [614, 210] width 588 height 22
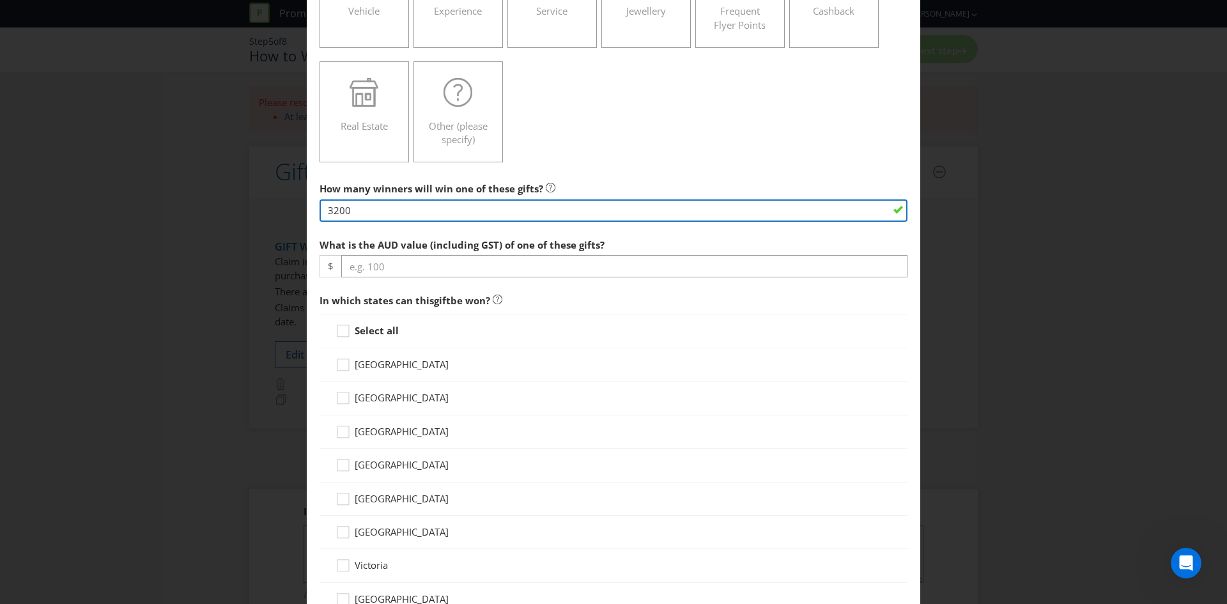
type input "3200"
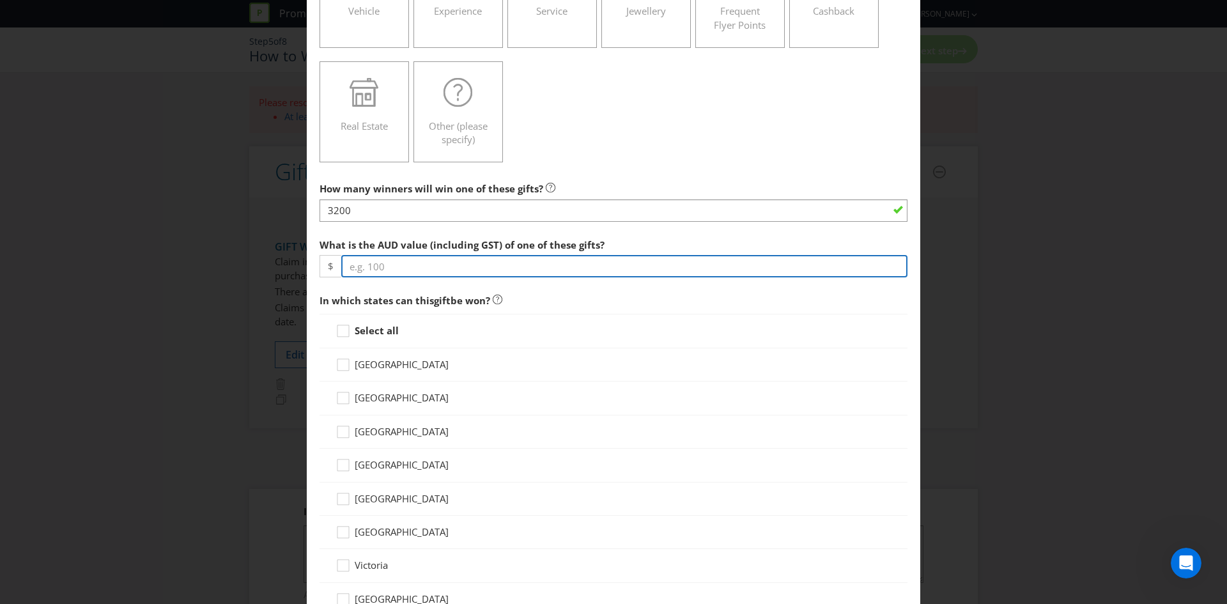
click at [599, 268] on input "number" at bounding box center [624, 266] width 566 height 22
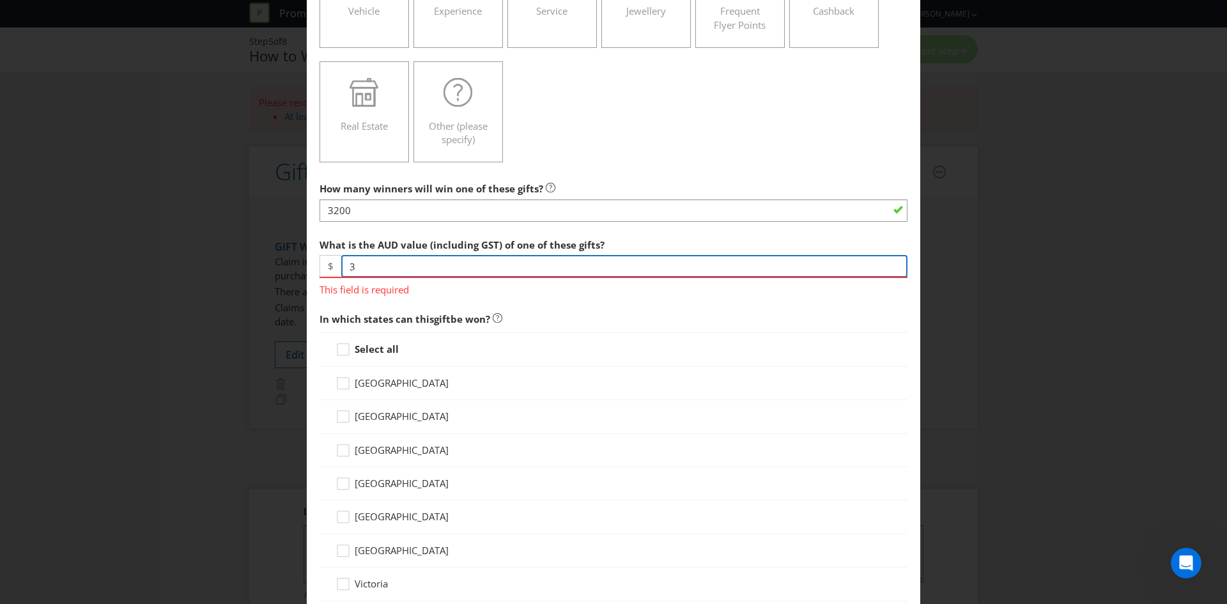
type input "3"
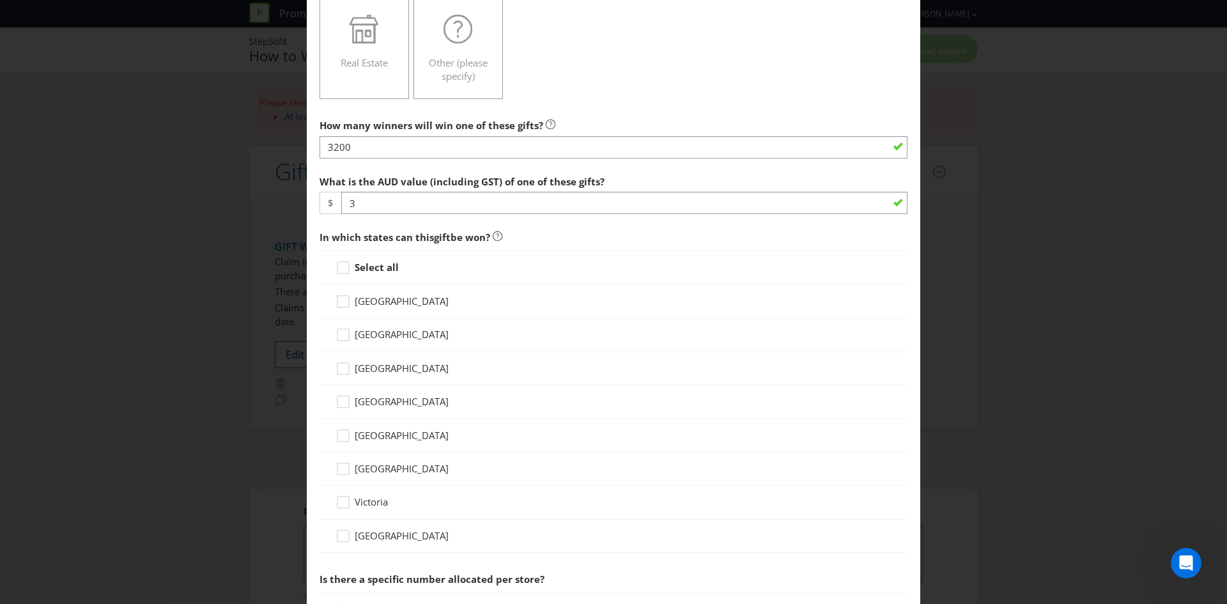
scroll to position [320, 0]
click at [403, 328] on span "[GEOGRAPHIC_DATA]" at bounding box center [402, 333] width 94 height 13
click at [0, 0] on input "[GEOGRAPHIC_DATA]" at bounding box center [0, 0] width 0 height 0
click at [382, 498] on span "Victoria" at bounding box center [371, 501] width 33 height 13
click at [0, 0] on input "Victoria" at bounding box center [0, 0] width 0 height 0
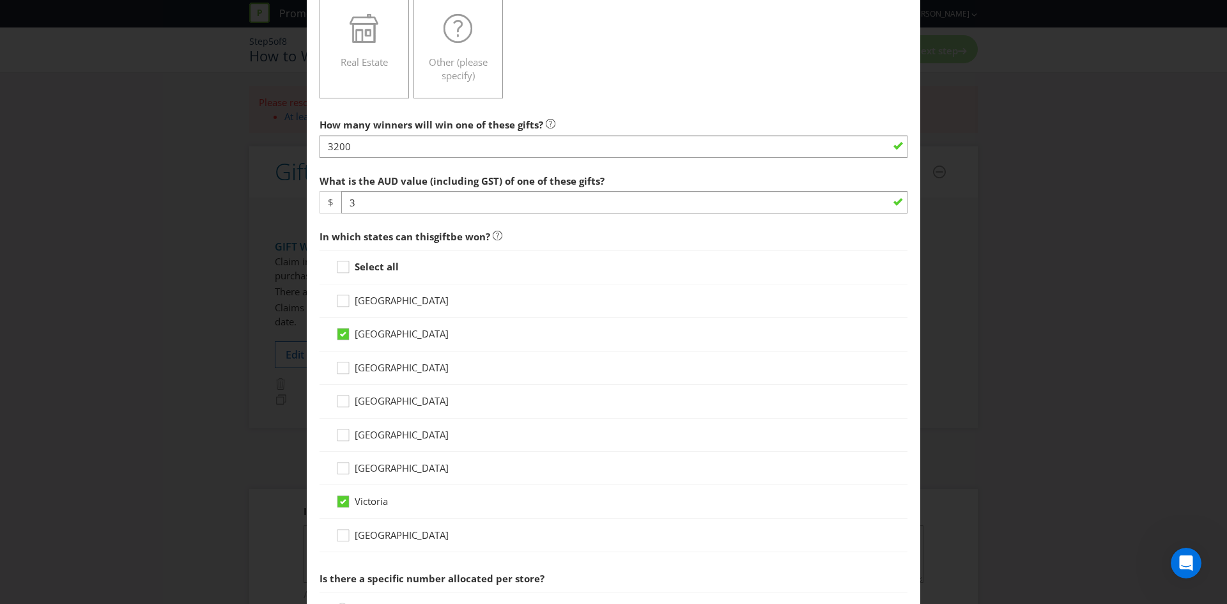
click at [400, 302] on span "[GEOGRAPHIC_DATA]" at bounding box center [402, 300] width 94 height 13
click at [0, 0] on input "[GEOGRAPHIC_DATA]" at bounding box center [0, 0] width 0 height 0
click at [400, 300] on span "[GEOGRAPHIC_DATA]" at bounding box center [402, 300] width 94 height 13
click at [0, 0] on input "[GEOGRAPHIC_DATA]" at bounding box center [0, 0] width 0 height 0
click at [400, 300] on span "[GEOGRAPHIC_DATA]" at bounding box center [402, 300] width 94 height 13
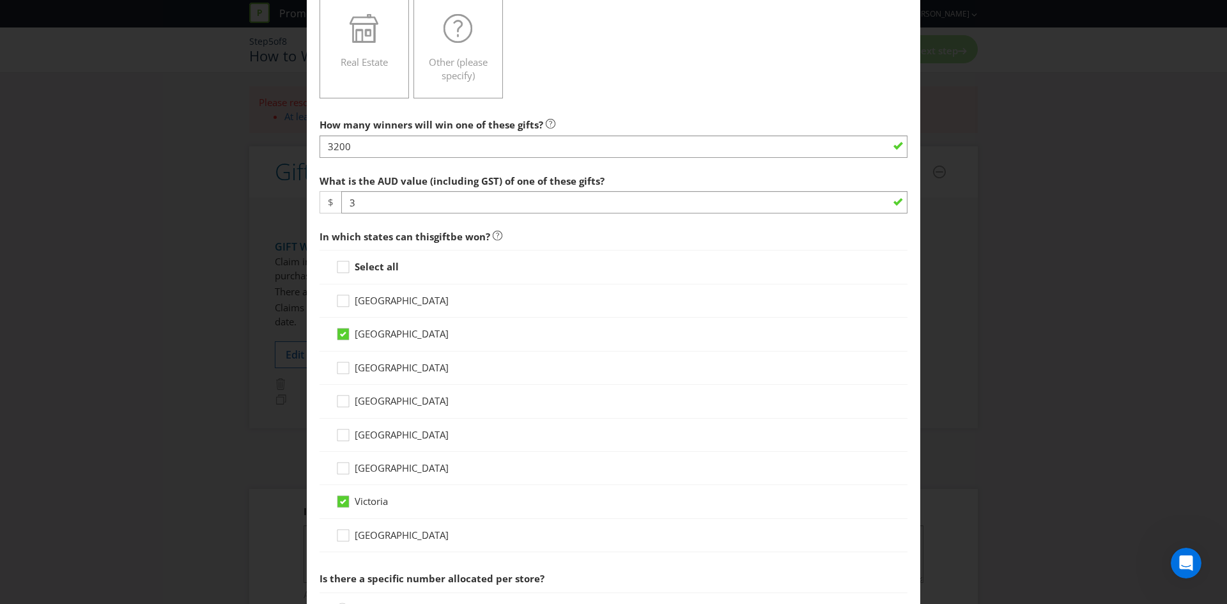
click at [0, 0] on input "[GEOGRAPHIC_DATA]" at bounding box center [0, 0] width 0 height 0
click at [375, 389] on div "[GEOGRAPHIC_DATA]" at bounding box center [614, 401] width 588 height 33
click at [374, 396] on span "[GEOGRAPHIC_DATA]" at bounding box center [402, 400] width 94 height 13
click at [0, 0] on input "[GEOGRAPHIC_DATA]" at bounding box center [0, 0] width 0 height 0
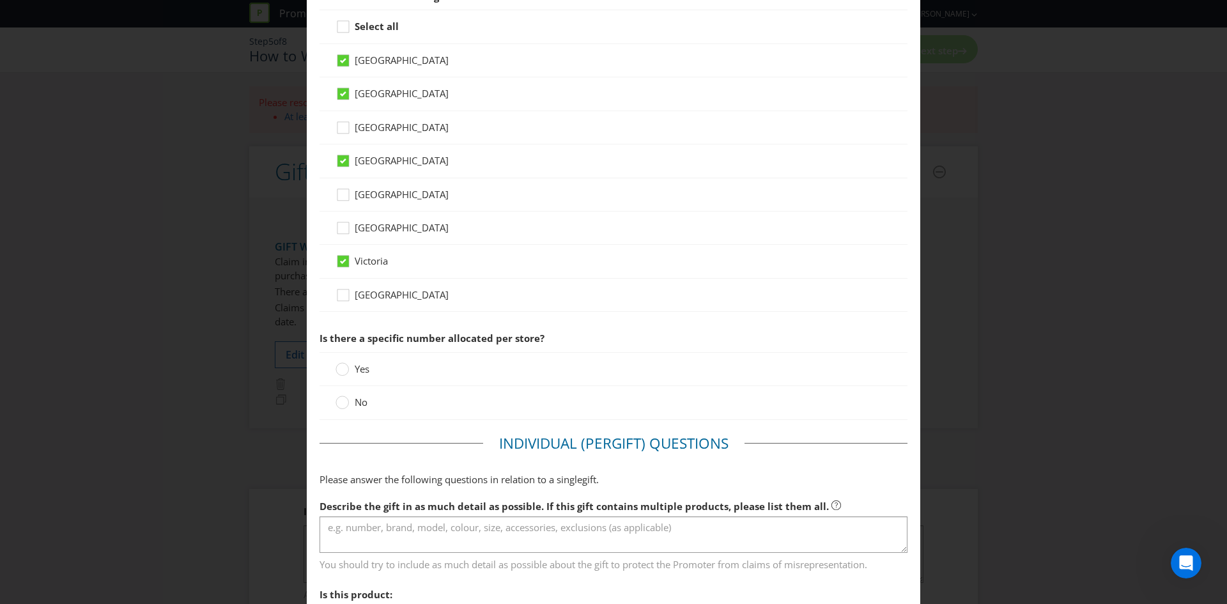
scroll to position [575, 0]
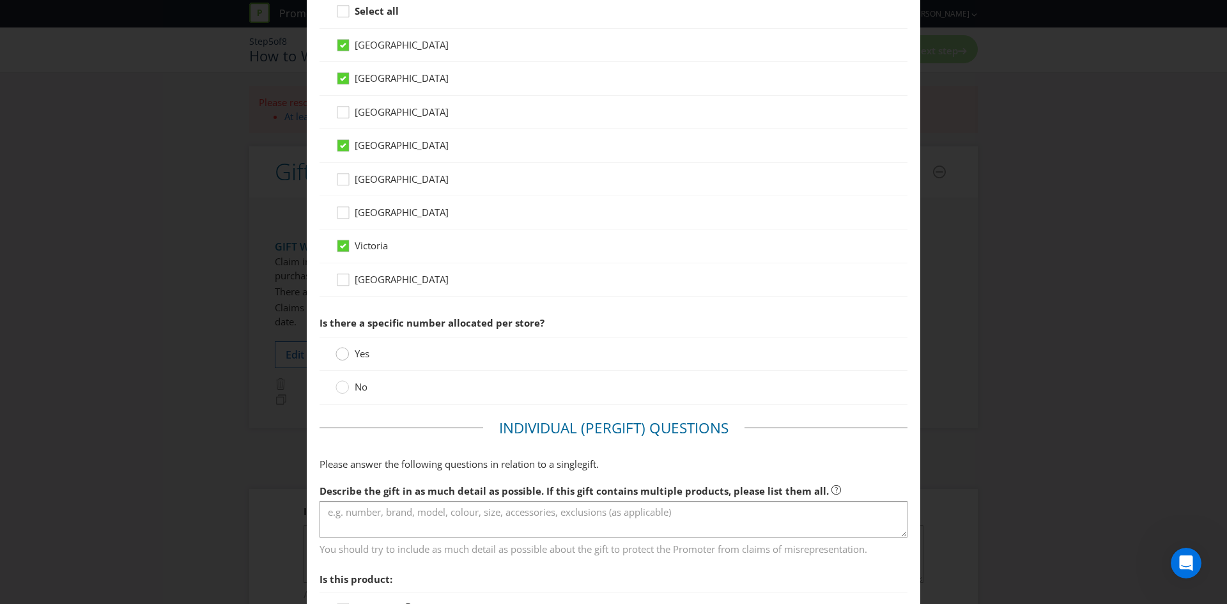
click at [339, 357] on circle at bounding box center [342, 354] width 13 height 13
click at [0, 0] on input "Yes" at bounding box center [0, 0] width 0 height 0
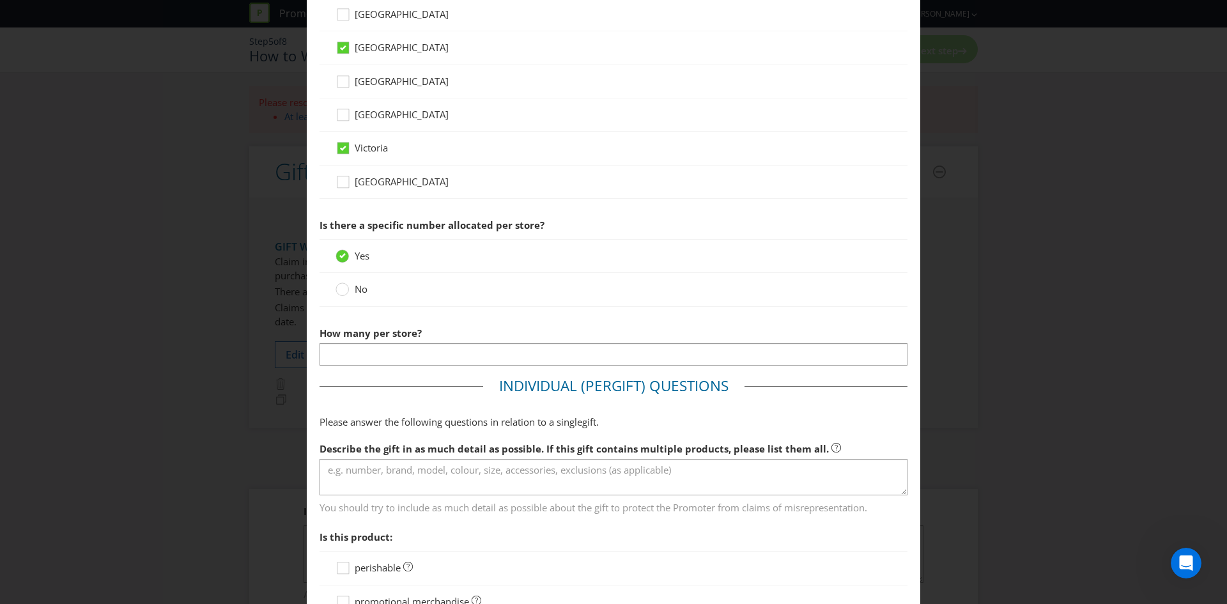
scroll to position [703, 0]
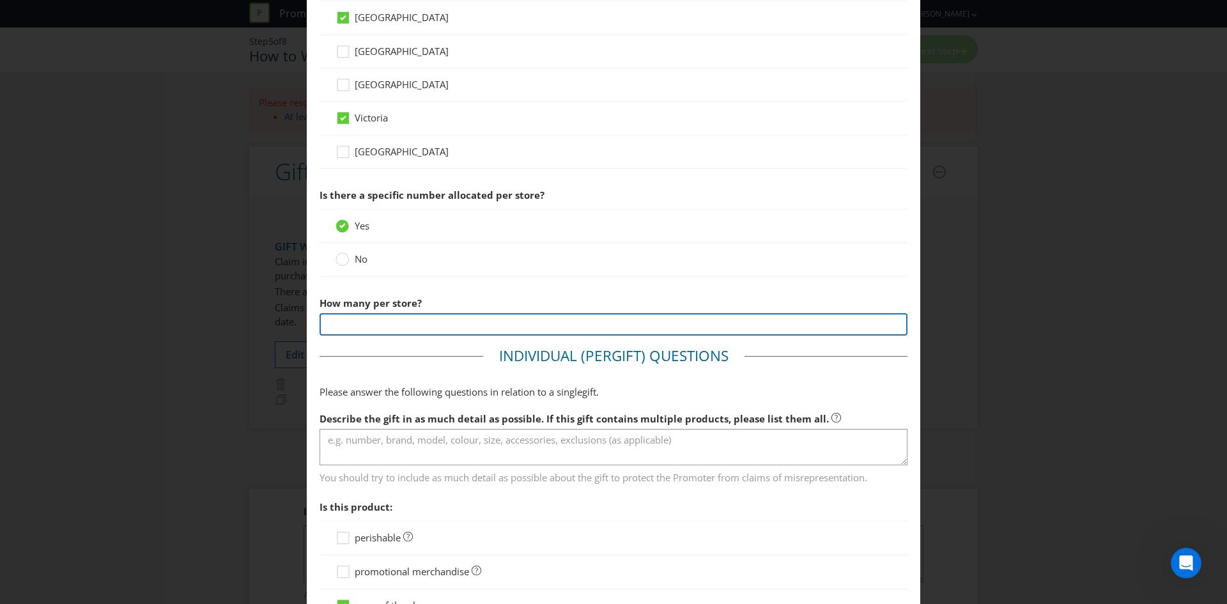
click at [425, 321] on input "number" at bounding box center [614, 324] width 588 height 22
type input "40"
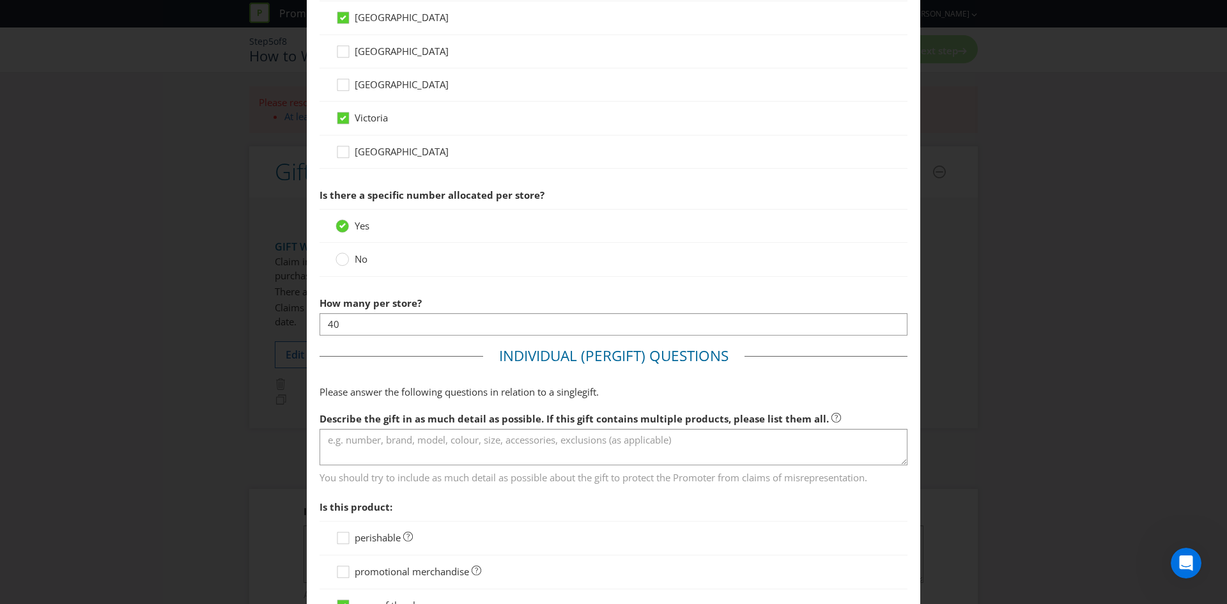
click at [510, 276] on div at bounding box center [614, 276] width 588 height 1
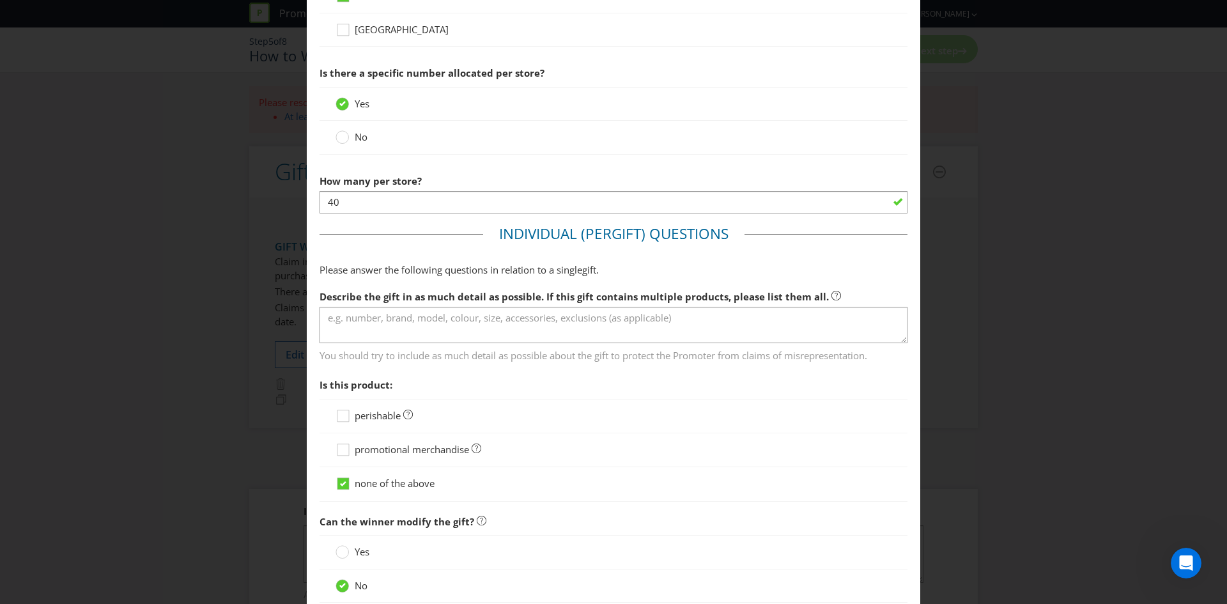
scroll to position [831, 0]
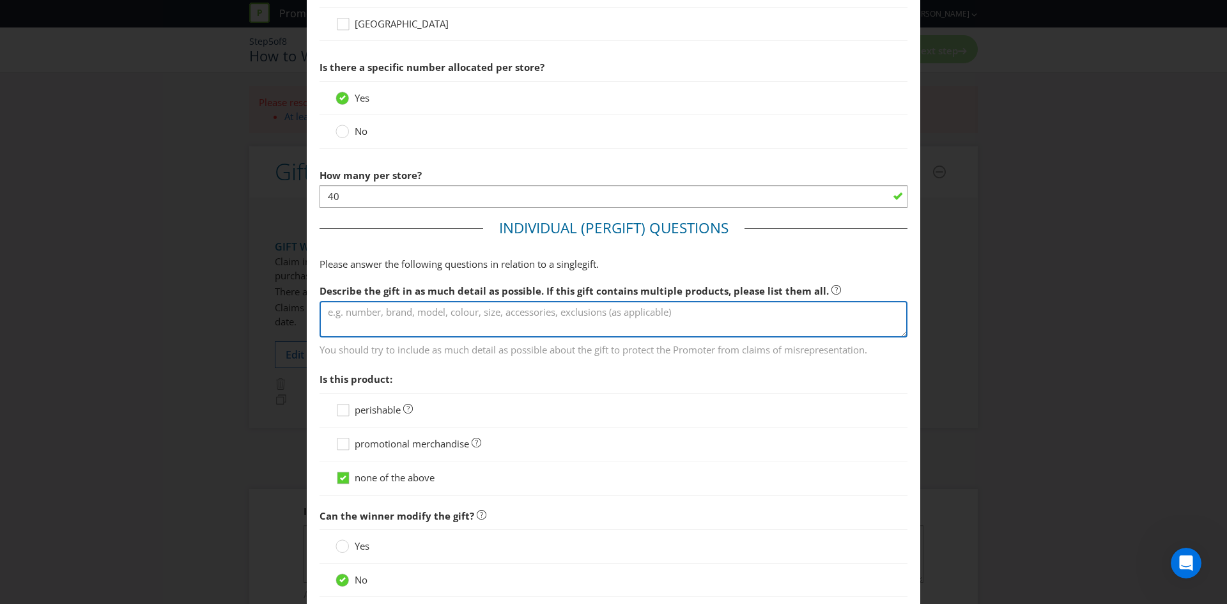
click at [495, 312] on textarea at bounding box center [614, 319] width 588 height 36
type textarea "Hawke's branded can opener keyring"
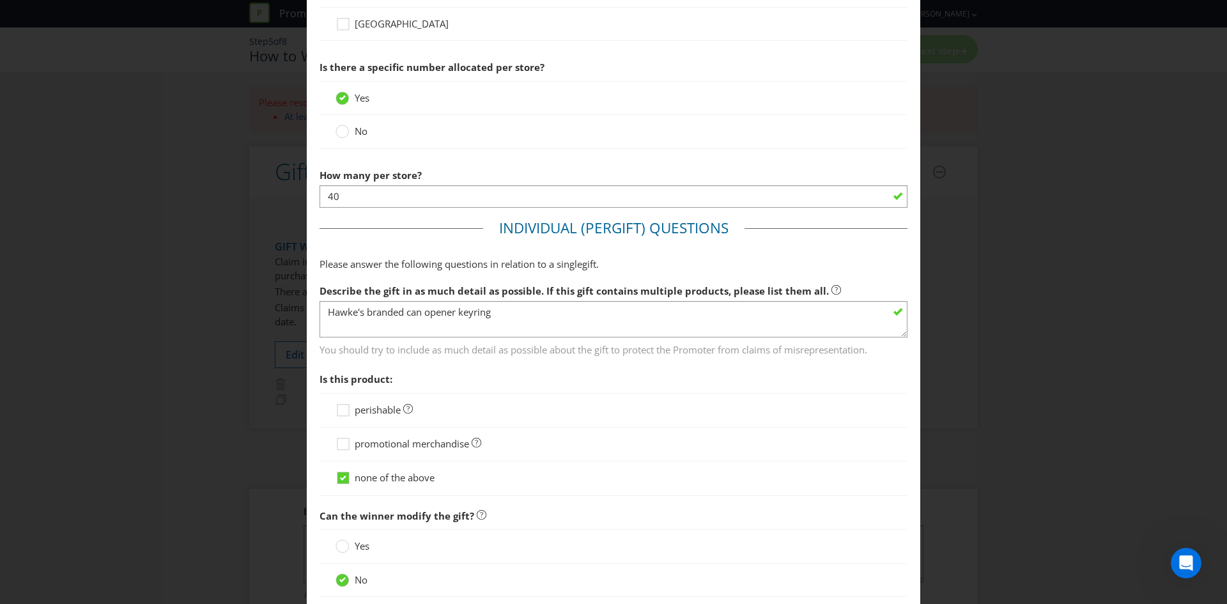
click at [573, 374] on span "Is this product:" at bounding box center [614, 379] width 588 height 26
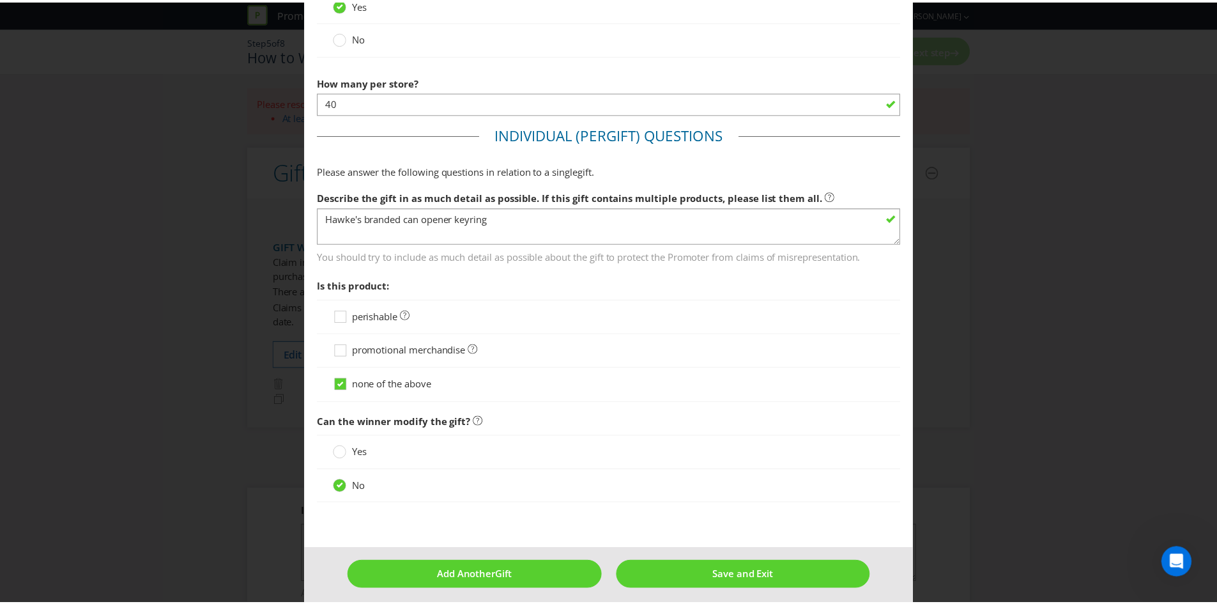
scroll to position [932, 0]
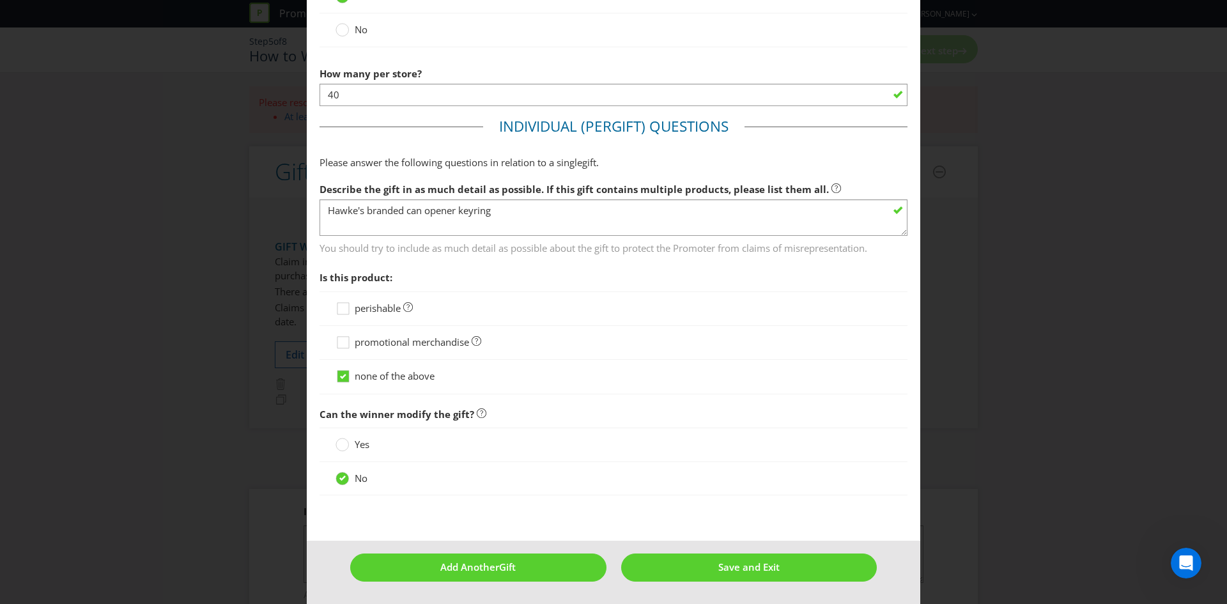
click at [405, 345] on span "promotional merchandise" at bounding box center [412, 342] width 114 height 13
click at [0, 0] on input "promotional merchandise" at bounding box center [0, 0] width 0 height 0
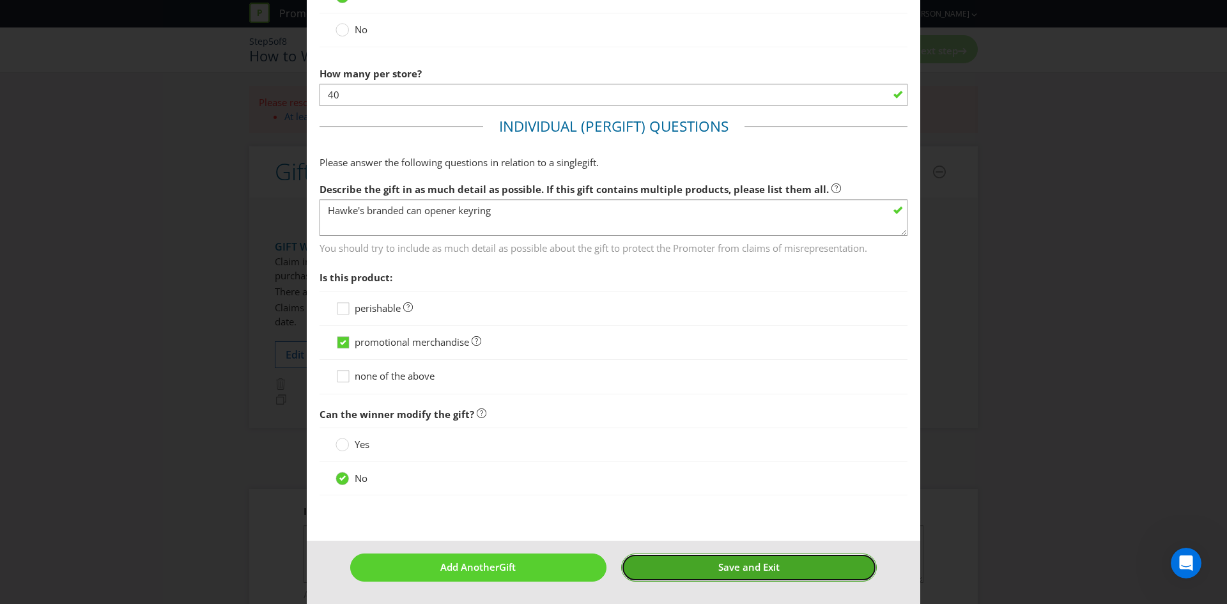
click at [687, 567] on button "Save and Exit" at bounding box center [749, 566] width 256 height 27
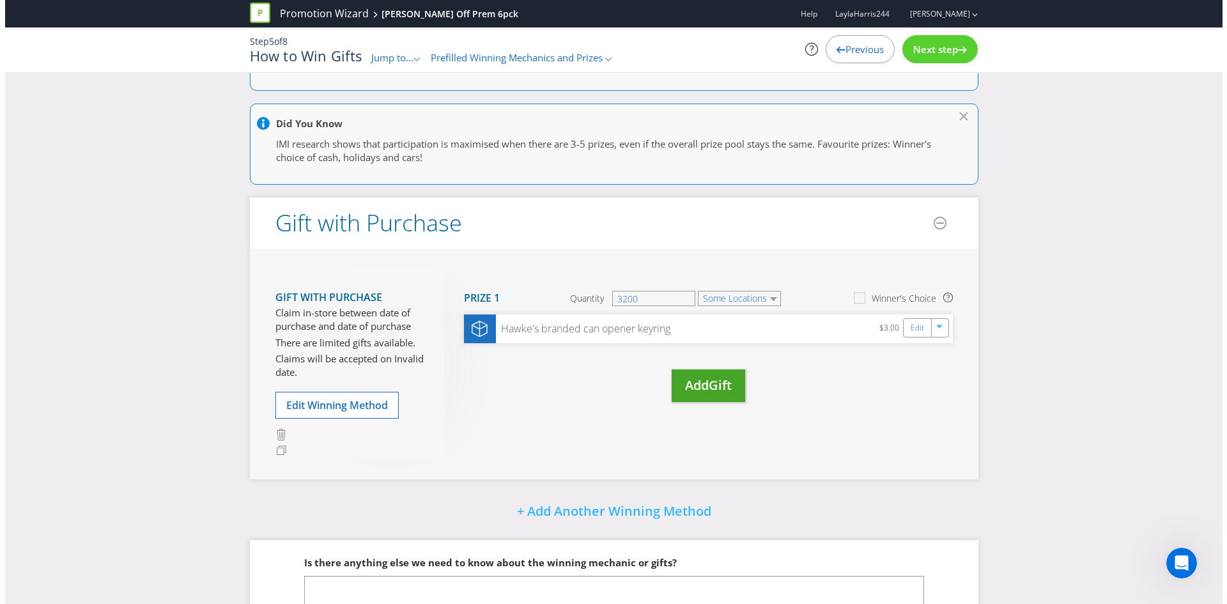
scroll to position [46, 0]
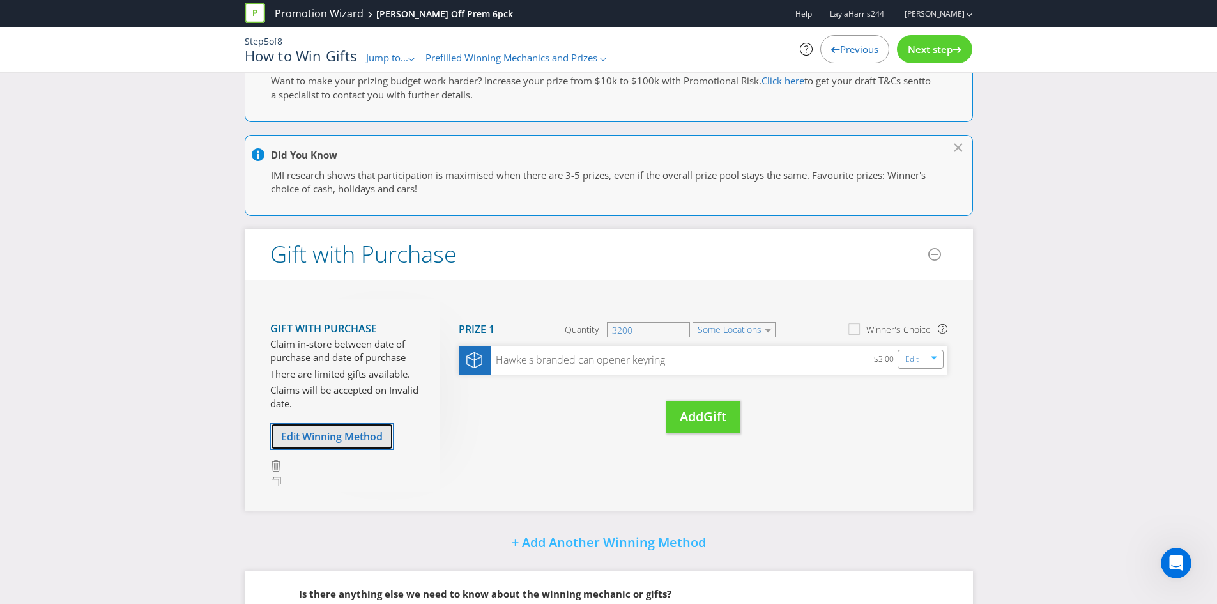
click at [365, 428] on button "Edit Winning Method" at bounding box center [331, 436] width 123 height 27
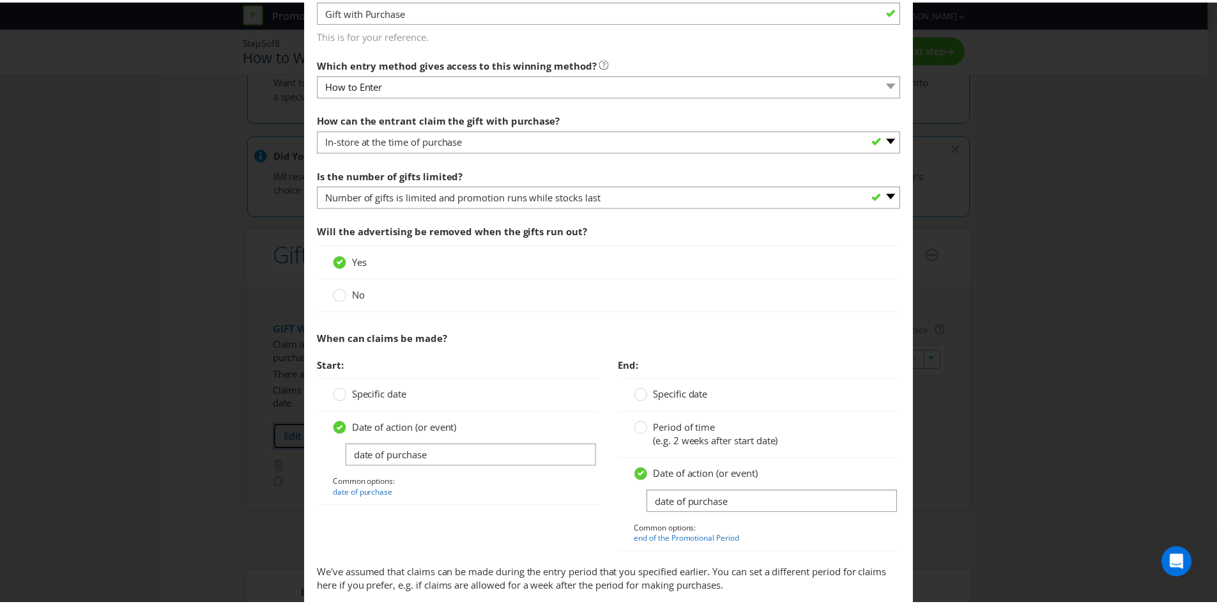
scroll to position [394, 0]
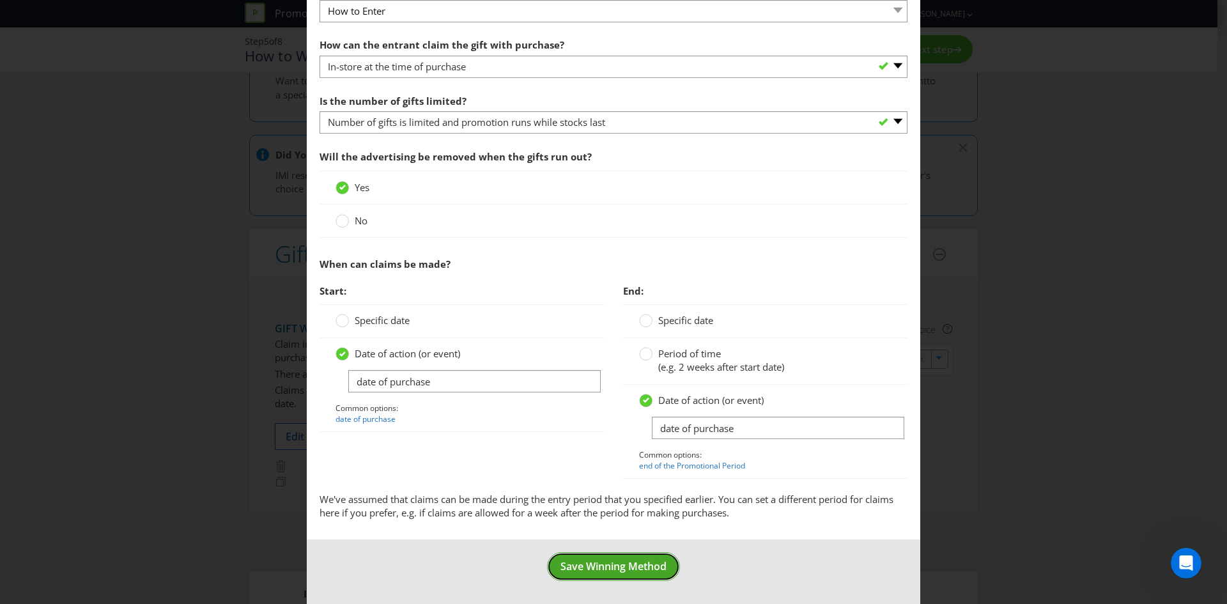
click at [592, 566] on span "Save Winning Method" at bounding box center [613, 566] width 106 height 14
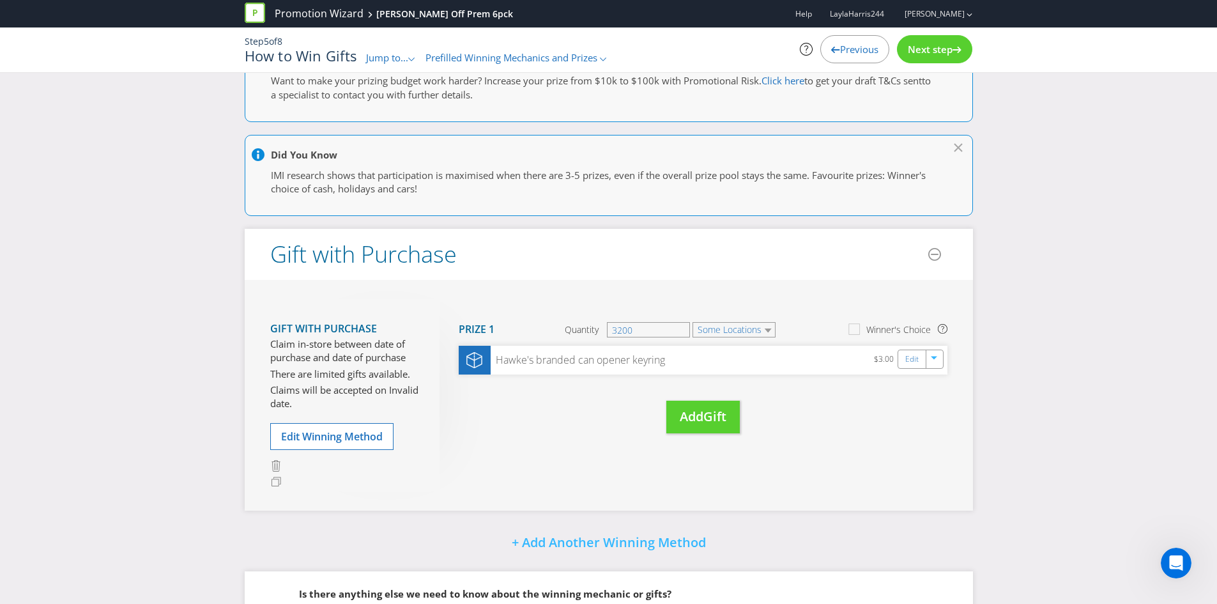
click at [929, 46] on span "Next step" at bounding box center [930, 49] width 45 height 13
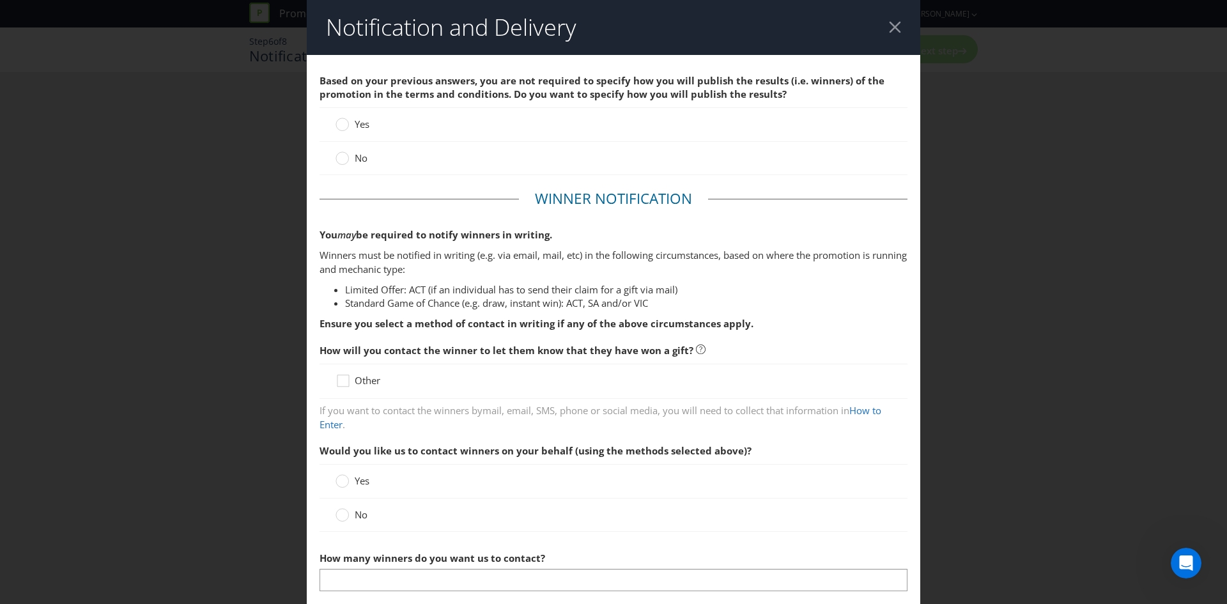
click at [353, 166] on div "No" at bounding box center [614, 158] width 588 height 33
click at [349, 157] on label "No" at bounding box center [353, 157] width 35 height 13
click at [0, 0] on input "No" at bounding box center [0, 0] width 0 height 0
click at [341, 128] on circle at bounding box center [342, 124] width 13 height 13
click at [0, 0] on input "Yes" at bounding box center [0, 0] width 0 height 0
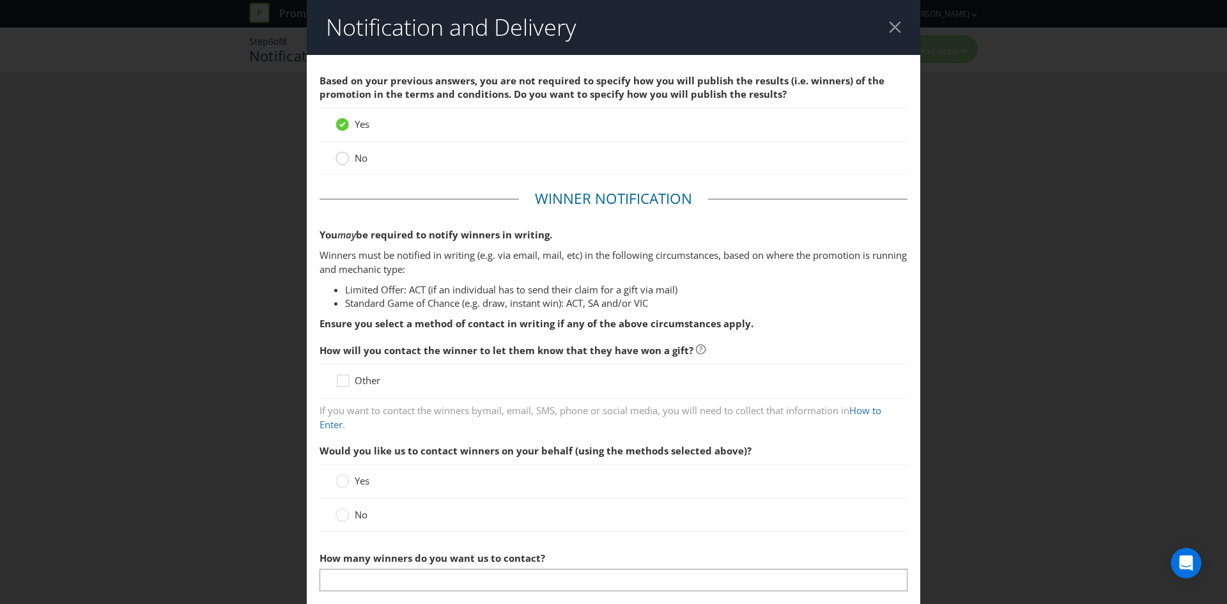
click at [338, 158] on circle at bounding box center [342, 158] width 13 height 13
click at [0, 0] on input "No" at bounding box center [0, 0] width 0 height 0
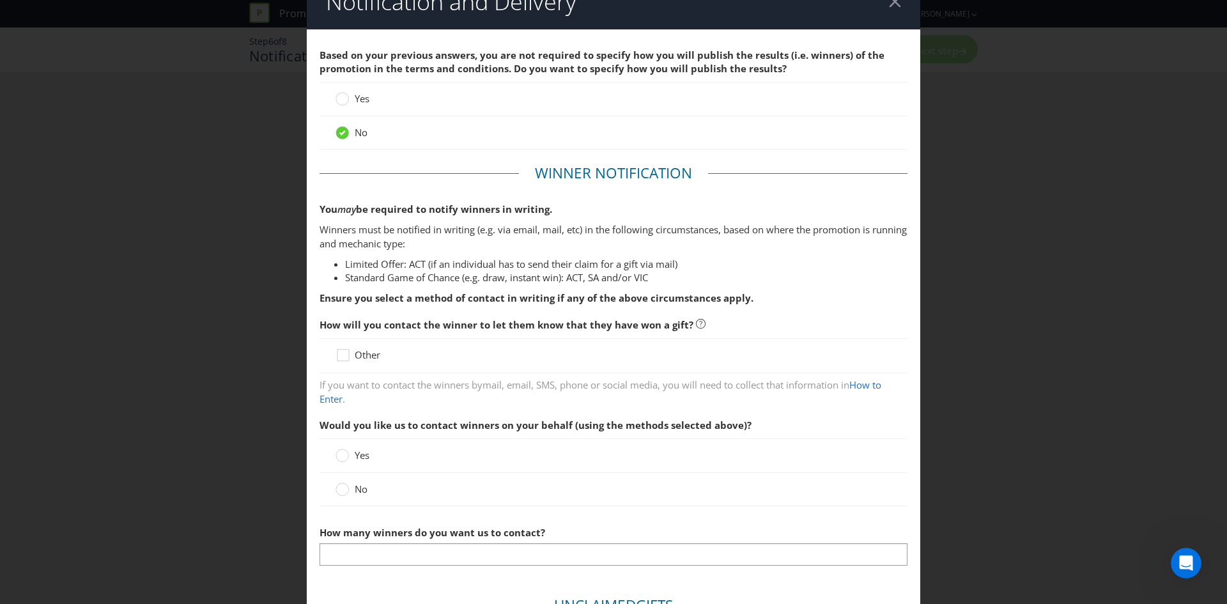
scroll to position [64, 0]
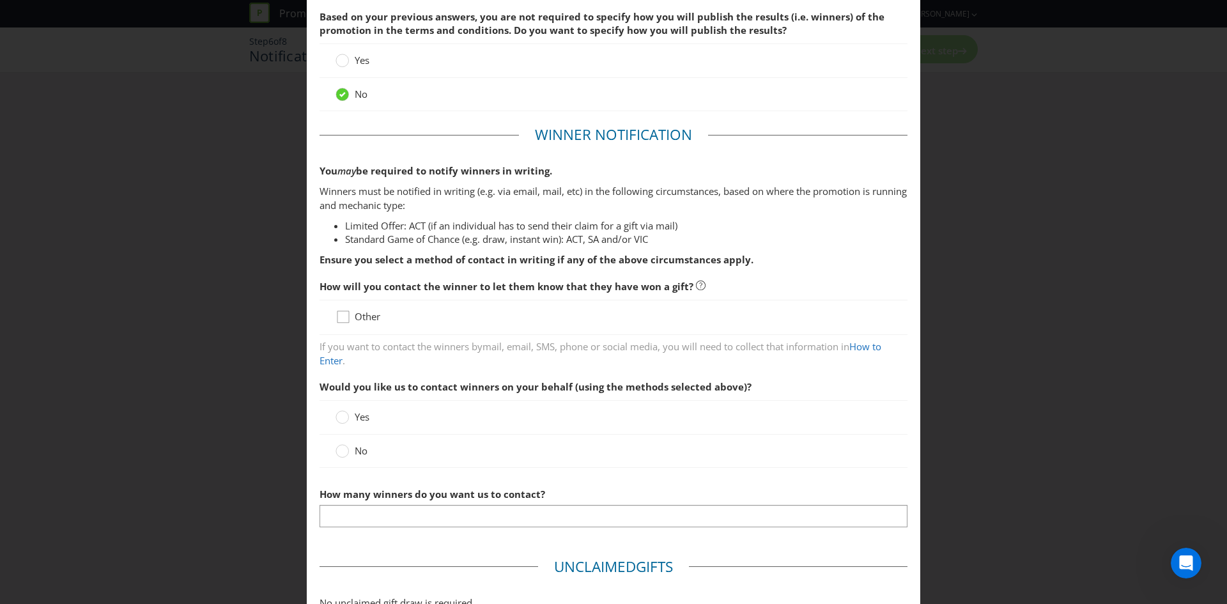
click at [351, 312] on icon at bounding box center [345, 319] width 19 height 19
click at [0, 0] on input "Other" at bounding box center [0, 0] width 0 height 0
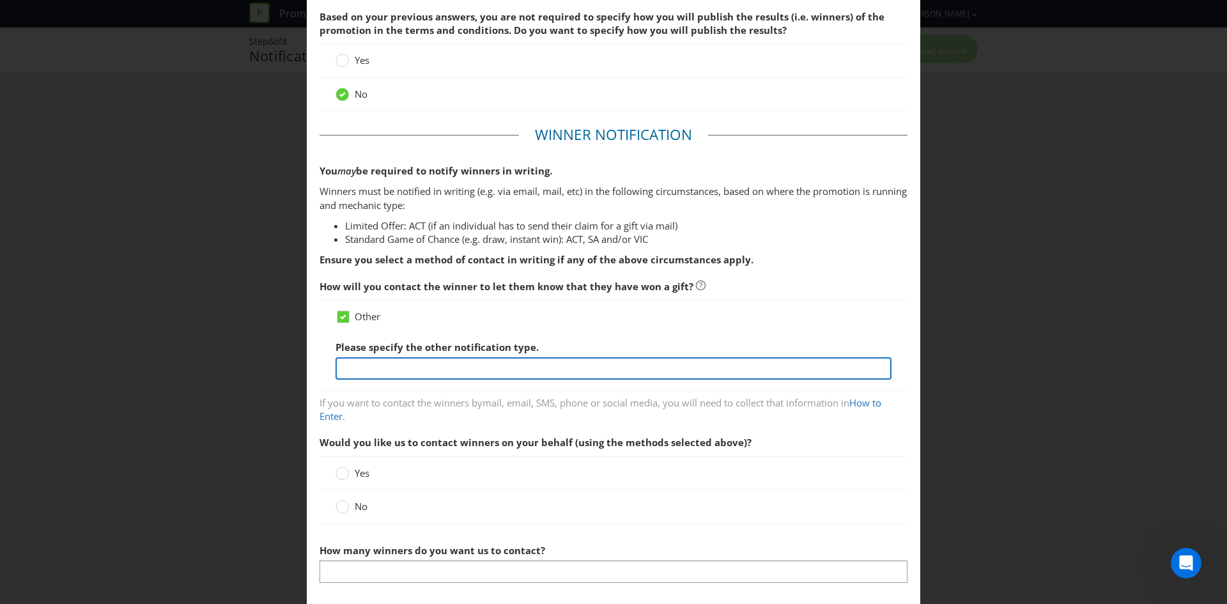
click at [398, 366] on input "text" at bounding box center [614, 368] width 556 height 22
type input "Redeemed by member of staff at [GEOGRAPHIC_DATA]"
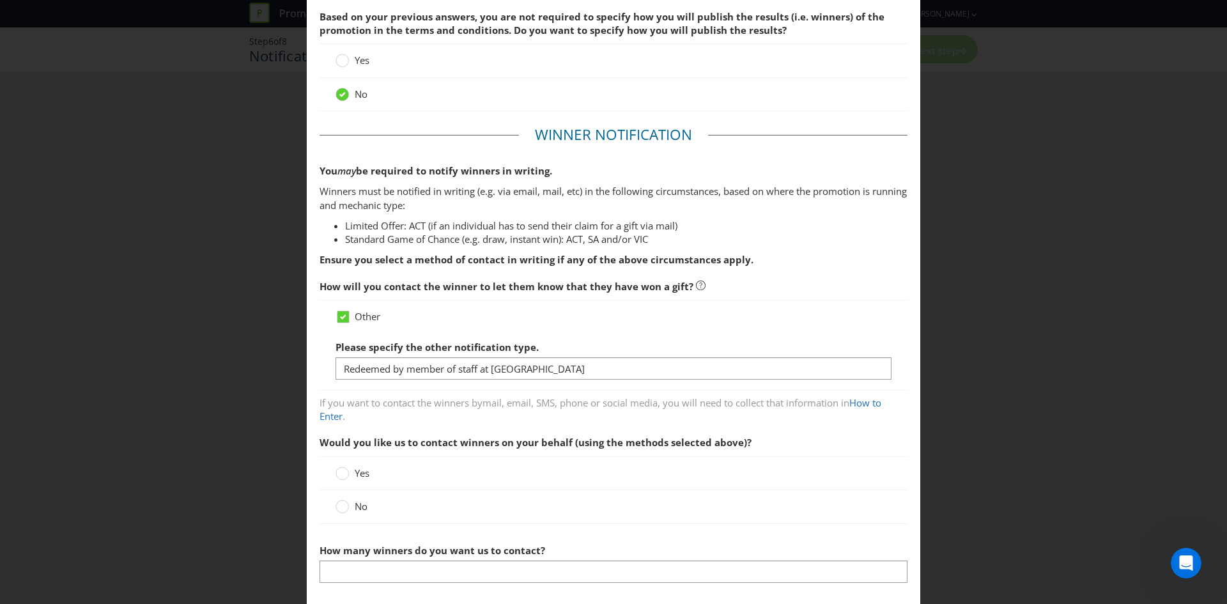
click at [373, 509] on div "No" at bounding box center [614, 506] width 556 height 13
click at [351, 504] on label "No" at bounding box center [353, 506] width 35 height 13
click at [0, 0] on input "No" at bounding box center [0, 0] width 0 height 0
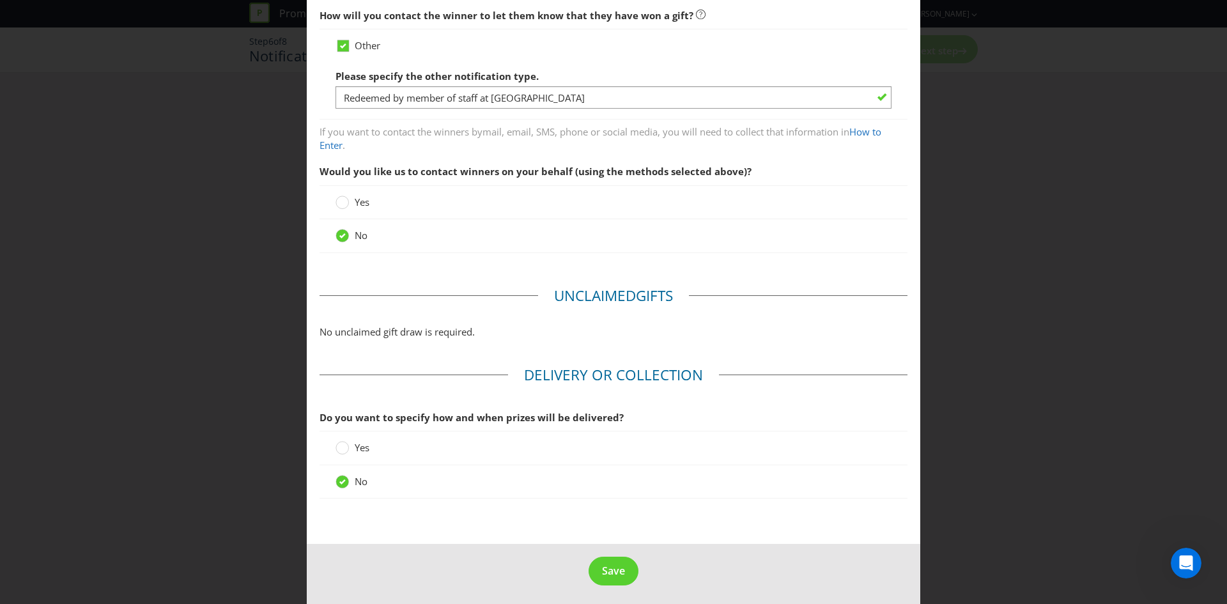
scroll to position [339, 0]
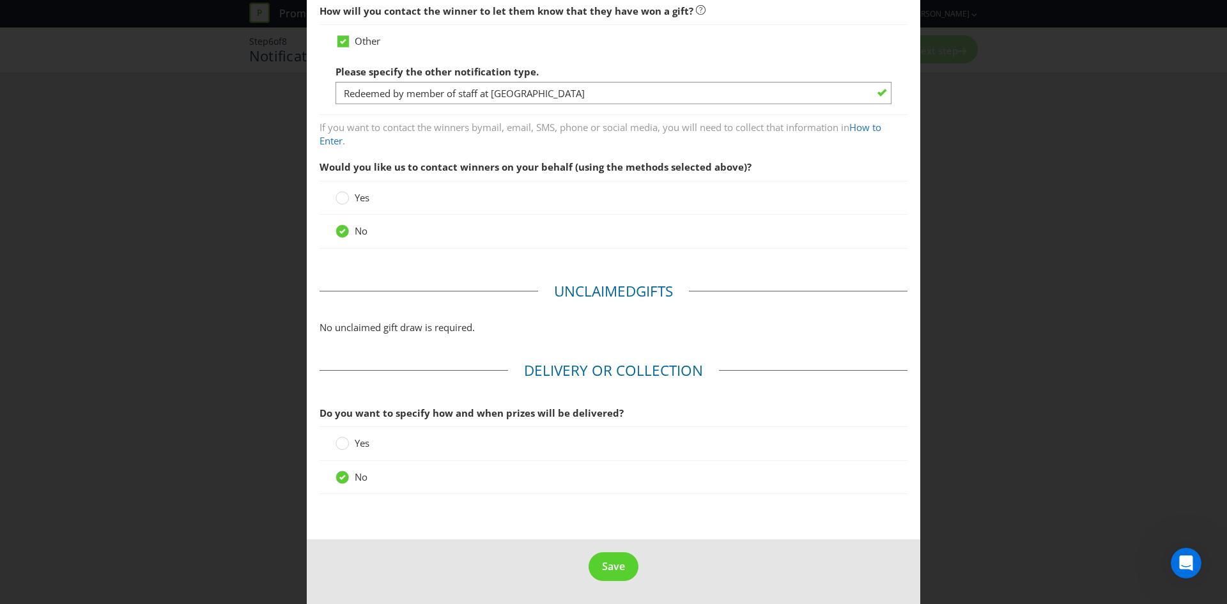
click at [347, 437] on label "Yes" at bounding box center [354, 442] width 36 height 13
click at [0, 0] on input "Yes" at bounding box center [0, 0] width 0 height 0
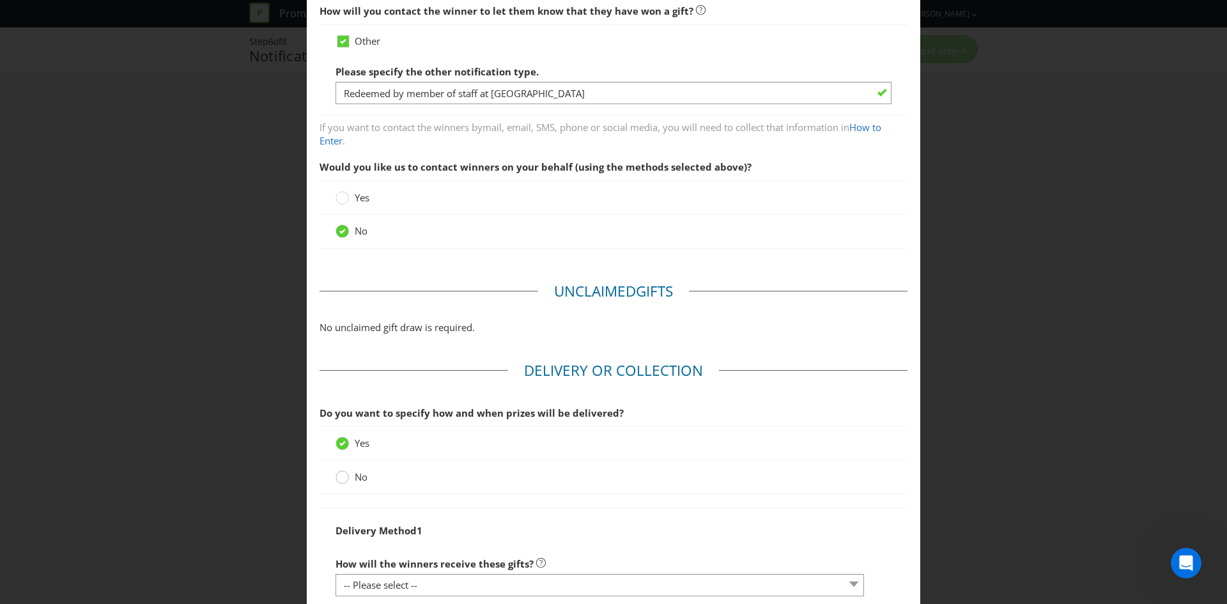
click at [336, 475] on circle at bounding box center [342, 477] width 13 height 13
click at [0, 0] on input "No" at bounding box center [0, 0] width 0 height 0
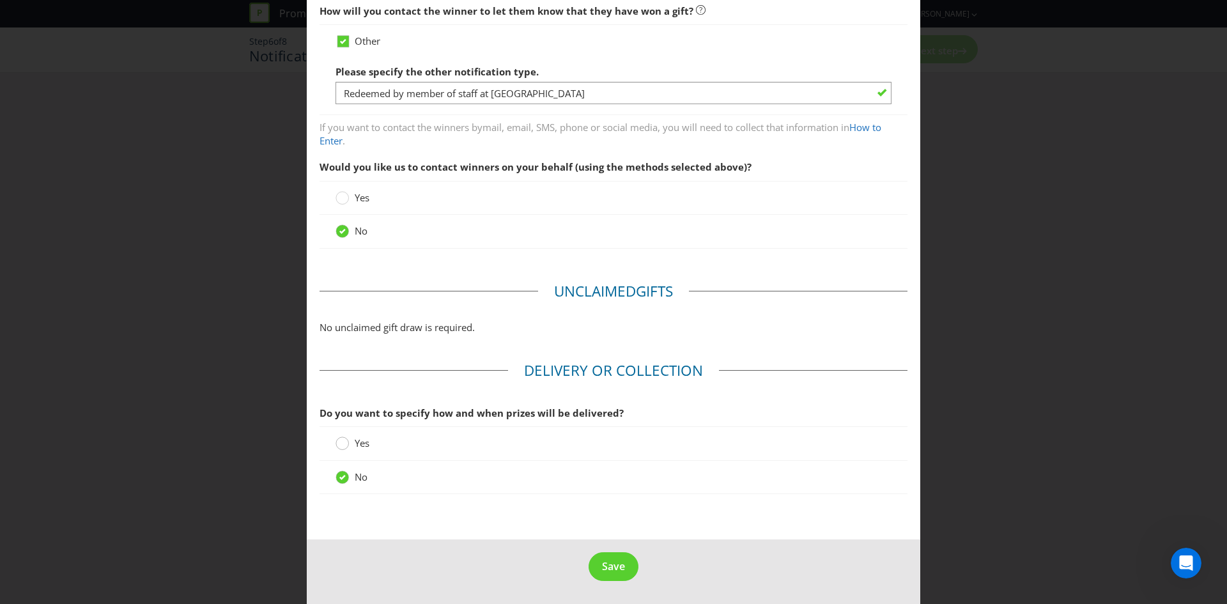
click at [337, 445] on circle at bounding box center [342, 443] width 13 height 13
click at [0, 0] on input "Yes" at bounding box center [0, 0] width 0 height 0
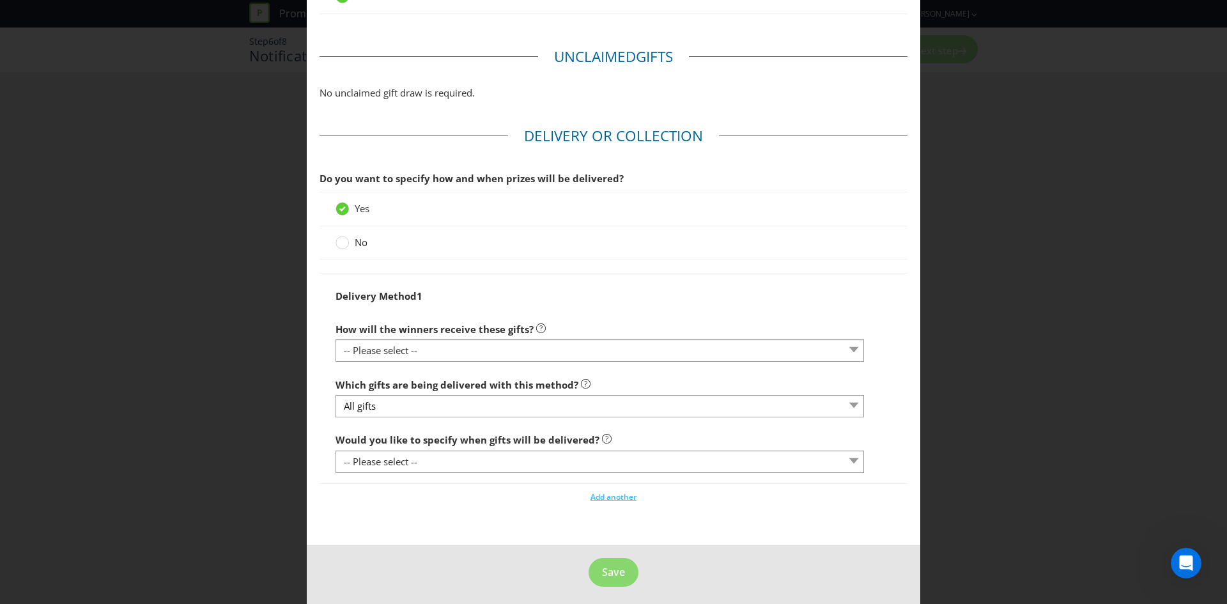
scroll to position [580, 0]
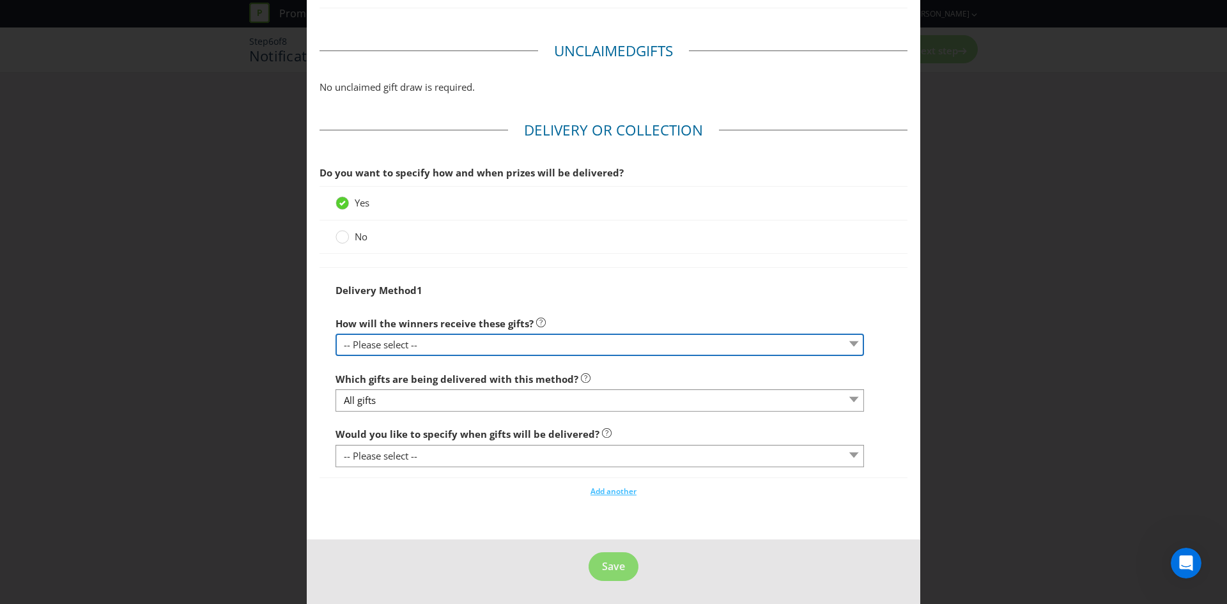
click at [406, 345] on select "-- Please select -- Delivered by mail Delivered by email Delivered in-person Co…" at bounding box center [600, 345] width 528 height 22
select select "COLLECT_FROM_PURCHASE_VENUE"
click at [336, 334] on select "-- Please select -- Delivered by mail Delivered by email Delivered in-person Co…" at bounding box center [600, 345] width 528 height 22
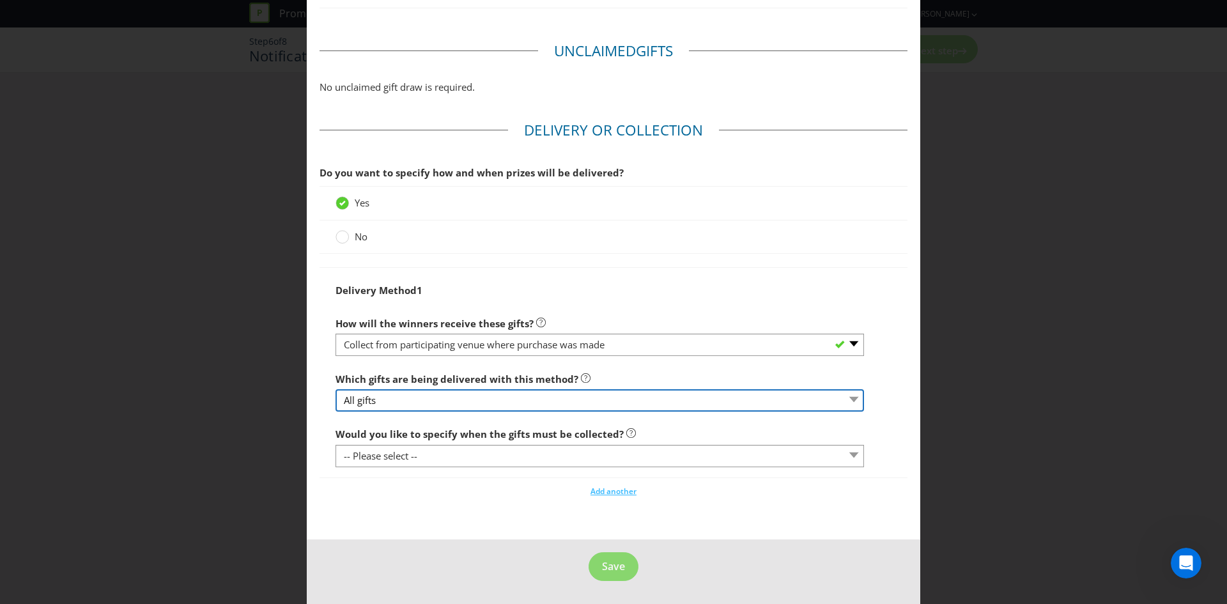
click at [448, 402] on select "All gifts" at bounding box center [600, 400] width 528 height 22
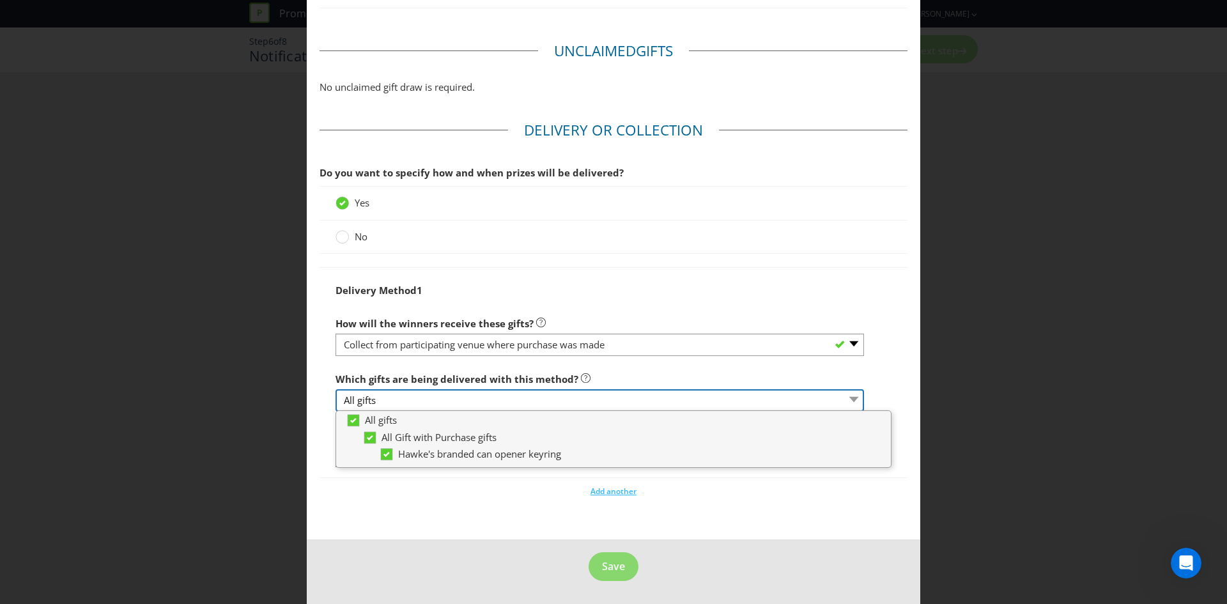
click at [448, 402] on select "All gifts" at bounding box center [600, 400] width 528 height 22
click at [449, 536] on main "Based on your previous answers, you are not required to specify how you will pu…" at bounding box center [613, 7] width 613 height 1064
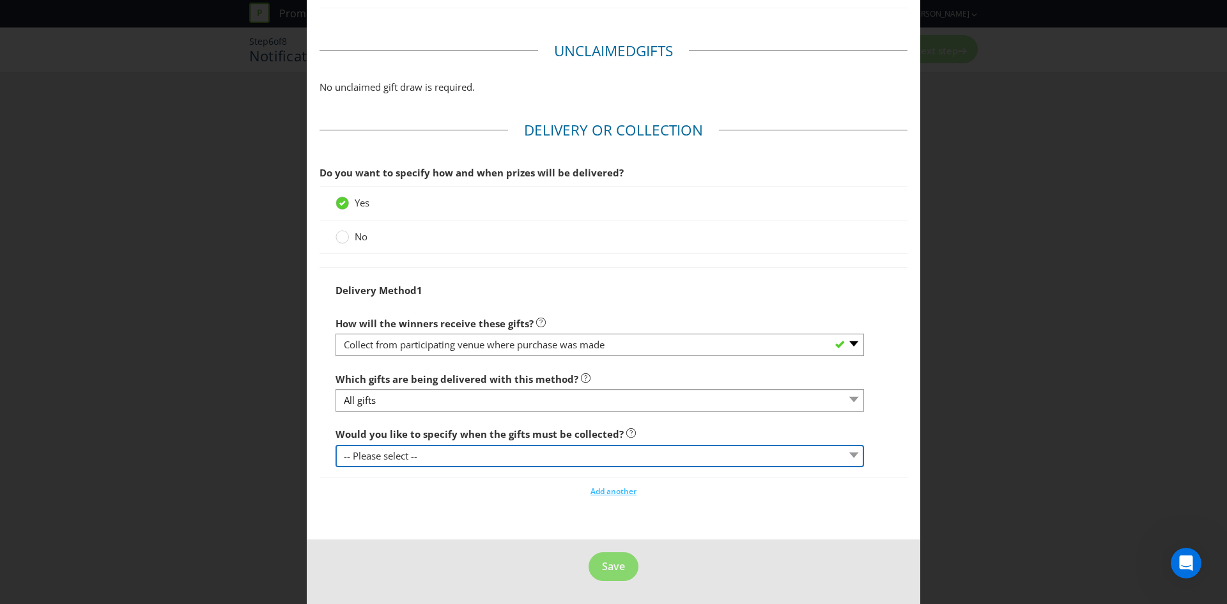
click at [432, 456] on select "-- Please select -- Yes, specific date (please specify) Yes, within a certain p…" at bounding box center [600, 456] width 528 height 22
click at [336, 445] on select "-- Please select -- Yes, specific date (please specify) Yes, within a certain p…" at bounding box center [600, 456] width 528 height 22
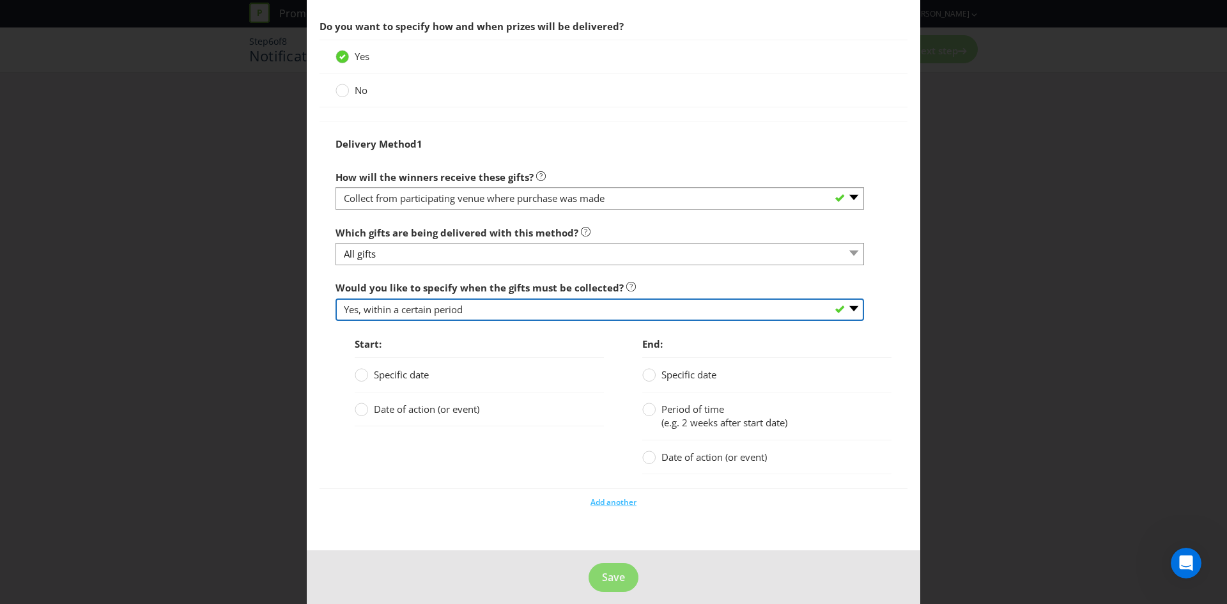
scroll to position [737, 0]
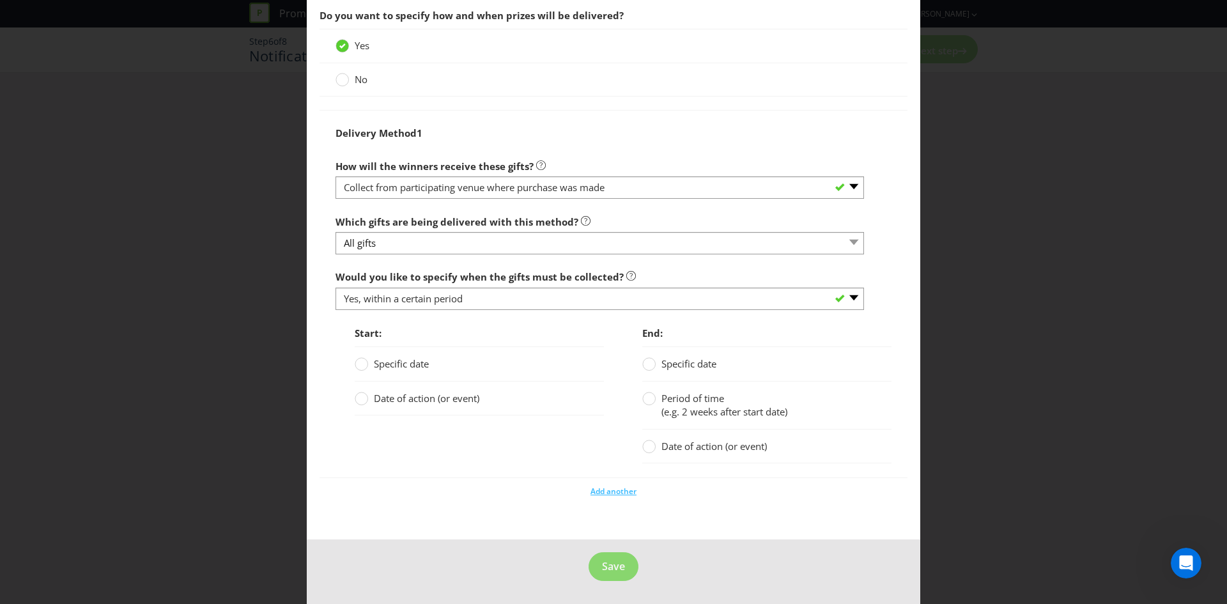
click at [405, 399] on span "Date of action (or event)" at bounding box center [426, 398] width 105 height 13
click at [0, 0] on input "Date of action (or event)" at bounding box center [0, 0] width 0 height 0
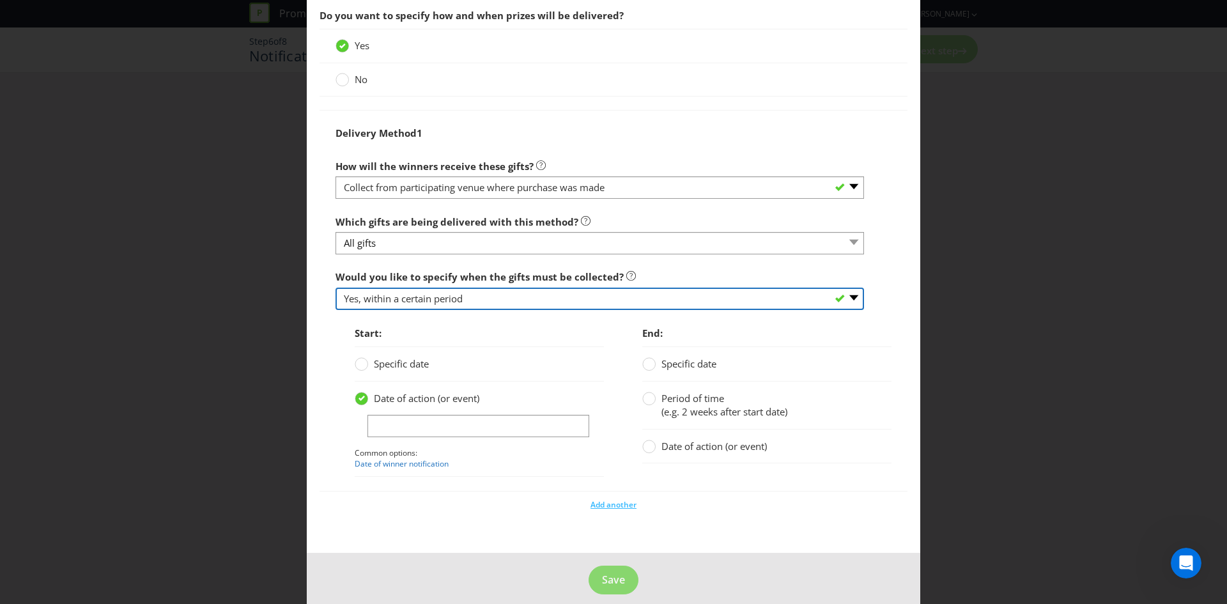
click at [448, 296] on select "-- Please select -- Yes, specific date (please specify) Yes, within a certain p…" at bounding box center [600, 299] width 528 height 22
click at [336, 310] on select "-- Please select -- Yes, specific date (please specify) Yes, within a certain p…" at bounding box center [600, 299] width 528 height 22
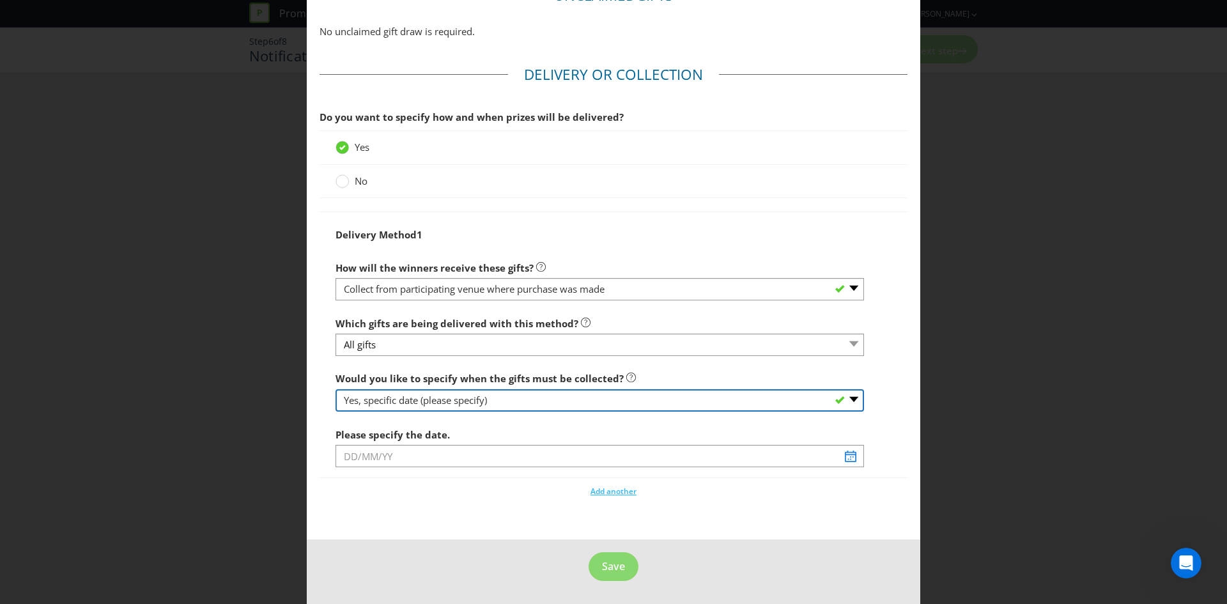
scroll to position [635, 0]
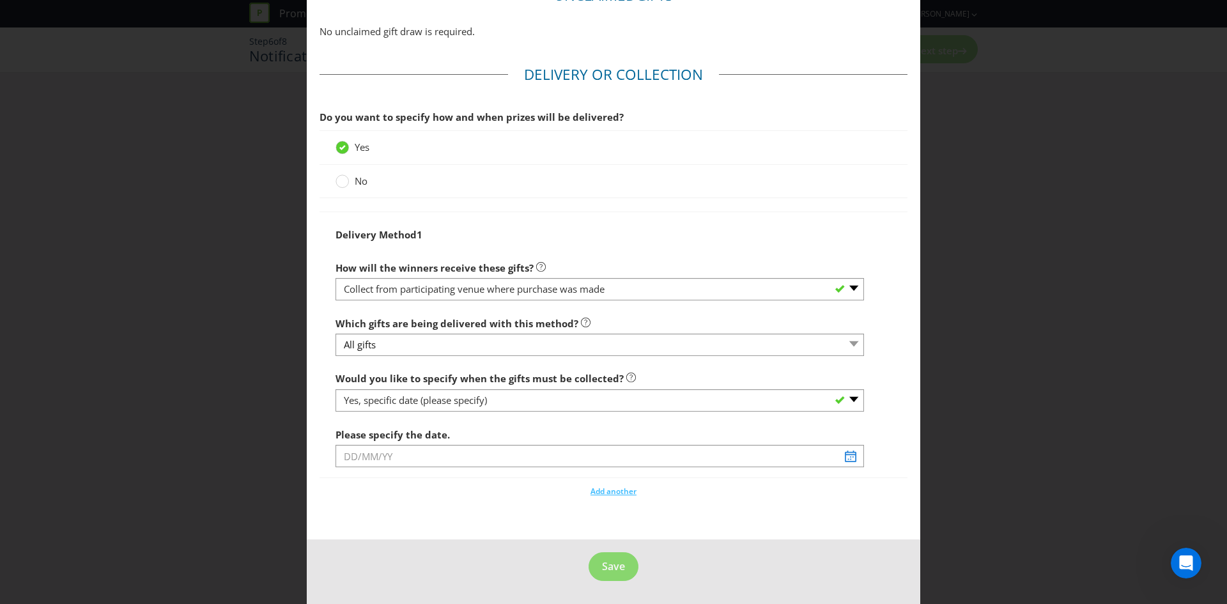
click at [442, 383] on span "Would you like to specify when the gifts must be collected?" at bounding box center [480, 378] width 288 height 13
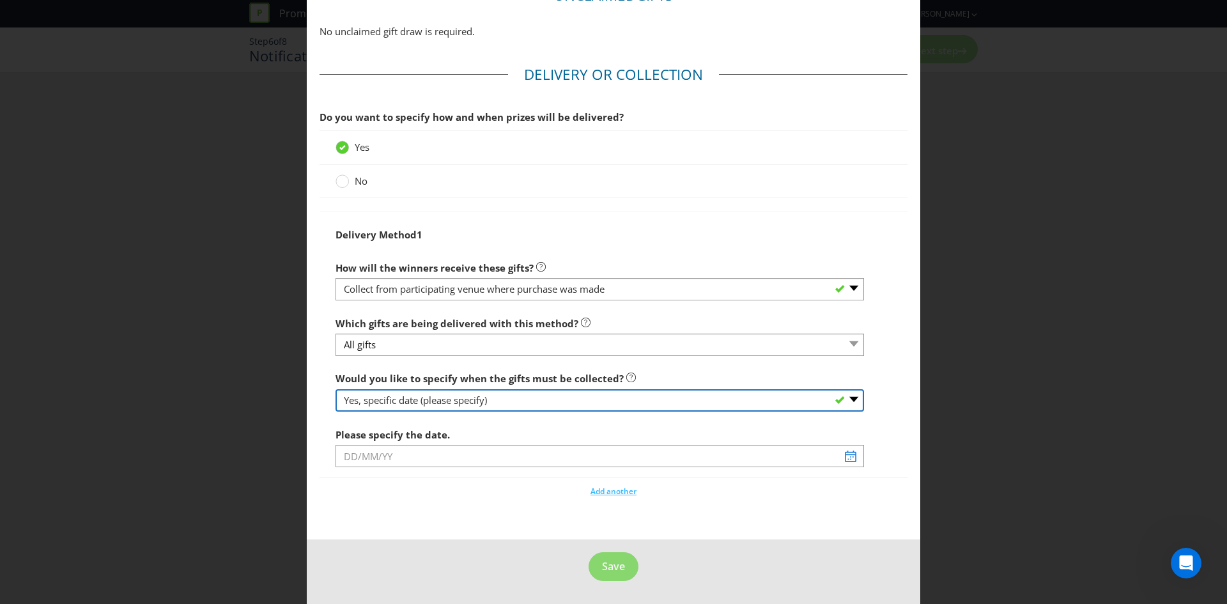
click at [444, 398] on select "-- Please select -- Yes, specific date (please specify) Yes, within a certain p…" at bounding box center [600, 400] width 528 height 22
select select "NO"
click at [336, 412] on select "-- Please select -- Yes, specific date (please specify) Yes, within a certain p…" at bounding box center [600, 400] width 528 height 22
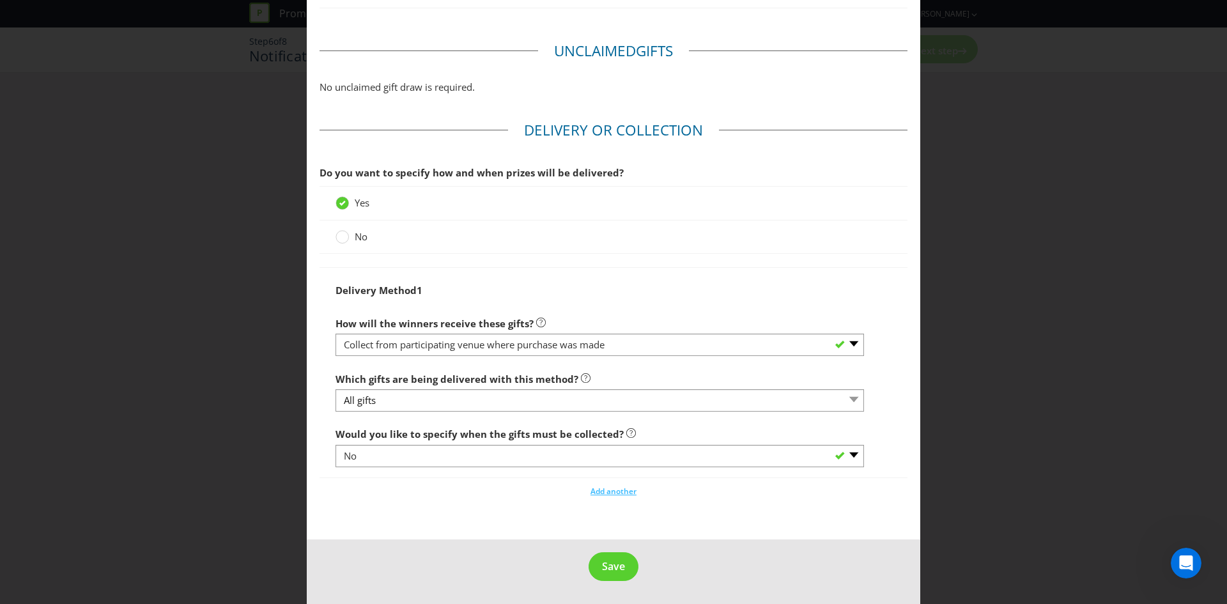
click at [423, 490] on div "Add another" at bounding box center [614, 488] width 588 height 19
click at [613, 571] on span "Save" at bounding box center [613, 566] width 23 height 14
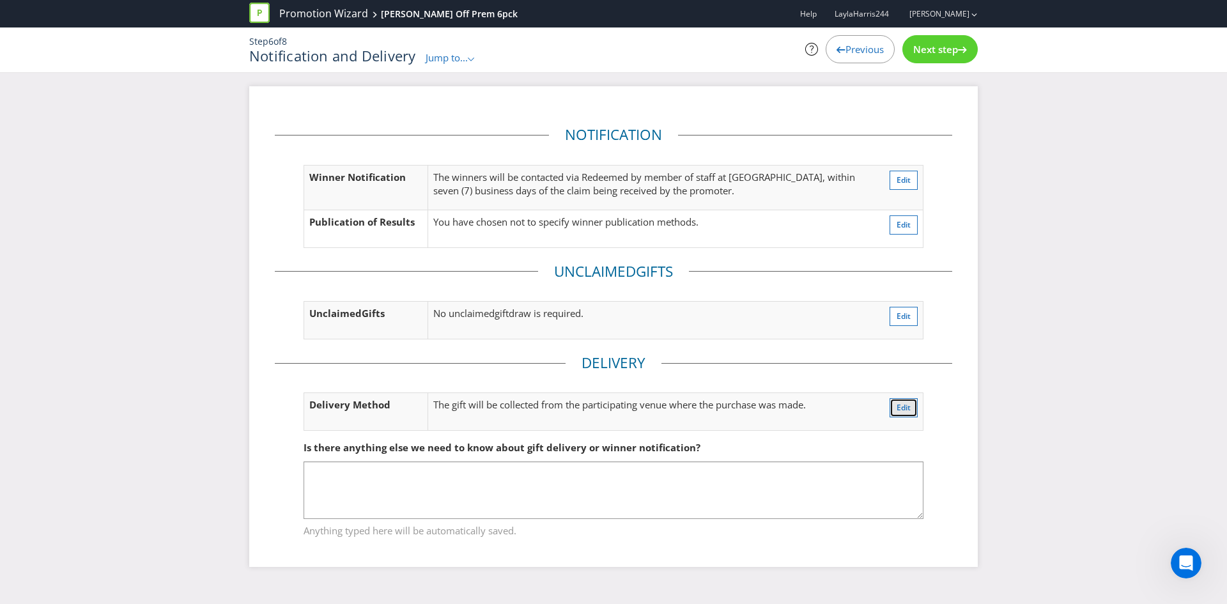
click at [909, 406] on span "Edit" at bounding box center [904, 407] width 14 height 11
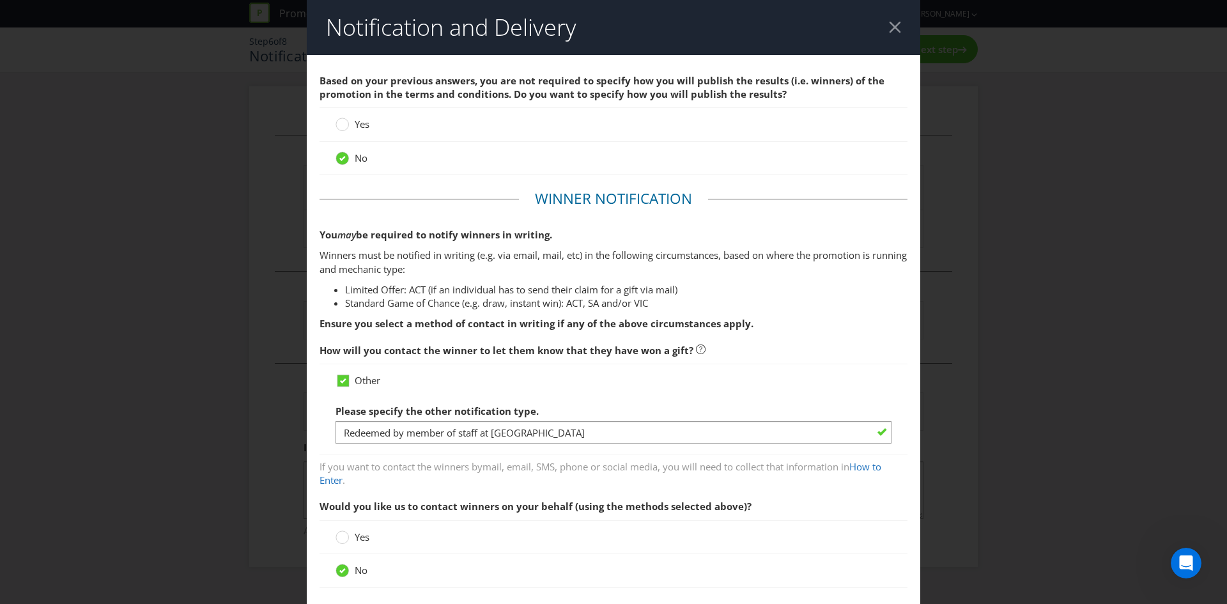
scroll to position [580, 0]
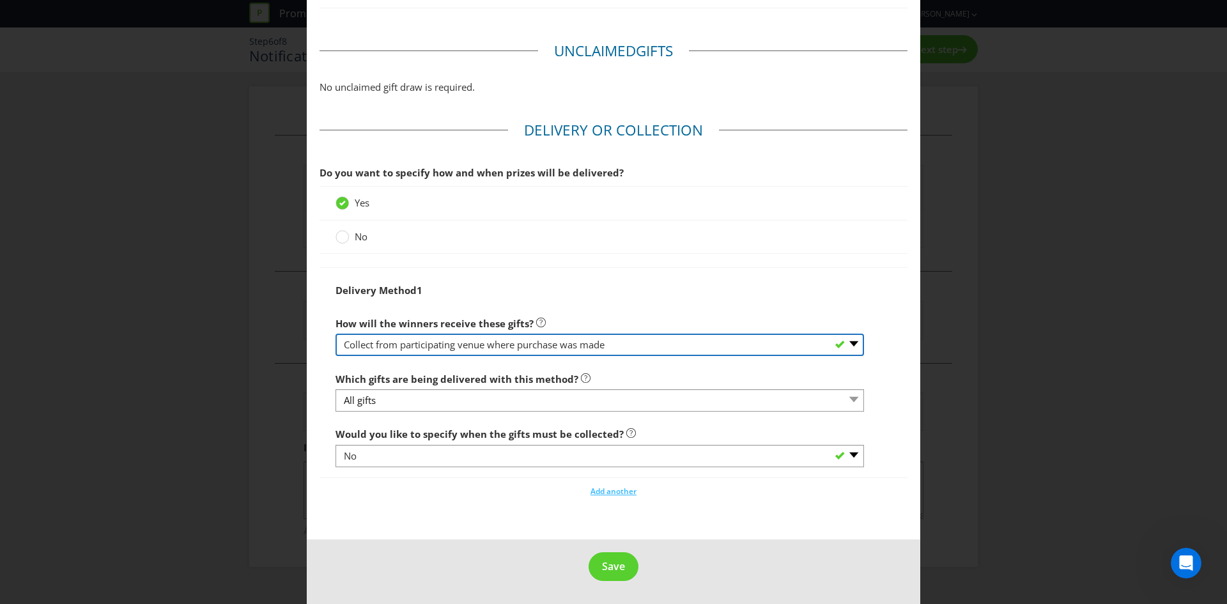
click at [394, 346] on select "-- Please select -- Delivered by mail Delivered by email Delivered in-person Co…" at bounding box center [600, 345] width 528 height 22
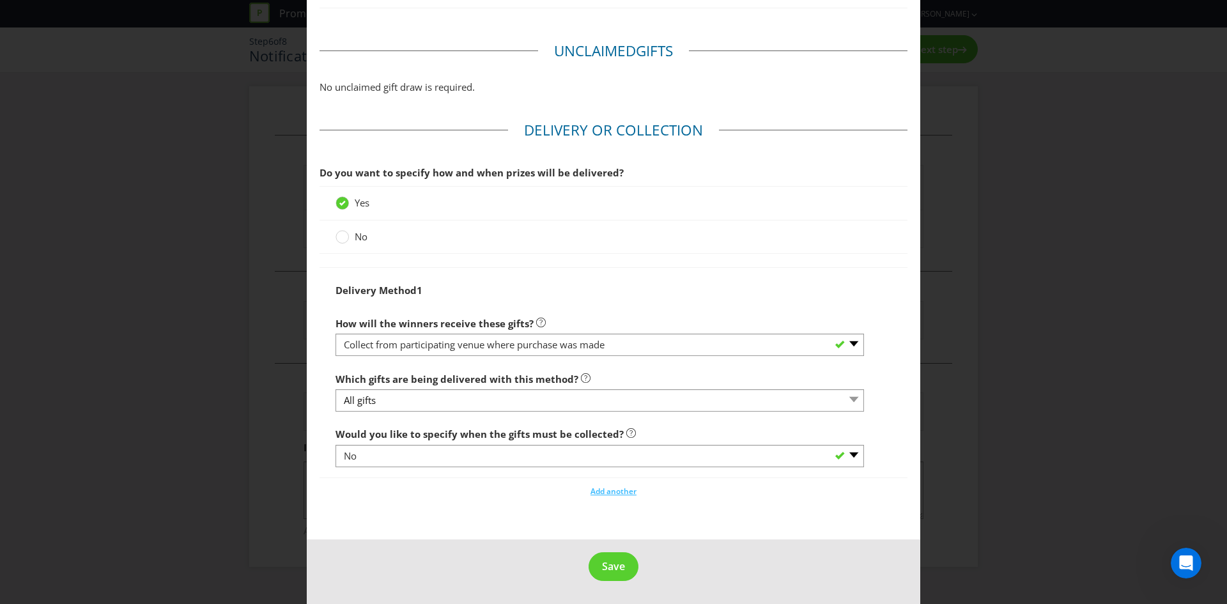
click at [350, 243] on label "No" at bounding box center [353, 236] width 35 height 13
click at [0, 0] on input "No" at bounding box center [0, 0] width 0 height 0
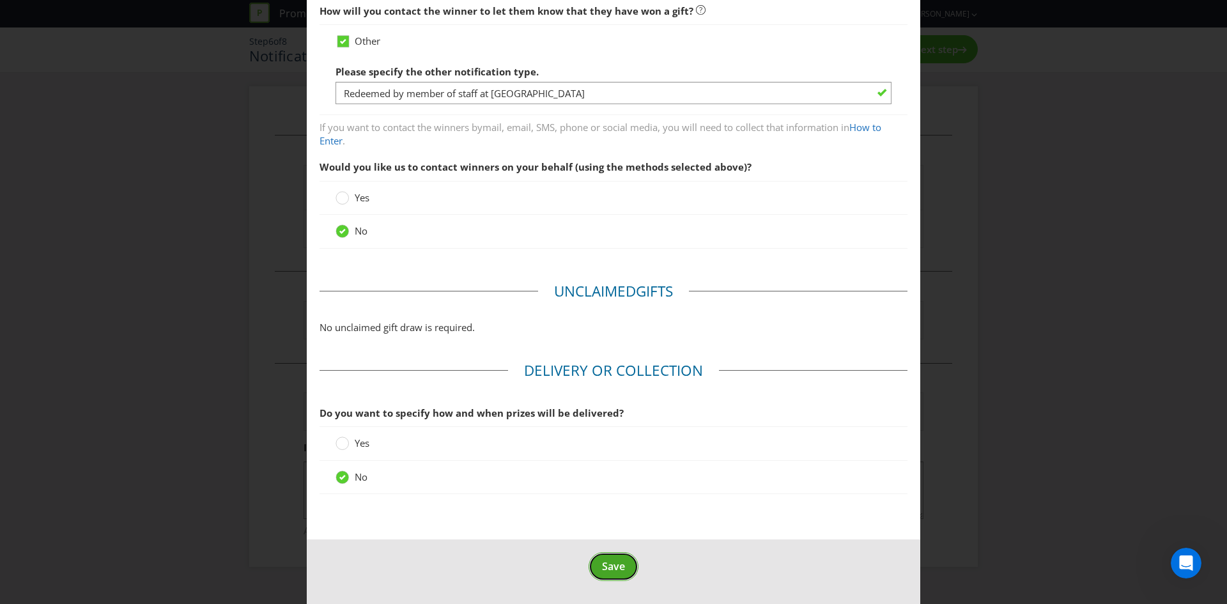
click at [606, 563] on span "Save" at bounding box center [613, 566] width 23 height 14
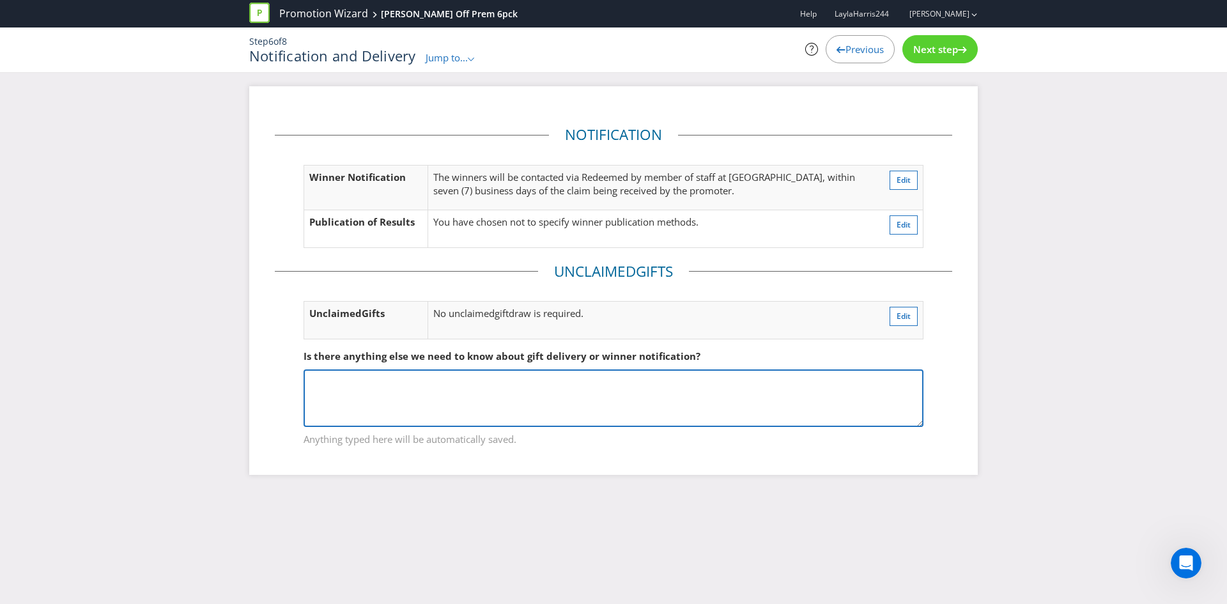
click at [541, 406] on textarea at bounding box center [614, 398] width 620 height 58
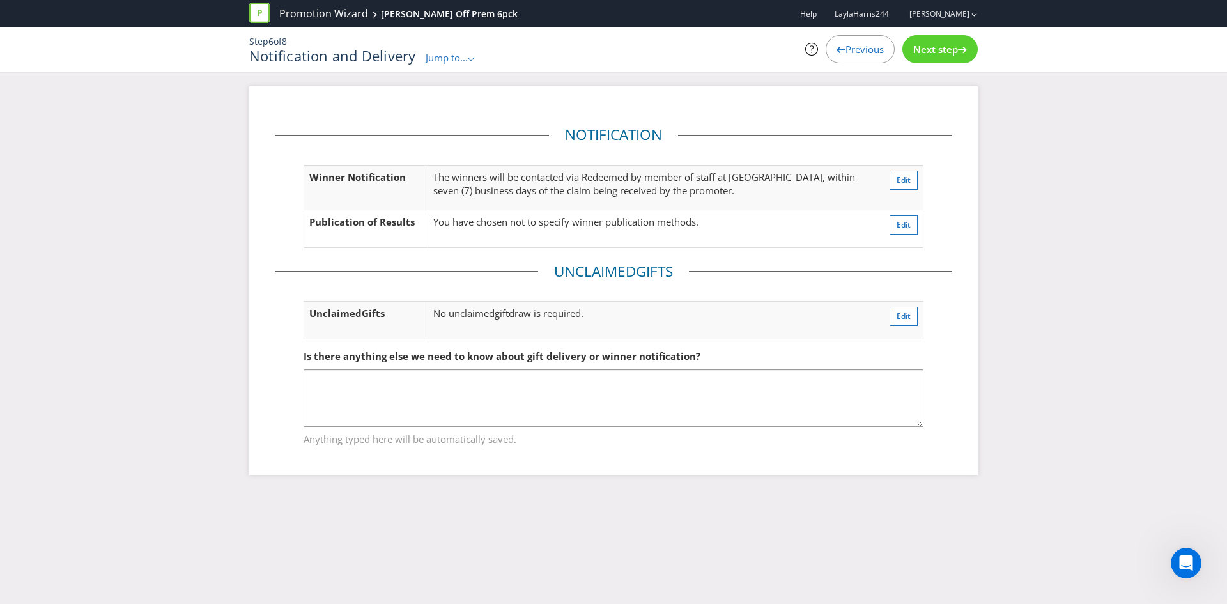
click at [560, 461] on div "Notification Winner Notification The winners will be contacted via Redeemed by …" at bounding box center [613, 280] width 729 height 389
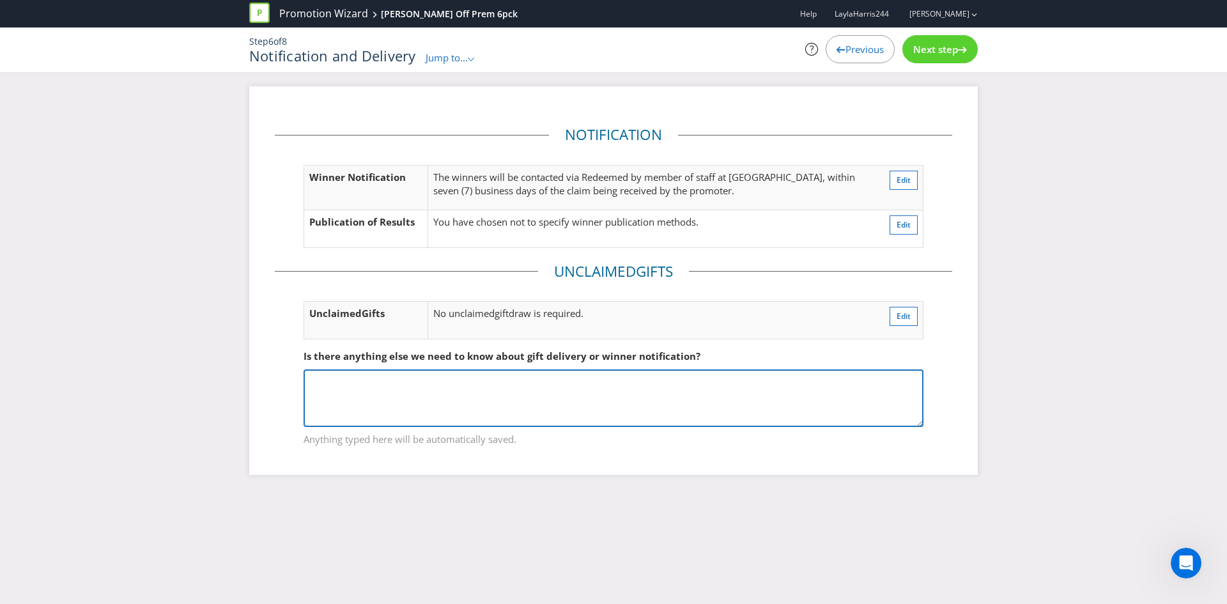
click at [542, 409] on textarea at bounding box center [614, 398] width 620 height 58
type textarea "Gift will be redeemed at the point of purchase, not at a following day/time"
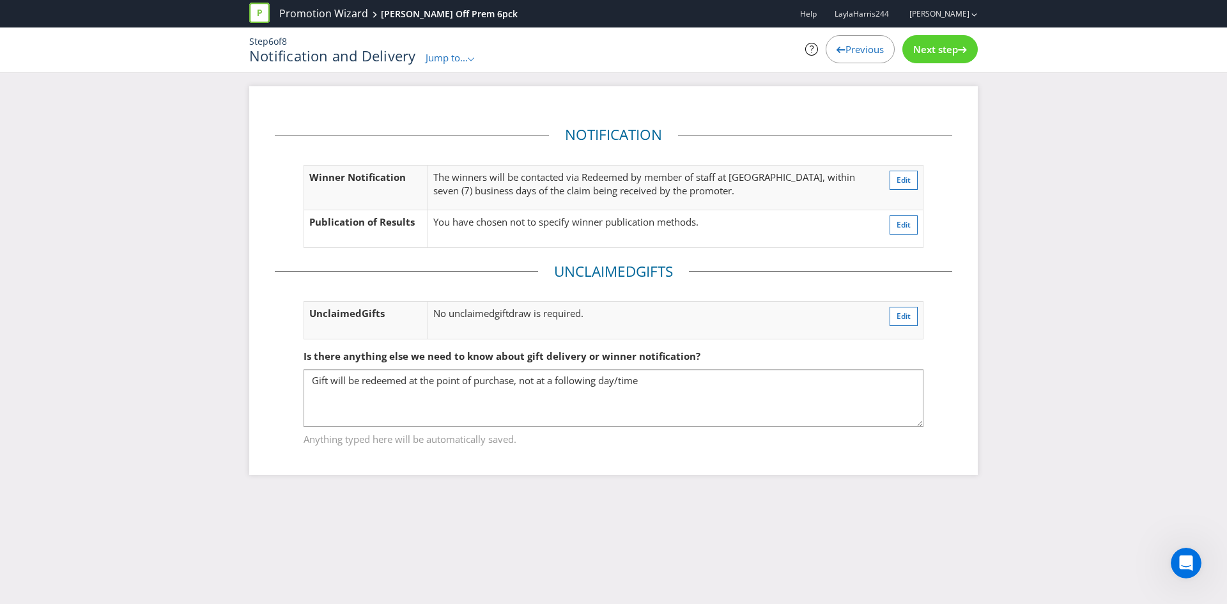
click at [918, 50] on span "Next step" at bounding box center [935, 49] width 45 height 13
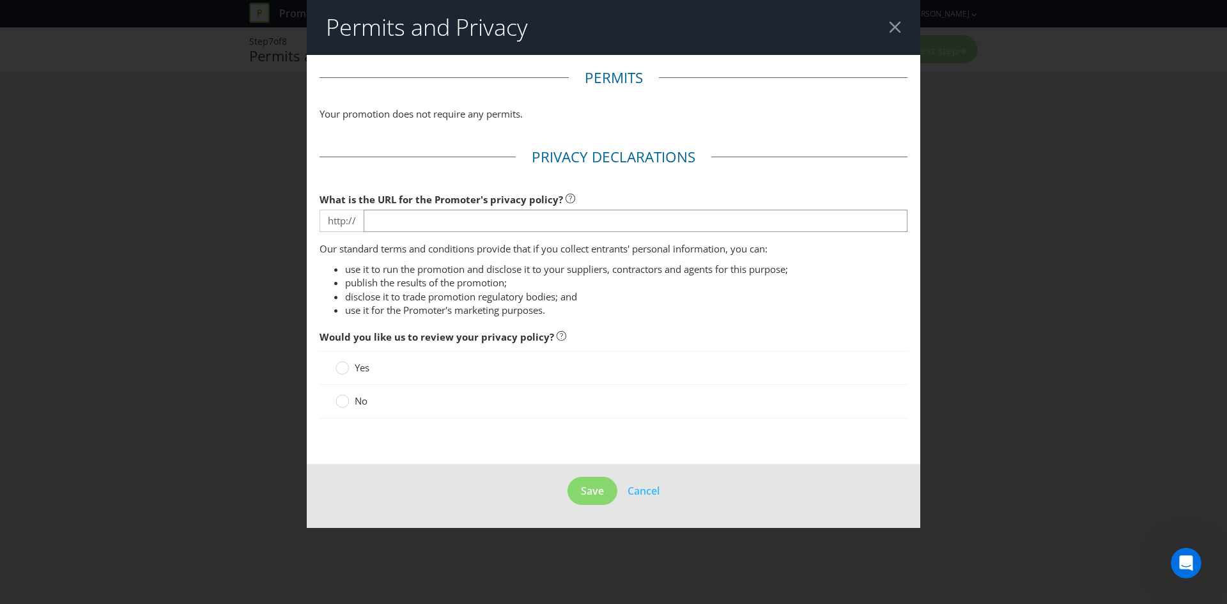
click at [465, 235] on fieldset "Privacy Declarations What is the URL for the Promoter's privacy policy? http://…" at bounding box center [614, 289] width 588 height 285
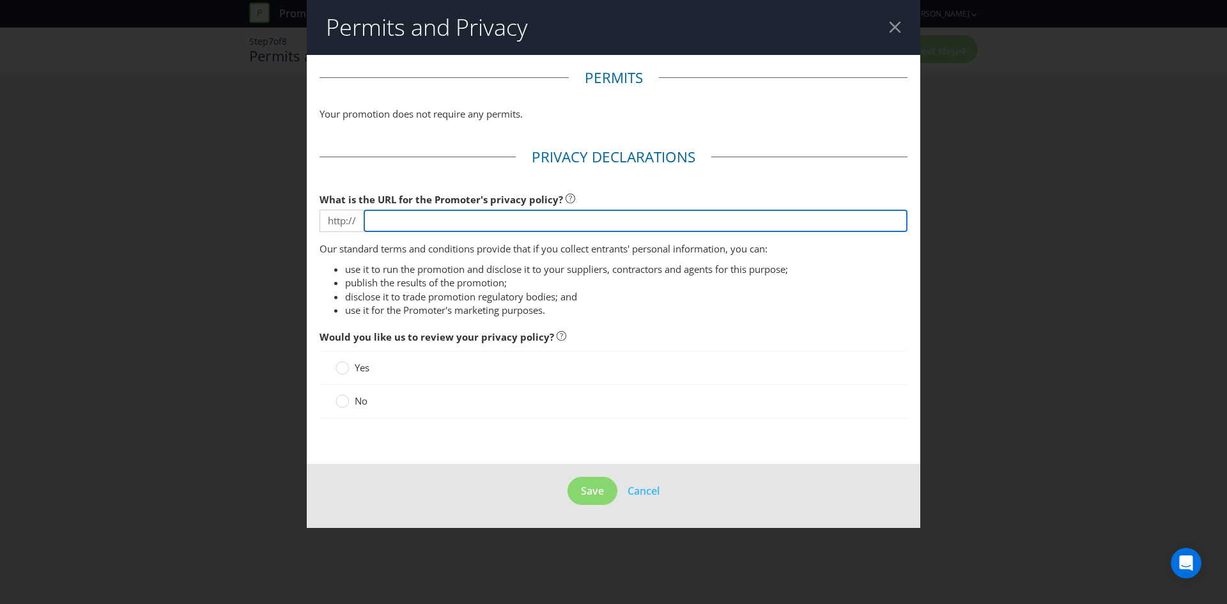
click at [465, 229] on input "text" at bounding box center [636, 221] width 544 height 22
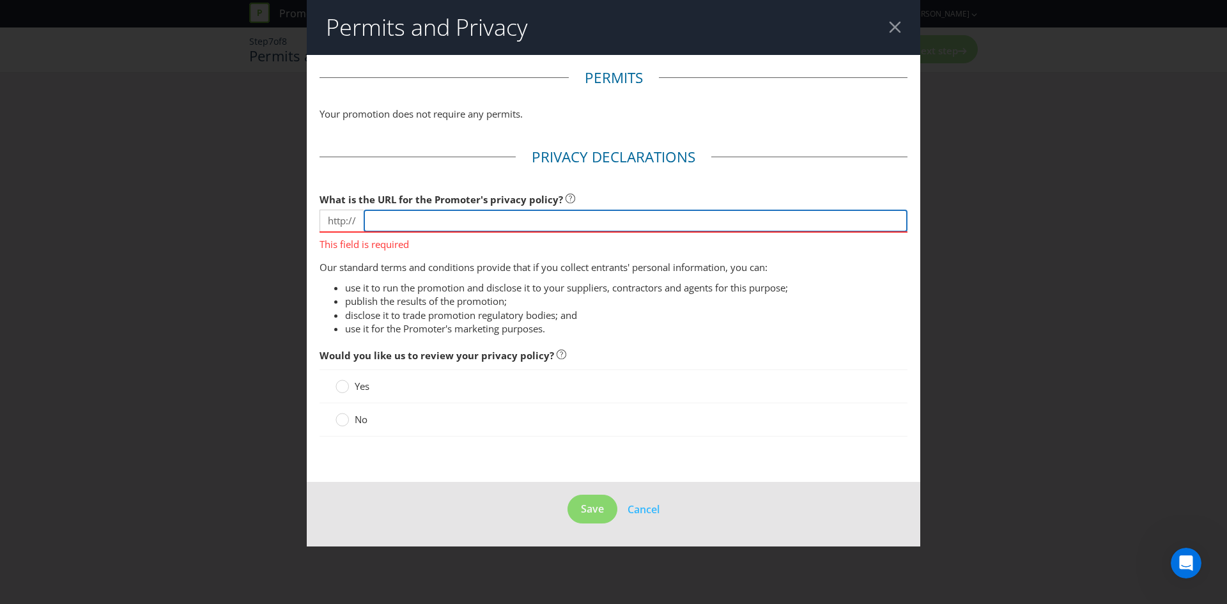
paste input "[URL][DOMAIN_NAME]"
type input "[URL][DOMAIN_NAME]"
click at [648, 300] on ul "use it to run the promotion and disclose it to your suppliers, contractors and …" at bounding box center [614, 308] width 588 height 55
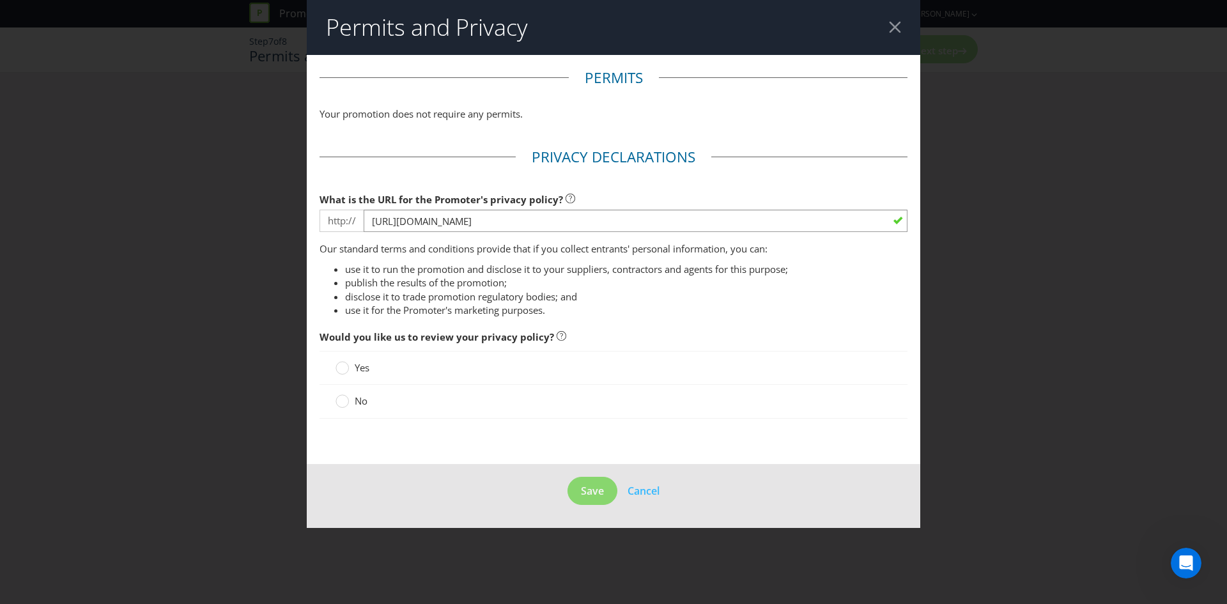
click at [352, 406] on label "No" at bounding box center [353, 400] width 35 height 13
click at [0, 0] on input "No" at bounding box center [0, 0] width 0 height 0
click at [585, 499] on button "Save" at bounding box center [592, 491] width 50 height 29
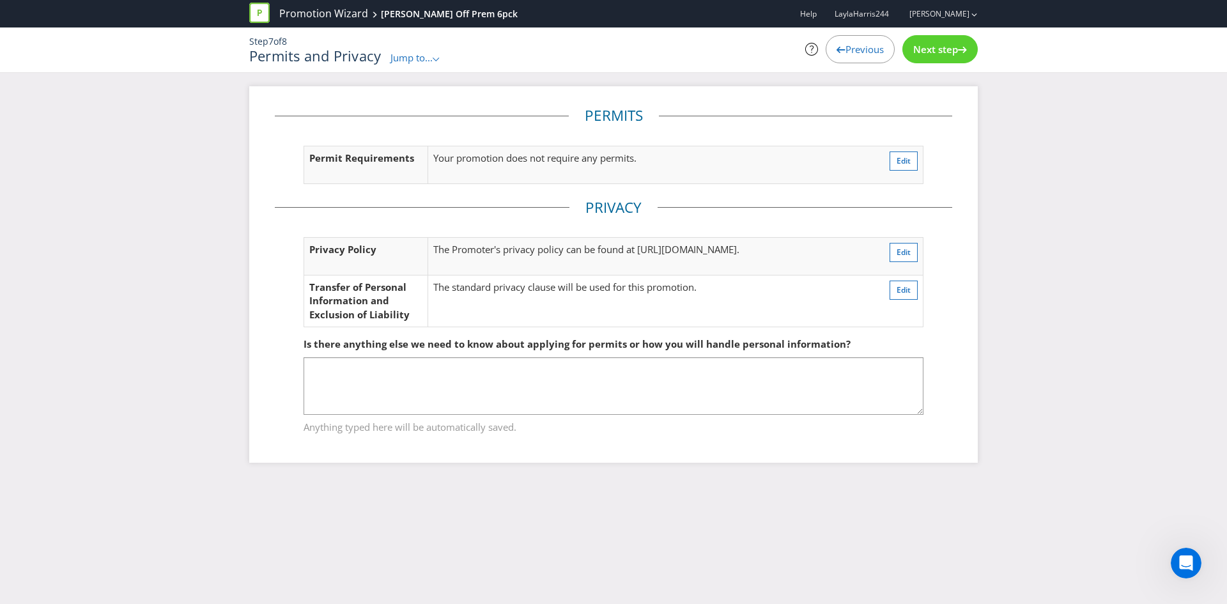
click at [934, 45] on span "Next step" at bounding box center [935, 49] width 45 height 13
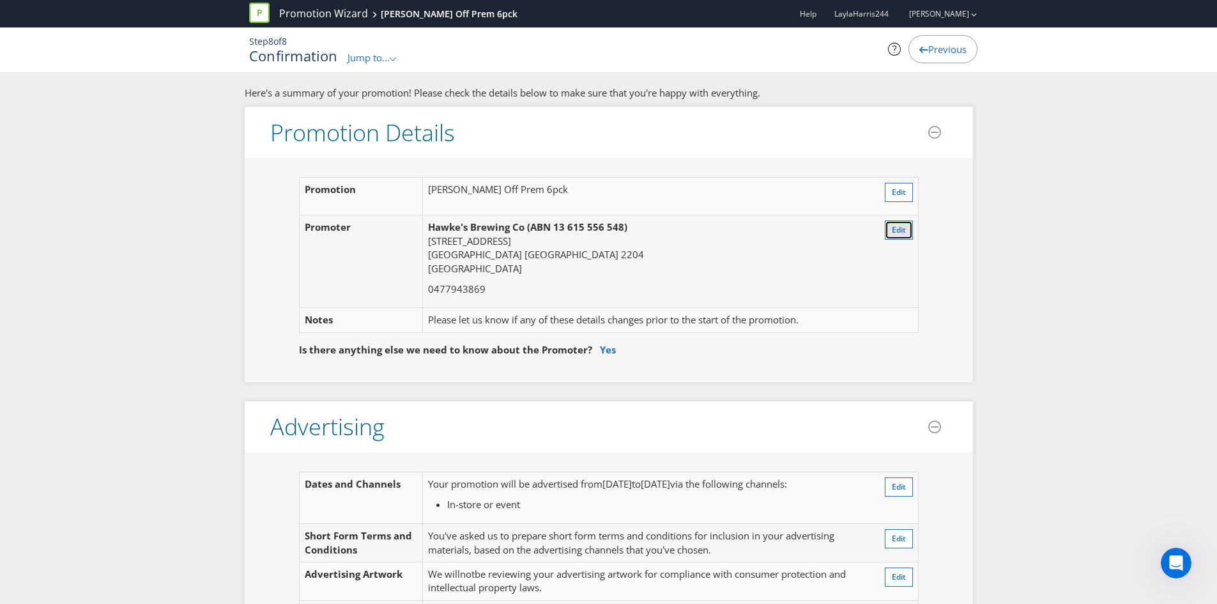
click at [900, 231] on span "Edit" at bounding box center [899, 229] width 14 height 11
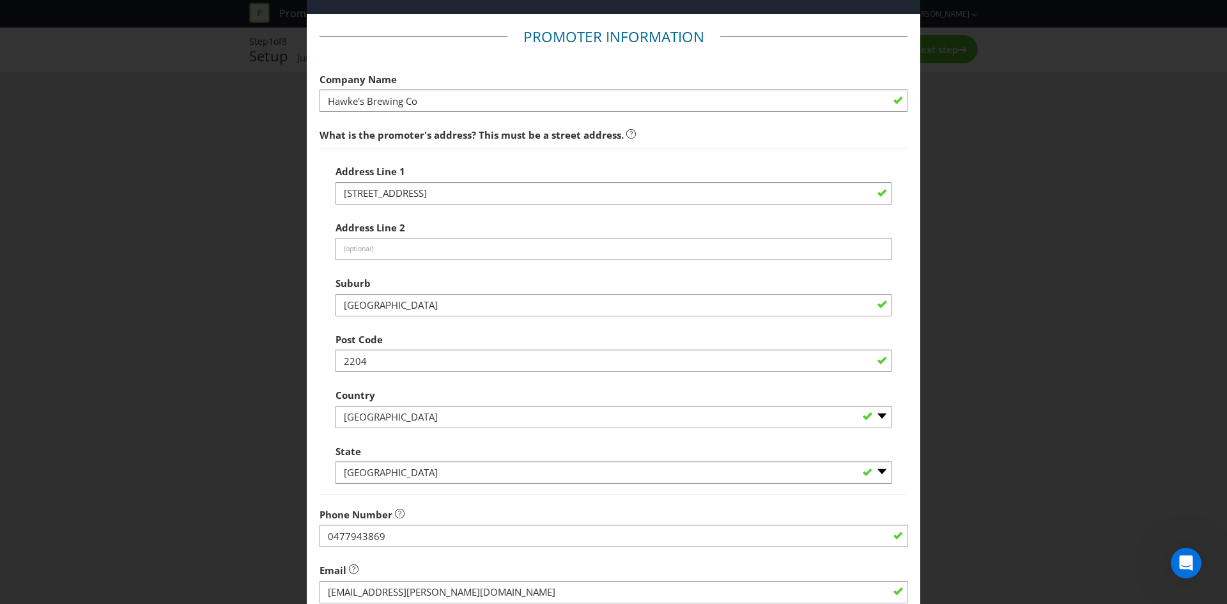
scroll to position [64, 0]
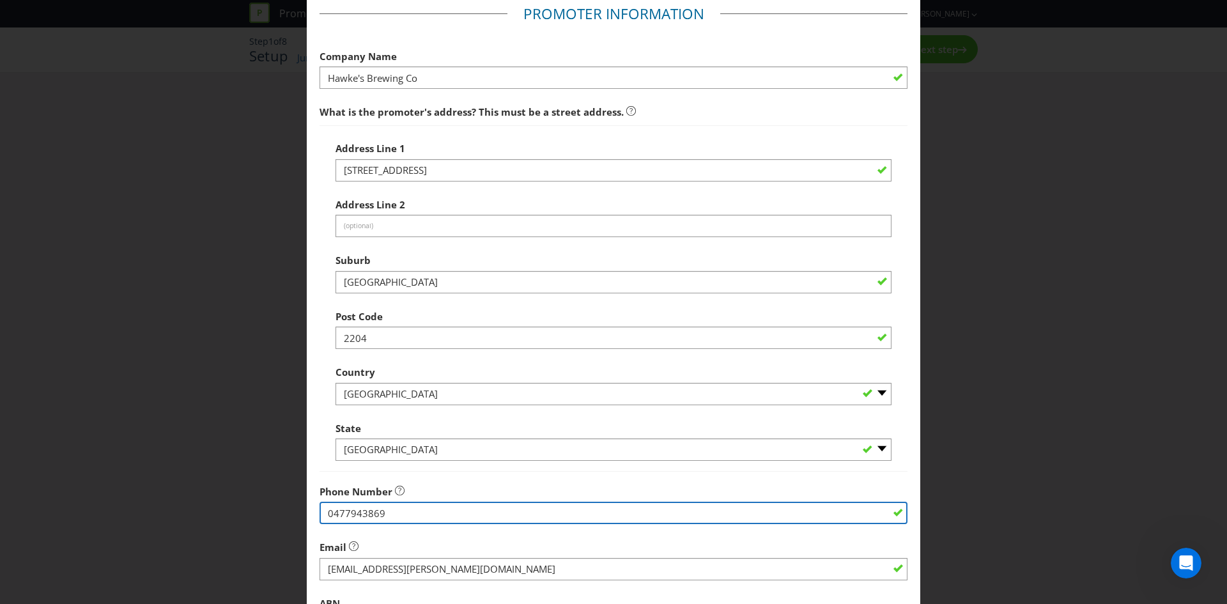
click at [438, 507] on input "0477943869" at bounding box center [614, 513] width 588 height 22
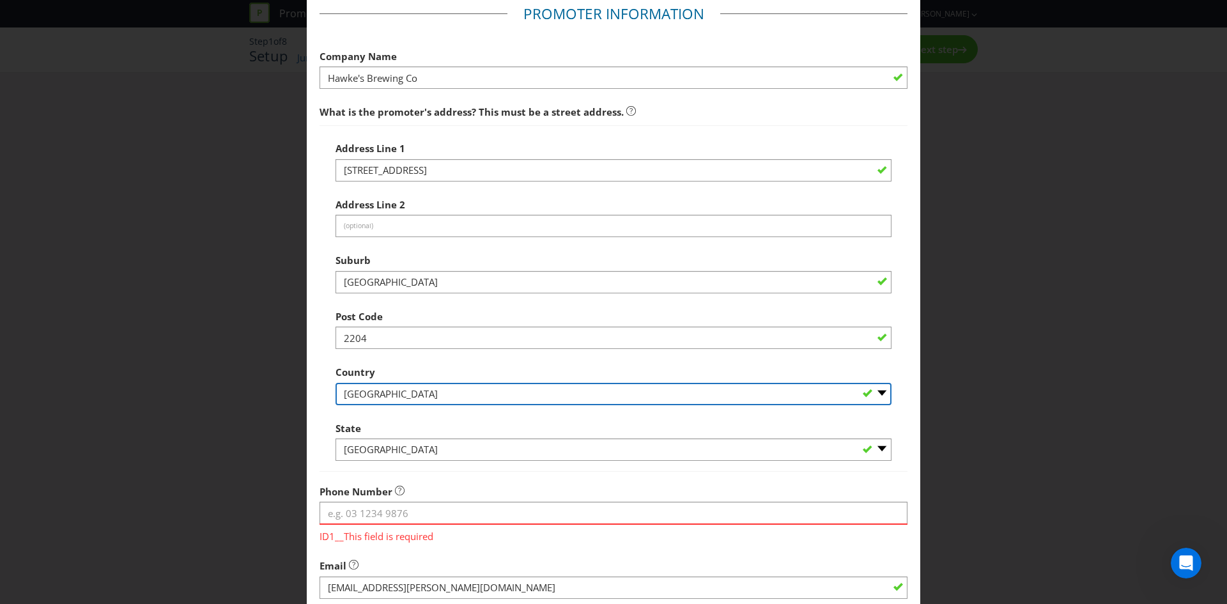
drag, startPoint x: 1179, startPoint y: 195, endPoint x: 407, endPoint y: 511, distance: 834.0
click at [408, 506] on fieldset "Promoter Information Company Name [PERSON_NAME] Brewing Co What is the promoter…" at bounding box center [614, 348] width 588 height 689
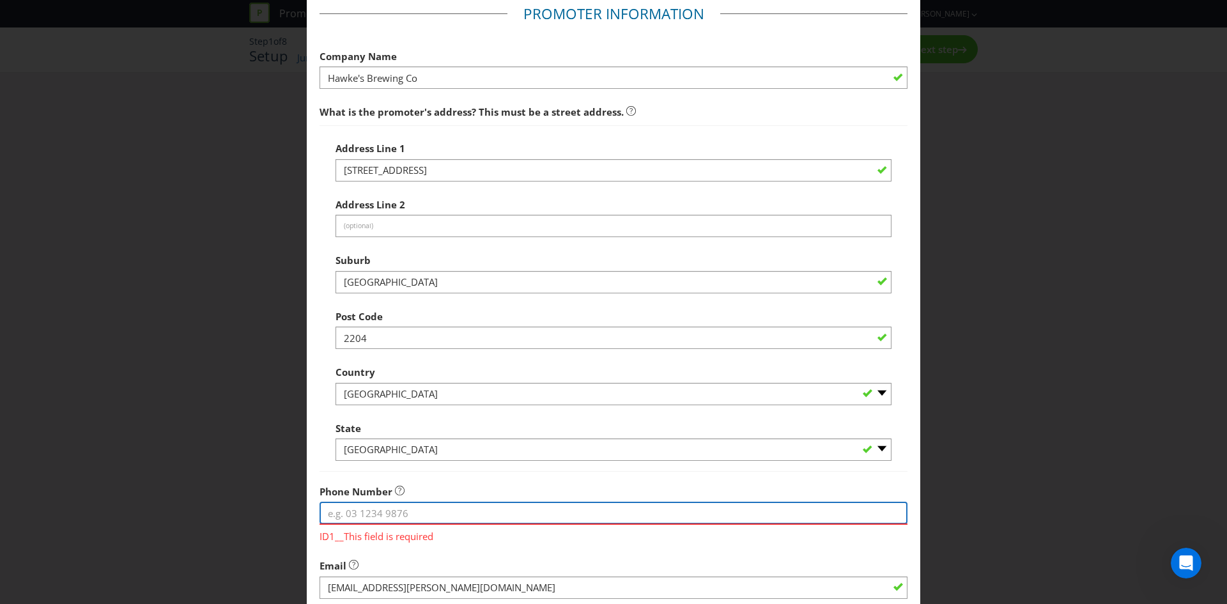
click at [407, 511] on input "tel" at bounding box center [614, 513] width 588 height 22
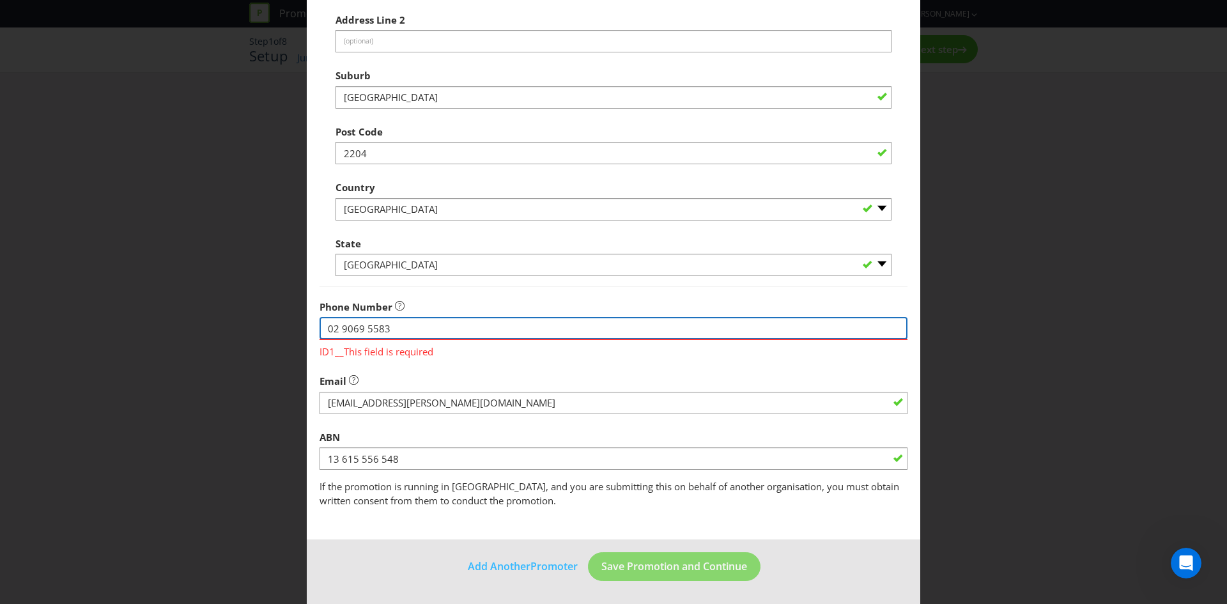
type input "02 9069 5583"
click at [697, 533] on main "Promoter Information Company Name [PERSON_NAME] Brewing Co What is the promoter…" at bounding box center [613, 173] width 613 height 734
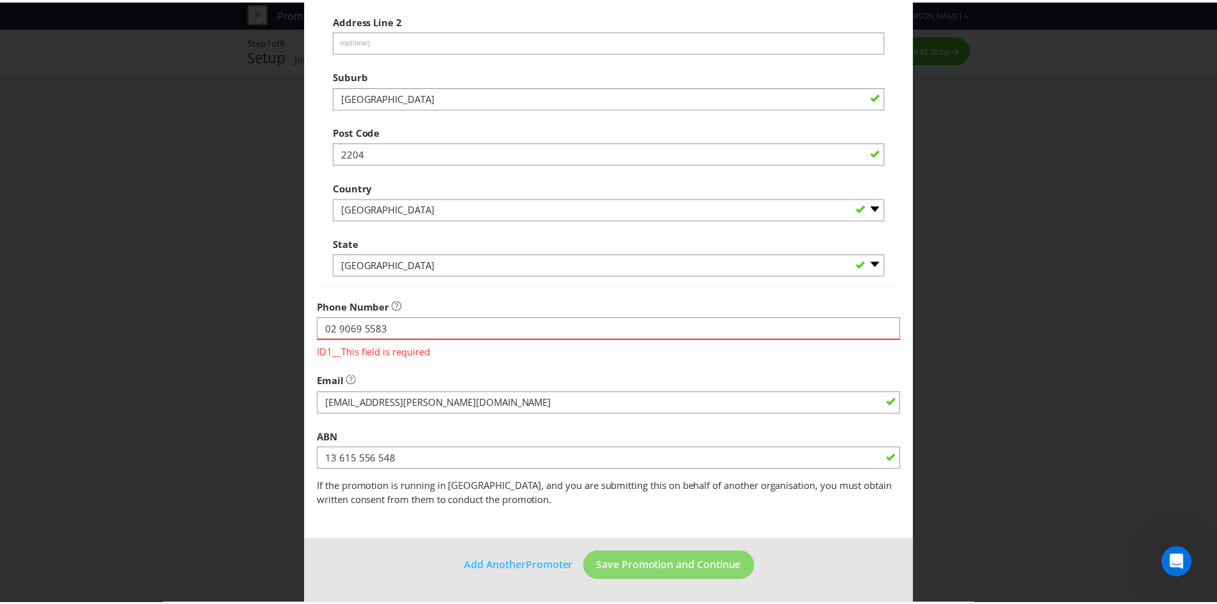
scroll to position [230, 0]
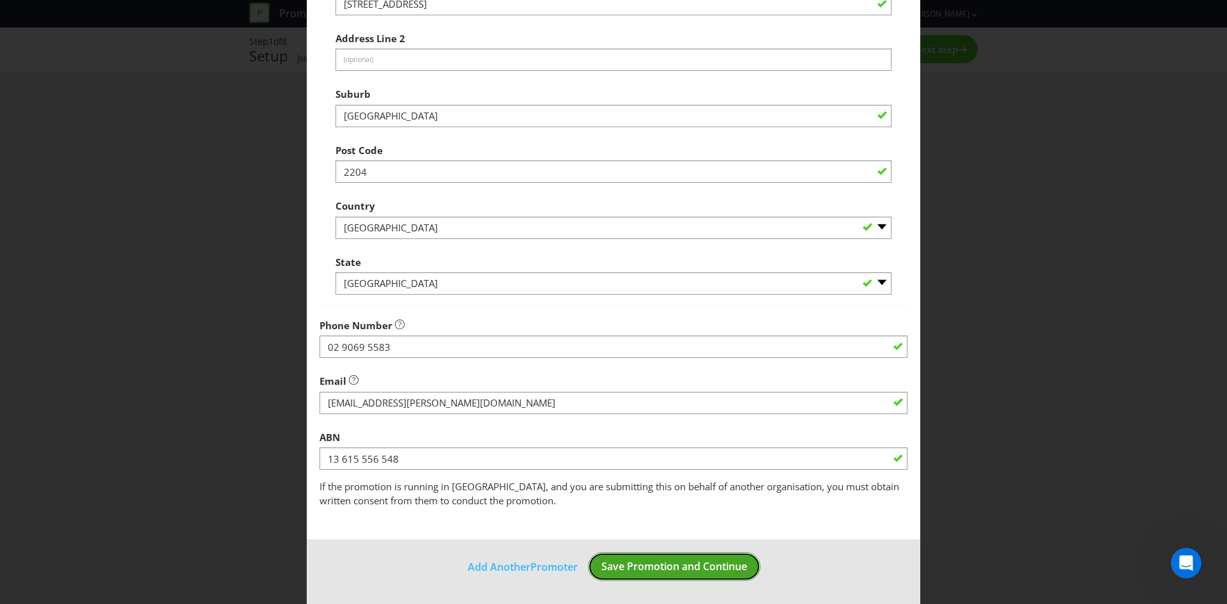
click at [686, 565] on span "Save Promotion and Continue" at bounding box center [674, 566] width 146 height 14
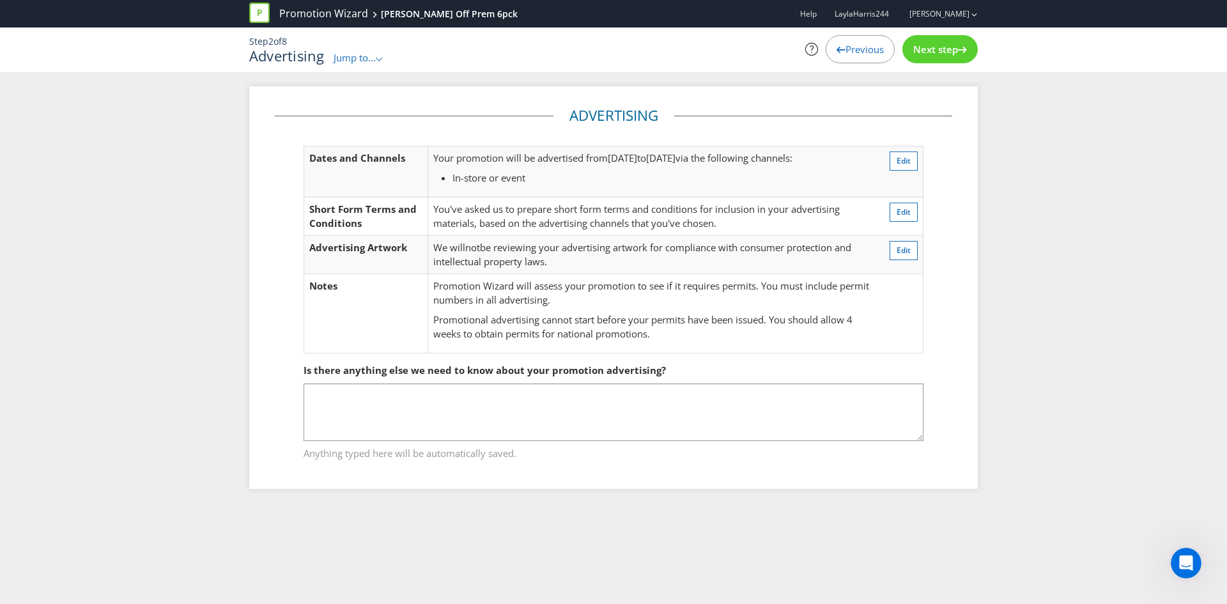
click at [960, 40] on div "Next step" at bounding box center [939, 49] width 75 height 28
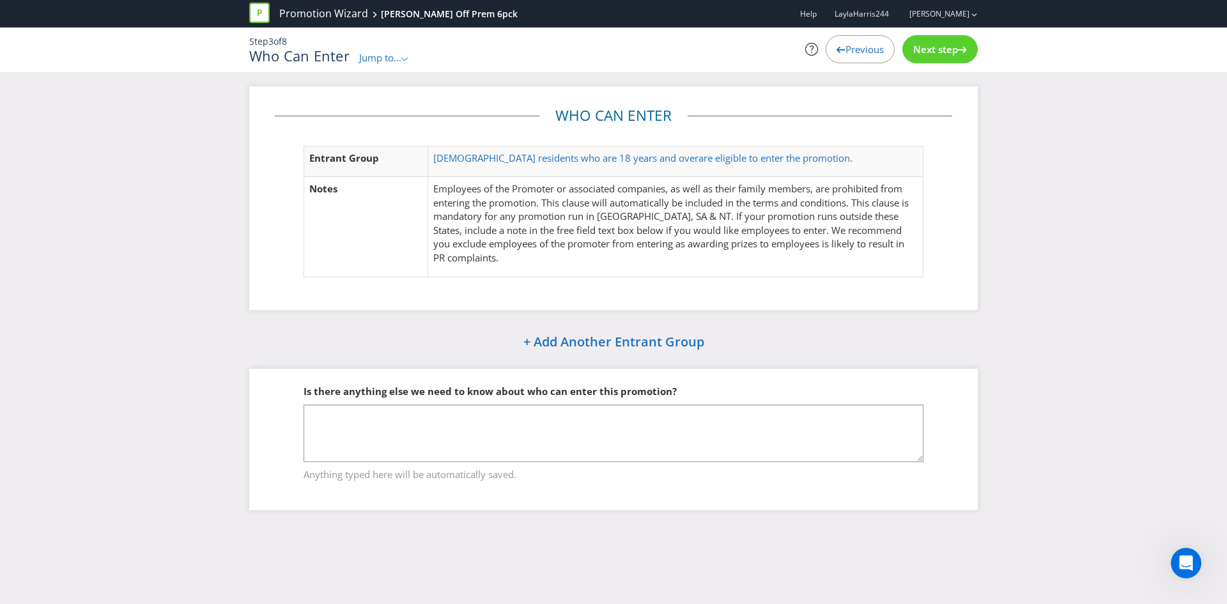
click at [951, 50] on span "Next step" at bounding box center [935, 49] width 45 height 13
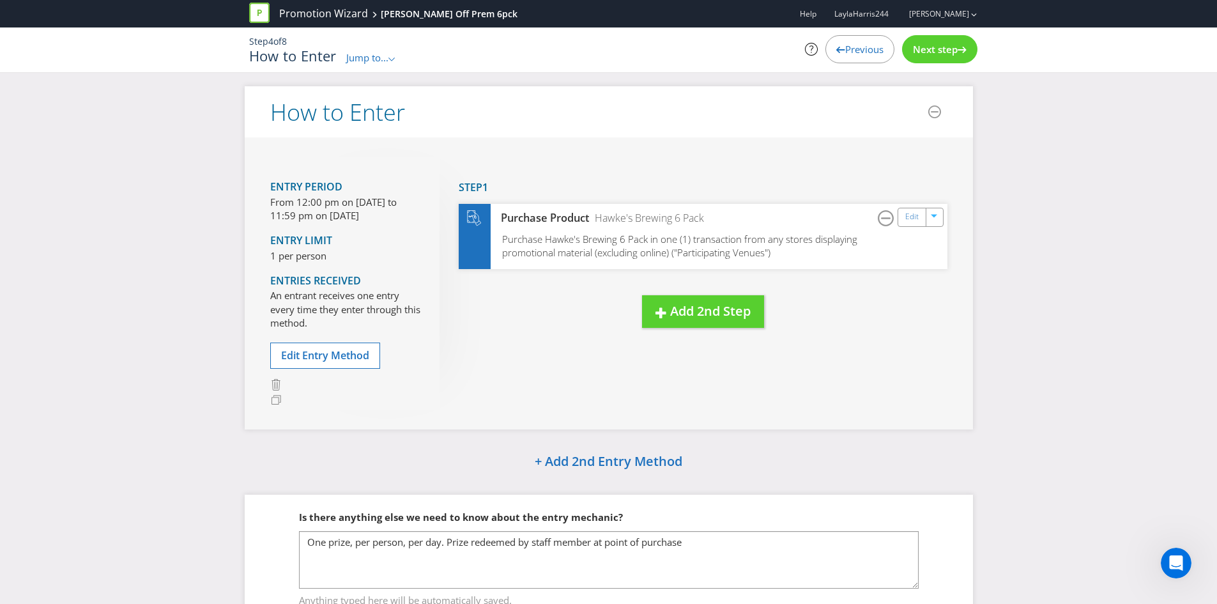
click at [951, 50] on span "Next step" at bounding box center [935, 49] width 45 height 13
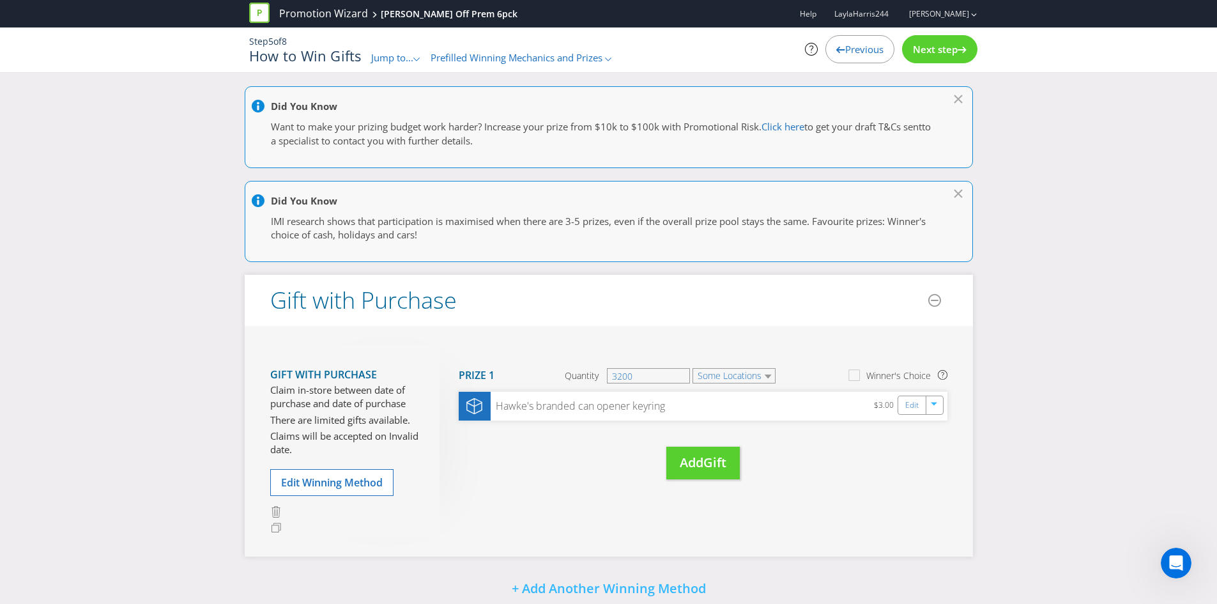
click at [930, 38] on div "Next step" at bounding box center [939, 49] width 75 height 28
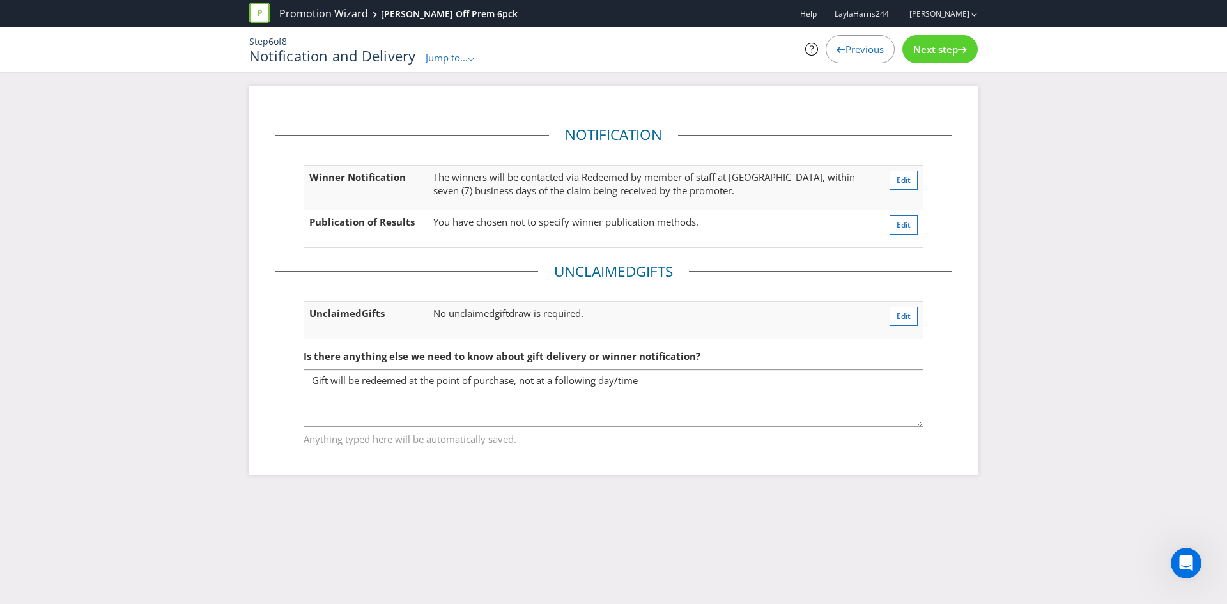
click at [935, 43] on span "Next step" at bounding box center [935, 49] width 45 height 13
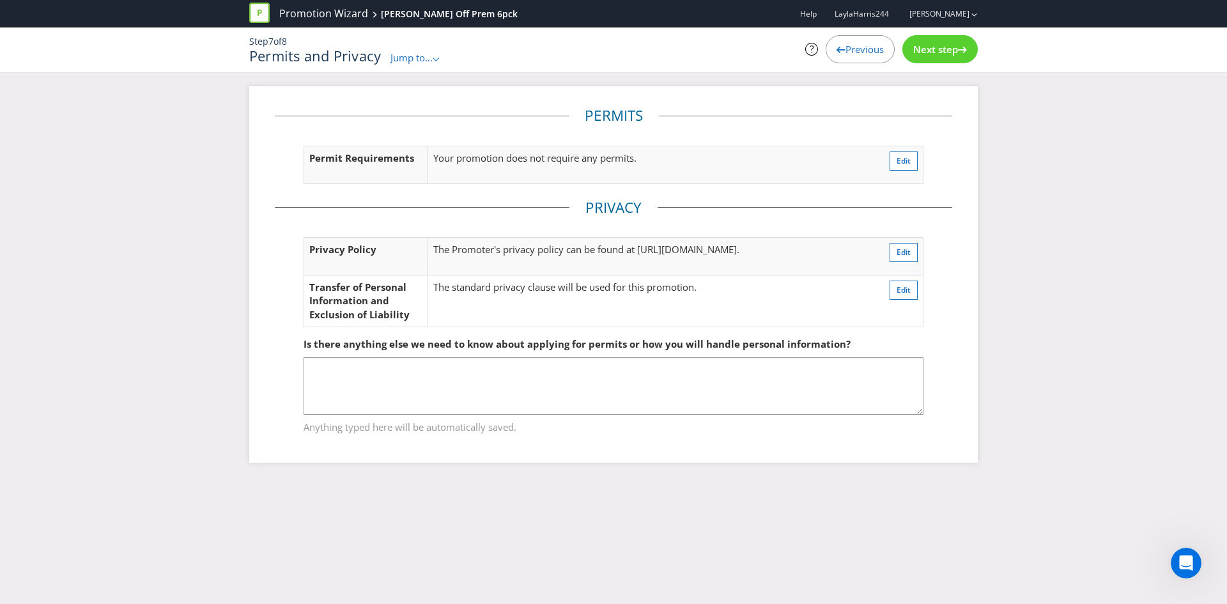
click at [935, 43] on span "Next step" at bounding box center [935, 49] width 45 height 13
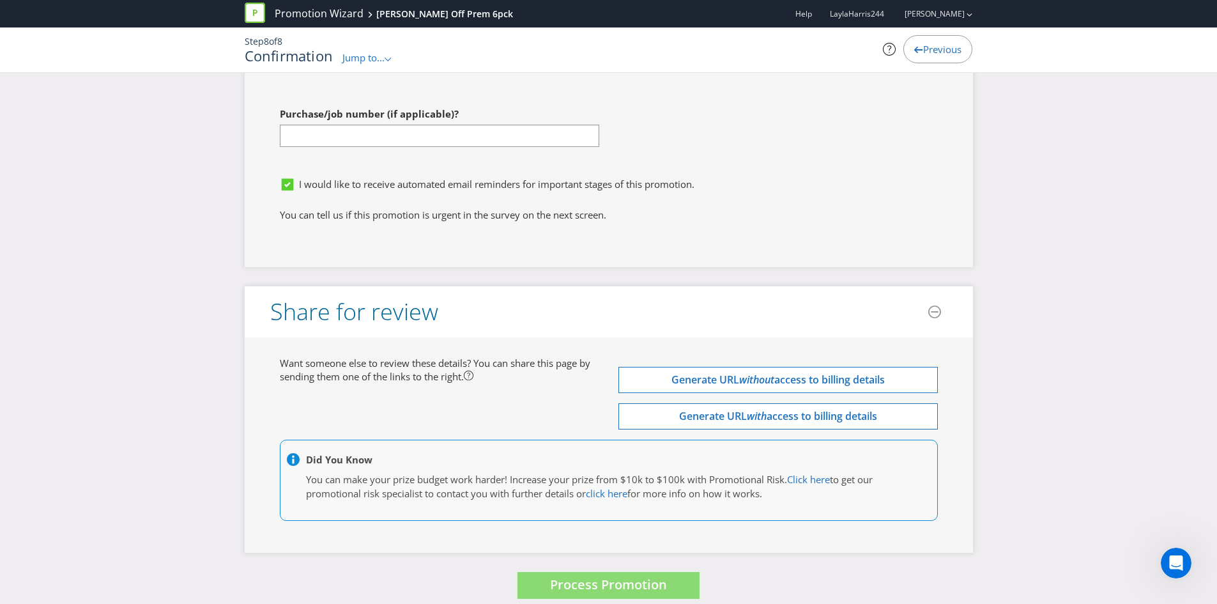
scroll to position [3602, 0]
click at [571, 577] on span "Process Promotion" at bounding box center [608, 583] width 117 height 17
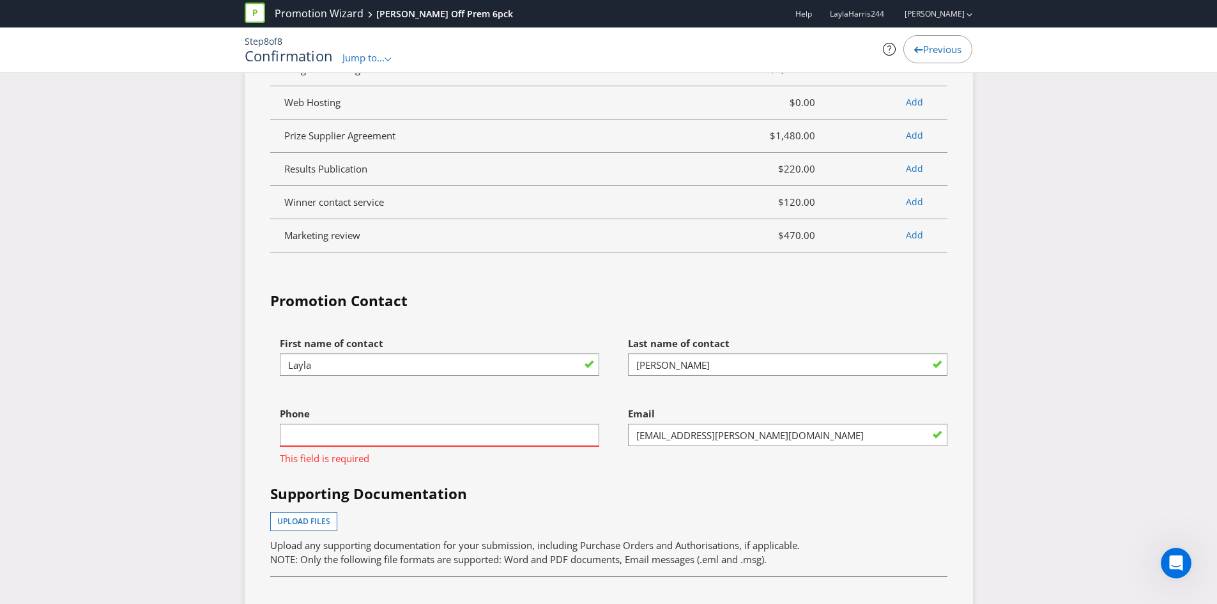
scroll to position [3092, 0]
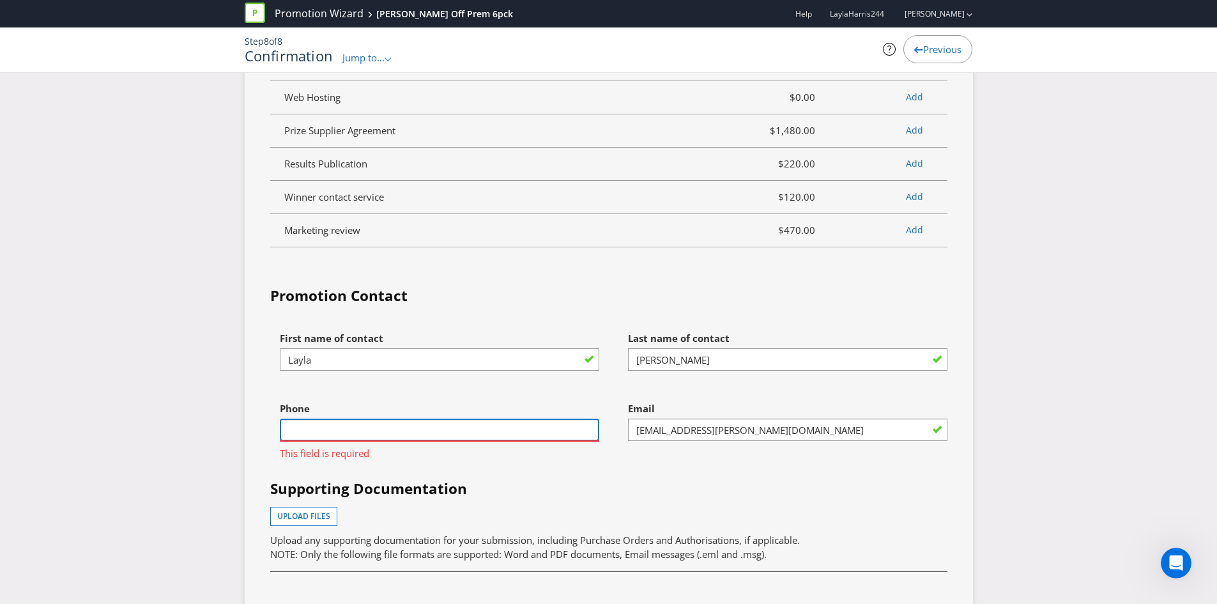
click at [391, 419] on input "text" at bounding box center [440, 430] width 320 height 22
type input "0477943869"
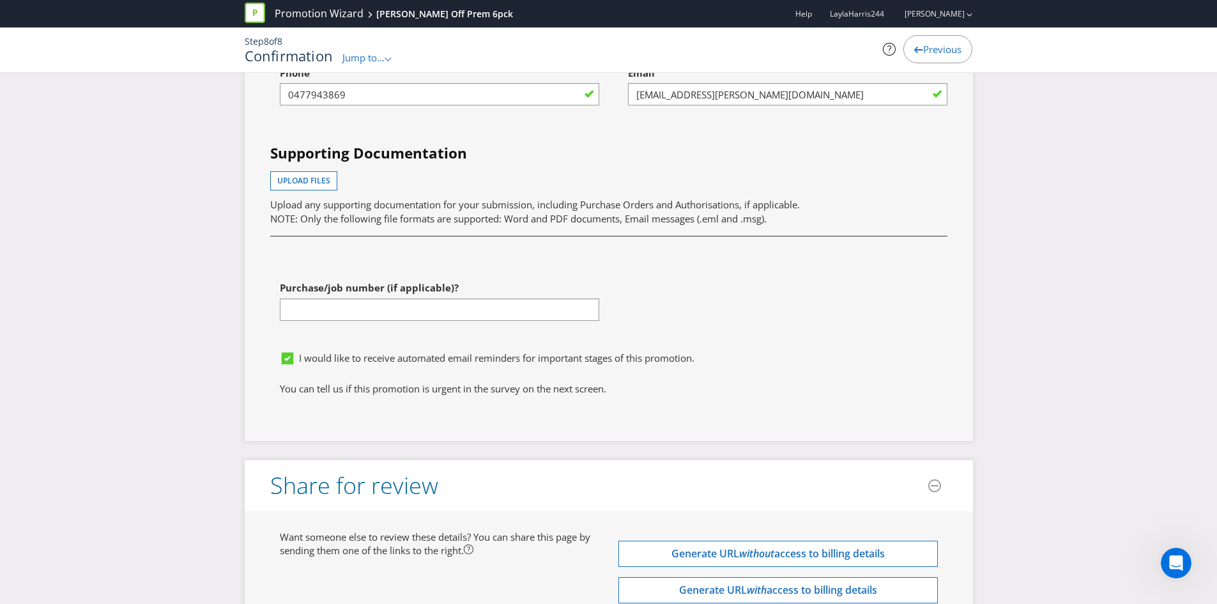
scroll to position [3602, 0]
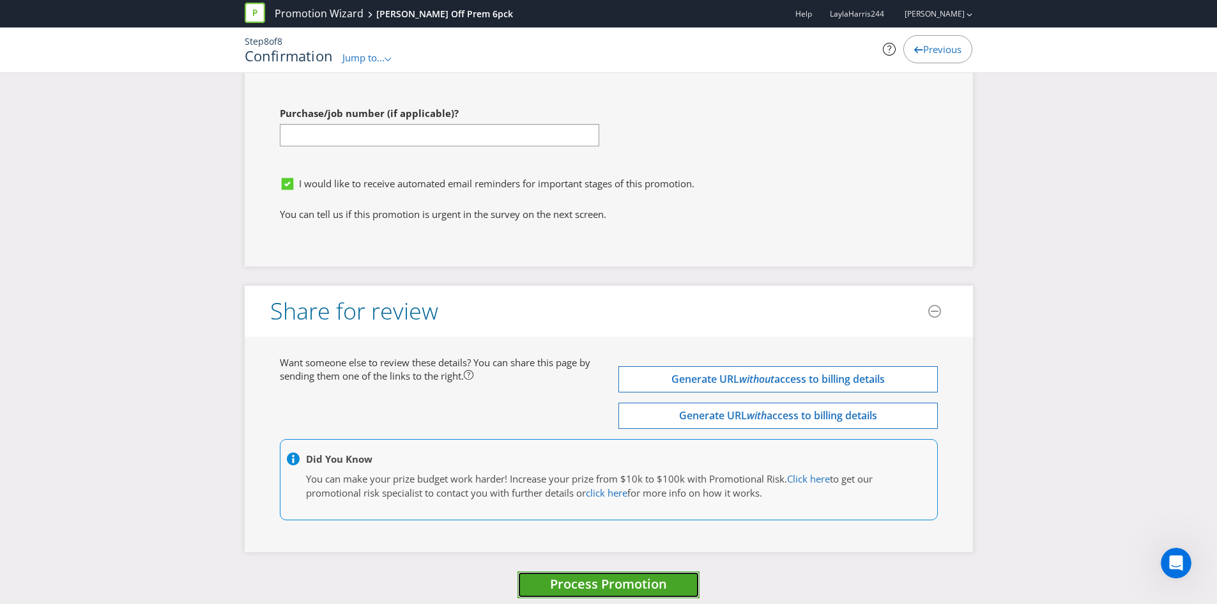
click at [618, 575] on span "Process Promotion" at bounding box center [608, 583] width 117 height 17
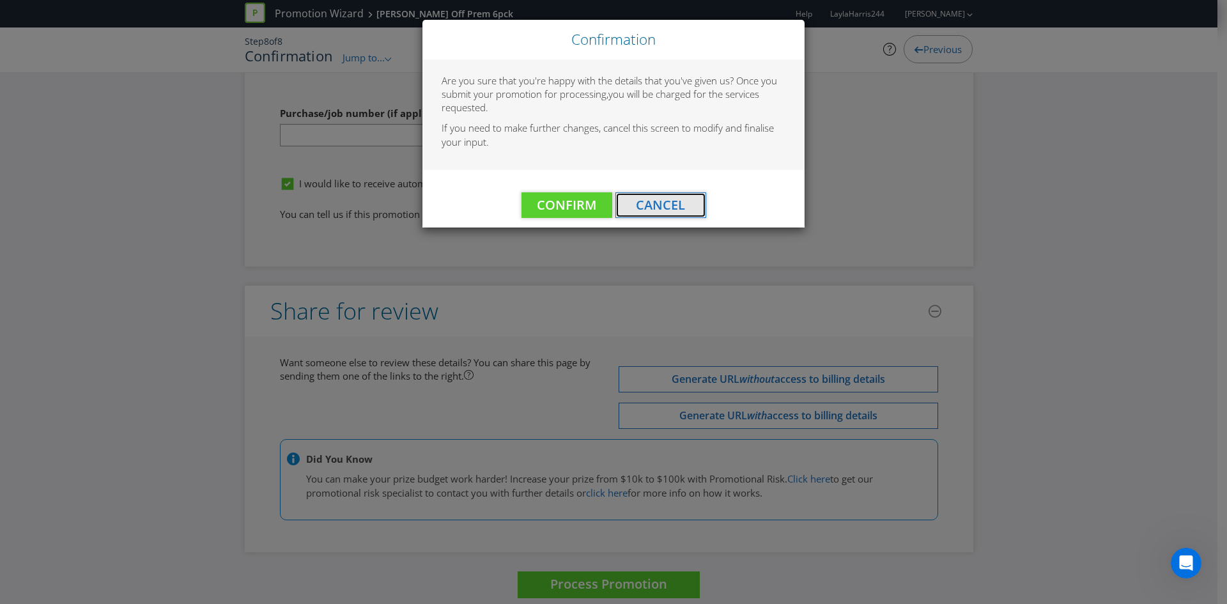
click at [649, 211] on span "Cancel" at bounding box center [660, 204] width 49 height 17
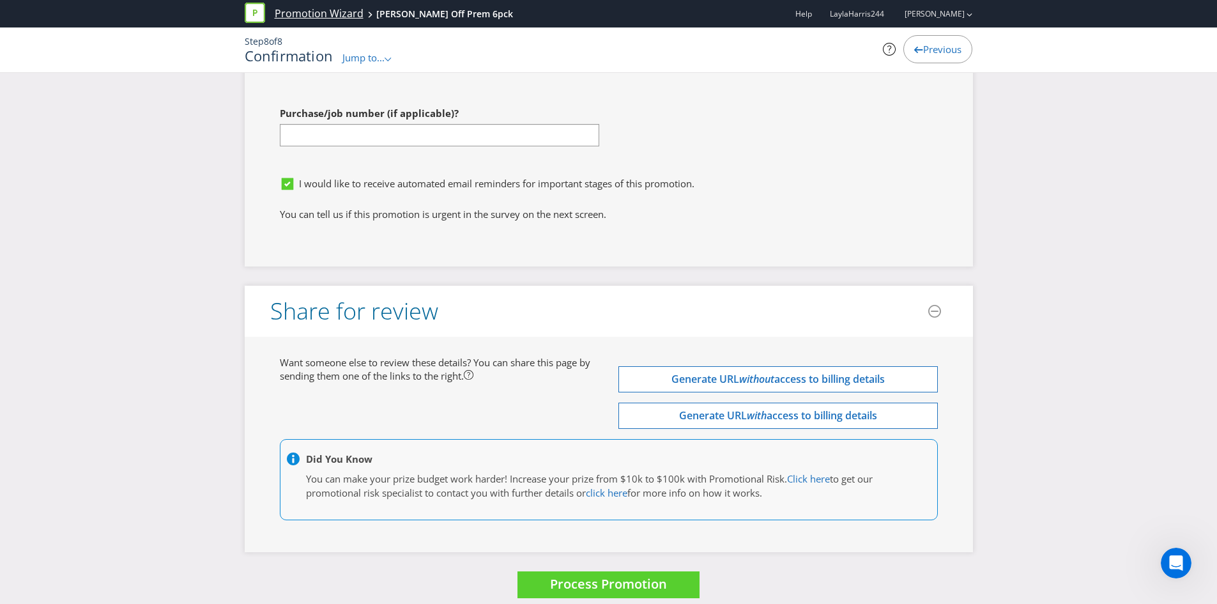
click at [289, 18] on link "Promotion Wizard" at bounding box center [319, 13] width 89 height 15
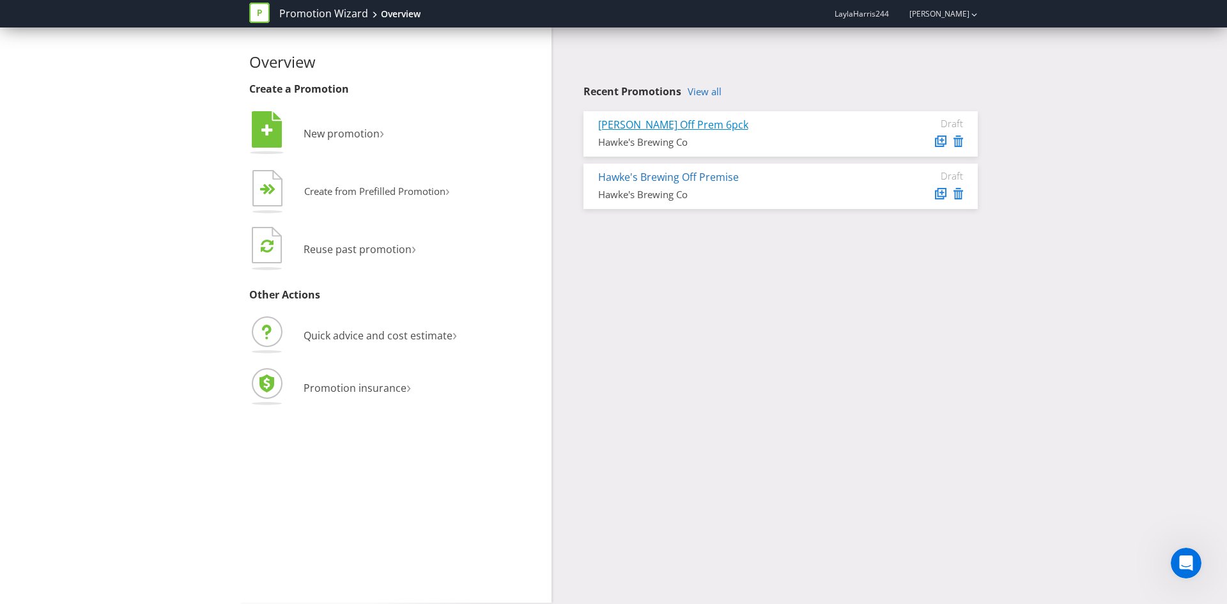
click at [689, 121] on link "[PERSON_NAME] Off Prem 6pck" at bounding box center [673, 125] width 150 height 14
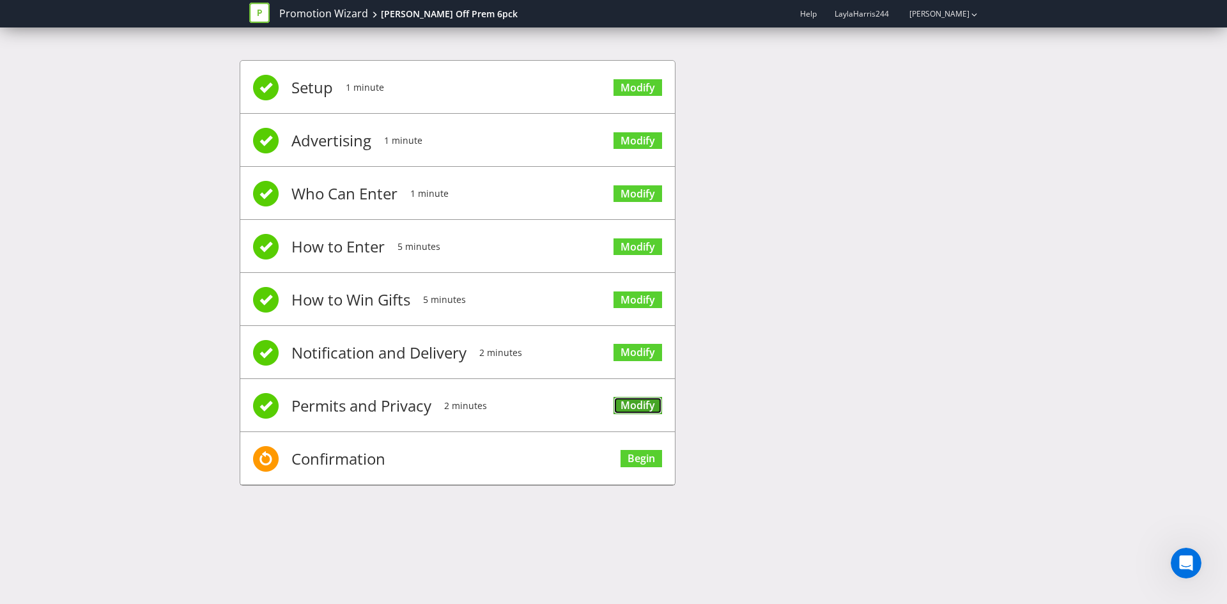
click at [621, 398] on link "Modify" at bounding box center [637, 405] width 49 height 17
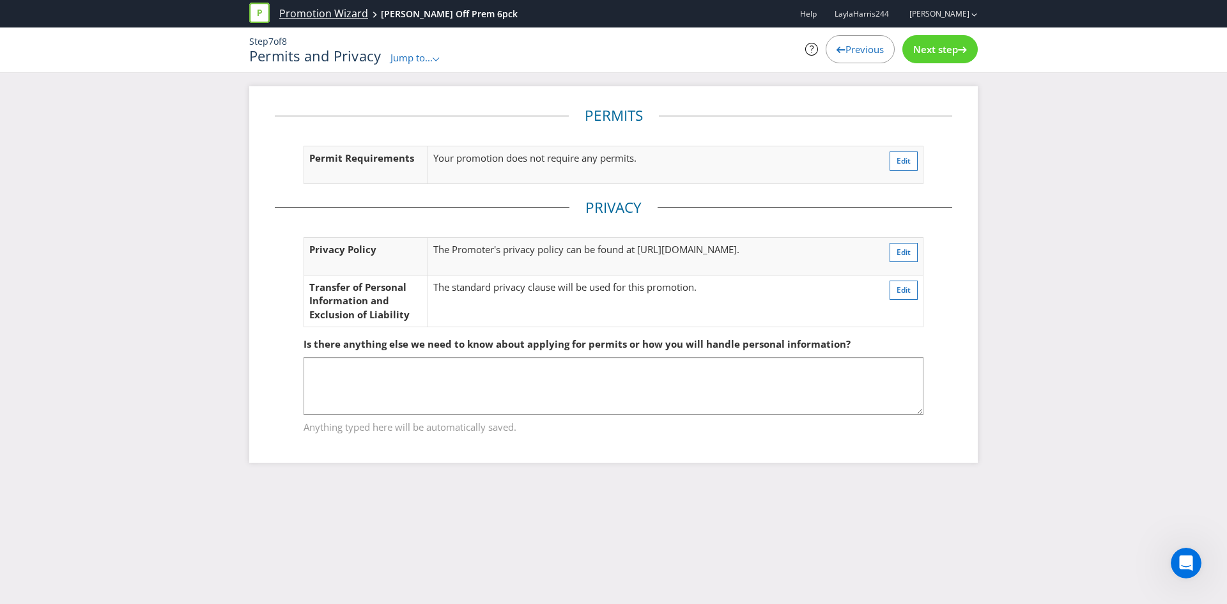
click at [300, 15] on link "Promotion Wizard" at bounding box center [323, 13] width 89 height 15
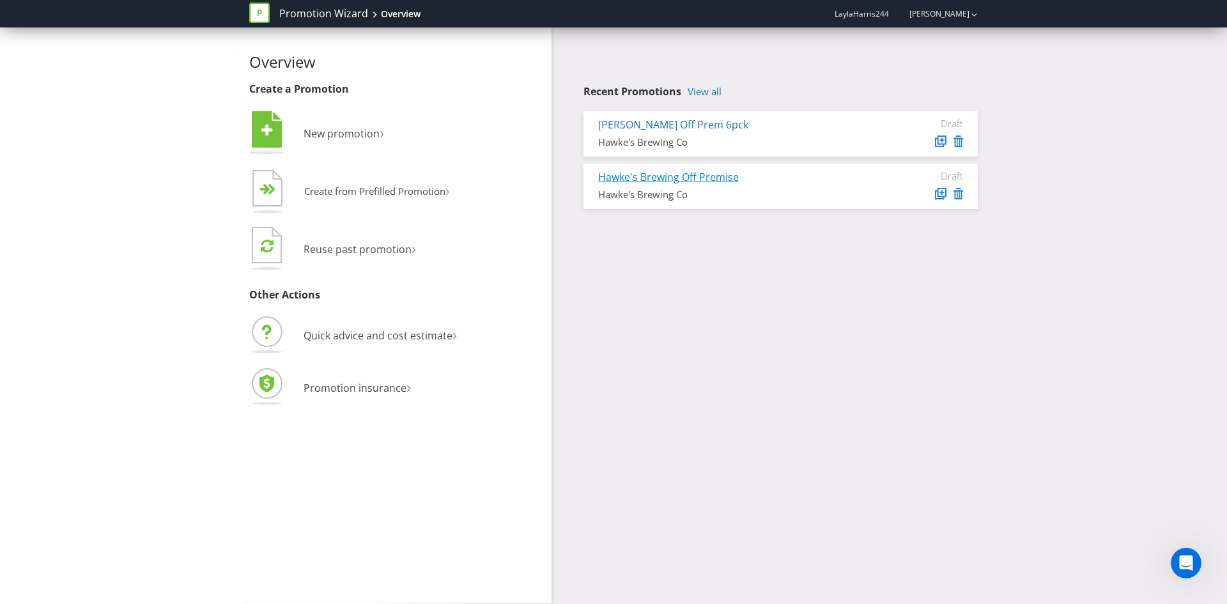
click at [706, 178] on link "Hawke's Brewing Off Premise" at bounding box center [668, 177] width 141 height 14
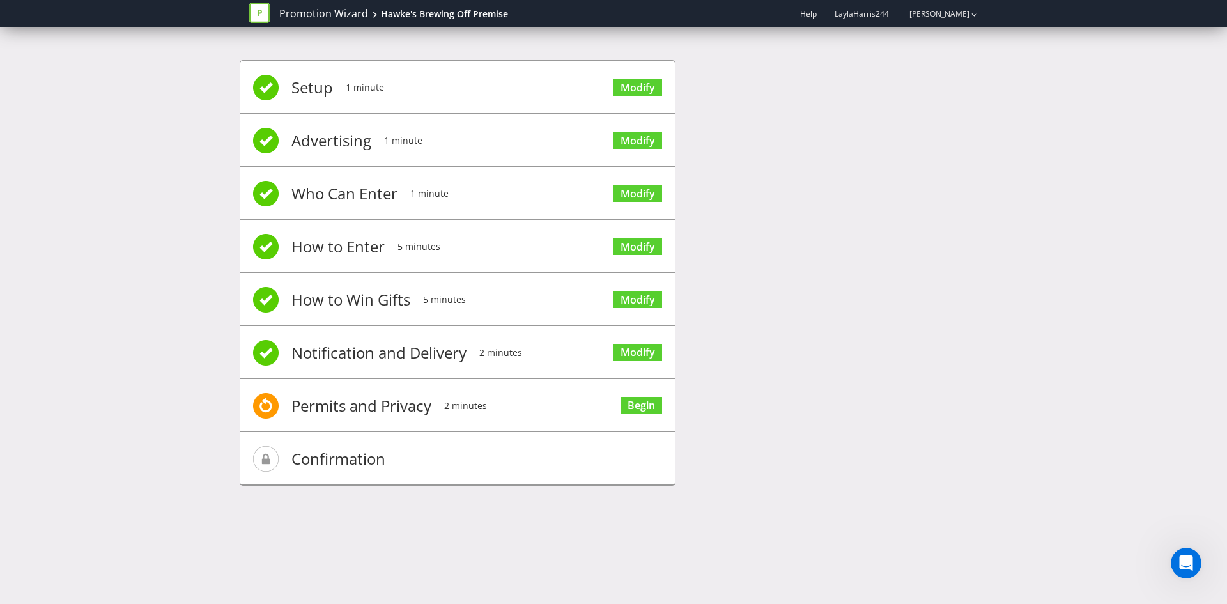
click at [373, 408] on span "Permits and Privacy" at bounding box center [361, 405] width 140 height 51
click at [394, 356] on span "Notification and Delivery" at bounding box center [378, 352] width 175 height 51
click at [645, 351] on link "Modify" at bounding box center [637, 352] width 49 height 17
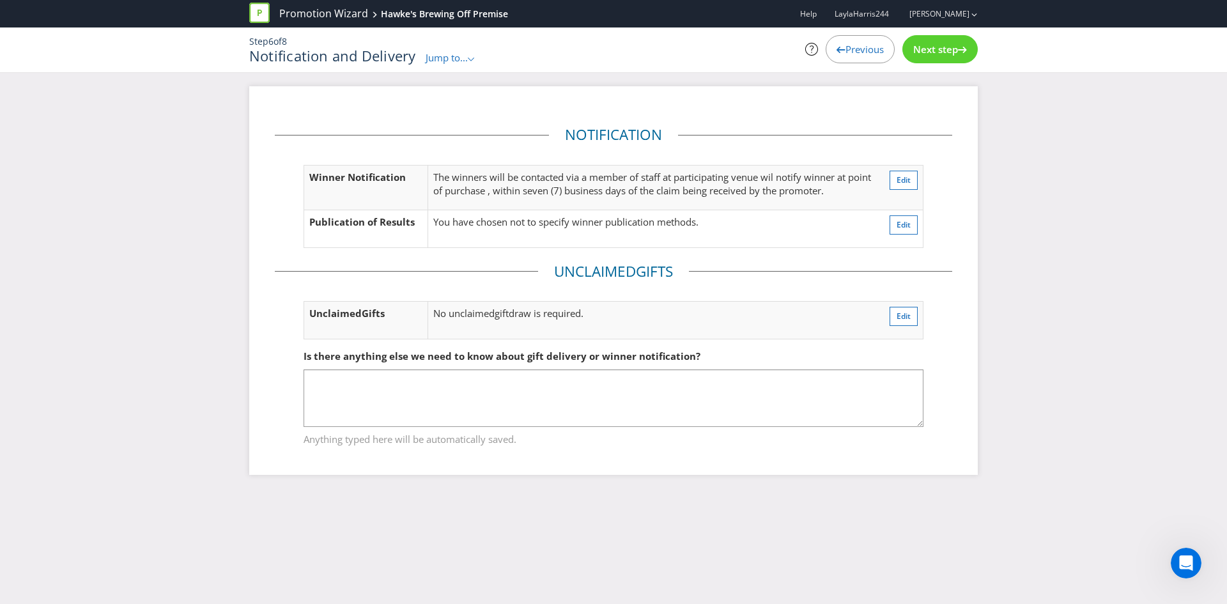
click at [932, 56] on div "Next step" at bounding box center [939, 49] width 75 height 28
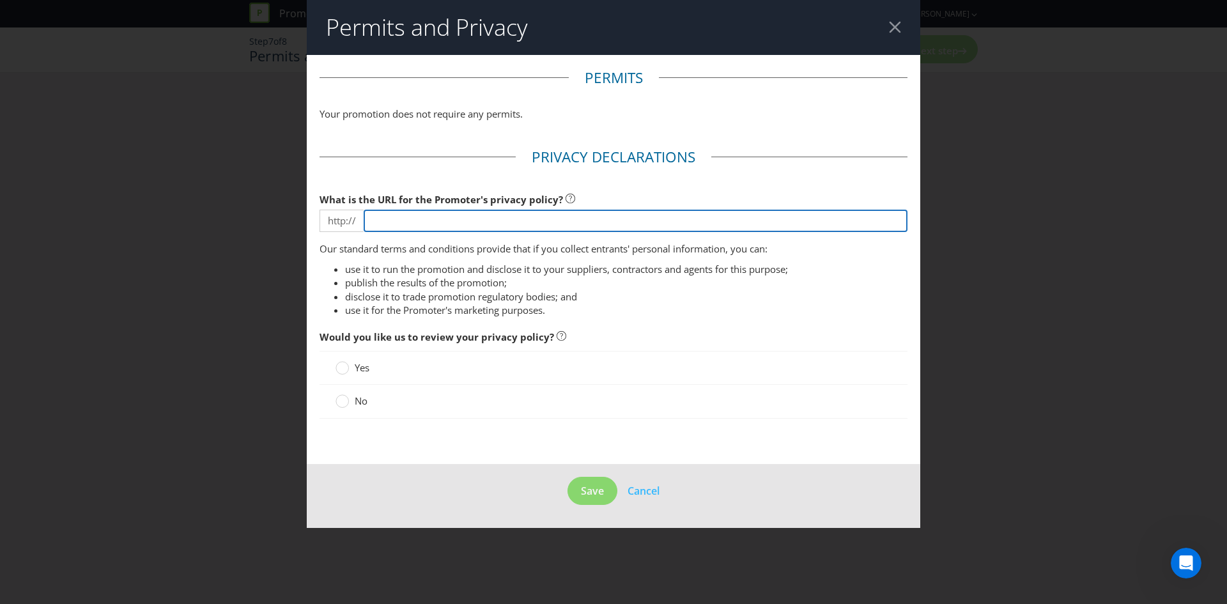
click at [549, 227] on input "text" at bounding box center [636, 221] width 544 height 22
paste input "[URL][DOMAIN_NAME]"
type input "[URL][DOMAIN_NAME]"
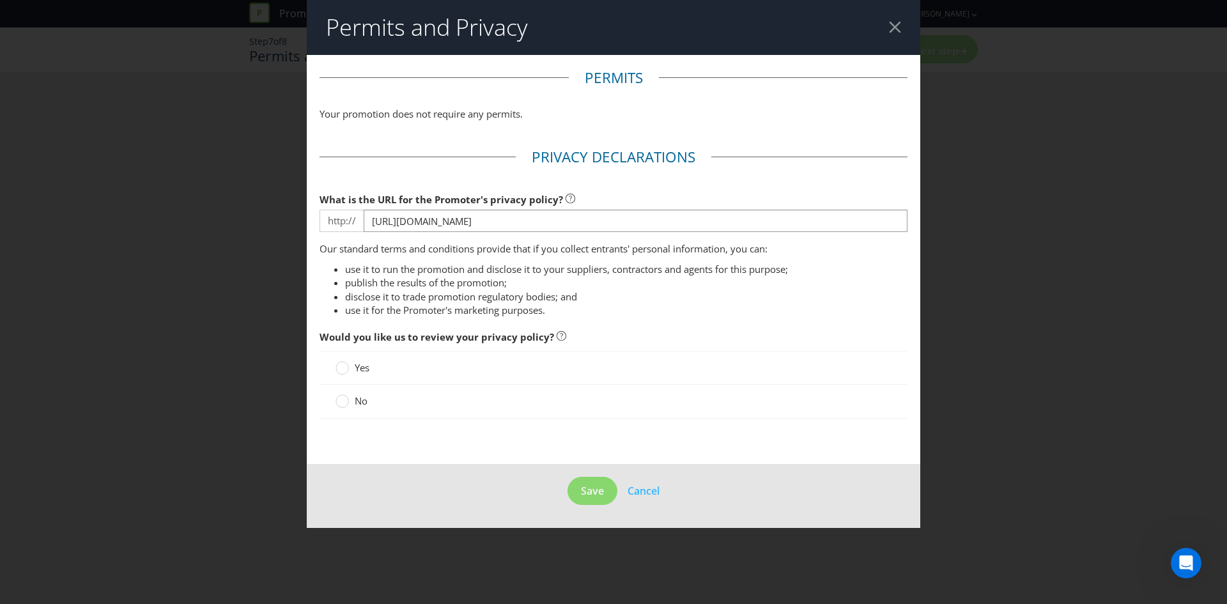
click at [657, 318] on fieldset "Privacy Declarations What is the URL for the Promoter's privacy policy? http://…" at bounding box center [614, 289] width 588 height 285
click at [343, 395] on div at bounding box center [342, 397] width 6 height 6
click at [0, 0] on input "No" at bounding box center [0, 0] width 0 height 0
click at [578, 488] on button "Save" at bounding box center [592, 491] width 50 height 29
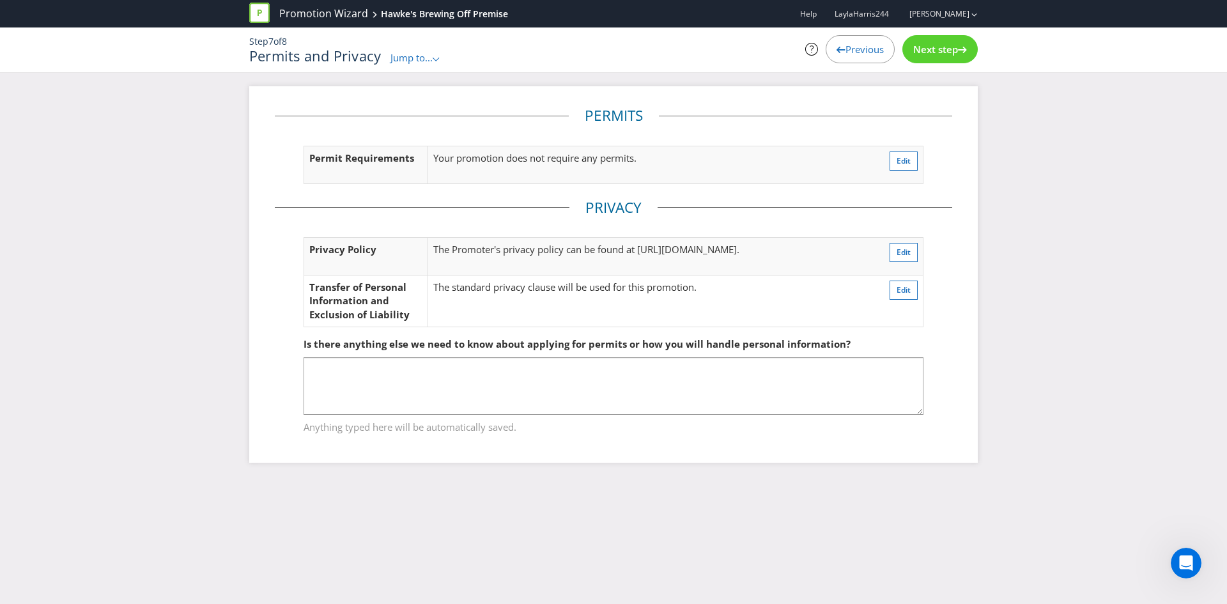
click at [918, 50] on span "Next step" at bounding box center [935, 49] width 45 height 13
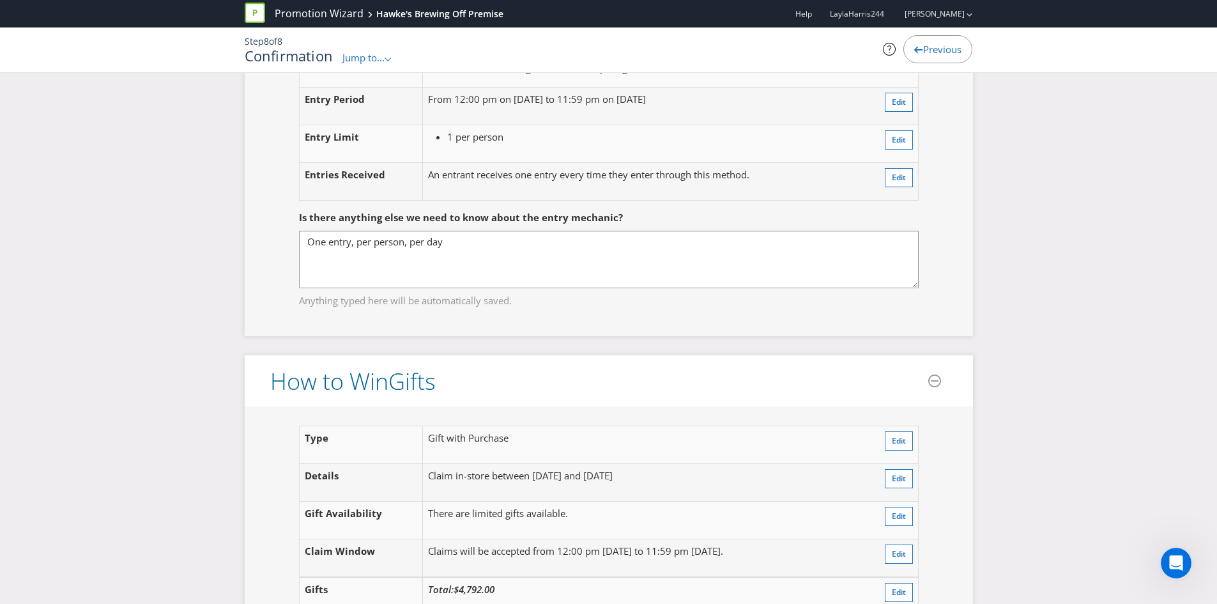
scroll to position [65, 0]
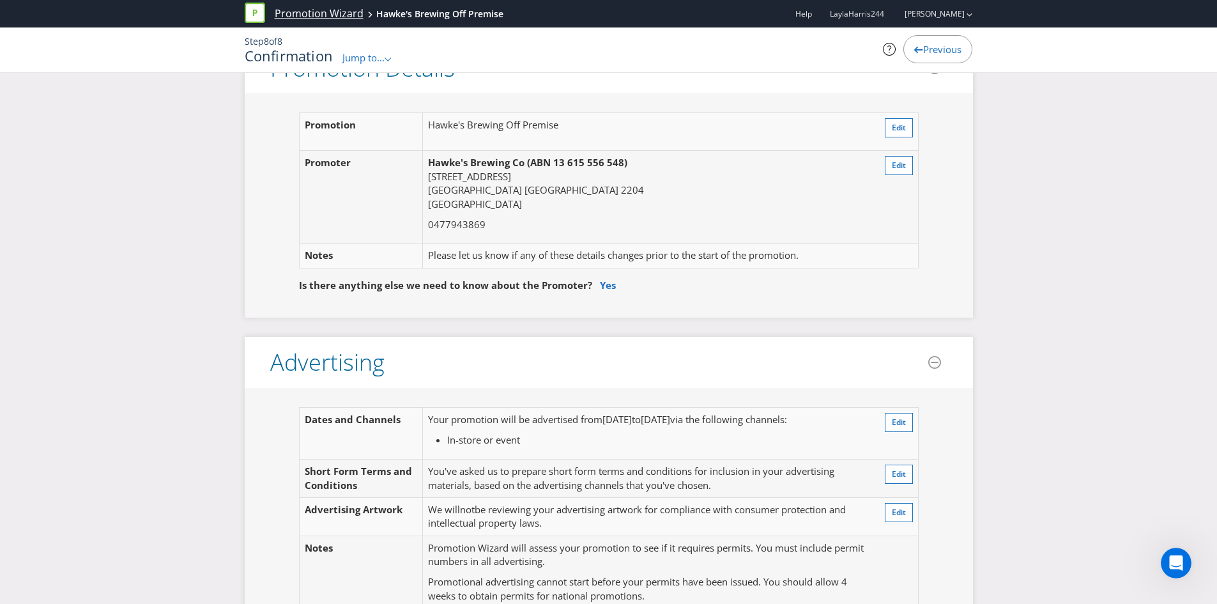
click at [288, 13] on link "Promotion Wizard" at bounding box center [319, 13] width 89 height 15
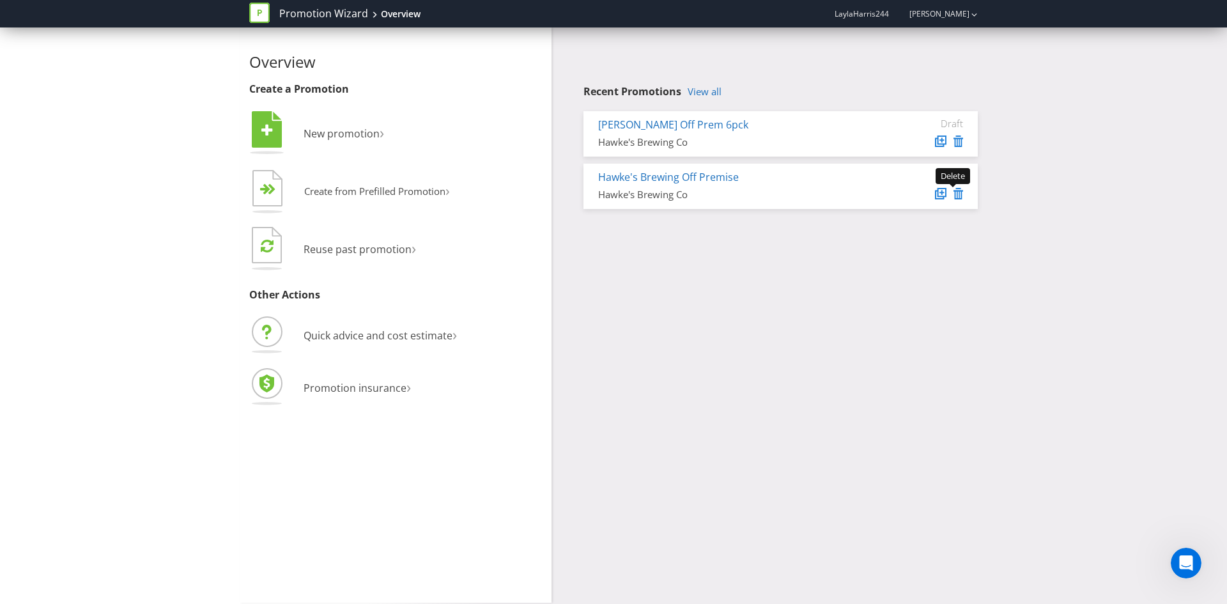
click at [957, 197] on icon at bounding box center [958, 194] width 10 height 12
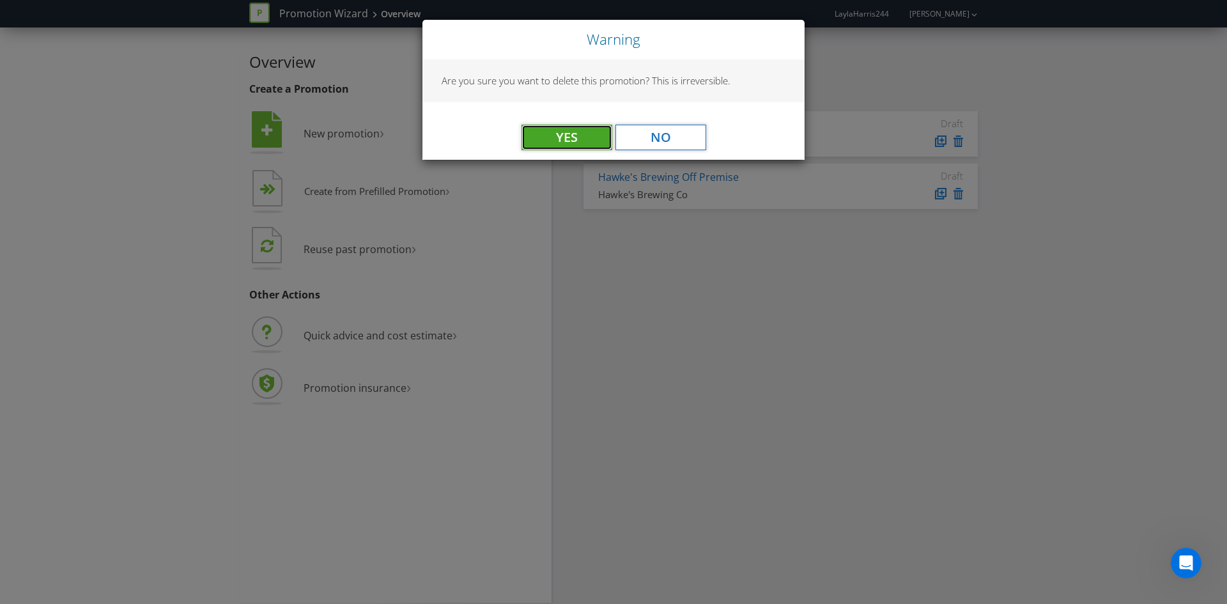
click at [586, 130] on button "Yes" at bounding box center [566, 138] width 91 height 26
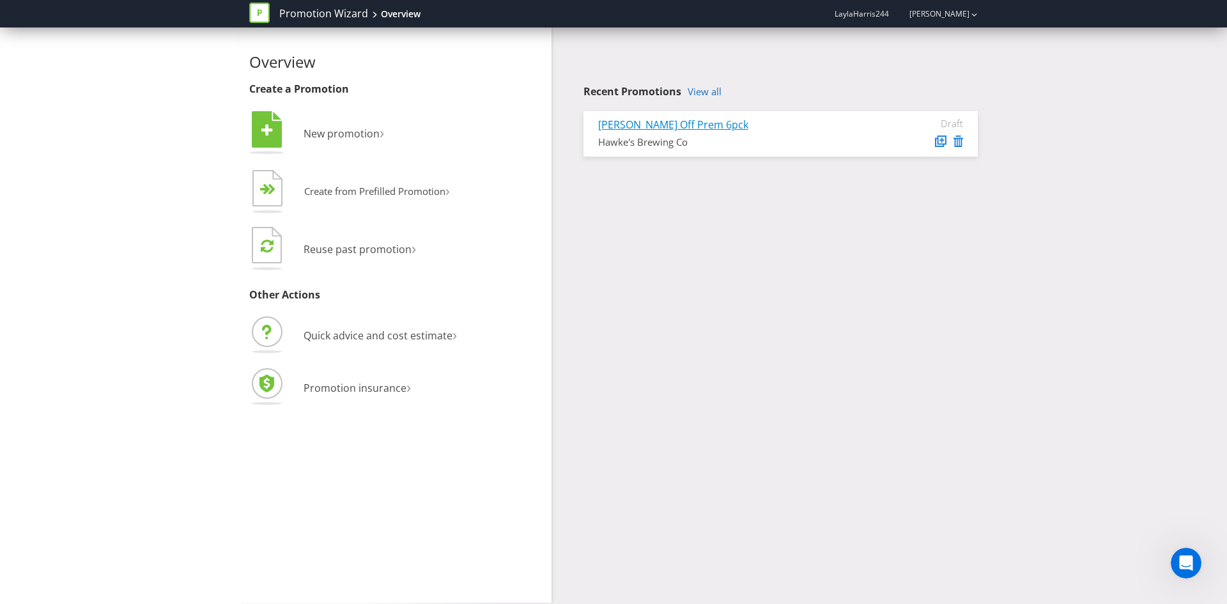
click at [658, 122] on link "[PERSON_NAME] Off Prem 6pck" at bounding box center [673, 125] width 150 height 14
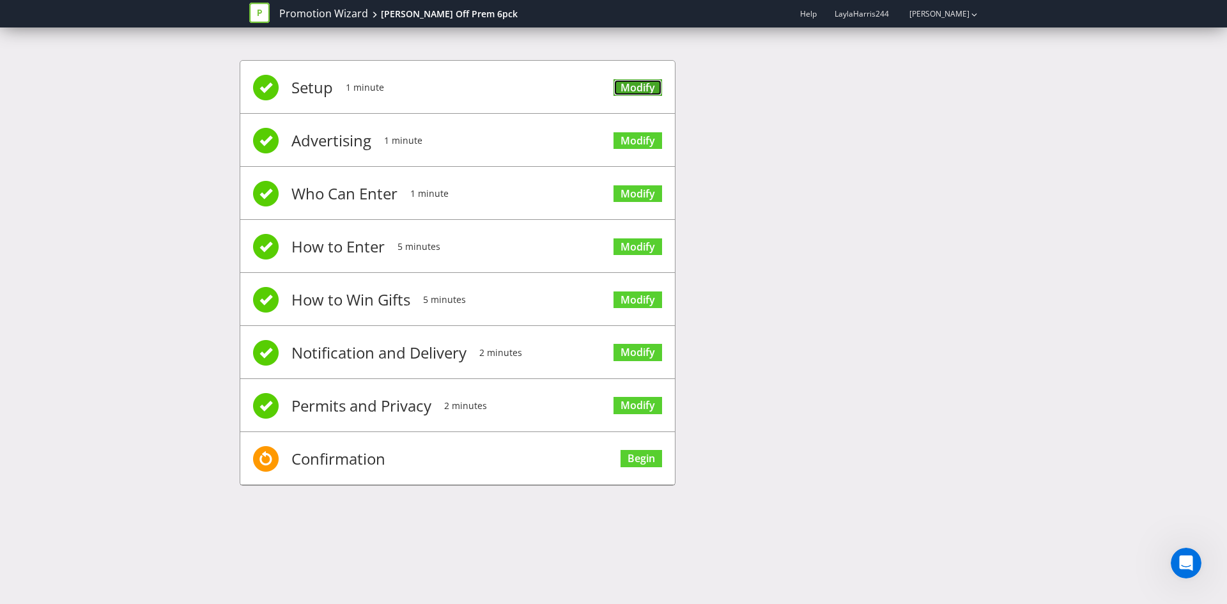
click at [639, 89] on link "Modify" at bounding box center [637, 87] width 49 height 17
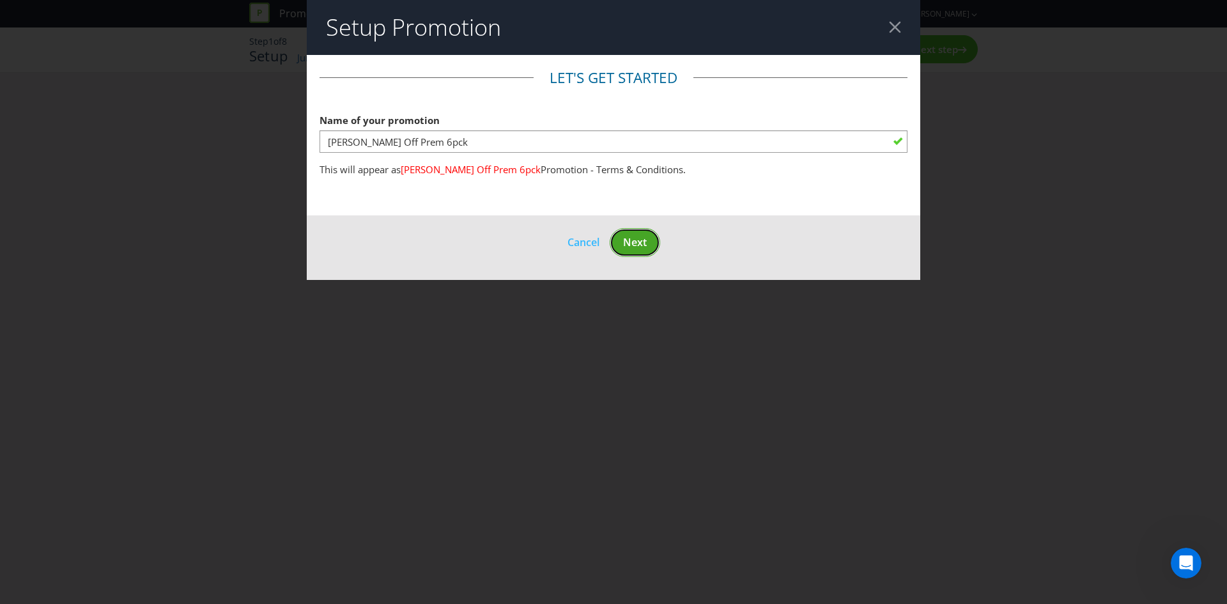
click at [630, 243] on span "Next" at bounding box center [635, 242] width 24 height 14
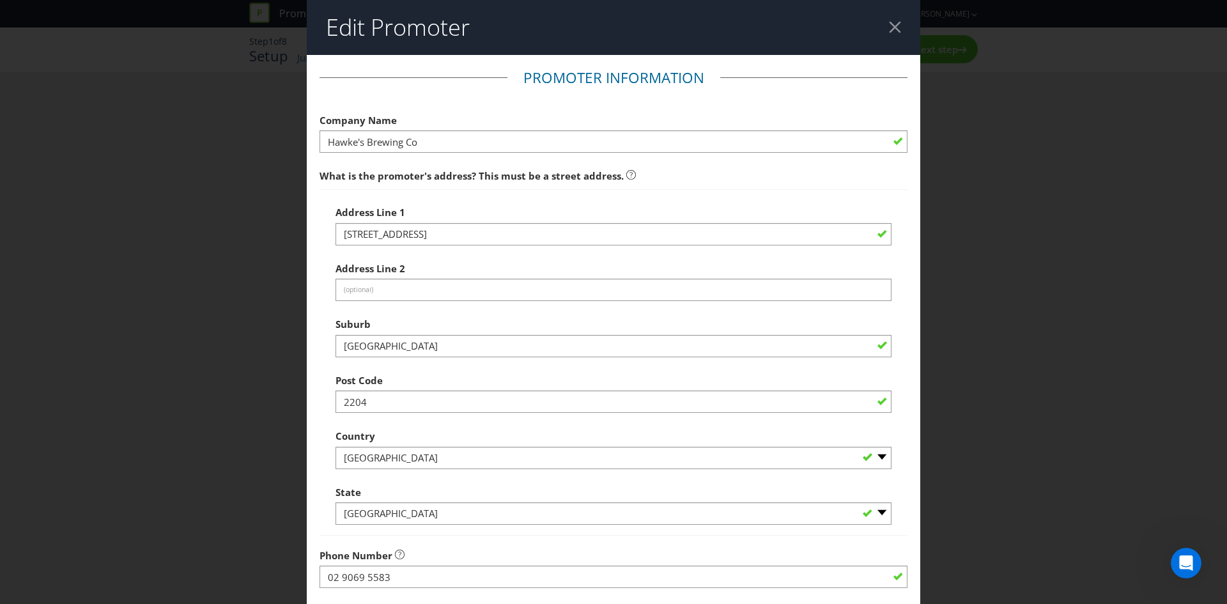
click at [889, 22] on div at bounding box center [895, 27] width 12 height 12
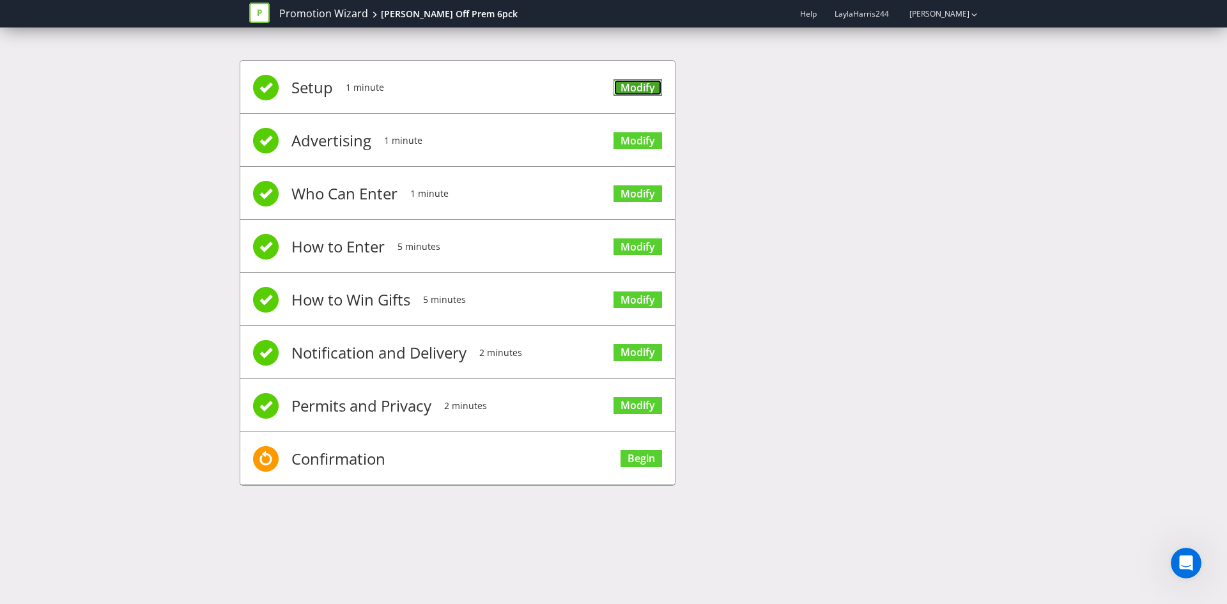
click at [645, 88] on link "Modify" at bounding box center [637, 87] width 49 height 17
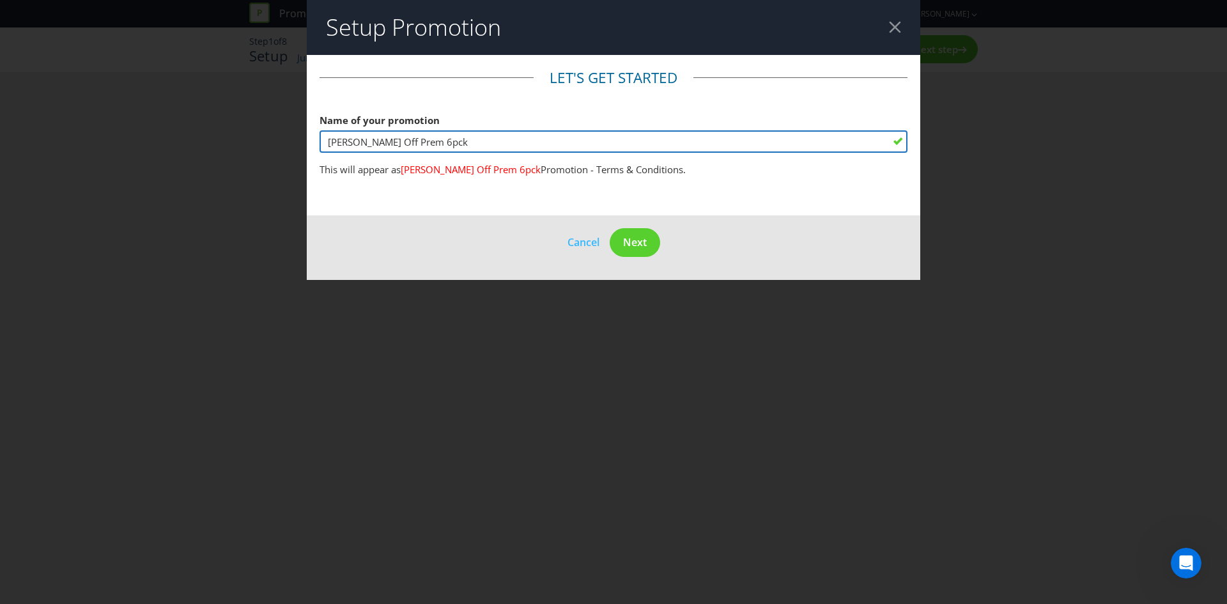
click at [455, 143] on input "[PERSON_NAME] Off Prem 6pck" at bounding box center [614, 141] width 588 height 22
type input "[PERSON_NAME] Off Prem"
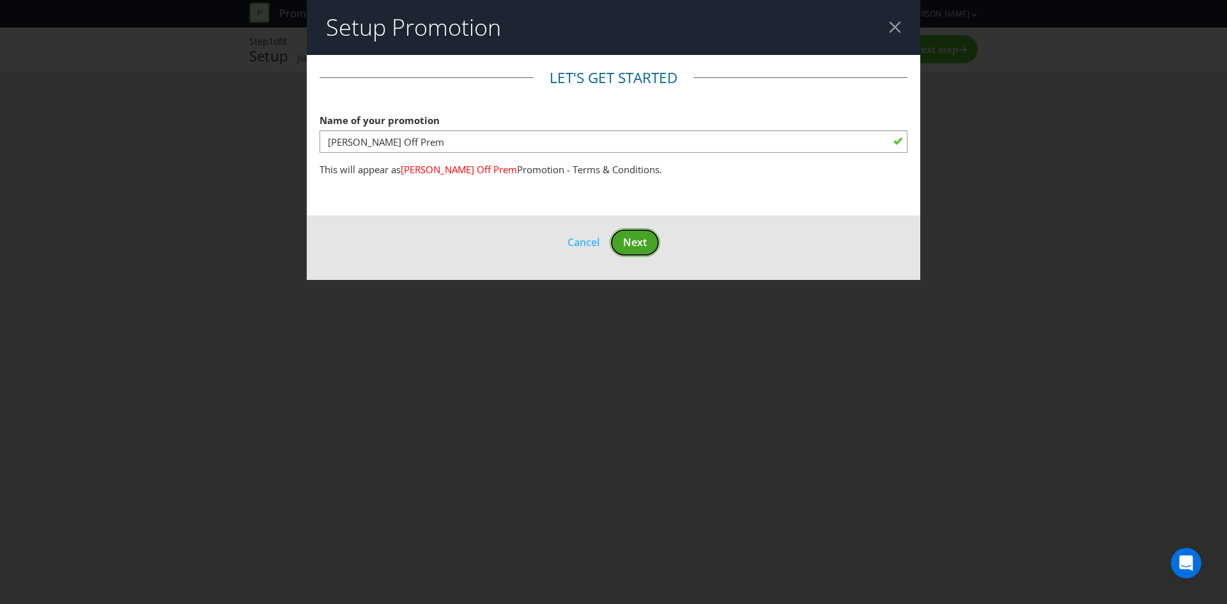
click at [632, 248] on span "Next" at bounding box center [635, 242] width 24 height 14
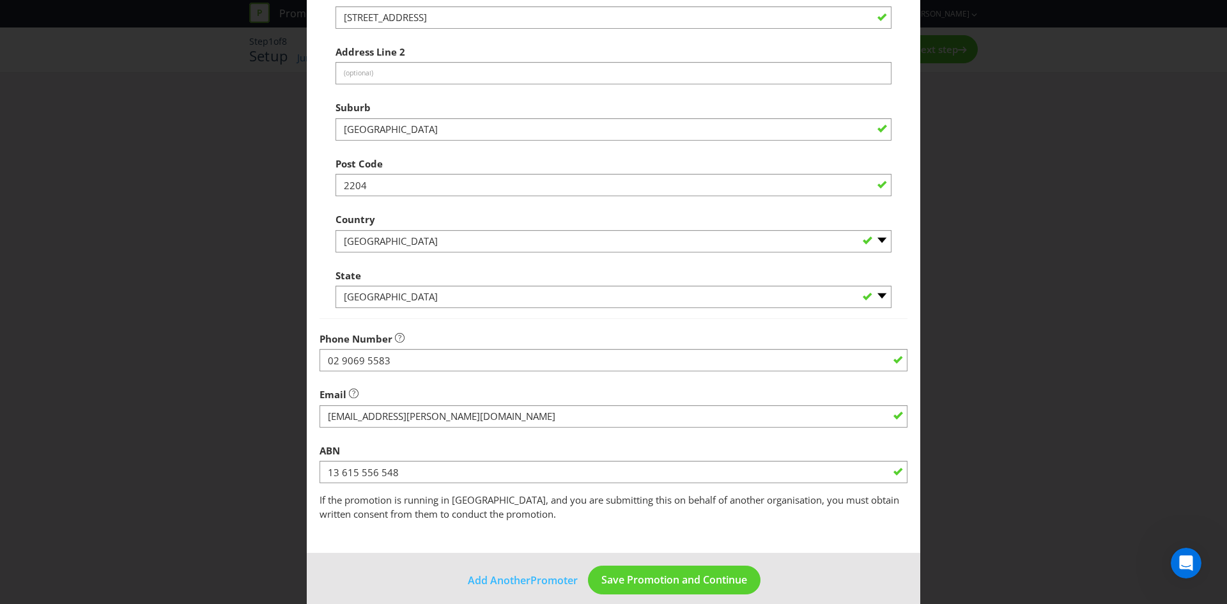
scroll to position [230, 0]
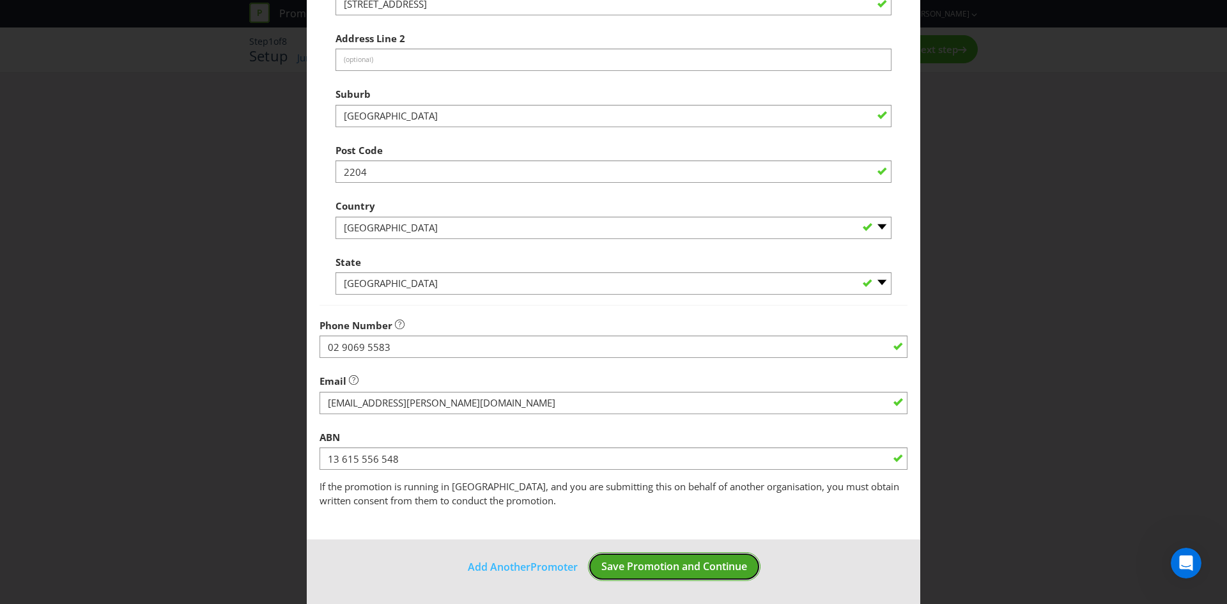
click at [690, 562] on span "Save Promotion and Continue" at bounding box center [674, 566] width 146 height 14
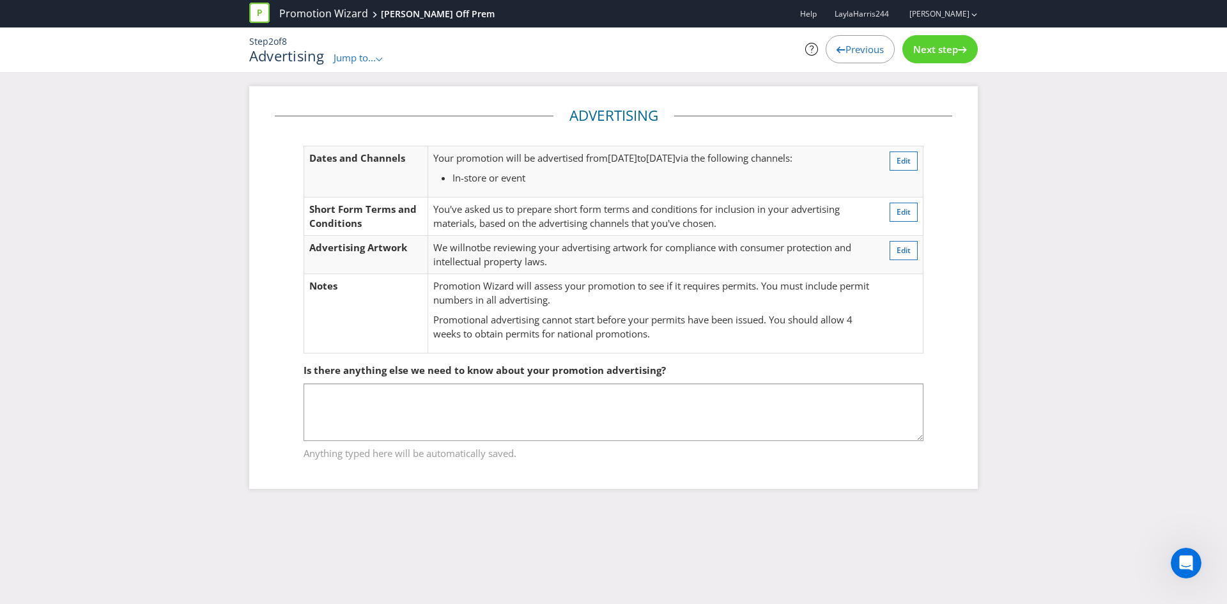
click at [945, 47] on span "Next step" at bounding box center [935, 49] width 45 height 13
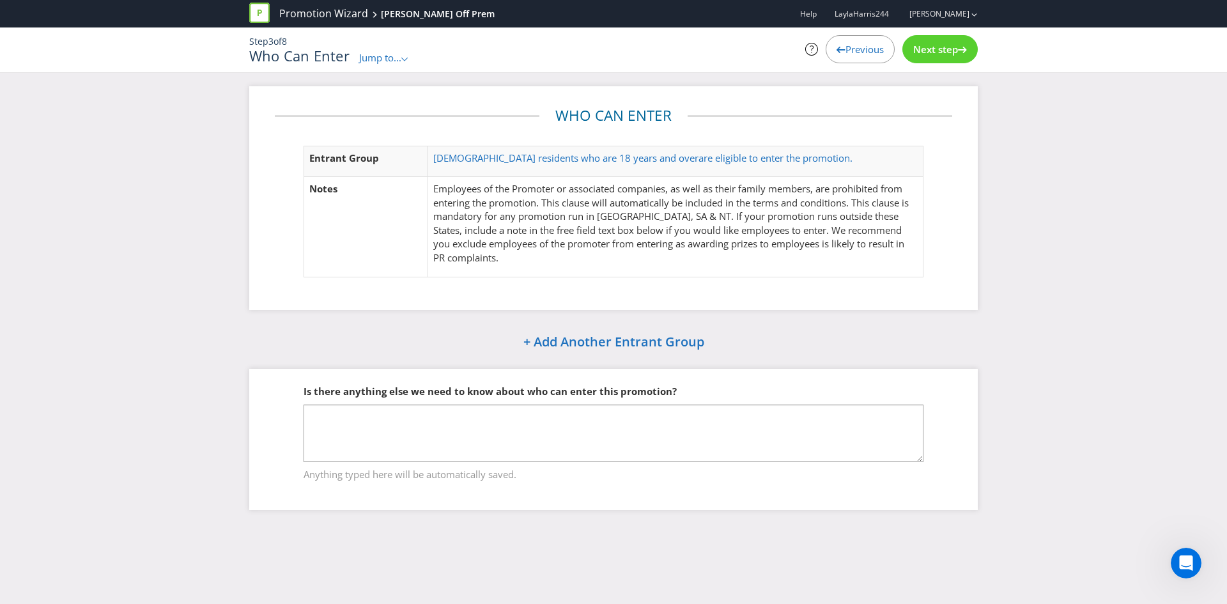
click at [945, 47] on span "Next step" at bounding box center [935, 49] width 45 height 13
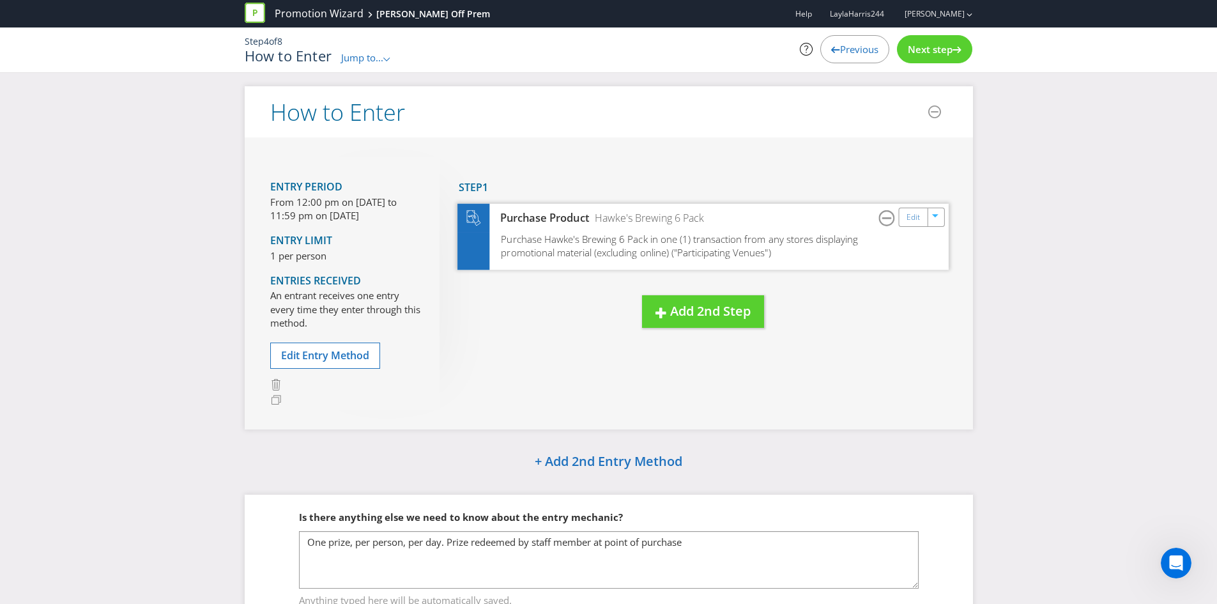
click at [649, 254] on span "Purchase Hawke's Brewing 6 Pack in one (1) transaction from any stores displayi…" at bounding box center [679, 245] width 357 height 27
click at [907, 220] on link "Edit" at bounding box center [912, 217] width 13 height 15
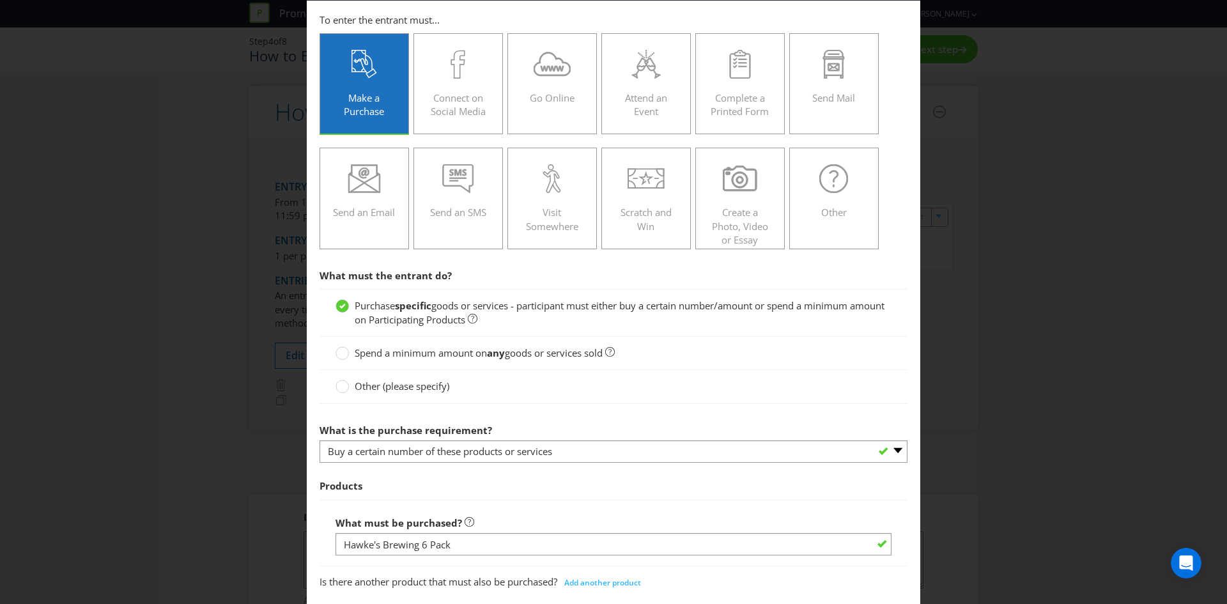
scroll to position [128, 0]
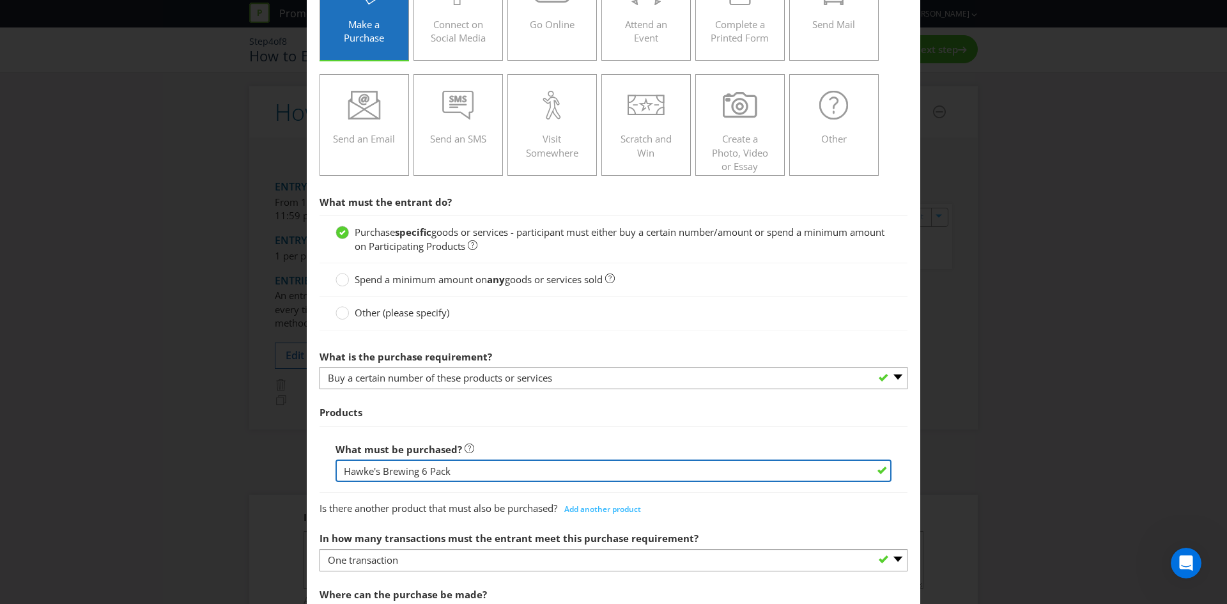
click at [475, 470] on input "Hawke's Brewing 6 Pack" at bounding box center [614, 470] width 556 height 22
type input "Hawke's Brewing 6 Pack or Hawke's Case (24pk)"
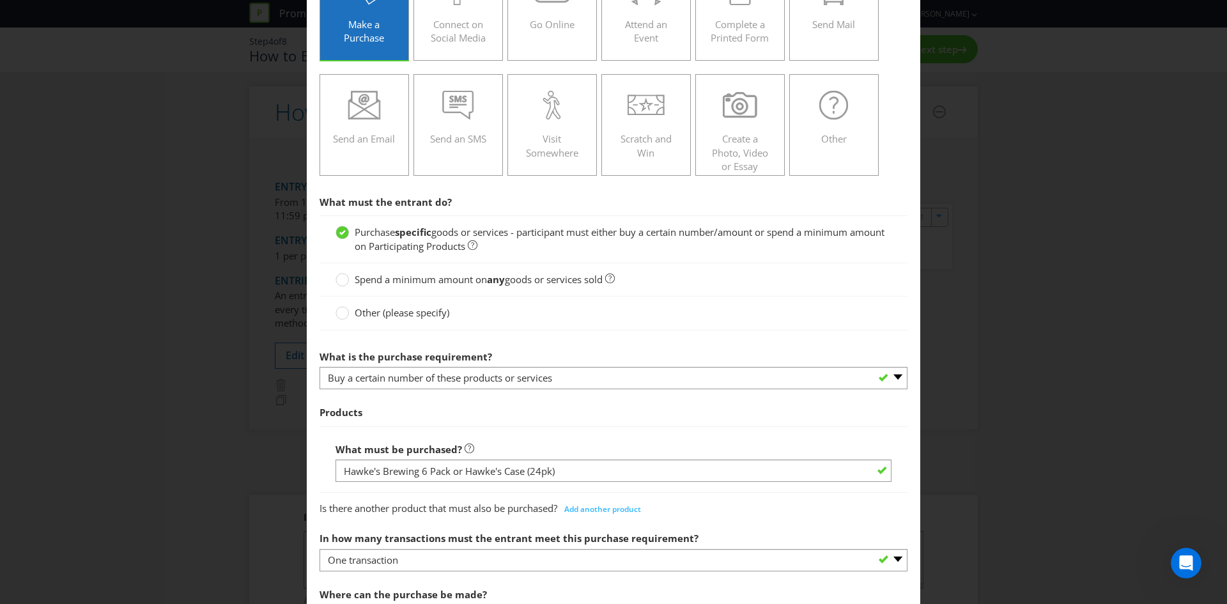
click at [581, 449] on div "What must be purchased? Hawke's Brewing 6 Pack or Hawke's Case (24pk)" at bounding box center [614, 459] width 556 height 46
click at [589, 511] on span "Add another product" at bounding box center [602, 509] width 77 height 11
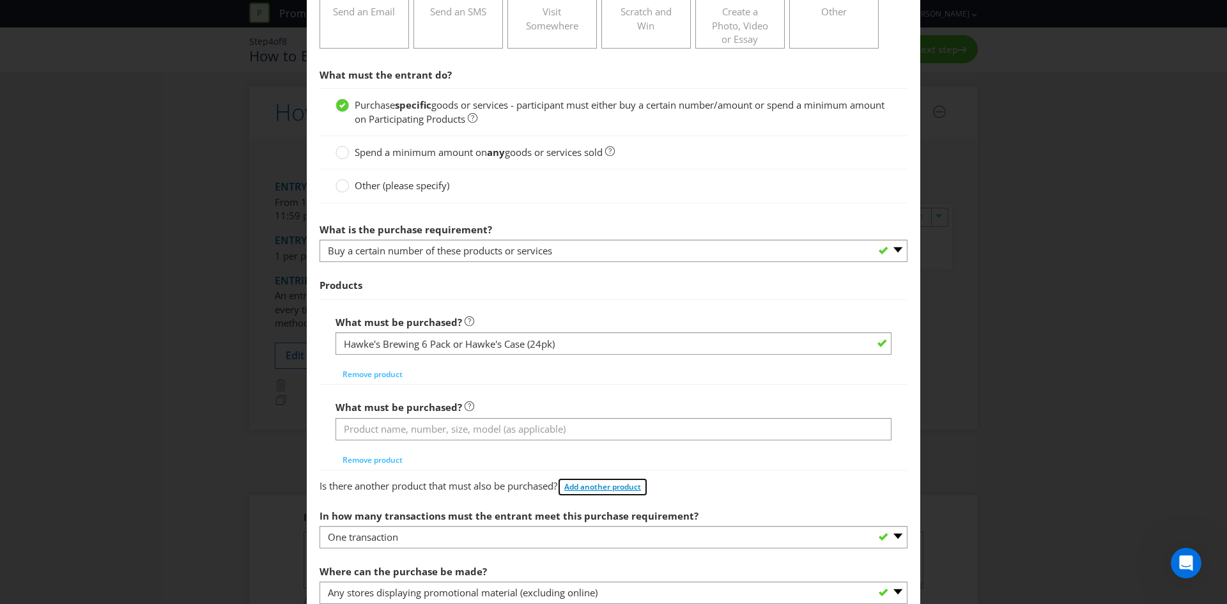
scroll to position [256, 0]
click at [373, 459] on span "Remove product" at bounding box center [373, 459] width 60 height 11
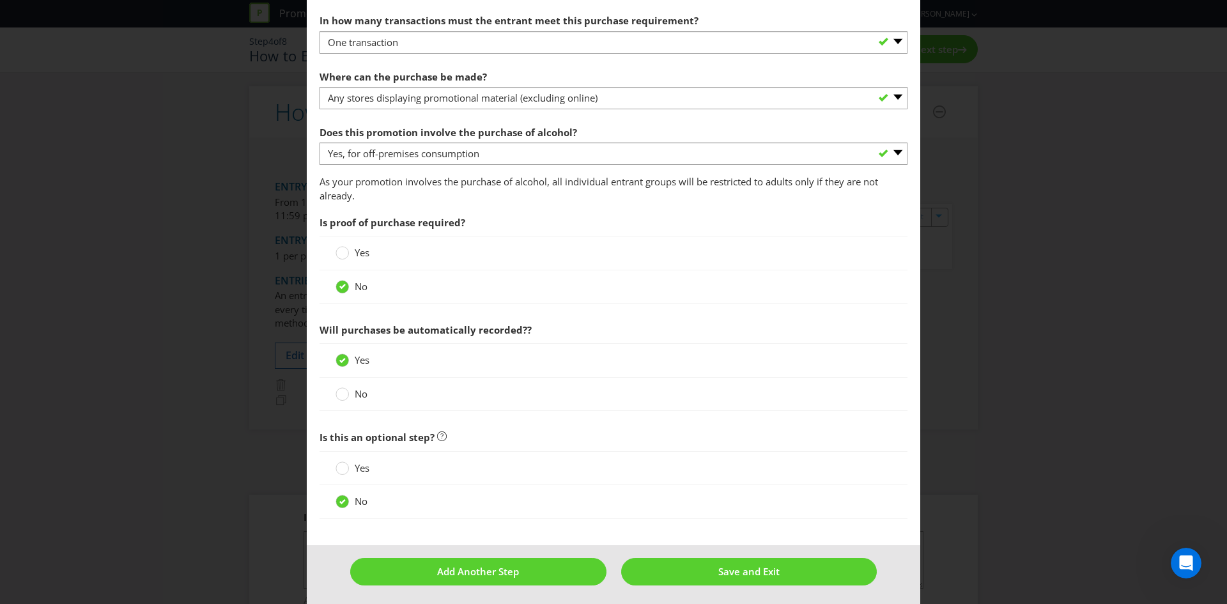
scroll to position [649, 0]
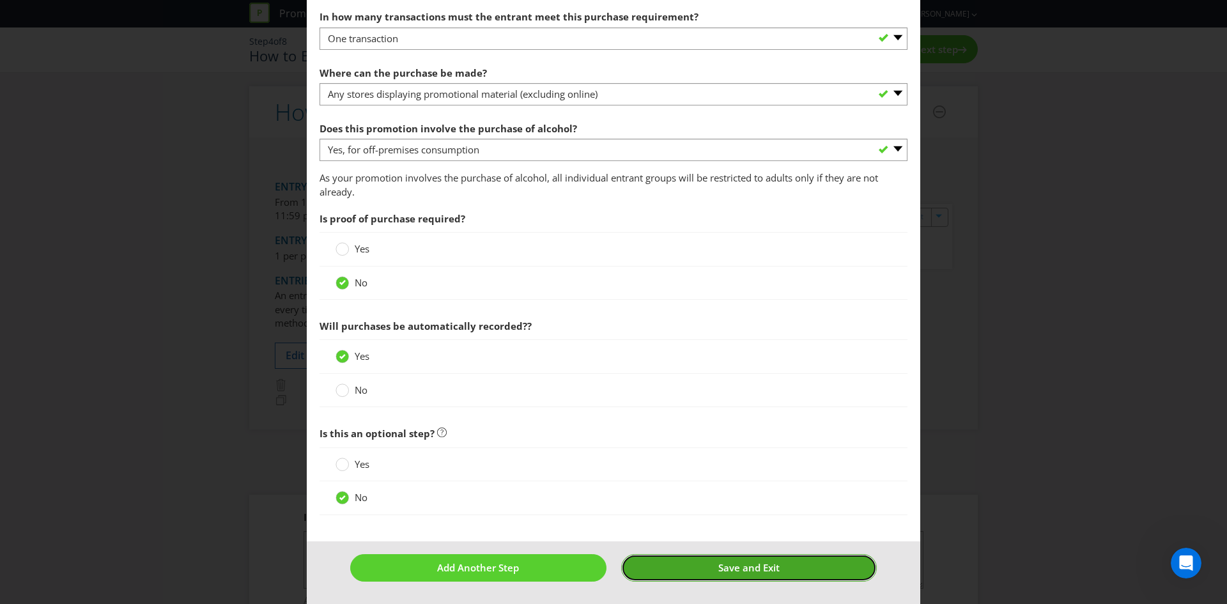
click at [699, 560] on button "Save and Exit" at bounding box center [749, 567] width 256 height 27
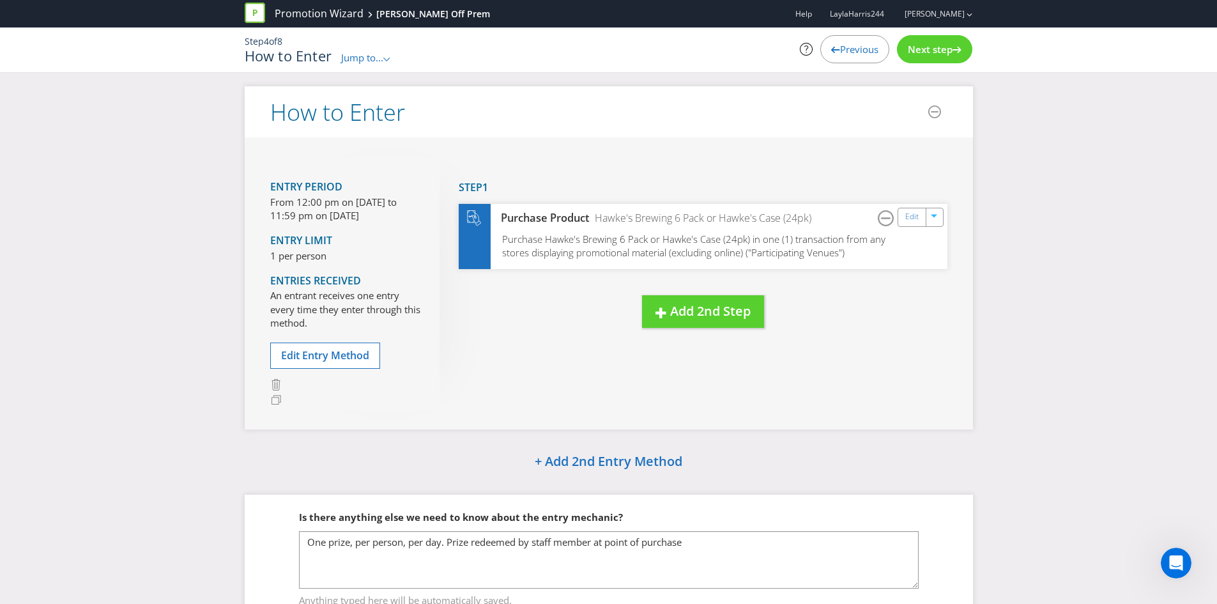
click at [908, 43] on span "Next step" at bounding box center [930, 49] width 45 height 13
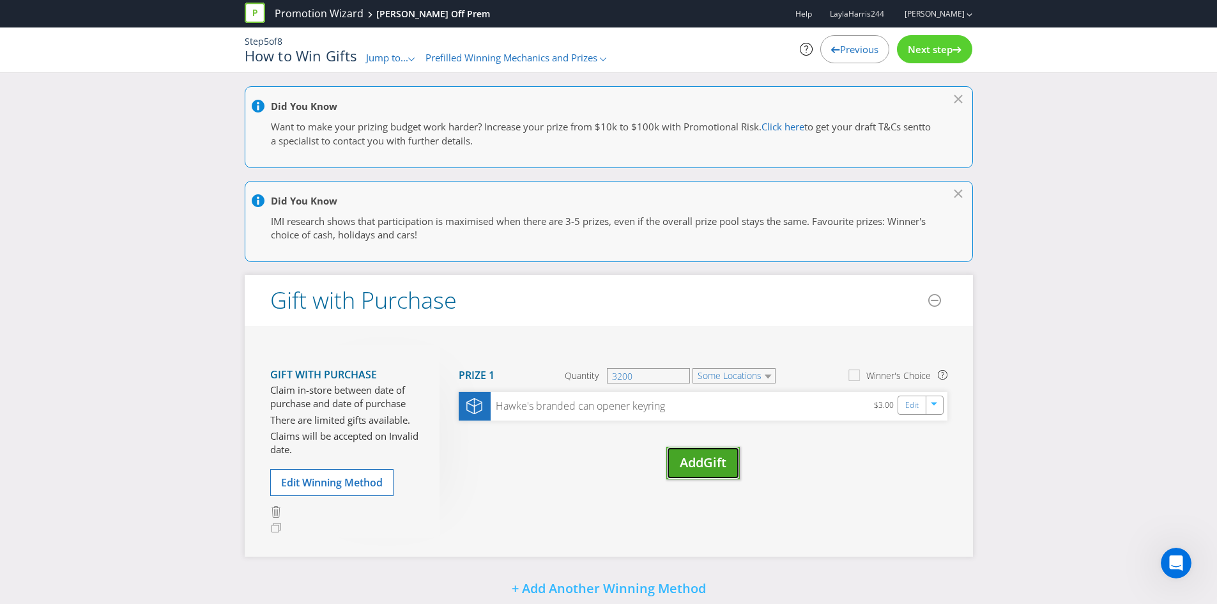
click at [706, 457] on span "Gift" at bounding box center [715, 462] width 23 height 17
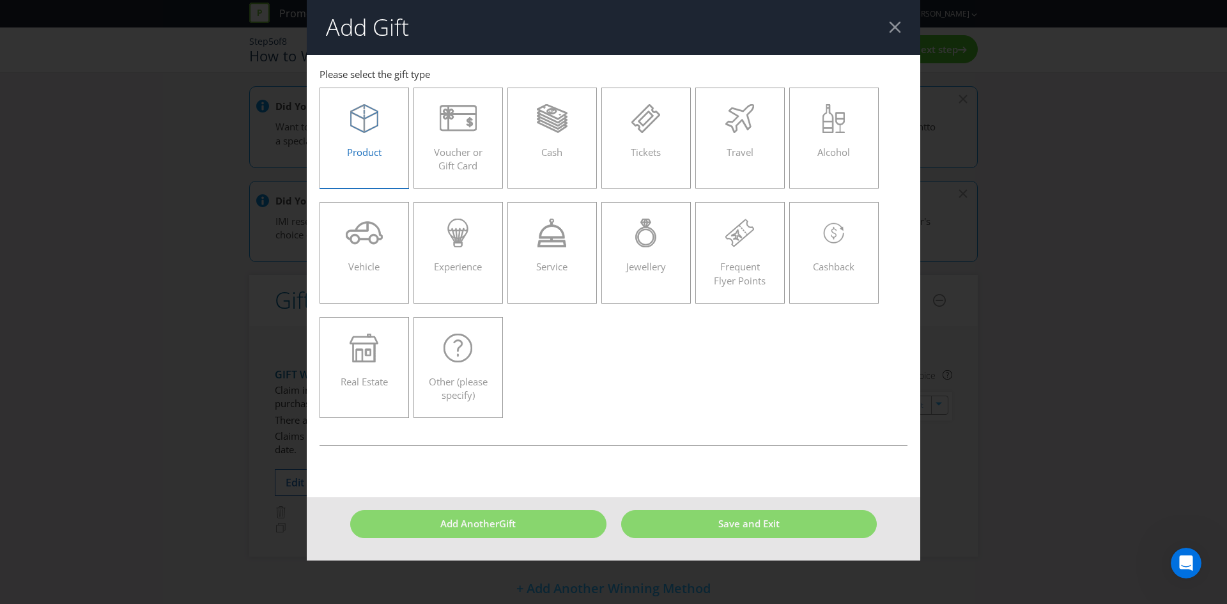
click at [366, 132] on icon at bounding box center [364, 122] width 28 height 22
click at [0, 0] on input "Product" at bounding box center [0, 0] width 0 height 0
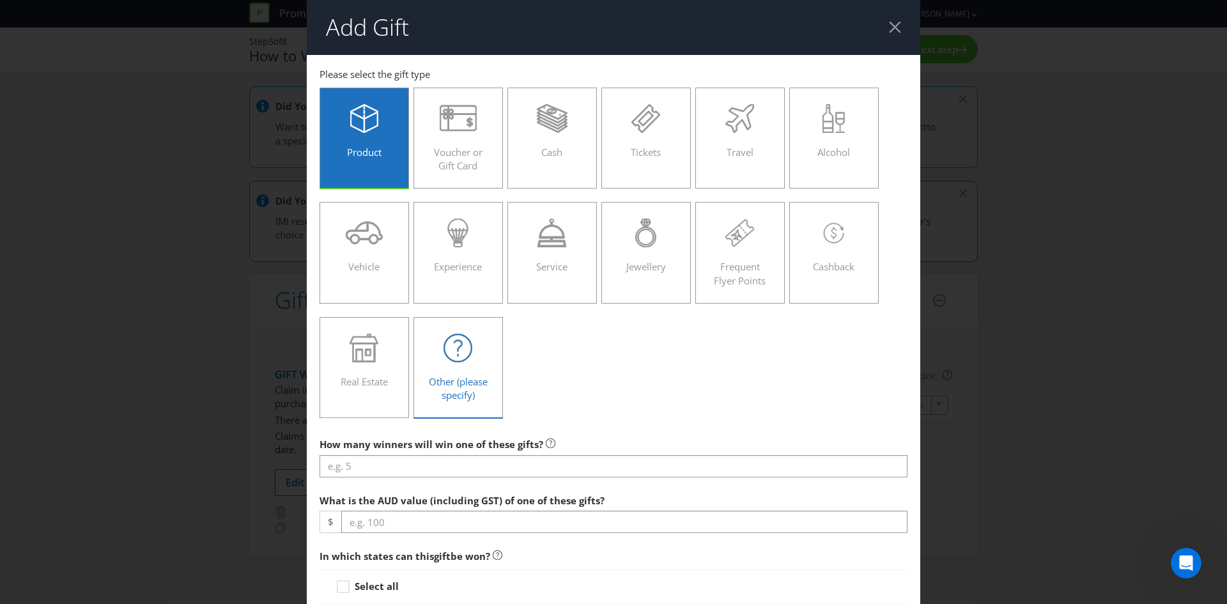
scroll to position [128, 0]
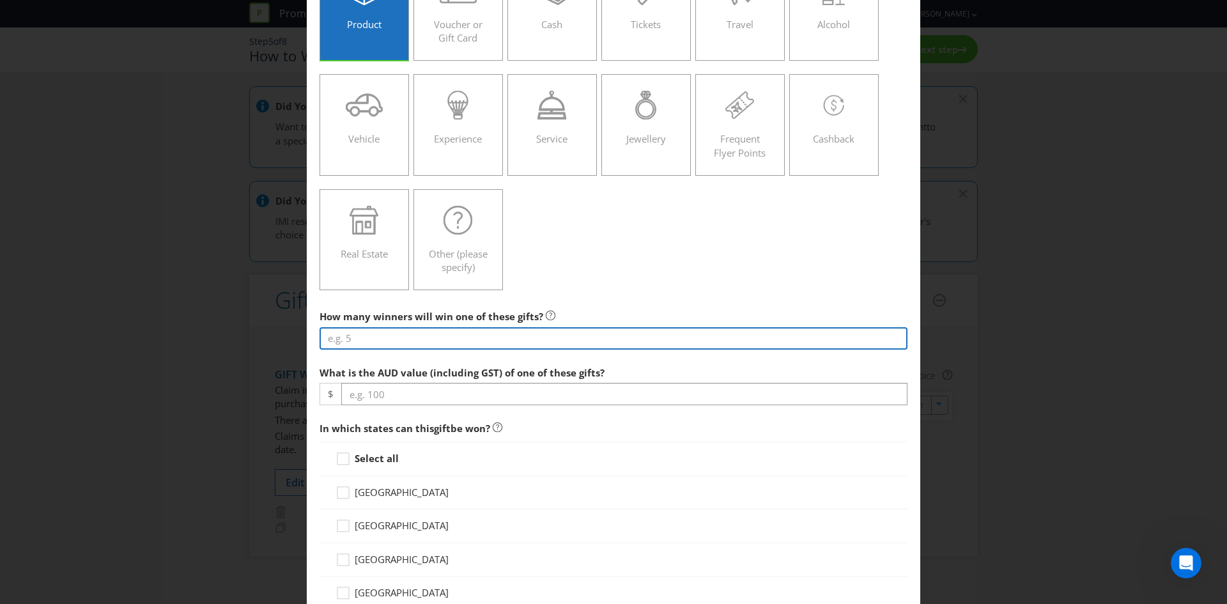
click at [446, 344] on input "number" at bounding box center [614, 338] width 588 height 22
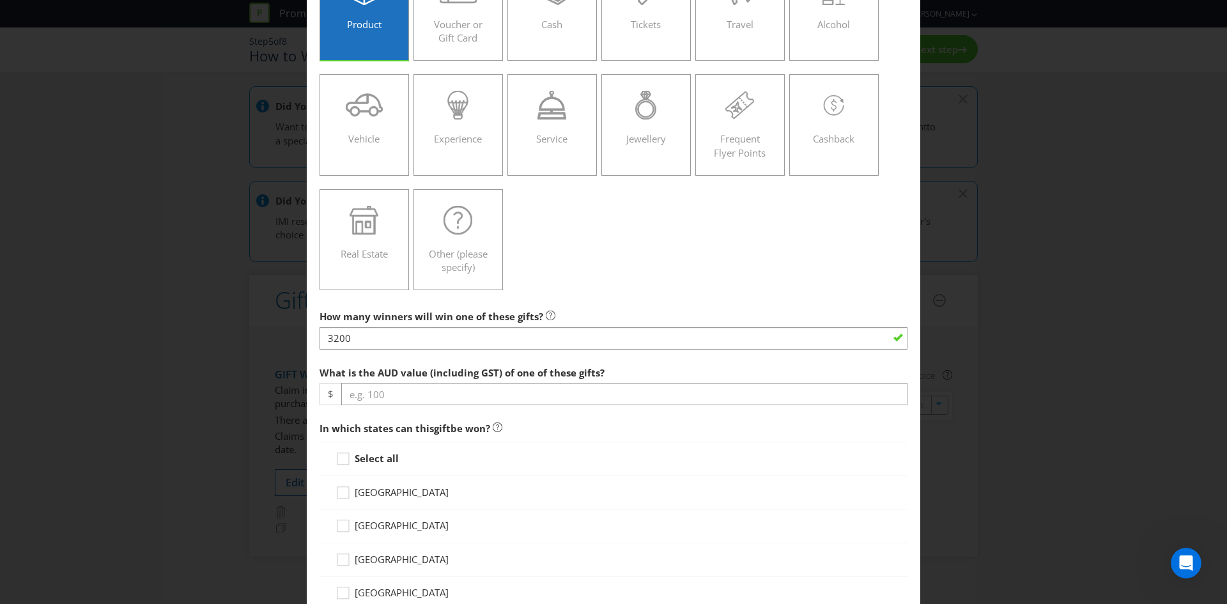
click at [628, 251] on div "Product Voucher or Gift Card Cash Tickets Travel Alcohol Vehicle Experience Ser…" at bounding box center [614, 125] width 588 height 344
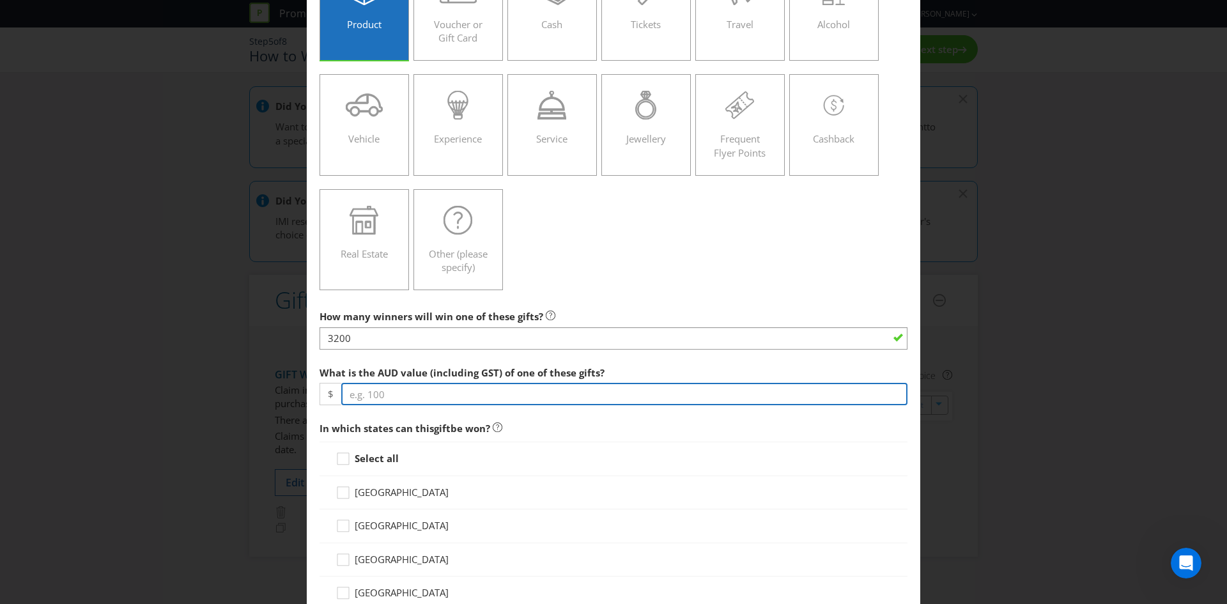
click at [427, 389] on input "number" at bounding box center [624, 394] width 566 height 22
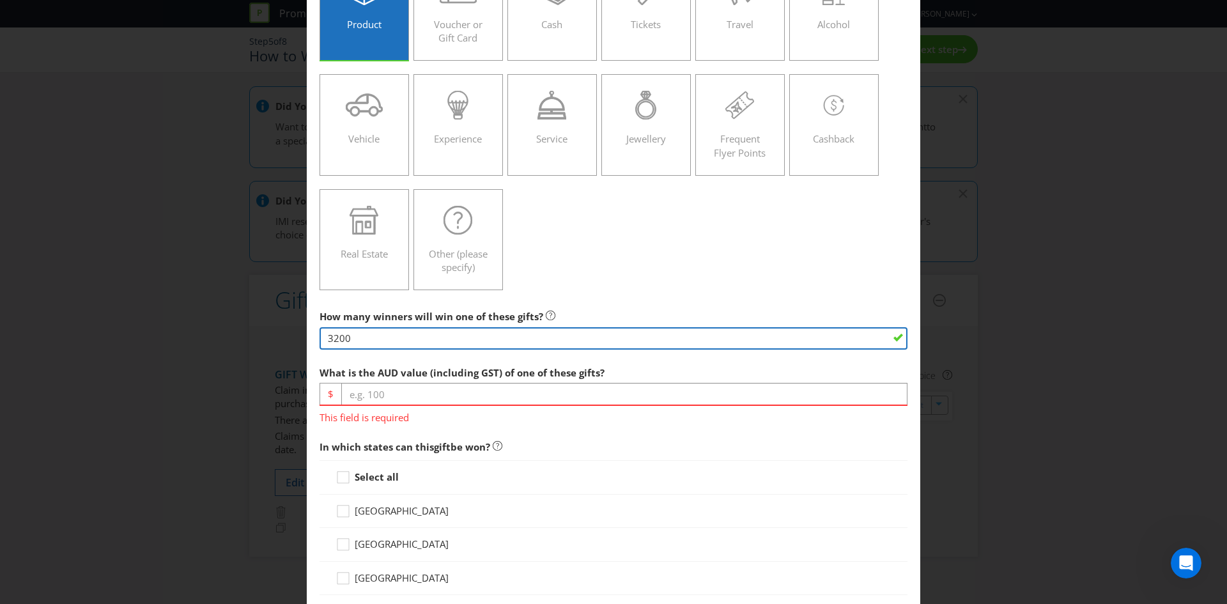
click at [426, 333] on input "3200" at bounding box center [614, 338] width 588 height 22
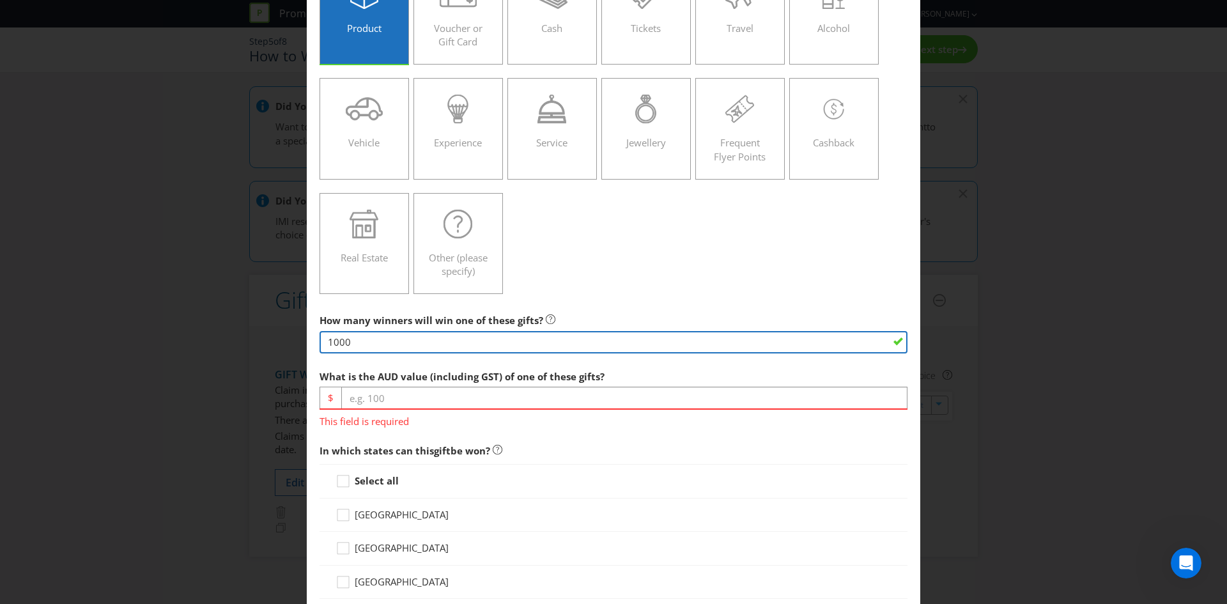
scroll to position [0, 0]
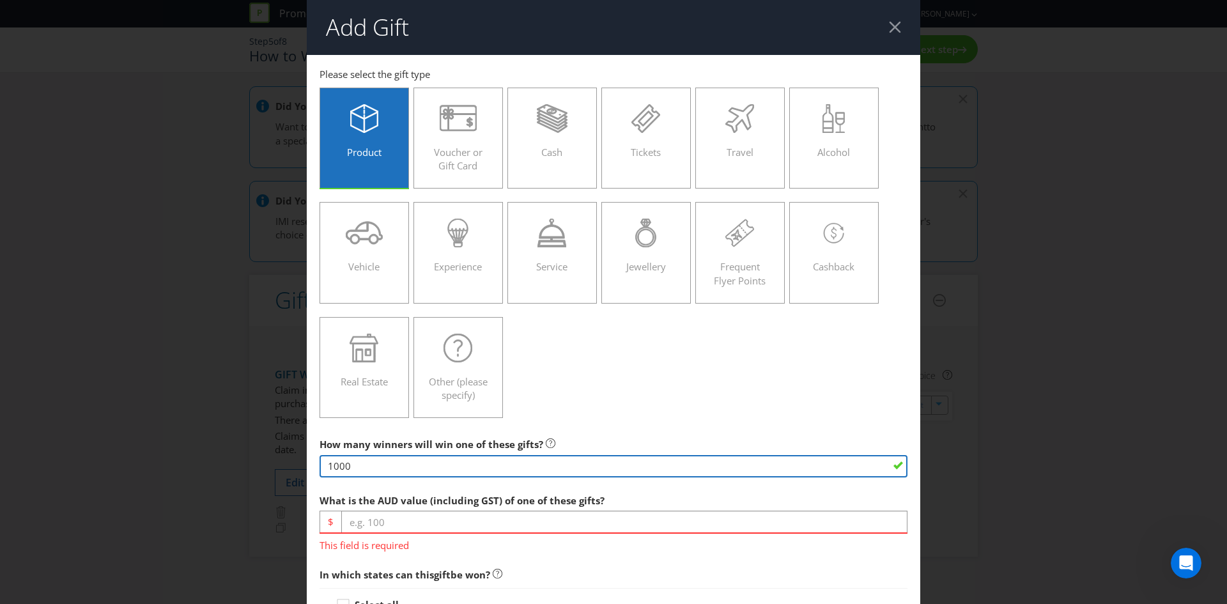
type input "1000"
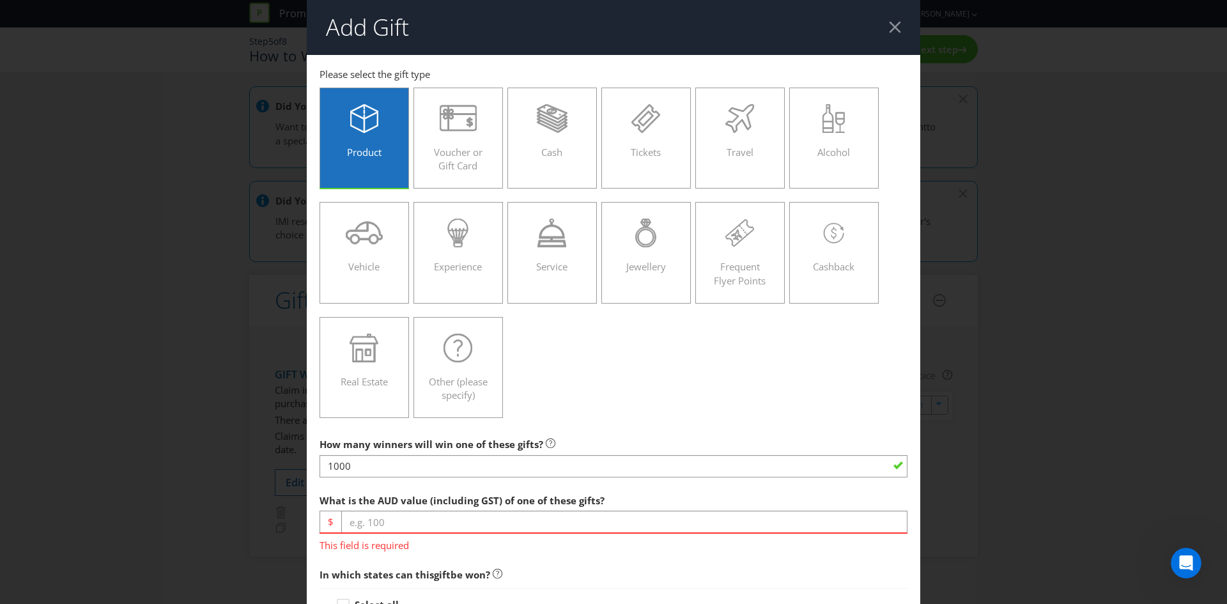
click at [613, 373] on div "Product Voucher or Gift Card Cash Tickets Travel Alcohol Vehicle Experience Ser…" at bounding box center [614, 253] width 588 height 344
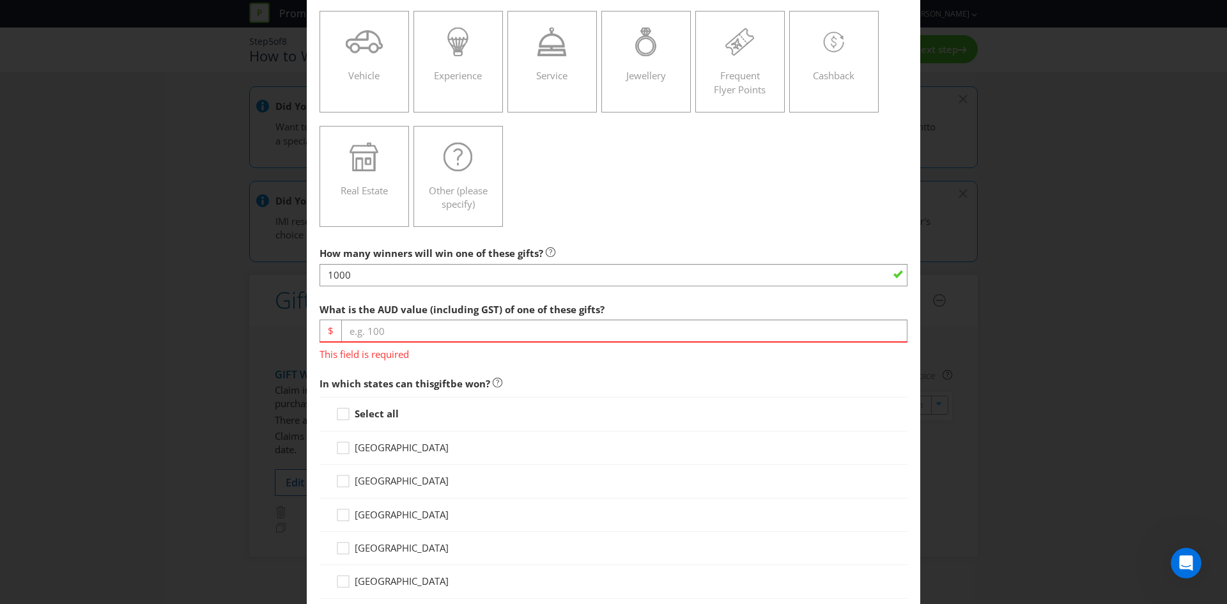
scroll to position [192, 0]
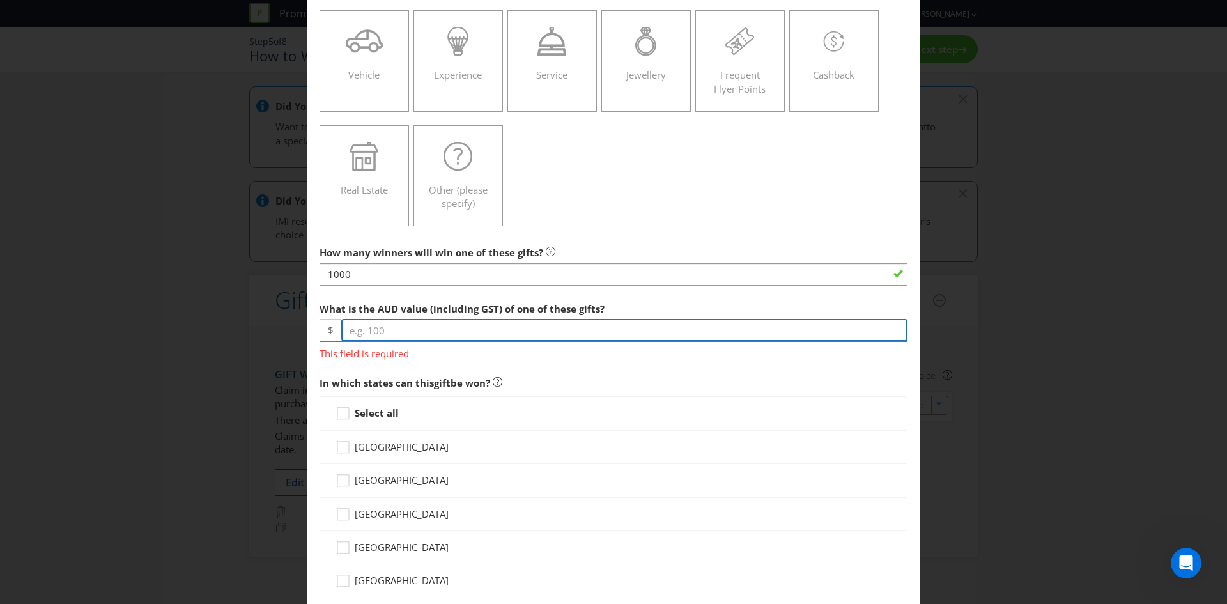
click at [517, 334] on input "number" at bounding box center [624, 330] width 566 height 22
type input "5"
type input "6"
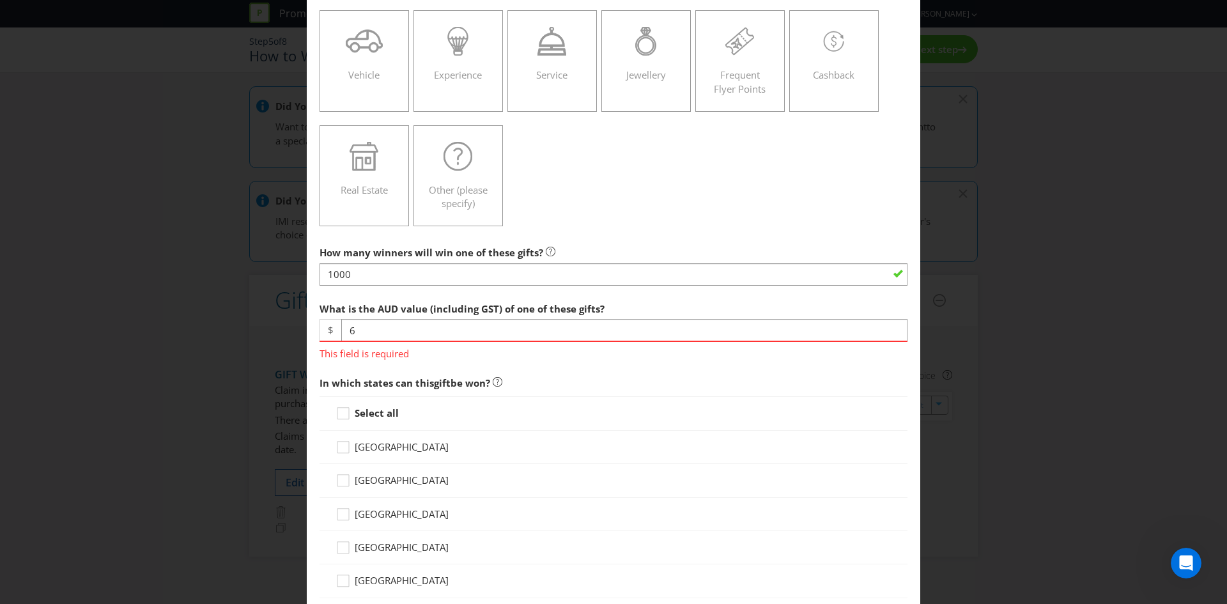
click at [518, 304] on span "What is the AUD value (including GST) of one of these gifts?" at bounding box center [462, 308] width 285 height 13
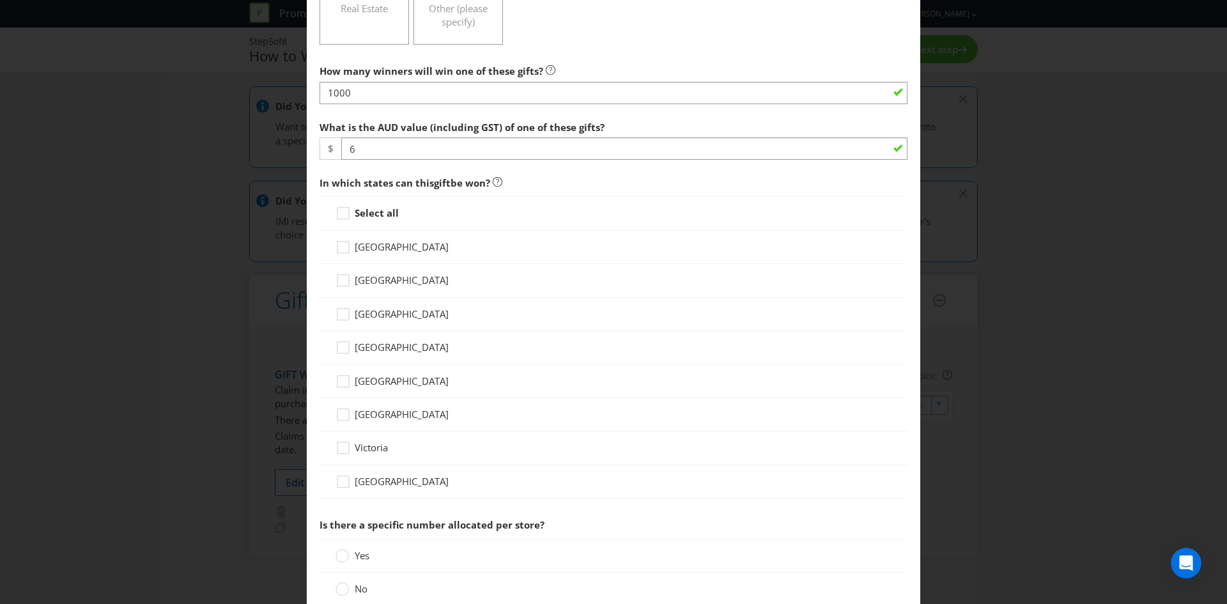
scroll to position [383, 0]
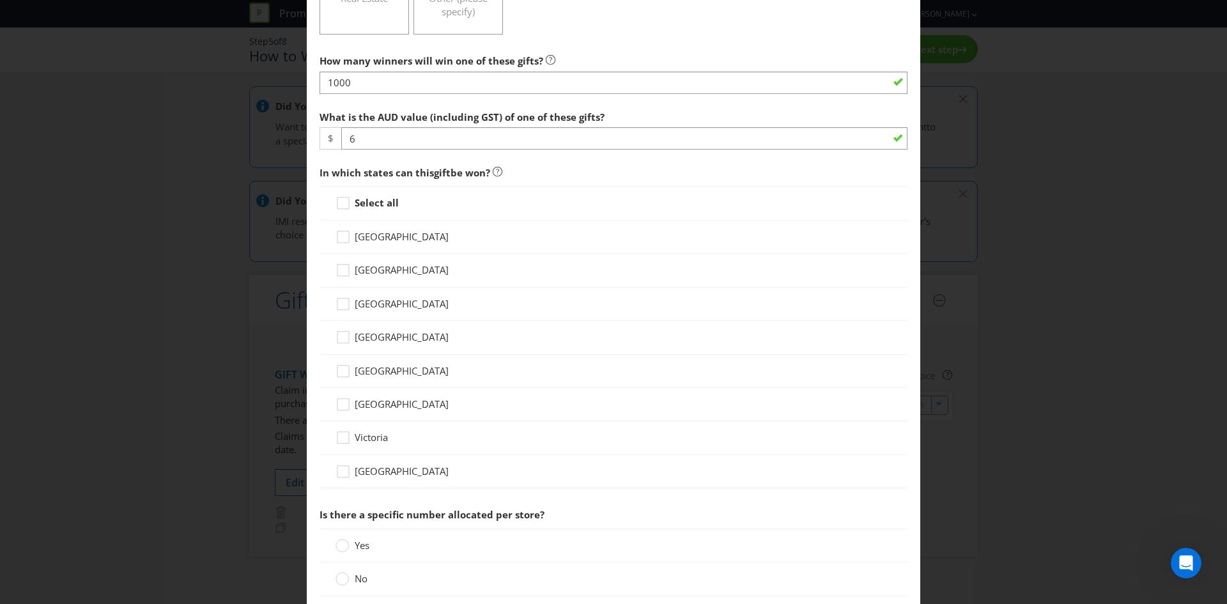
click at [389, 228] on div "[GEOGRAPHIC_DATA]" at bounding box center [614, 236] width 588 height 33
click at [385, 236] on span "[GEOGRAPHIC_DATA]" at bounding box center [402, 236] width 94 height 13
click at [0, 0] on input "[GEOGRAPHIC_DATA]" at bounding box center [0, 0] width 0 height 0
click at [376, 272] on span "[GEOGRAPHIC_DATA]" at bounding box center [402, 269] width 94 height 13
click at [0, 0] on input "[GEOGRAPHIC_DATA]" at bounding box center [0, 0] width 0 height 0
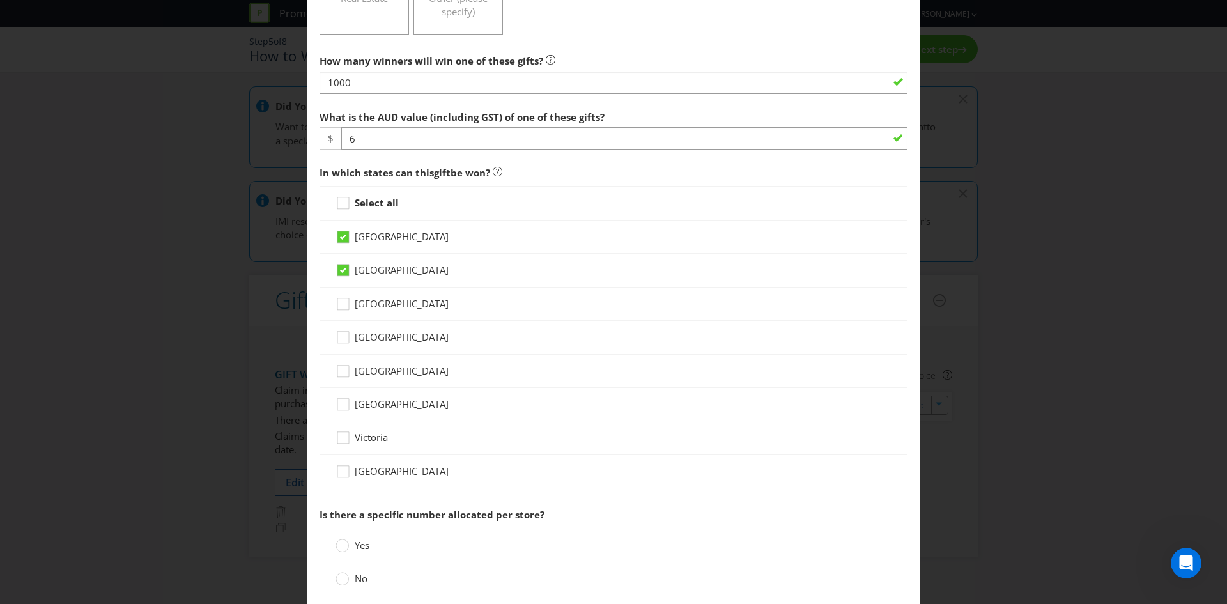
click at [366, 310] on label "[GEOGRAPHIC_DATA]" at bounding box center [394, 303] width 116 height 13
click at [0, 0] on input "[GEOGRAPHIC_DATA]" at bounding box center [0, 0] width 0 height 0
click at [370, 434] on span "Victoria" at bounding box center [371, 437] width 33 height 13
click at [0, 0] on input "Victoria" at bounding box center [0, 0] width 0 height 0
click at [395, 302] on span "[GEOGRAPHIC_DATA]" at bounding box center [402, 303] width 94 height 13
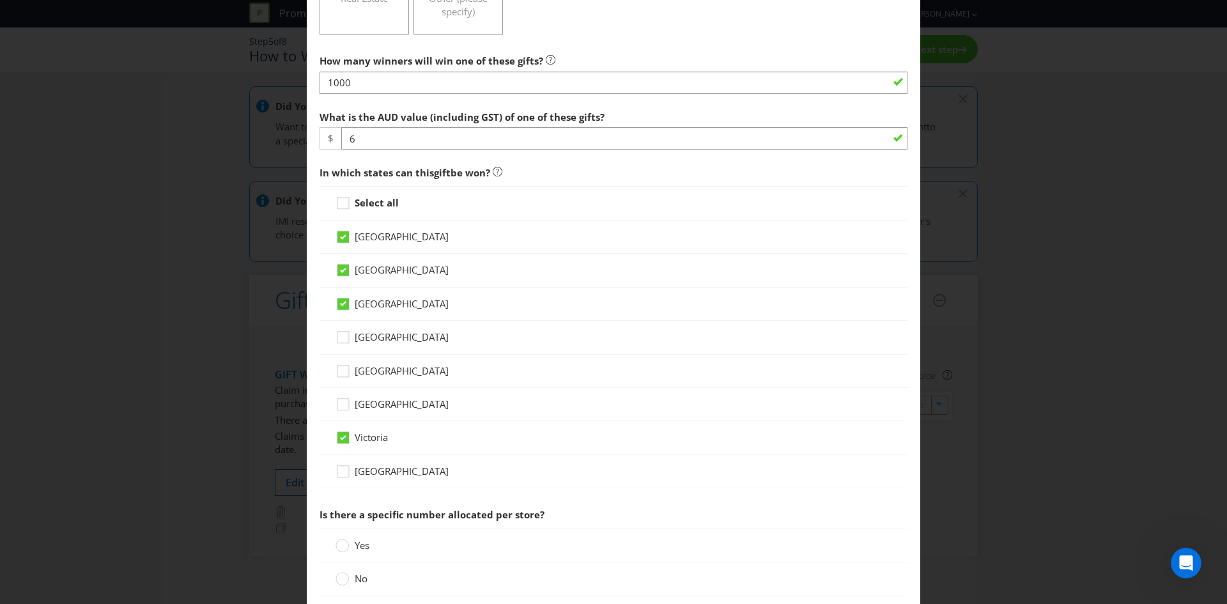
click at [0, 0] on input "[GEOGRAPHIC_DATA]" at bounding box center [0, 0] width 0 height 0
click at [371, 326] on div "[GEOGRAPHIC_DATA]" at bounding box center [614, 337] width 588 height 33
click at [370, 329] on div "[GEOGRAPHIC_DATA]" at bounding box center [614, 337] width 588 height 33
click at [372, 340] on span "[GEOGRAPHIC_DATA]" at bounding box center [402, 336] width 94 height 13
click at [0, 0] on input "[GEOGRAPHIC_DATA]" at bounding box center [0, 0] width 0 height 0
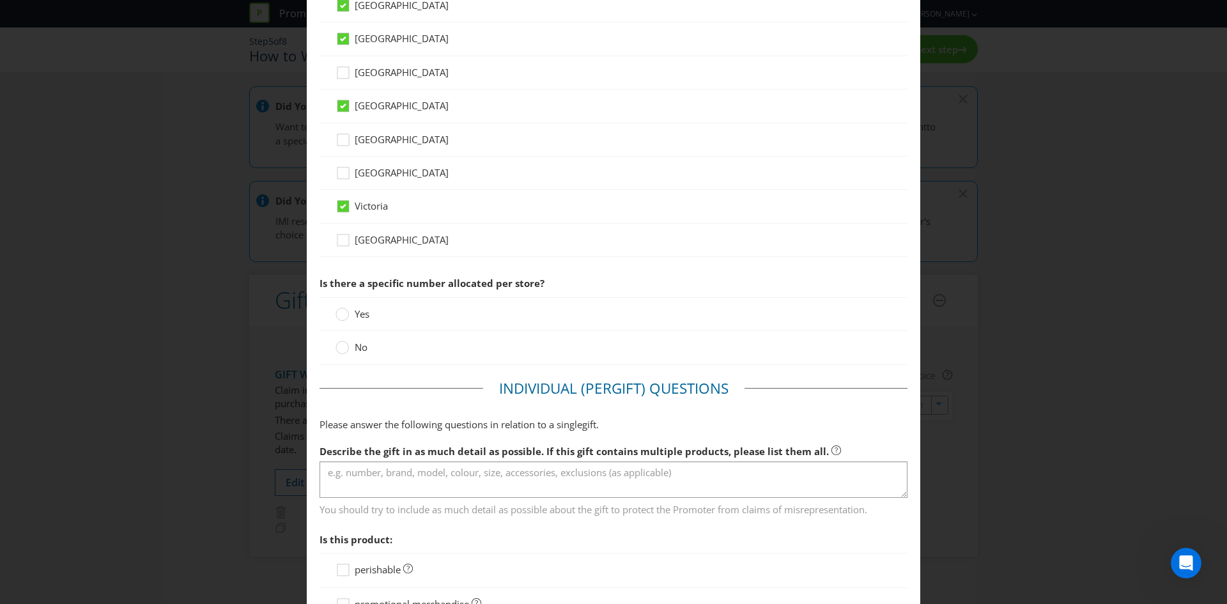
scroll to position [639, 0]
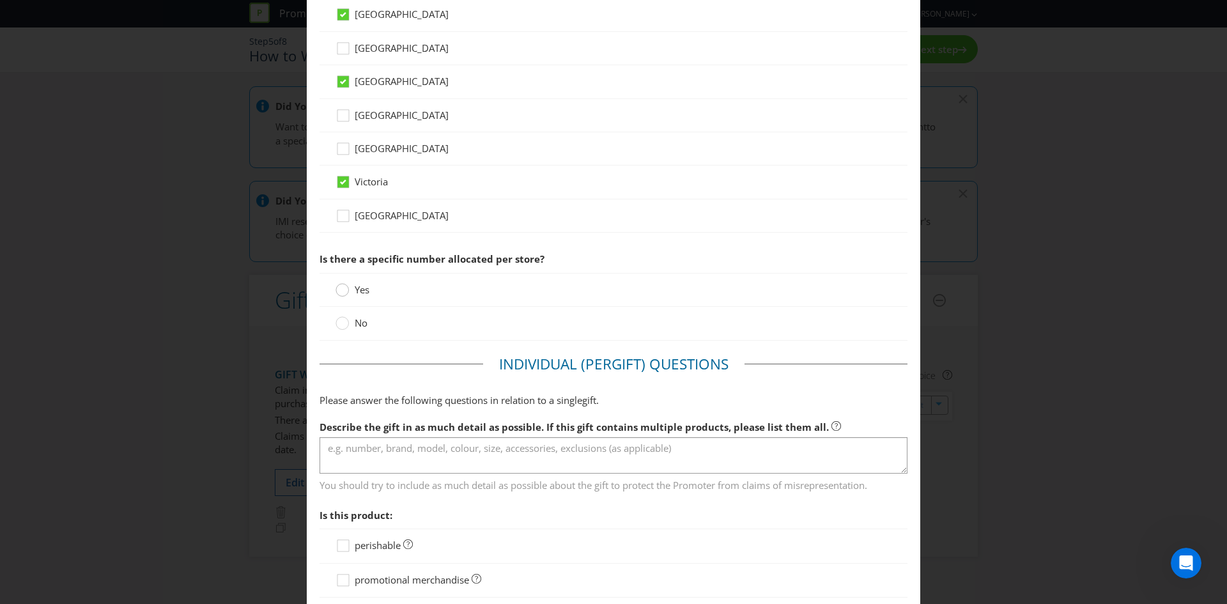
click at [340, 294] on circle at bounding box center [342, 290] width 13 height 13
click at [0, 0] on input "Yes" at bounding box center [0, 0] width 0 height 0
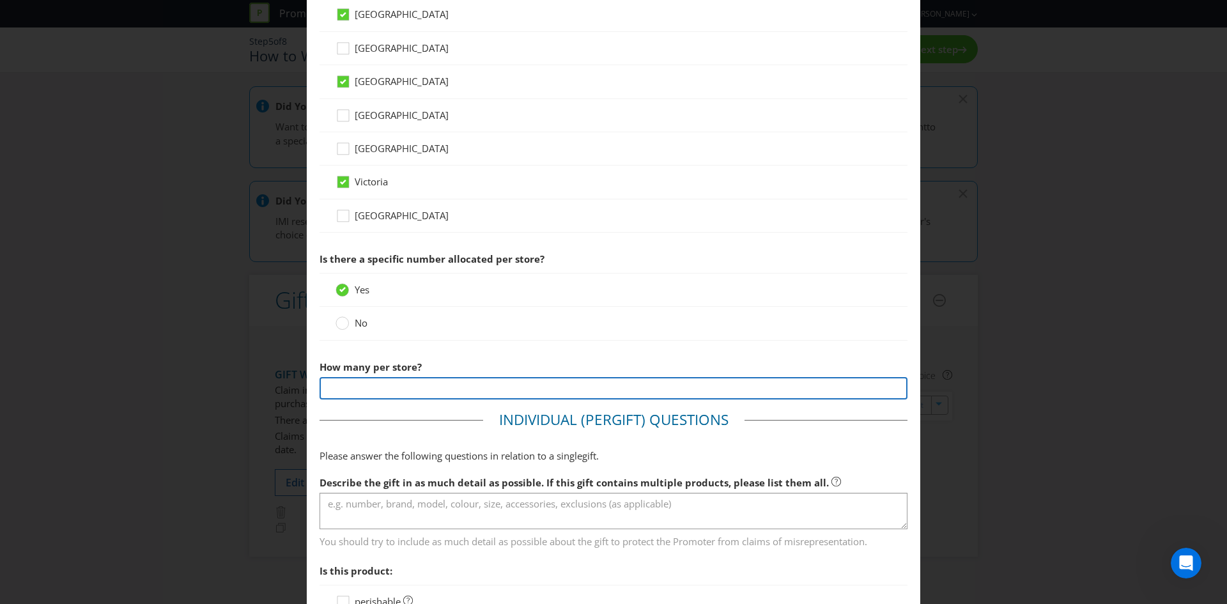
click at [373, 392] on input "number" at bounding box center [614, 388] width 588 height 22
type input "10"
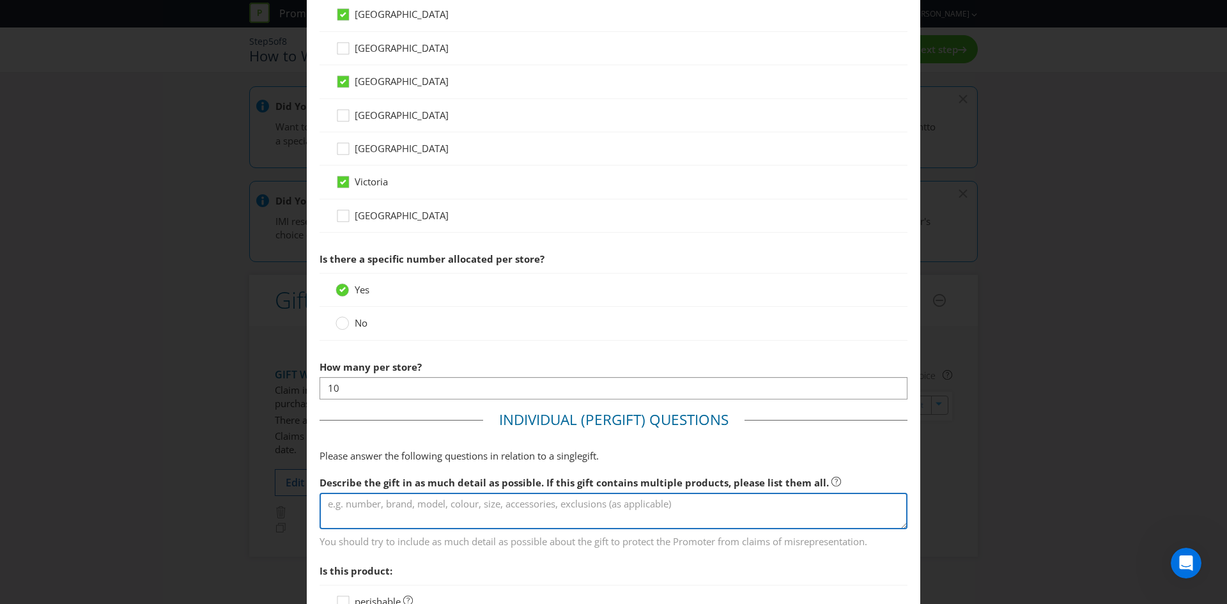
click at [387, 502] on textarea at bounding box center [614, 511] width 588 height 36
type textarea "H"
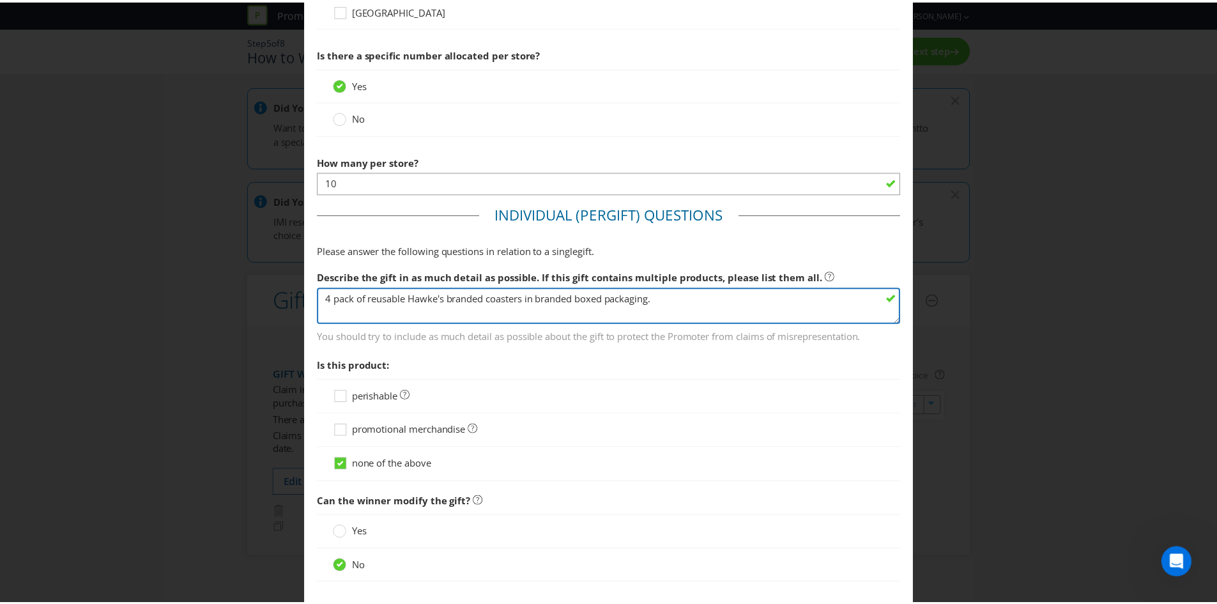
scroll to position [932, 0]
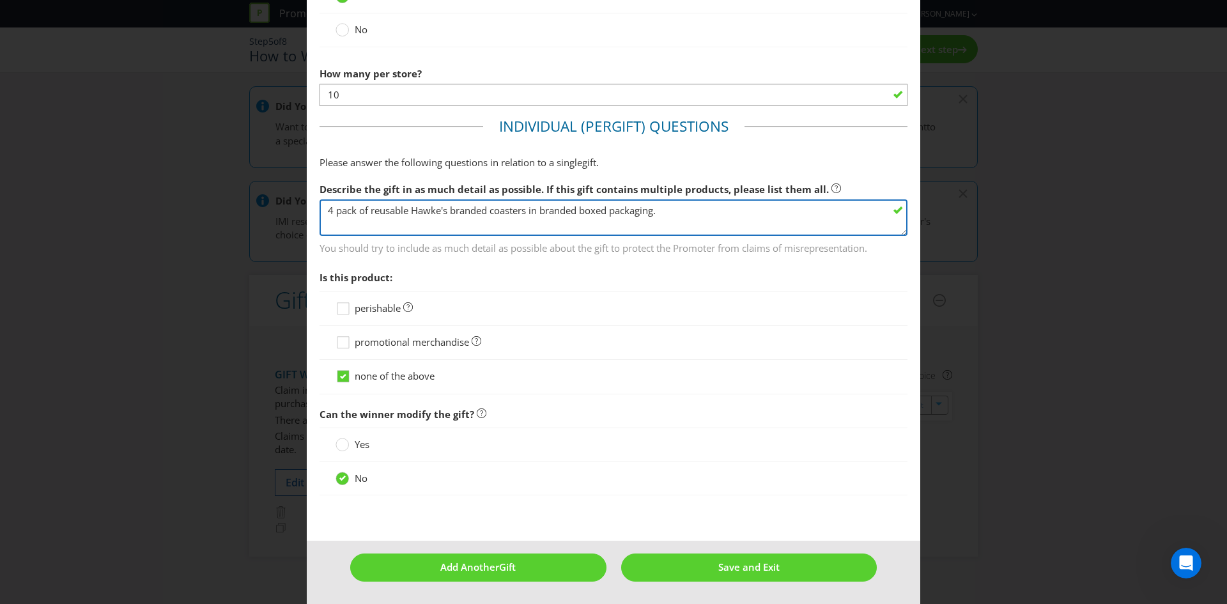
type textarea "4 pack of reusable Hawke's branded coasters in branded boxed packaging."
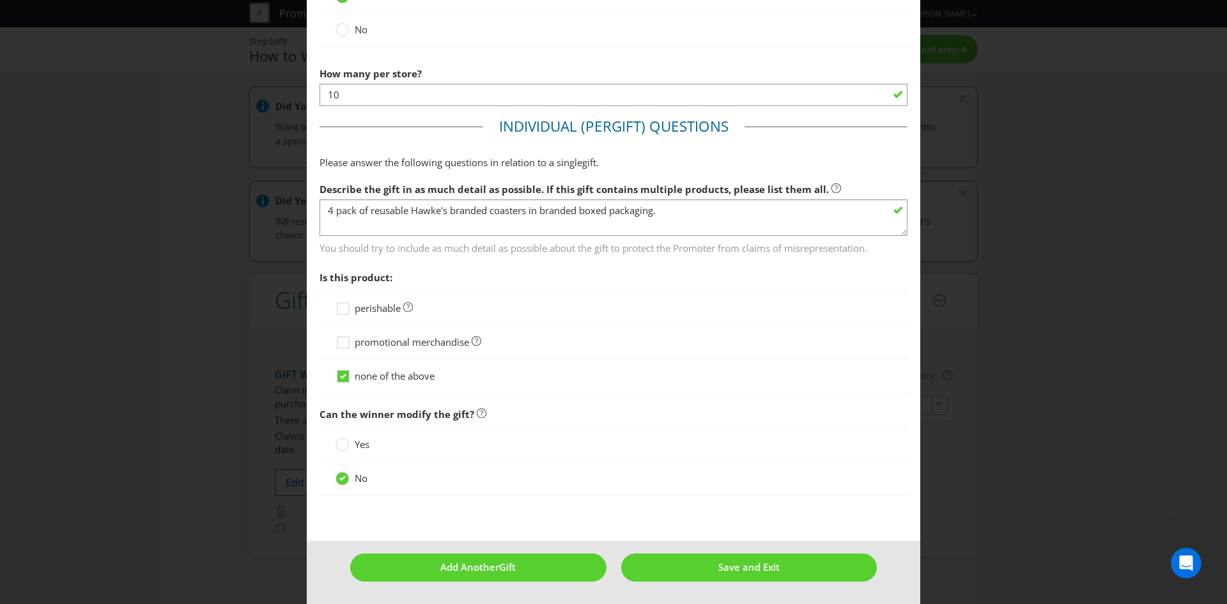
click at [428, 344] on span "promotional merchandise" at bounding box center [412, 342] width 114 height 13
click at [0, 0] on input "promotional merchandise" at bounding box center [0, 0] width 0 height 0
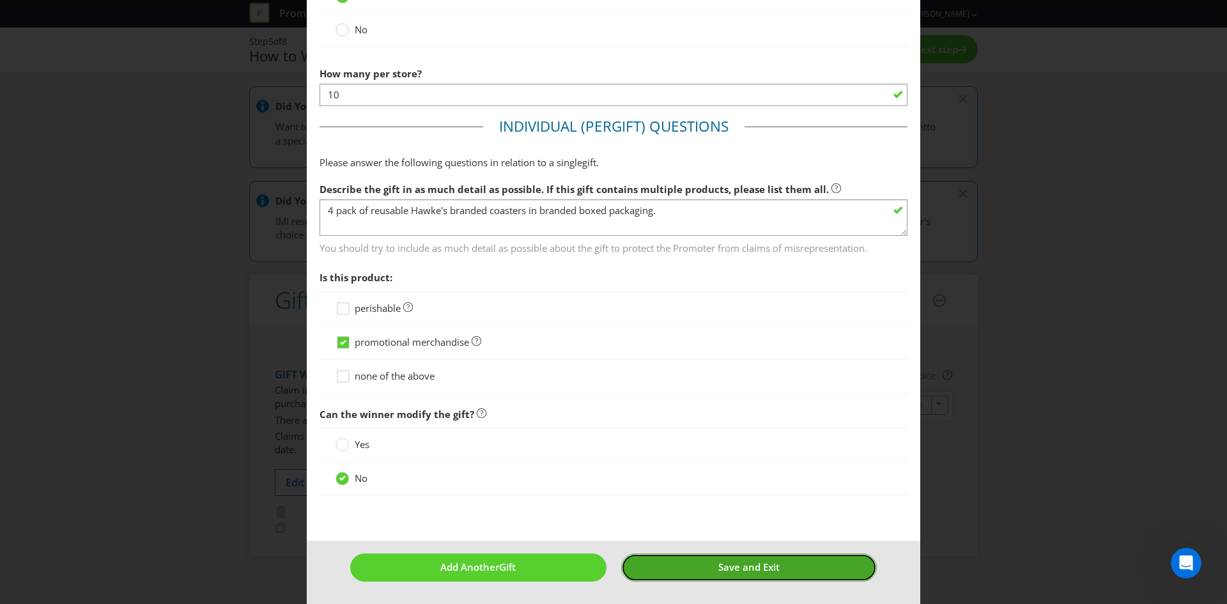
click at [690, 566] on button "Save and Exit" at bounding box center [749, 566] width 256 height 27
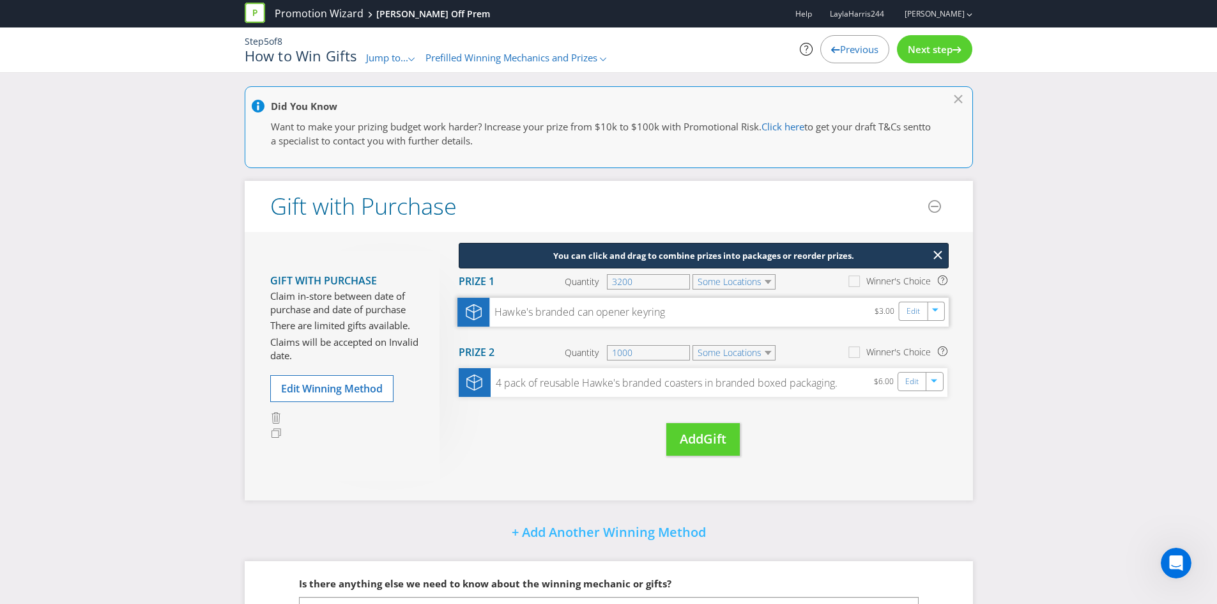
click at [646, 311] on div "Hawke's branded can opener keyring" at bounding box center [577, 312] width 175 height 15
click at [909, 311] on link "Edit" at bounding box center [912, 311] width 13 height 15
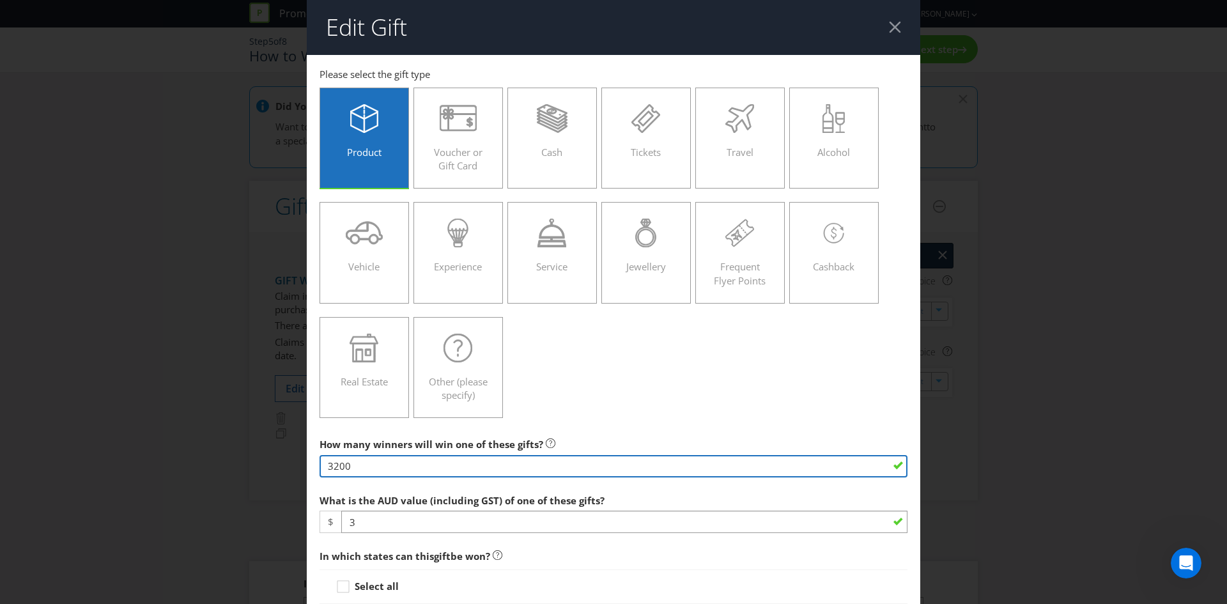
click at [427, 465] on input "3200" at bounding box center [614, 466] width 588 height 22
type input "4000"
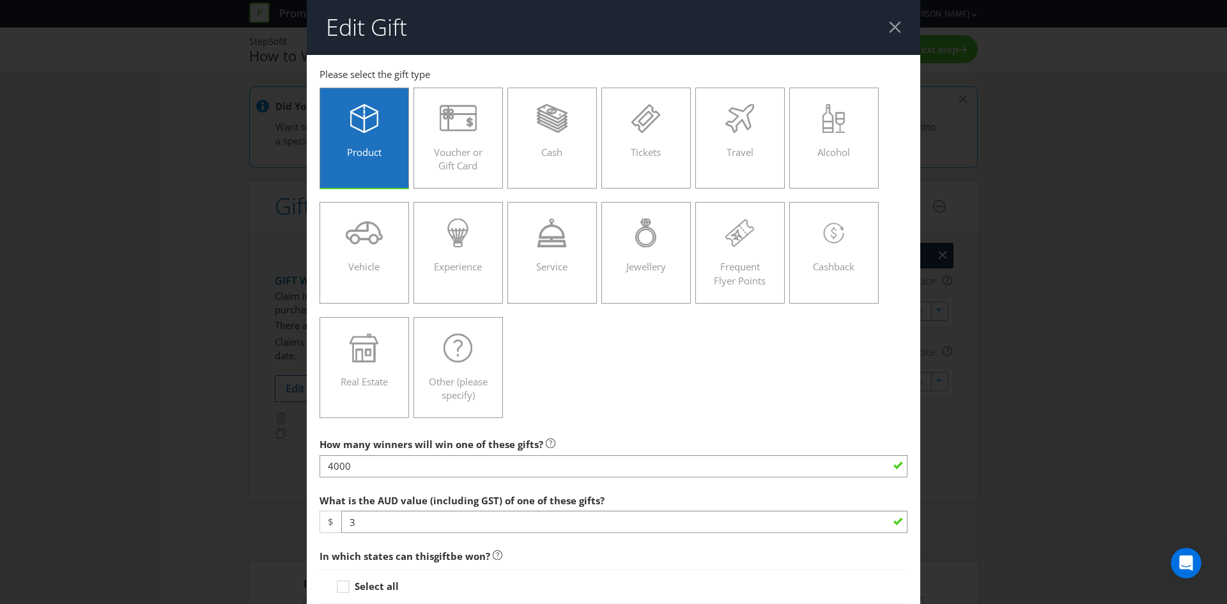
click at [646, 387] on div "Product Voucher or Gift Card Cash Tickets Travel Alcohol Vehicle Experience Ser…" at bounding box center [614, 253] width 588 height 344
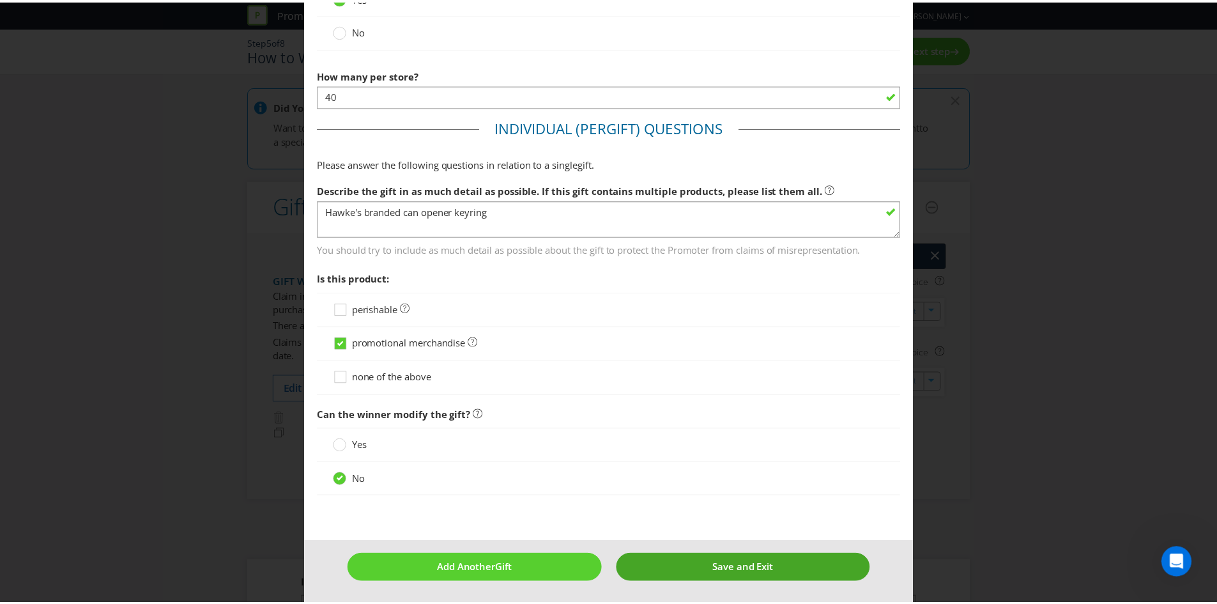
scroll to position [932, 0]
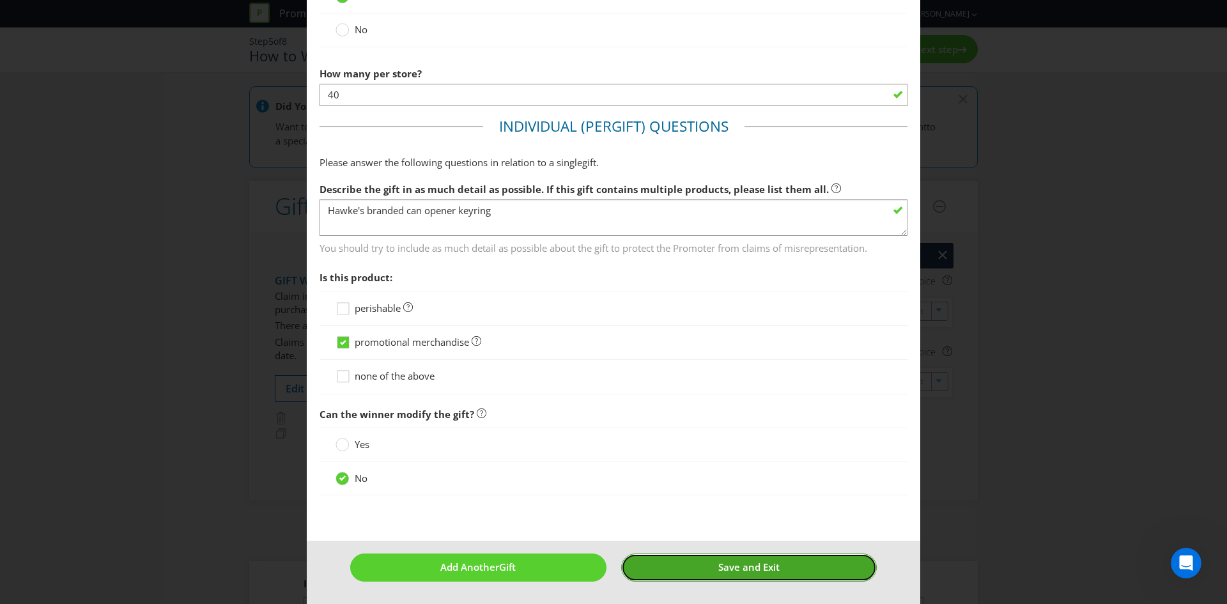
click at [737, 562] on span "Save and Exit" at bounding box center [748, 566] width 61 height 13
type input "4000"
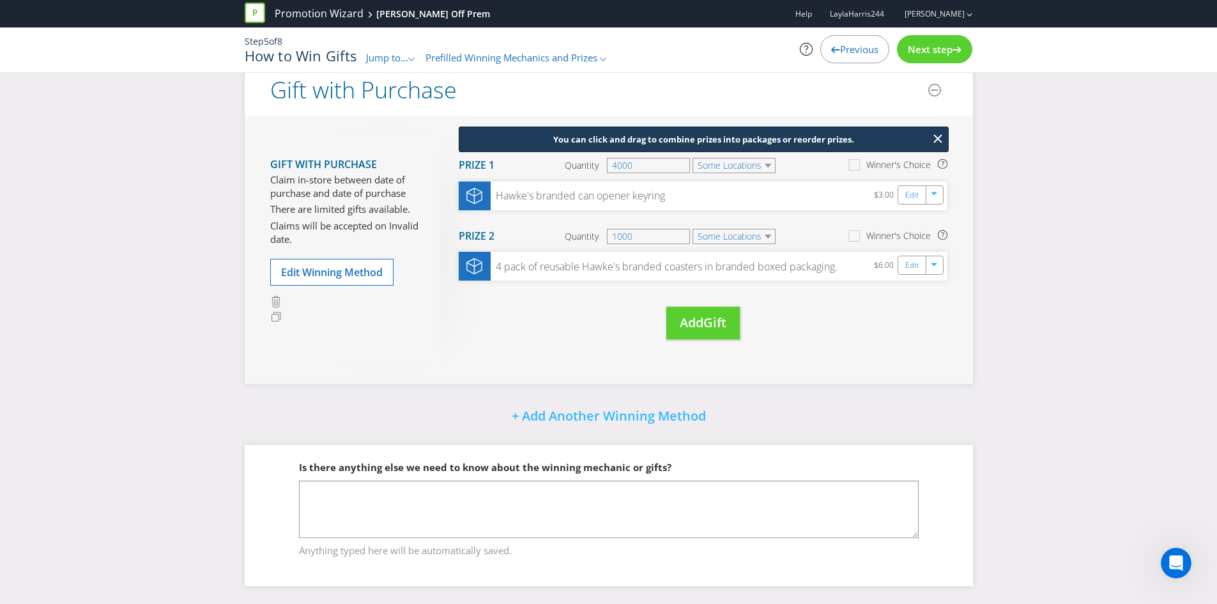
scroll to position [118, 0]
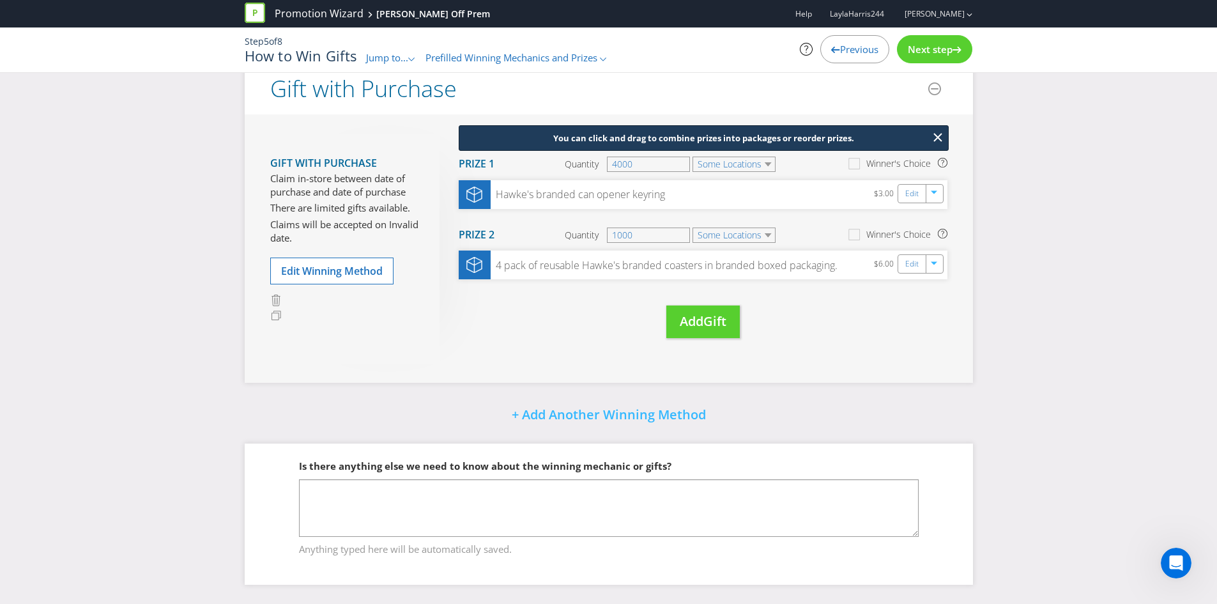
click at [875, 378] on div "Gift with Purchase Claim in-store between date of purchase and date of purchase…" at bounding box center [609, 248] width 729 height 268
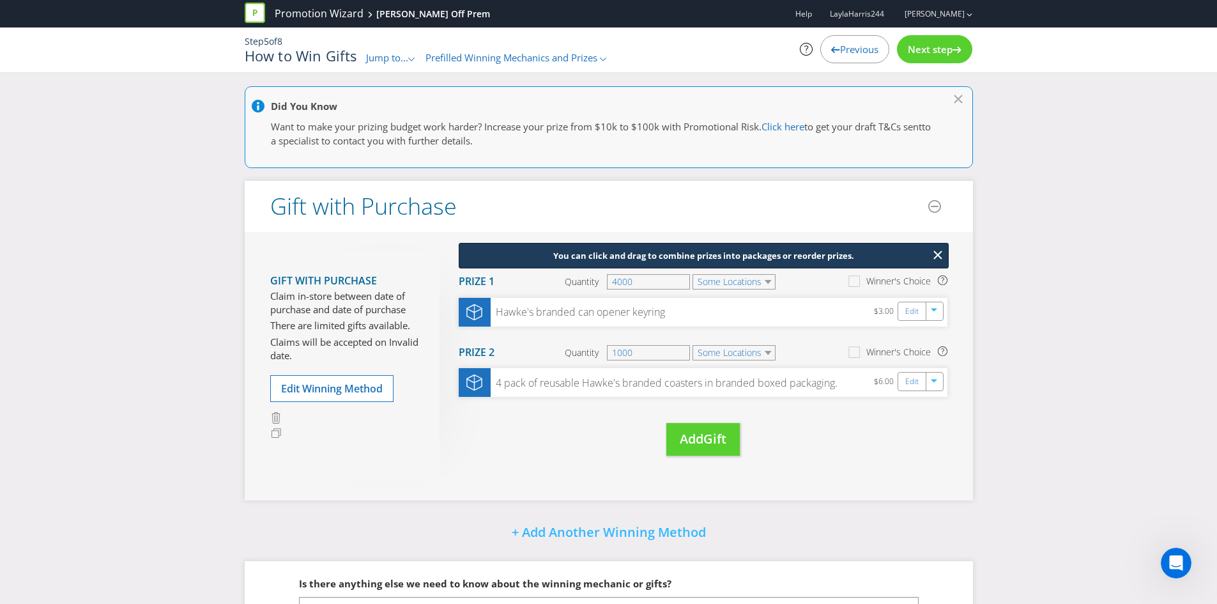
click at [919, 50] on span "Next step" at bounding box center [930, 49] width 45 height 13
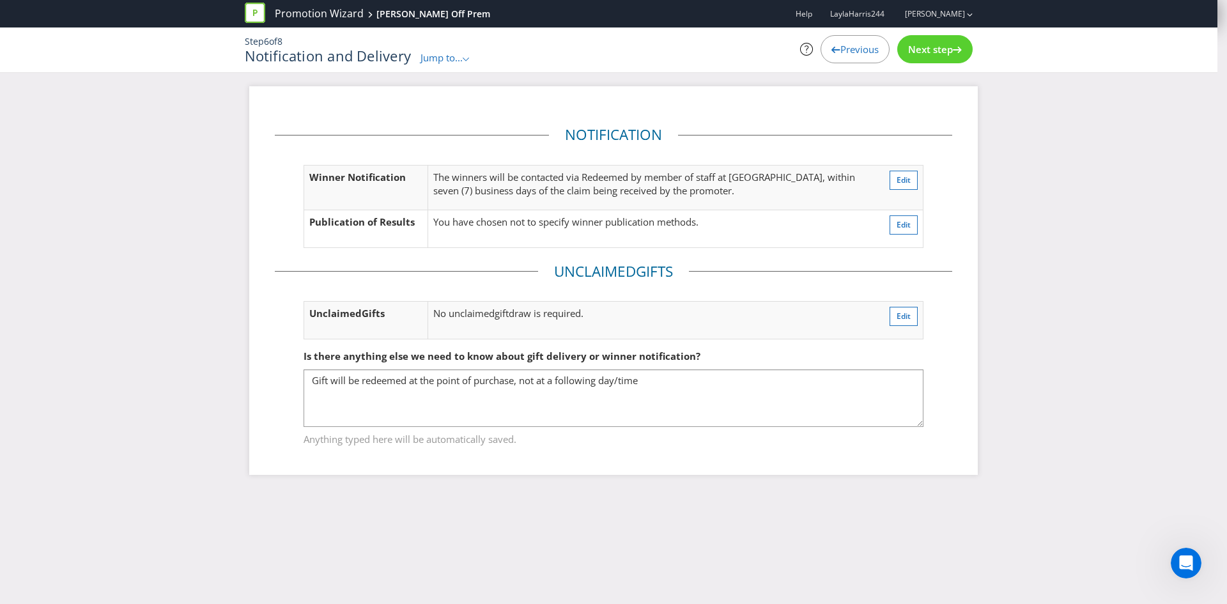
click at [919, 50] on span "Next step" at bounding box center [930, 49] width 45 height 13
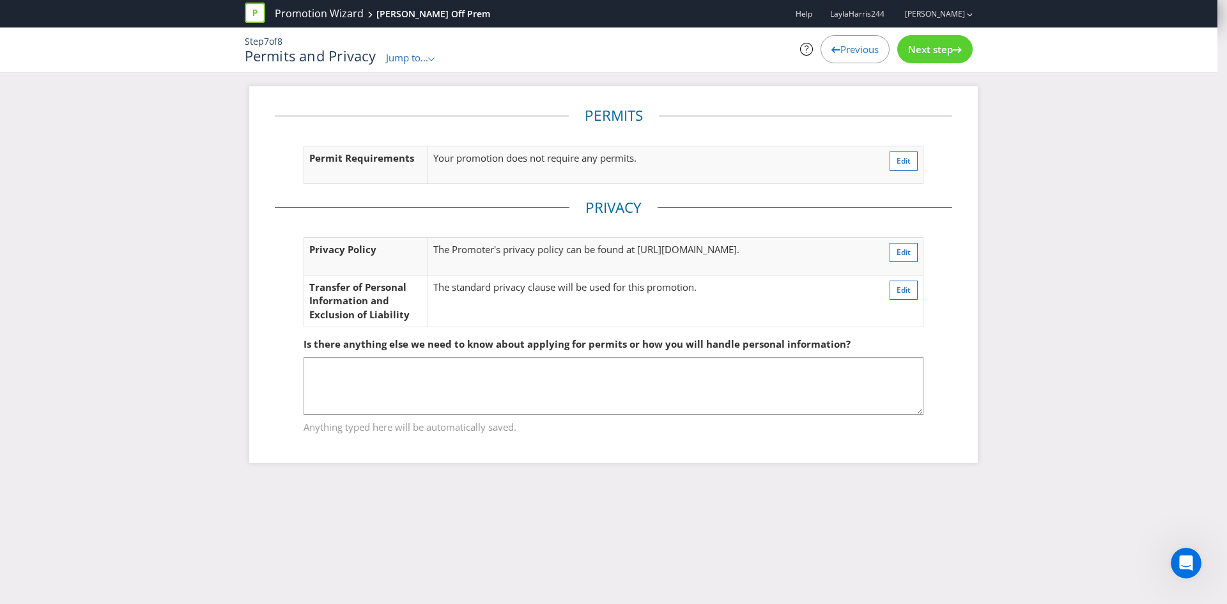
click at [919, 50] on span "Next step" at bounding box center [930, 49] width 45 height 13
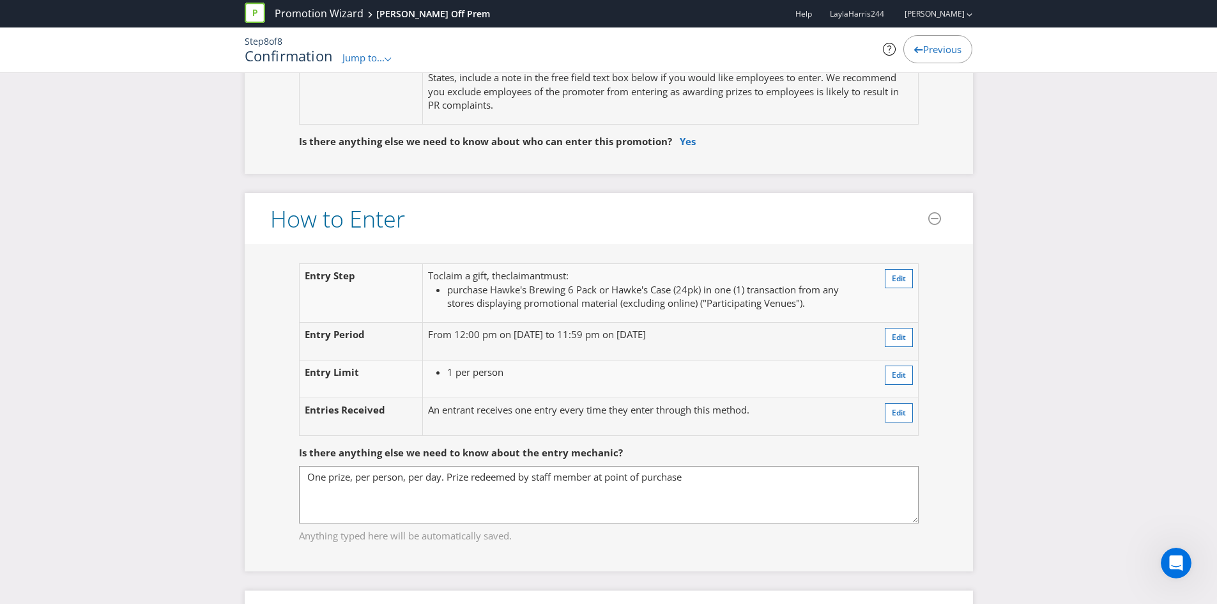
scroll to position [831, 0]
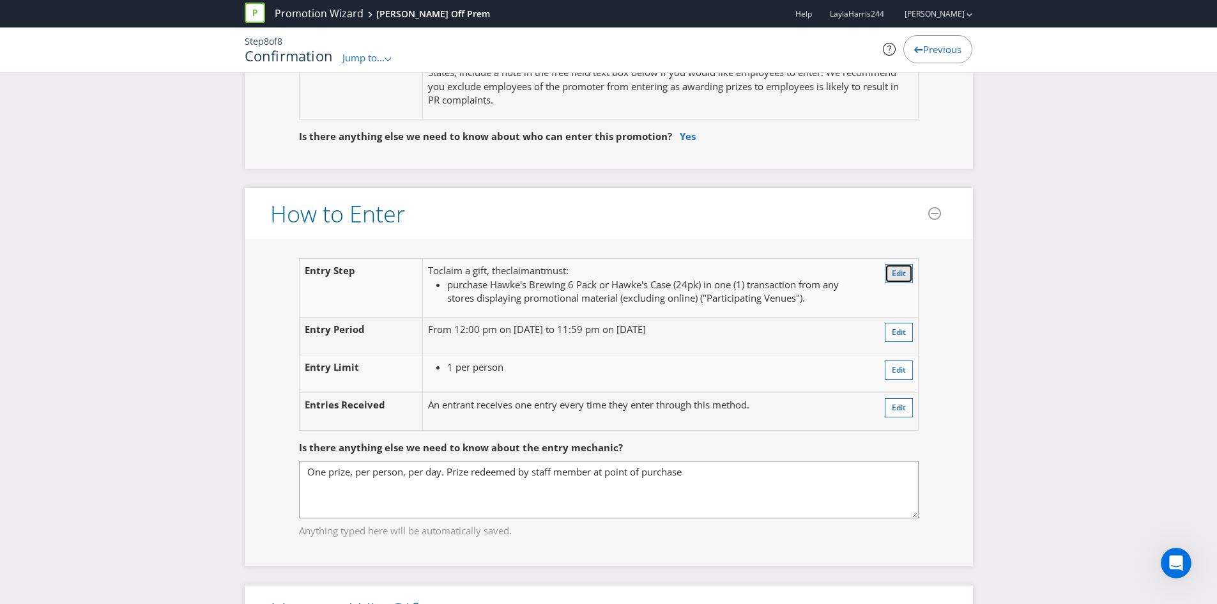
click at [895, 279] on button "Edit" at bounding box center [899, 273] width 28 height 19
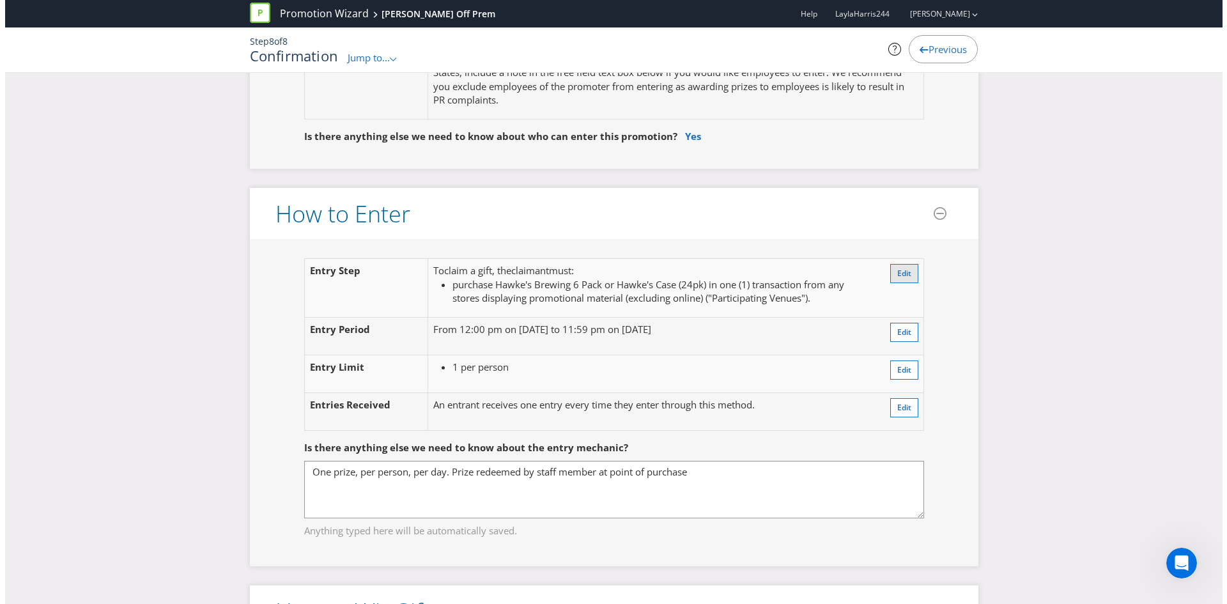
scroll to position [67, 0]
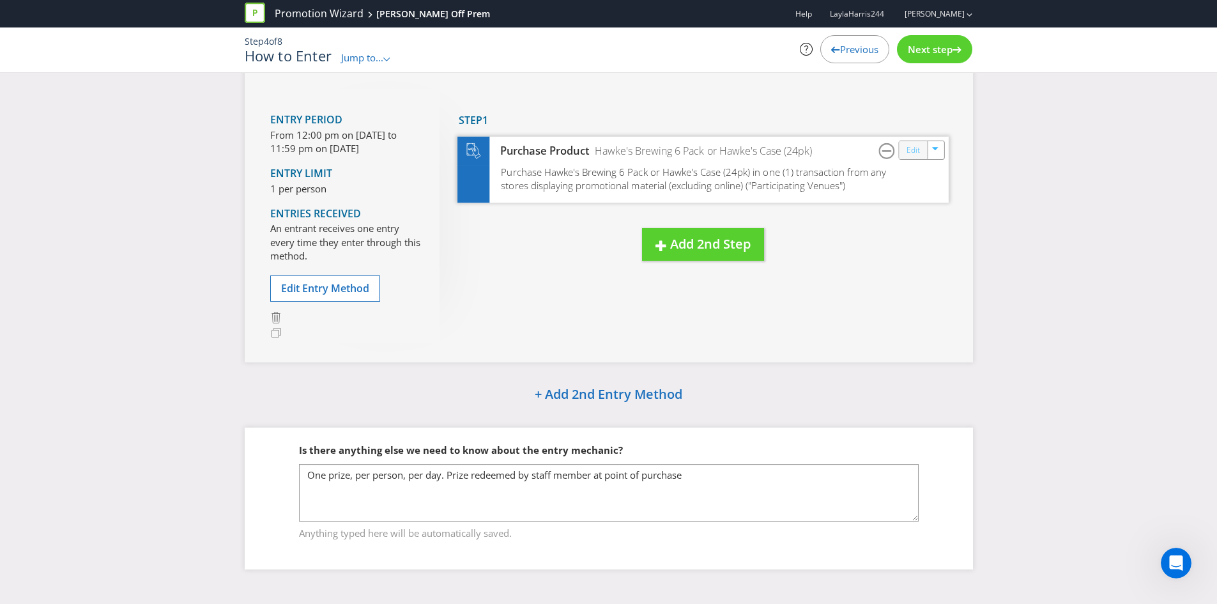
click at [908, 155] on link "Edit" at bounding box center [912, 150] width 13 height 15
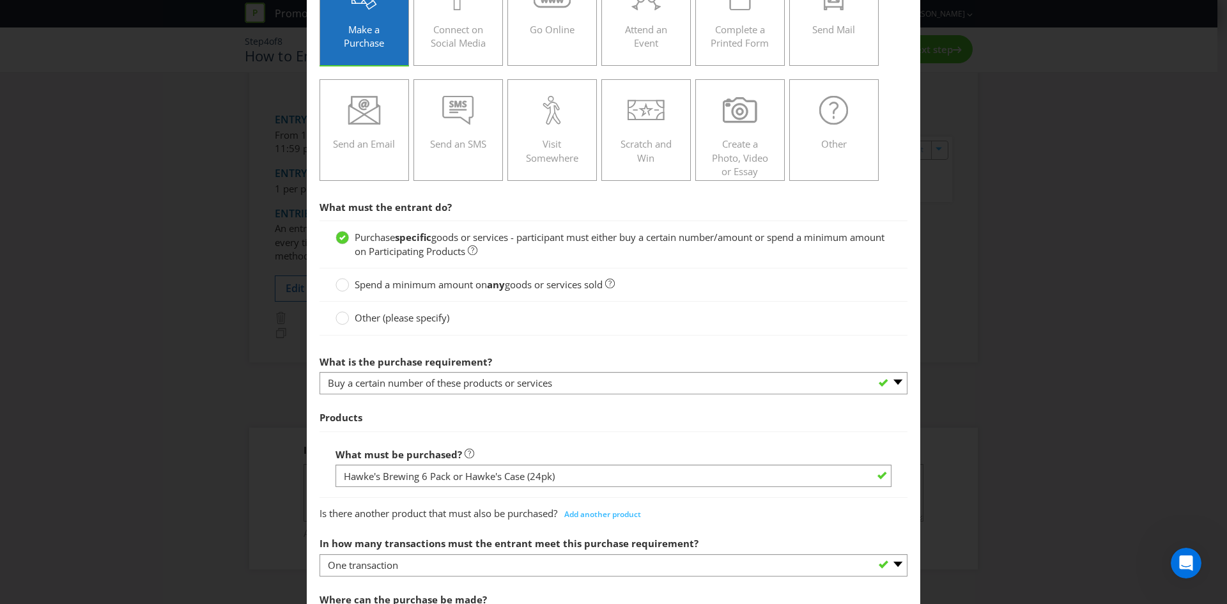
scroll to position [128, 0]
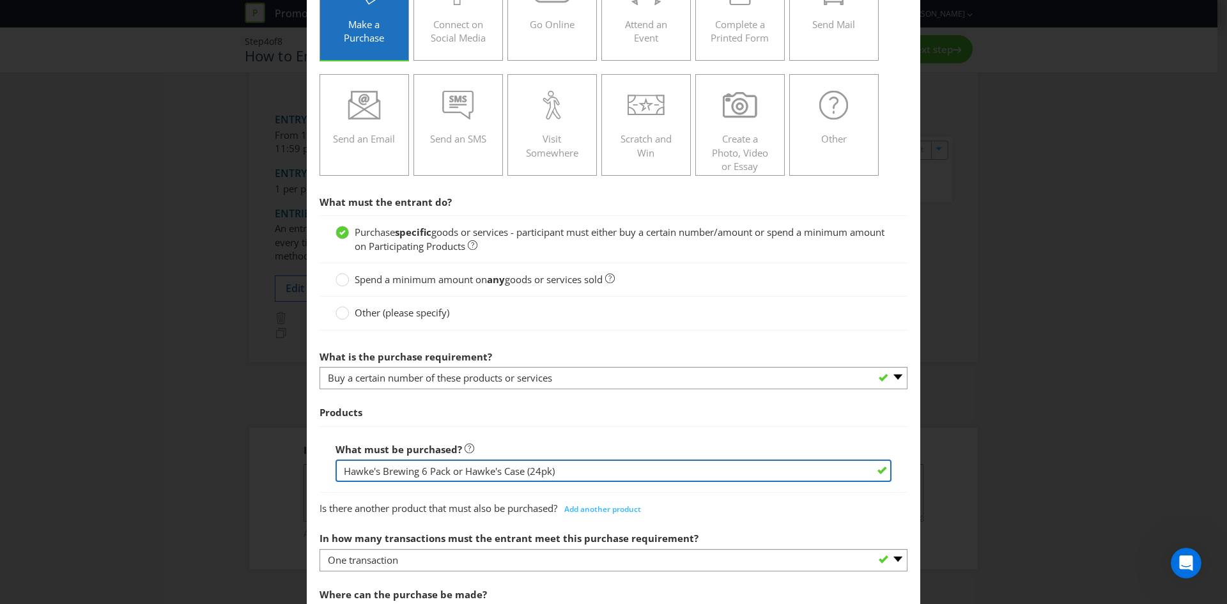
drag, startPoint x: 449, startPoint y: 471, endPoint x: 605, endPoint y: 461, distance: 156.2
click at [605, 461] on input "Hawke's Brewing 6 Pack or Hawke's Case (24pk)" at bounding box center [614, 470] width 556 height 22
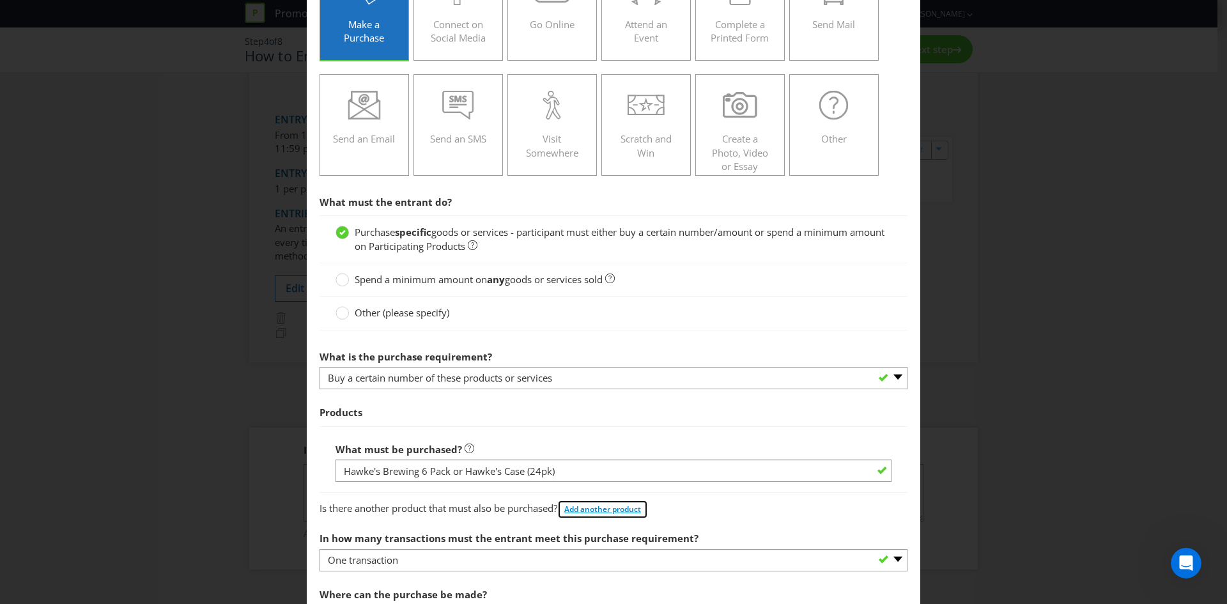
click at [609, 507] on span "Add another product" at bounding box center [602, 509] width 77 height 11
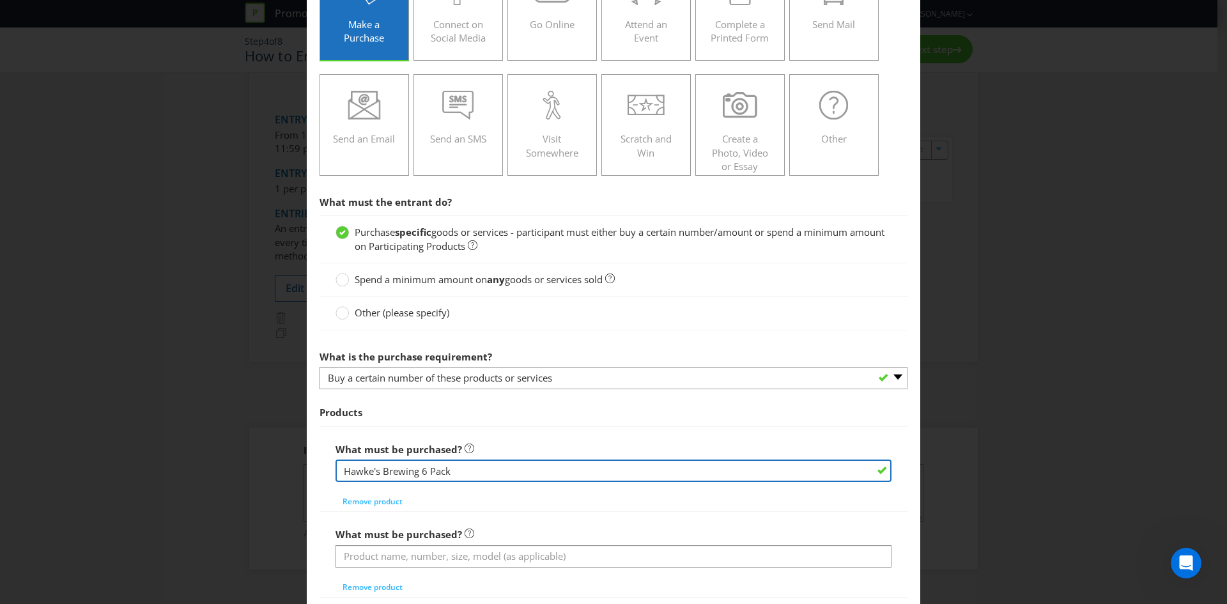
type input "Hawke's Brewing 6 Pack"
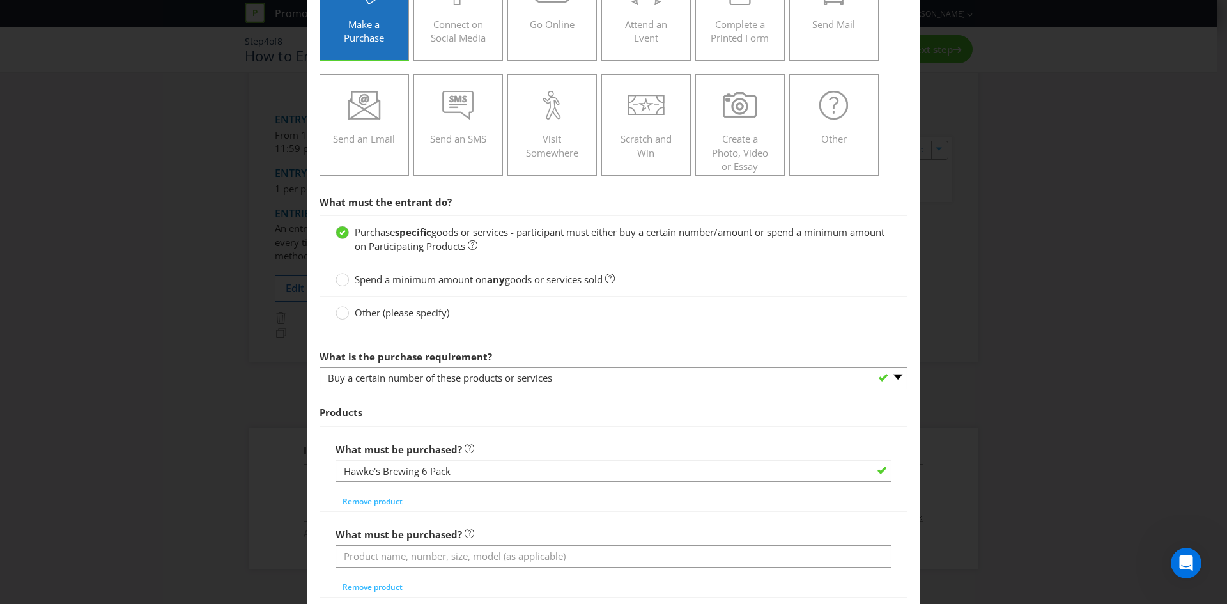
click at [464, 567] on div at bounding box center [614, 567] width 556 height 1
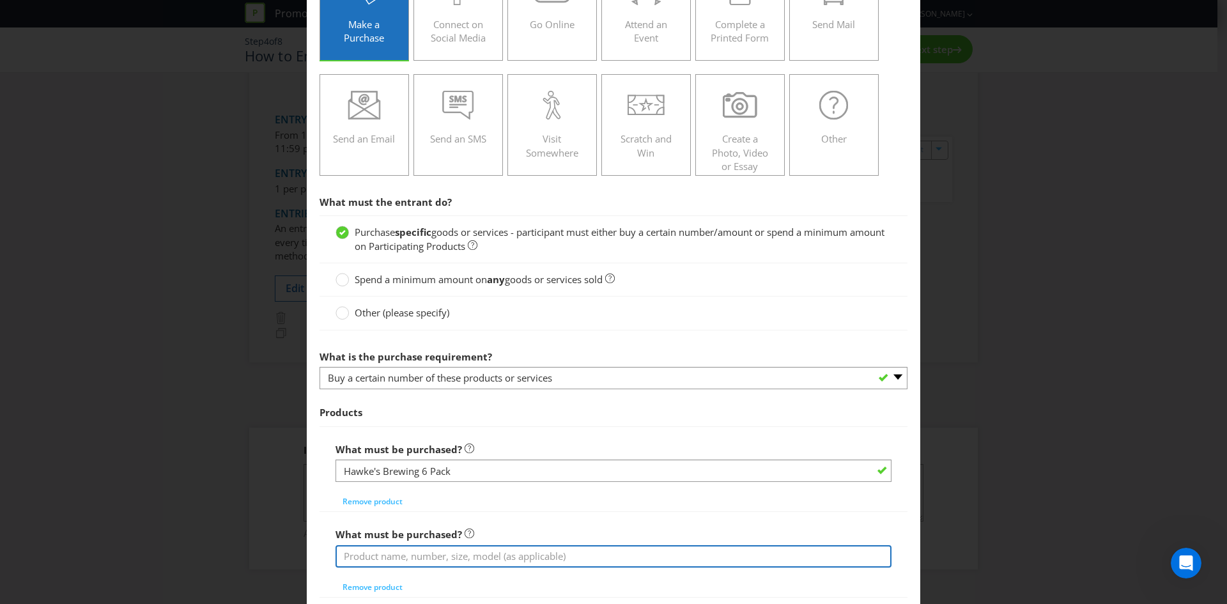
click at [458, 558] on input "text" at bounding box center [614, 556] width 556 height 22
paste input "or Hawke's Case (24pk)"
drag, startPoint x: 357, startPoint y: 557, endPoint x: 312, endPoint y: 556, distance: 44.1
click at [312, 556] on main "To enter the entrant must... Make a Purchase Connect on Social Media Go Online …" at bounding box center [613, 547] width 613 height 1240
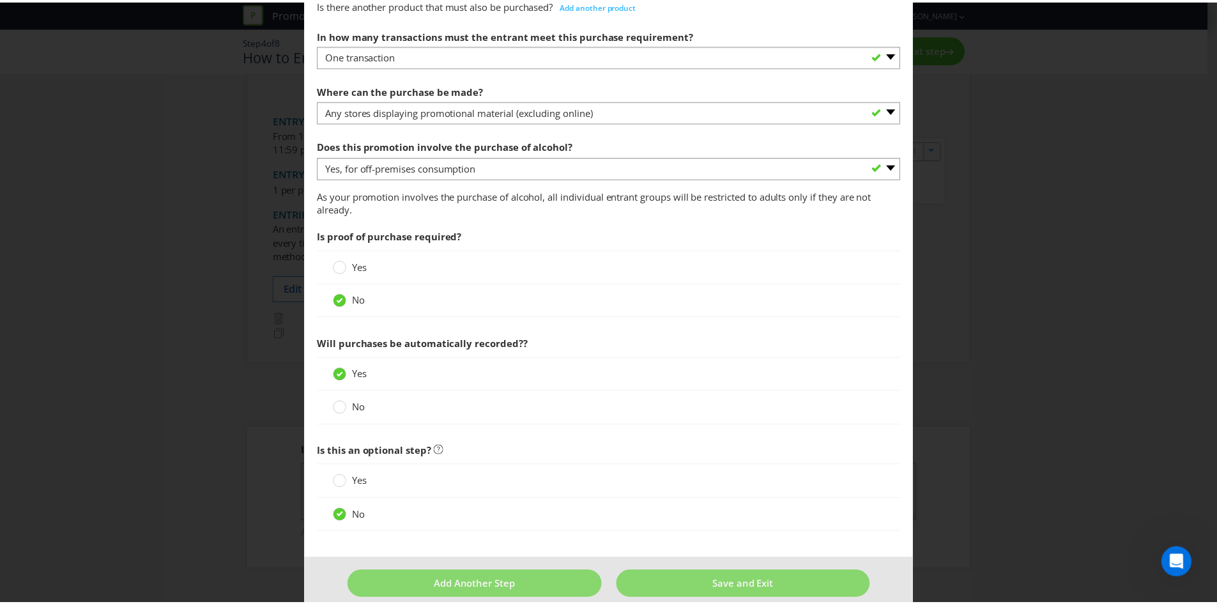
scroll to position [753, 0]
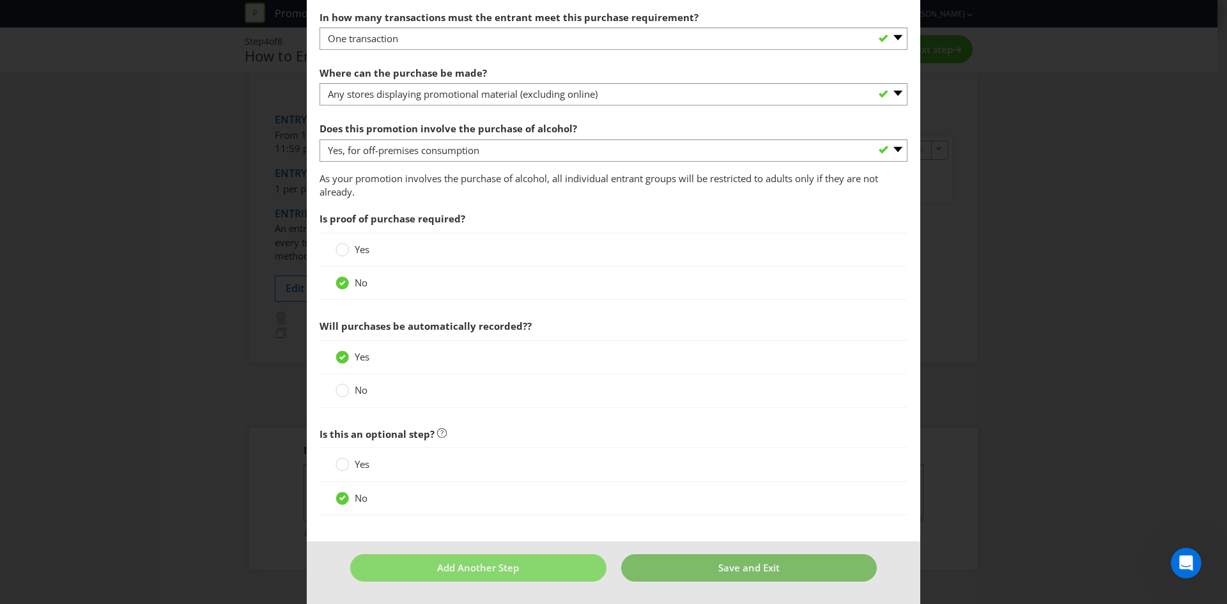
type input "Hawke's Case (24pk)"
click at [656, 560] on button "Save and Exit" at bounding box center [749, 567] width 256 height 27
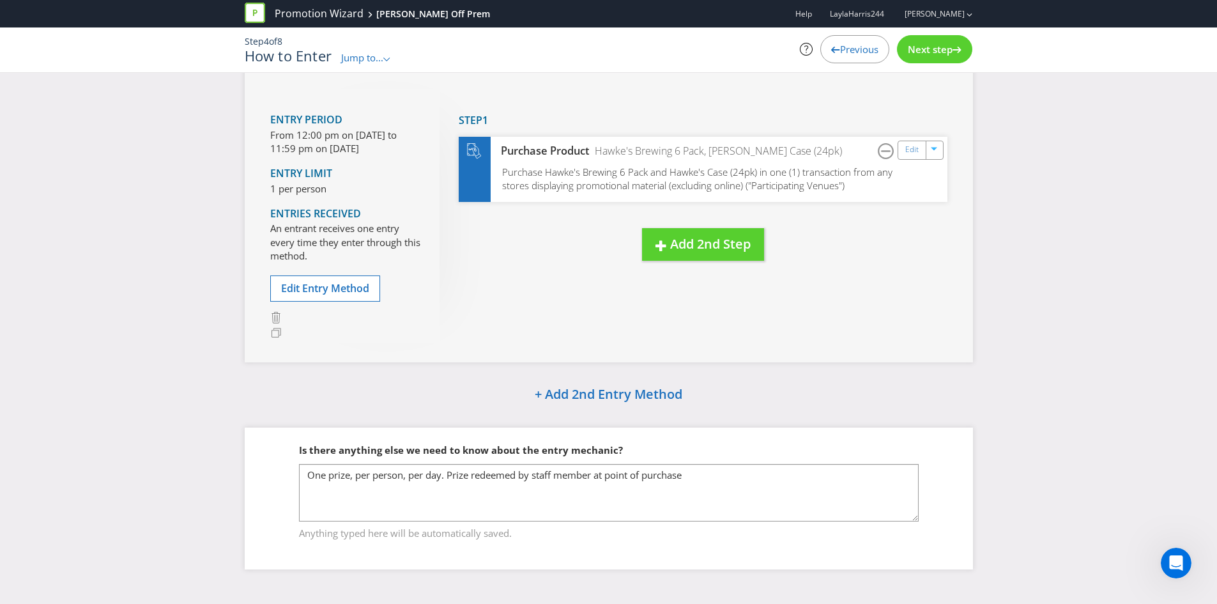
click at [927, 52] on span "Next step" at bounding box center [930, 49] width 45 height 13
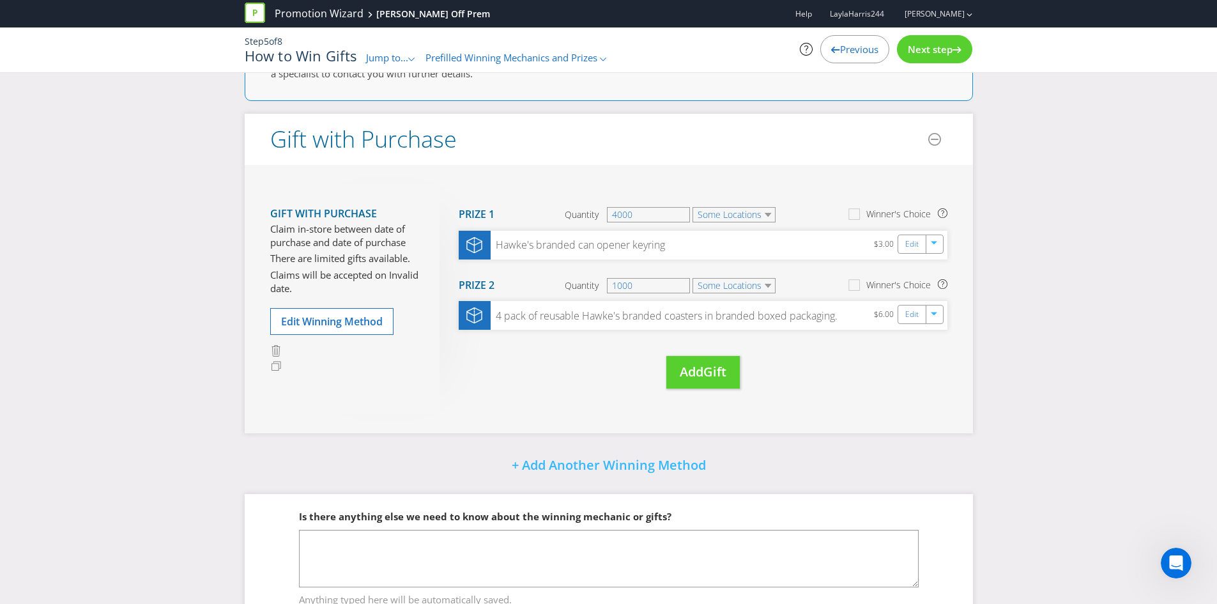
click at [927, 52] on span "Next step" at bounding box center [930, 49] width 45 height 13
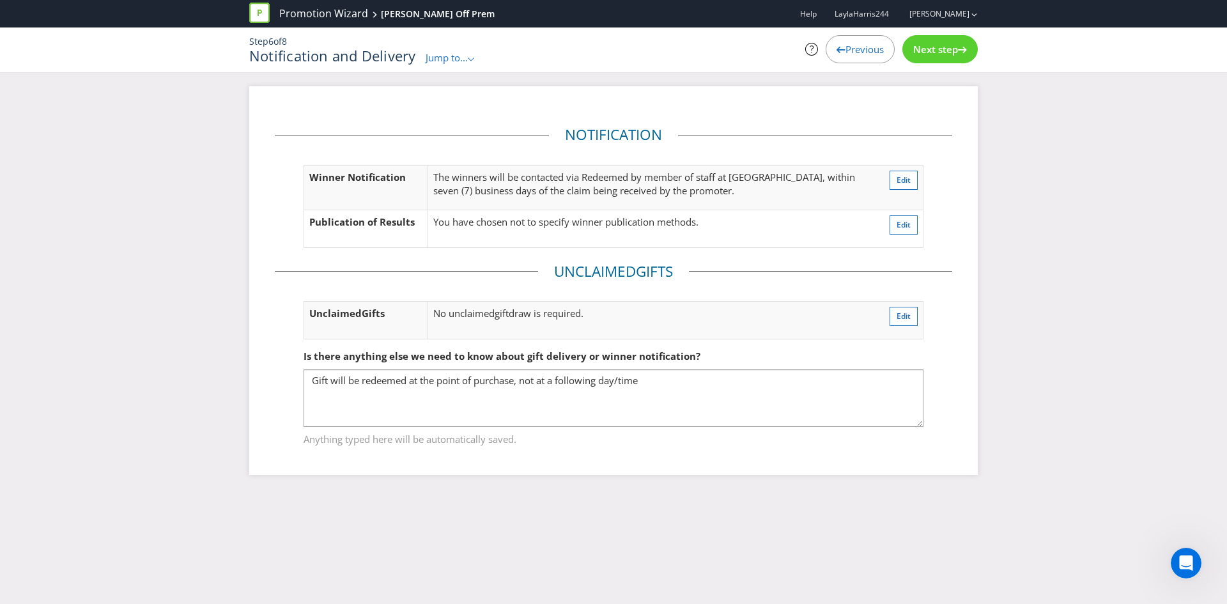
click at [927, 52] on span "Next step" at bounding box center [935, 49] width 45 height 13
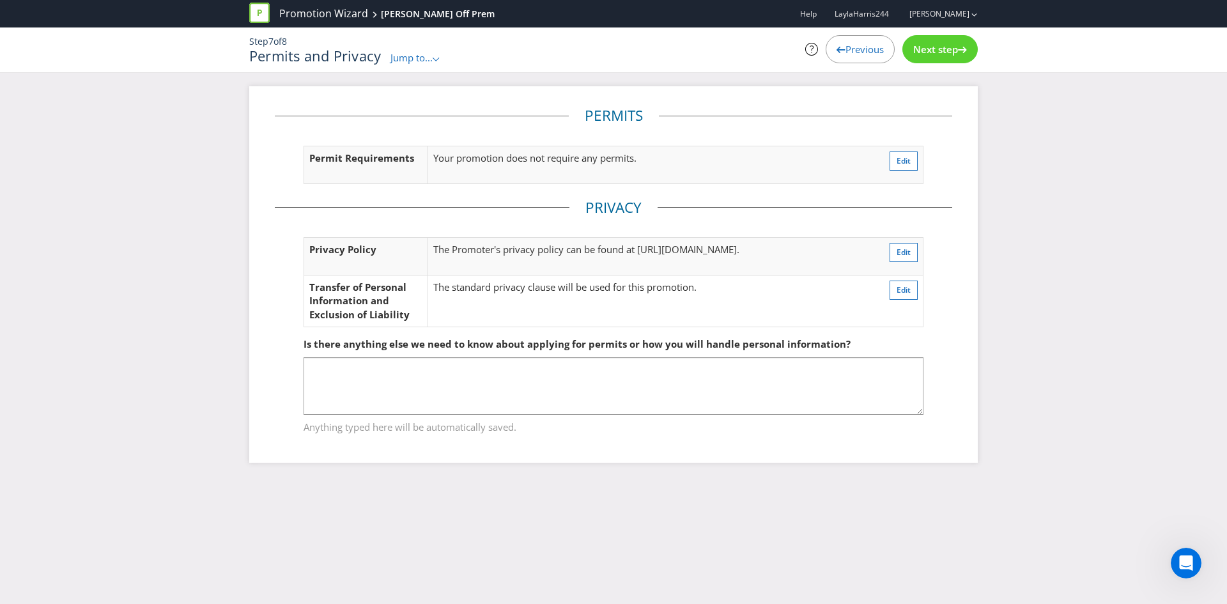
click at [927, 52] on span "Next step" at bounding box center [935, 49] width 45 height 13
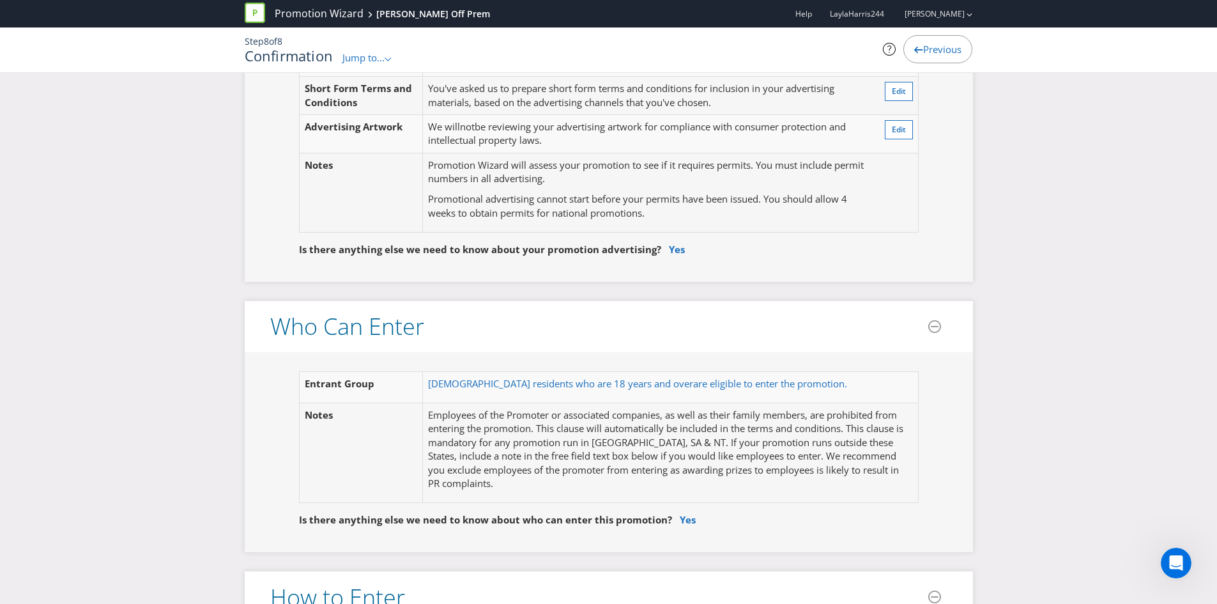
scroll to position [639, 0]
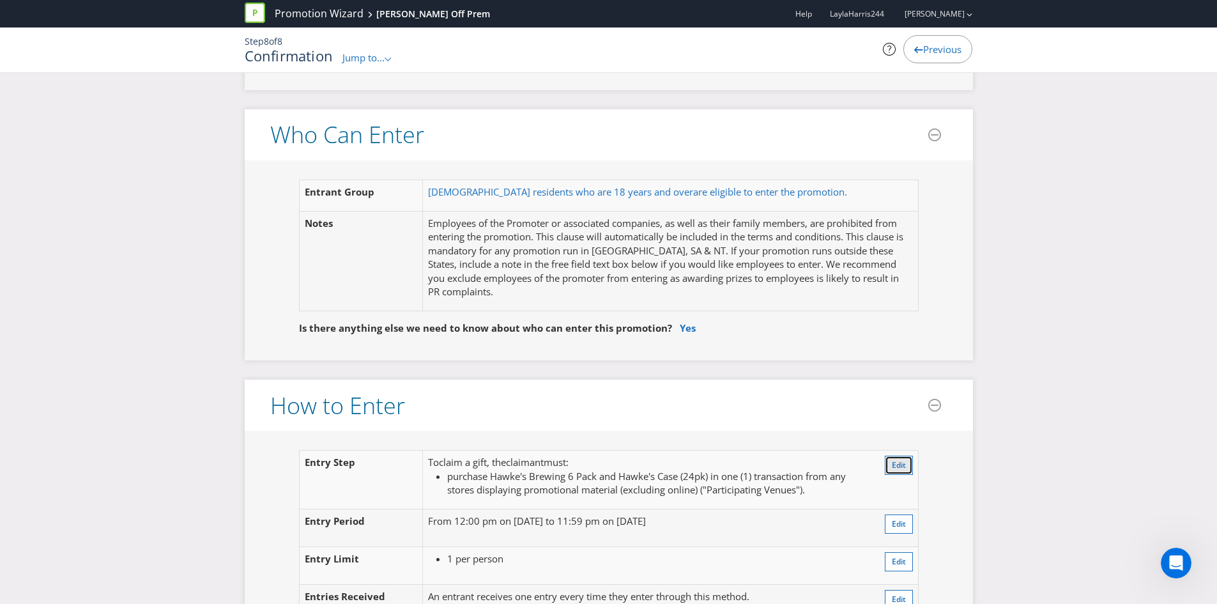
click at [893, 464] on span "Edit" at bounding box center [899, 464] width 14 height 11
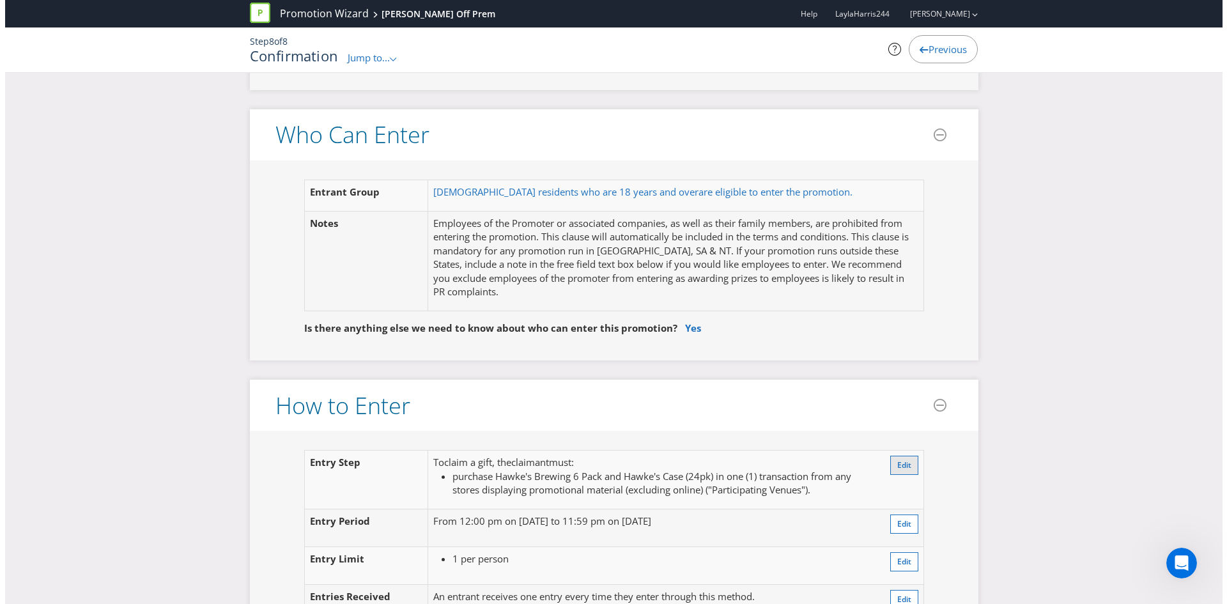
scroll to position [67, 0]
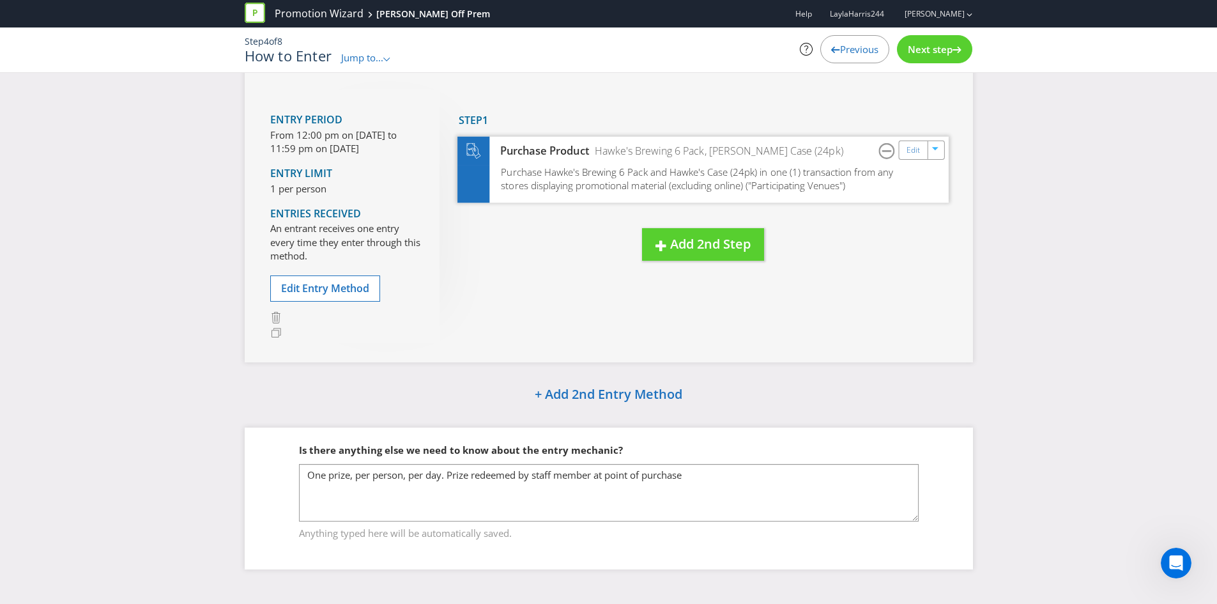
click at [688, 174] on span "Purchase Hawke's Brewing 6 Pack and Hawke's Case (24pk) in one (1) transaction …" at bounding box center [697, 178] width 392 height 27
click at [909, 155] on link "Edit" at bounding box center [912, 150] width 13 height 15
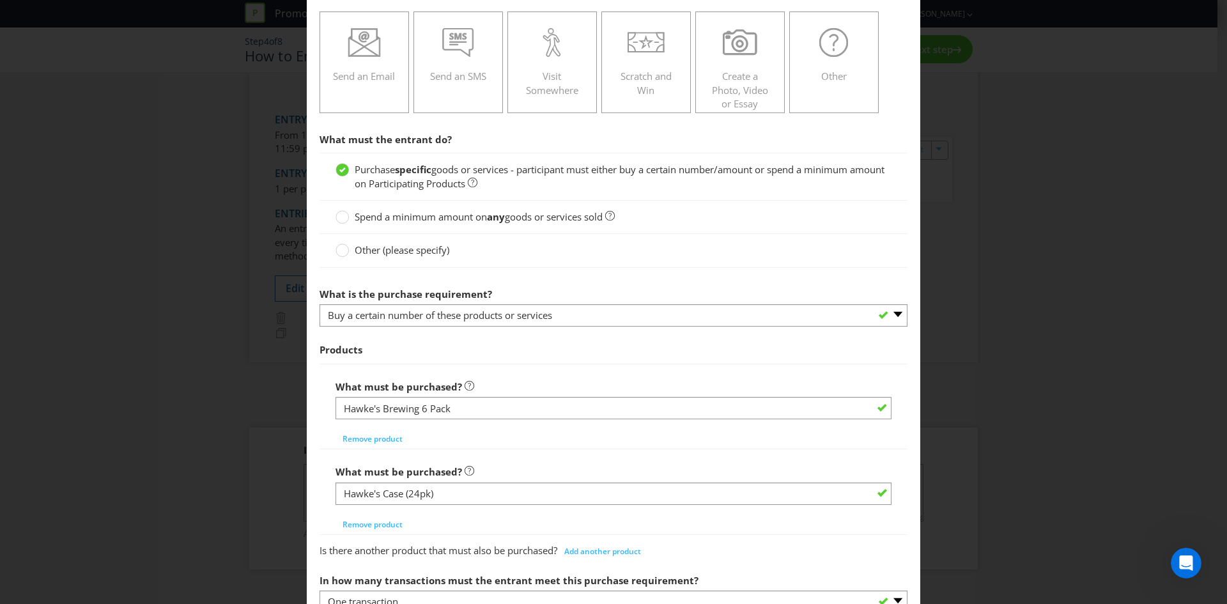
scroll to position [192, 0]
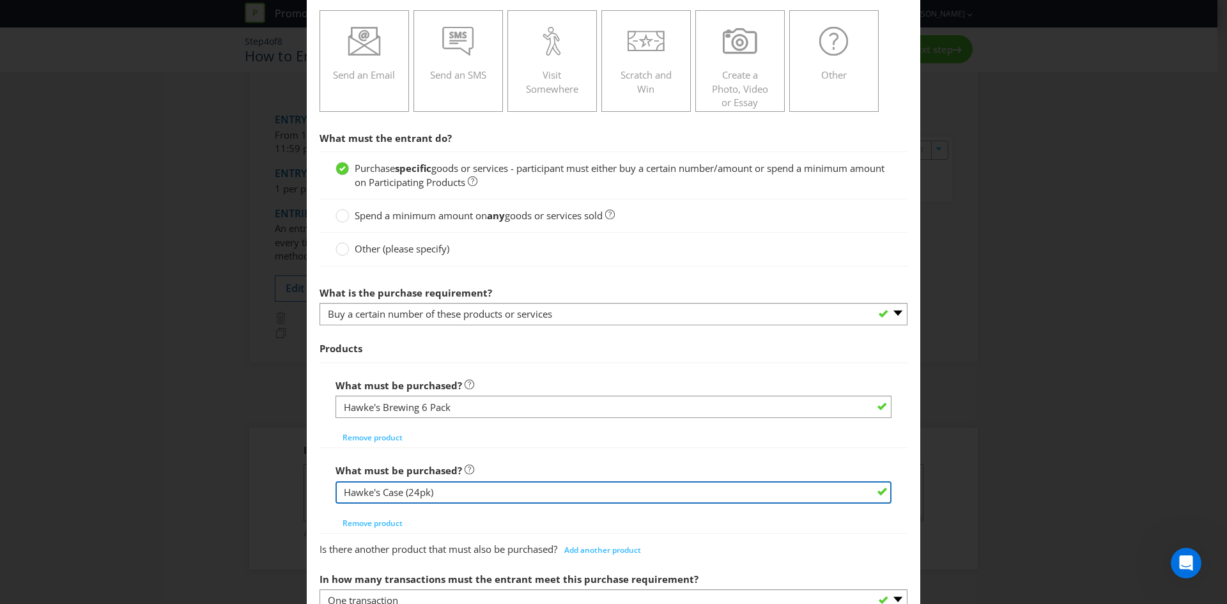
click at [413, 487] on input "Hawke's Case (24pk)" at bounding box center [614, 492] width 556 height 22
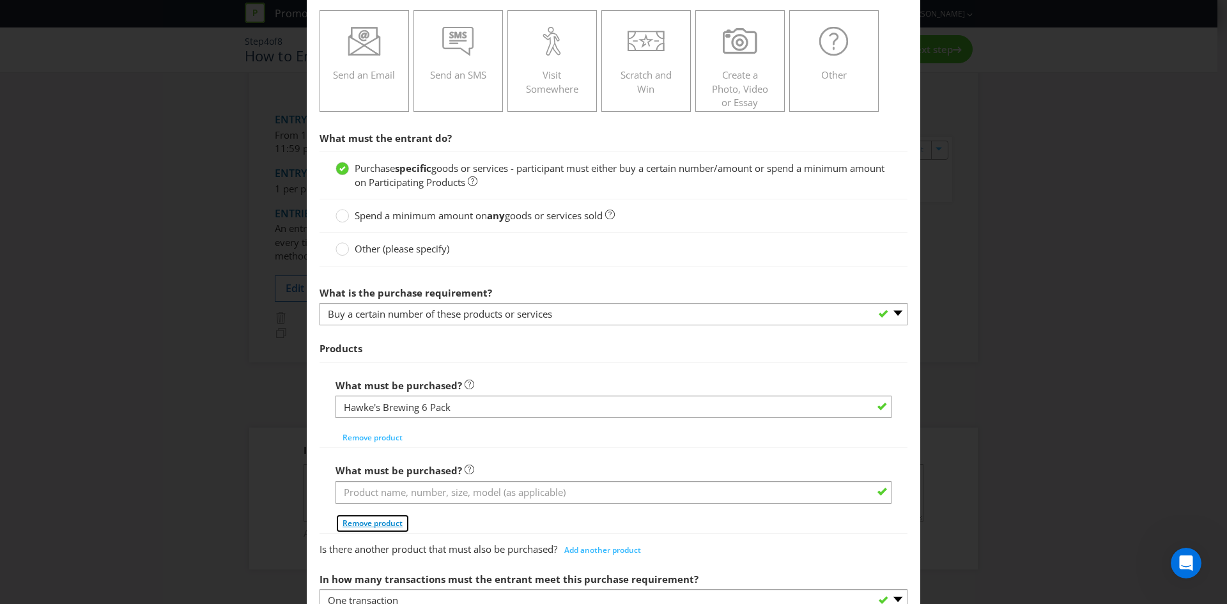
click at [385, 524] on div "What must be purchased? Remove product" at bounding box center [614, 495] width 556 height 75
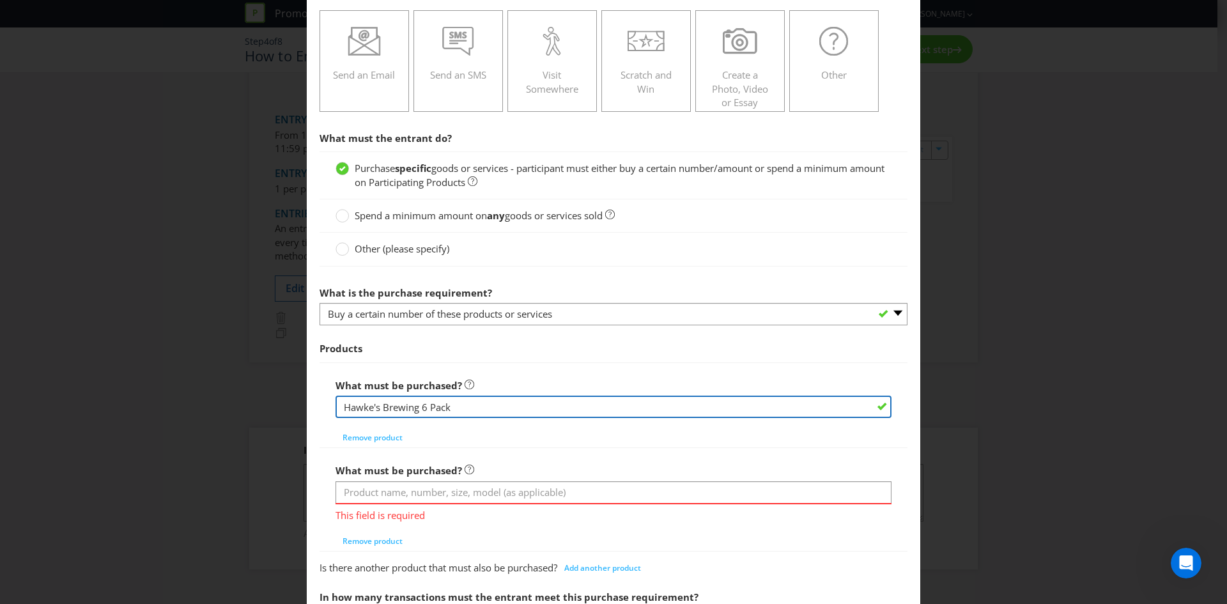
click at [474, 410] on input "Hawke's Brewing 6 Pack" at bounding box center [614, 407] width 556 height 22
paste input "Hawke's Case (24pk)"
type input "Hawke's Brewing 6 Pack or Hawke's Case (24pk)"
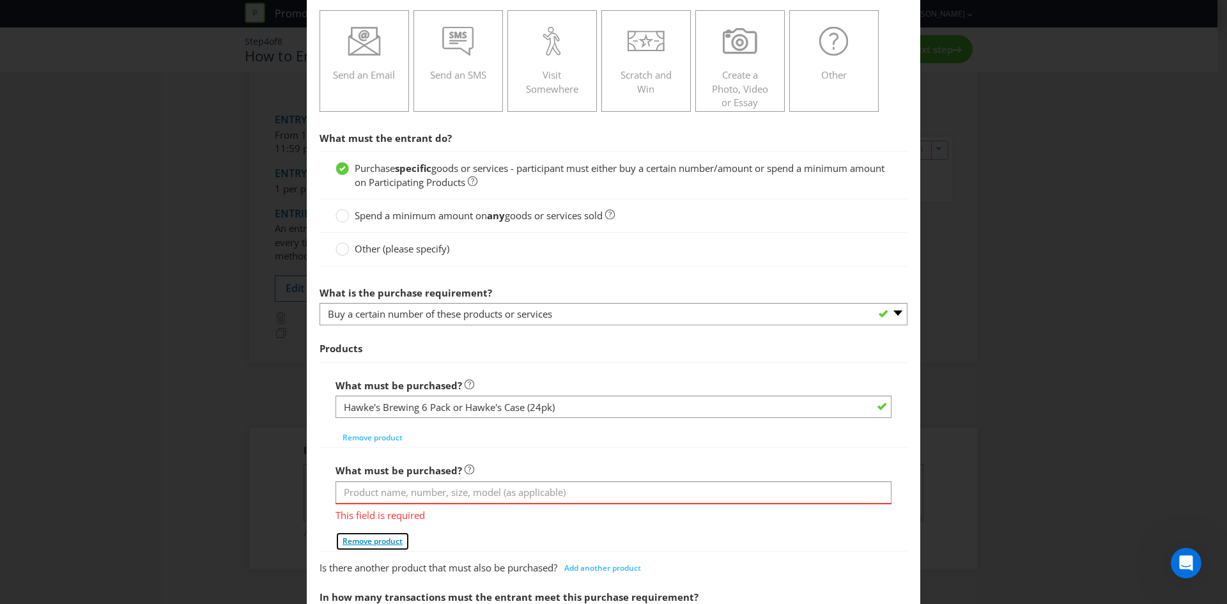
click at [382, 537] on span "Remove product" at bounding box center [373, 541] width 60 height 11
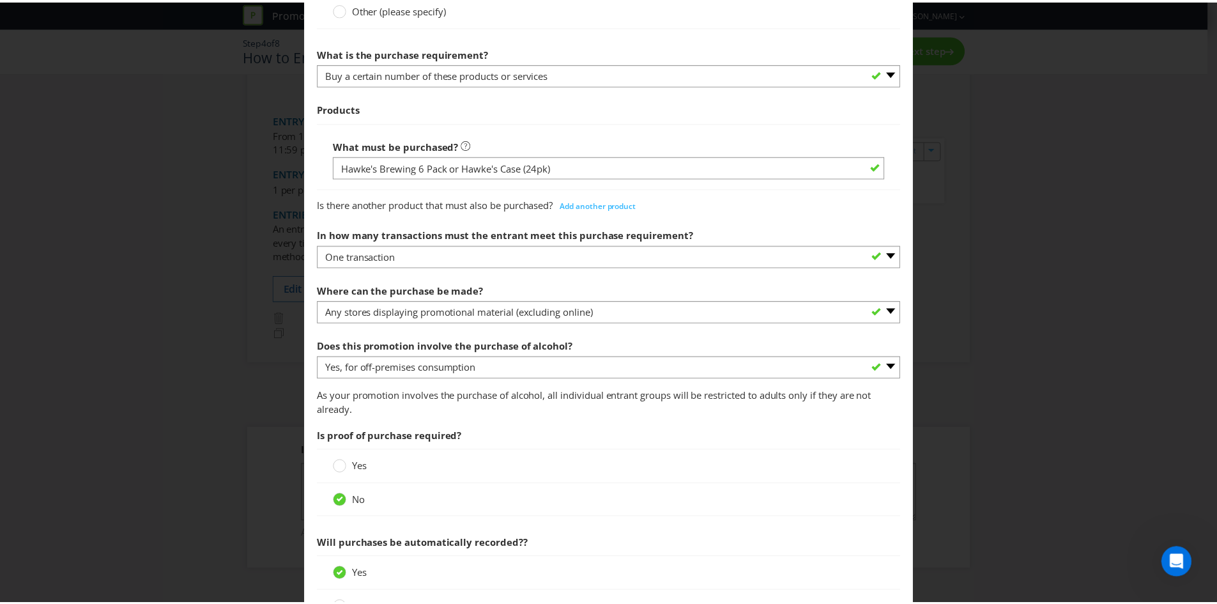
scroll to position [649, 0]
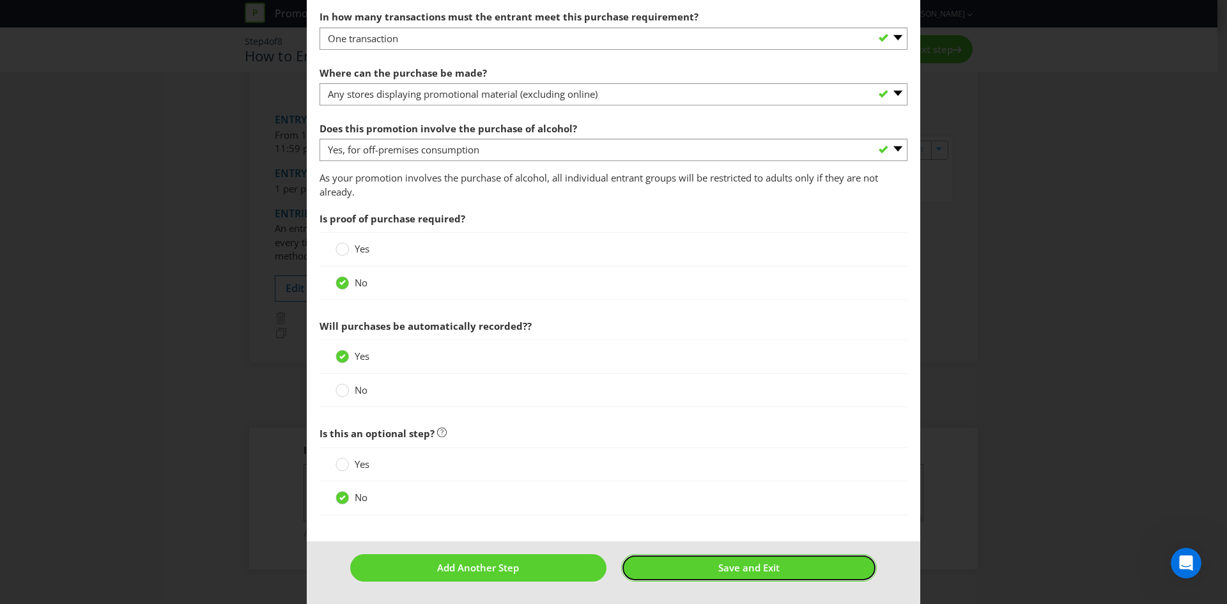
click at [652, 570] on button "Save and Exit" at bounding box center [749, 567] width 256 height 27
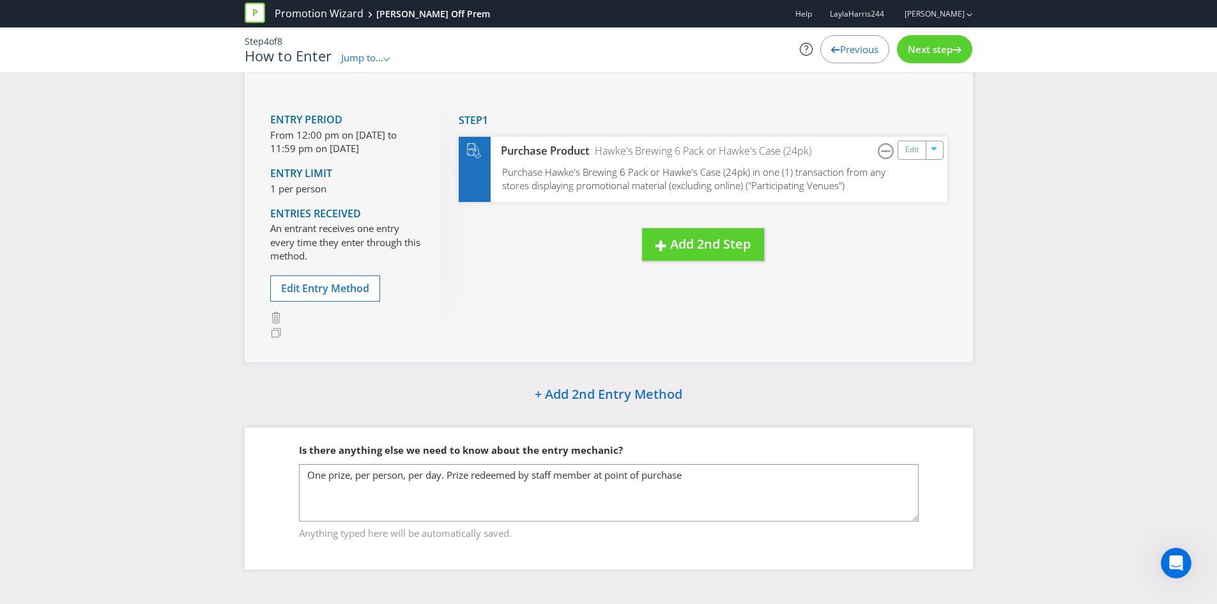
click at [915, 50] on span "Next step" at bounding box center [930, 49] width 45 height 13
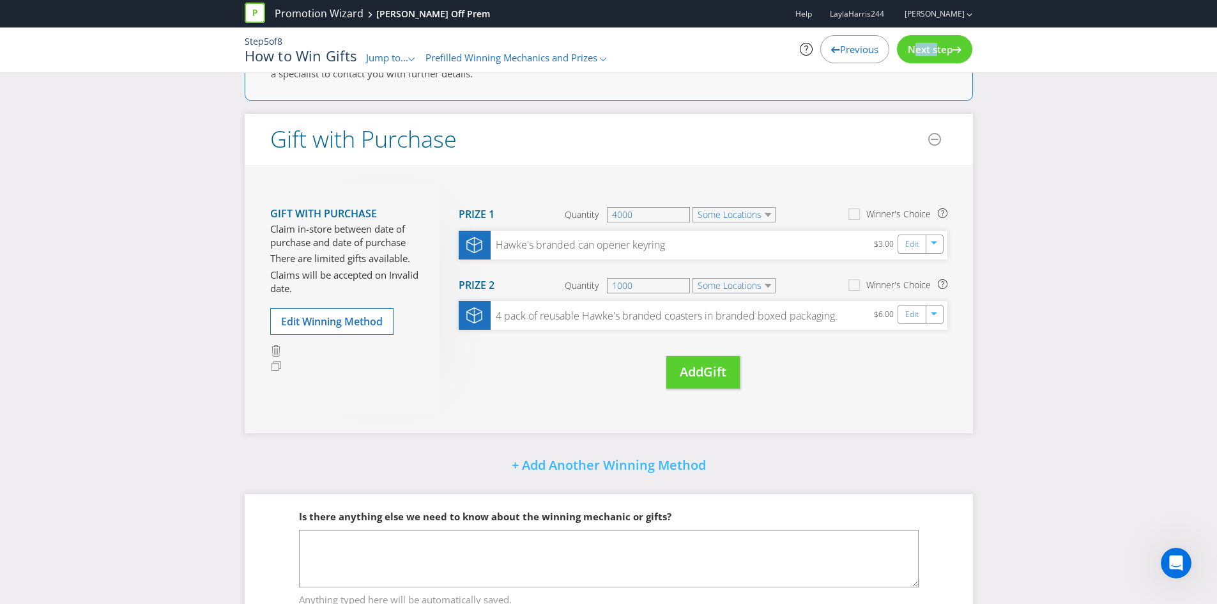
click at [915, 50] on span "Next step" at bounding box center [930, 49] width 45 height 13
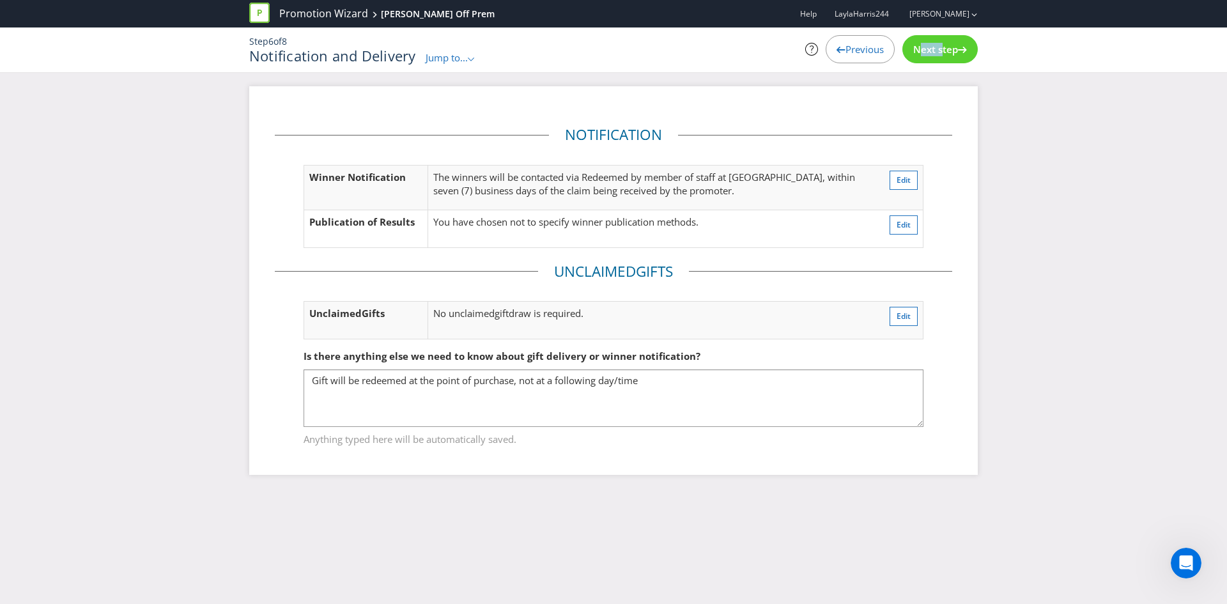
click at [915, 50] on span "Next step" at bounding box center [935, 49] width 45 height 13
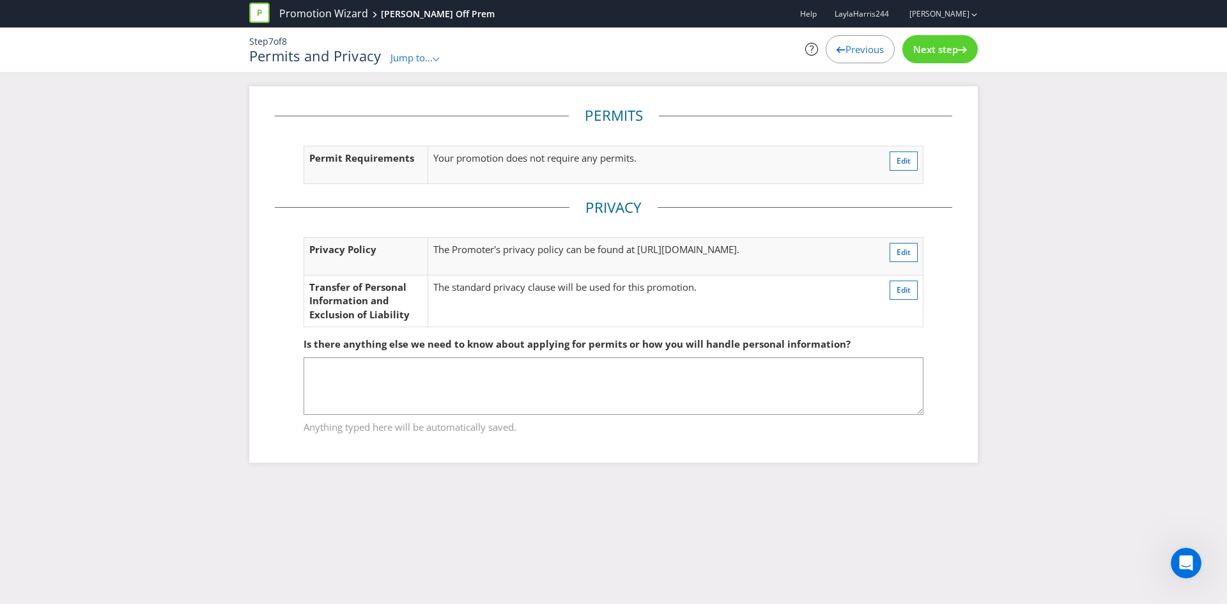
click at [915, 50] on span "Next step" at bounding box center [935, 49] width 45 height 13
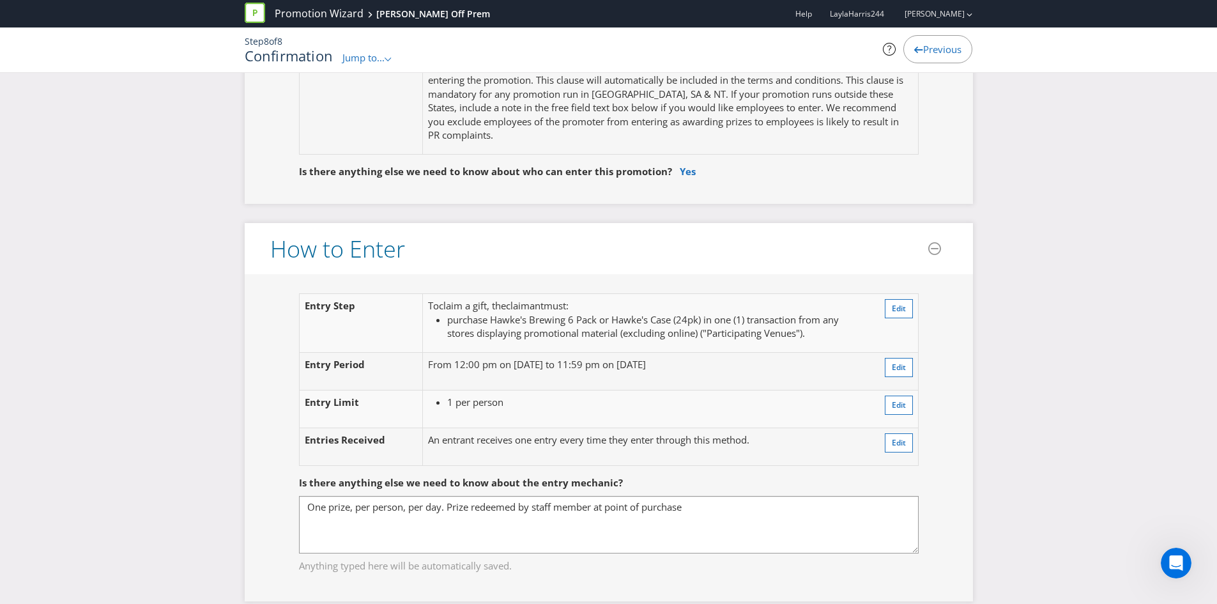
scroll to position [831, 0]
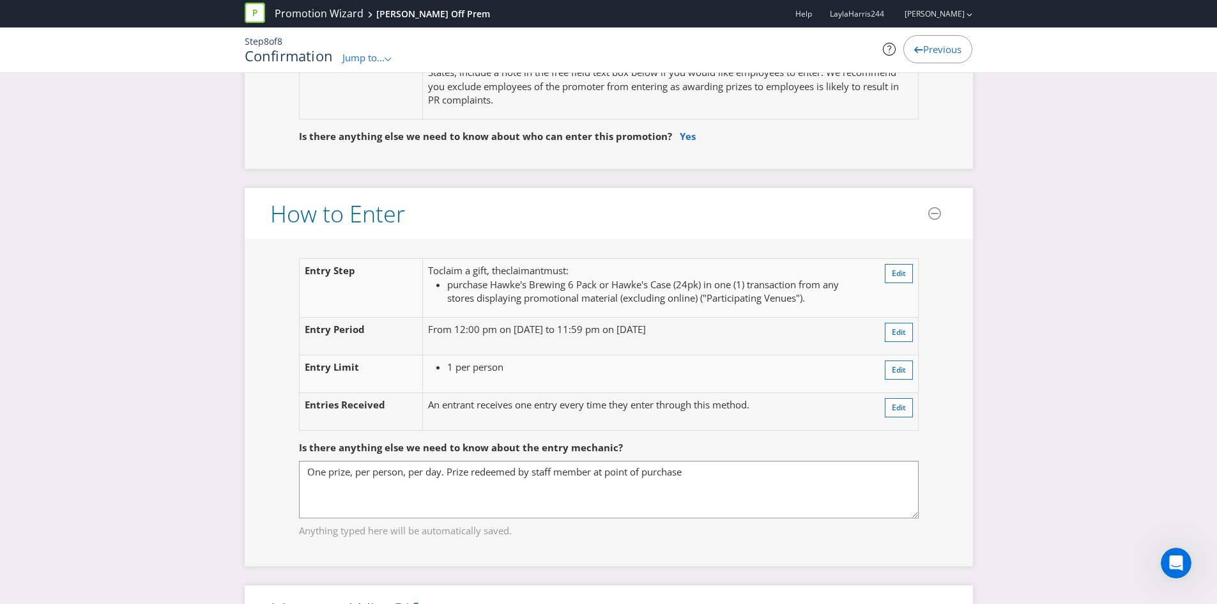
click at [649, 541] on fieldset "Is there anything else we need to know about the entry mechanic? One prize, per…" at bounding box center [608, 481] width 677 height 132
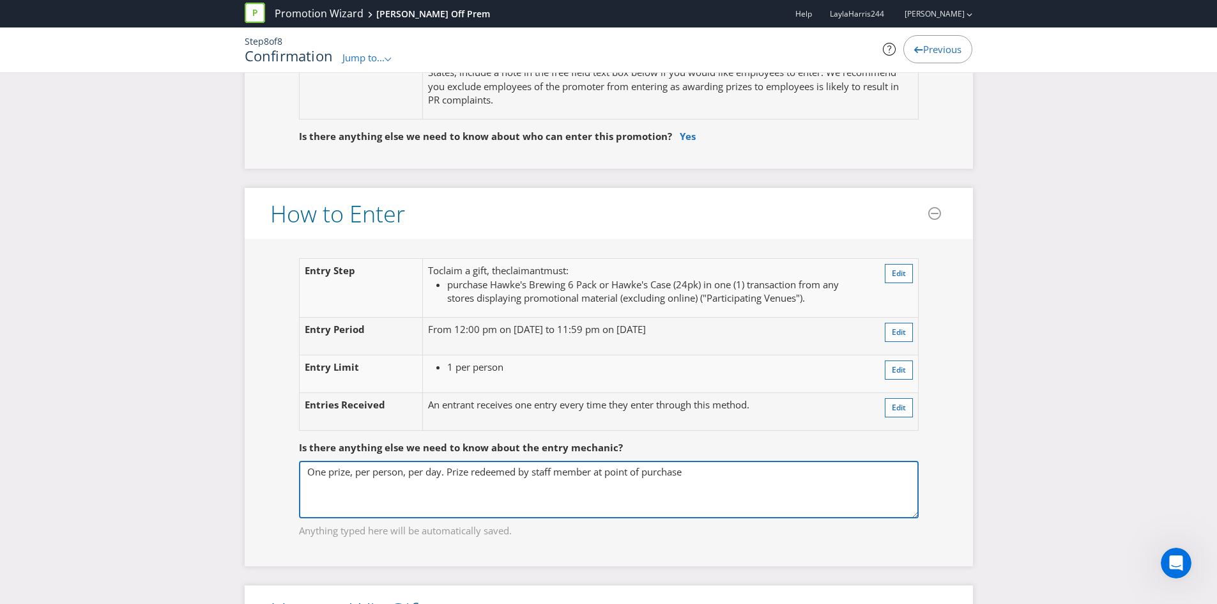
click at [698, 469] on textarea "One prize, per person, per day. Prize redeemed by staff member at point of purc…" at bounding box center [609, 490] width 620 height 58
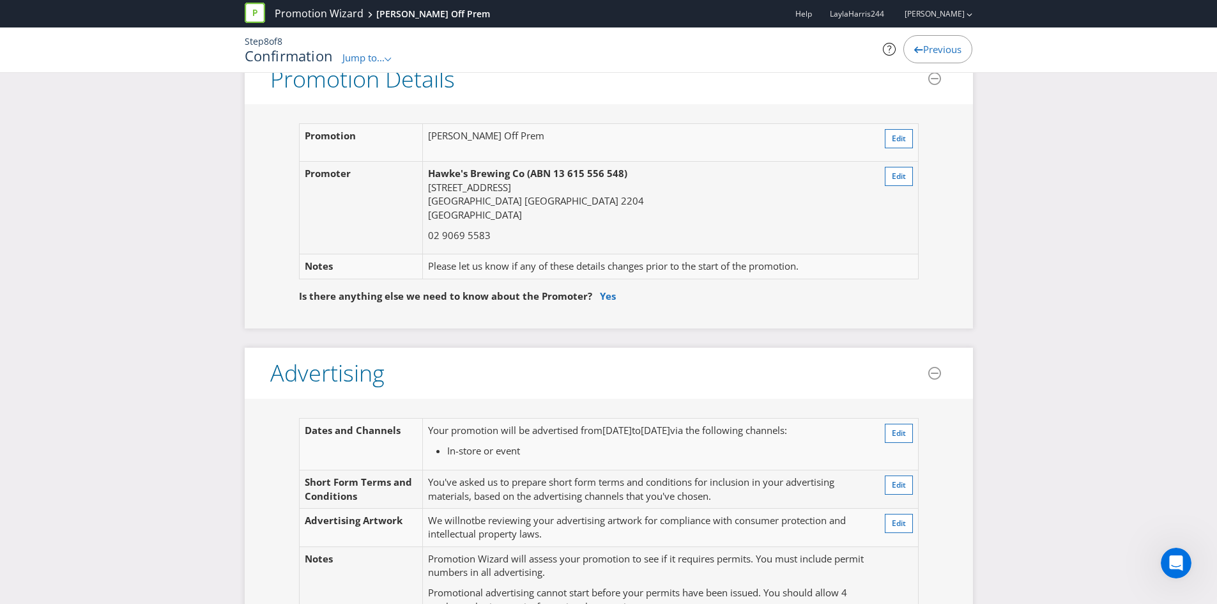
scroll to position [0, 0]
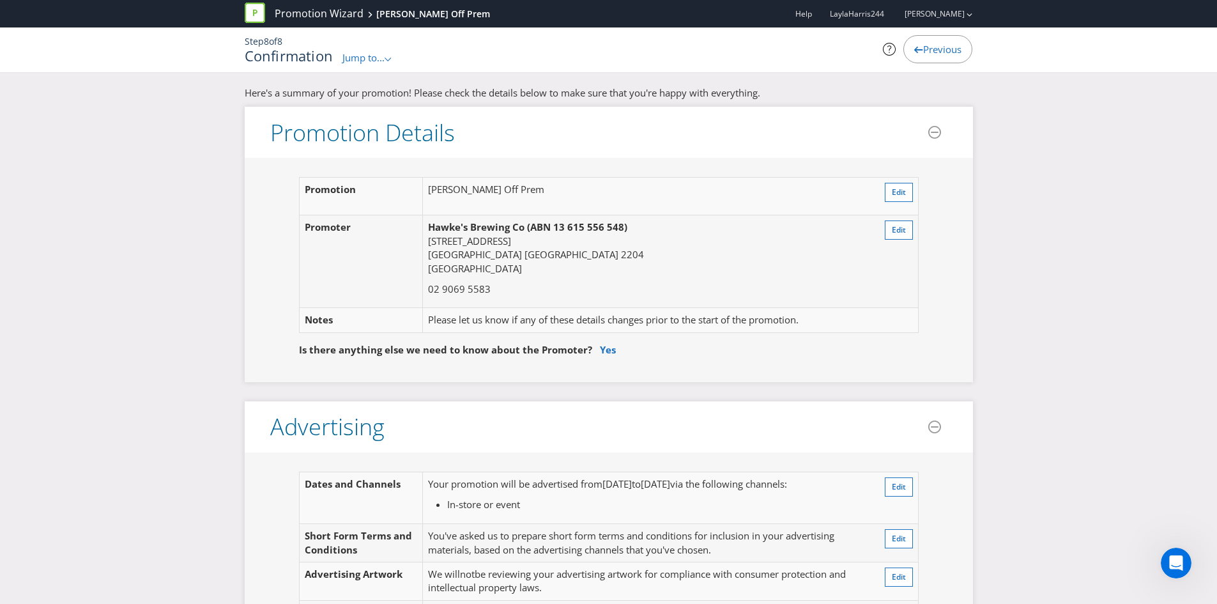
type textarea "One prize, per person, per day. Prize redeemed by staff member at point of purc…"
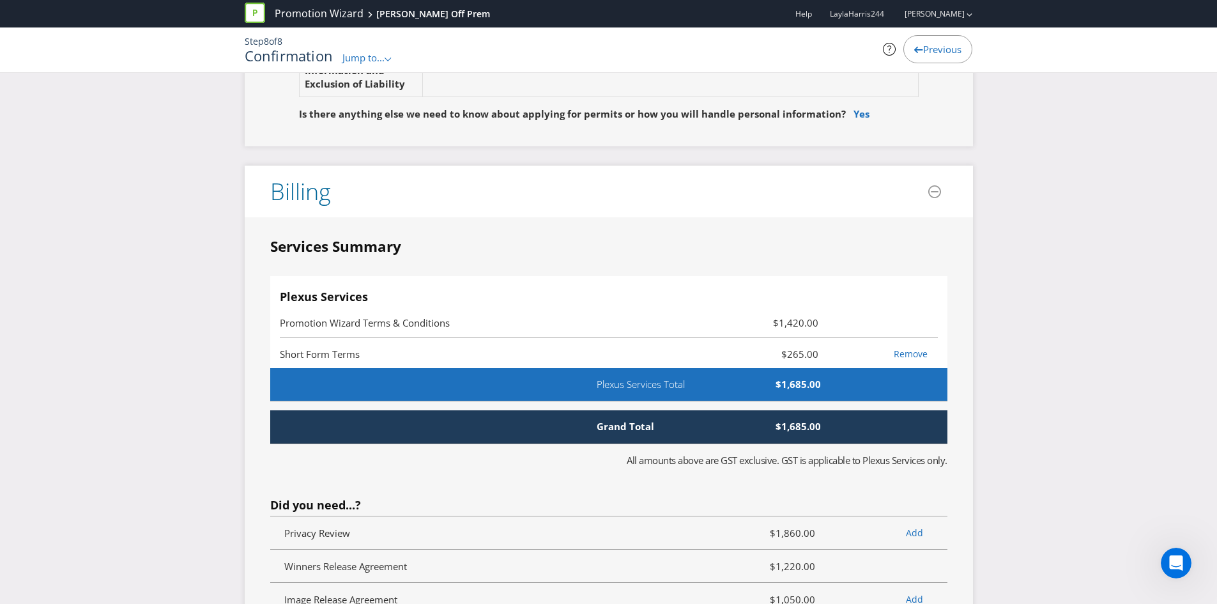
scroll to position [2627, 0]
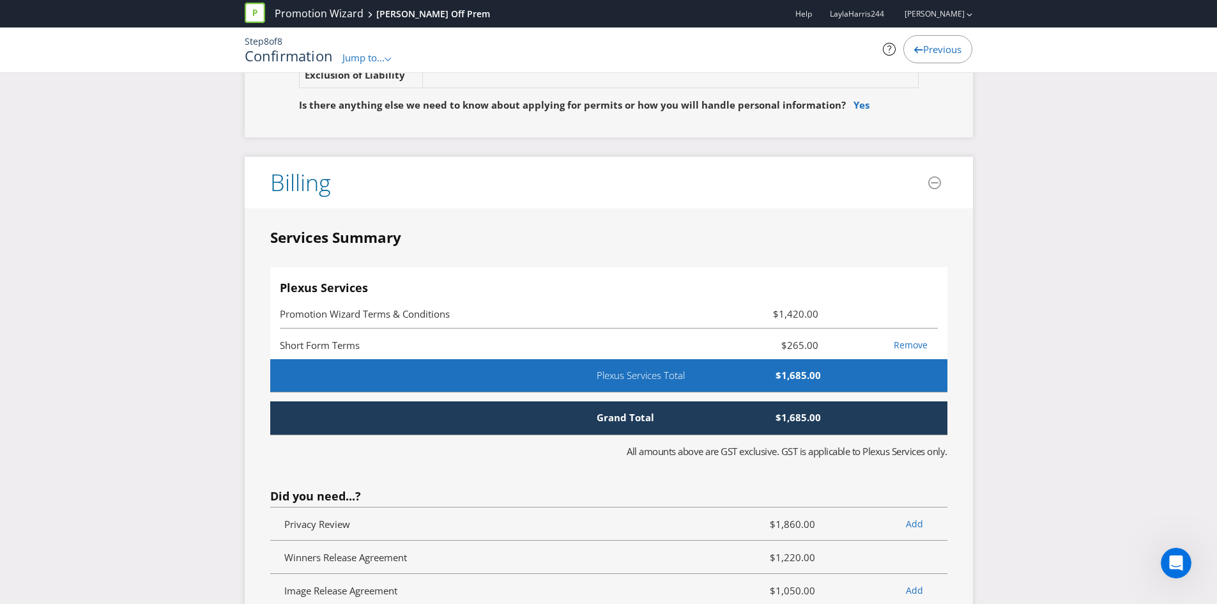
click at [807, 411] on span "$1,685.00" at bounding box center [758, 417] width 146 height 13
copy span "$1,685.00"
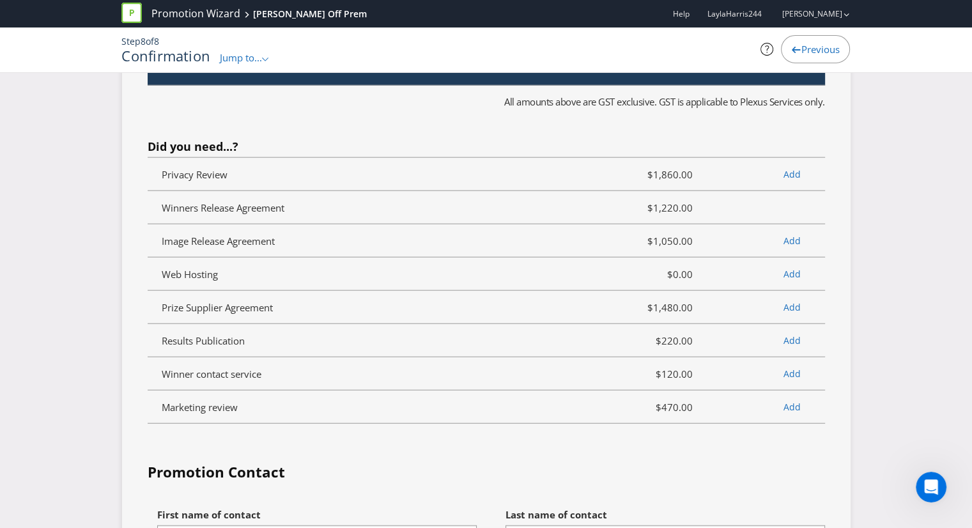
scroll to position [2922, 0]
